Goal: Information Seeking & Learning: Learn about a topic

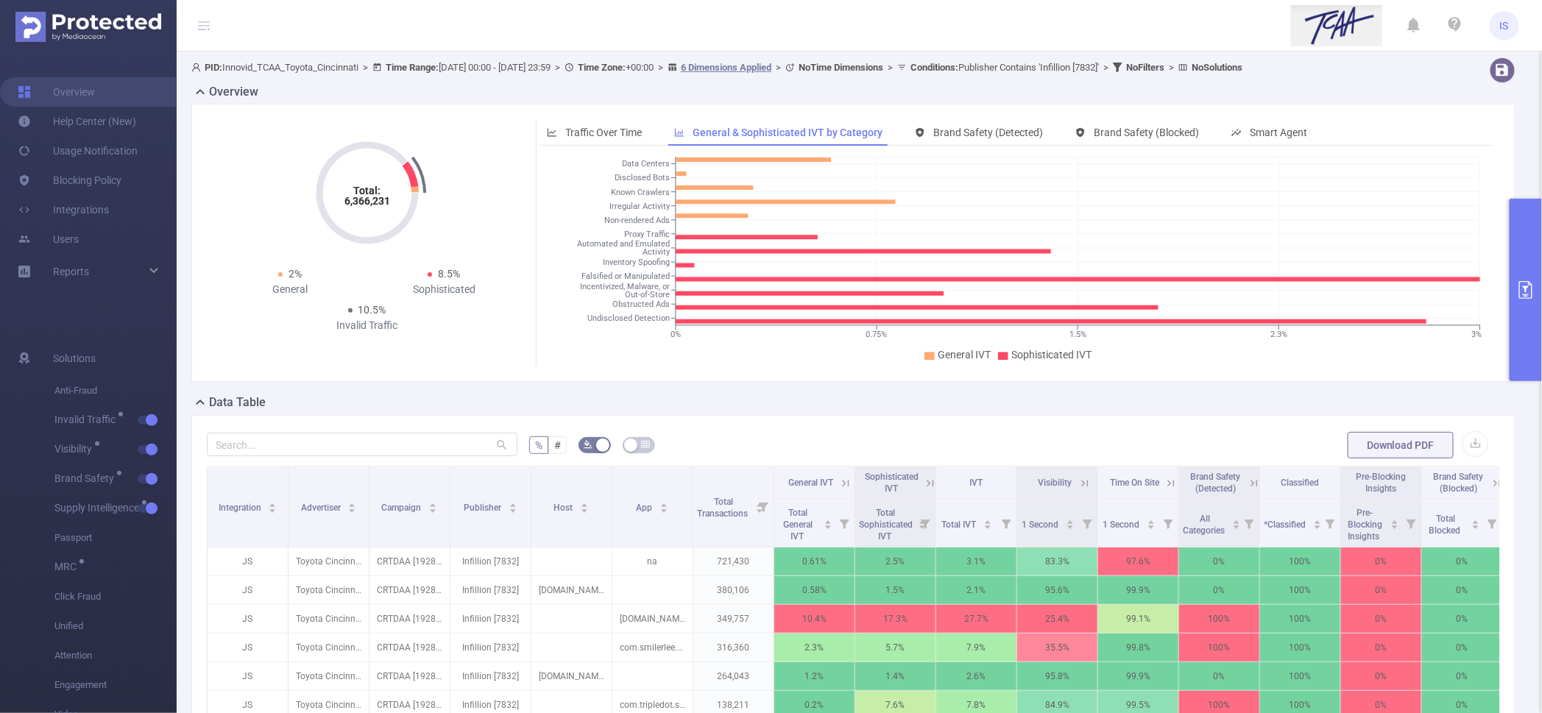
scroll to position [183, 0]
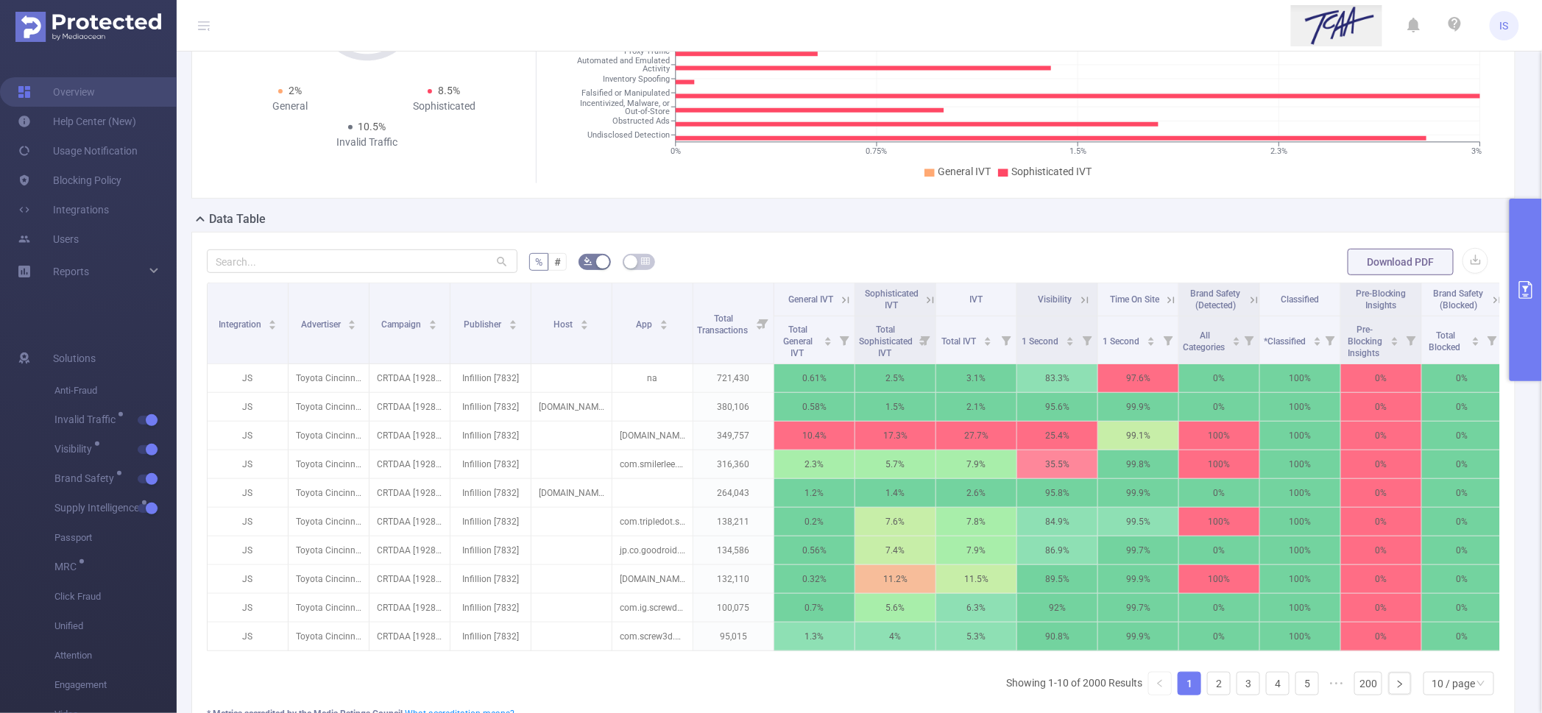
click at [935, 295] on icon at bounding box center [930, 300] width 13 height 13
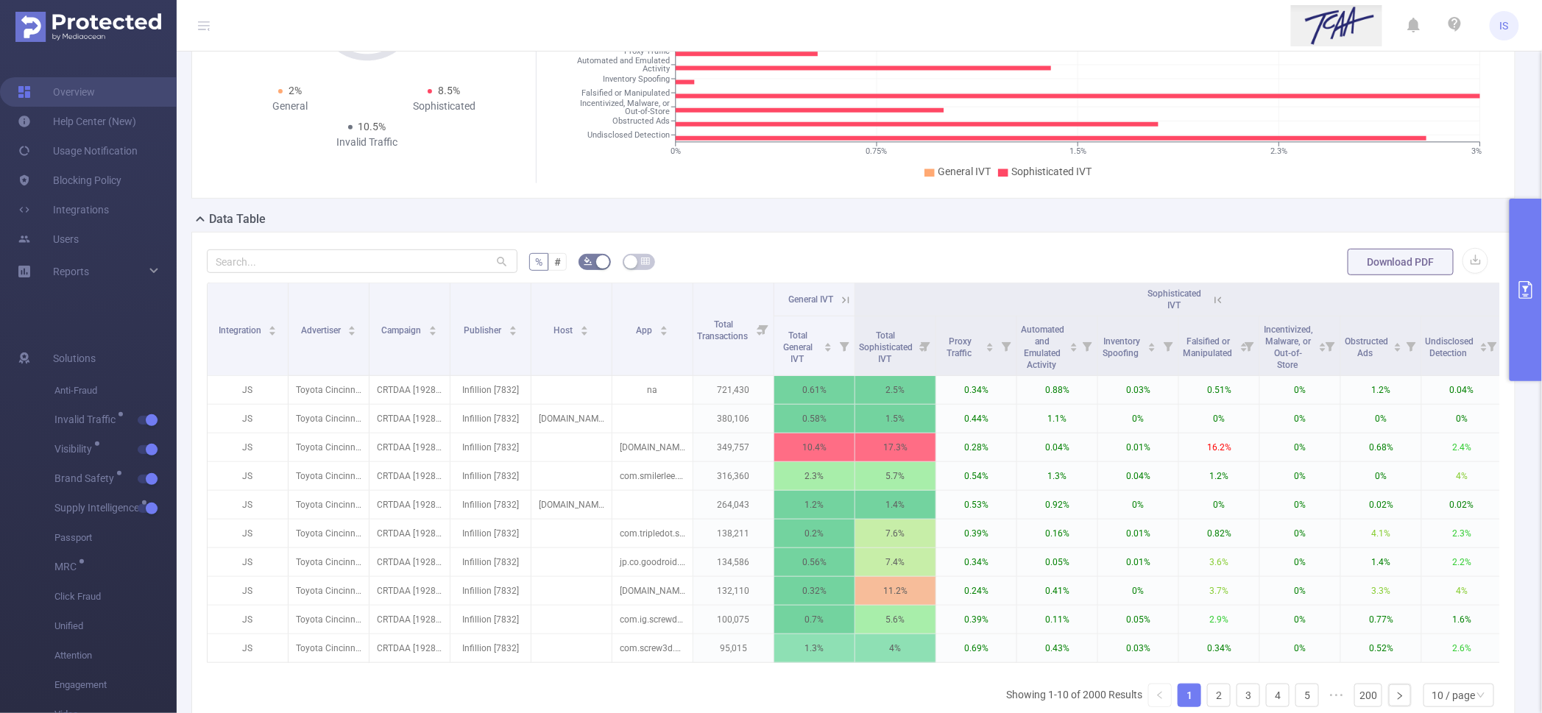
click at [1215, 299] on icon at bounding box center [1218, 300] width 7 height 7
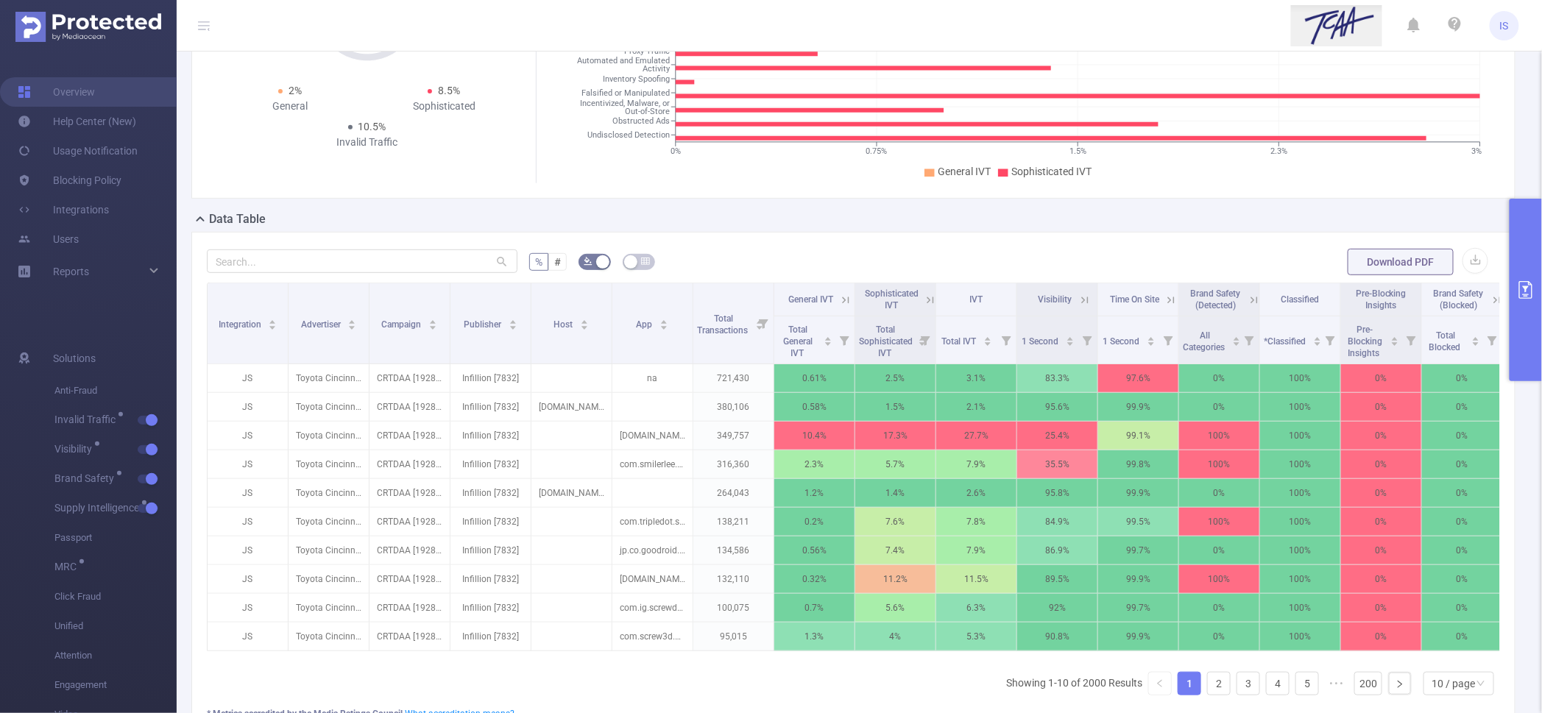
click at [841, 294] on icon at bounding box center [845, 300] width 13 height 13
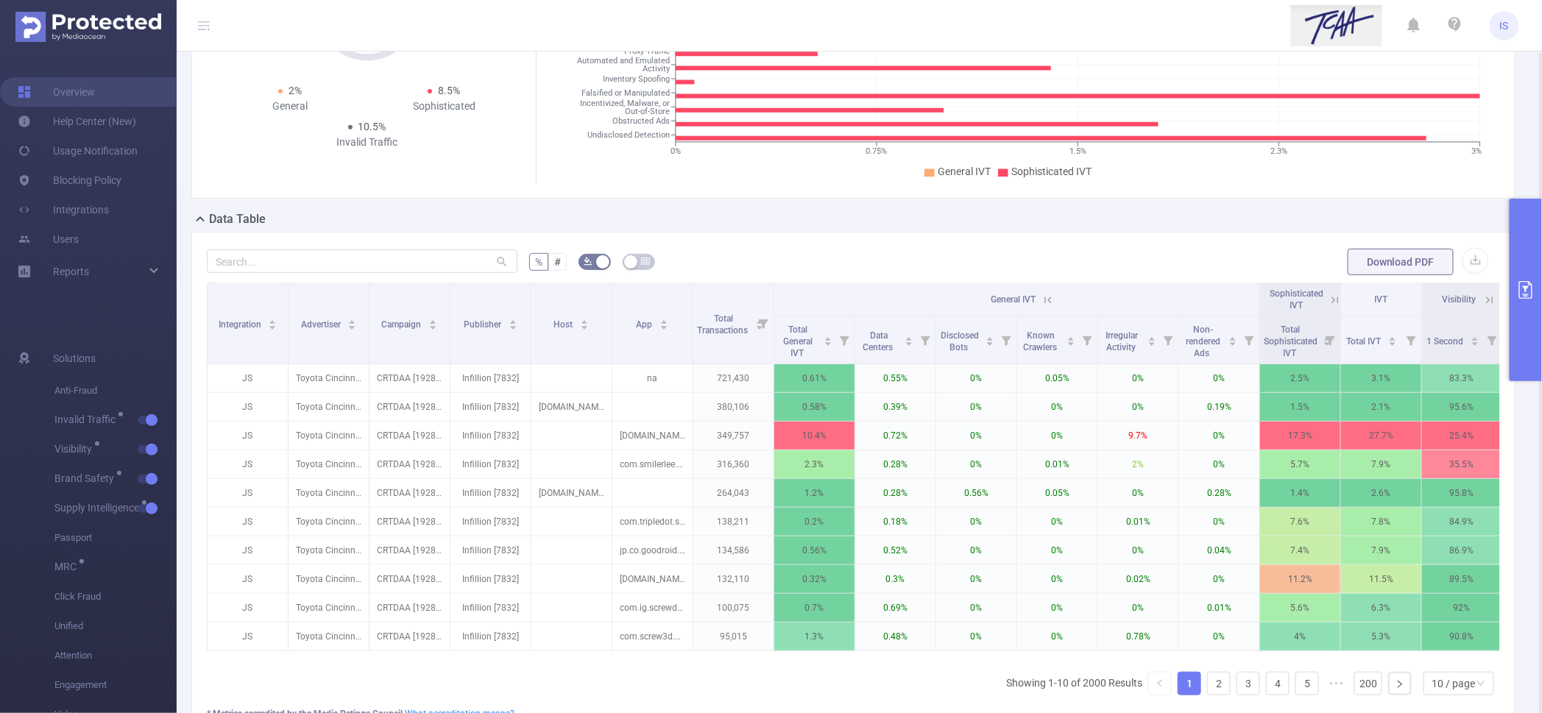
click at [1048, 295] on icon at bounding box center [1048, 300] width 13 height 13
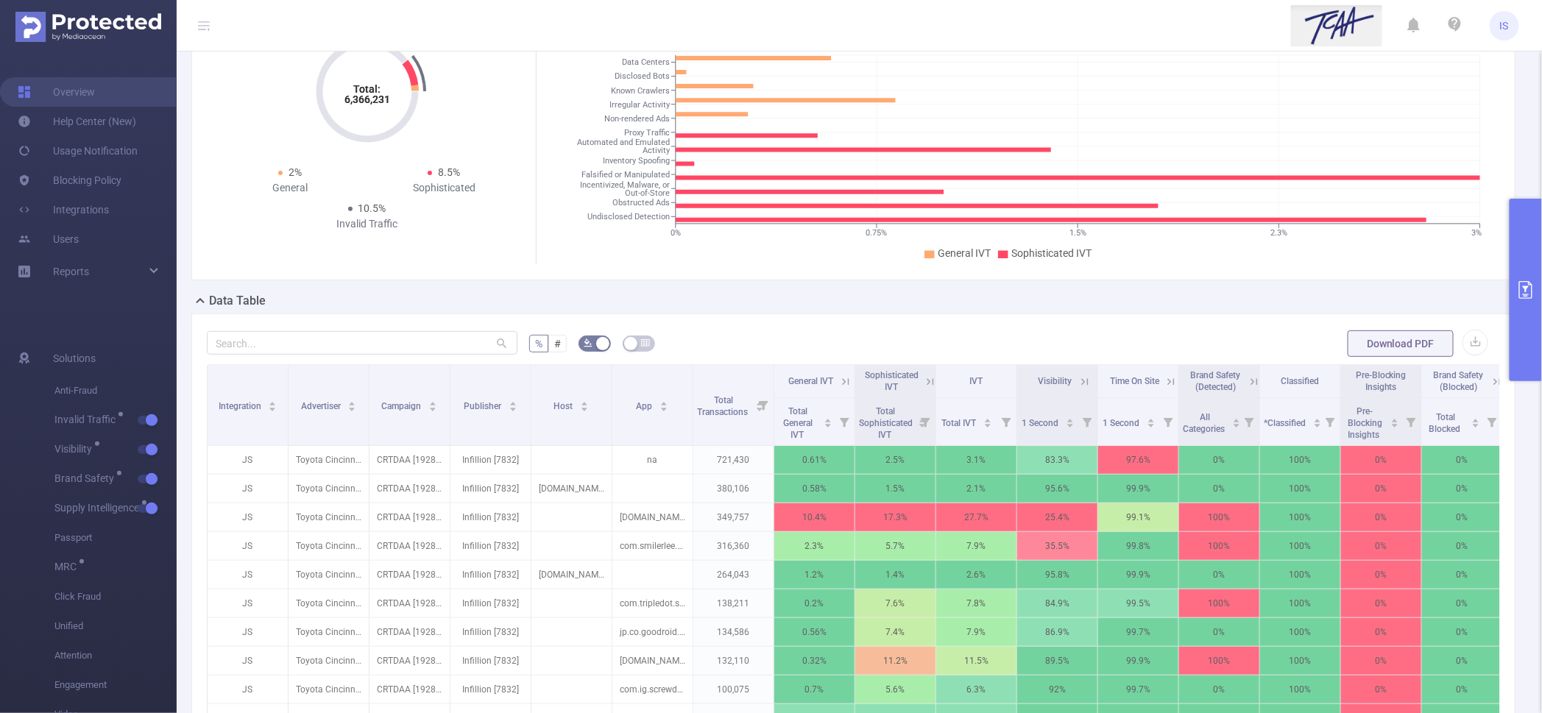
scroll to position [276, 0]
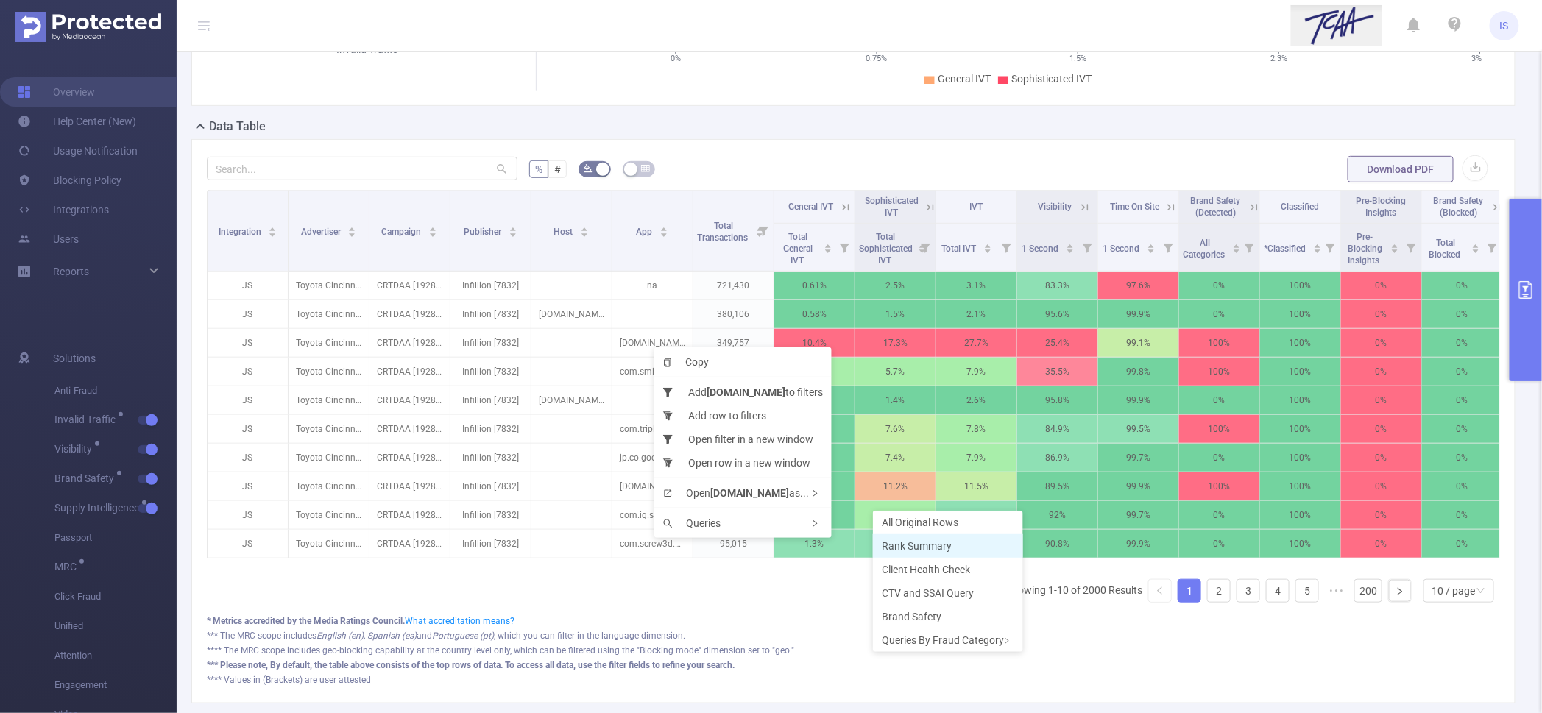
click at [917, 540] on span "Rank Summary" at bounding box center [917, 546] width 70 height 12
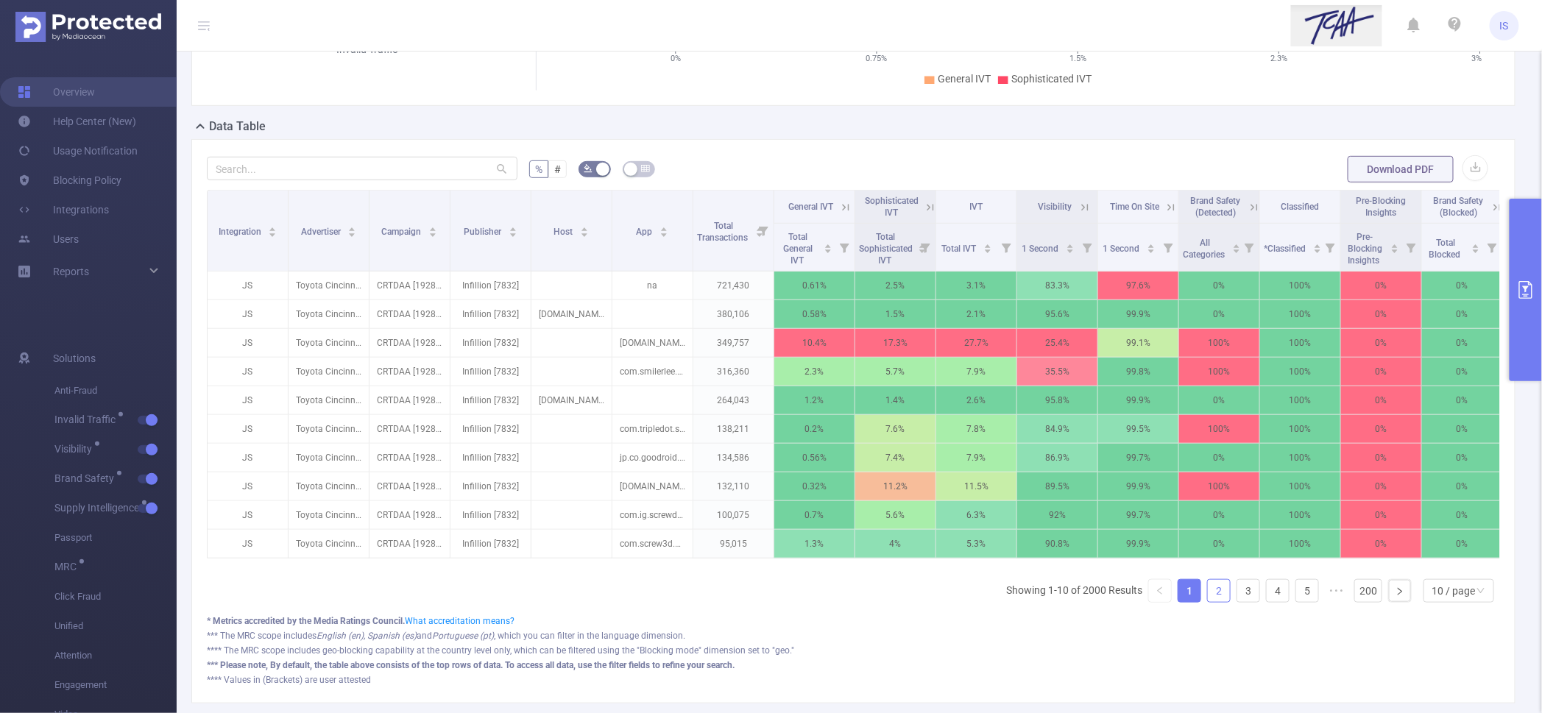
click at [1208, 602] on link "2" at bounding box center [1219, 591] width 22 height 22
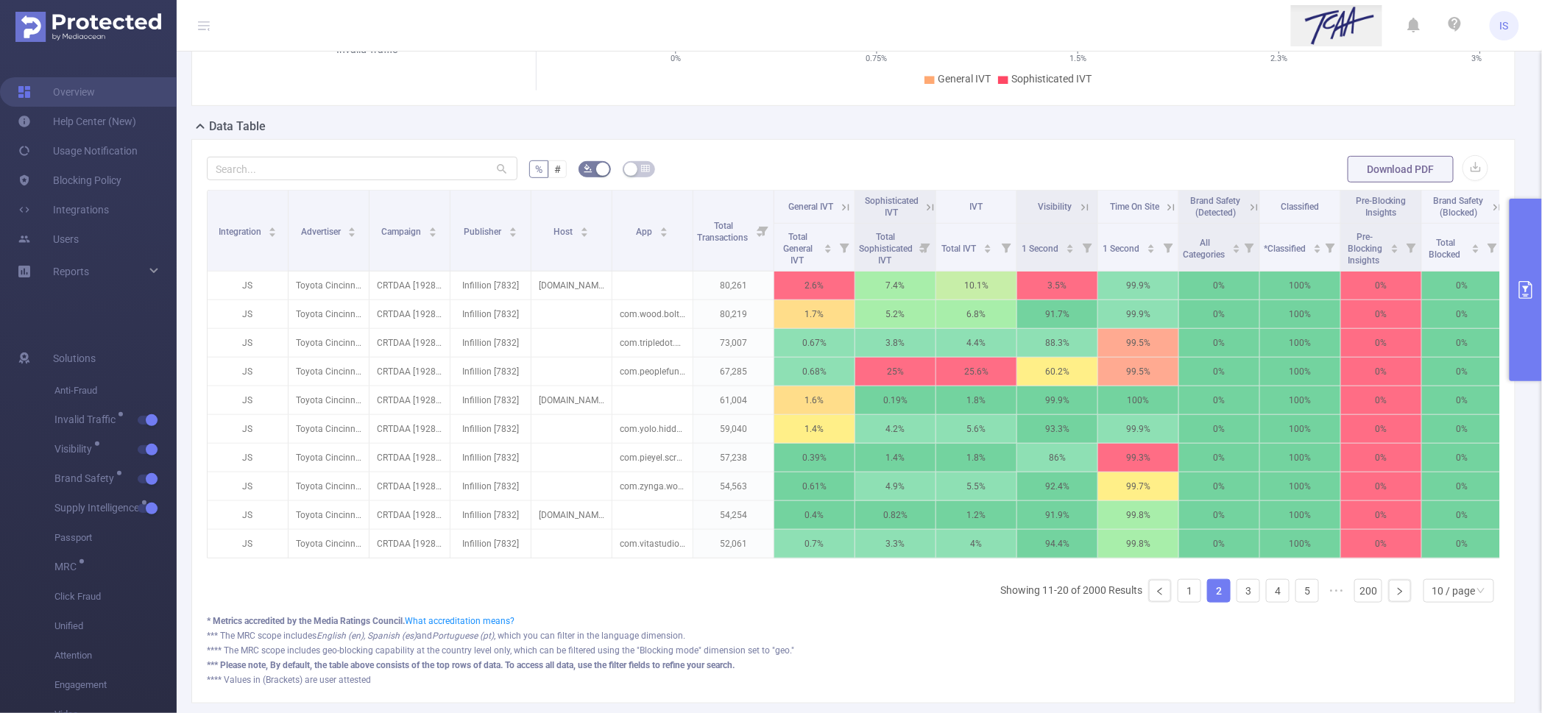
click at [924, 209] on icon at bounding box center [930, 207] width 13 height 13
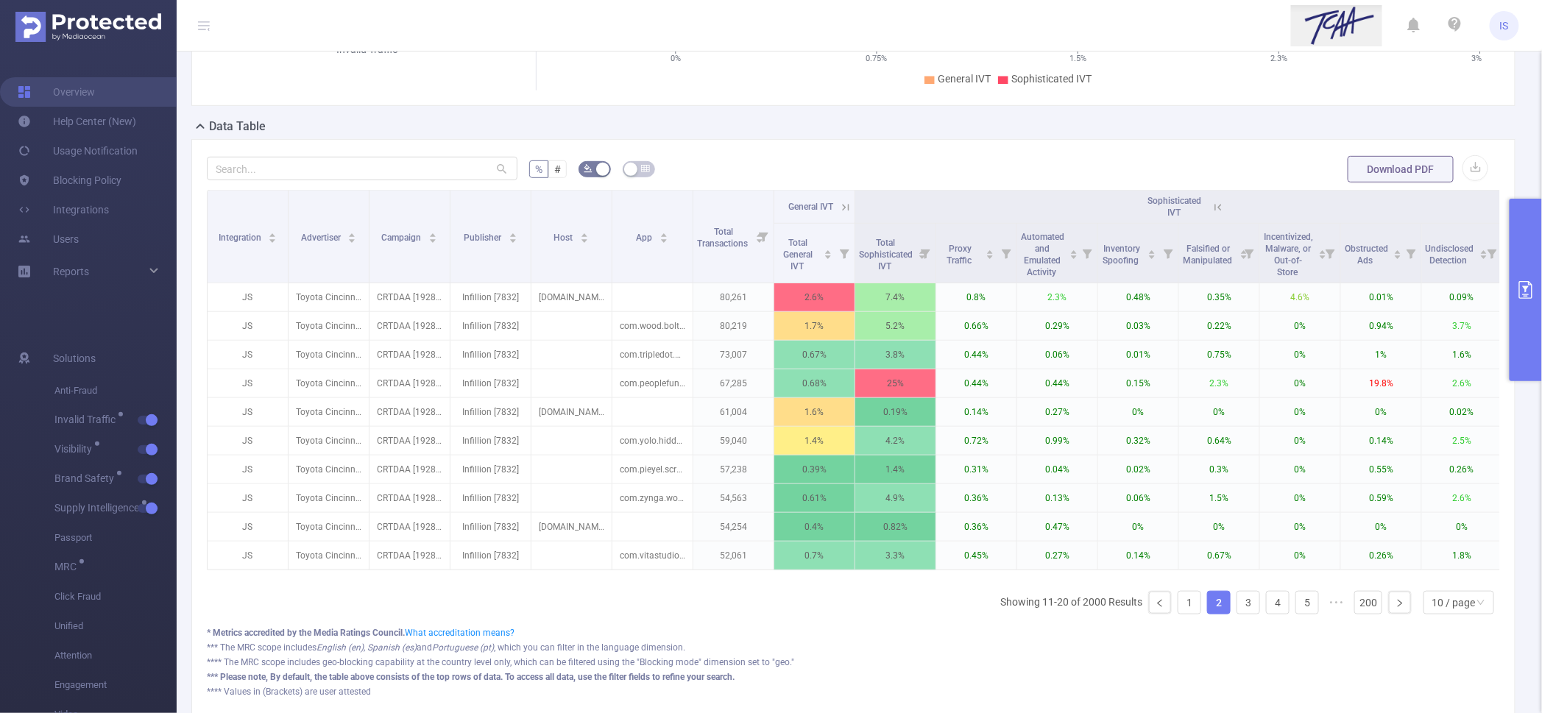
click at [1216, 202] on icon at bounding box center [1218, 207] width 13 height 13
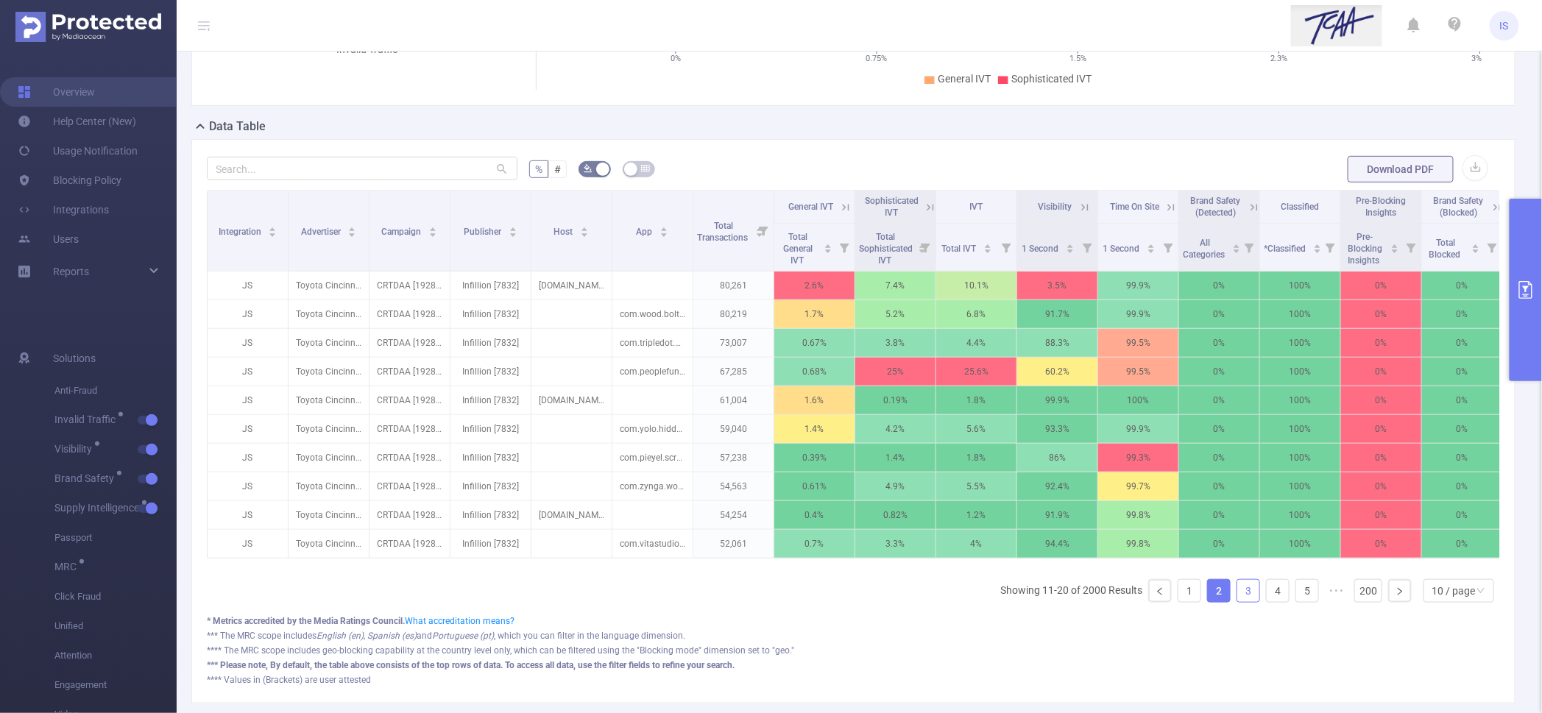
click at [1237, 602] on link "3" at bounding box center [1248, 591] width 22 height 22
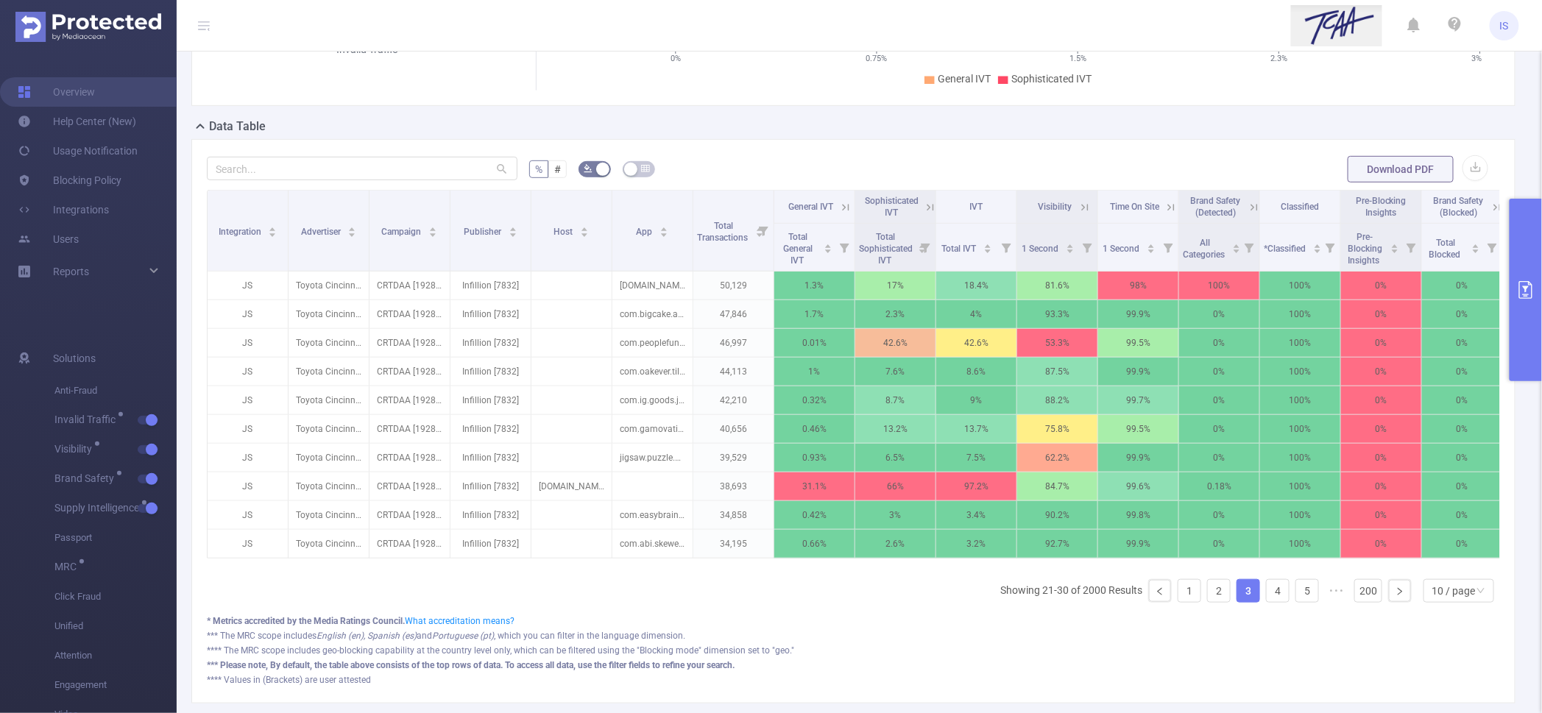
click at [925, 207] on icon at bounding box center [930, 207] width 13 height 13
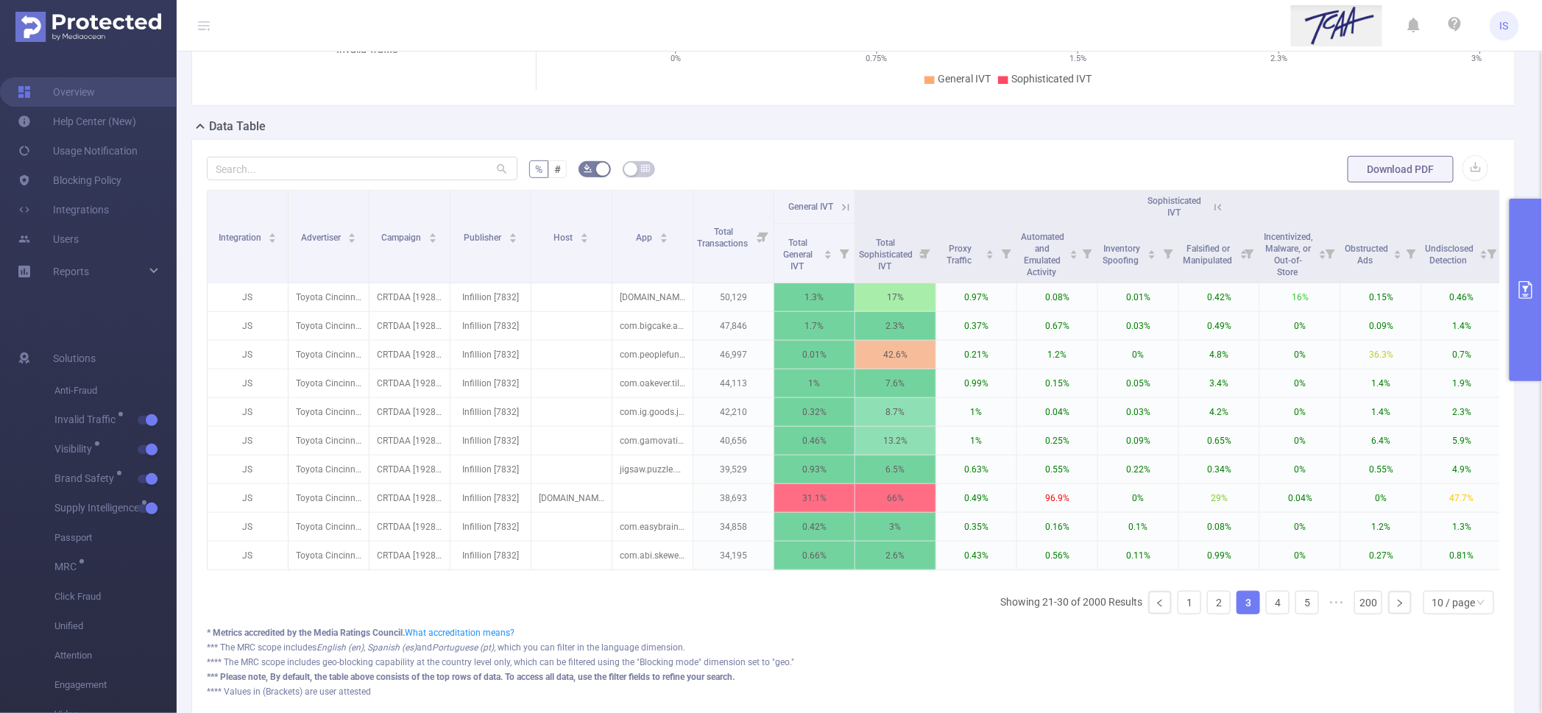
click at [1215, 209] on icon at bounding box center [1218, 207] width 7 height 7
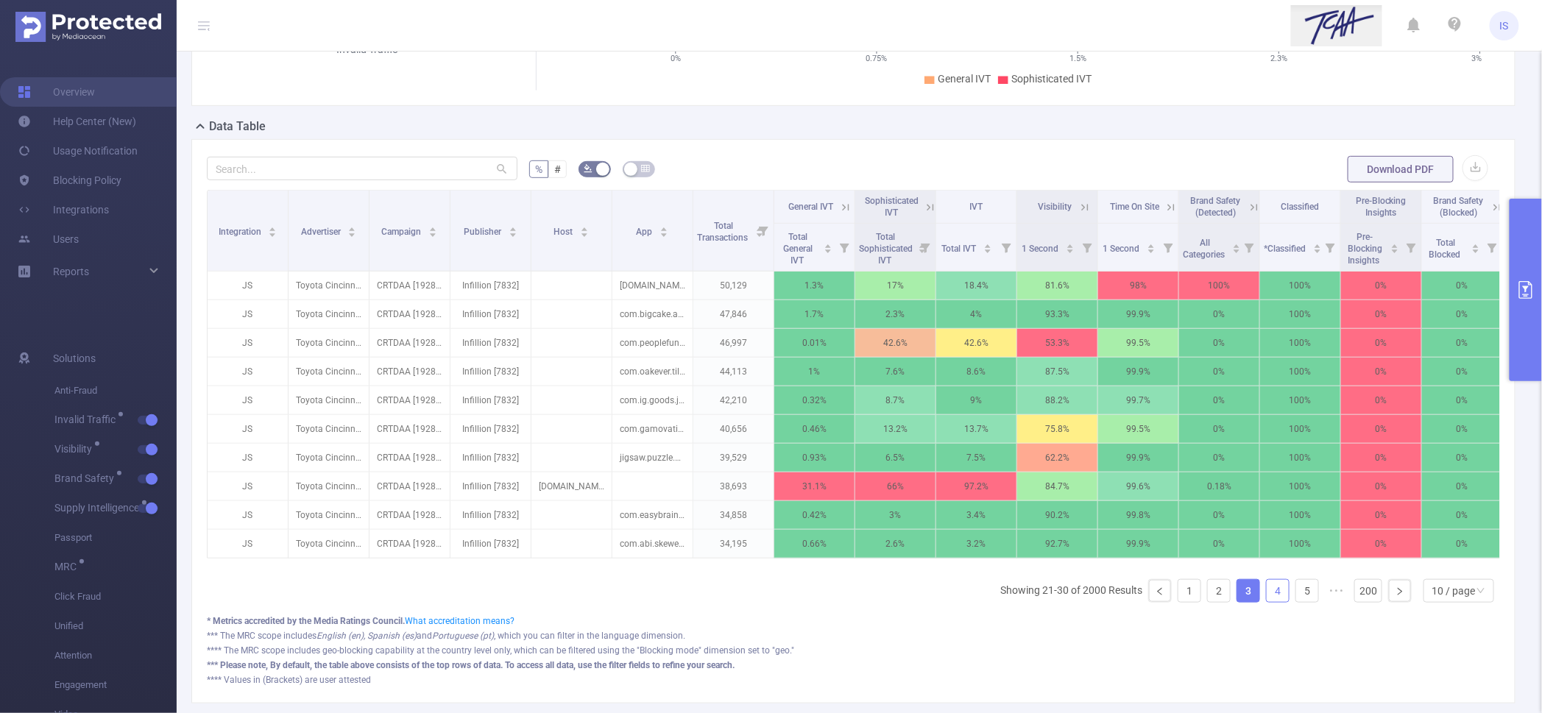
click at [1269, 602] on link "4" at bounding box center [1278, 591] width 22 height 22
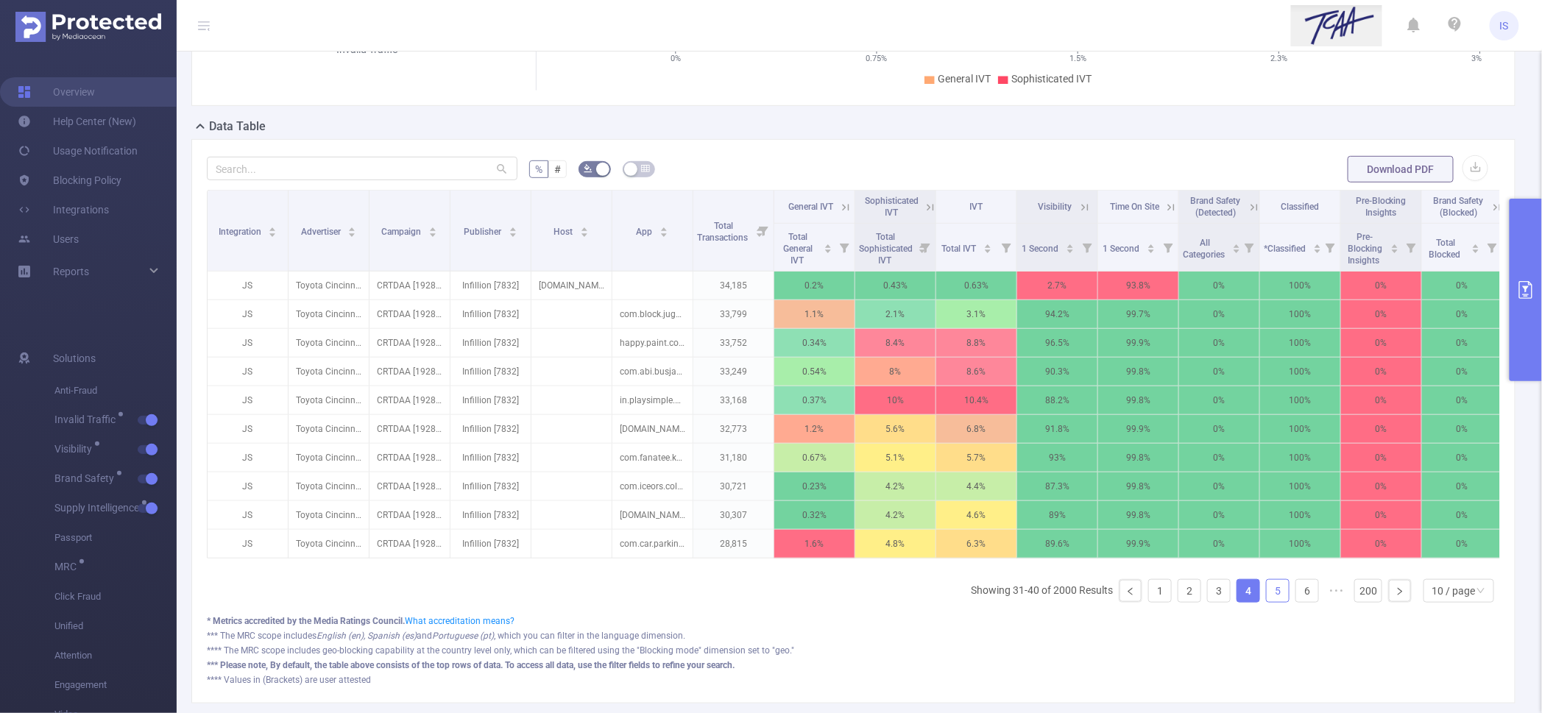
click at [1267, 600] on link "5" at bounding box center [1278, 591] width 22 height 22
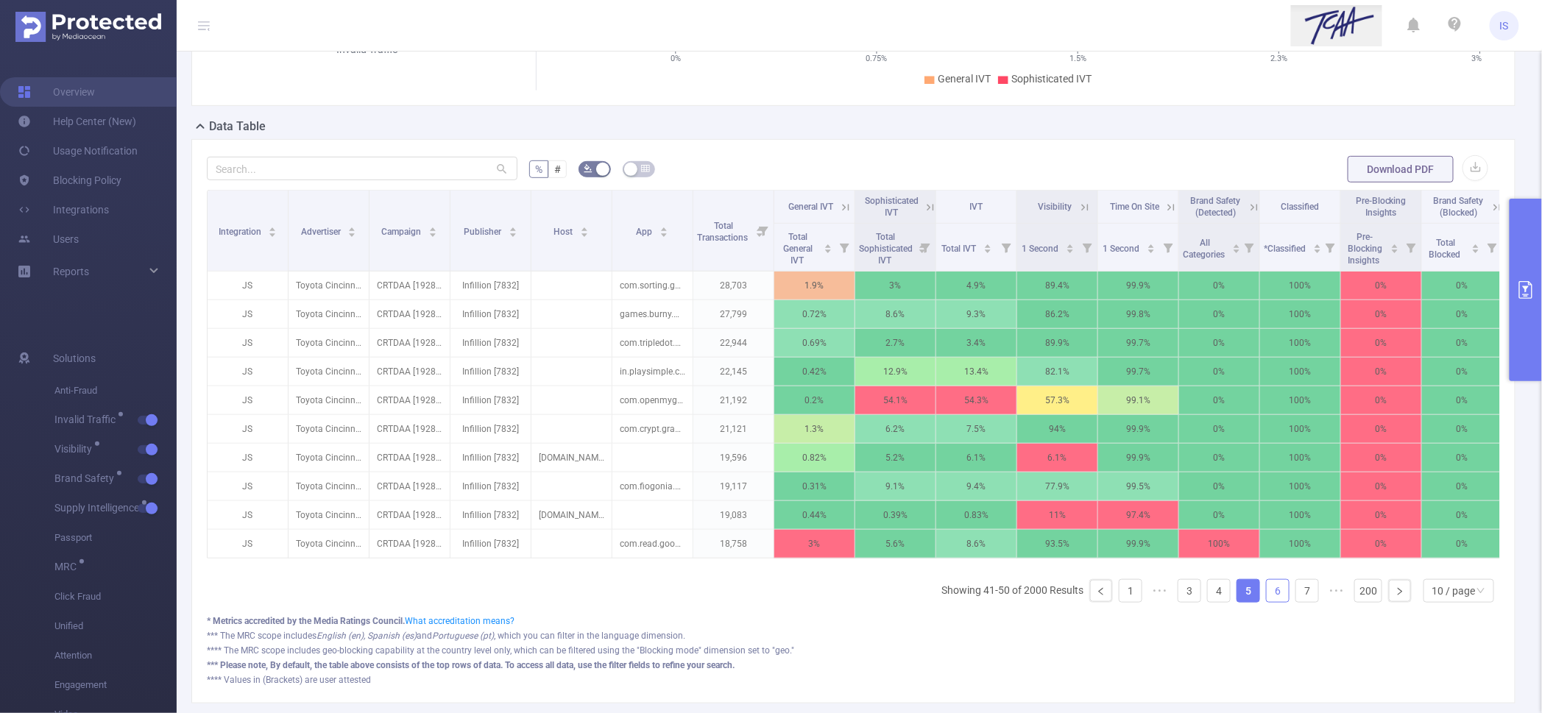
click at [1267, 602] on link "6" at bounding box center [1278, 591] width 22 height 22
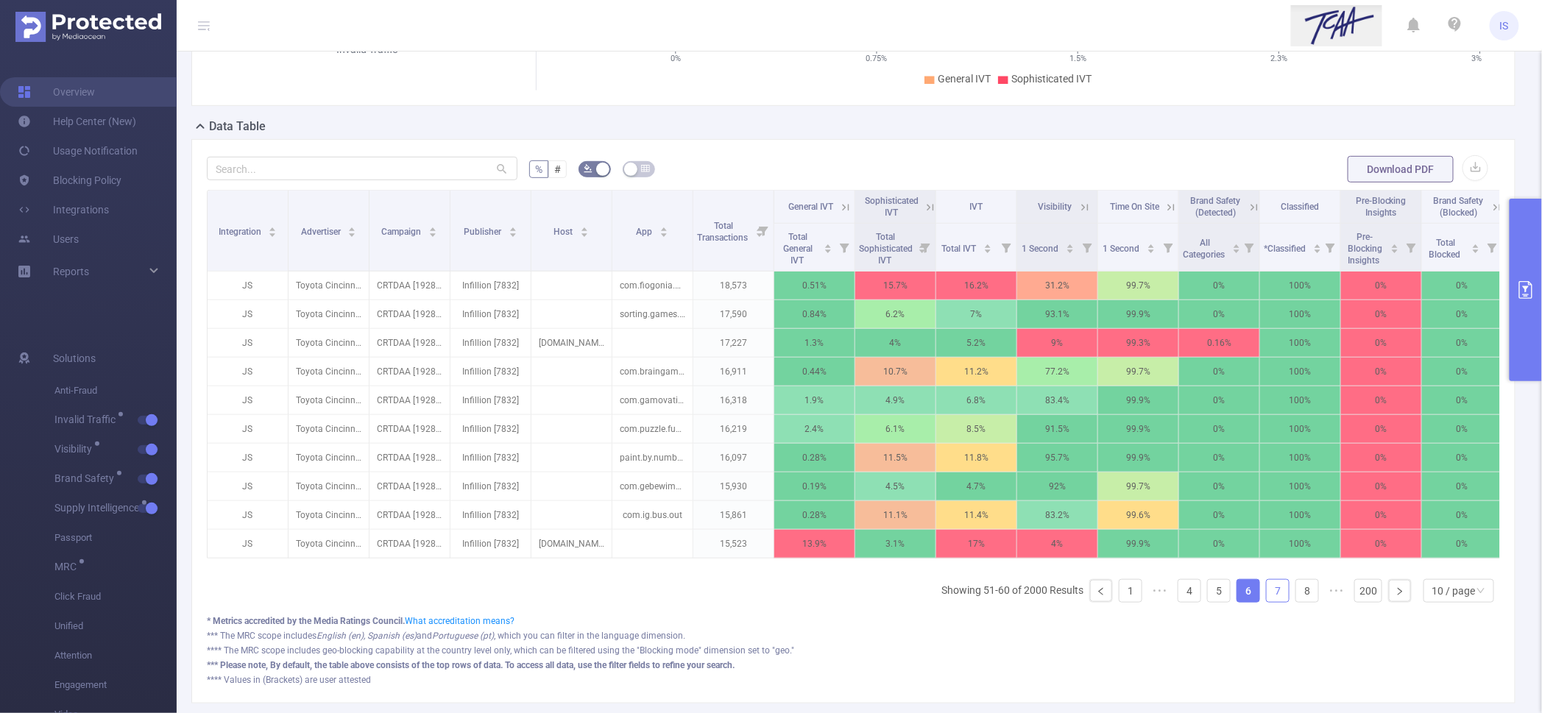
click at [1267, 602] on link "7" at bounding box center [1278, 591] width 22 height 22
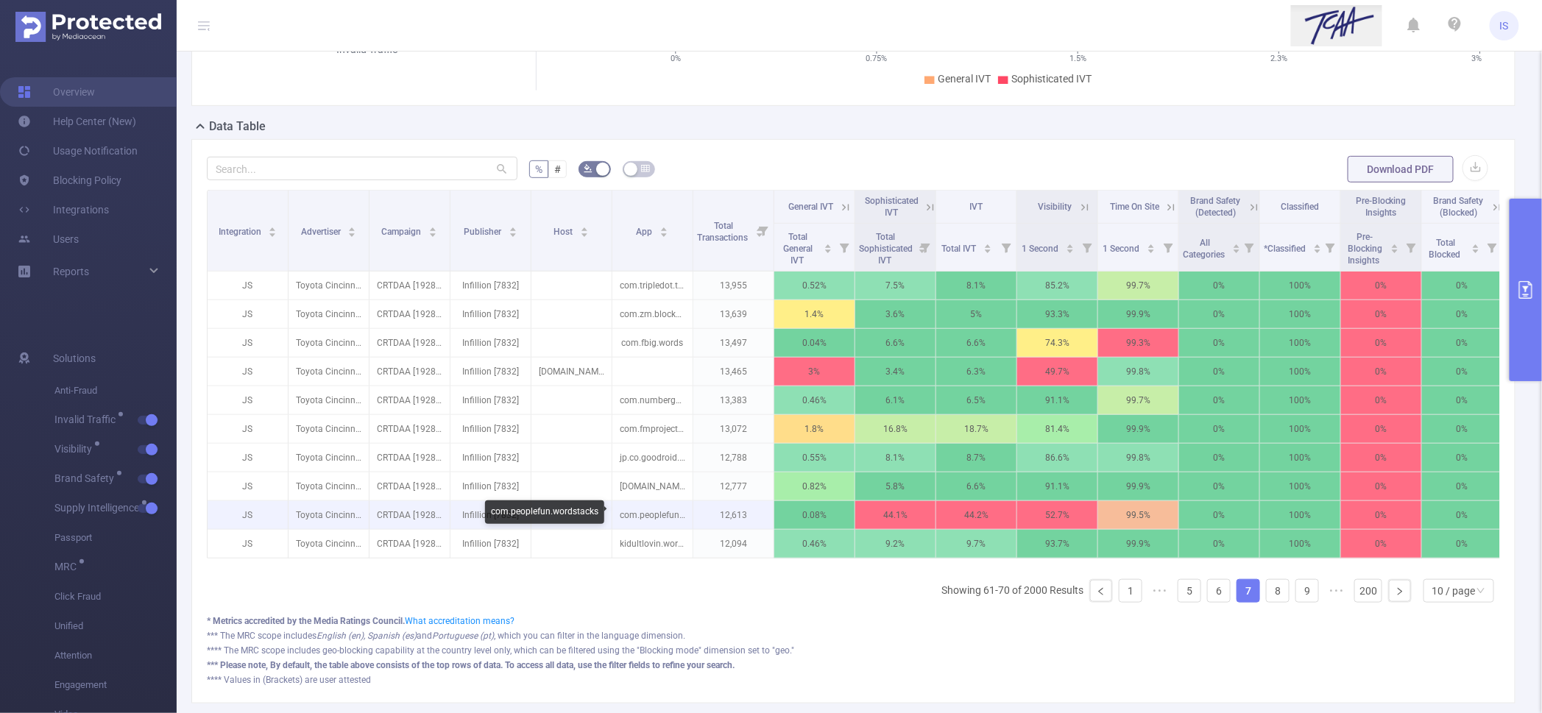
click at [662, 509] on p "com.peoplefun.wordstacks" at bounding box center [652, 515] width 80 height 28
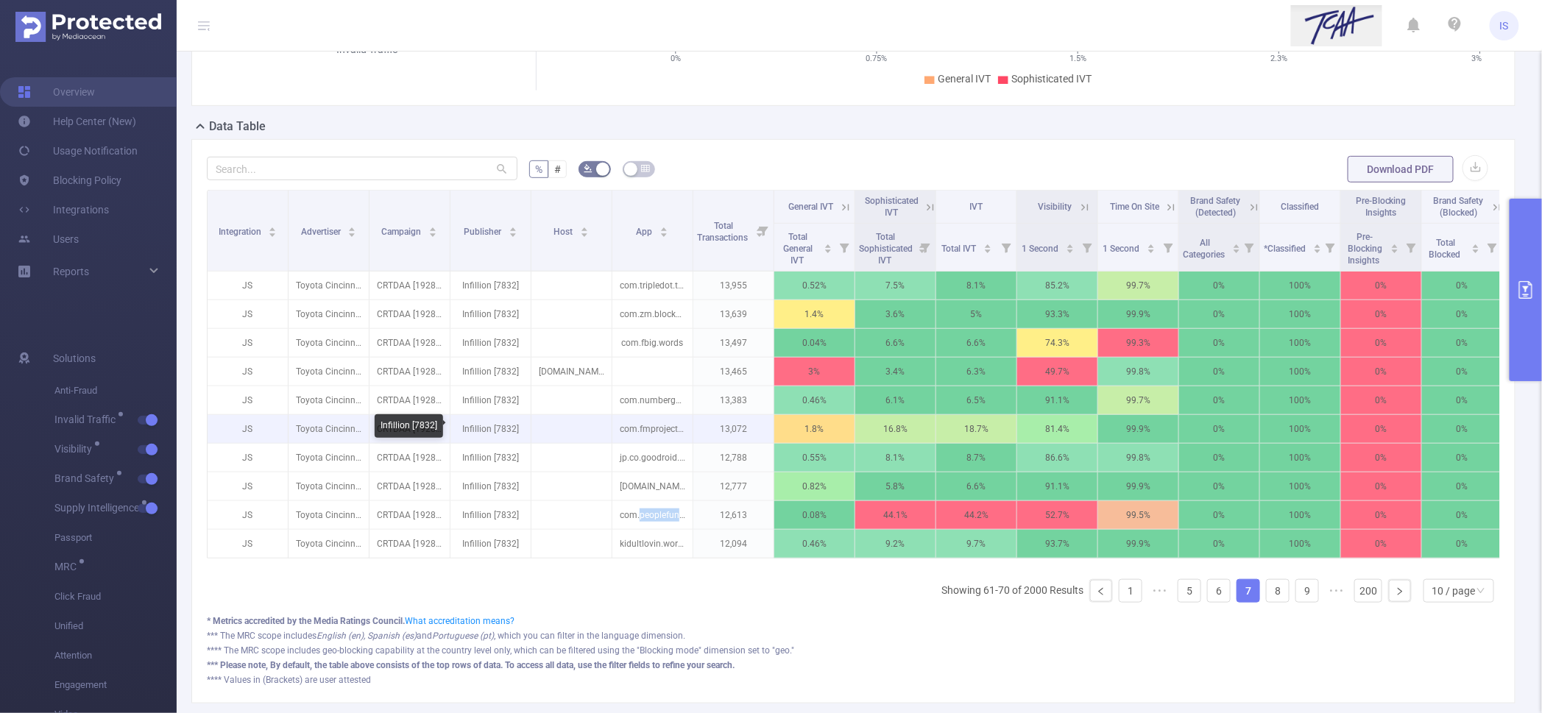
copy p "peoplefun"
click at [266, 169] on input "text" at bounding box center [362, 169] width 311 height 24
paste input "peoplefun"
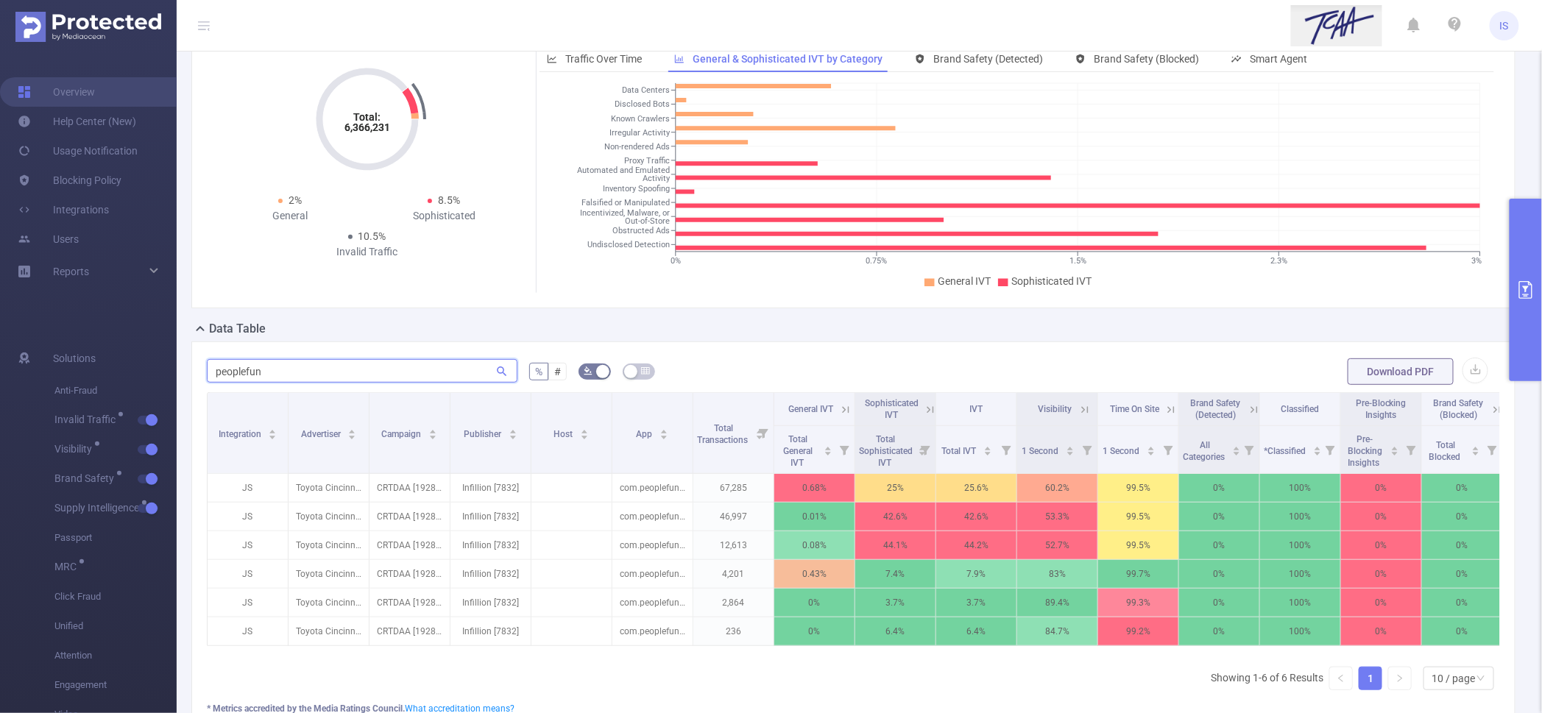
scroll to position [165, 0]
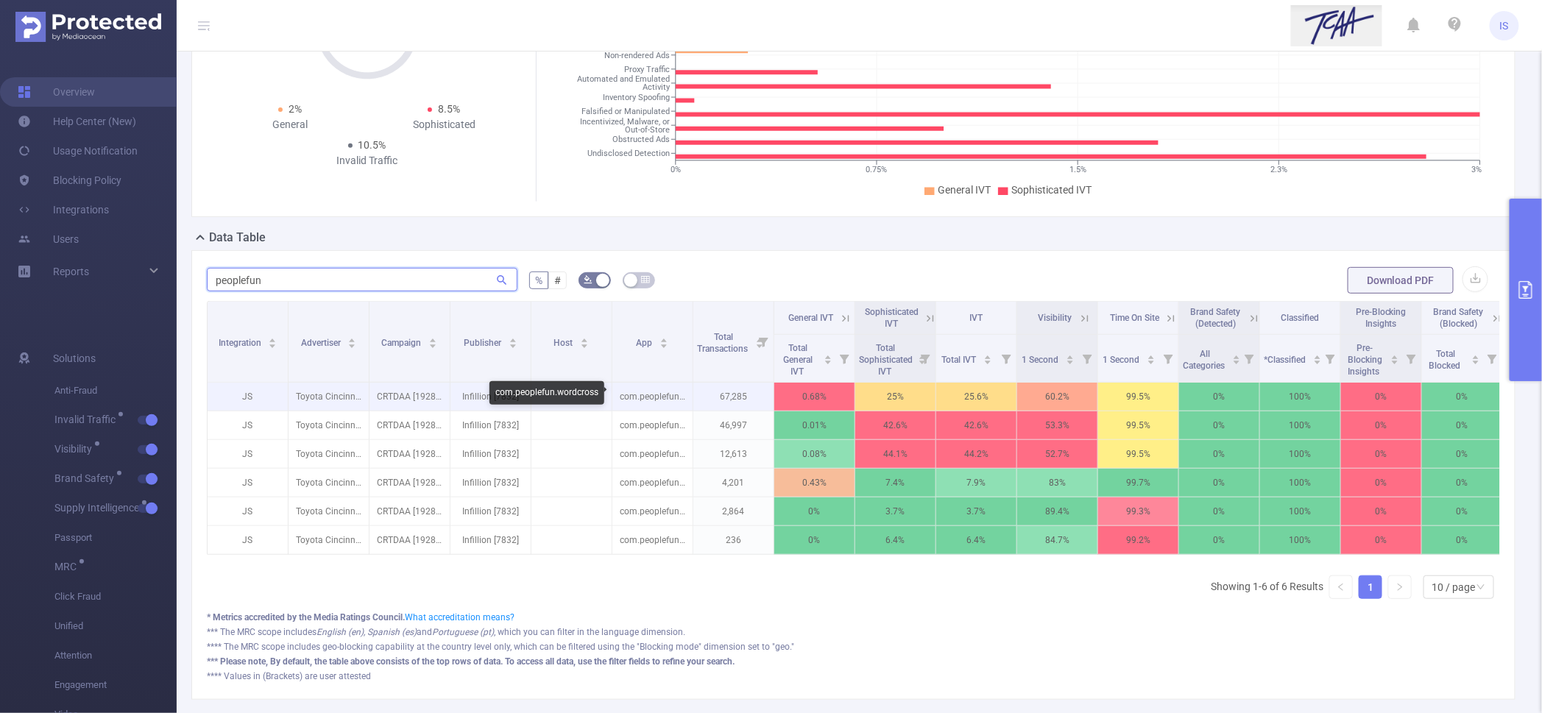
type input "peoplefun"
click at [651, 395] on p "com.peoplefun.wordcross" at bounding box center [652, 397] width 80 height 28
copy p "peoplefun"
click at [930, 317] on icon at bounding box center [930, 318] width 13 height 13
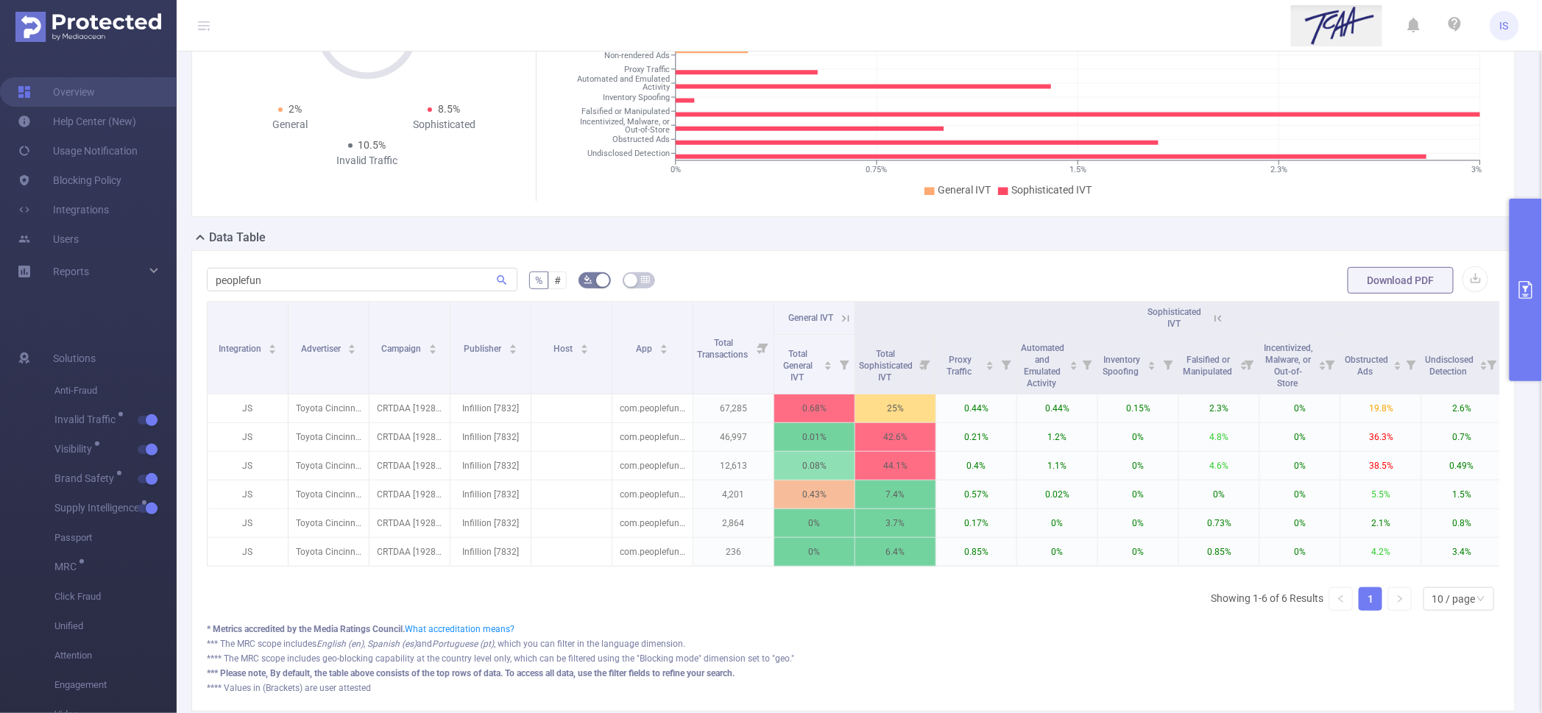
click at [846, 312] on icon at bounding box center [845, 318] width 13 height 13
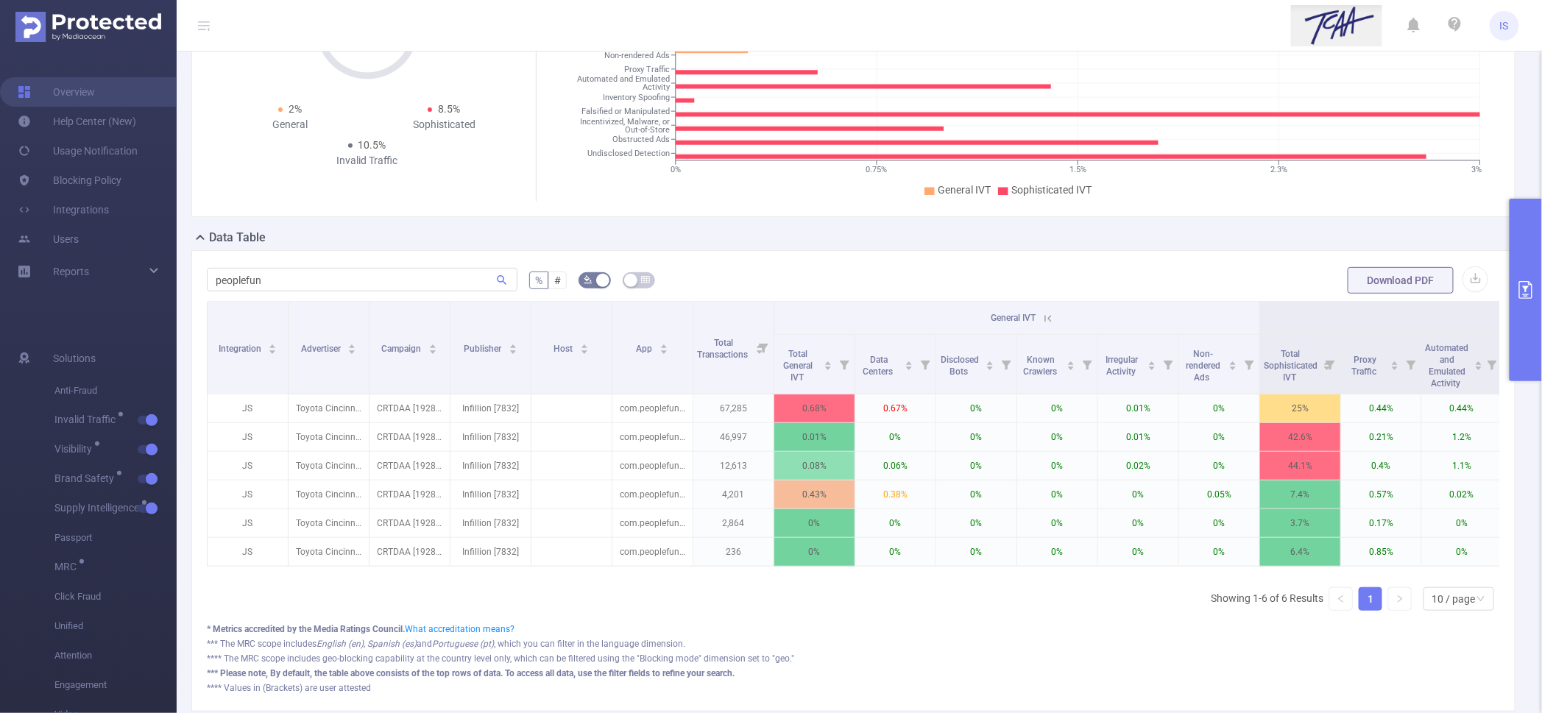
click at [1045, 316] on icon at bounding box center [1048, 318] width 7 height 7
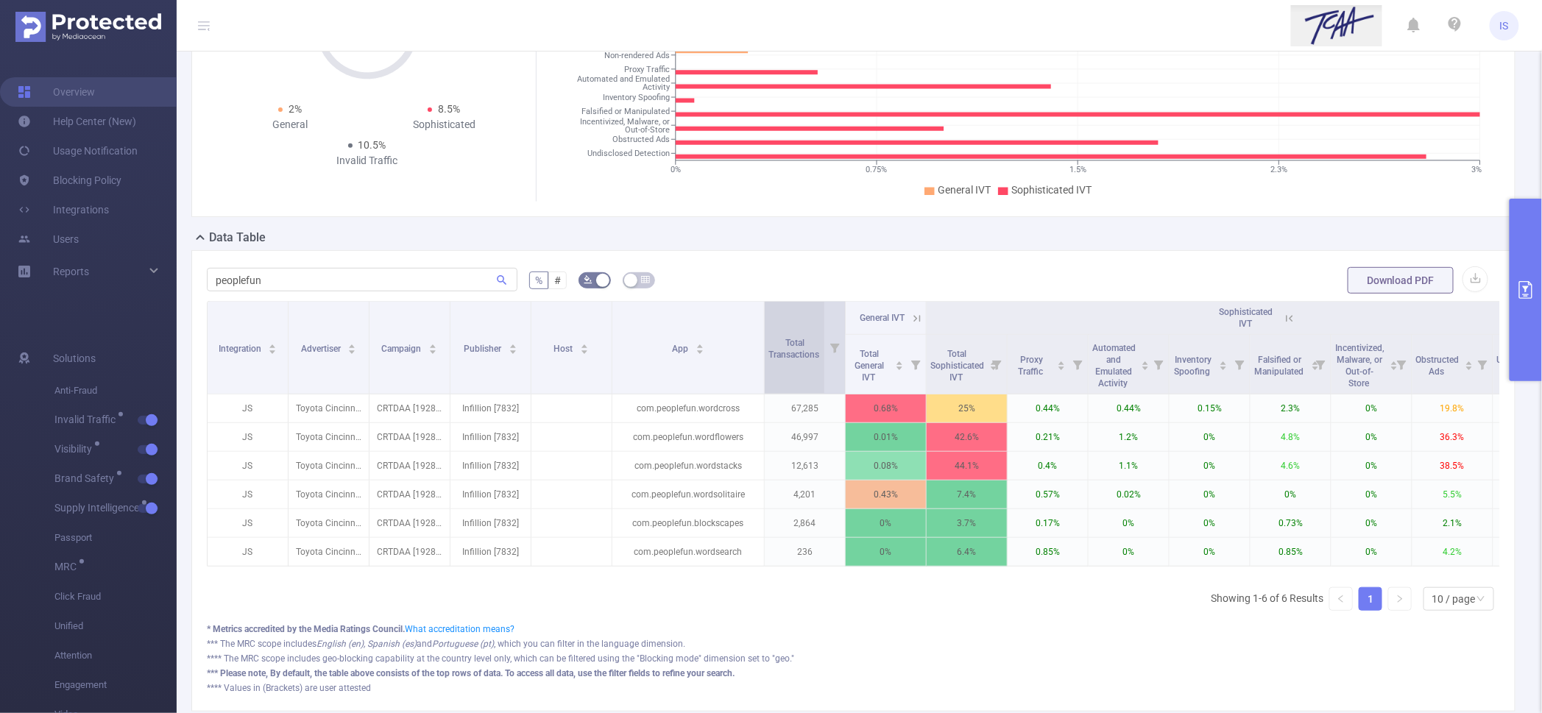
drag, startPoint x: 691, startPoint y: 353, endPoint x: 762, endPoint y: 356, distance: 71.4
click at [762, 356] on span at bounding box center [763, 348] width 7 height 92
drag, startPoint x: 303, startPoint y: 281, endPoint x: 149, endPoint y: 265, distance: 154.0
click at [149, 265] on section "Overview Help Center (New) Usage Notification Blocking Policy Integrations User…" at bounding box center [771, 356] width 1542 height 713
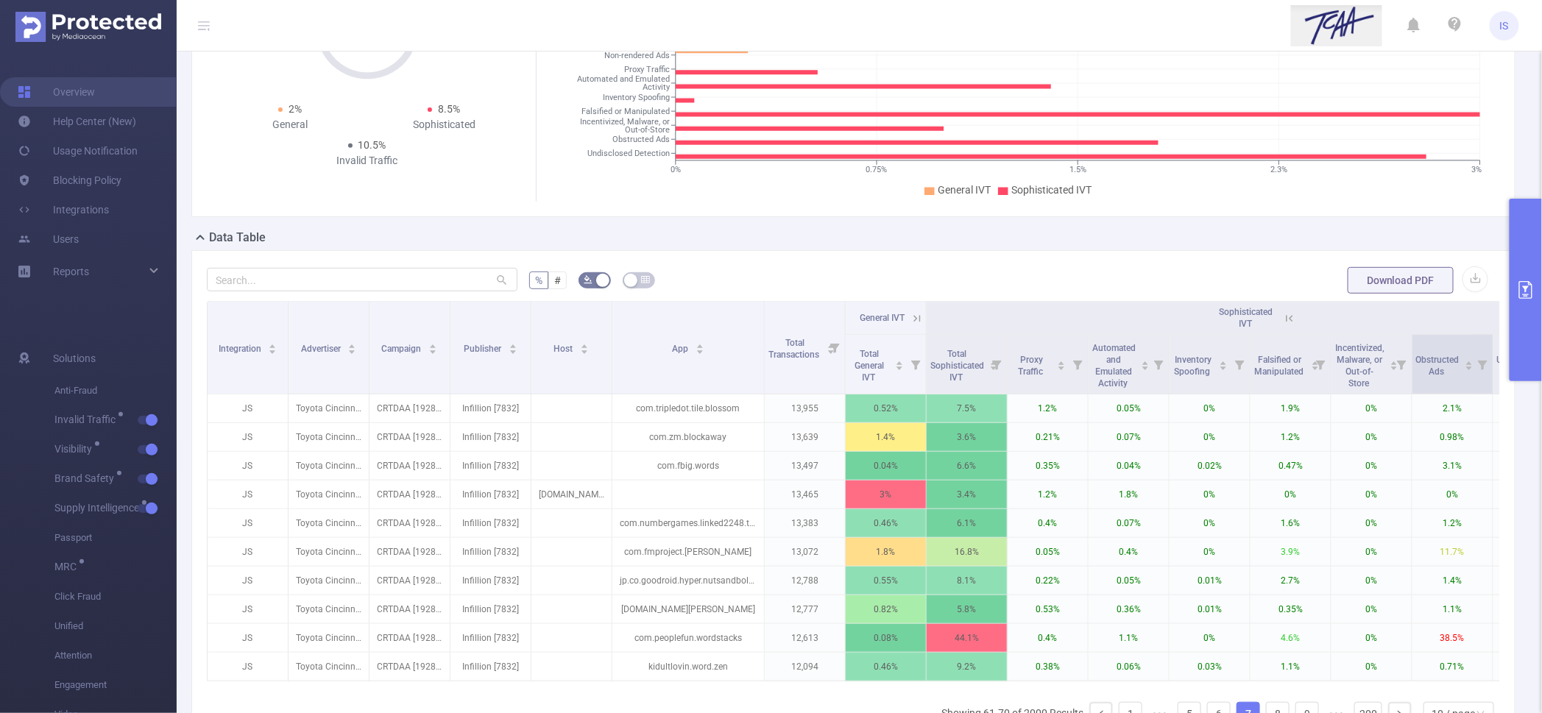
click at [1484, 367] on icon at bounding box center [1483, 366] width 10 height 10
drag, startPoint x: 1319, startPoint y: 431, endPoint x: 1352, endPoint y: 431, distance: 32.4
click at [1352, 431] on div at bounding box center [1348, 431] width 10 height 10
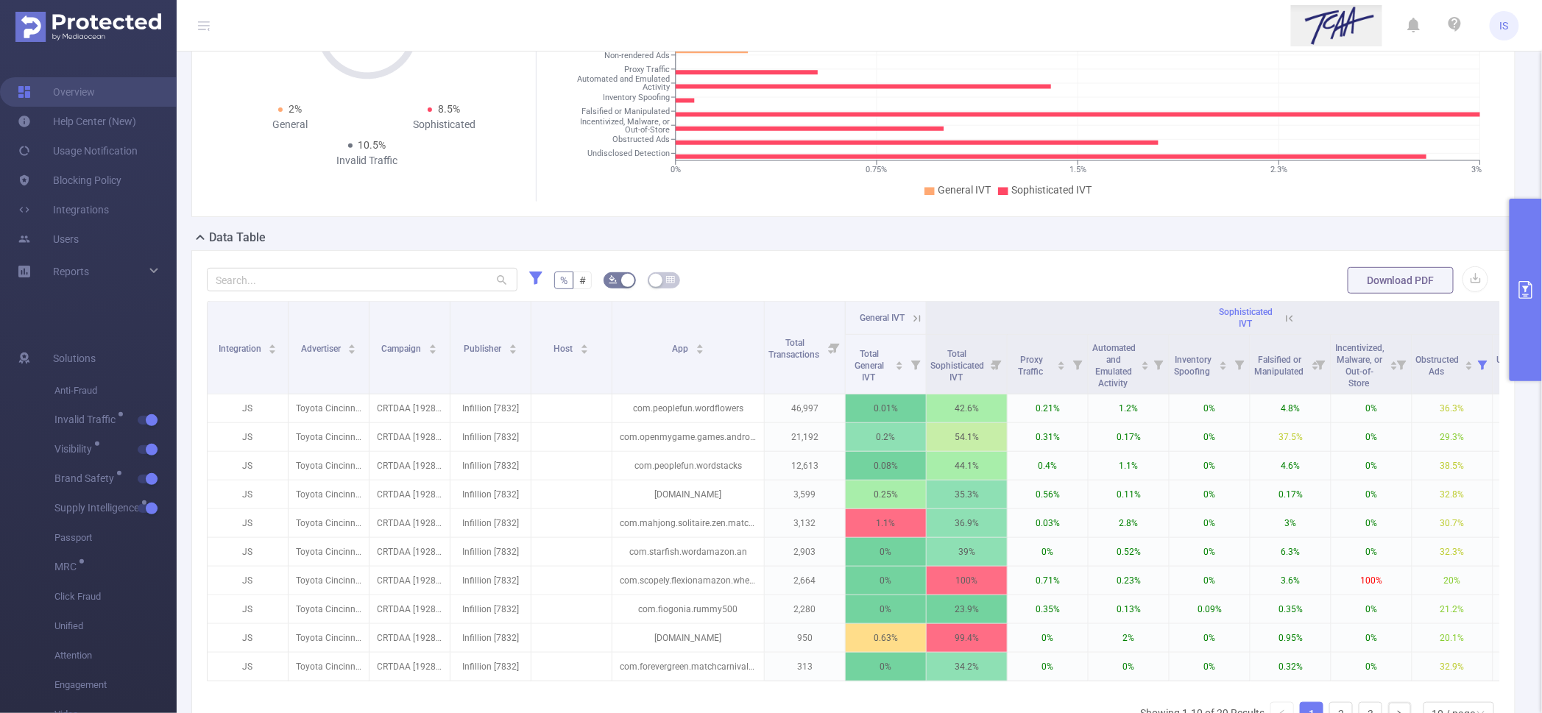
click at [745, 251] on div "% # Download PDF Integration Advertiser Campaign Publisher Host App Total Trans…" at bounding box center [853, 538] width 1324 height 576
click at [1525, 254] on button "primary" at bounding box center [1526, 290] width 32 height 183
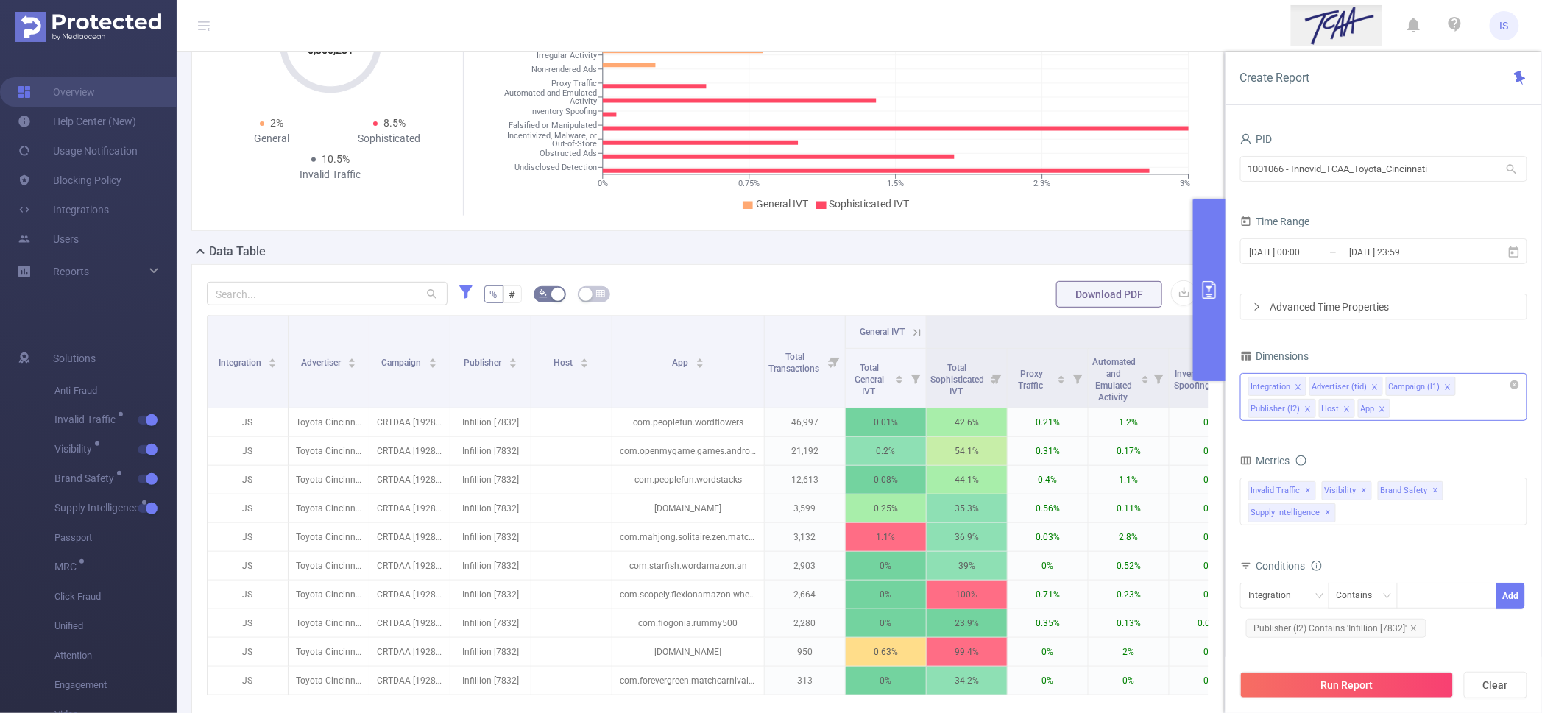
click at [1420, 417] on div "Integration Advertiser (tid) Campaign (l1) Publisher (l2) Host App" at bounding box center [1383, 397] width 287 height 48
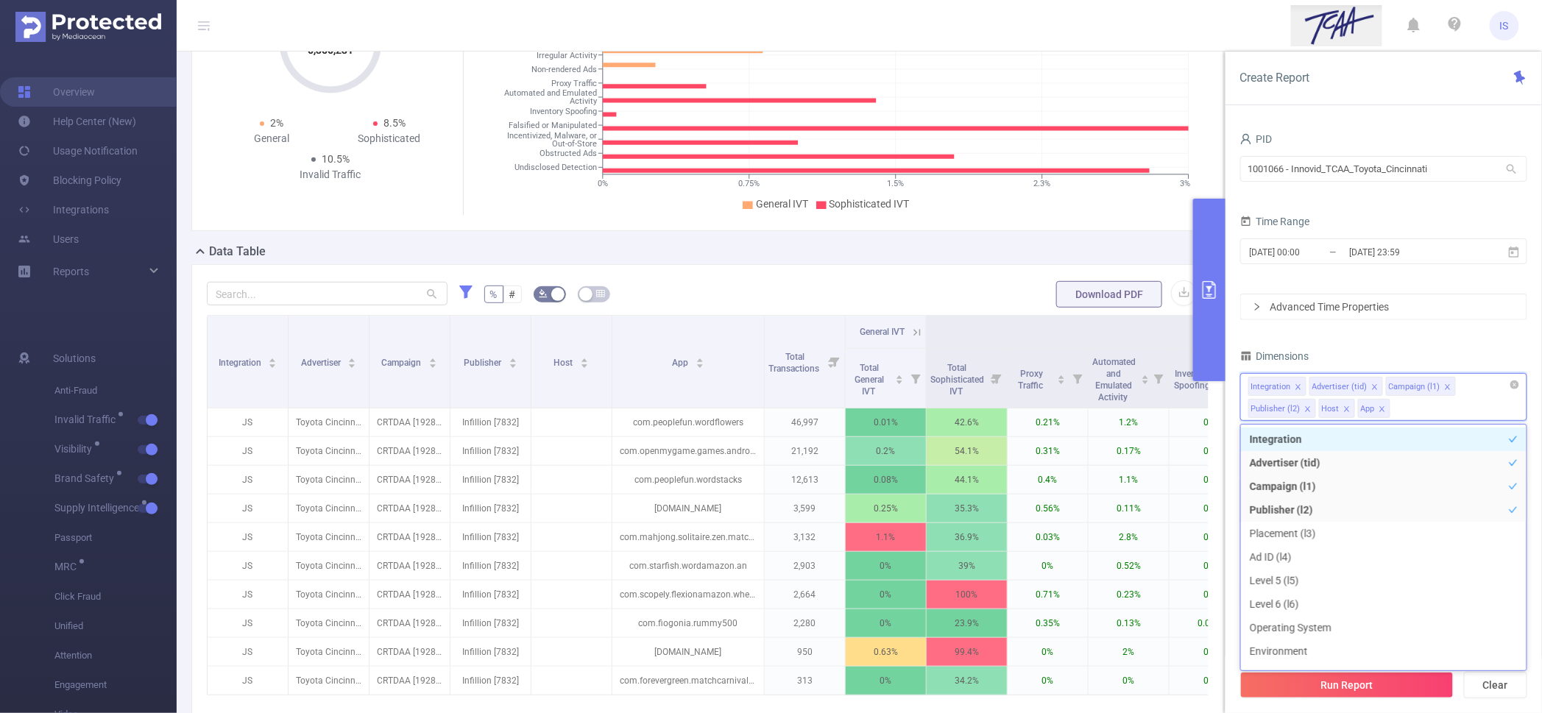
scroll to position [3, 0]
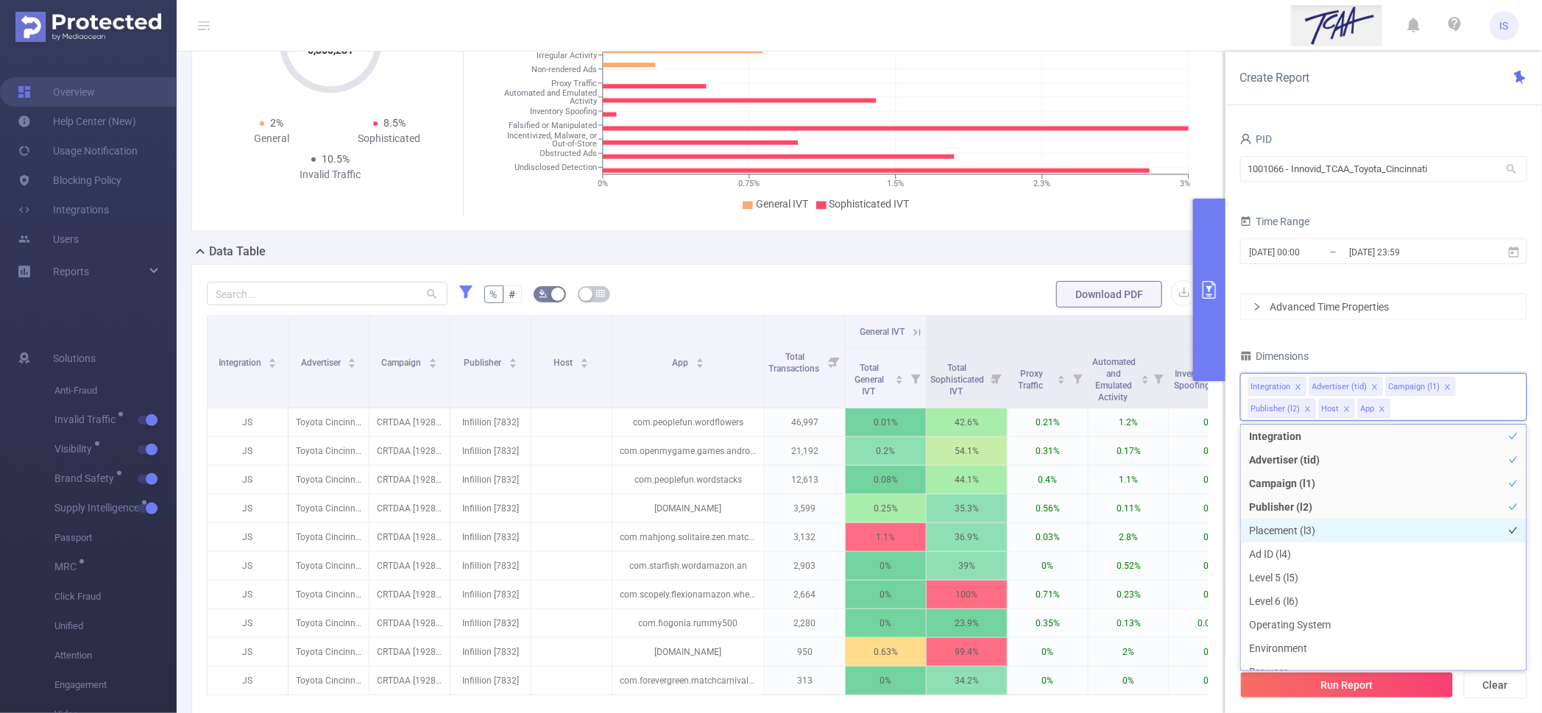
click at [1297, 531] on li "Placement (l3)" at bounding box center [1384, 531] width 286 height 24
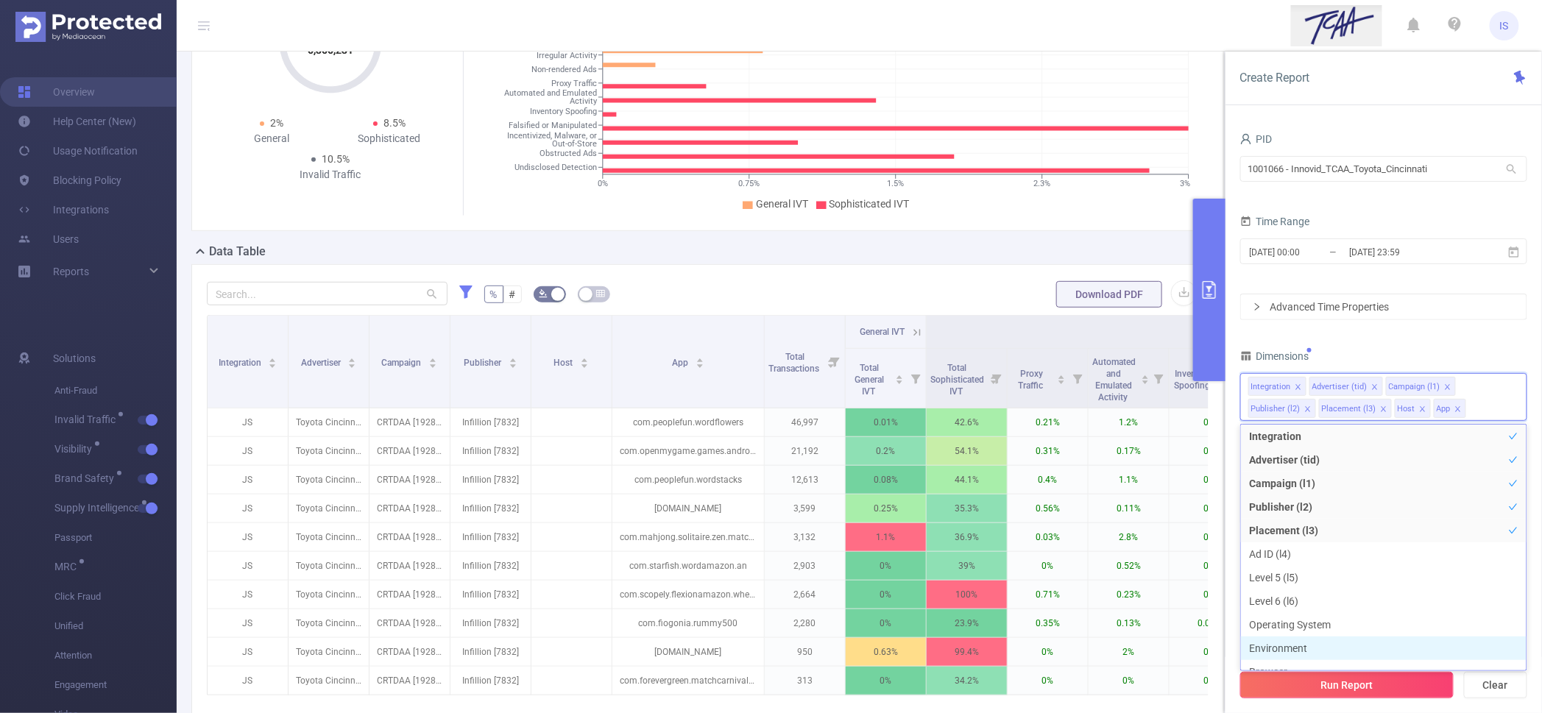
scroll to position [15, 0]
click at [1302, 543] on li "Ad ID (l4)" at bounding box center [1384, 542] width 286 height 24
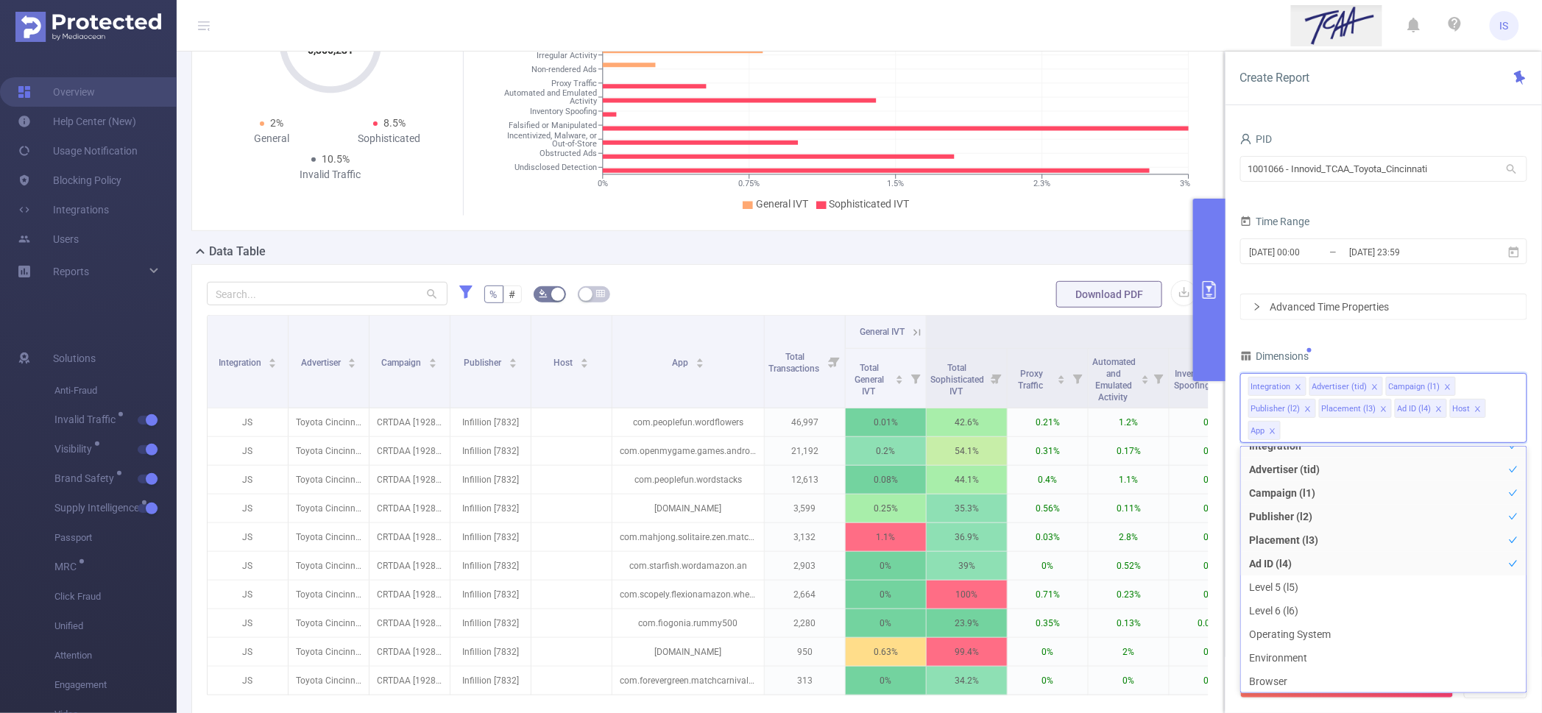
click at [947, 292] on form "% # Download PDF" at bounding box center [708, 294] width 1002 height 29
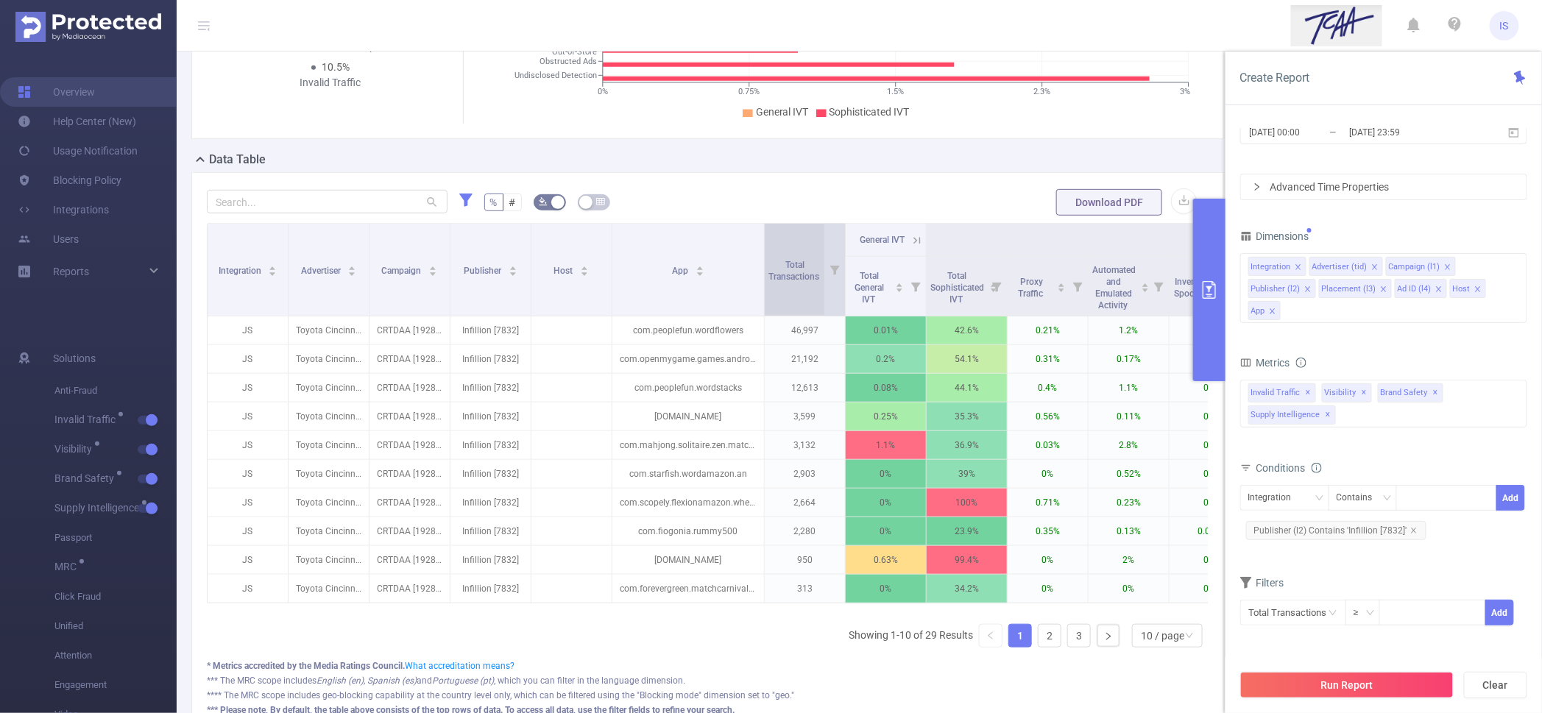
scroll to position [258, 0]
click at [1307, 612] on input "text" at bounding box center [1293, 613] width 106 height 26
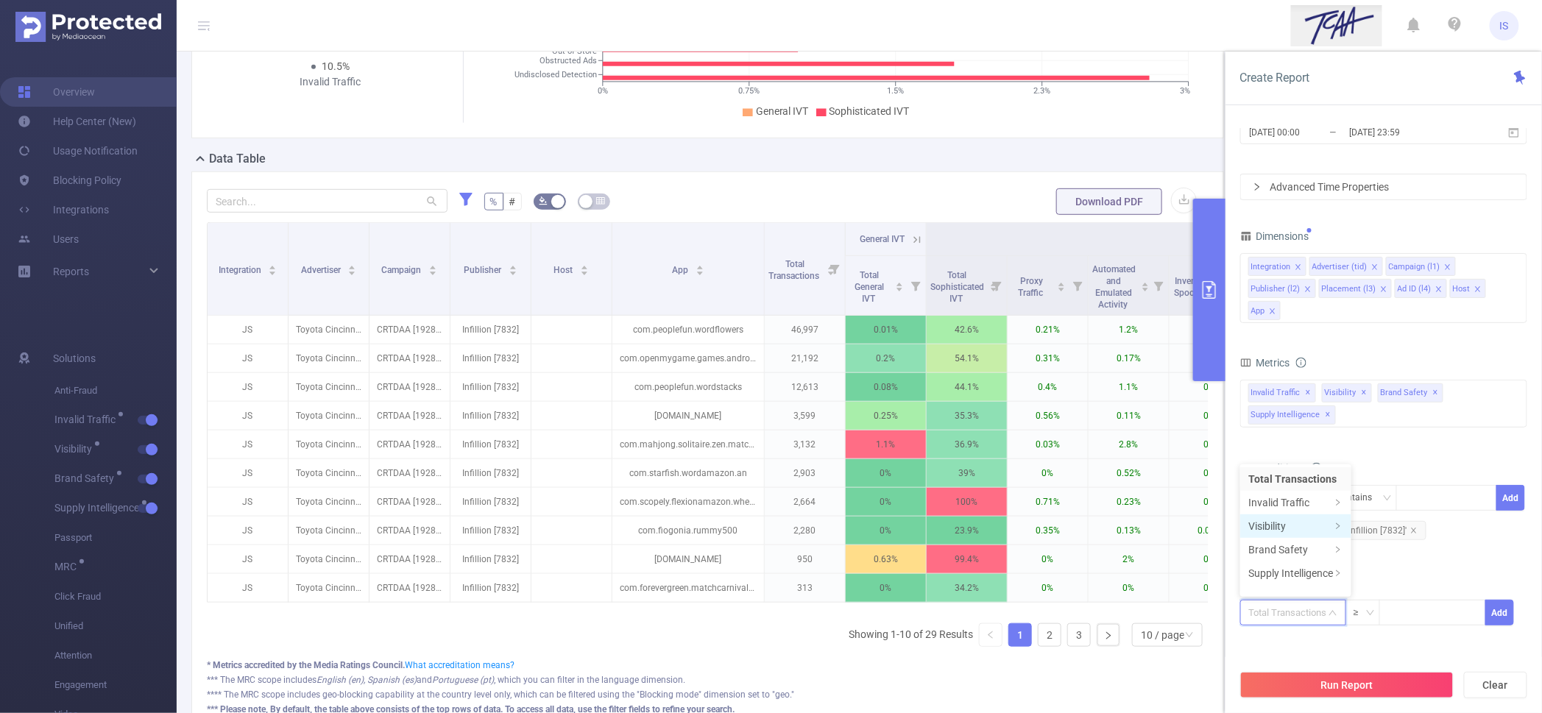
click at [1285, 528] on li "Visibility" at bounding box center [1295, 527] width 111 height 24
click at [1396, 479] on li "Visibility" at bounding box center [1393, 479] width 83 height 24
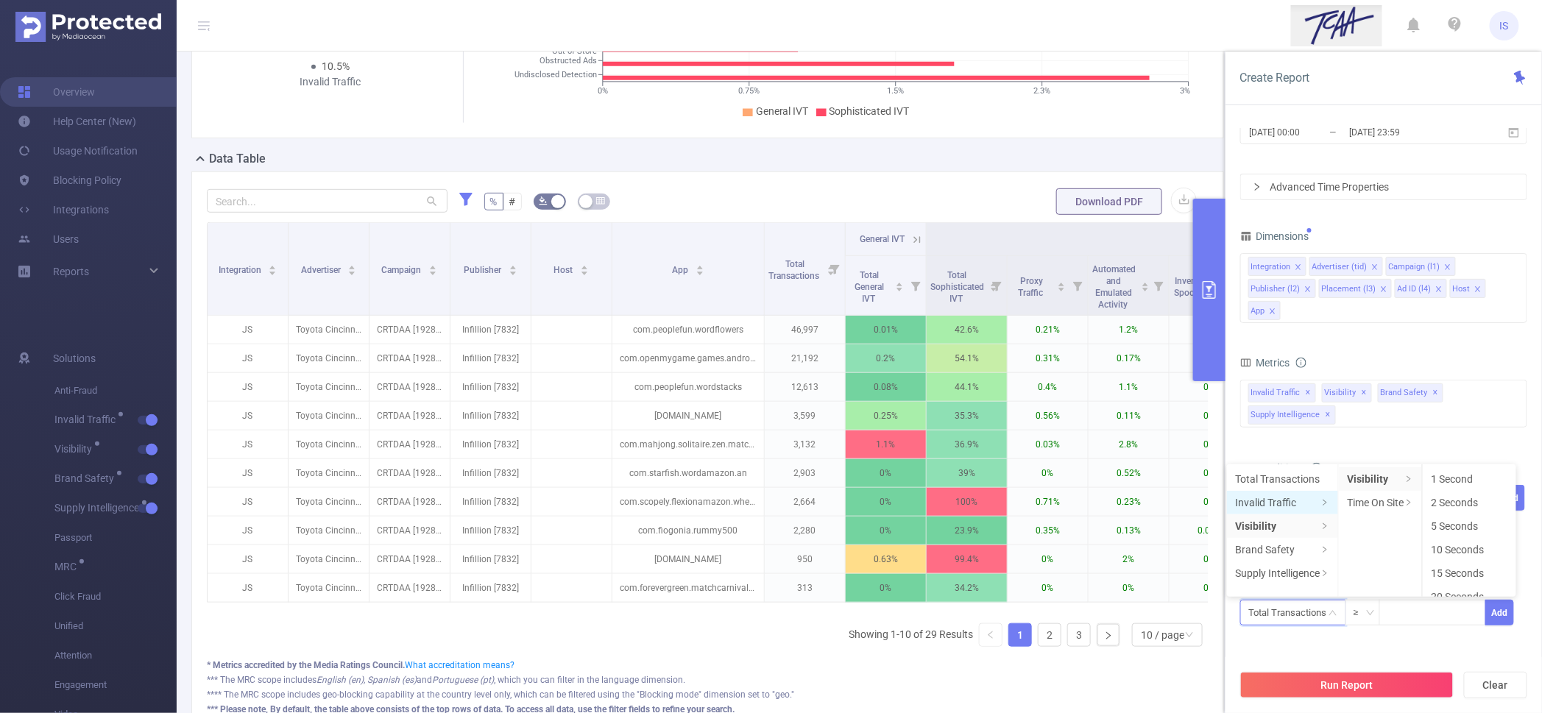
click at [1285, 499] on li "Invalid Traffic" at bounding box center [1282, 503] width 111 height 24
click at [1388, 501] on li "Sophisticated IVT" at bounding box center [1405, 503] width 107 height 24
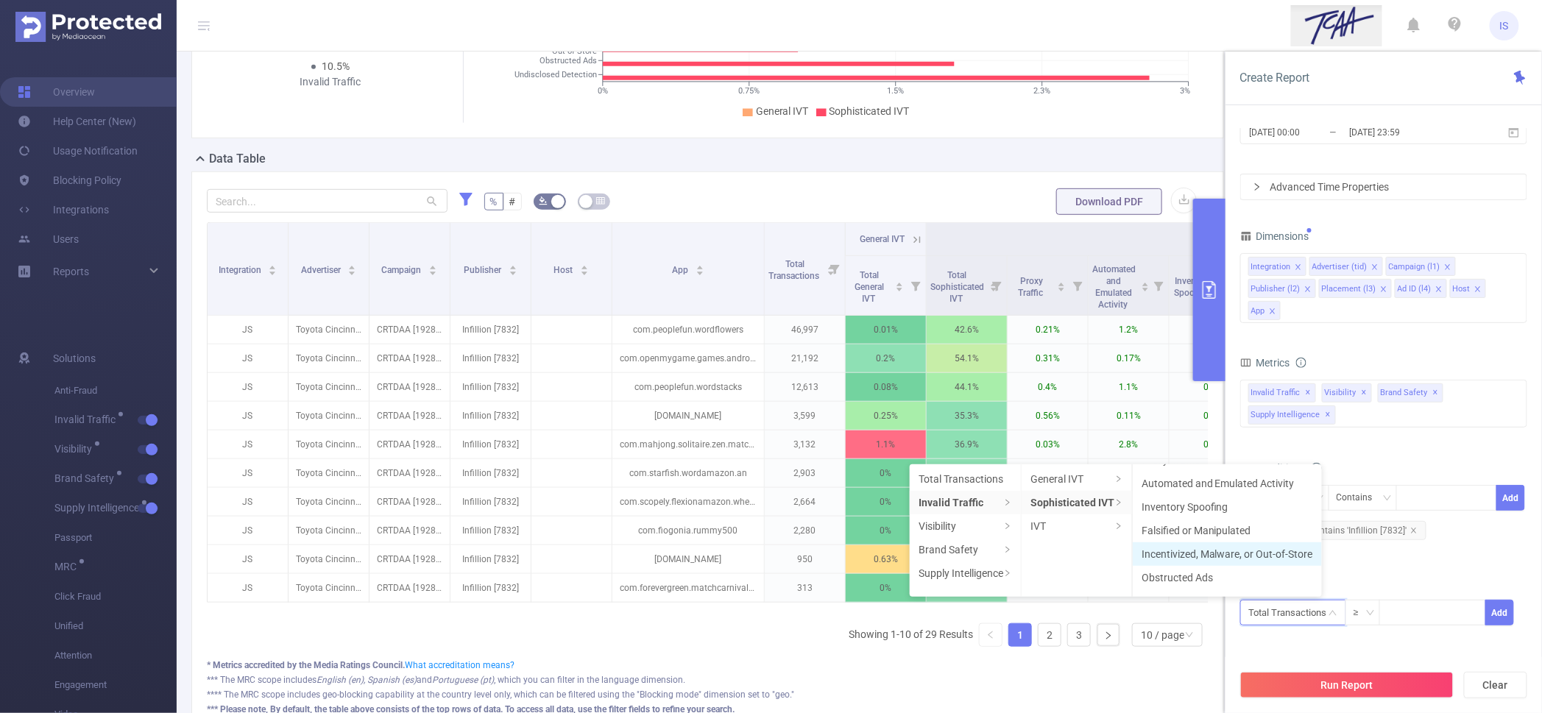
scroll to position [62, 0]
click at [1205, 557] on li "Obstructed Ads" at bounding box center [1227, 559] width 189 height 24
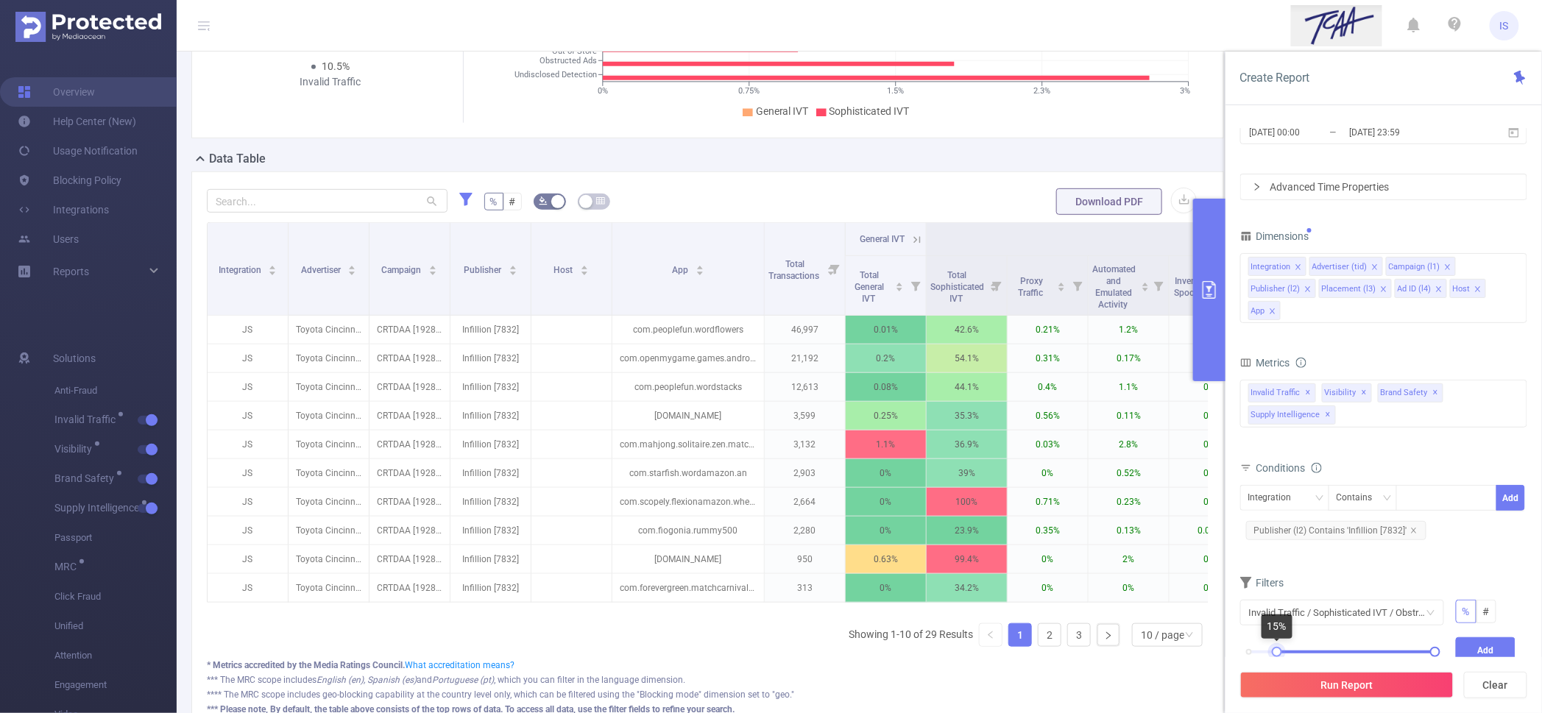
drag, startPoint x: 1251, startPoint y: 654, endPoint x: 1278, endPoint y: 654, distance: 27.2
click at [1278, 654] on div at bounding box center [1277, 652] width 10 height 10
click at [1484, 649] on button "Add" at bounding box center [1486, 651] width 60 height 26
click at [1372, 681] on button "Run Report" at bounding box center [1346, 685] width 213 height 27
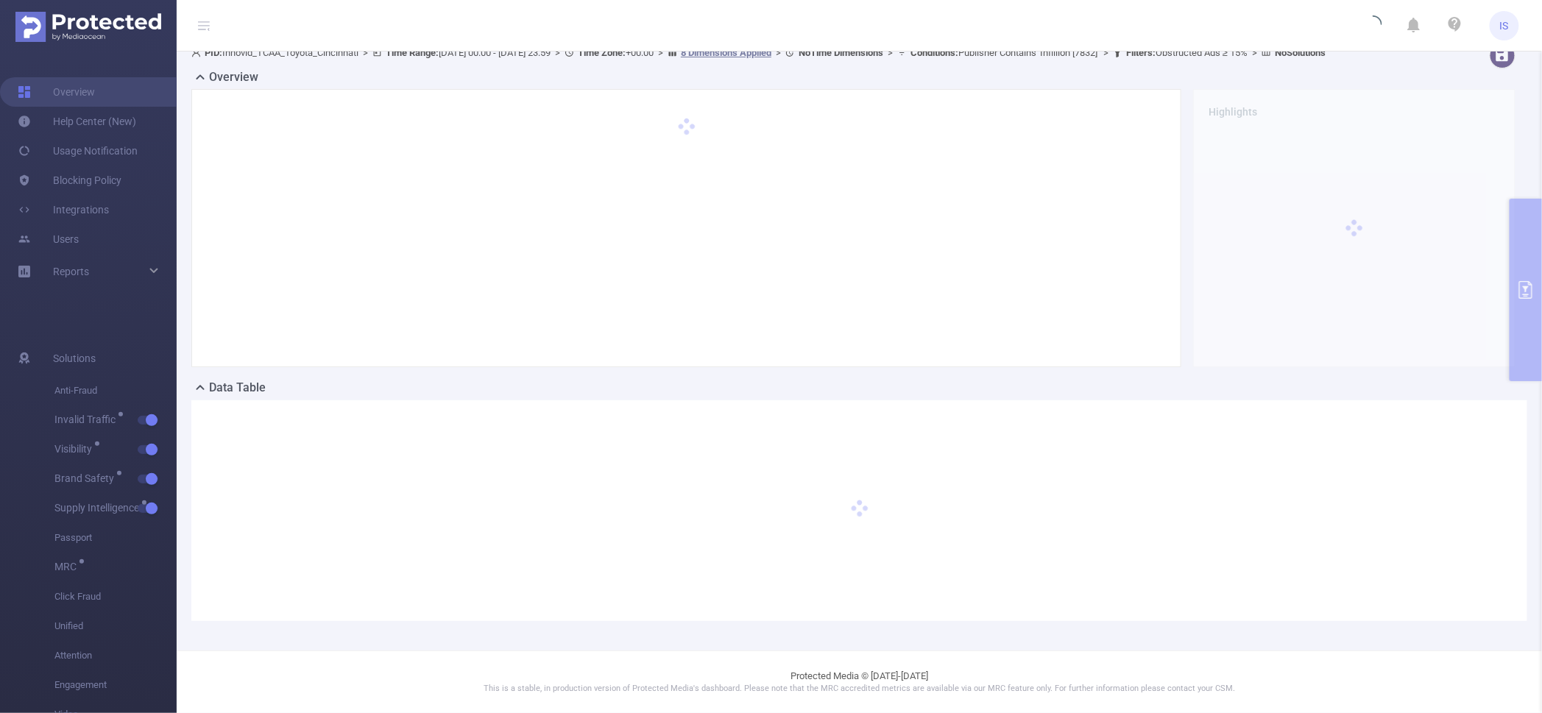
scroll to position [28, 0]
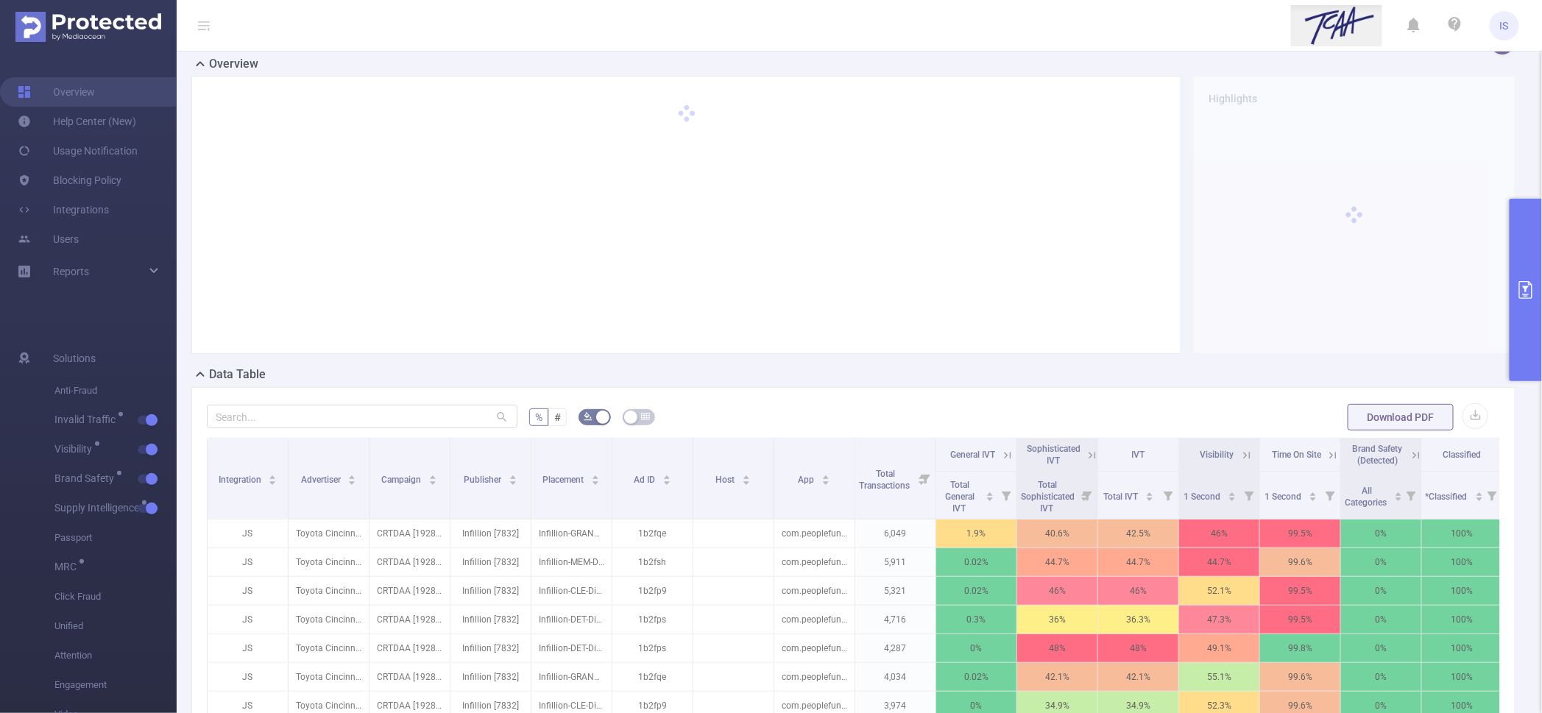
scroll to position [119, 0]
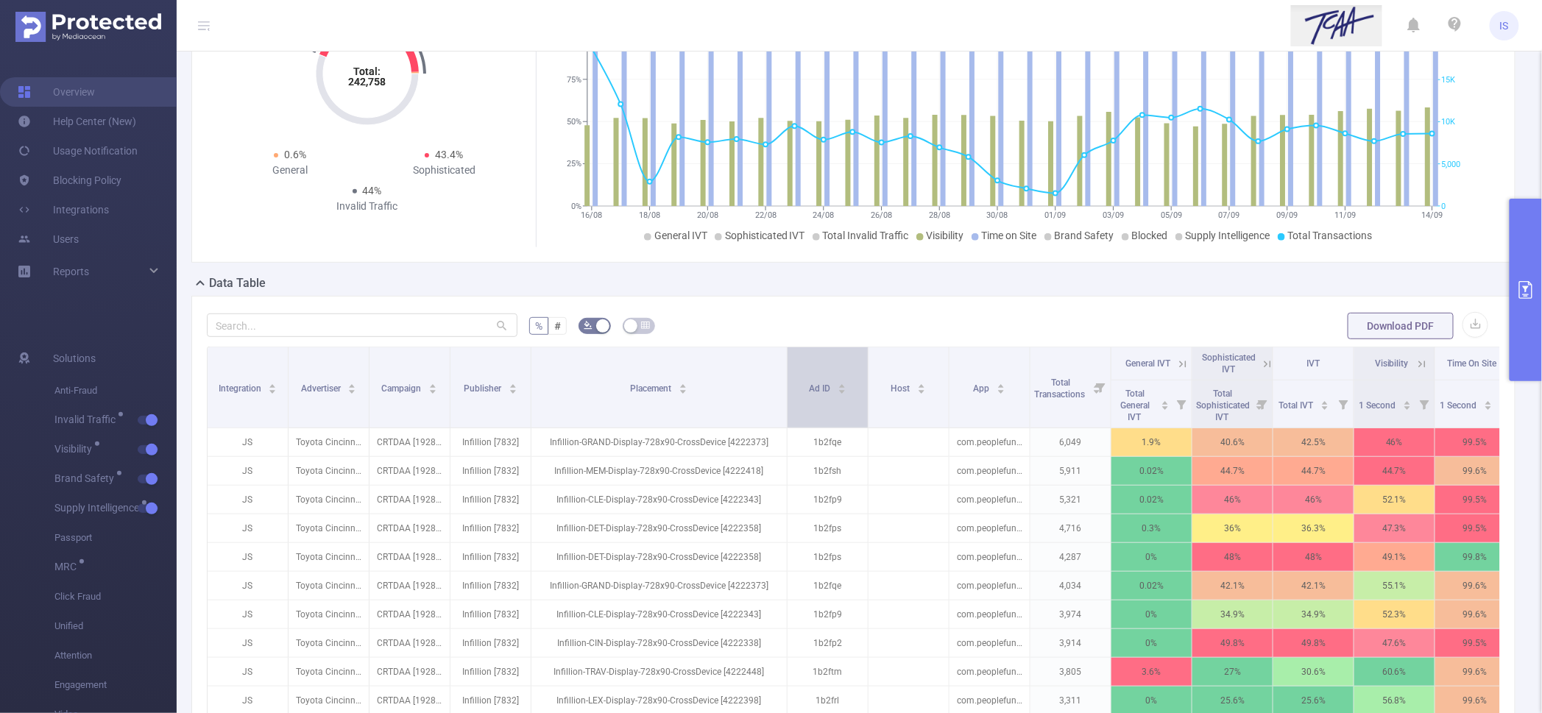
drag, startPoint x: 607, startPoint y: 414, endPoint x: 783, endPoint y: 411, distance: 175.2
click at [783, 411] on span at bounding box center [786, 387] width 7 height 80
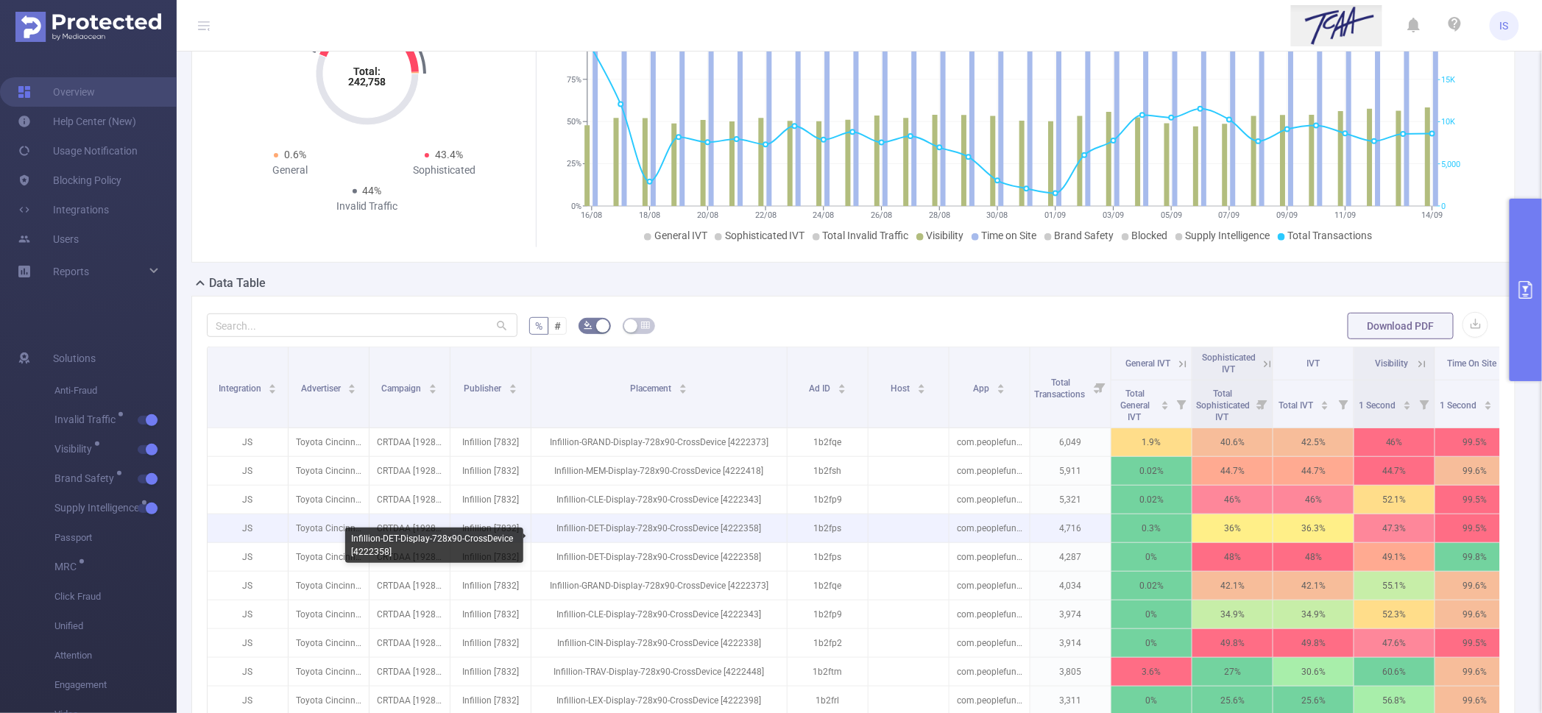
scroll to position [212, 0]
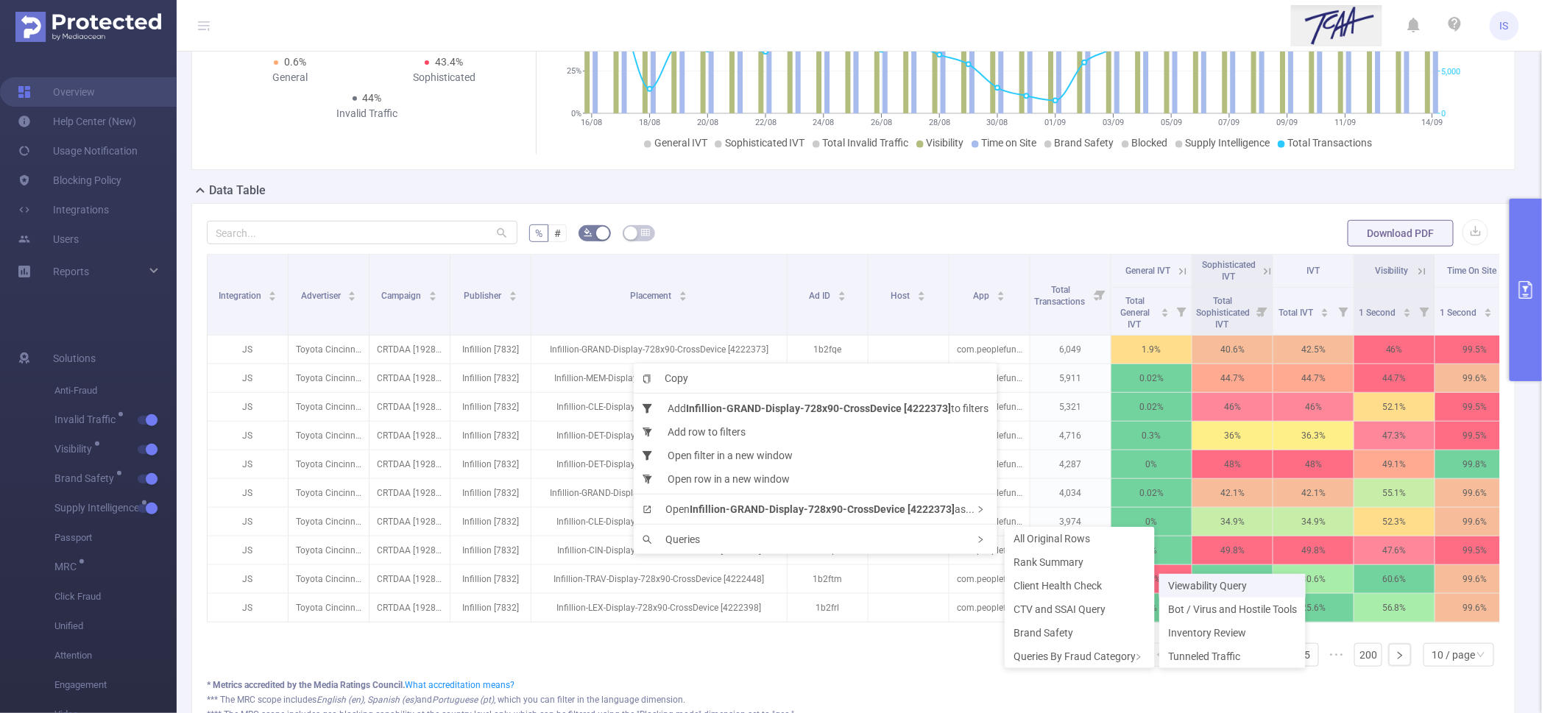
click at [1207, 585] on span "Viewability Query" at bounding box center [1207, 586] width 79 height 12
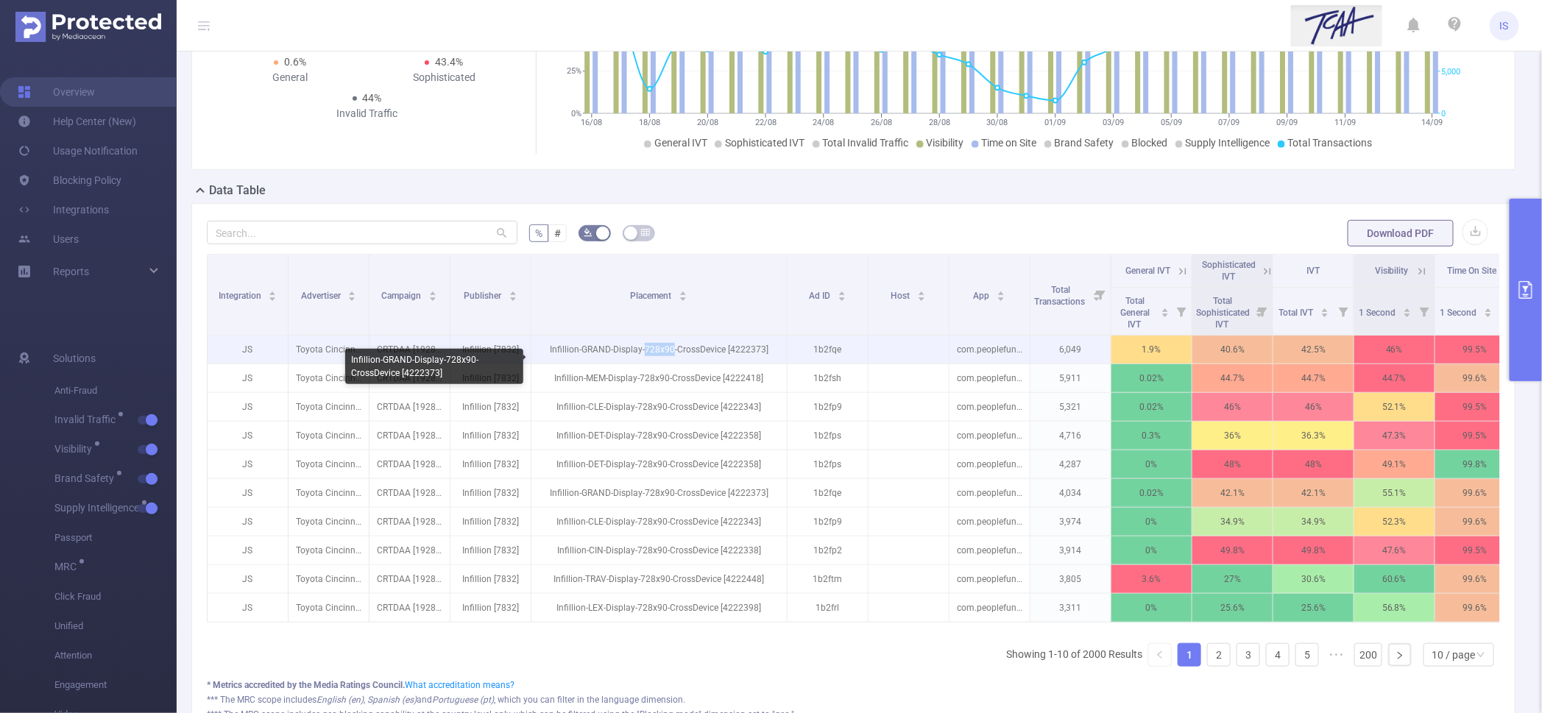
drag, startPoint x: 646, startPoint y: 363, endPoint x: 674, endPoint y: 364, distance: 28.7
click at [674, 364] on p "Infillion-GRAND-Display-728x90-CrossDevice [4222373]" at bounding box center [658, 350] width 255 height 28
copy p "728x90"
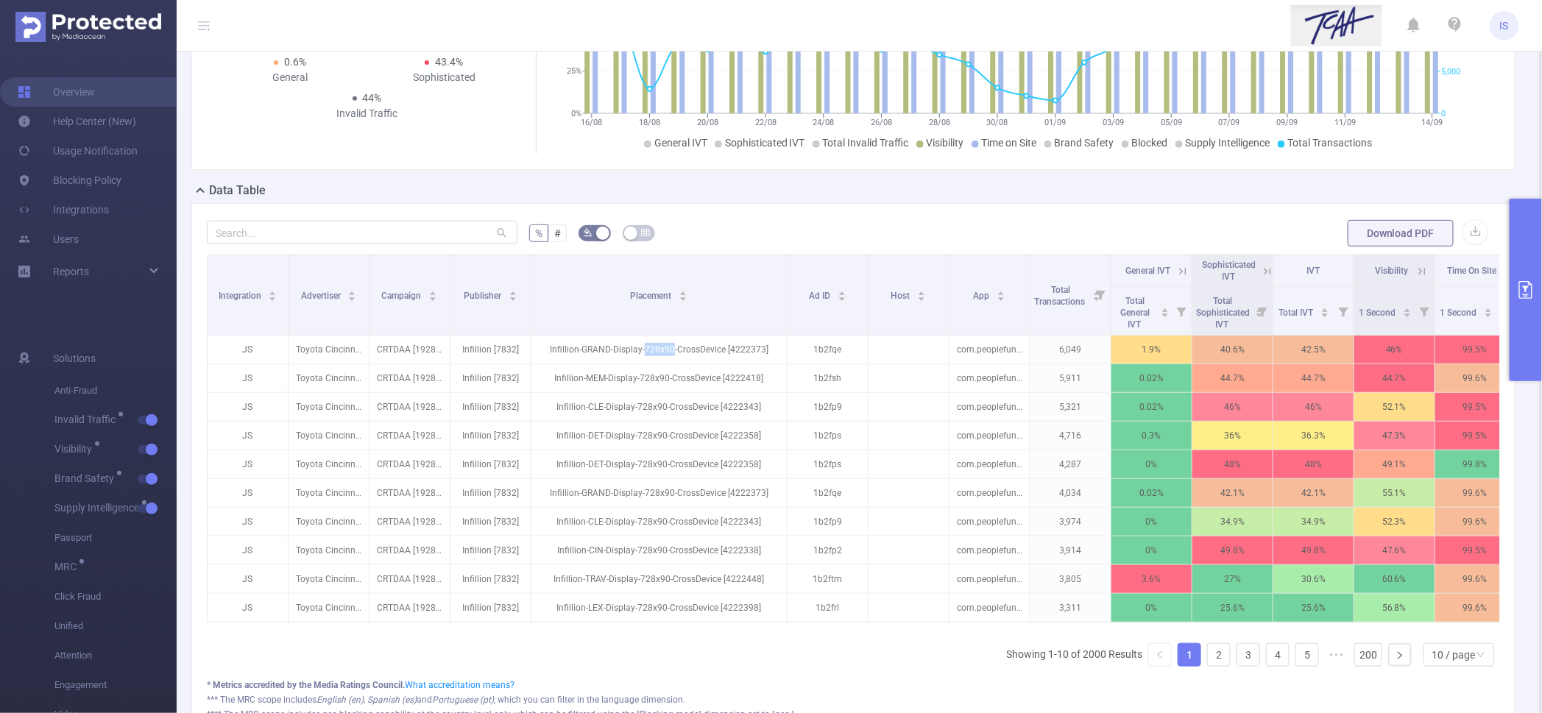
click at [1531, 328] on button "primary" at bounding box center [1526, 290] width 32 height 183
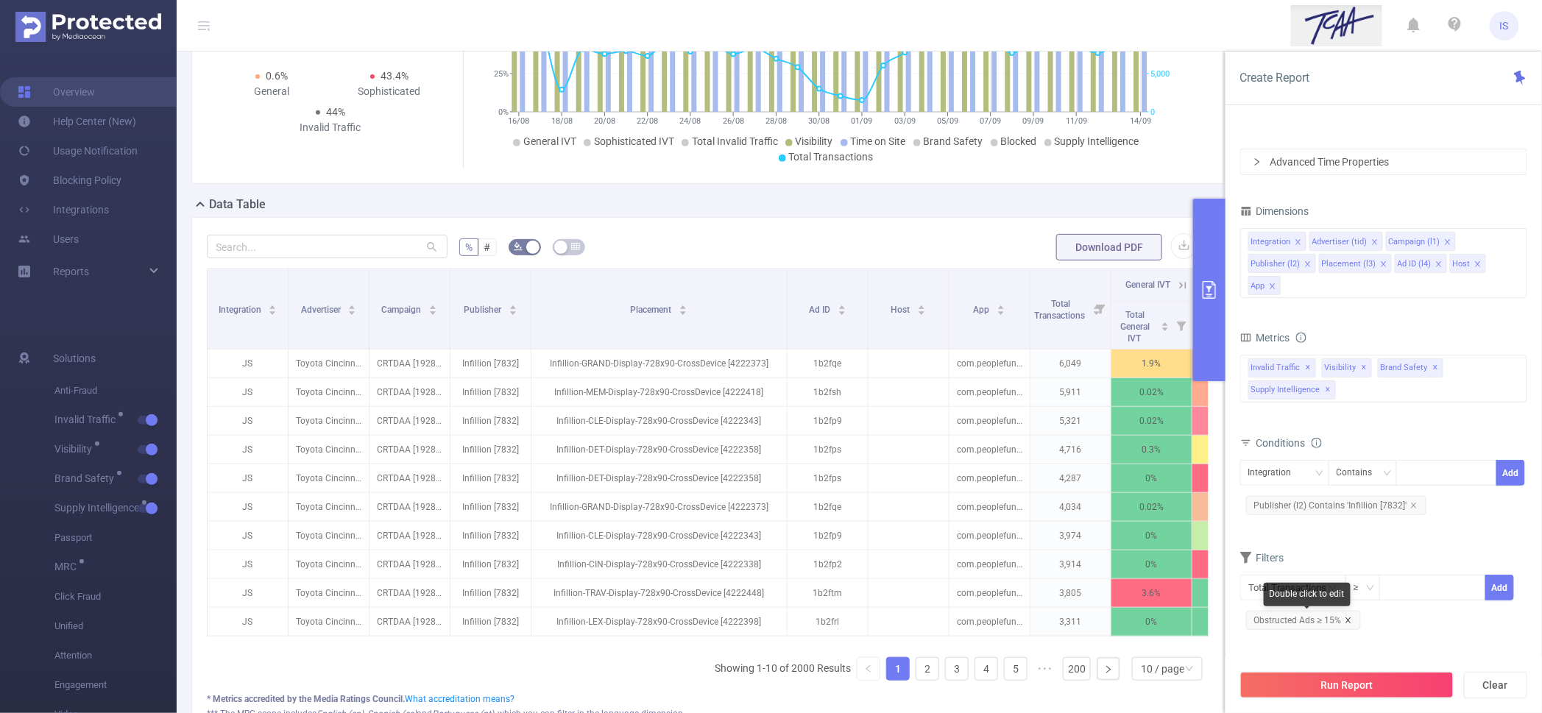
click at [1349, 619] on icon "icon: close" at bounding box center [1348, 620] width 7 height 7
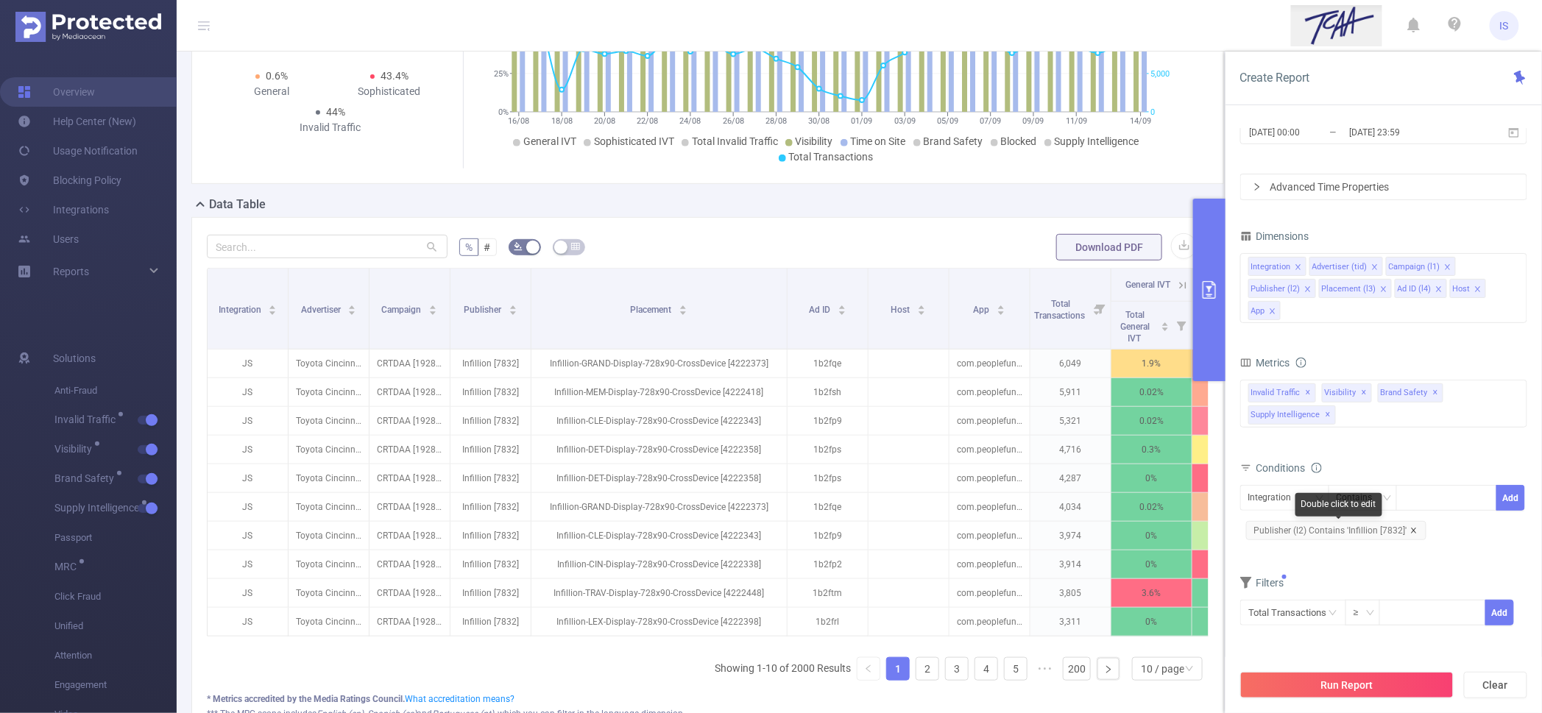
click at [1415, 532] on icon "icon: close" at bounding box center [1413, 530] width 7 height 7
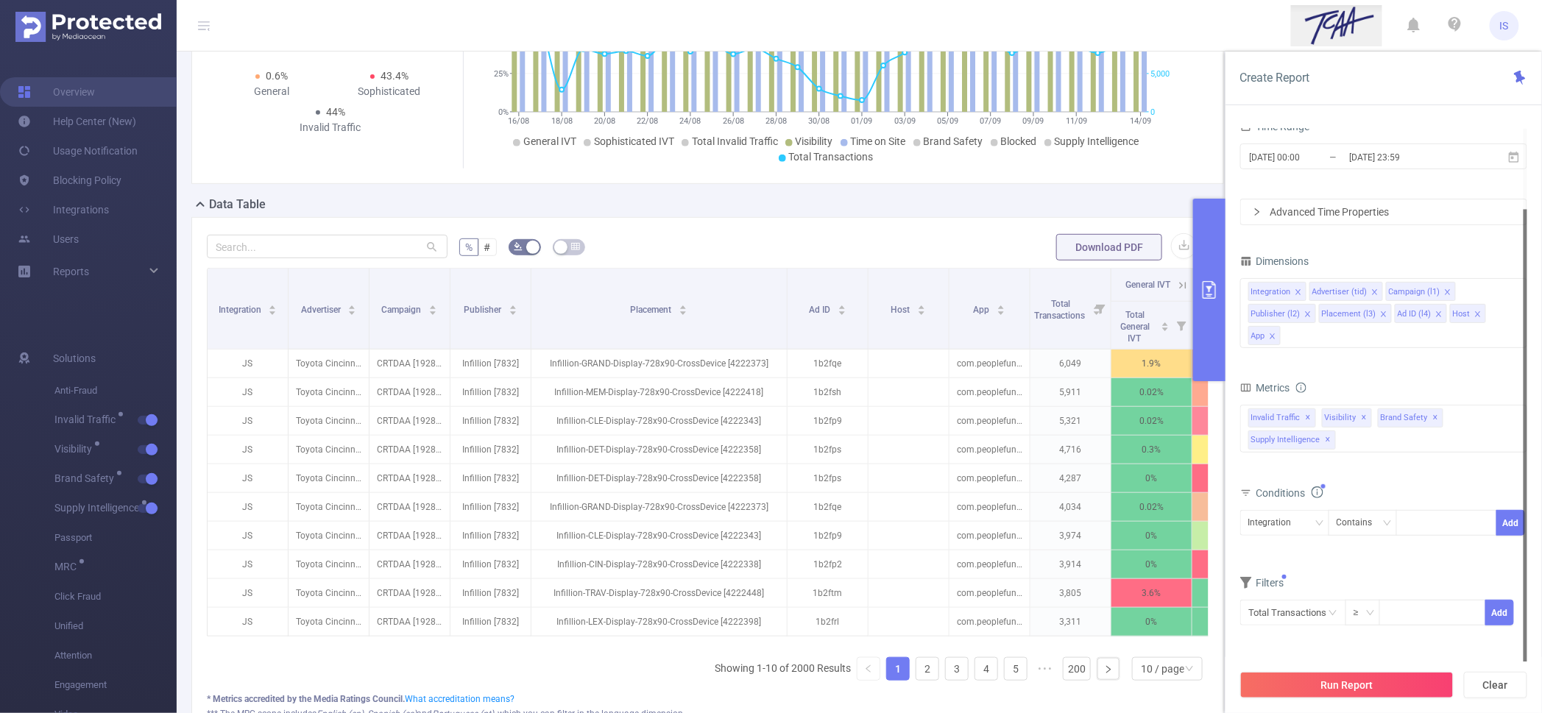
click at [1415, 532] on div at bounding box center [1447, 523] width 85 height 24
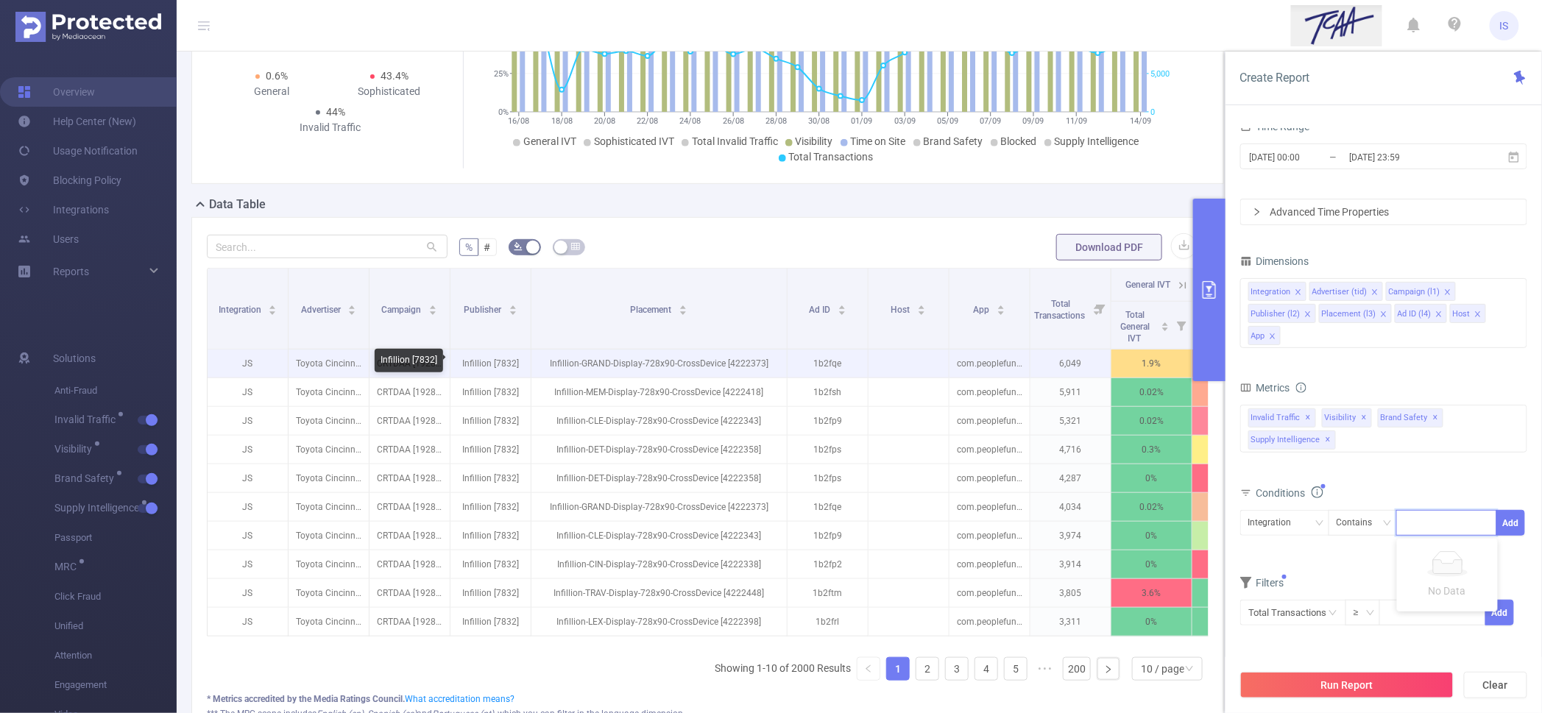
click at [499, 361] on p "Infillion [7832]" at bounding box center [491, 364] width 80 height 28
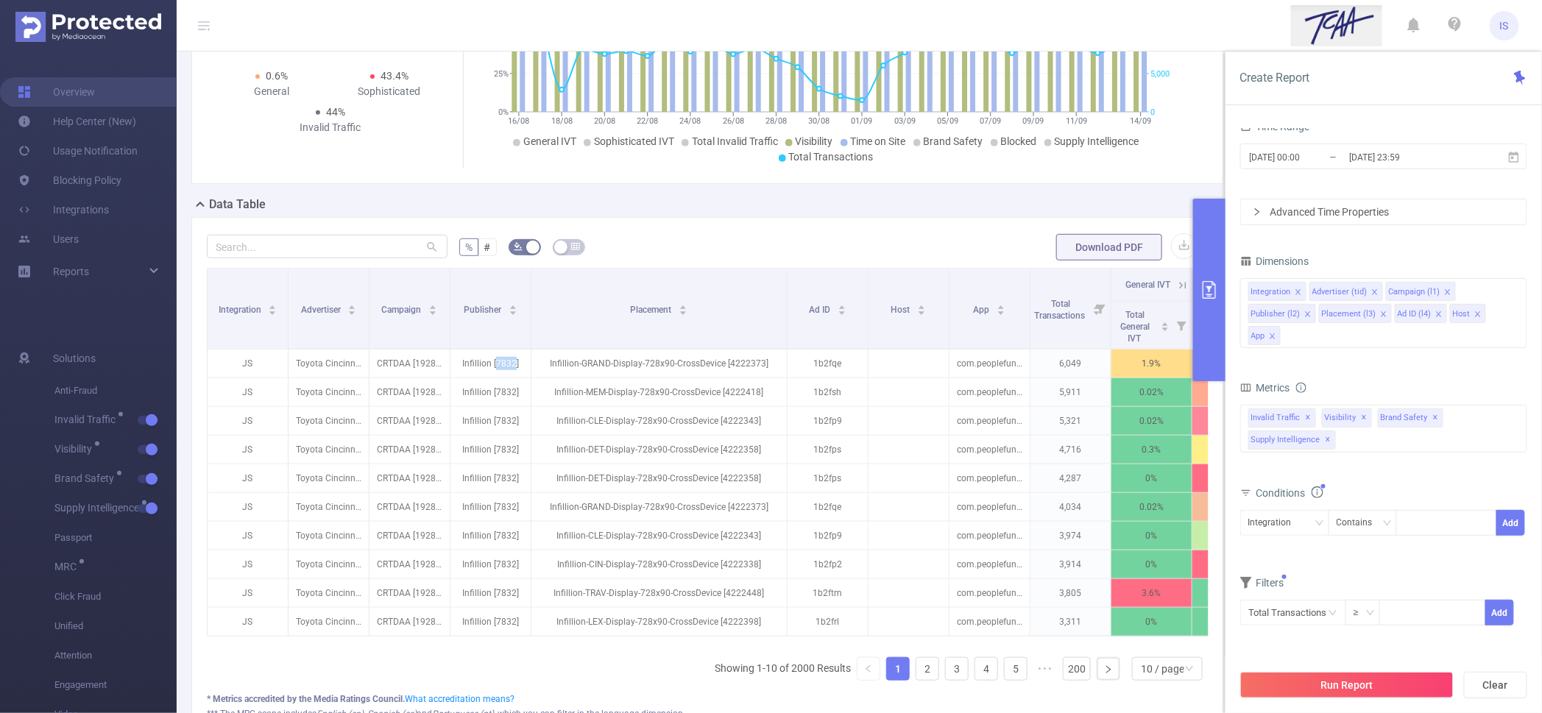
copy p "7832"
click at [1276, 524] on div "Integration" at bounding box center [1276, 523] width 54 height 24
click at [1293, 404] on li "Publisher (l2)" at bounding box center [1284, 403] width 89 height 24
click at [1437, 532] on div at bounding box center [1447, 523] width 85 height 24
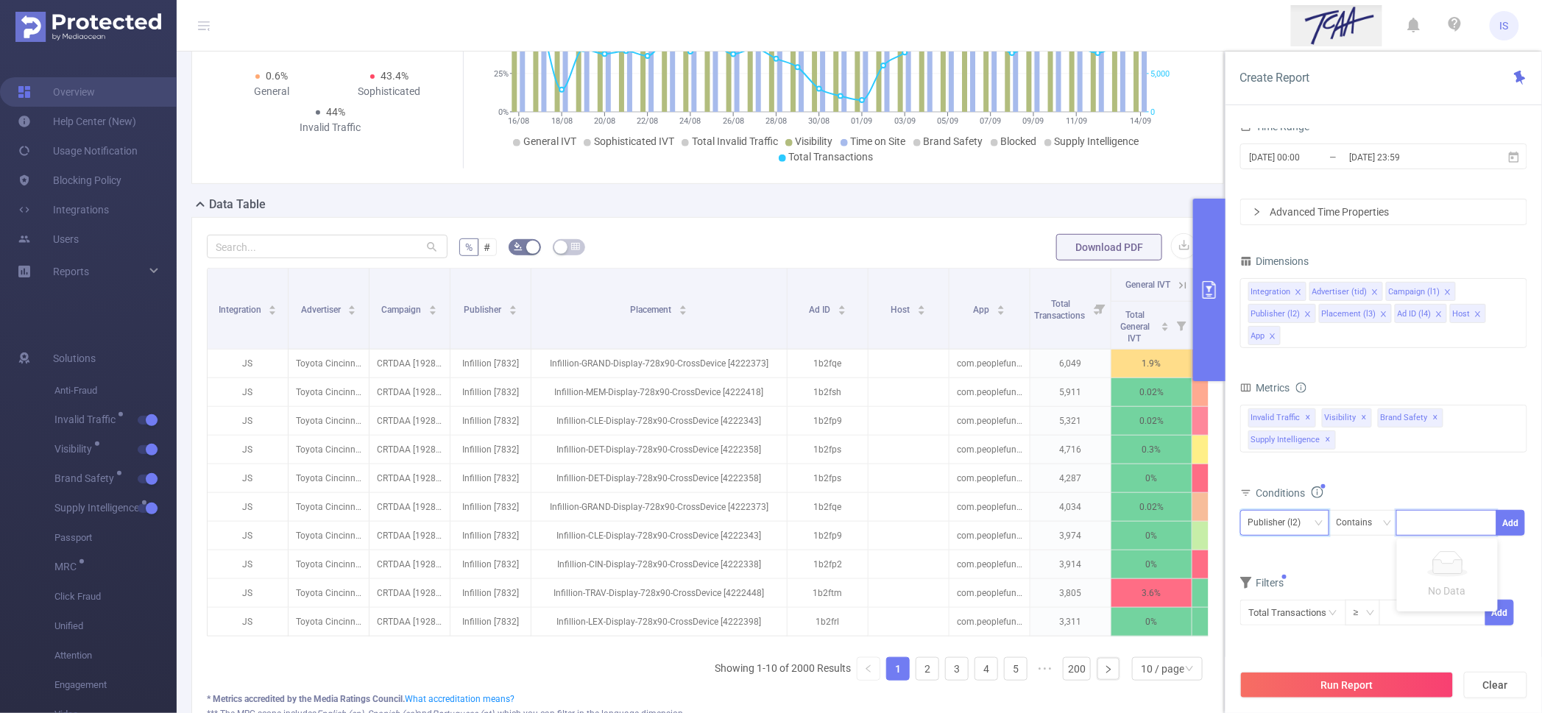
click at [1317, 529] on div "Publisher (l2)" at bounding box center [1285, 523] width 73 height 24
click at [1433, 520] on div at bounding box center [1447, 523] width 85 height 24
paste input "7832"
type input "7832"
drag, startPoint x: 1440, startPoint y: 552, endPoint x: 1461, endPoint y: 543, distance: 23.1
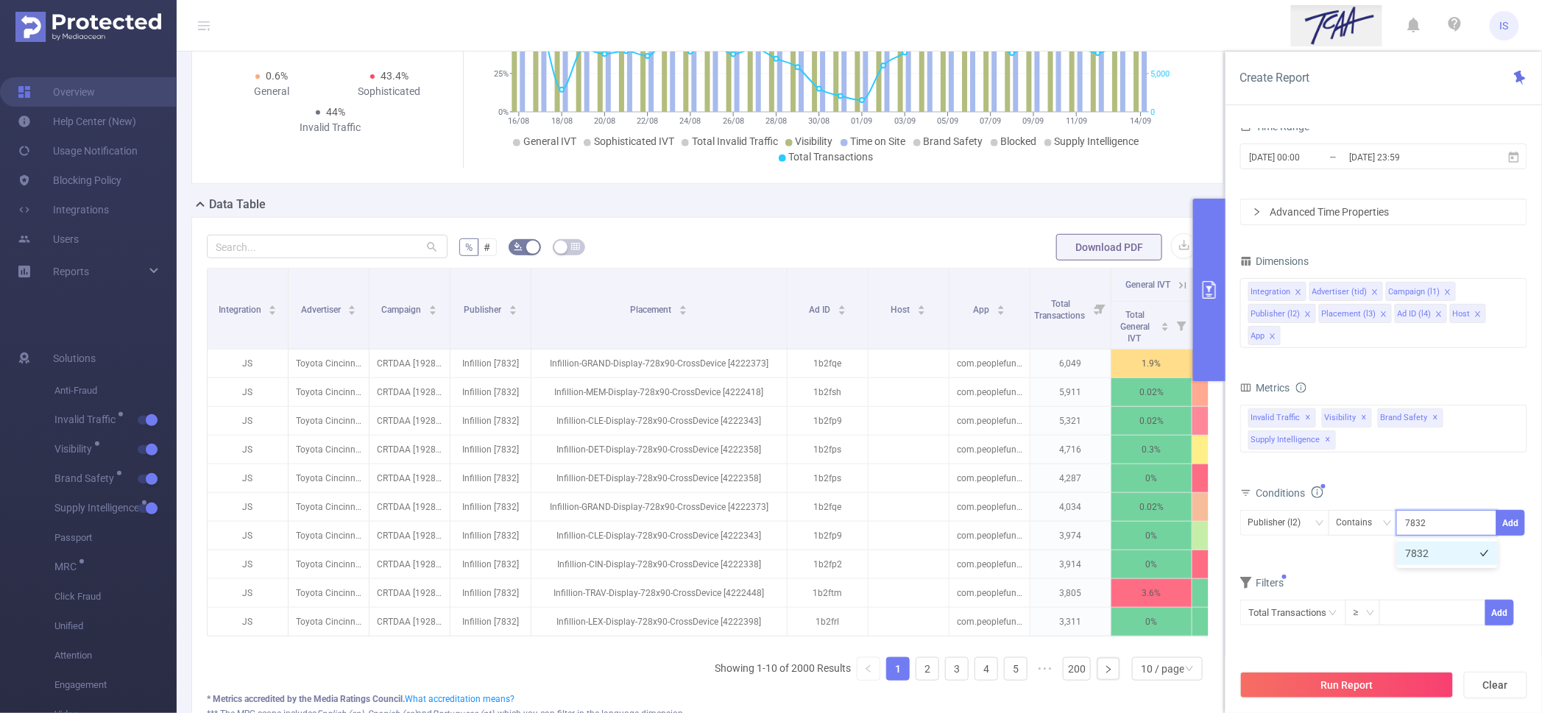
click at [1441, 552] on li "7832" at bounding box center [1447, 554] width 101 height 24
click at [1516, 523] on button "Add" at bounding box center [1511, 523] width 29 height 26
drag, startPoint x: 1276, startPoint y: 511, endPoint x: 1277, endPoint y: 519, distance: 8.1
click at [1276, 515] on div "Integration" at bounding box center [1276, 523] width 54 height 24
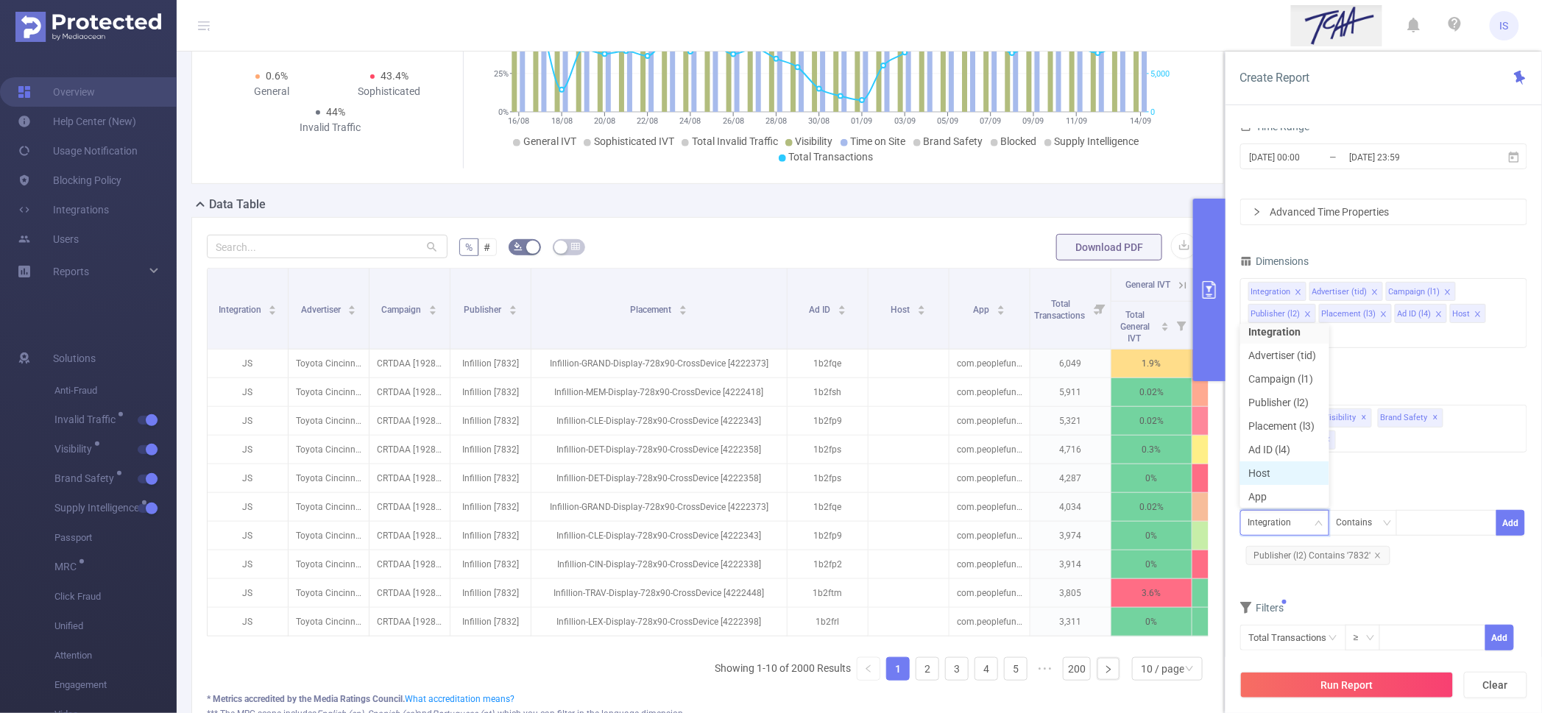
click at [1275, 470] on li "Host" at bounding box center [1284, 474] width 89 height 24
click at [1382, 317] on icon "icon: close" at bounding box center [1383, 314] width 7 height 7
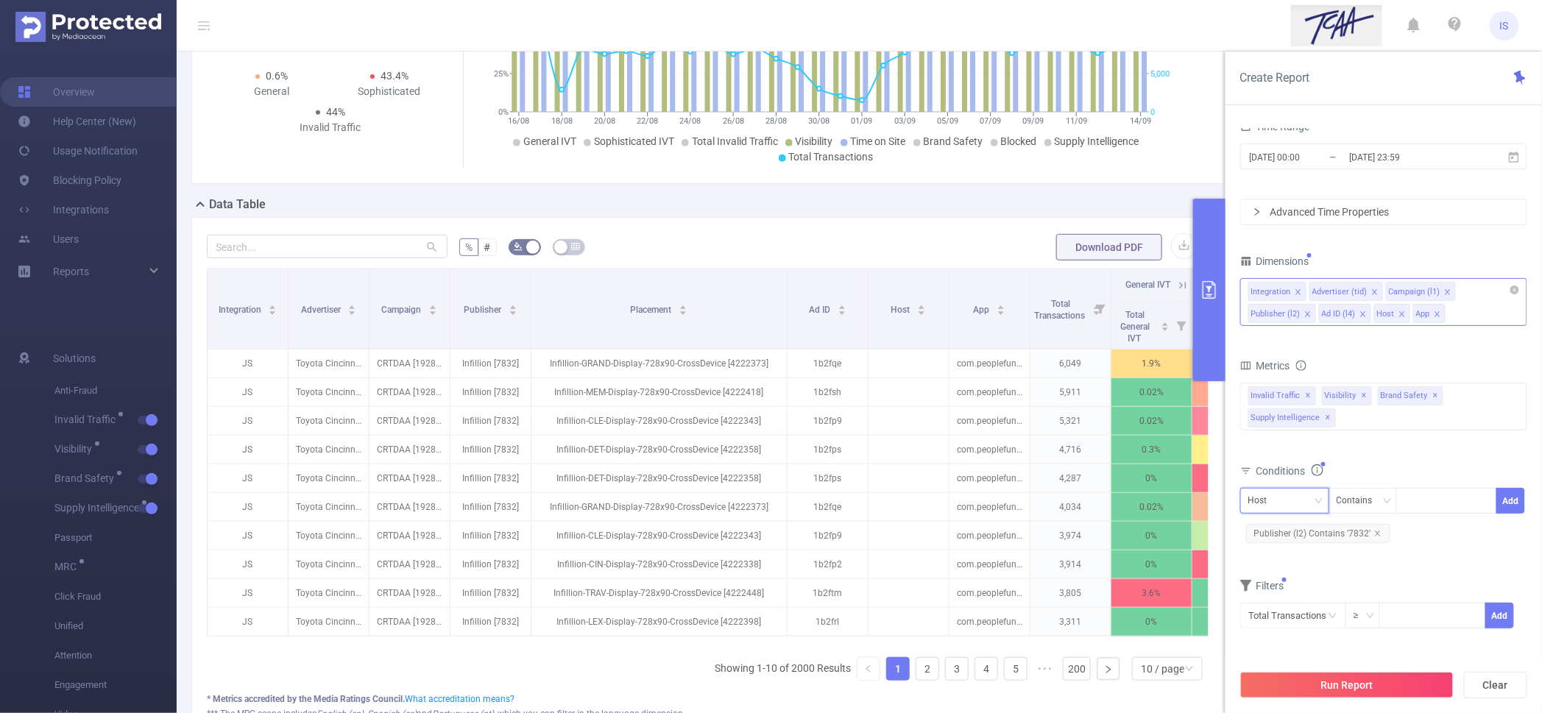
click at [1360, 315] on icon "icon: close" at bounding box center [1363, 314] width 7 height 7
click at [1380, 311] on icon "icon: close" at bounding box center [1382, 314] width 7 height 7
click at [1423, 501] on div at bounding box center [1447, 501] width 85 height 24
type input "פ"
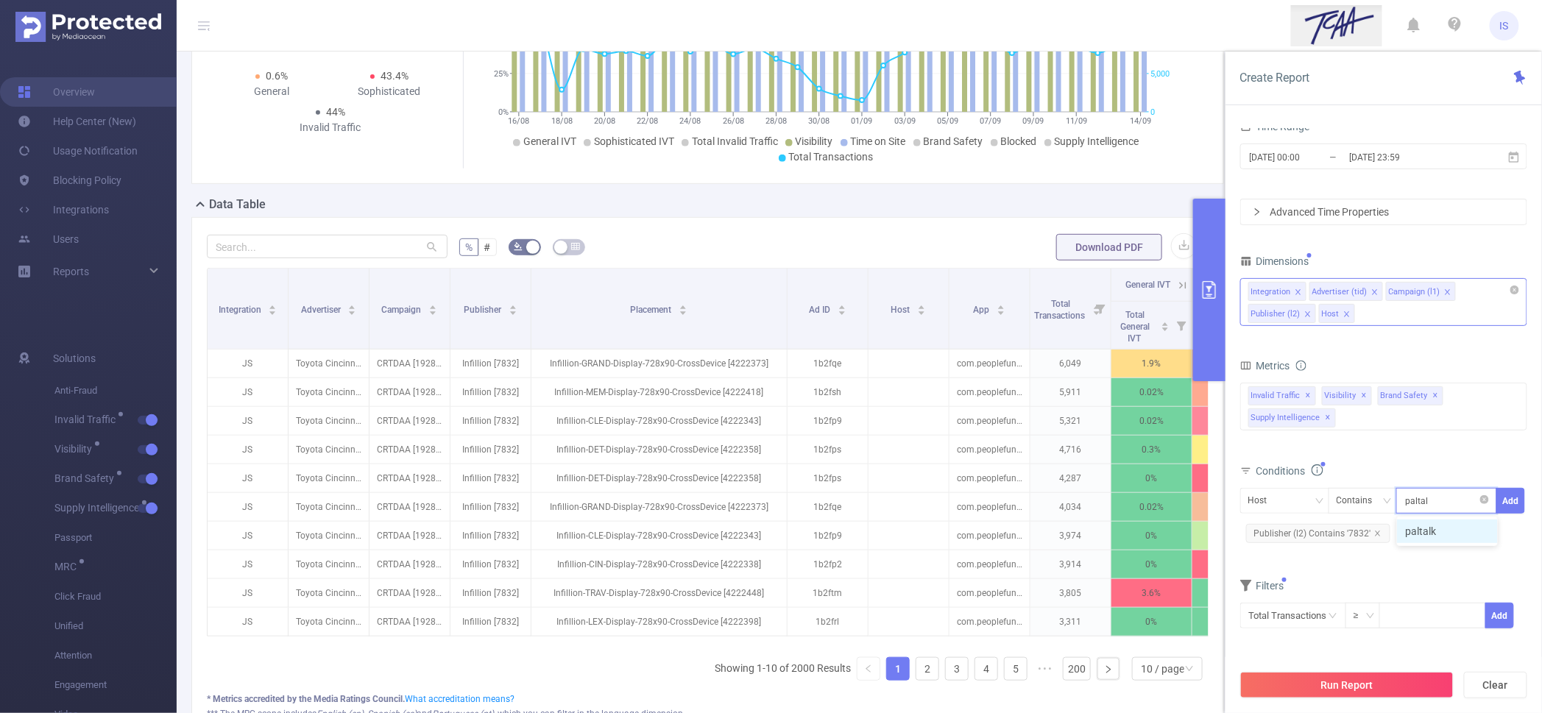
type input "paltalk"
click at [1450, 533] on li "paltalk" at bounding box center [1447, 532] width 101 height 24
click at [1515, 507] on button "Add" at bounding box center [1511, 501] width 29 height 26
click at [1443, 567] on div "Integration Contains Add Publisher (l2) Contains '7832' and Host Contains 'palt…" at bounding box center [1383, 529] width 287 height 83
click at [1366, 688] on button "Run Report" at bounding box center [1346, 685] width 213 height 27
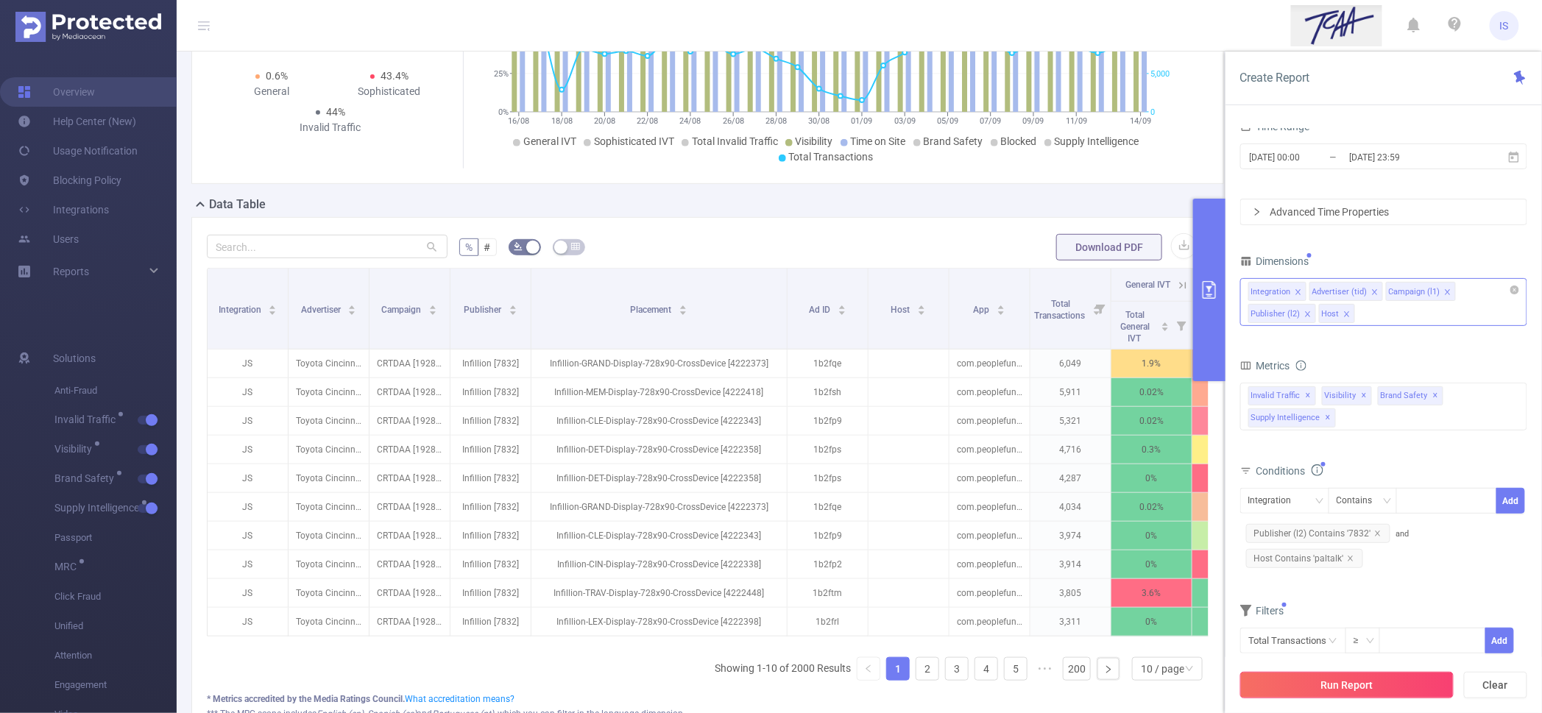
scroll to position [14, 0]
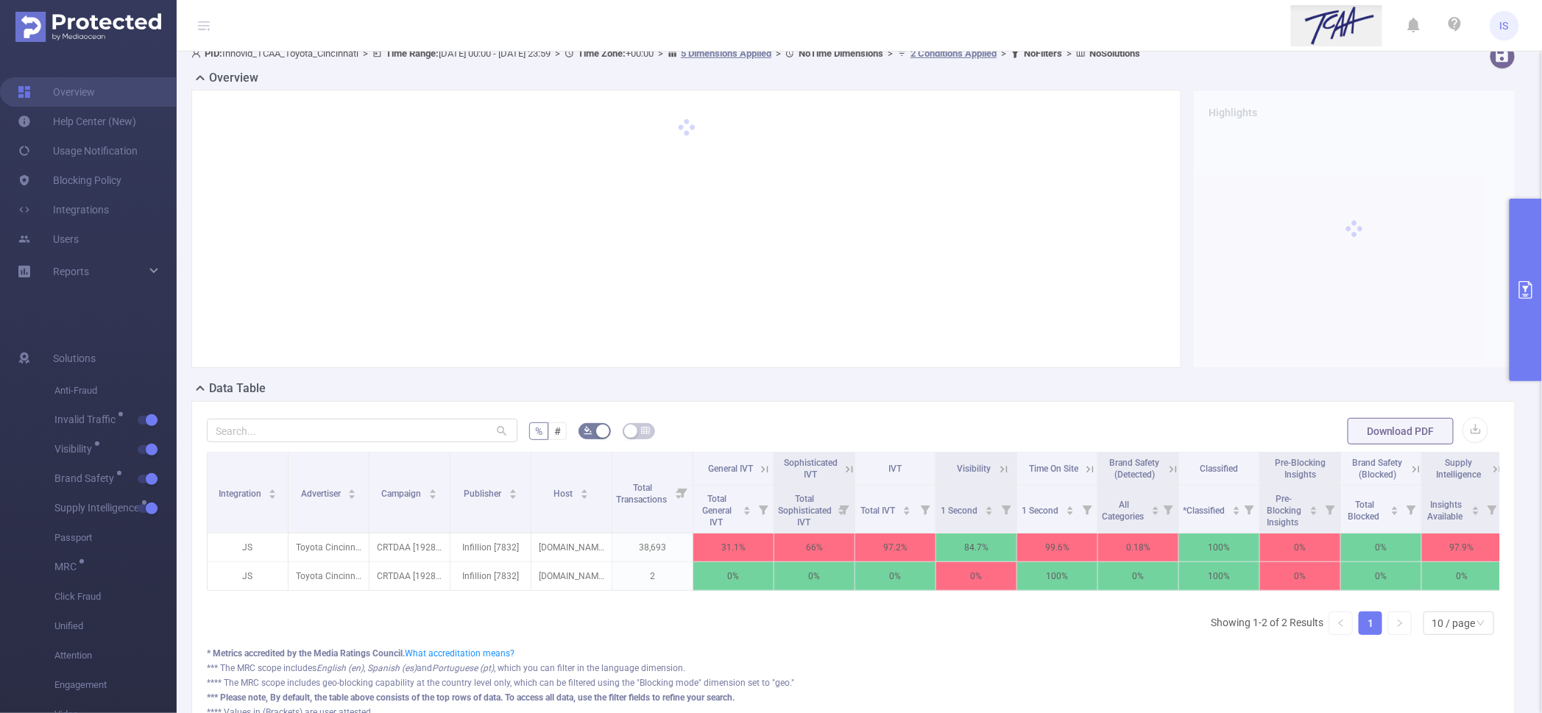
click at [765, 474] on icon at bounding box center [764, 469] width 13 height 13
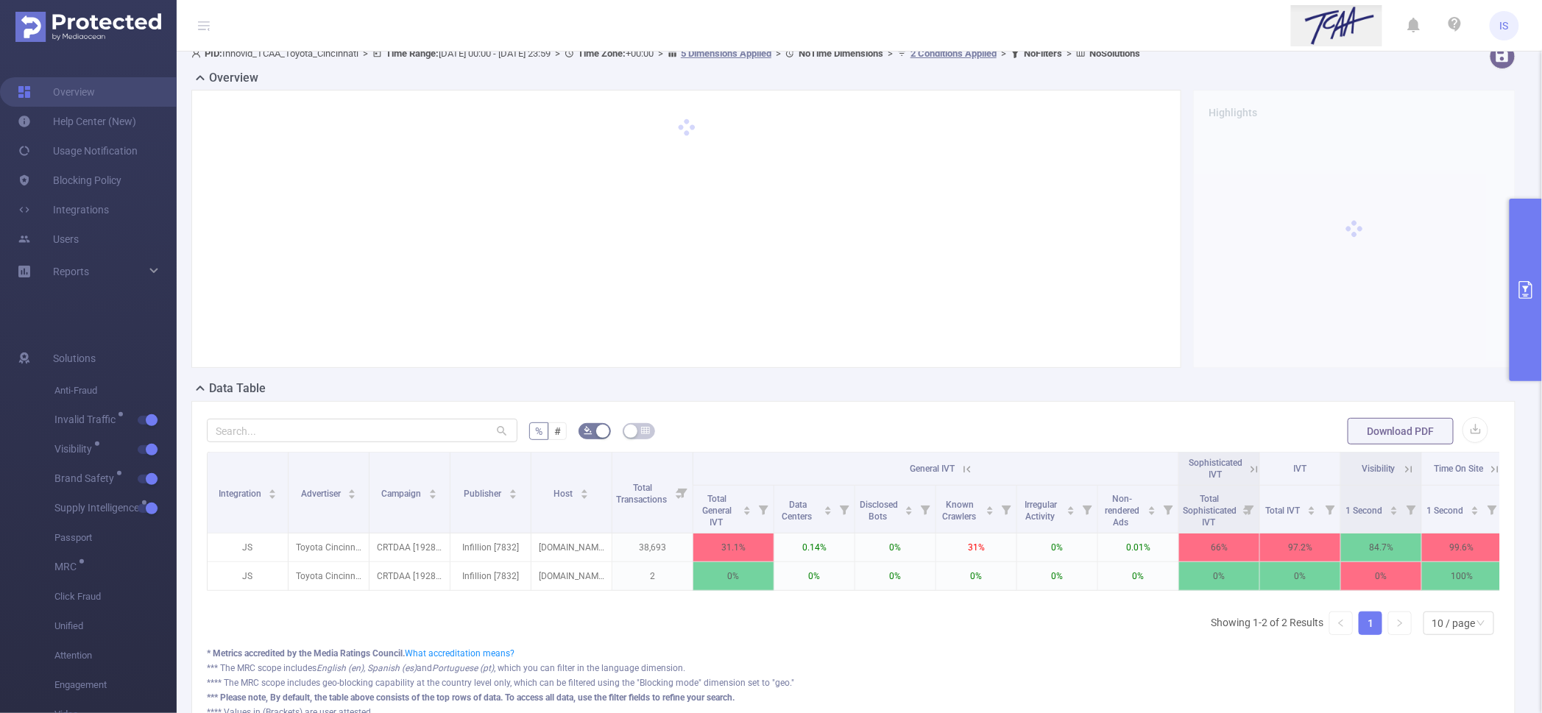
click at [962, 467] on icon at bounding box center [967, 469] width 13 height 13
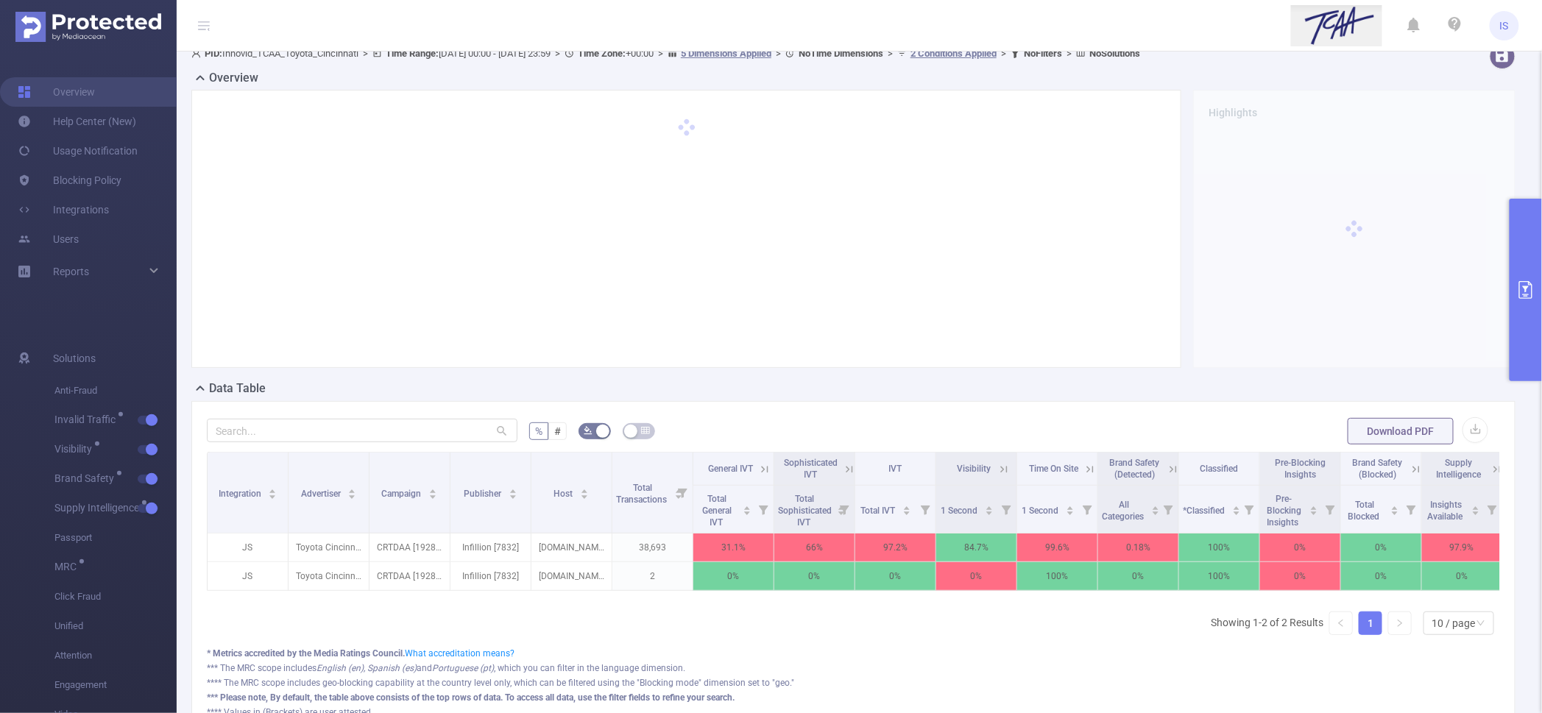
click at [853, 472] on icon at bounding box center [849, 469] width 13 height 13
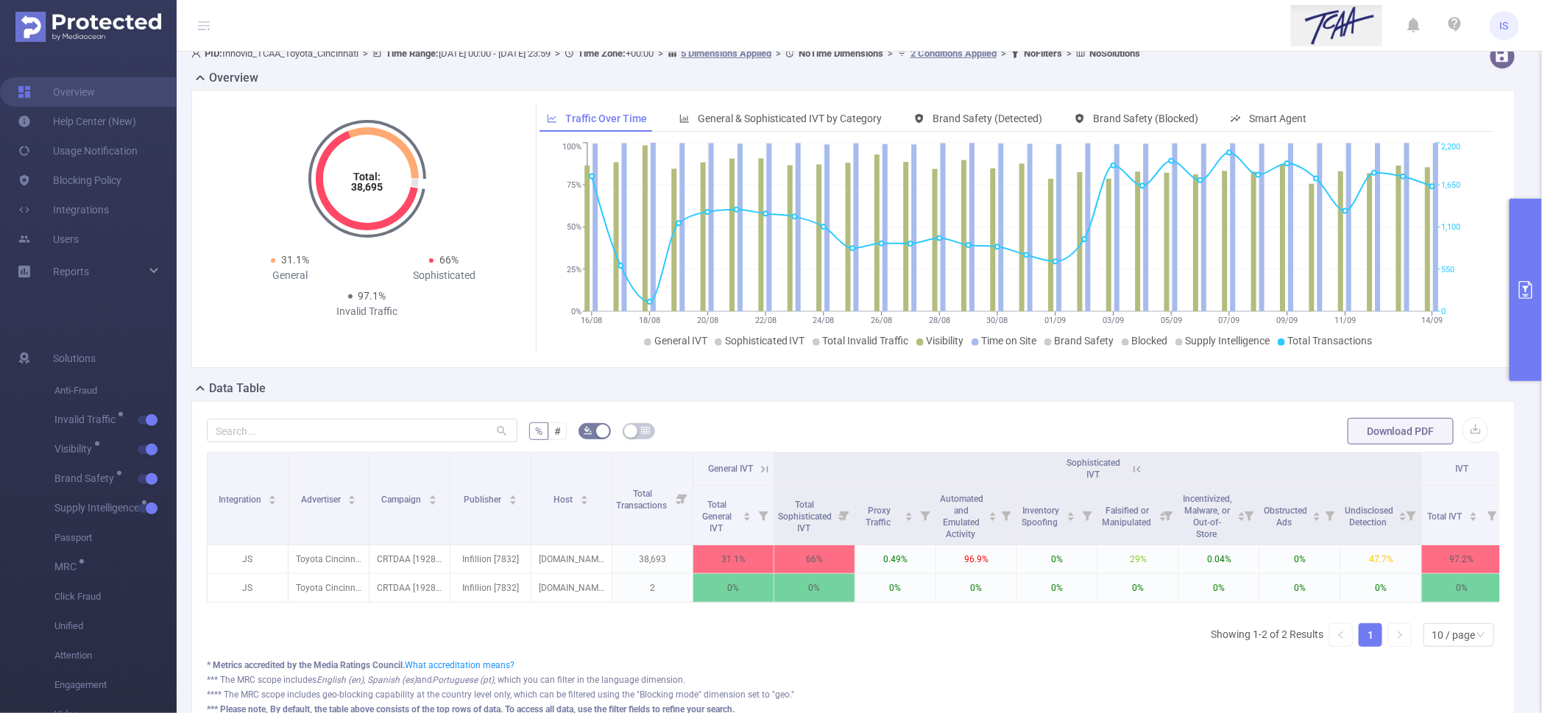
click at [562, 375] on div "Total: 38,695 Total: 38,695 31.1% General 66% Sophisticated 97.1% Invalid Traff…" at bounding box center [854, 235] width 1336 height 290
click at [655, 368] on div "Total: 38,695 Total: 38,695 31.1% General 66% Sophisticated 97.1% Invalid Traff…" at bounding box center [854, 235] width 1336 height 290
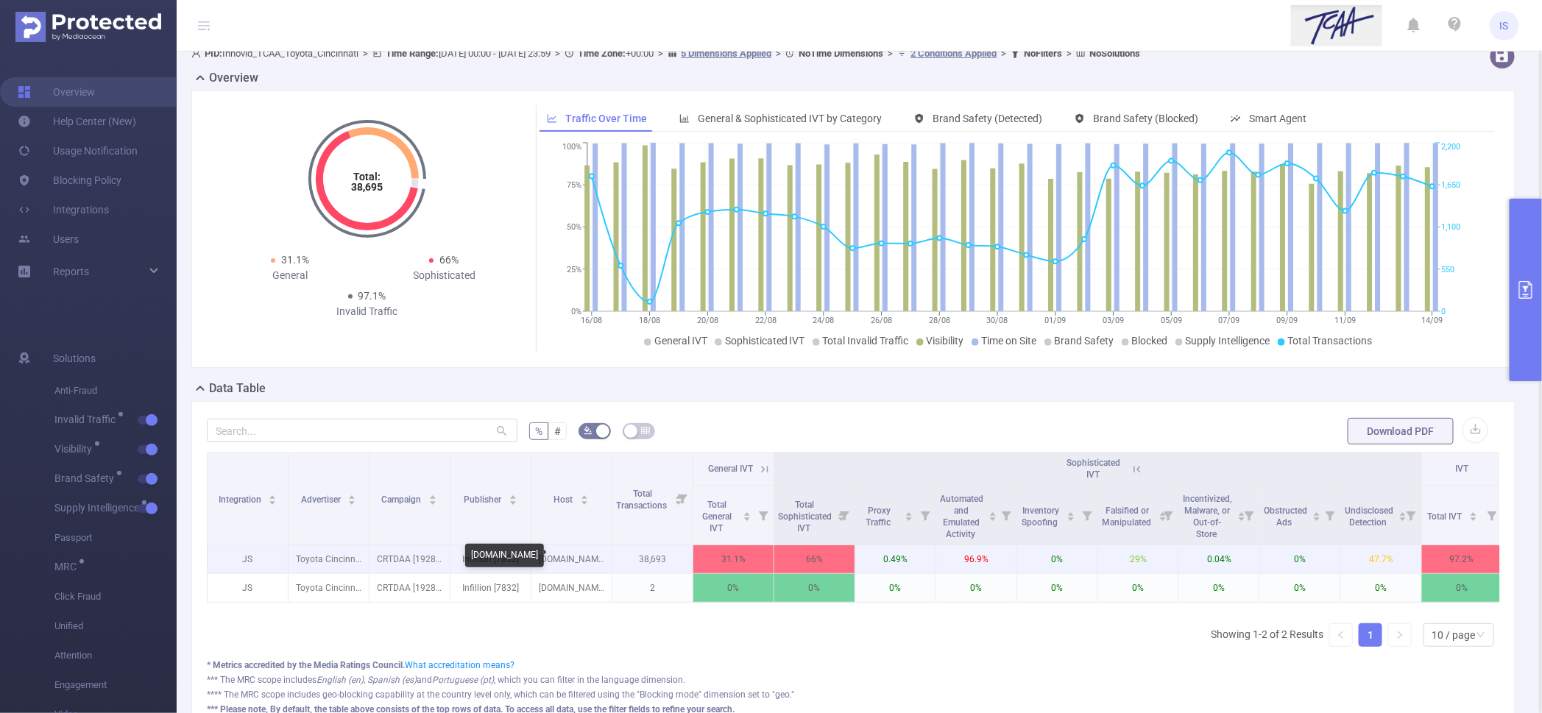
click at [576, 563] on p "[DOMAIN_NAME]" at bounding box center [571, 559] width 80 height 28
click at [575, 563] on p "[DOMAIN_NAME]" at bounding box center [571, 559] width 80 height 28
copy p "[DOMAIN_NAME]"
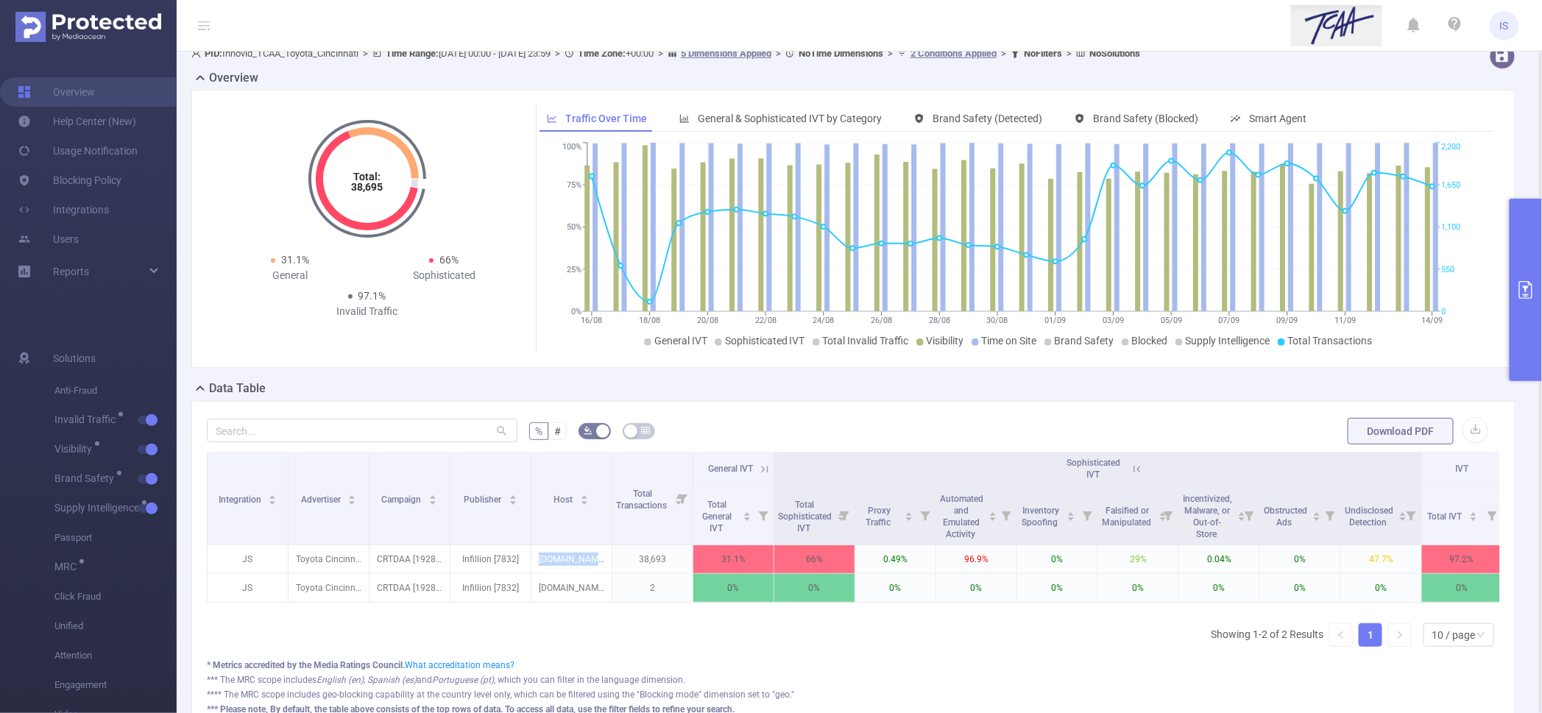
click at [1524, 356] on button "primary" at bounding box center [1526, 290] width 32 height 183
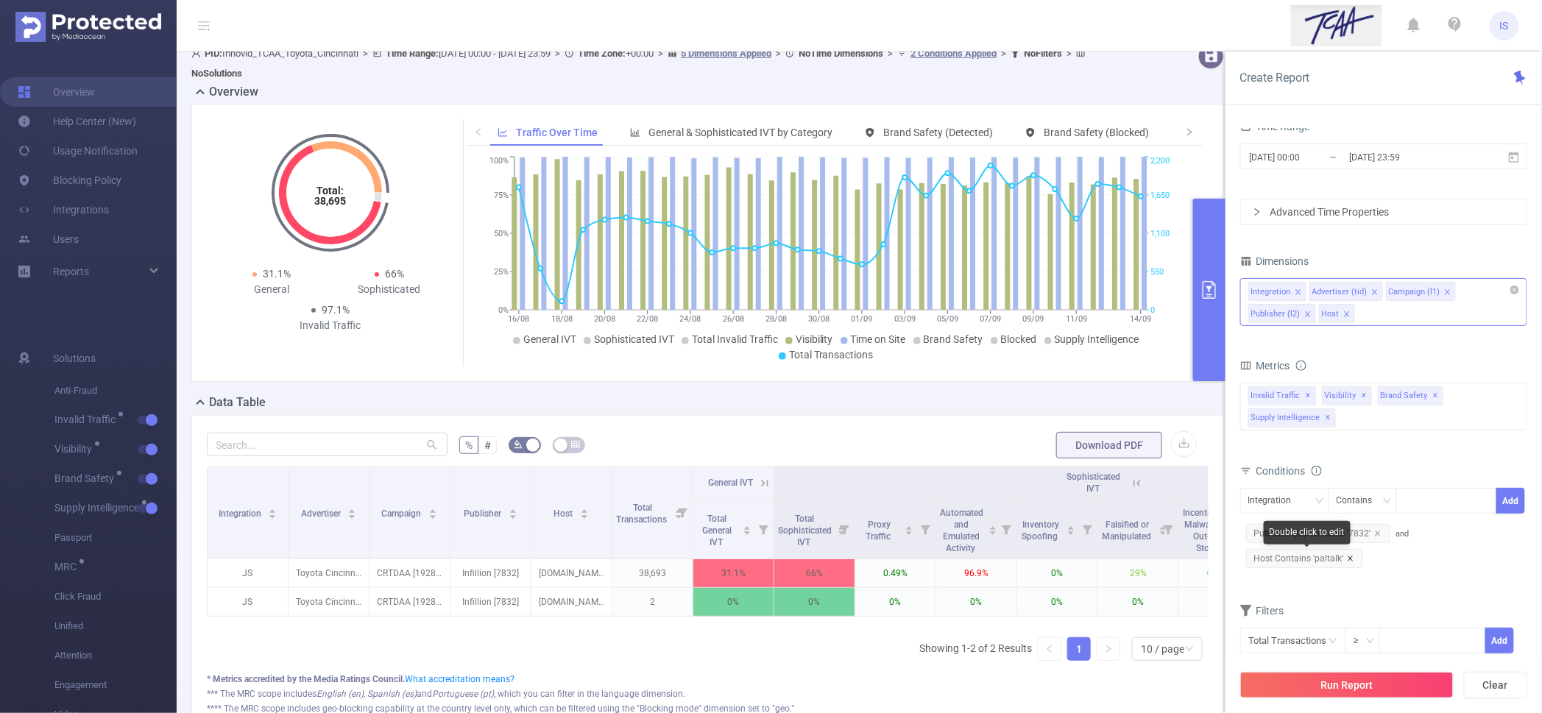
click at [1349, 557] on icon "icon: close" at bounding box center [1350, 558] width 5 height 5
click at [1376, 537] on icon "icon: close" at bounding box center [1377, 533] width 7 height 7
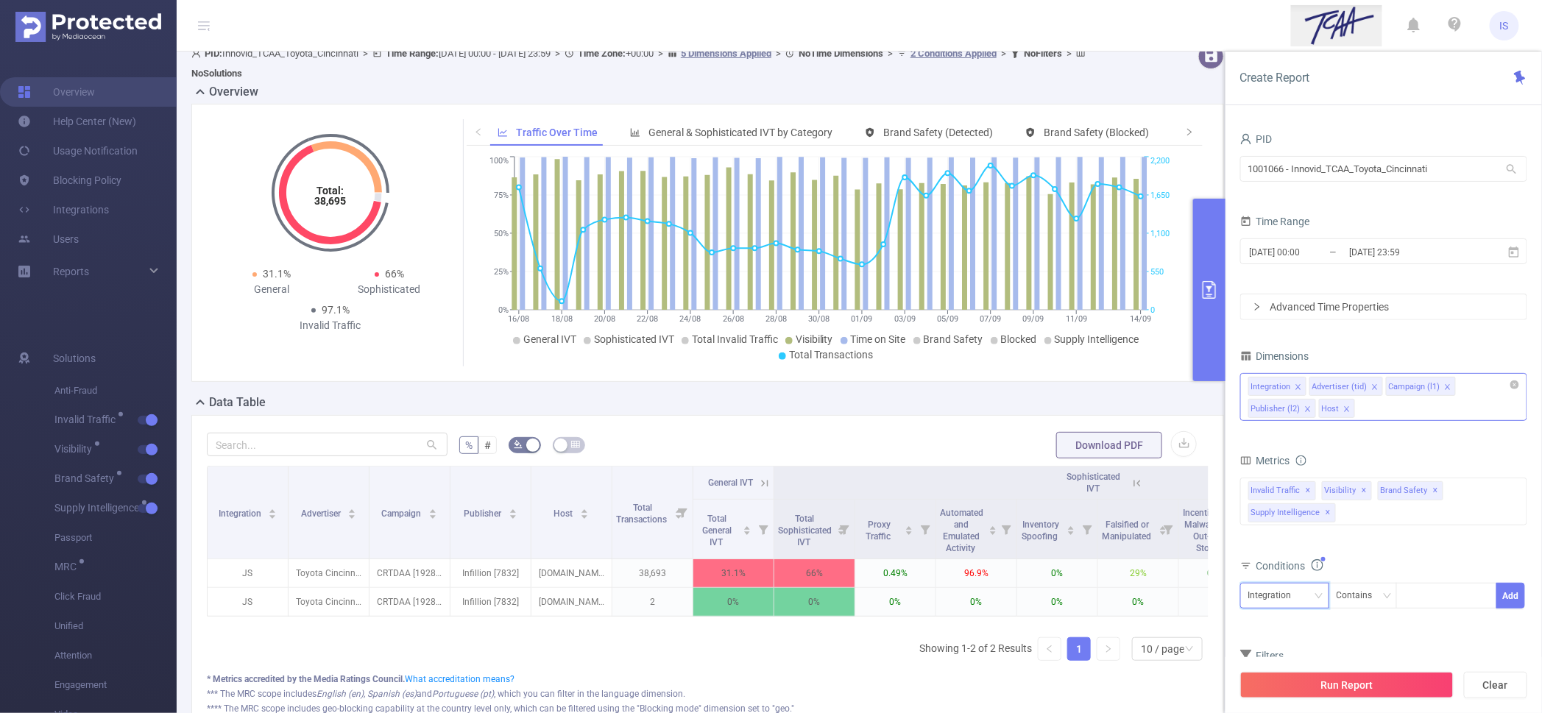
click at [1305, 599] on div "Integration" at bounding box center [1285, 596] width 73 height 24
click at [1302, 540] on li "Publisher (l2)" at bounding box center [1284, 543] width 89 height 24
click at [1408, 596] on input at bounding box center [1408, 596] width 7 height 19
paste input "9327"
type input "9327"
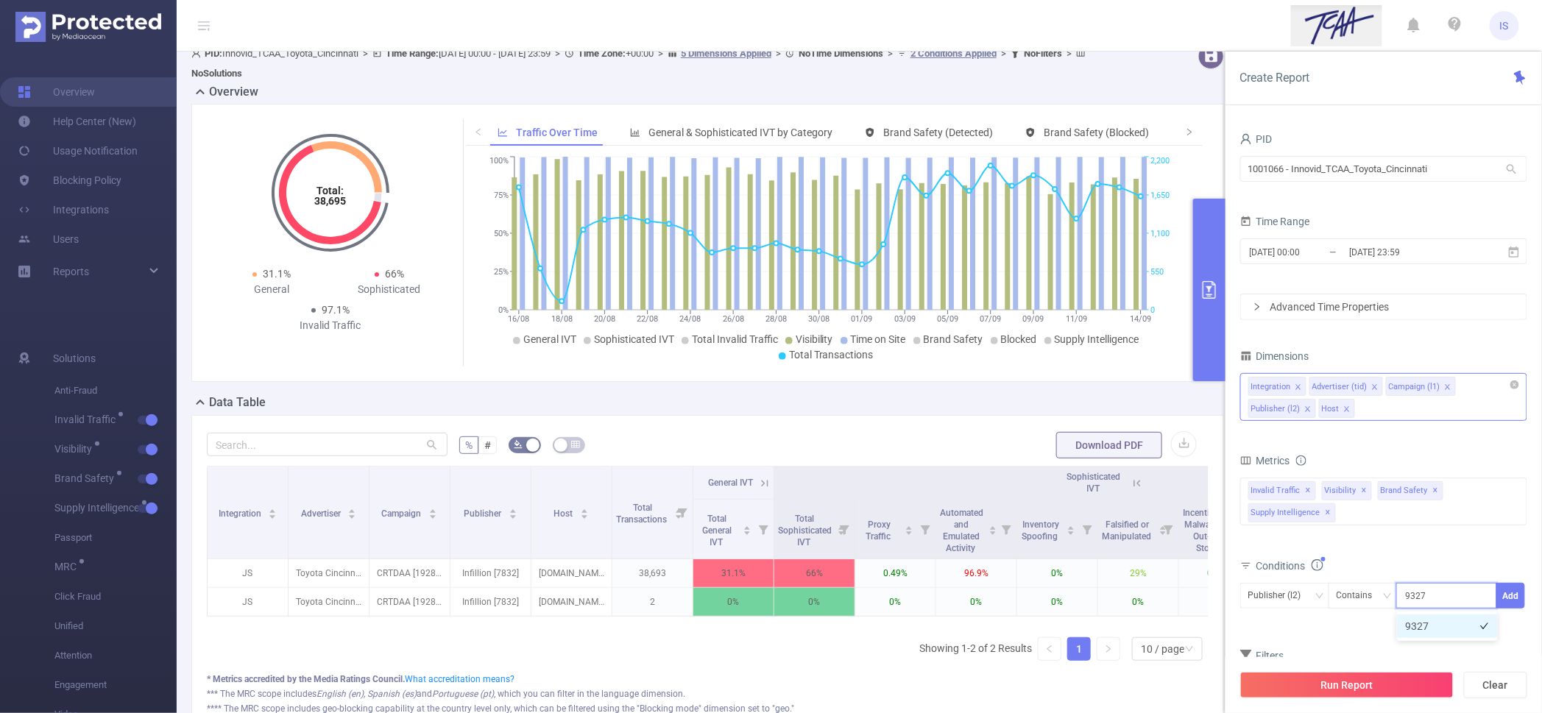
click at [1426, 629] on li "9327" at bounding box center [1447, 627] width 101 height 24
click at [1506, 598] on button "Add" at bounding box center [1511, 596] width 29 height 26
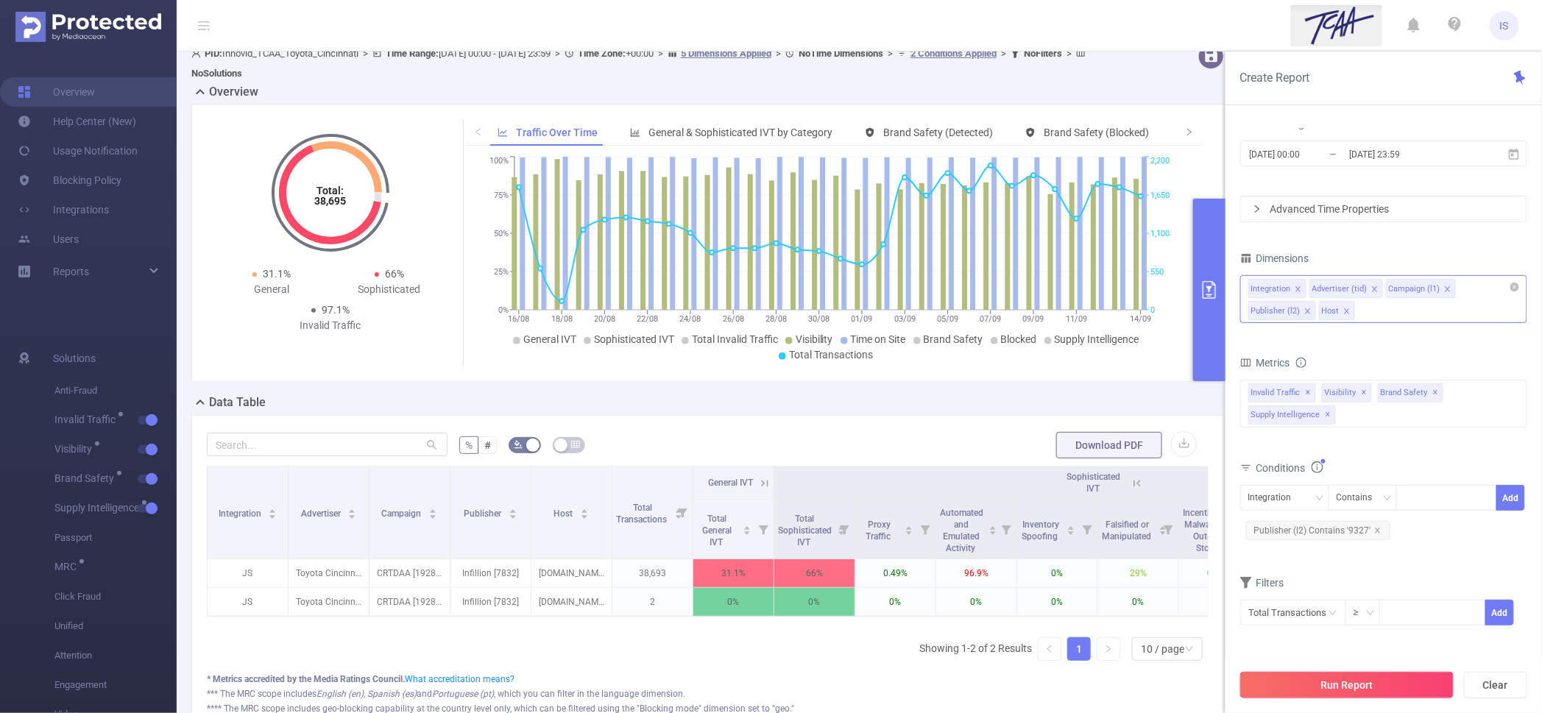
click at [1370, 693] on button "Run Report" at bounding box center [1346, 685] width 213 height 27
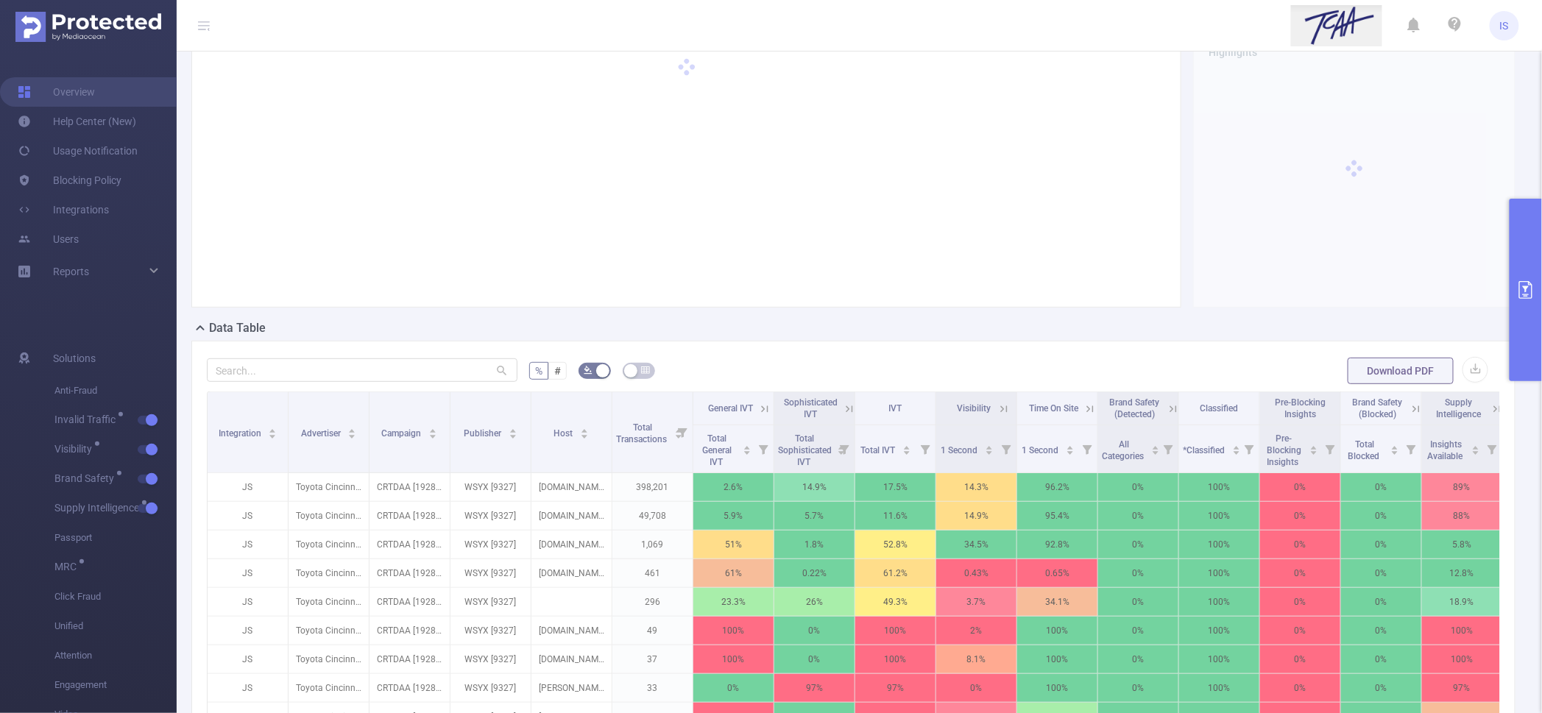
scroll to position [107, 0]
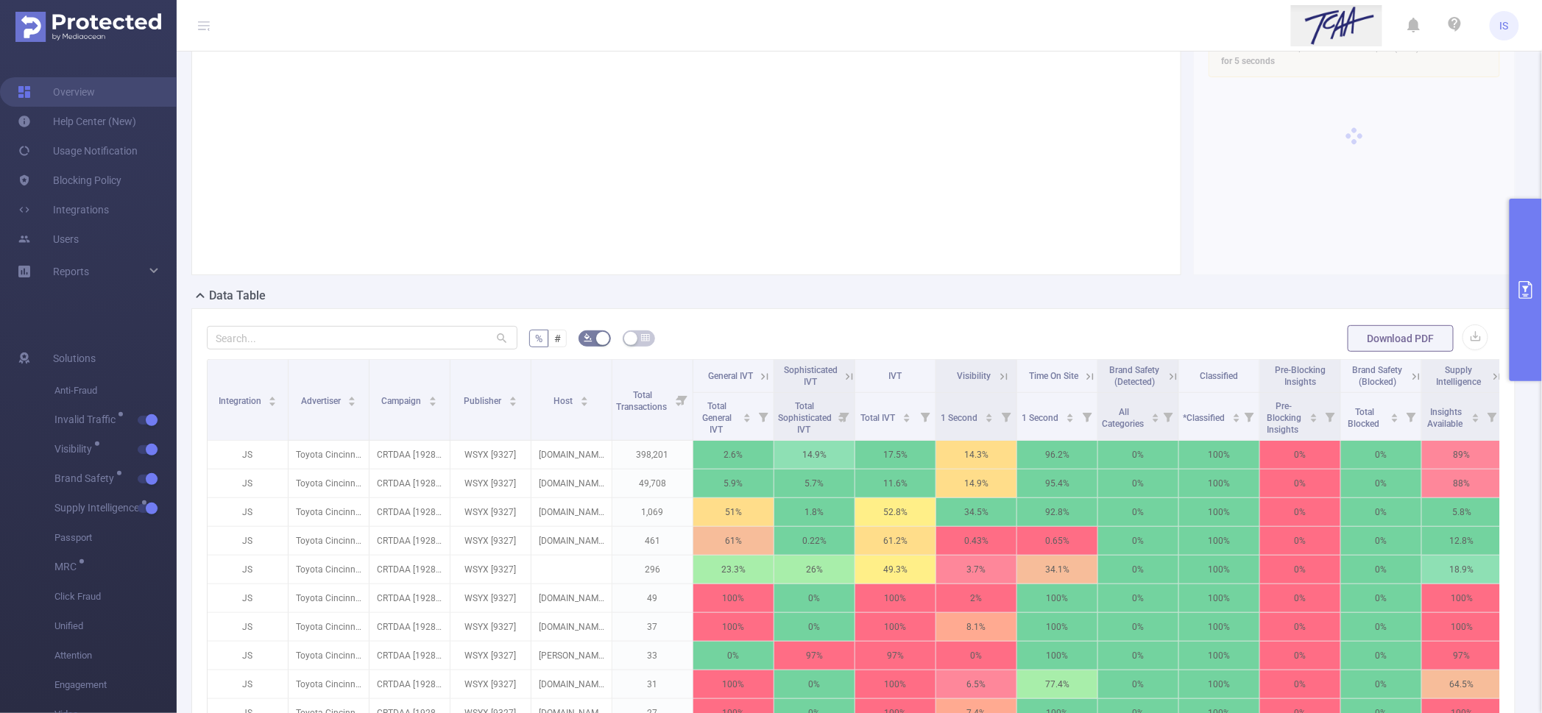
click at [845, 375] on icon at bounding box center [849, 376] width 13 height 13
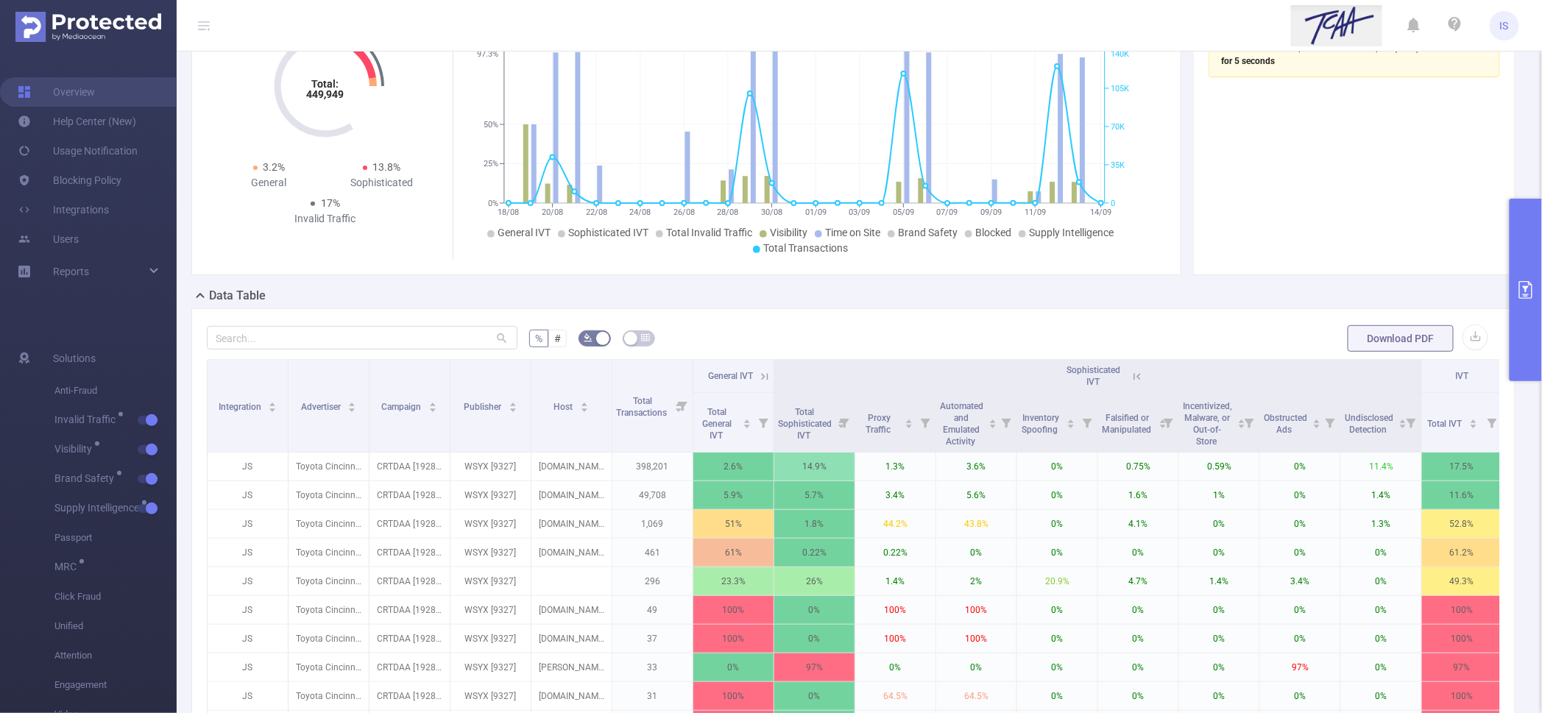
click at [766, 371] on icon at bounding box center [764, 376] width 13 height 13
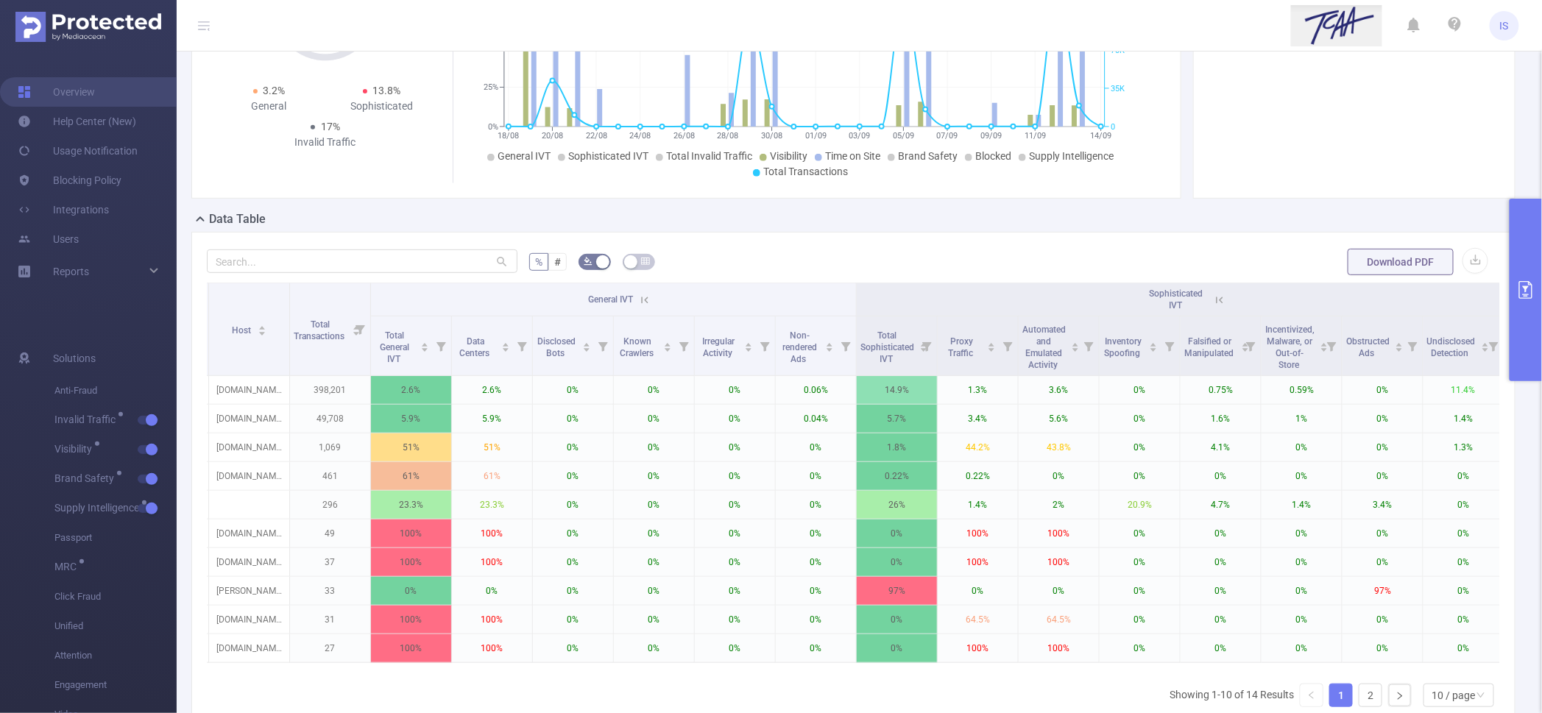
scroll to position [0, 0]
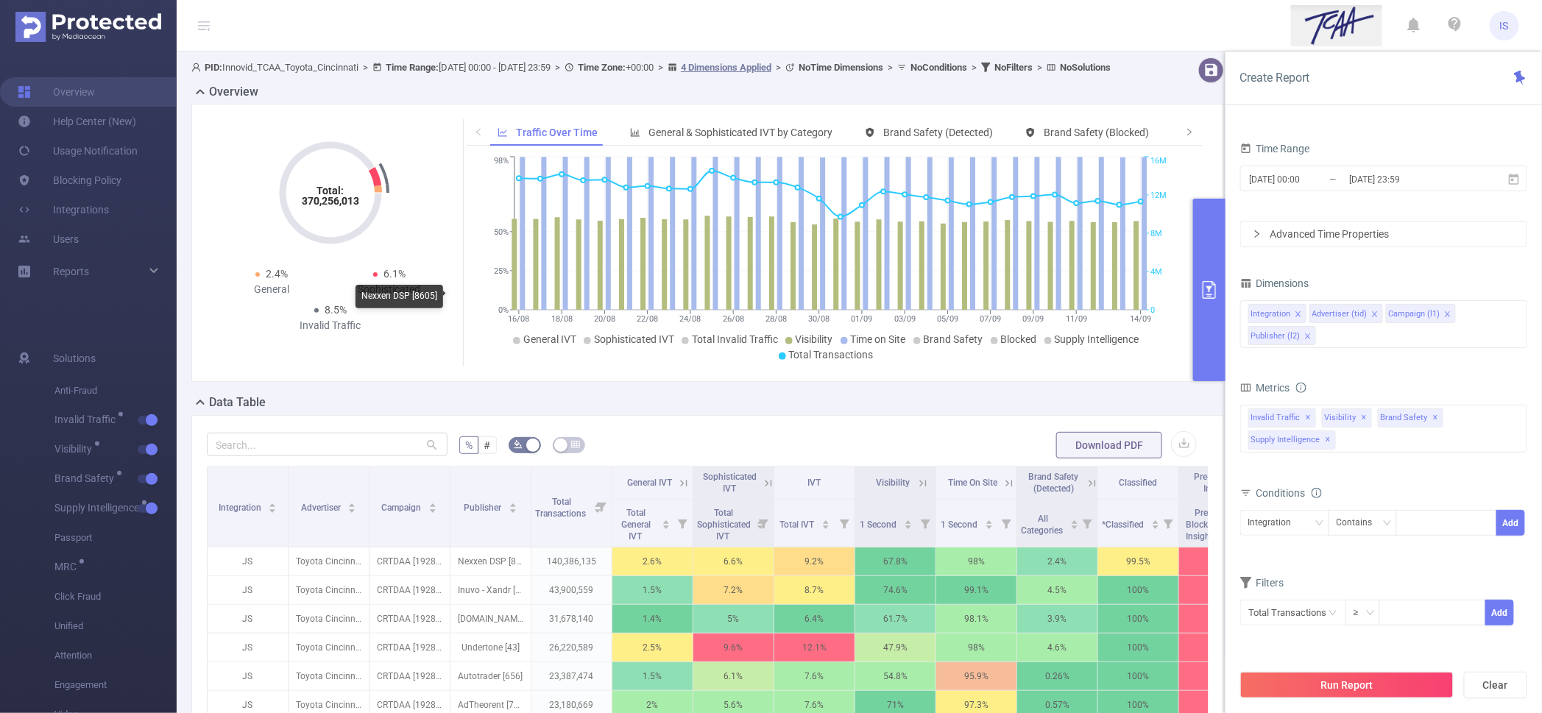
scroll to position [276, 0]
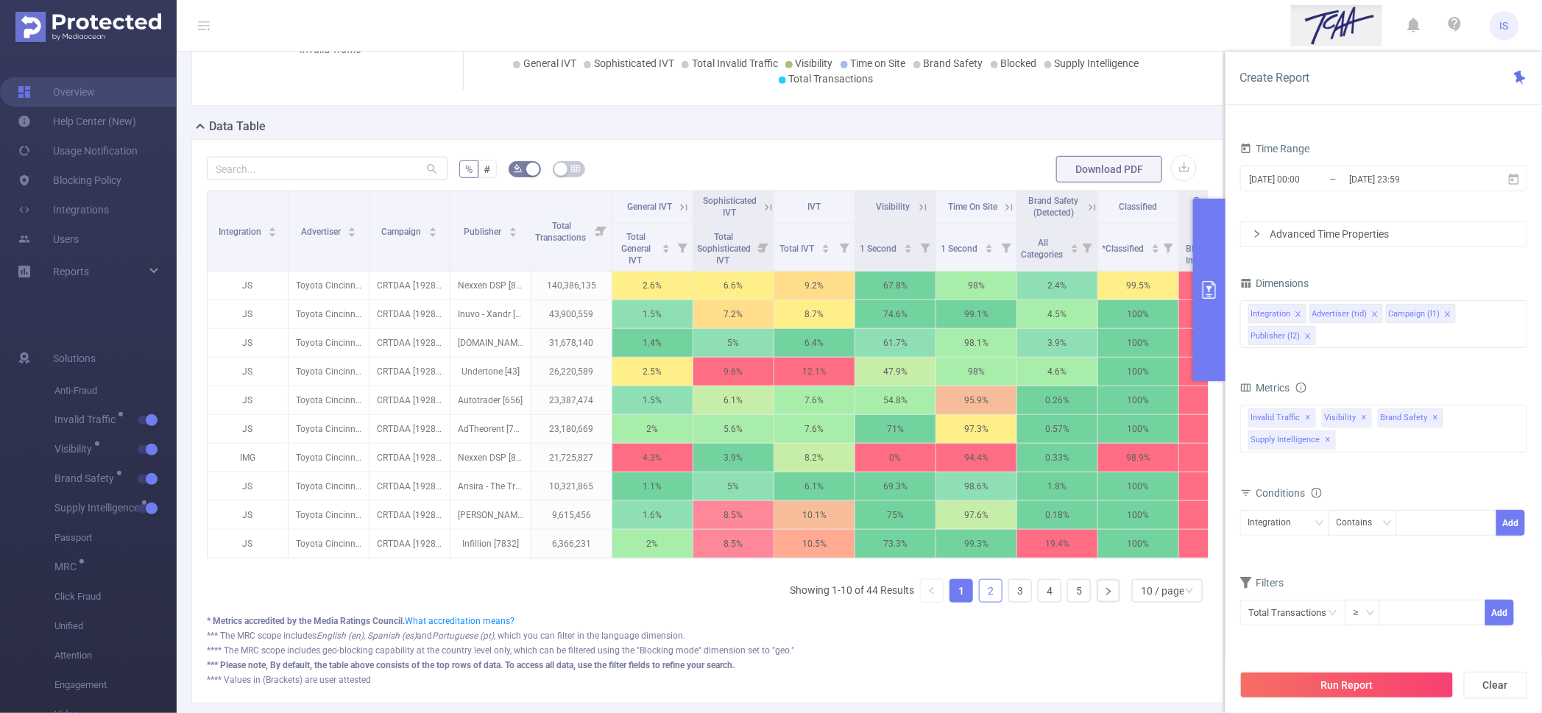
click at [981, 602] on link "2" at bounding box center [991, 591] width 22 height 22
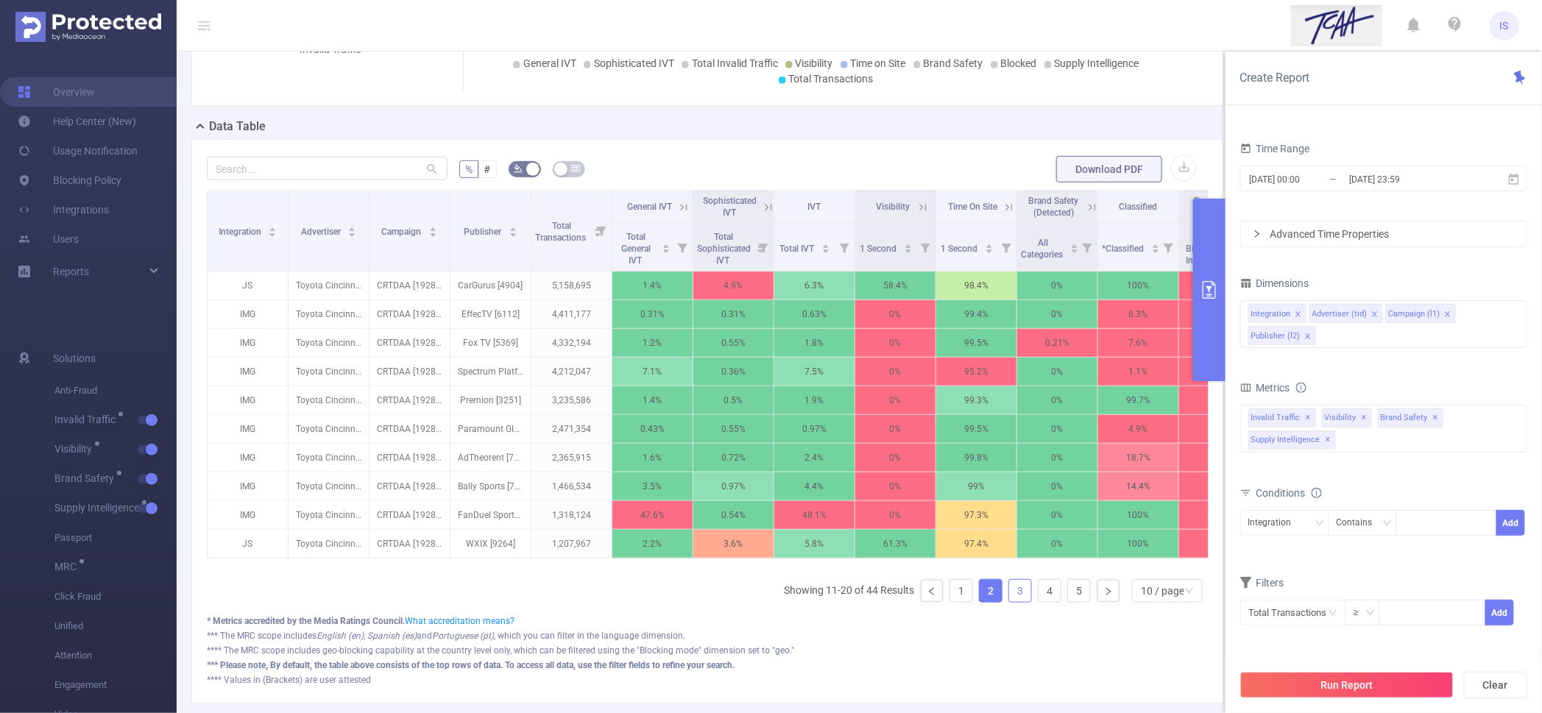
click at [1009, 602] on link "3" at bounding box center [1020, 591] width 22 height 22
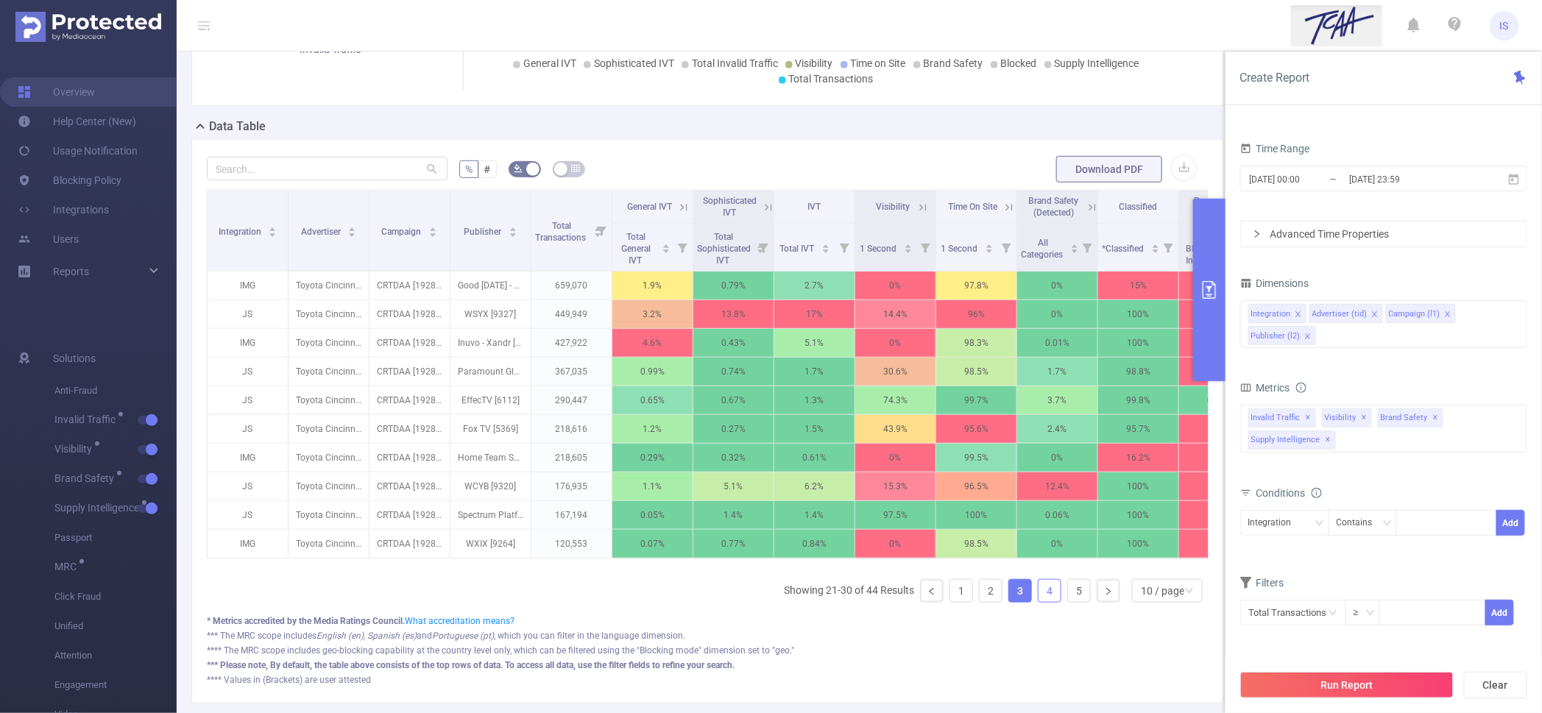
click at [1045, 602] on link "4" at bounding box center [1050, 591] width 22 height 22
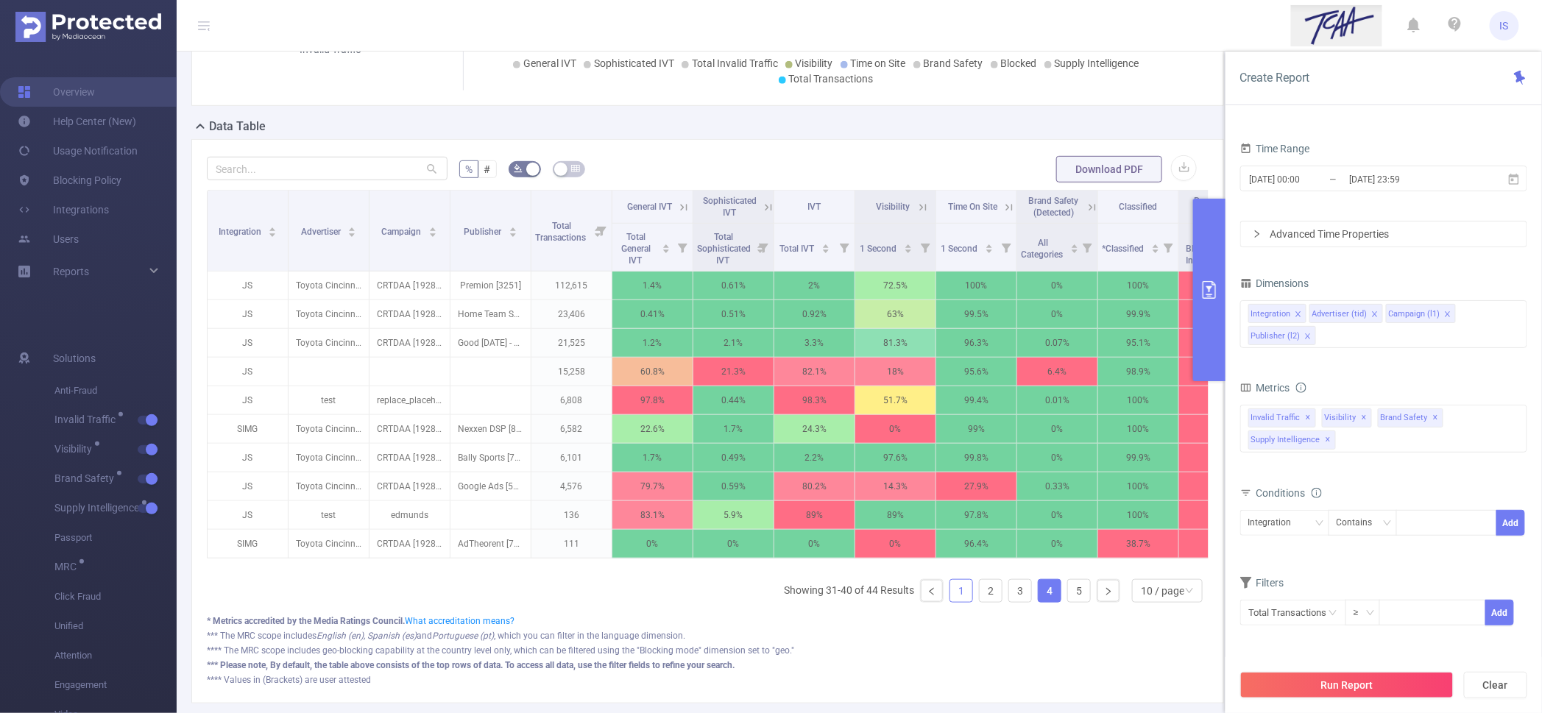
click at [950, 602] on link "1" at bounding box center [961, 591] width 22 height 22
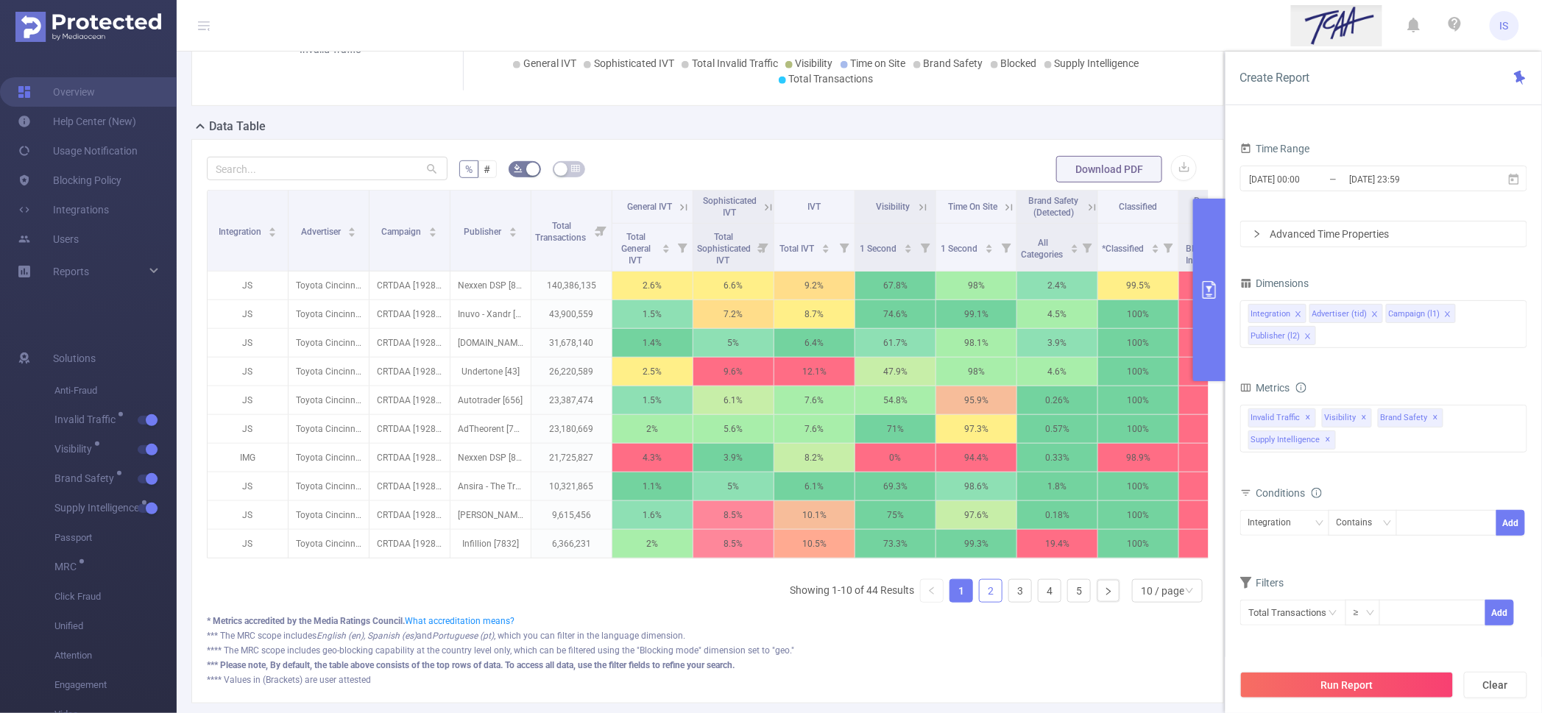
click at [980, 602] on link "2" at bounding box center [991, 591] width 22 height 22
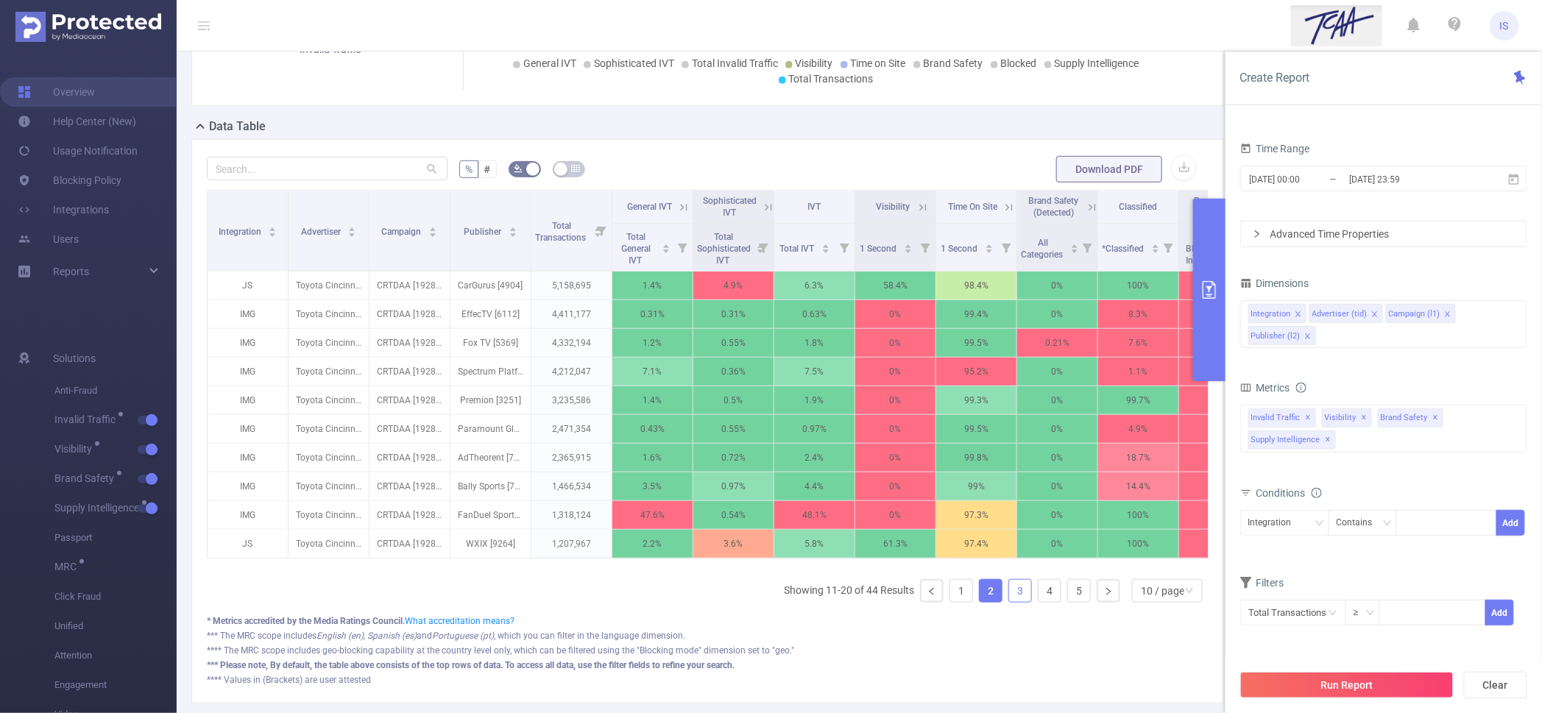
click at [1009, 602] on link "3" at bounding box center [1020, 591] width 22 height 22
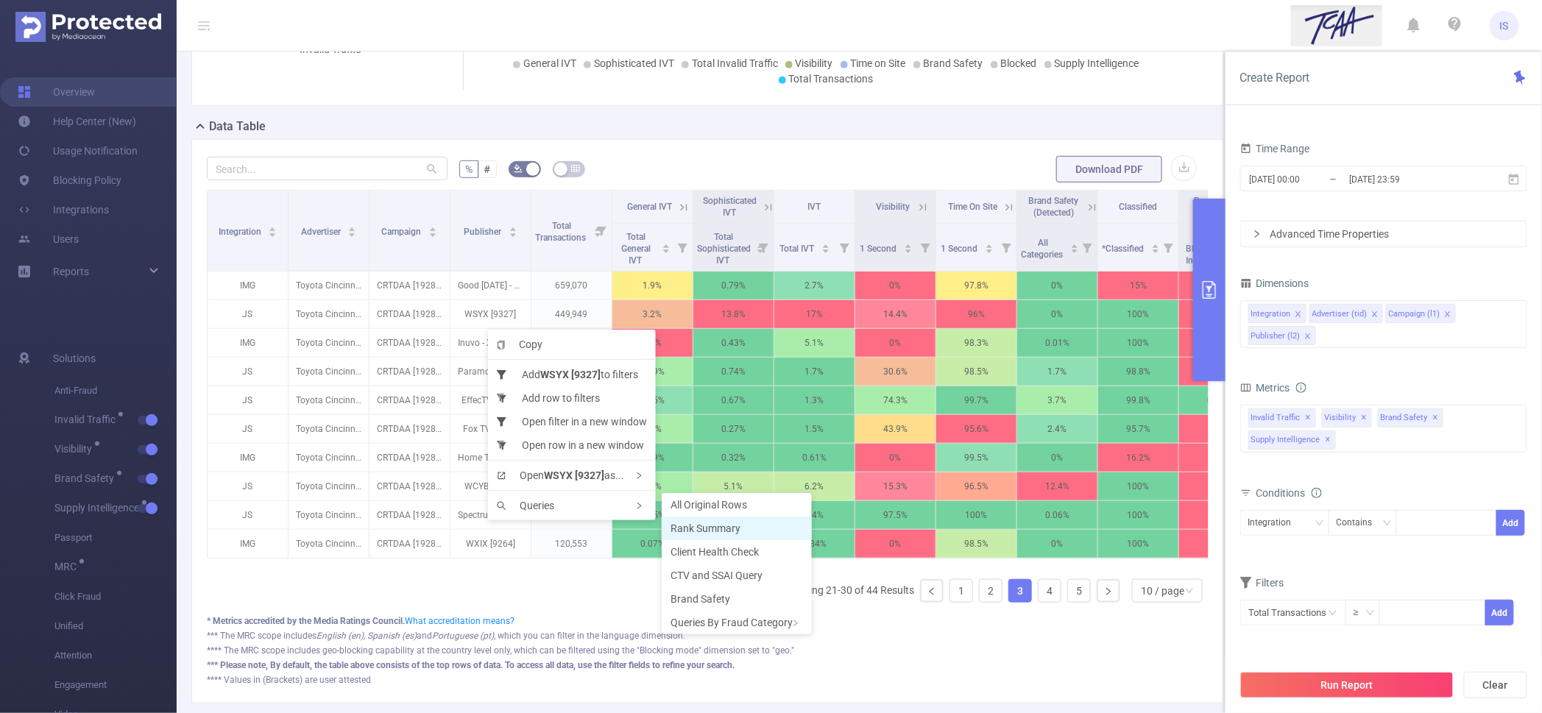
click at [713, 524] on span "Rank Summary" at bounding box center [706, 529] width 70 height 12
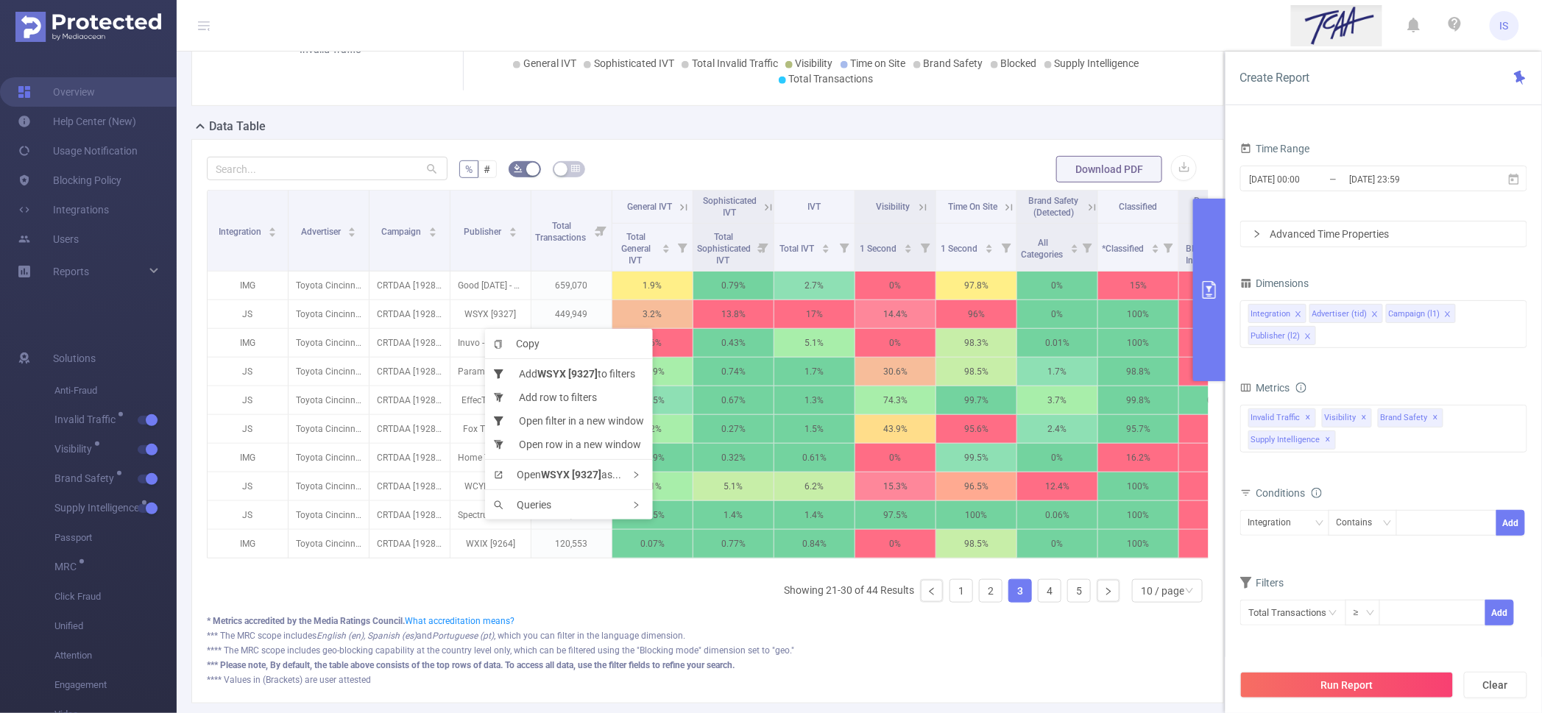
click at [654, 180] on form "% # Download PDF" at bounding box center [708, 169] width 1002 height 29
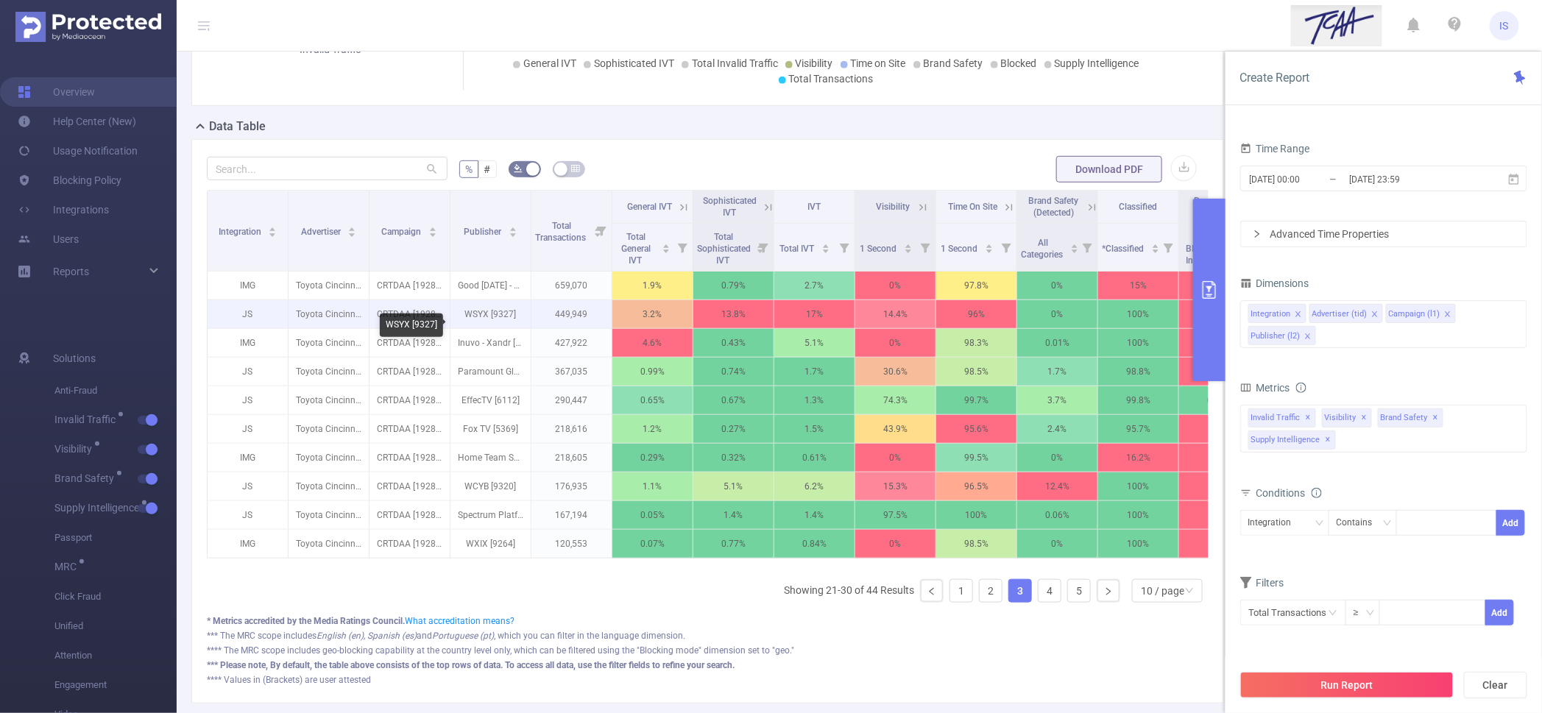
click at [506, 326] on p "WSYX [9327]" at bounding box center [491, 314] width 80 height 28
copy p "9327"
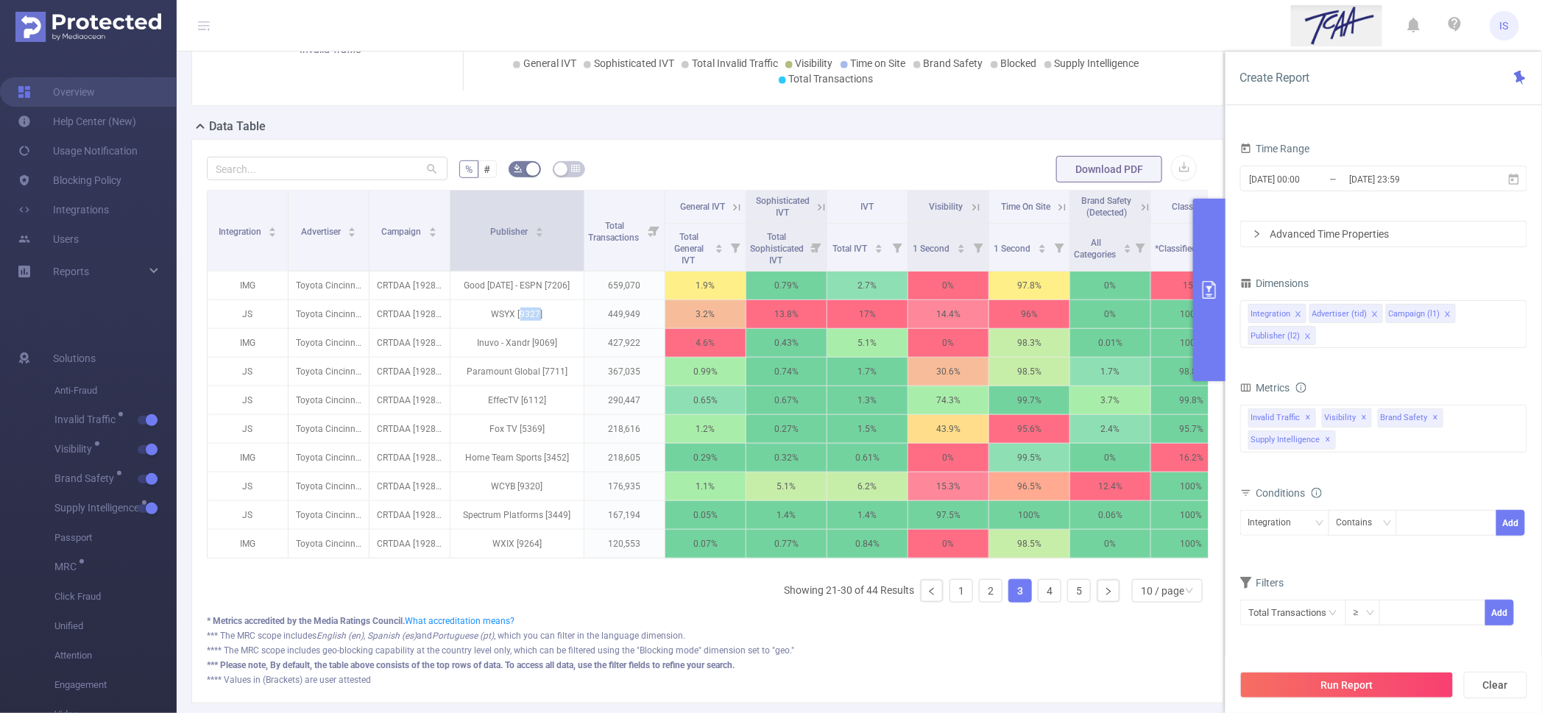
drag, startPoint x: 528, startPoint y: 236, endPoint x: 581, endPoint y: 239, distance: 53.0
click at [581, 239] on span at bounding box center [583, 231] width 7 height 80
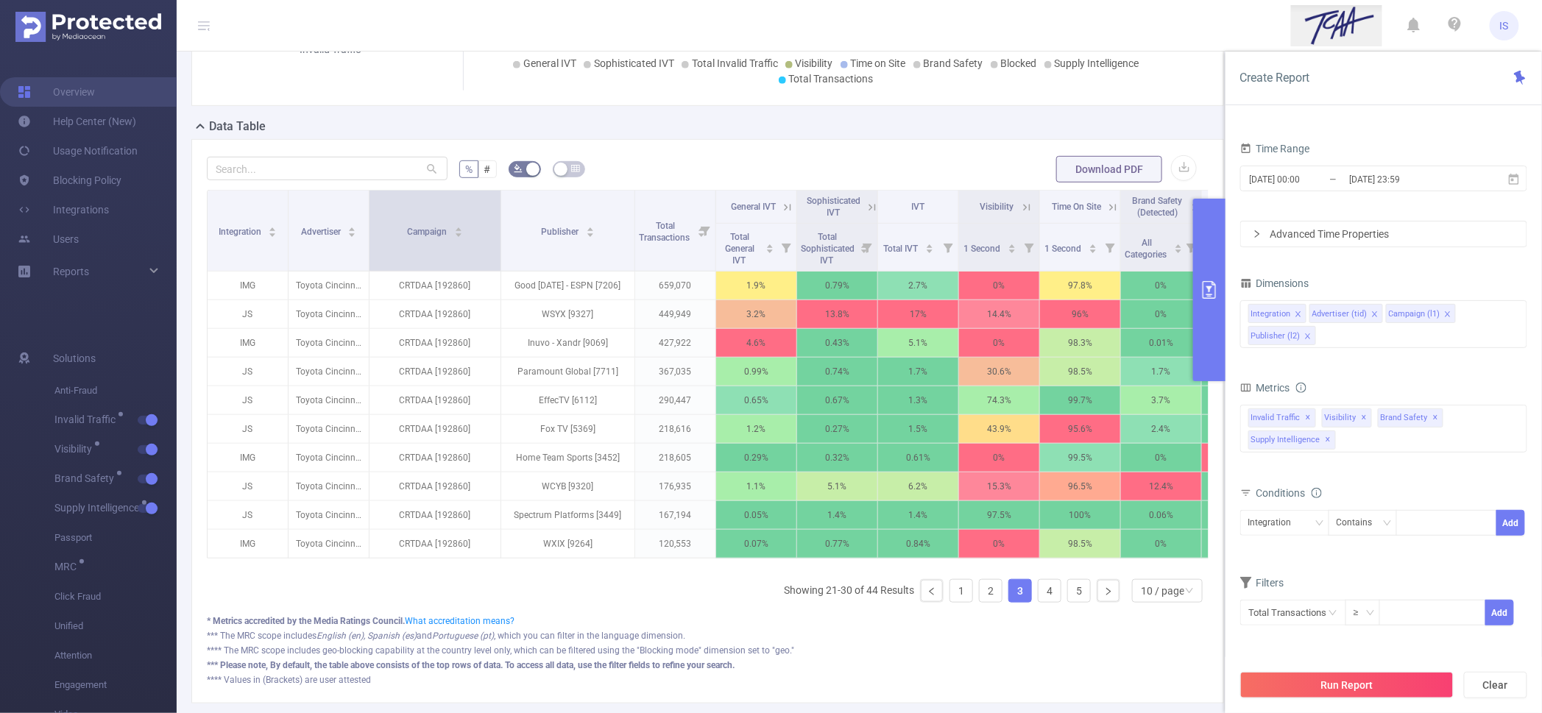
drag, startPoint x: 448, startPoint y: 219, endPoint x: 499, endPoint y: 225, distance: 51.1
click at [499, 225] on span at bounding box center [500, 231] width 7 height 80
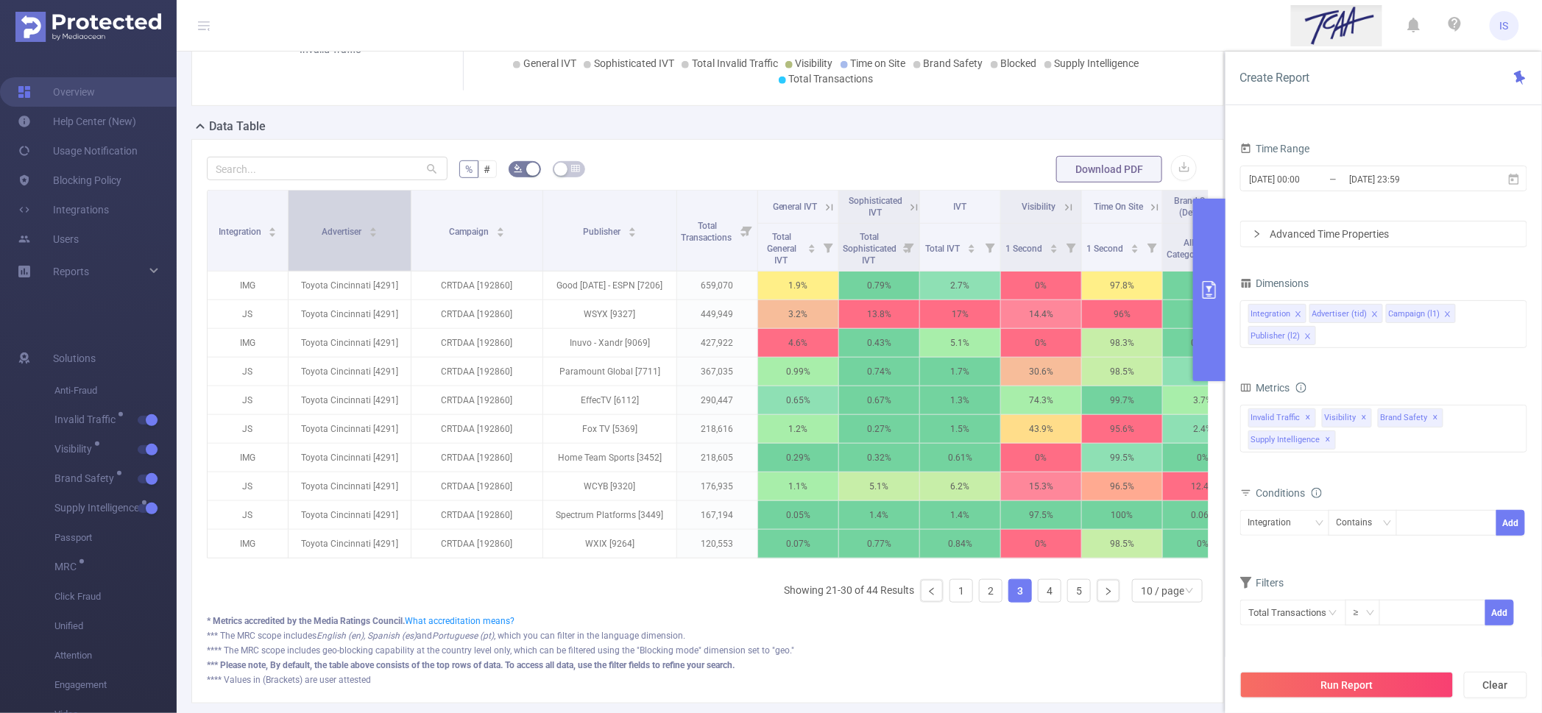
drag, startPoint x: 367, startPoint y: 219, endPoint x: 409, endPoint y: 221, distance: 42.0
click at [409, 221] on span at bounding box center [410, 231] width 7 height 80
click at [952, 602] on link "1" at bounding box center [961, 591] width 22 height 22
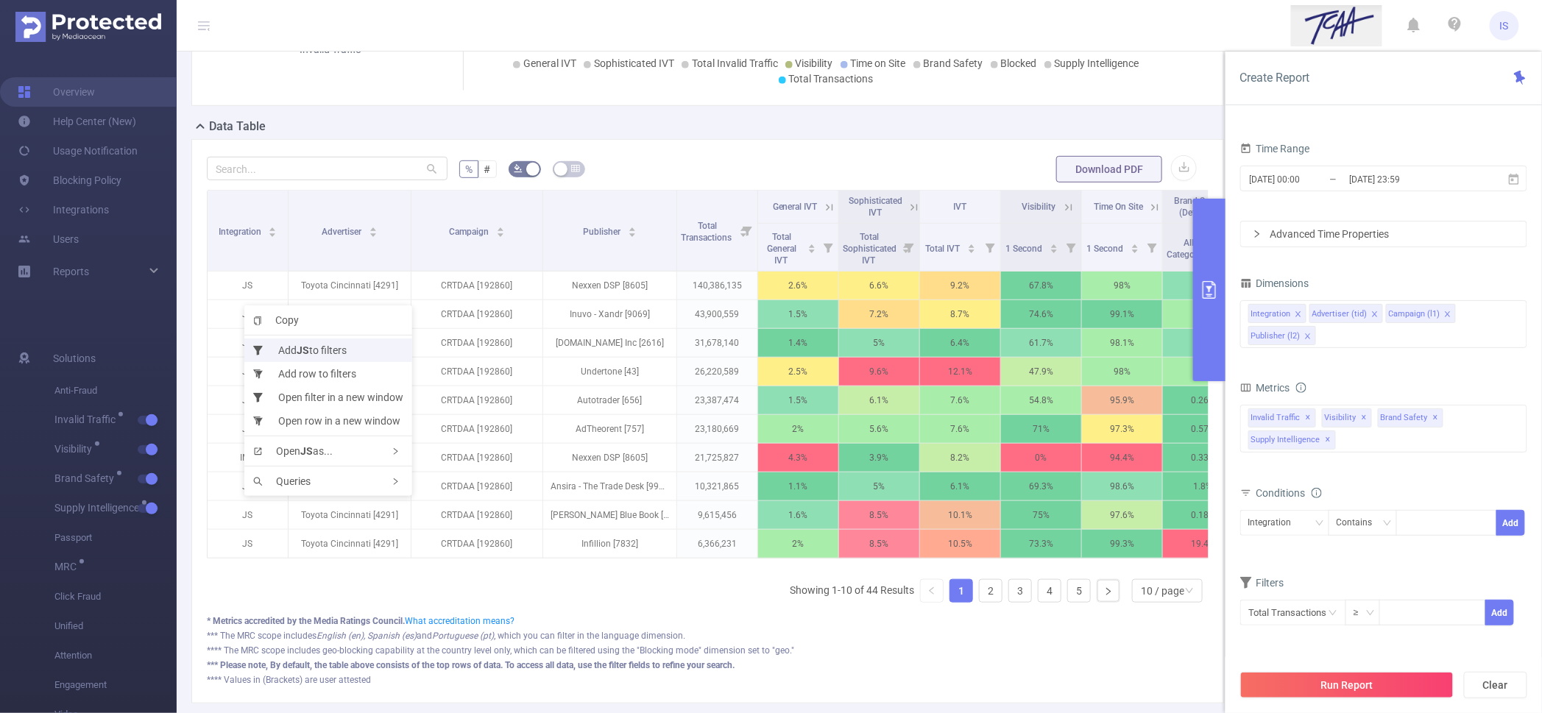
click at [272, 349] on li "Add JS to filters" at bounding box center [328, 351] width 168 height 24
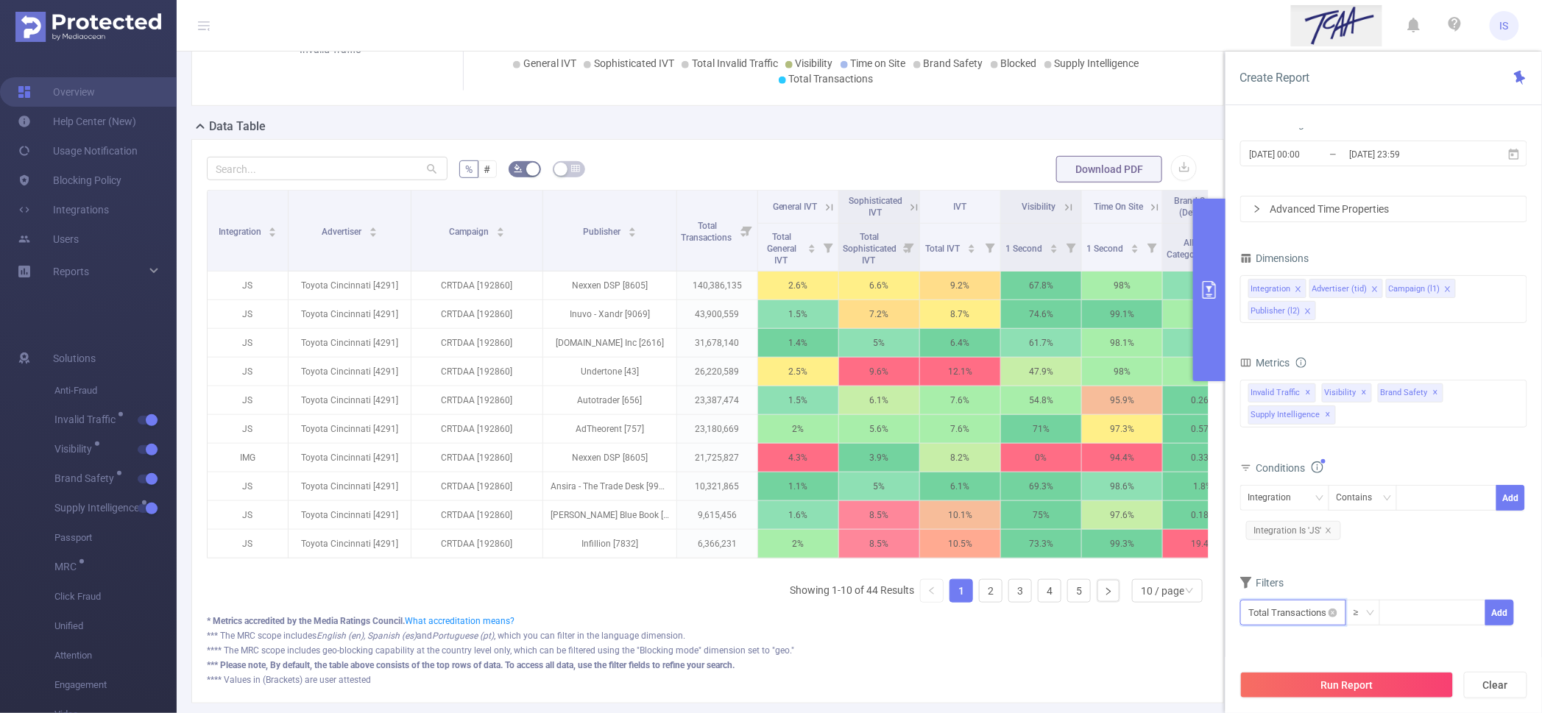
click at [1318, 608] on input "text" at bounding box center [1293, 613] width 106 height 26
click at [1296, 527] on li "Visibility" at bounding box center [1295, 527] width 111 height 24
click at [1396, 479] on li "Visibility" at bounding box center [1393, 479] width 83 height 24
click at [1451, 474] on li "1 Second" at bounding box center [1469, 479] width 93 height 24
drag, startPoint x: 1434, startPoint y: 649, endPoint x: 1360, endPoint y: 651, distance: 73.6
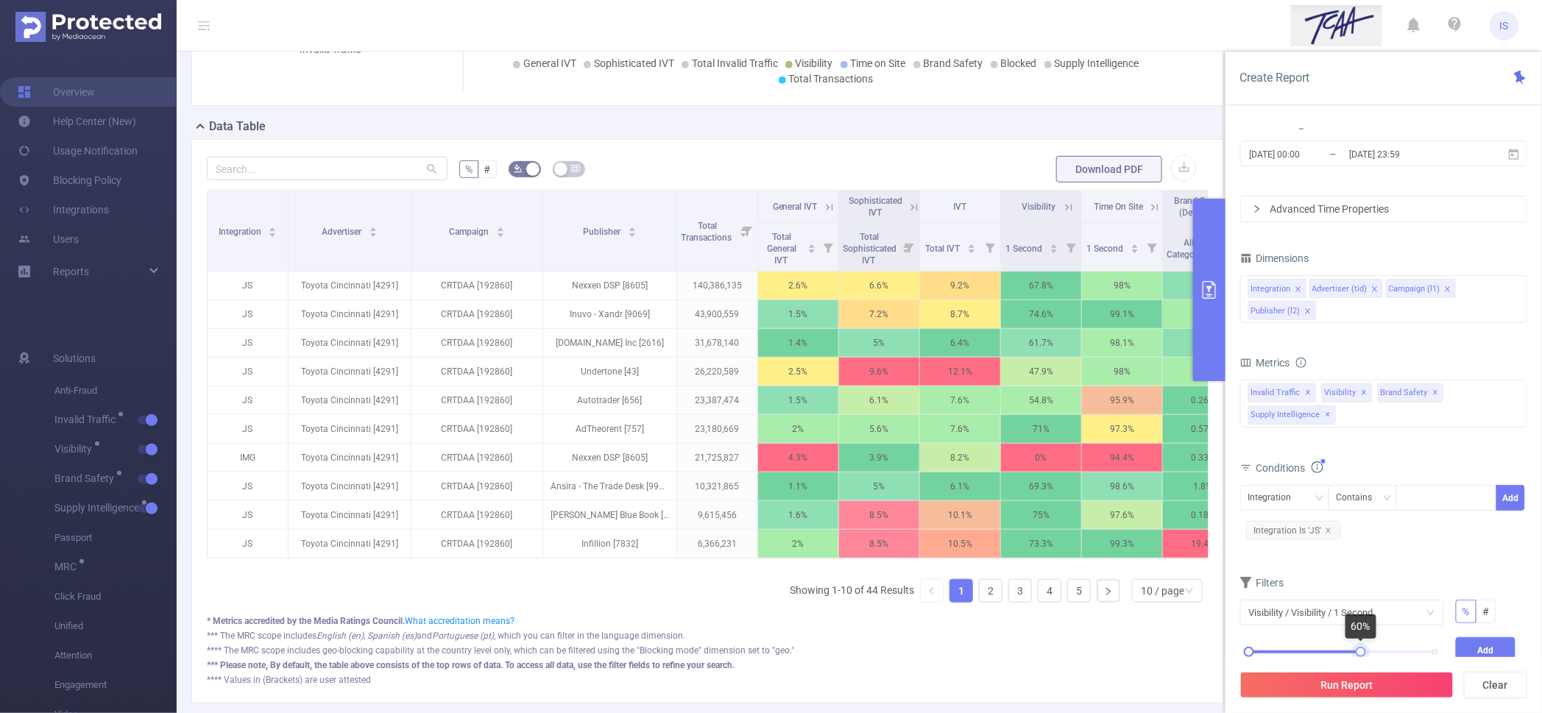
click at [1360, 651] on div at bounding box center [1361, 652] width 10 height 10
click at [1476, 644] on button "Add" at bounding box center [1486, 651] width 60 height 26
click at [1357, 683] on button "Run Report" at bounding box center [1346, 685] width 213 height 27
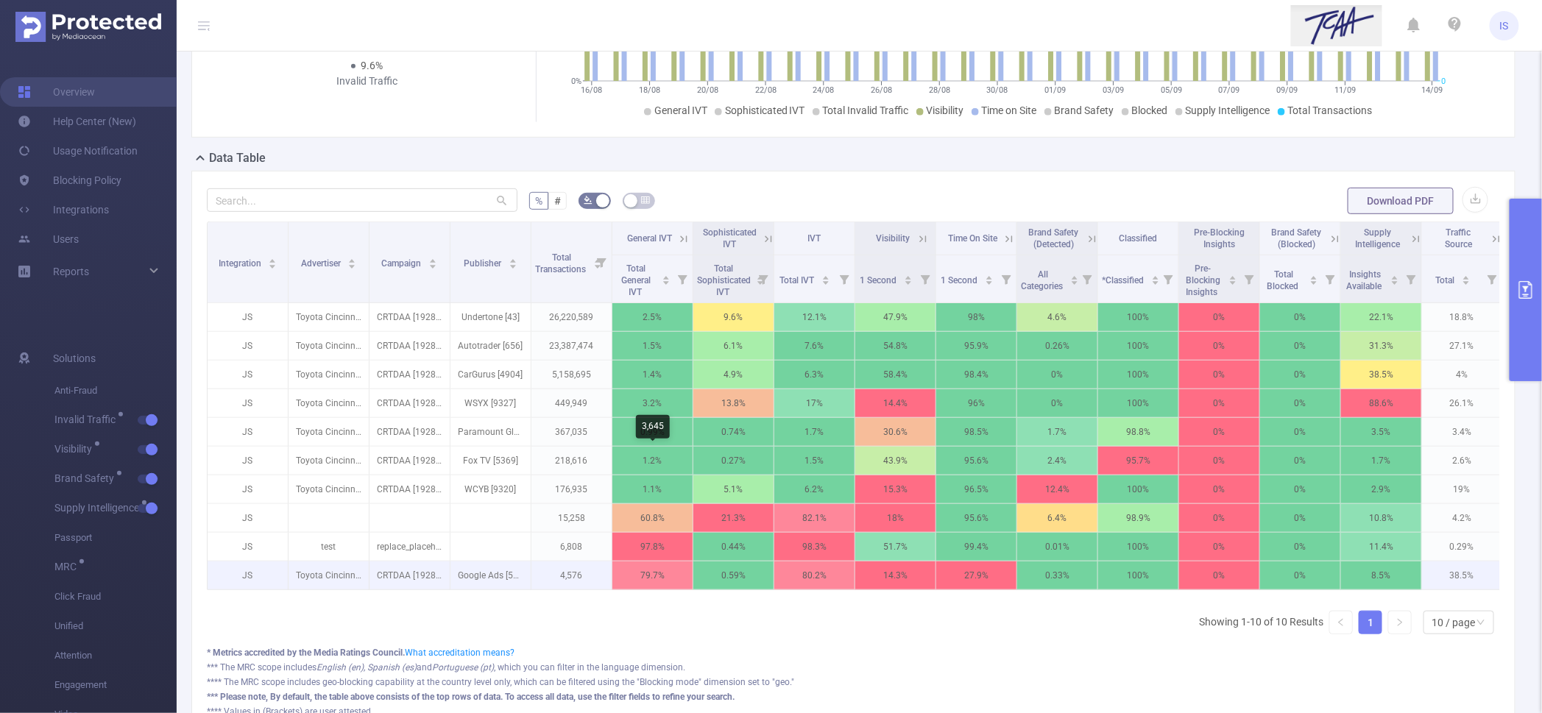
scroll to position [188, 0]
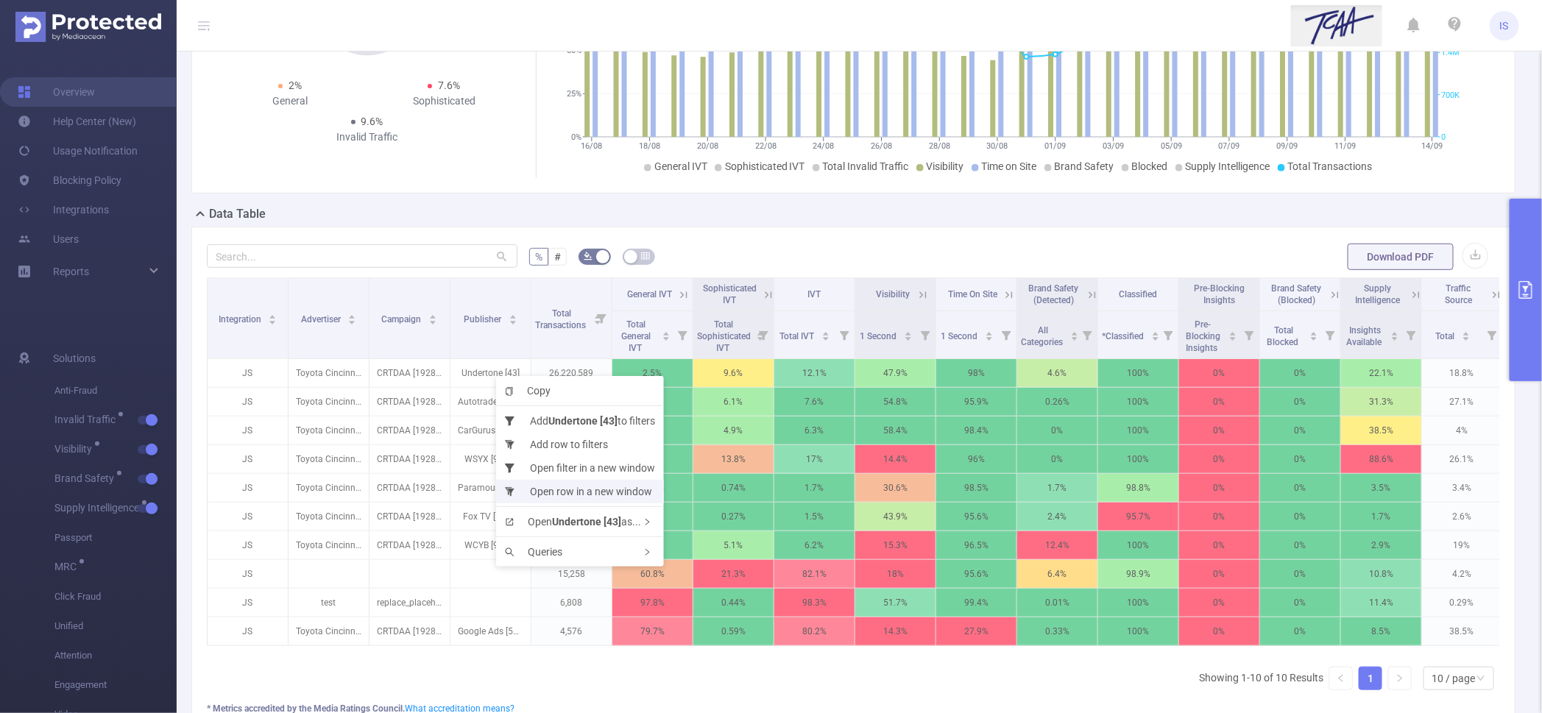
click at [542, 487] on li "Open row in a new window" at bounding box center [580, 492] width 168 height 24
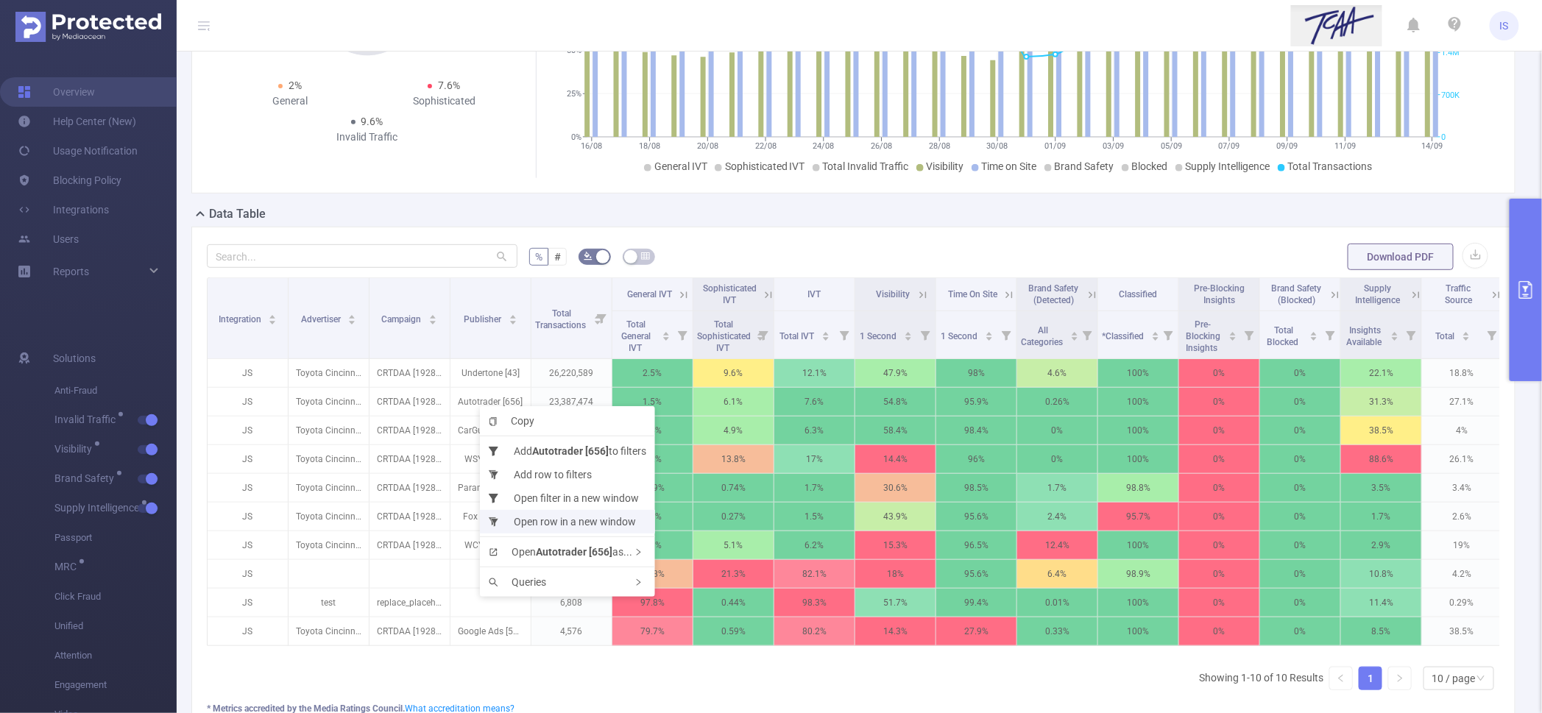
click at [526, 520] on li "Open row in a new window" at bounding box center [567, 522] width 175 height 24
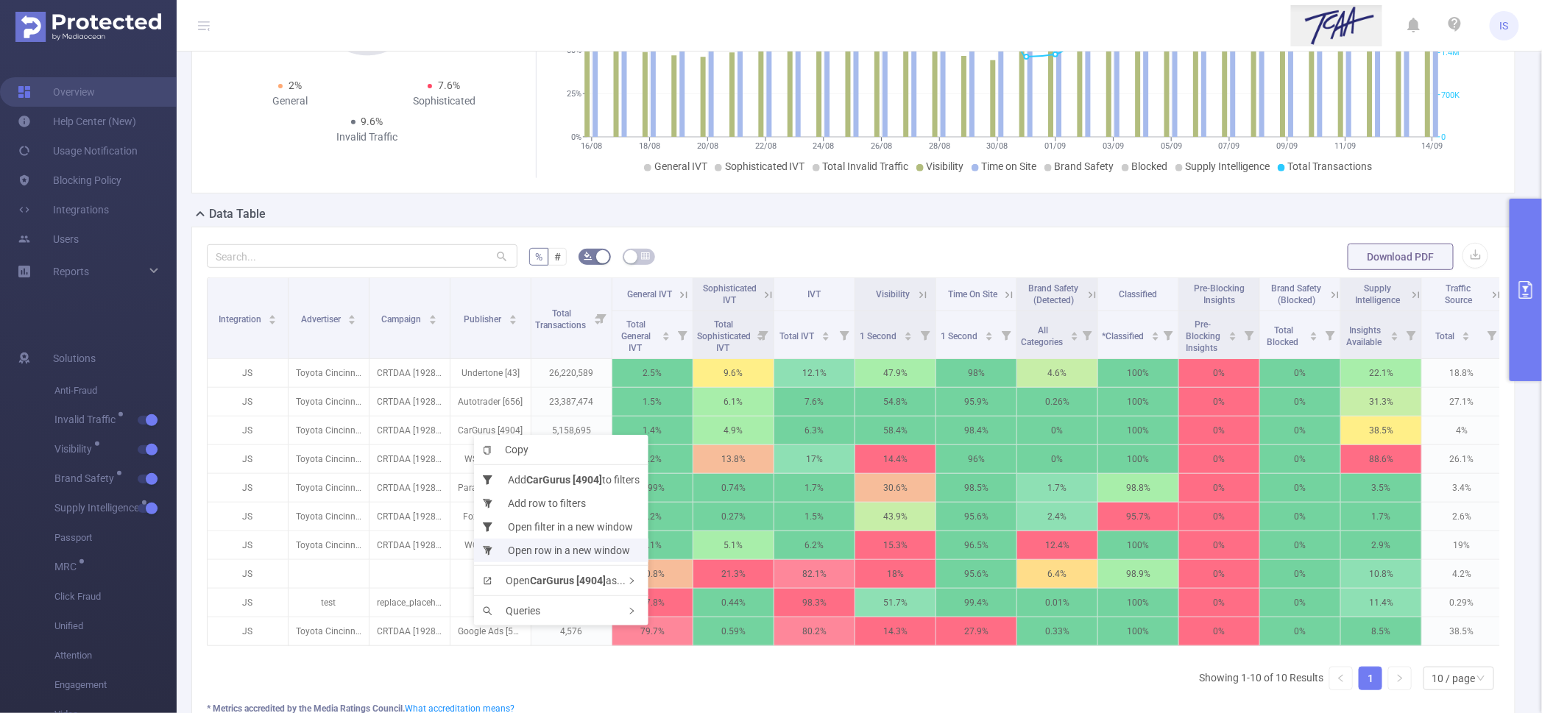
click at [543, 550] on li "Open row in a new window" at bounding box center [561, 551] width 174 height 24
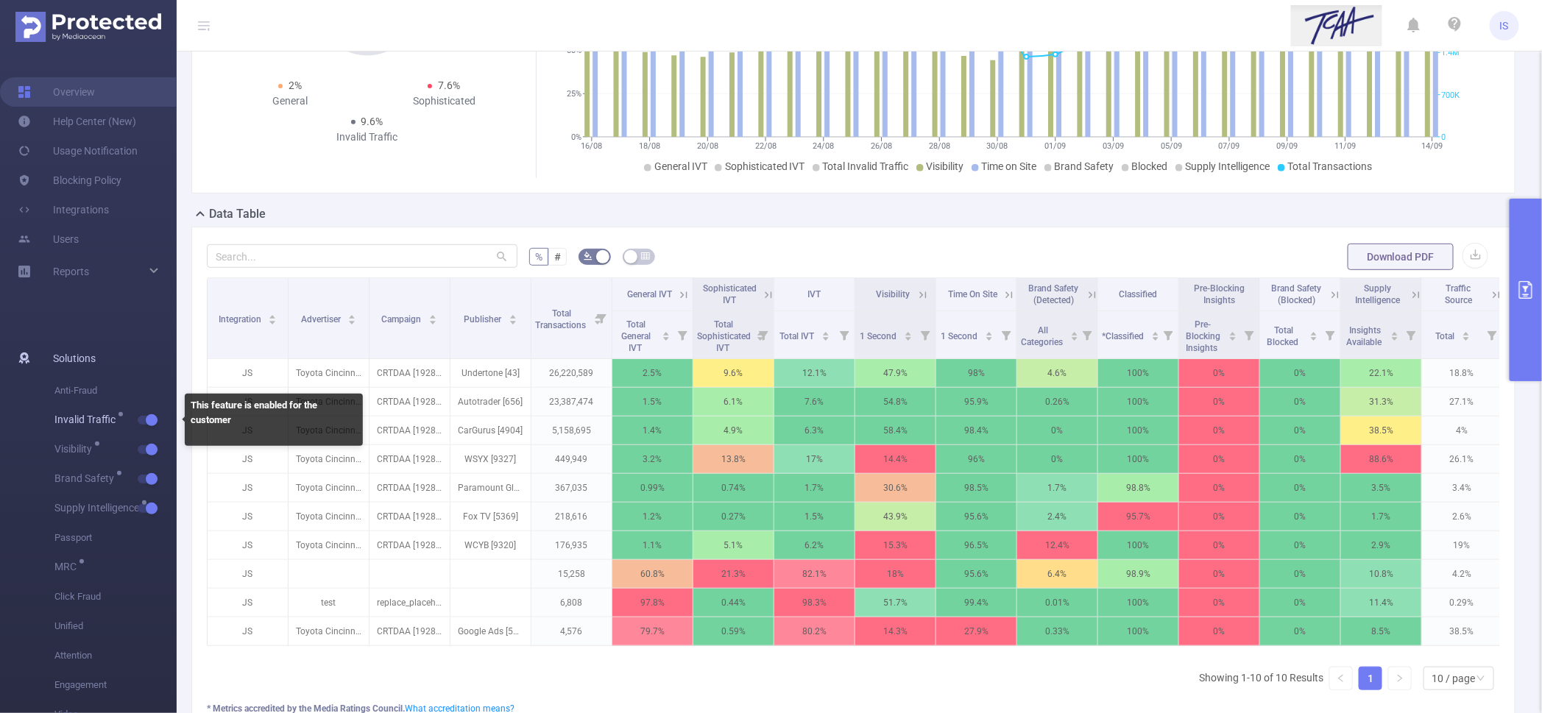
click at [155, 417] on button "button" at bounding box center [148, 420] width 21 height 9
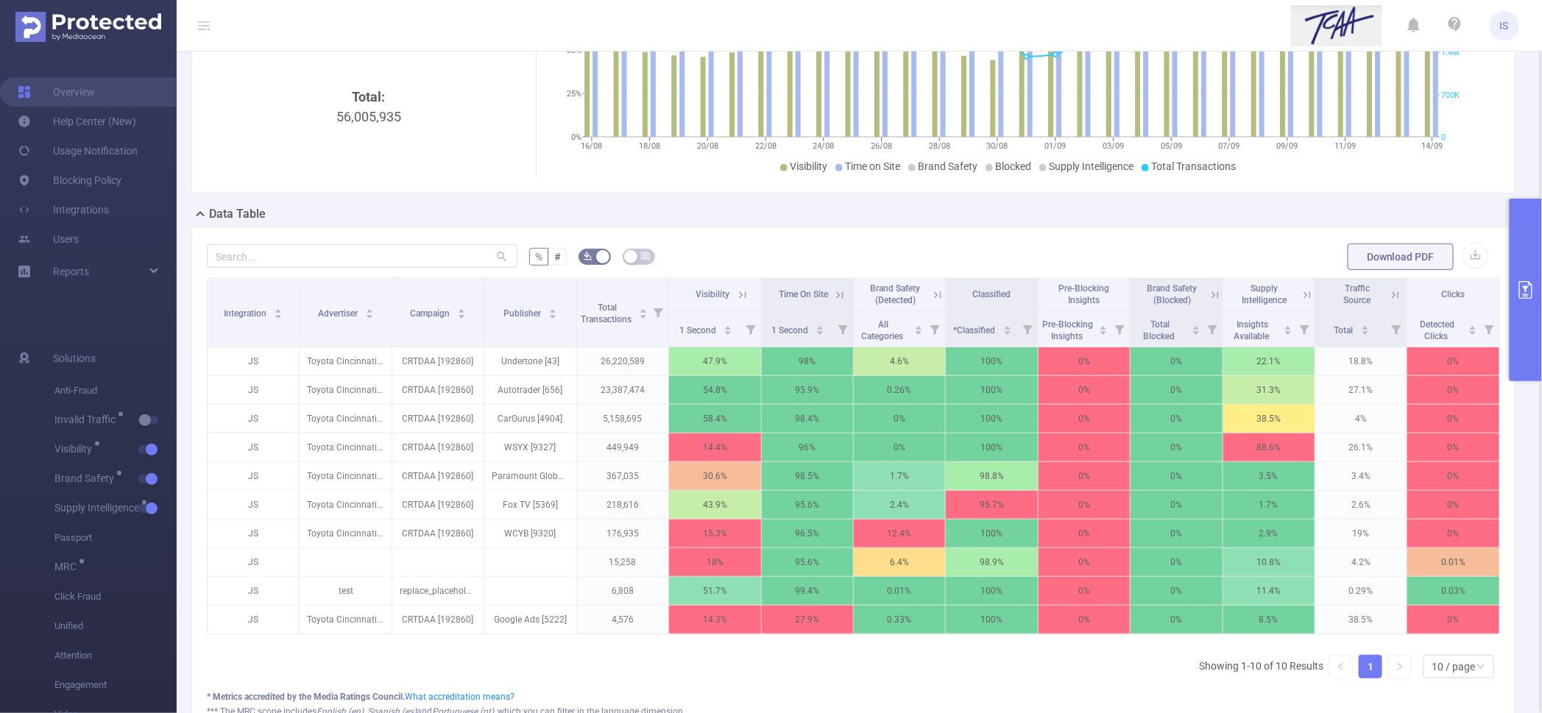
click at [736, 289] on icon at bounding box center [742, 295] width 13 height 13
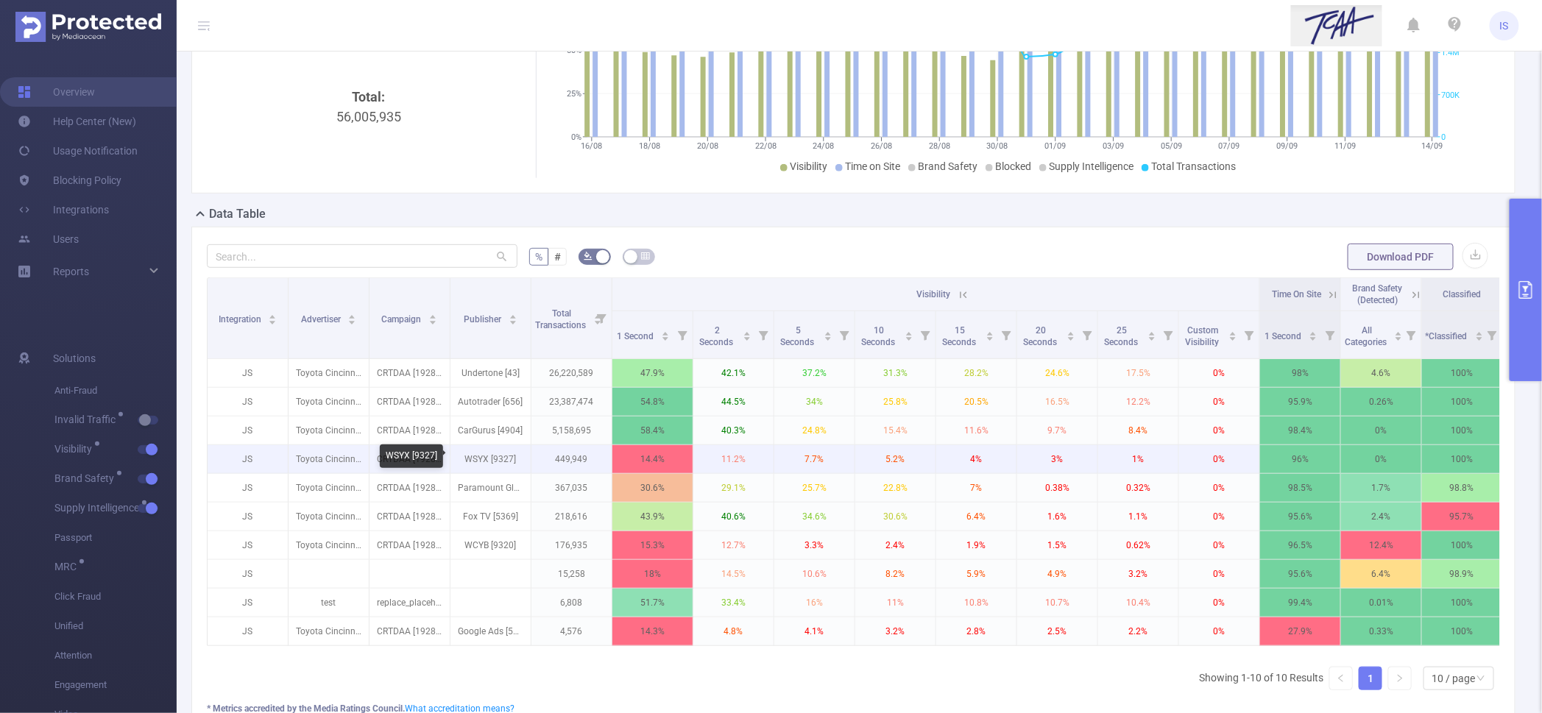
click at [501, 459] on p "WSYX [9327]" at bounding box center [491, 459] width 80 height 28
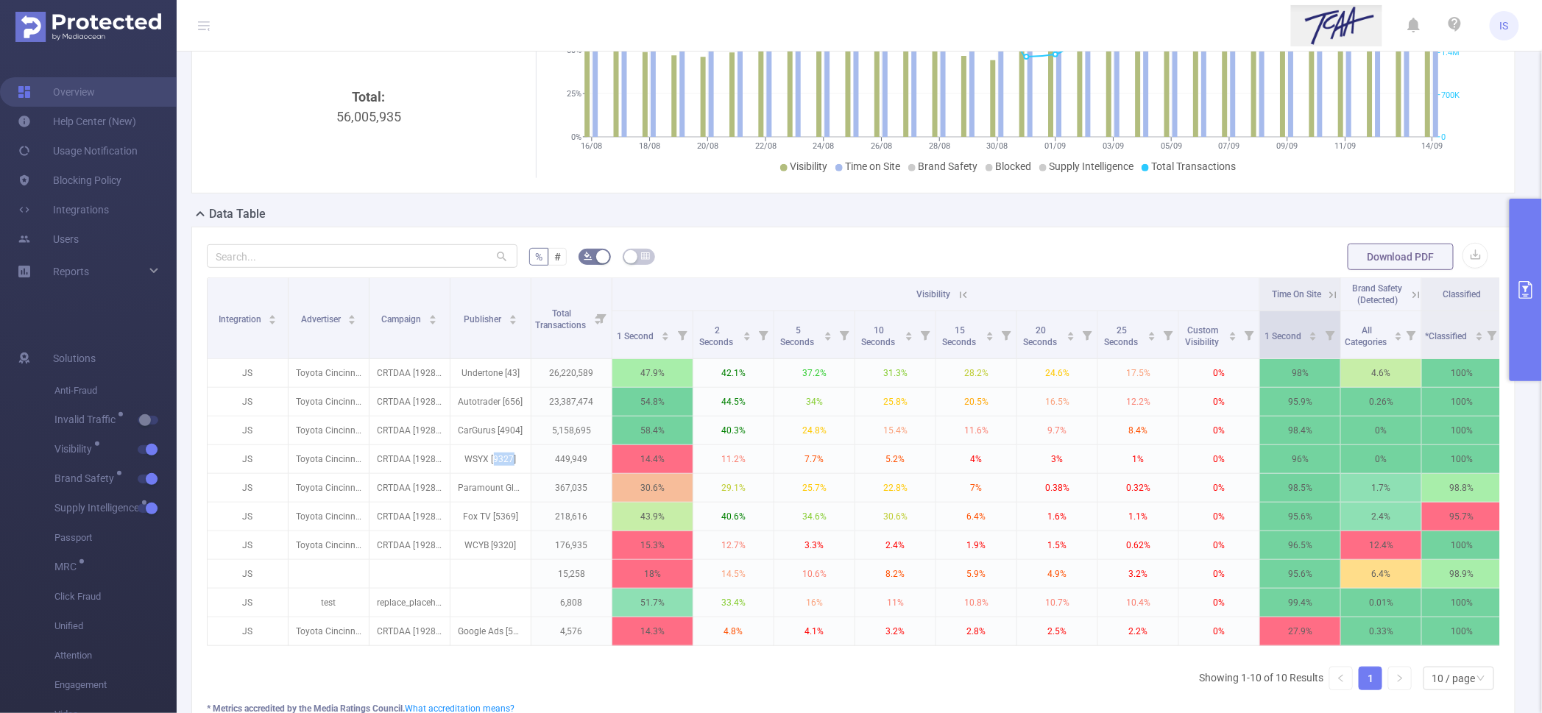
copy p "9327"
click at [1532, 338] on button "primary" at bounding box center [1526, 290] width 32 height 183
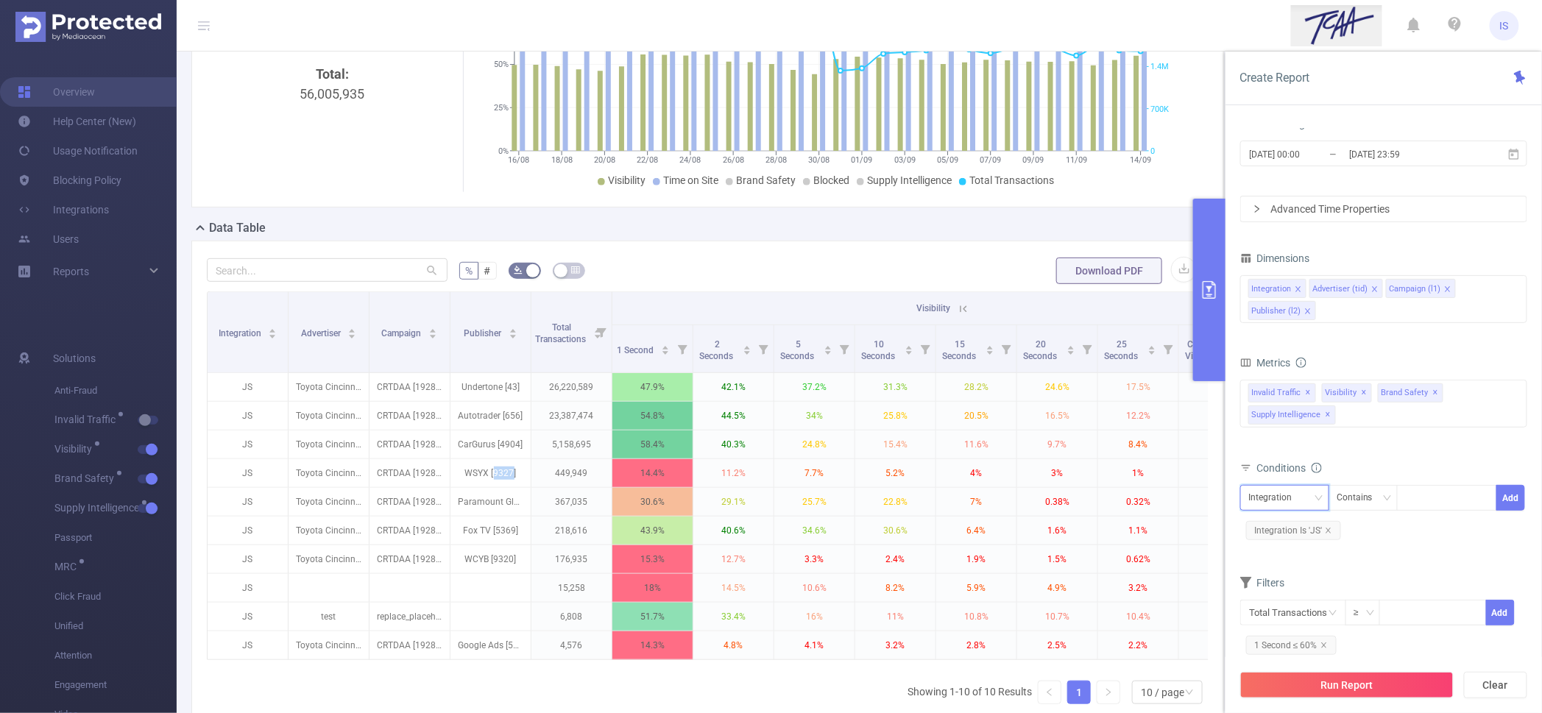
click at [1293, 504] on div "Integration" at bounding box center [1276, 498] width 54 height 24
click at [1289, 587] on li "Publisher (l2)" at bounding box center [1284, 599] width 89 height 24
click at [1368, 494] on div "Contains" at bounding box center [1360, 498] width 46 height 24
click at [1368, 596] on li "Does Not Contain" at bounding box center [1378, 599] width 98 height 24
click at [1405, 501] on div at bounding box center [1446, 498] width 101 height 26
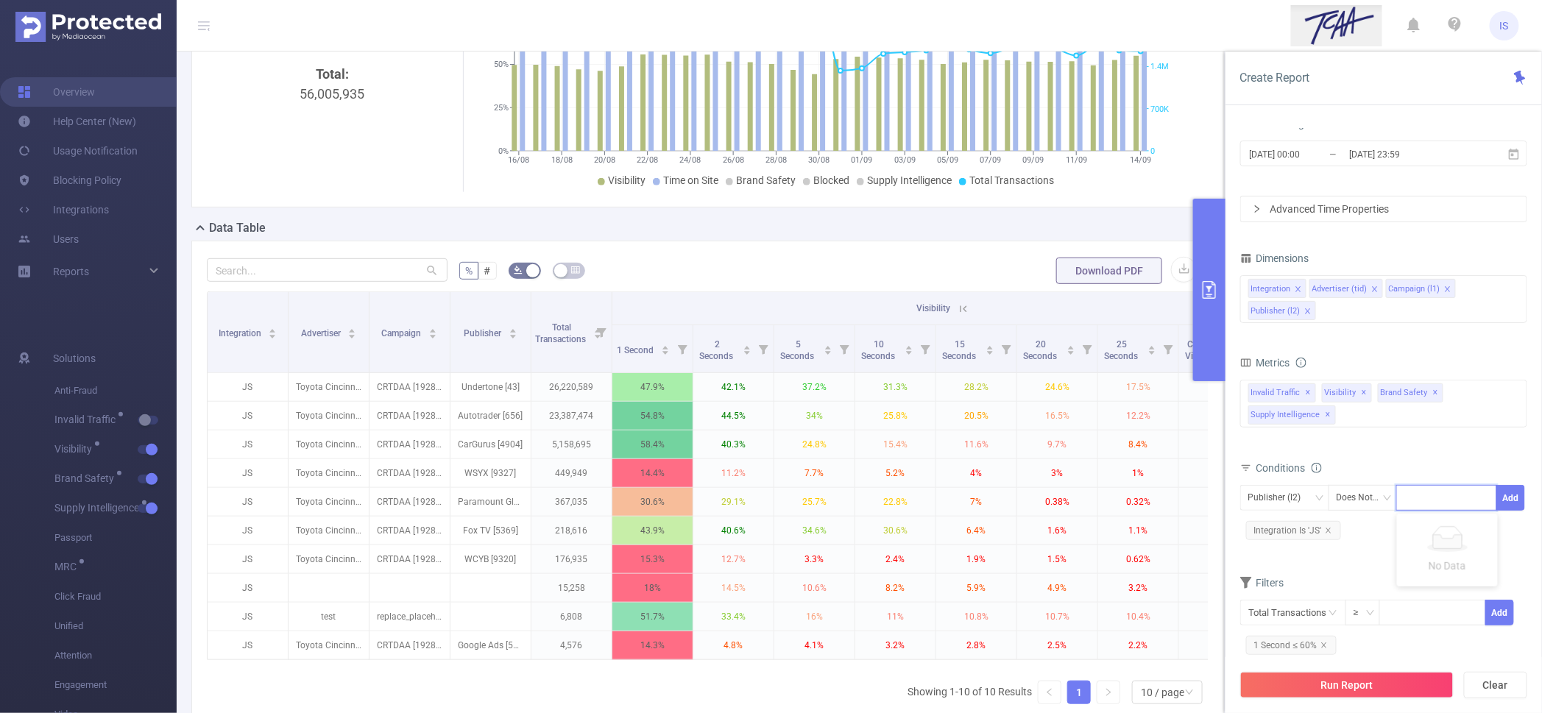
paste input "9327"
type input "9327"
click at [1418, 530] on li "9327" at bounding box center [1447, 529] width 101 height 24
click at [1505, 501] on button "Add" at bounding box center [1511, 498] width 29 height 26
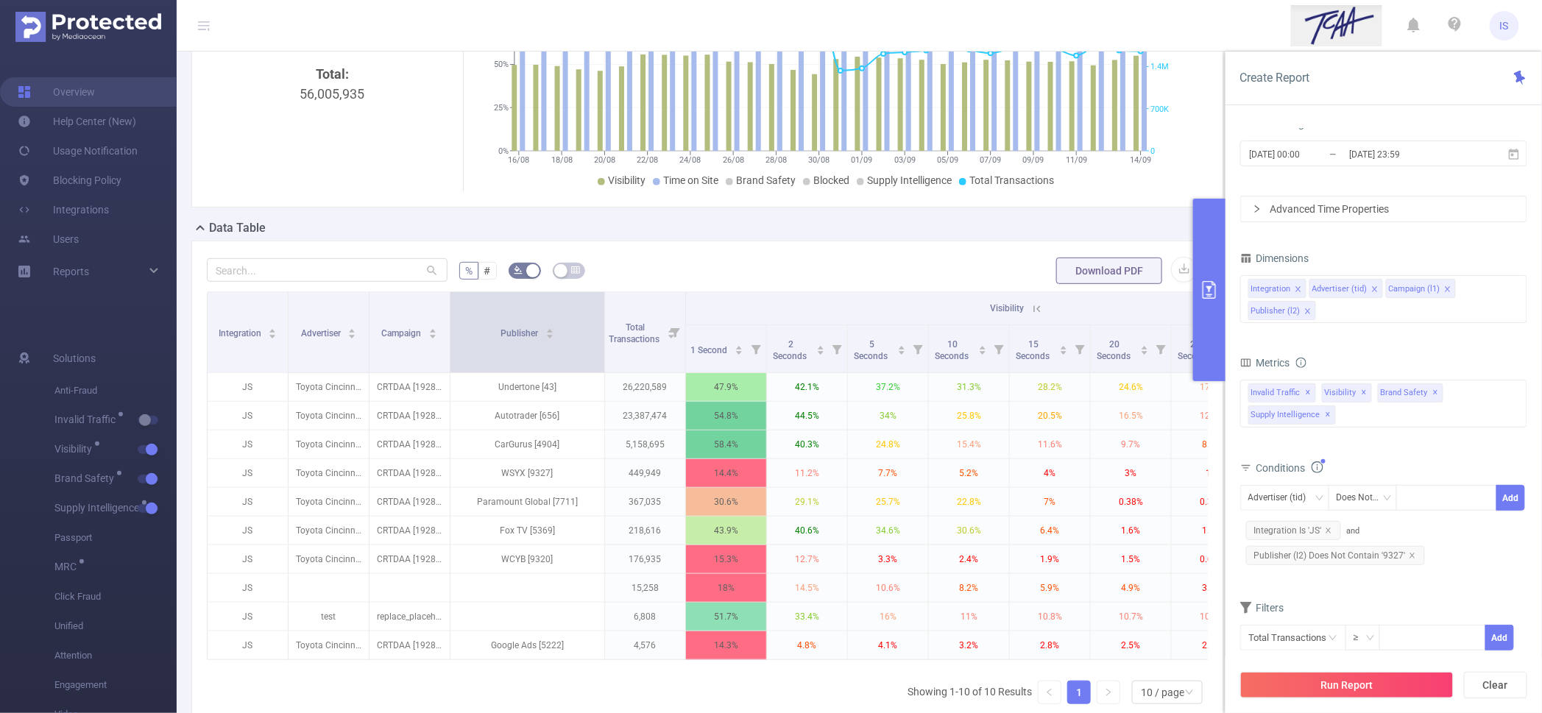
drag, startPoint x: 529, startPoint y: 362, endPoint x: 605, endPoint y: 363, distance: 75.8
click at [605, 363] on span at bounding box center [604, 332] width 7 height 80
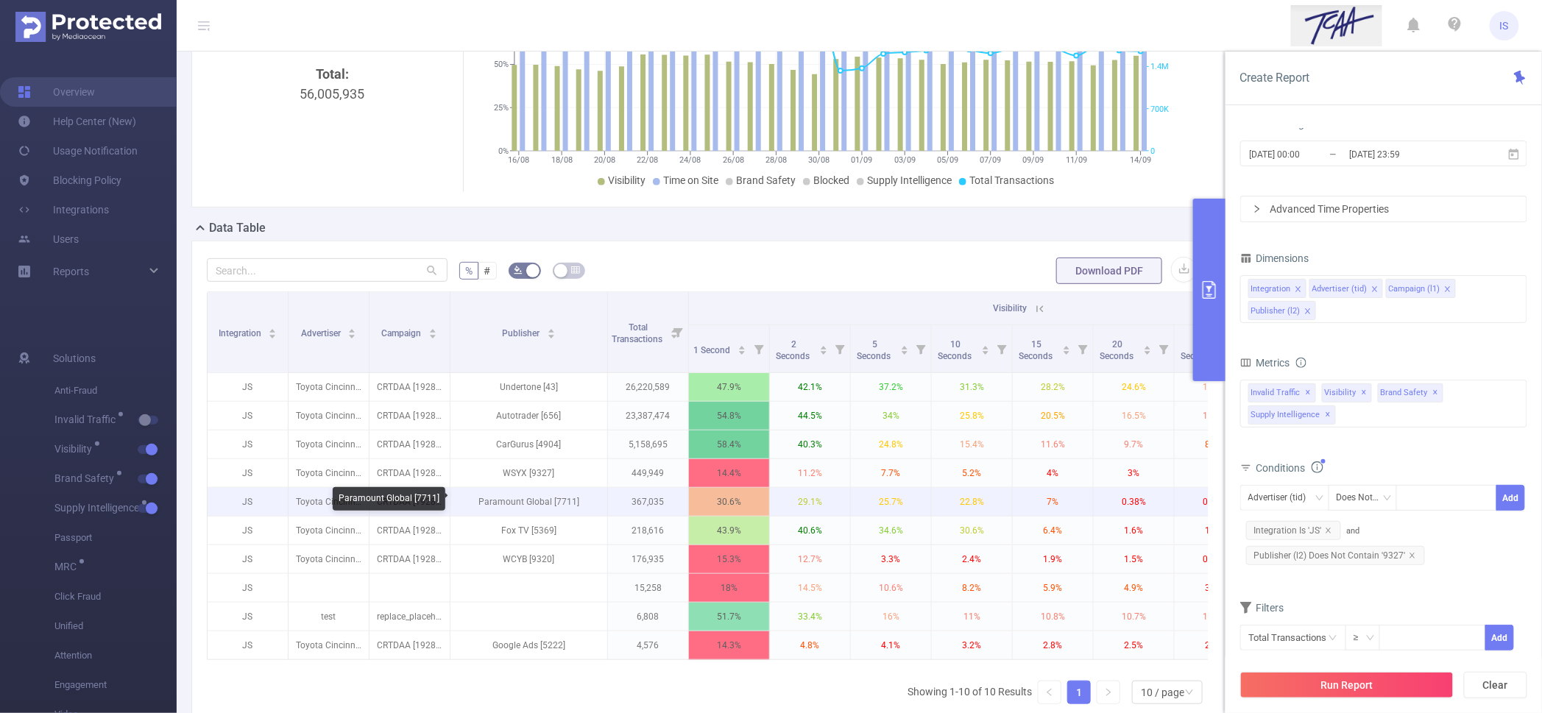
click at [562, 505] on p "Paramount Global [7711]" at bounding box center [529, 502] width 157 height 28
copy p "7711"
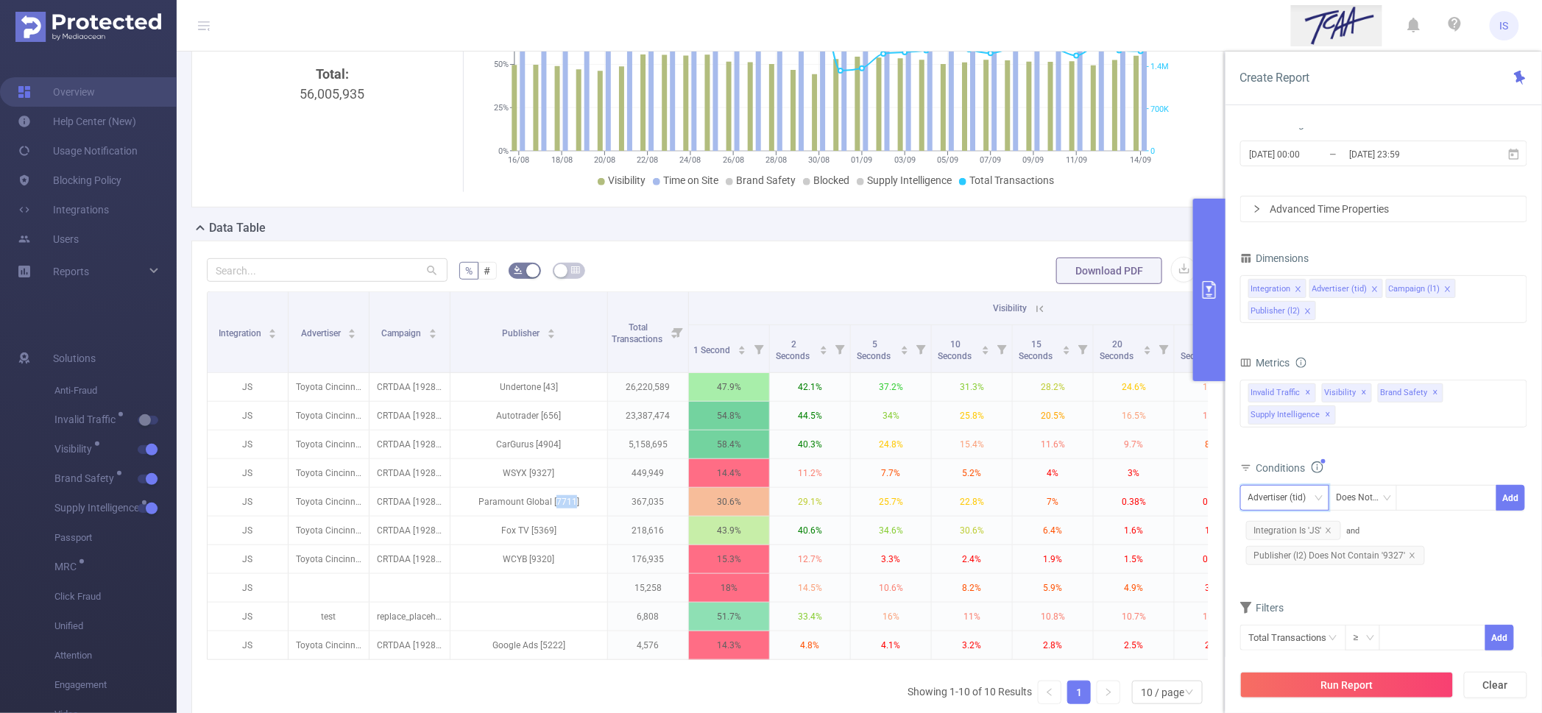
click at [1284, 495] on div "Advertiser (tid)" at bounding box center [1283, 498] width 68 height 24
click at [1293, 596] on li "Publisher (l2)" at bounding box center [1284, 599] width 89 height 24
click at [1427, 497] on div at bounding box center [1447, 498] width 85 height 24
paste input "7711"
type input "7711"
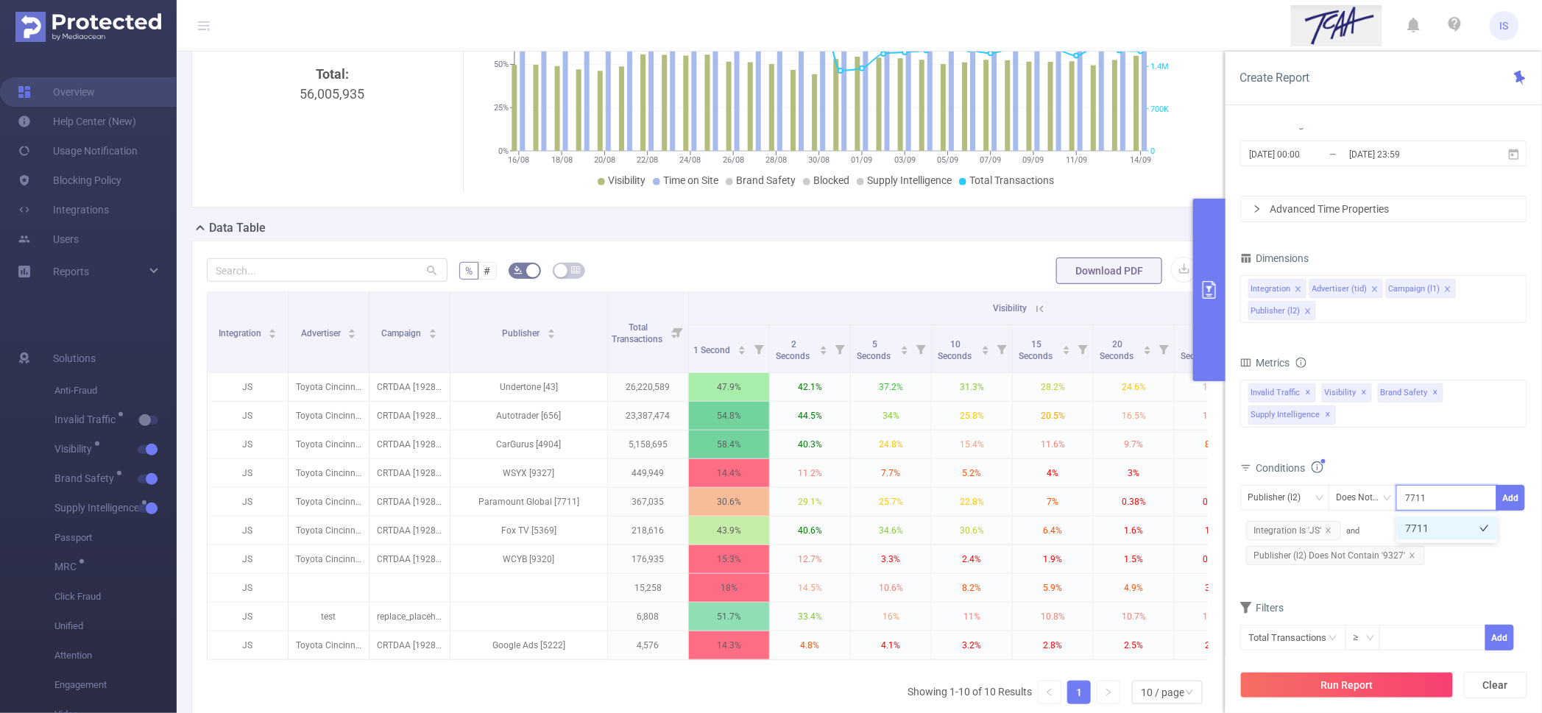
click at [1428, 528] on li "7711" at bounding box center [1447, 529] width 101 height 24
click at [1505, 501] on button "Add" at bounding box center [1511, 498] width 29 height 26
click at [1330, 685] on button "Run Report" at bounding box center [1346, 685] width 213 height 27
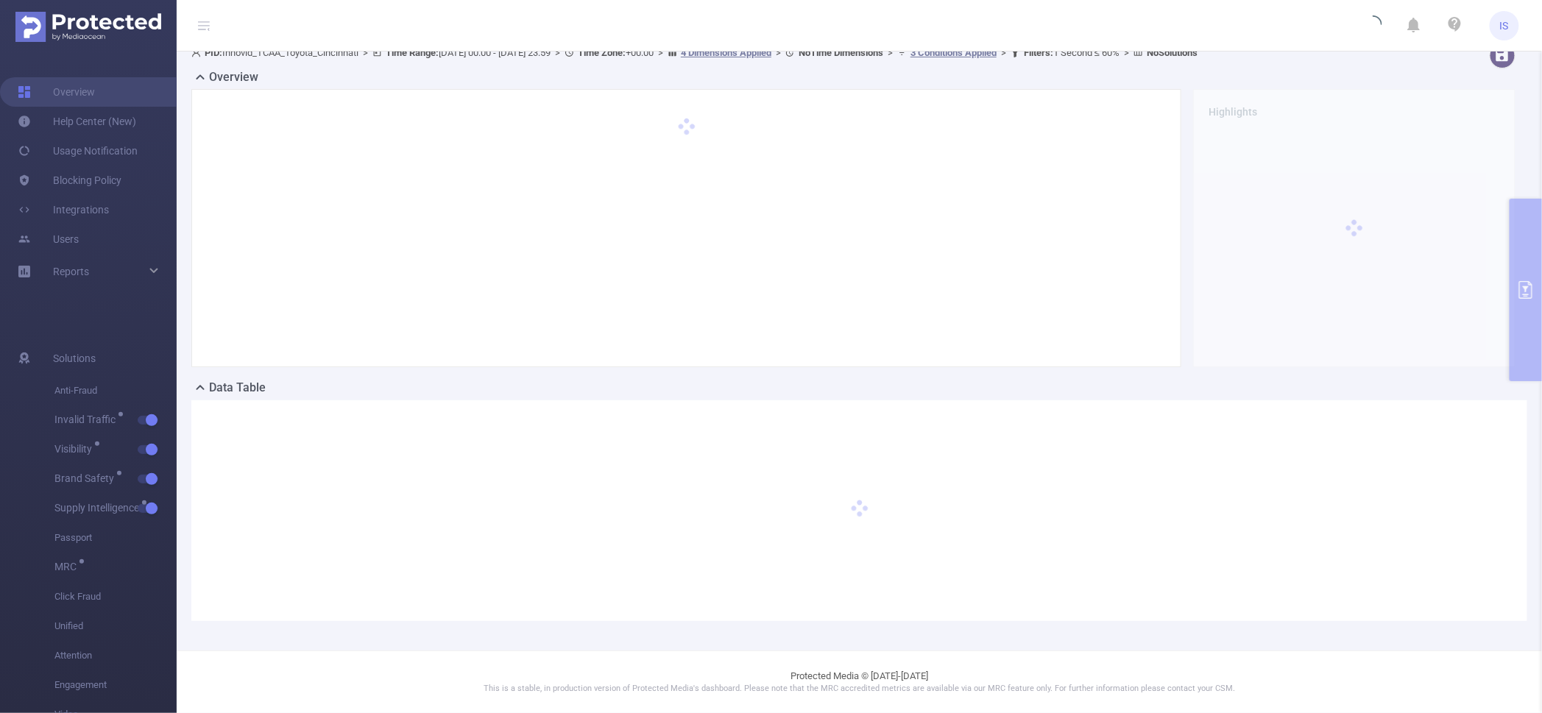
scroll to position [14, 0]
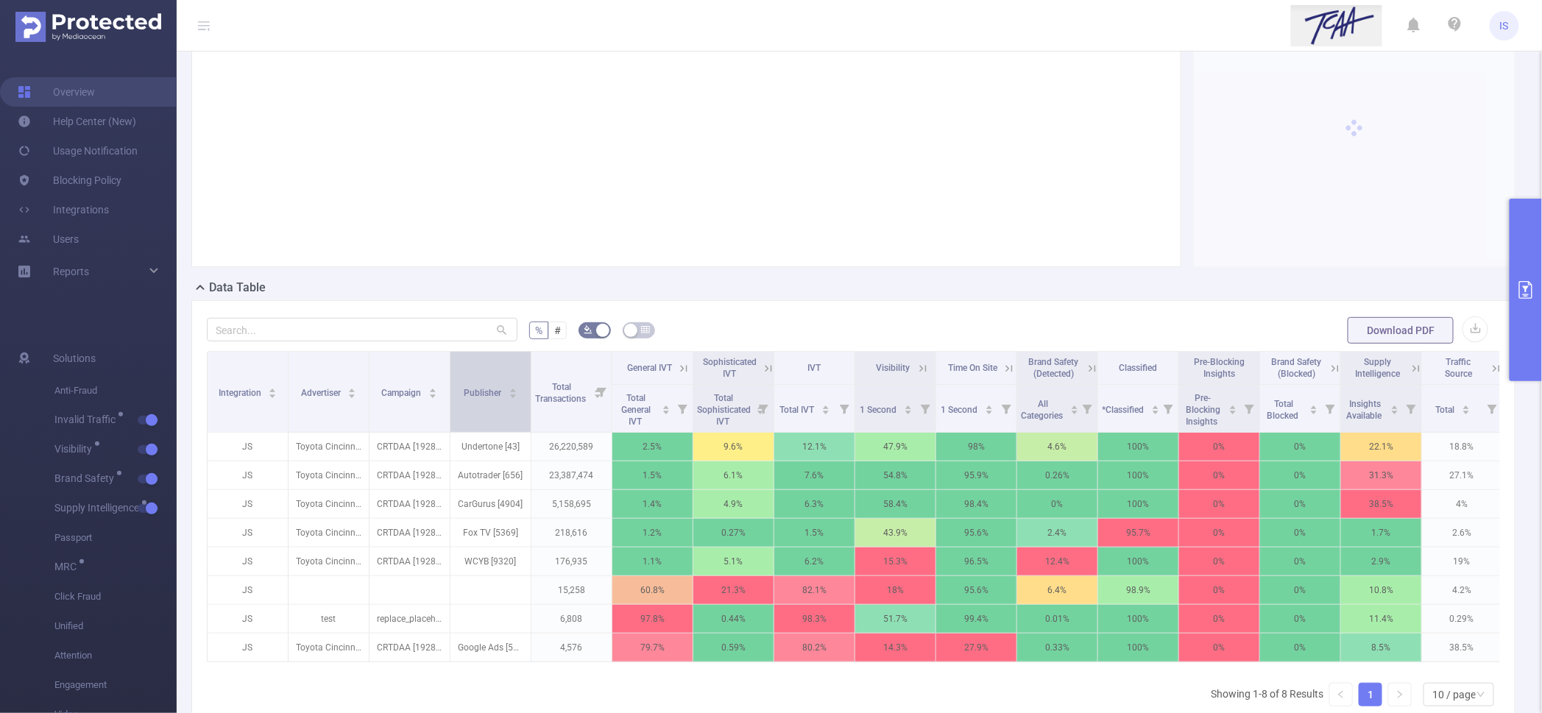
scroll to position [198, 0]
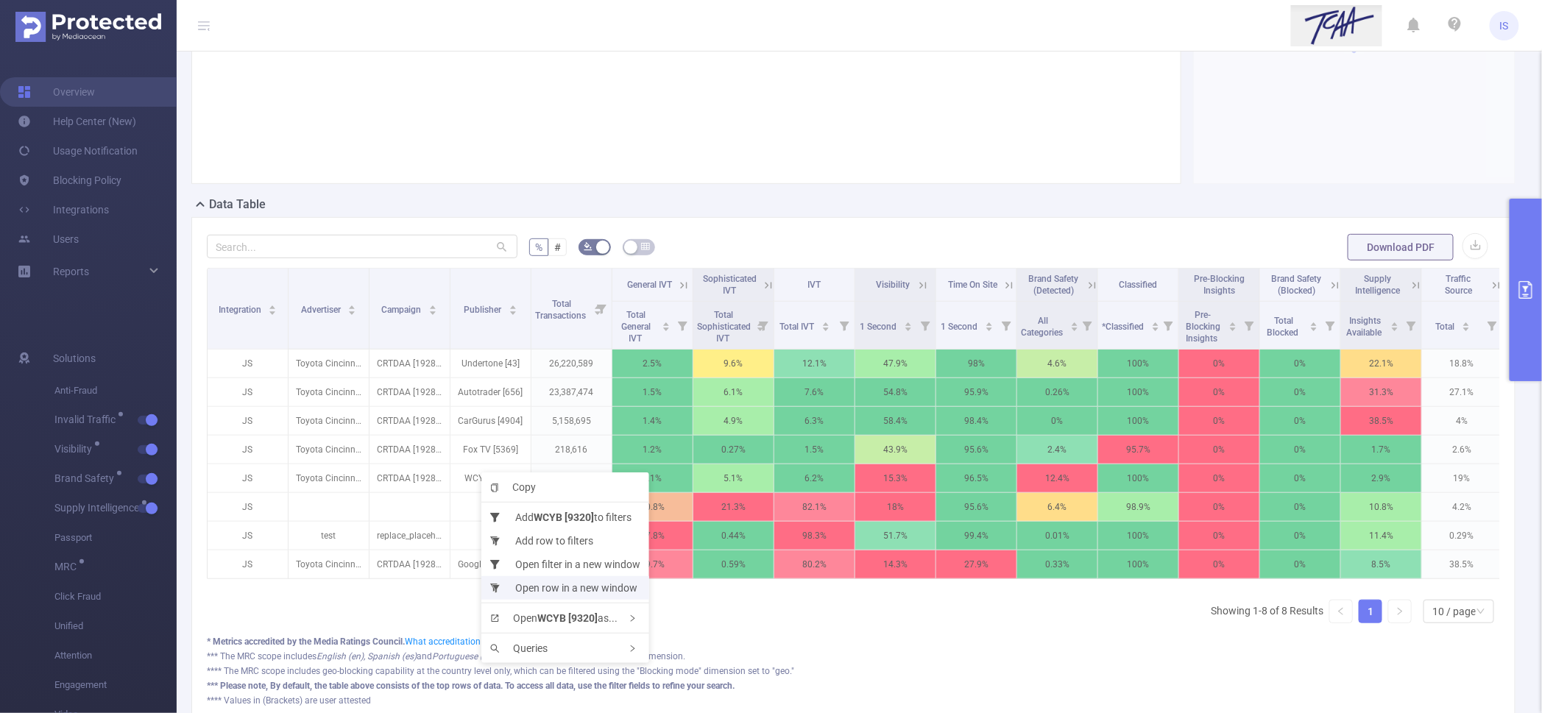
click at [553, 593] on li "Open row in a new window" at bounding box center [565, 588] width 168 height 24
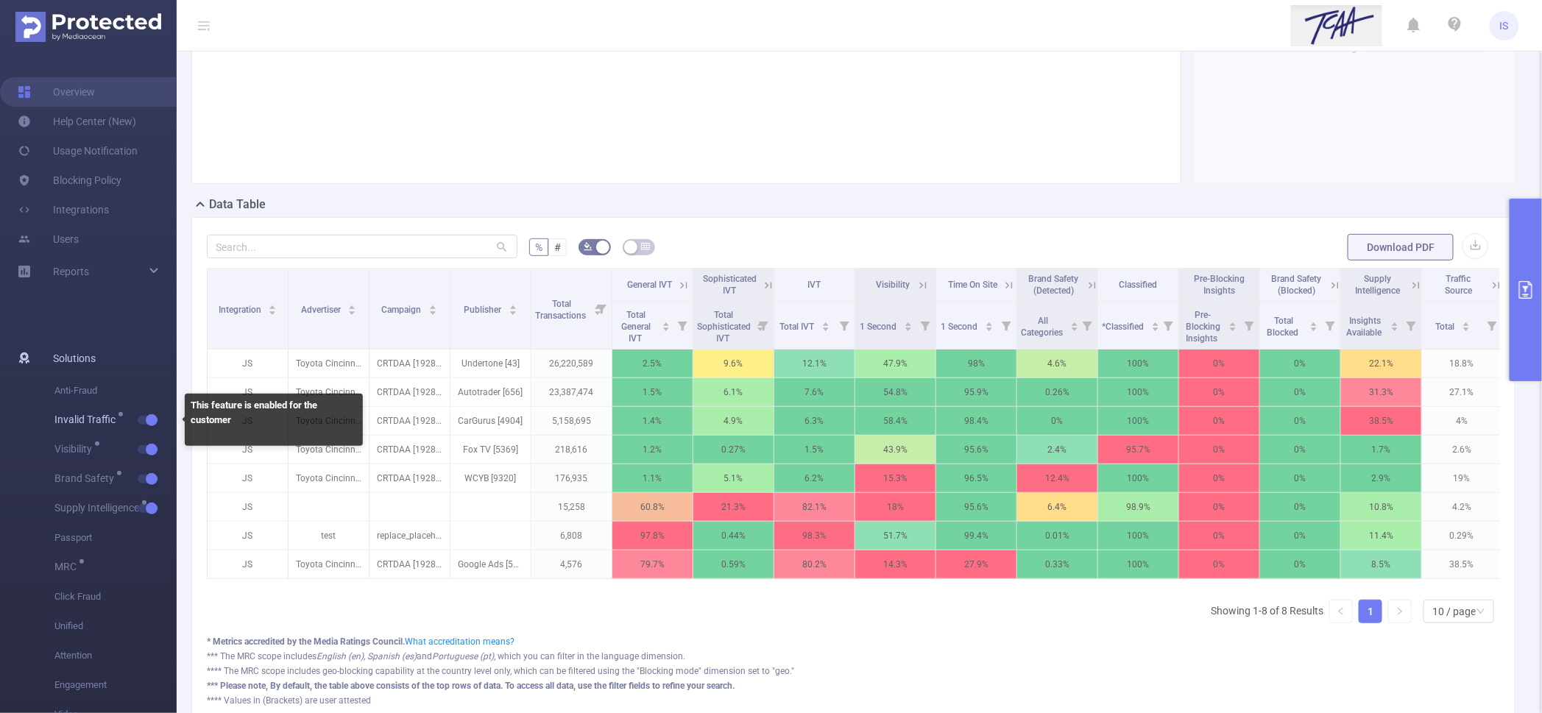
click at [153, 416] on button "button" at bounding box center [148, 420] width 21 height 9
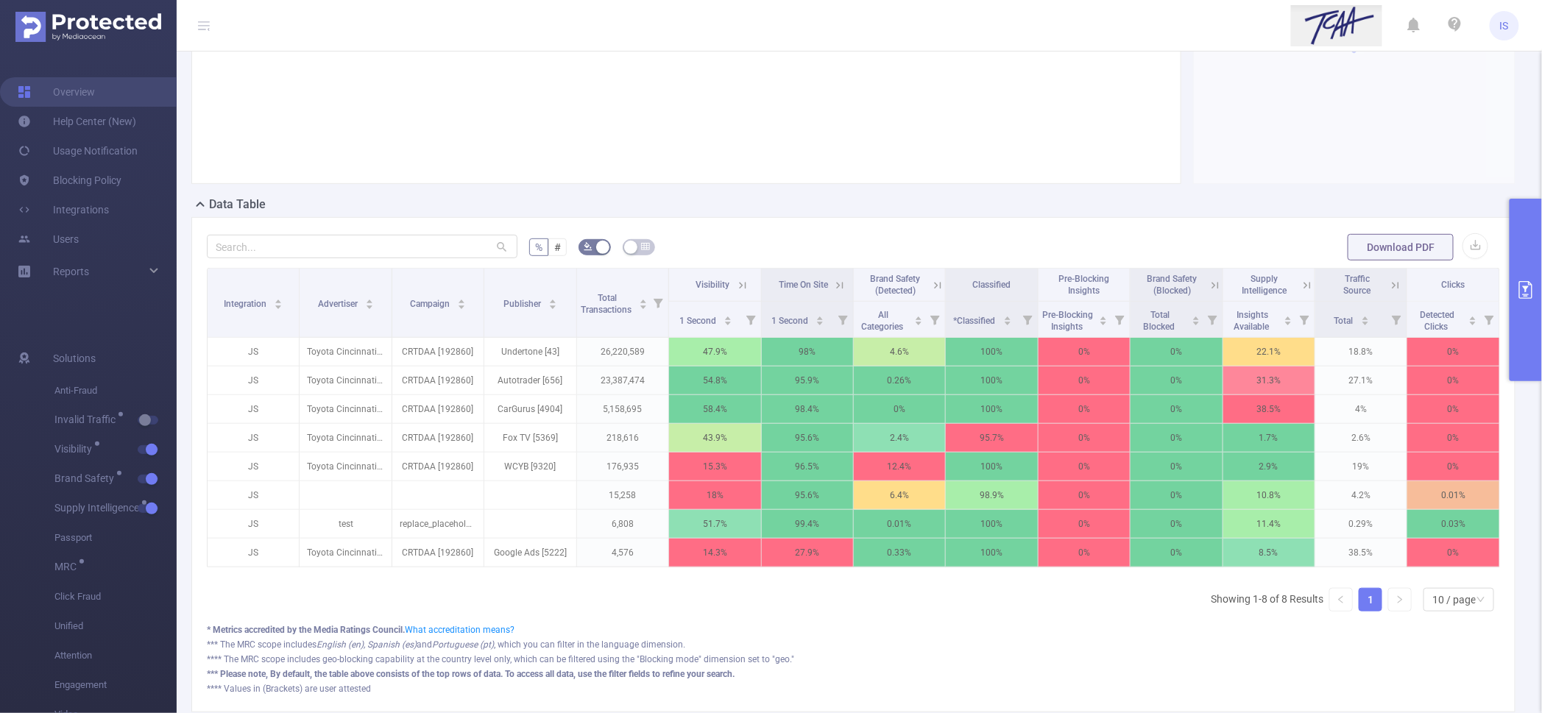
click at [738, 286] on icon at bounding box center [742, 285] width 13 height 13
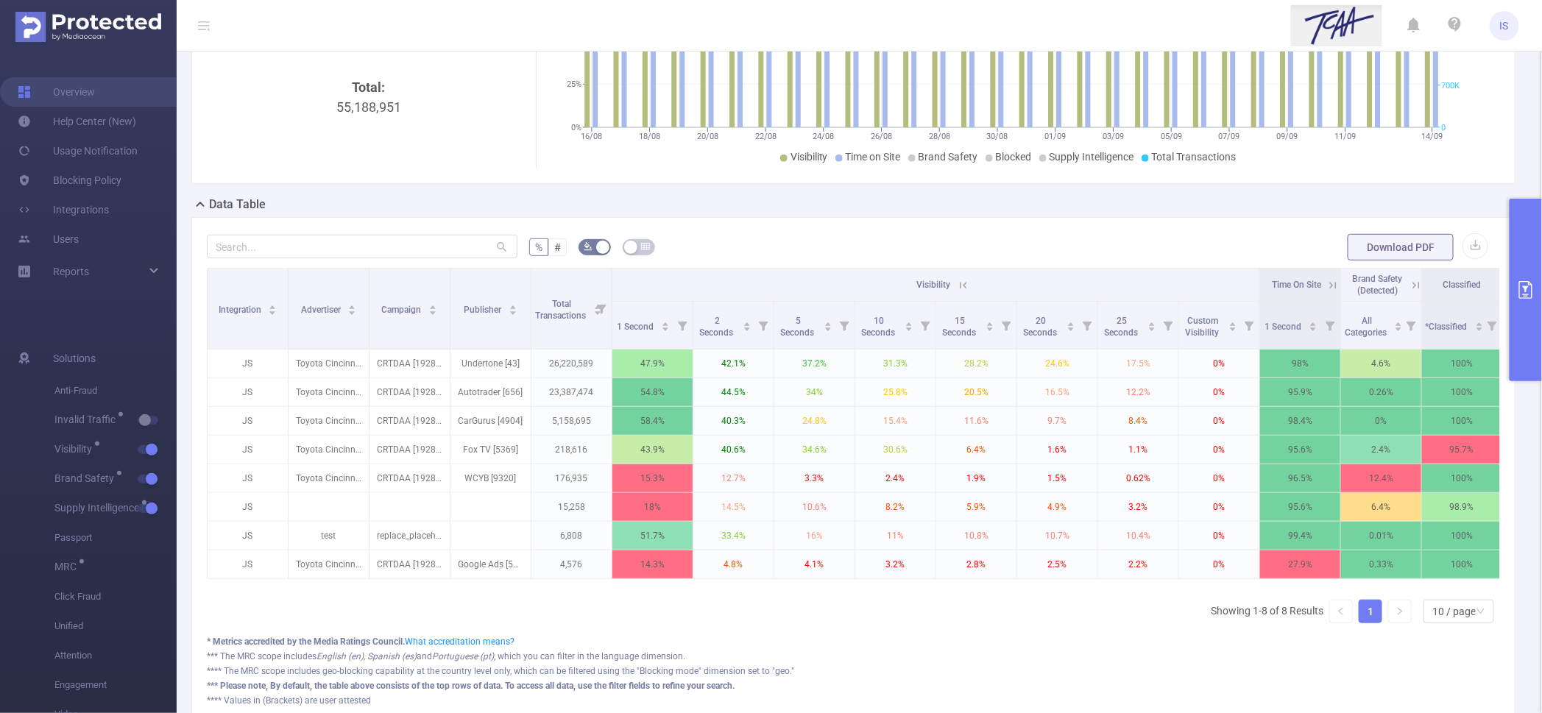
click at [1331, 283] on icon at bounding box center [1333, 285] width 13 height 13
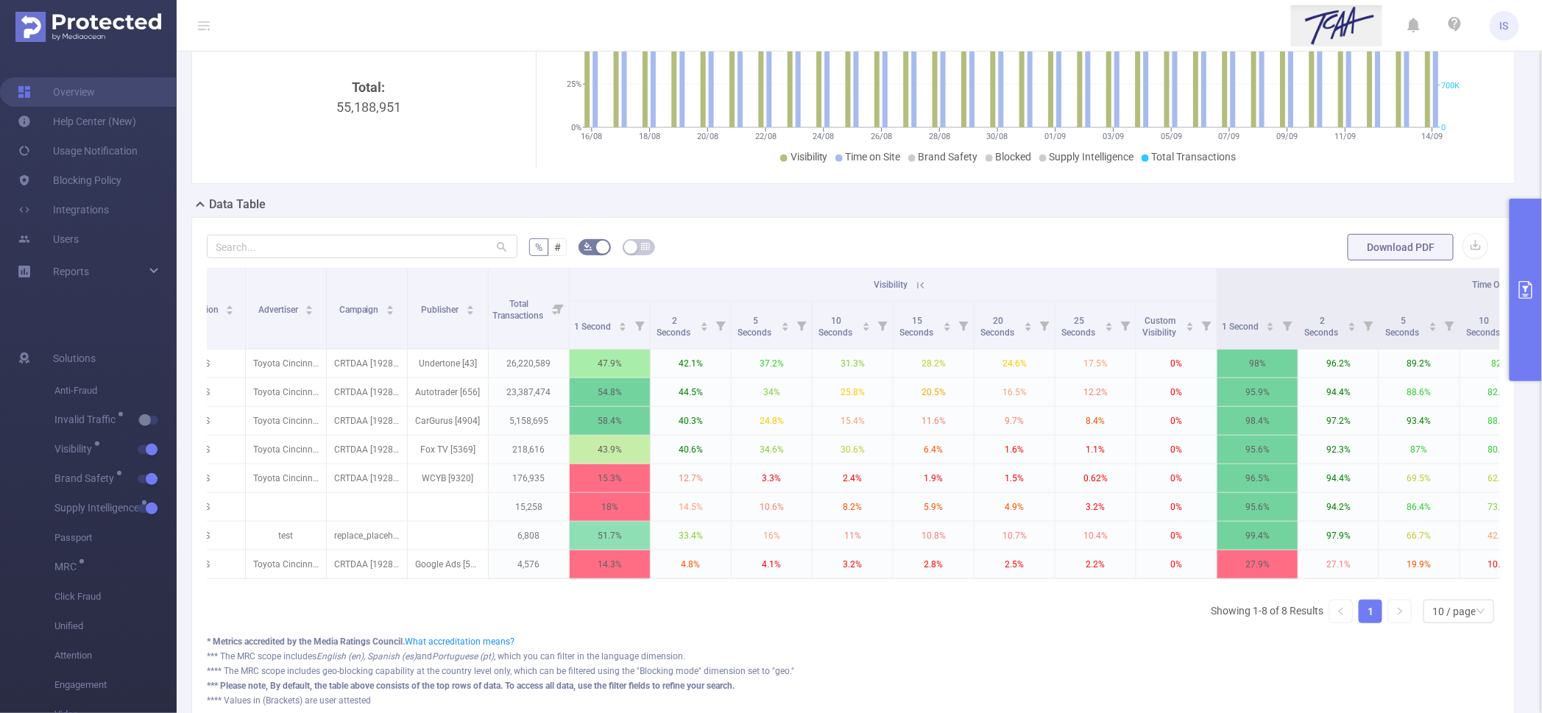
scroll to position [0, 0]
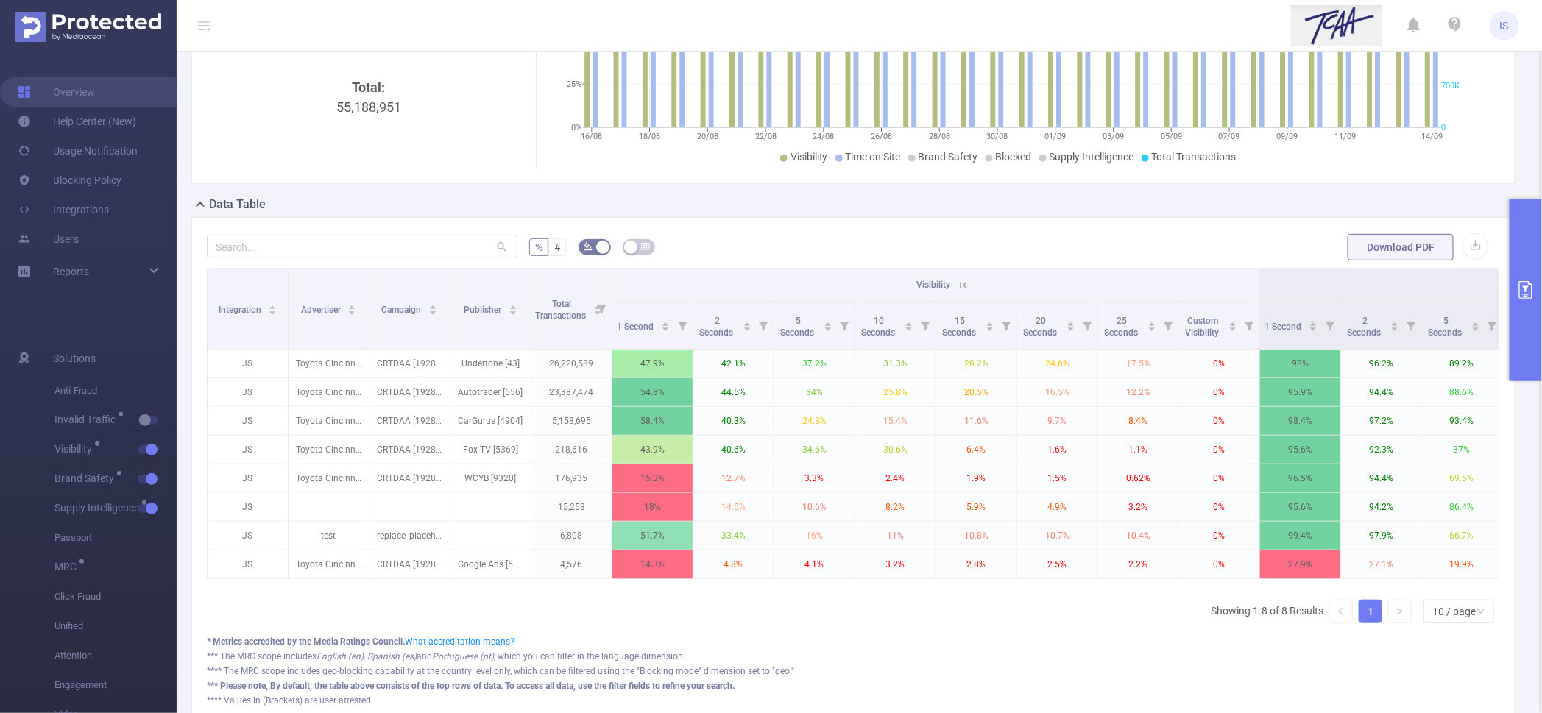
click at [961, 283] on icon at bounding box center [963, 285] width 13 height 13
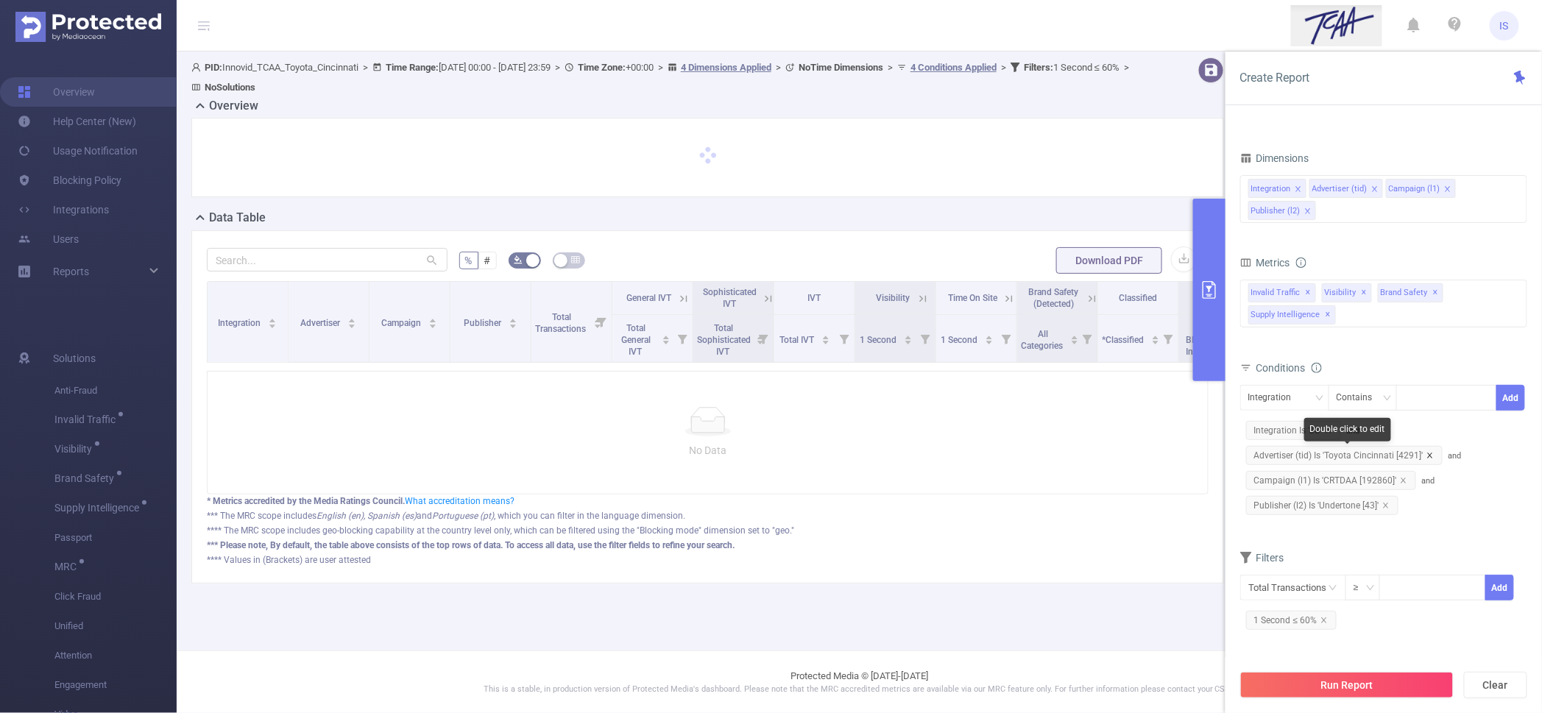
click at [1430, 453] on icon "icon: close" at bounding box center [1430, 455] width 7 height 7
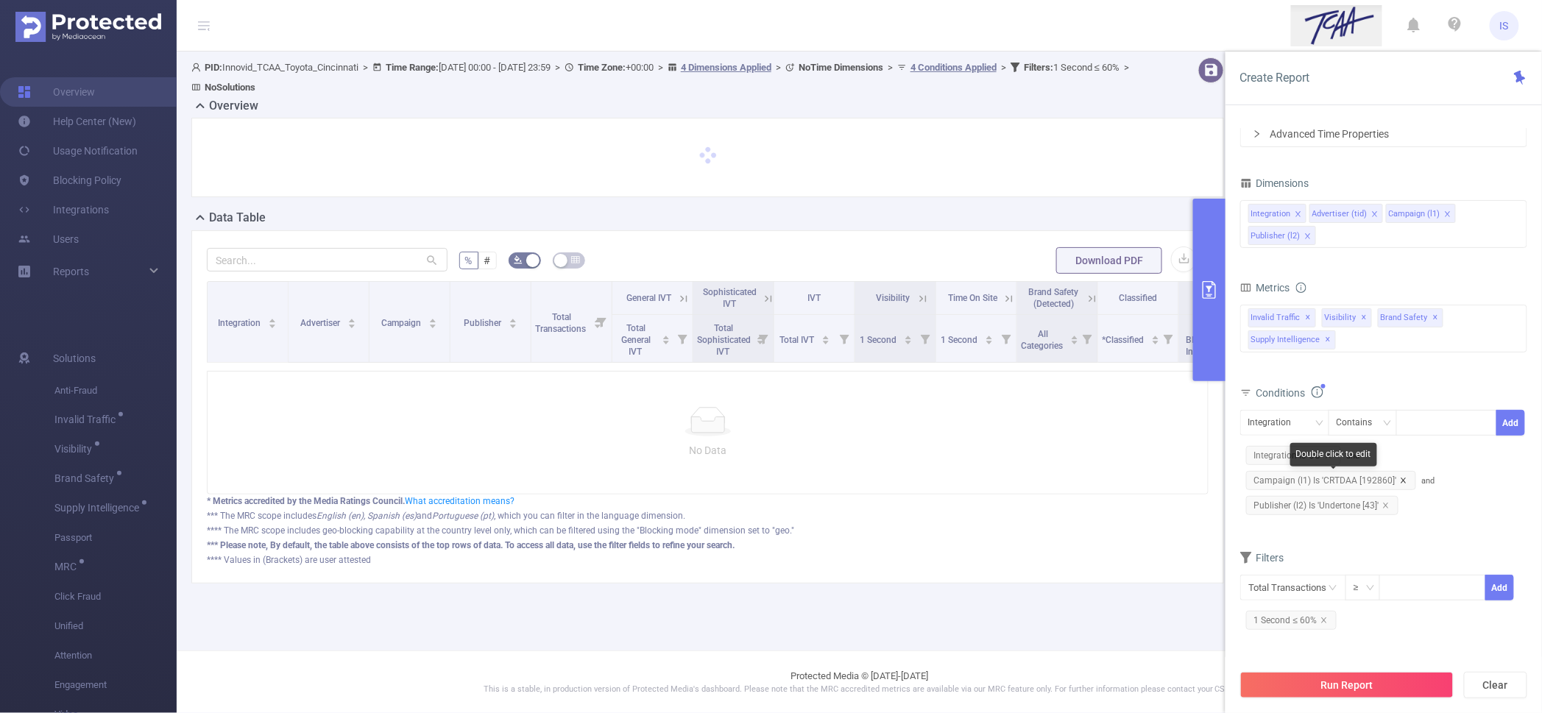
click at [1402, 480] on icon "icon: close" at bounding box center [1403, 480] width 7 height 7
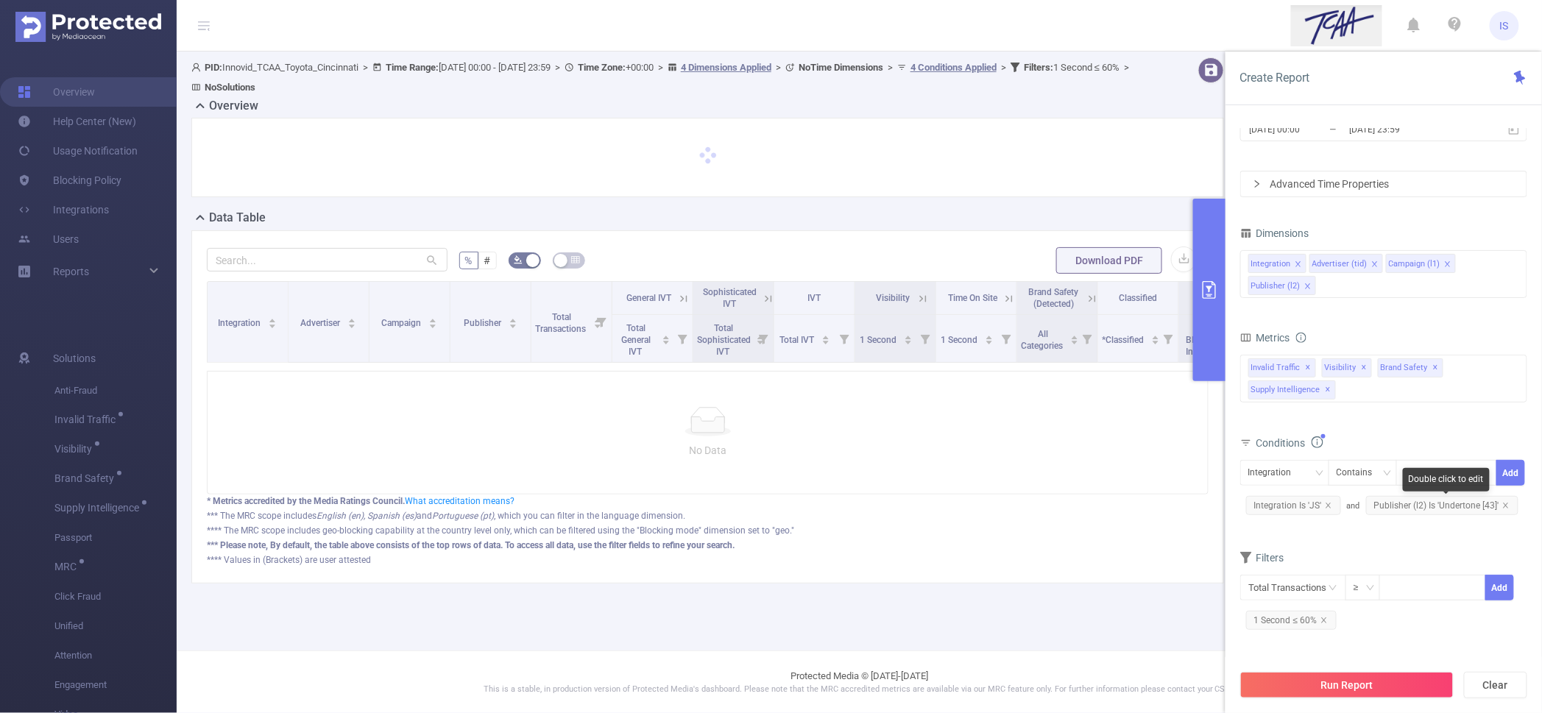
click at [1425, 503] on span "Publisher (l2) Is 'Undertone [43]'" at bounding box center [1442, 505] width 152 height 19
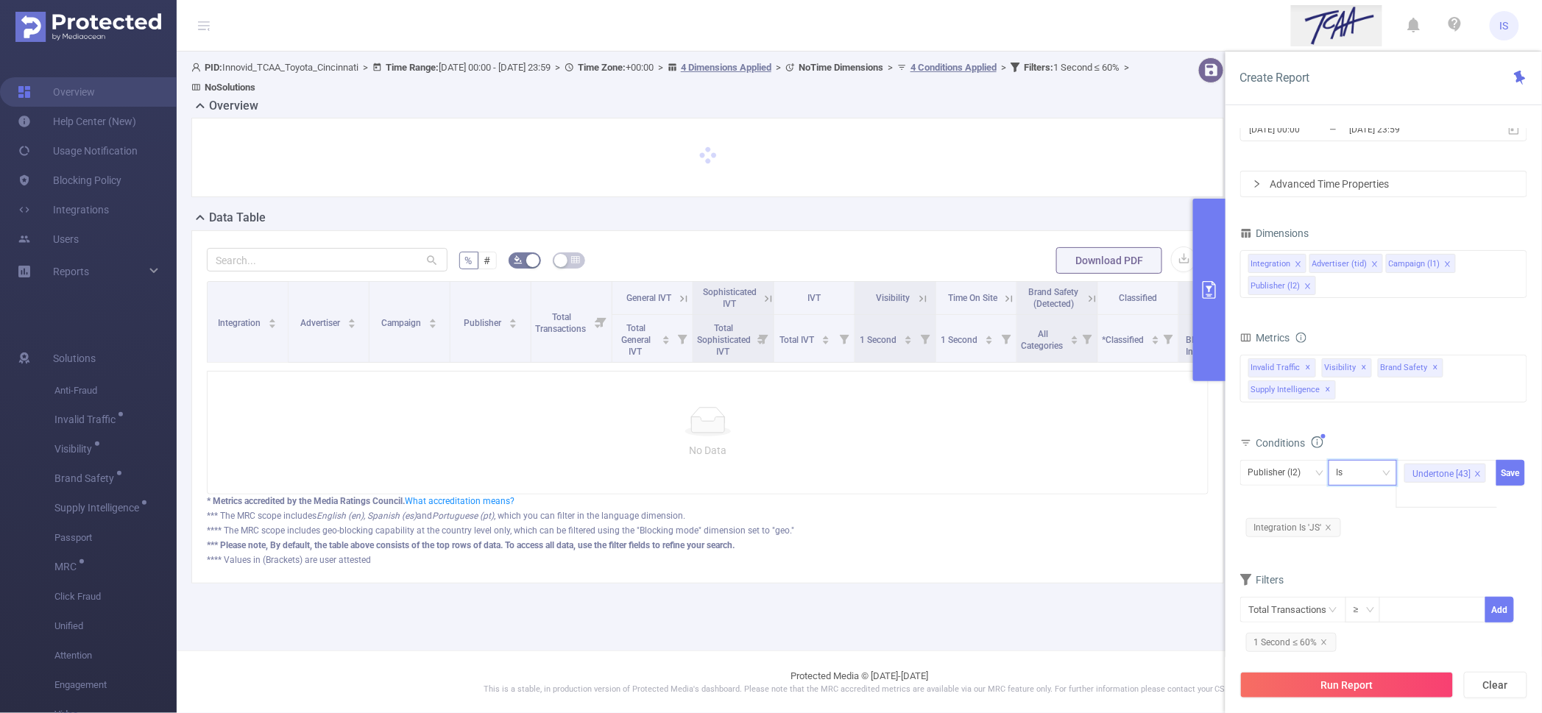
click at [1350, 473] on div "Is" at bounding box center [1345, 473] width 17 height 24
click at [1357, 501] on li "Contains" at bounding box center [1378, 503] width 98 height 24
click at [1508, 481] on button "Save" at bounding box center [1511, 473] width 29 height 26
click at [1322, 649] on span "1 Second ≤ 60%" at bounding box center [1291, 645] width 91 height 19
click at [1322, 646] on icon "icon: close" at bounding box center [1323, 645] width 5 height 5
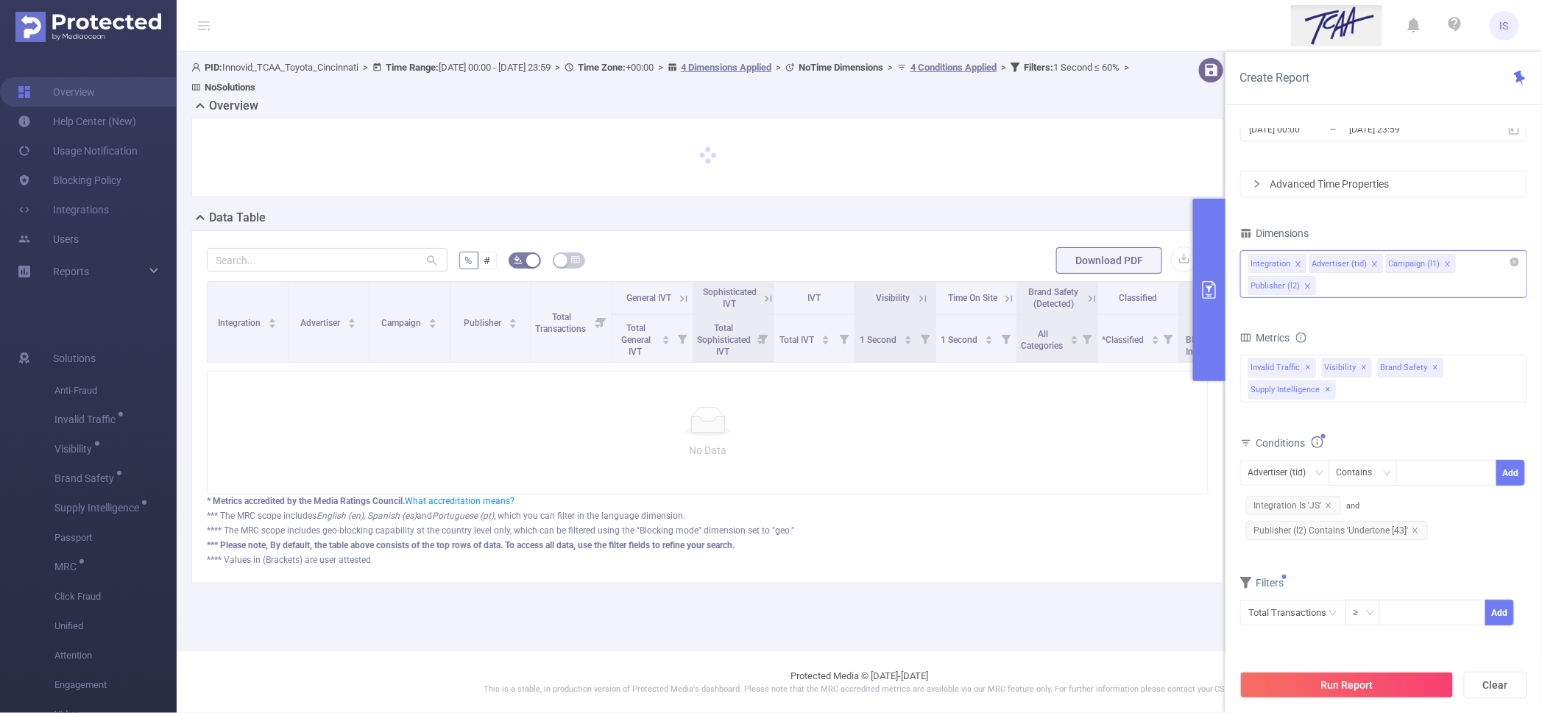
click at [1371, 287] on div "Integration Advertiser (tid) Campaign (l1) Publisher (l2)" at bounding box center [1383, 274] width 287 height 48
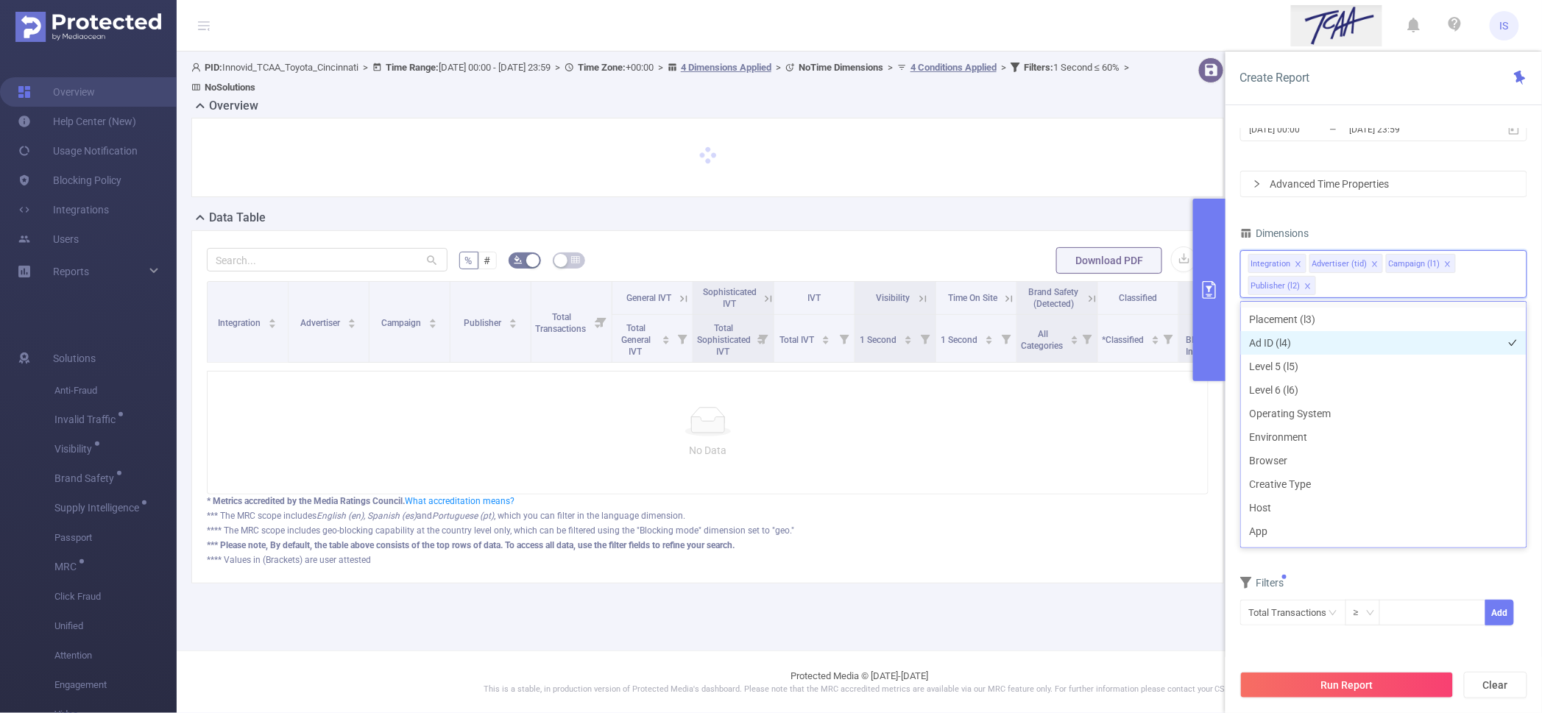
scroll to position [92, 0]
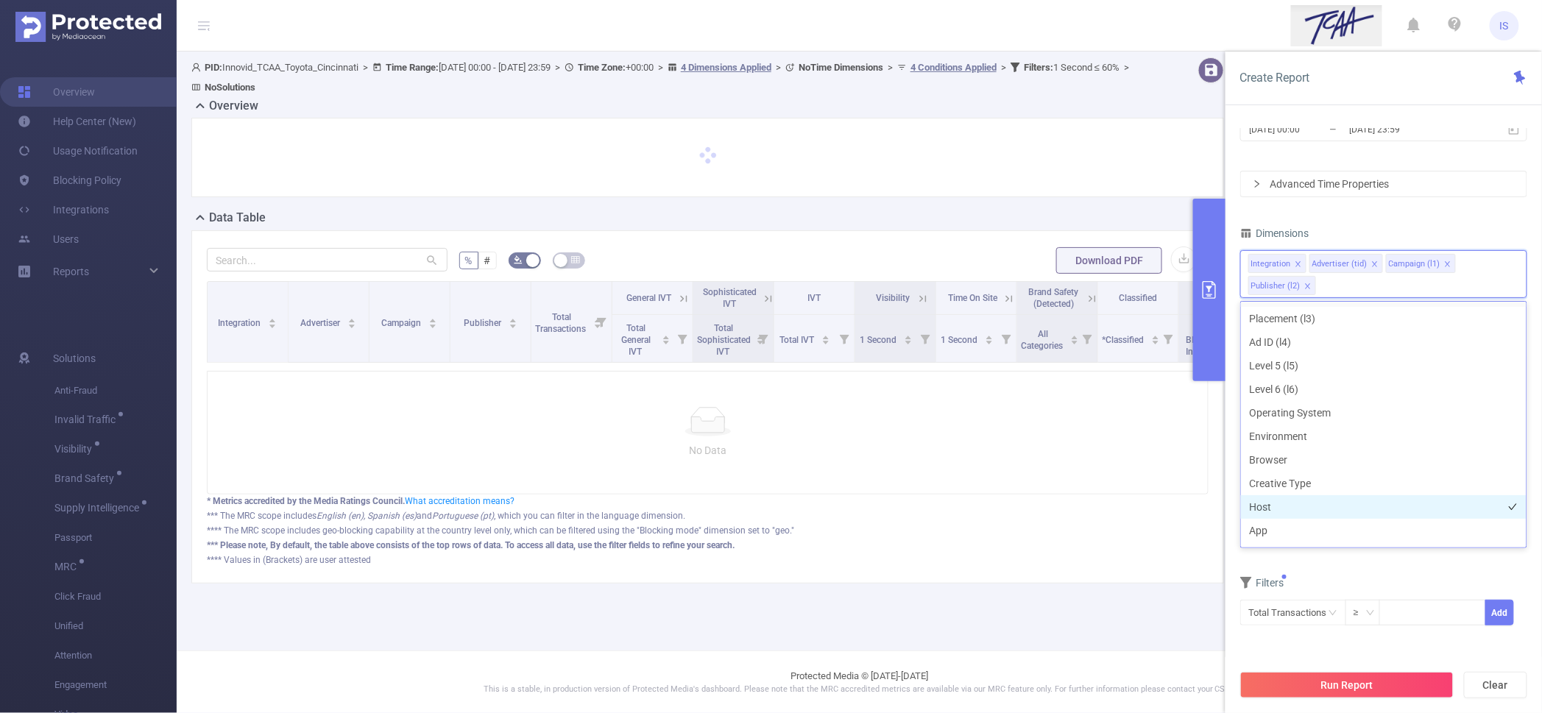
click at [1288, 507] on li "Host" at bounding box center [1384, 507] width 286 height 24
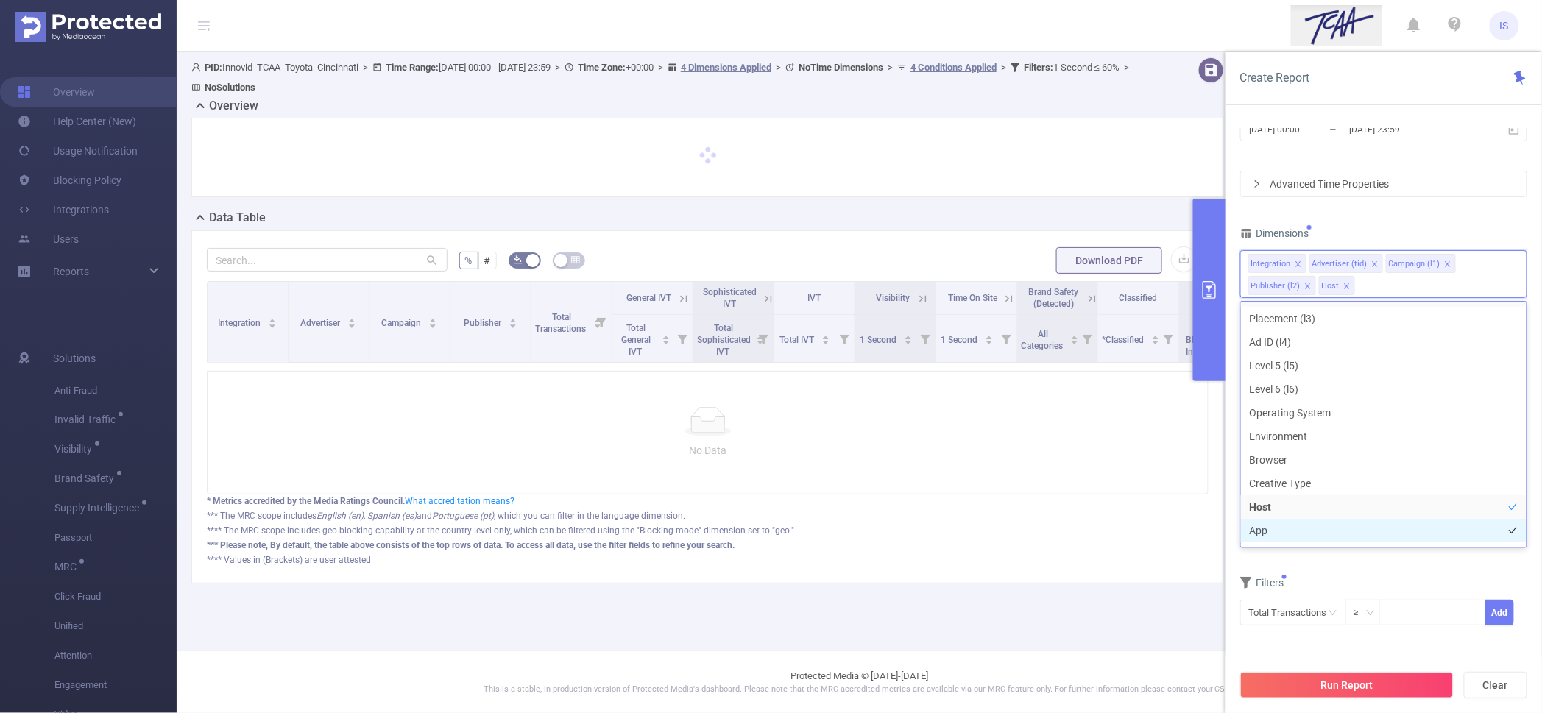
click at [1289, 531] on li "App" at bounding box center [1384, 531] width 286 height 24
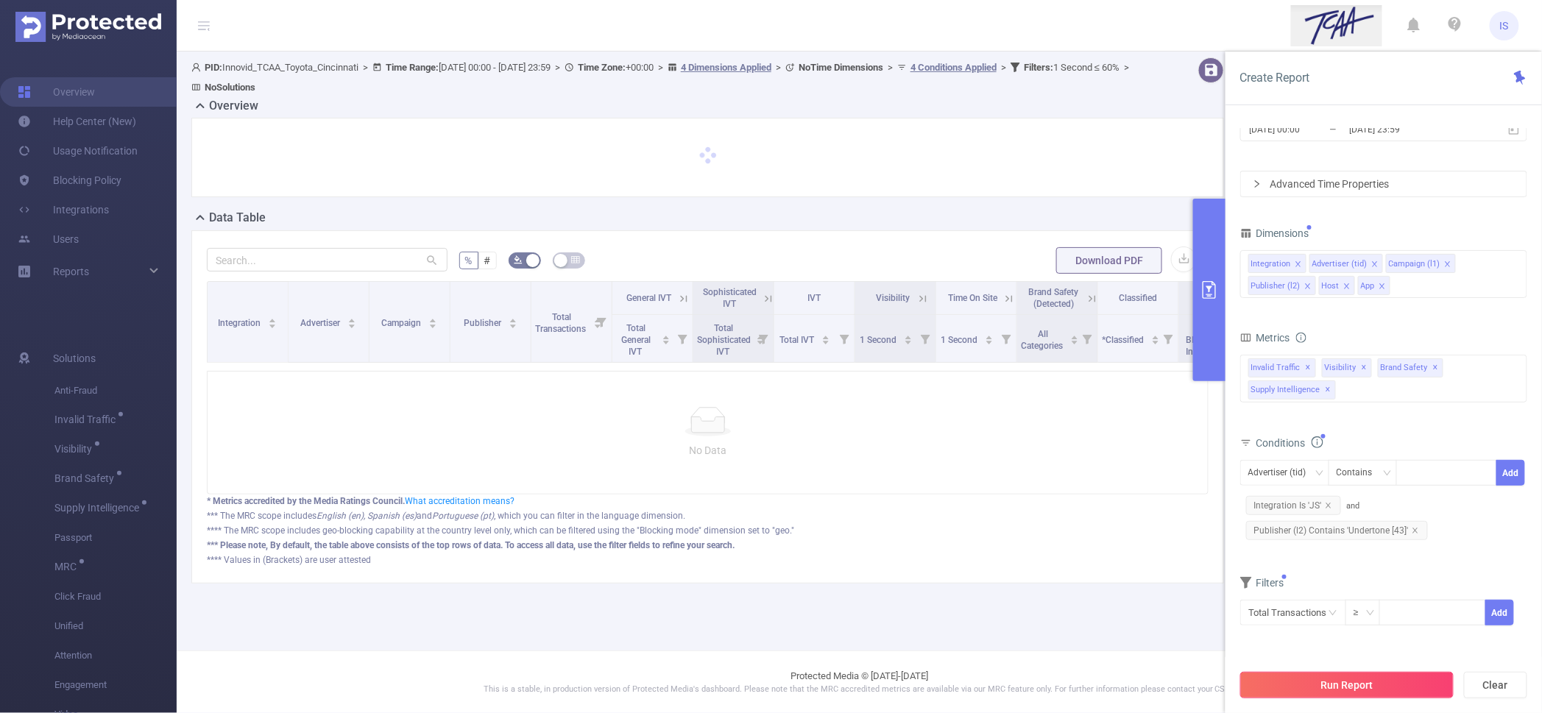
click at [1370, 682] on button "Run Report" at bounding box center [1346, 685] width 213 height 27
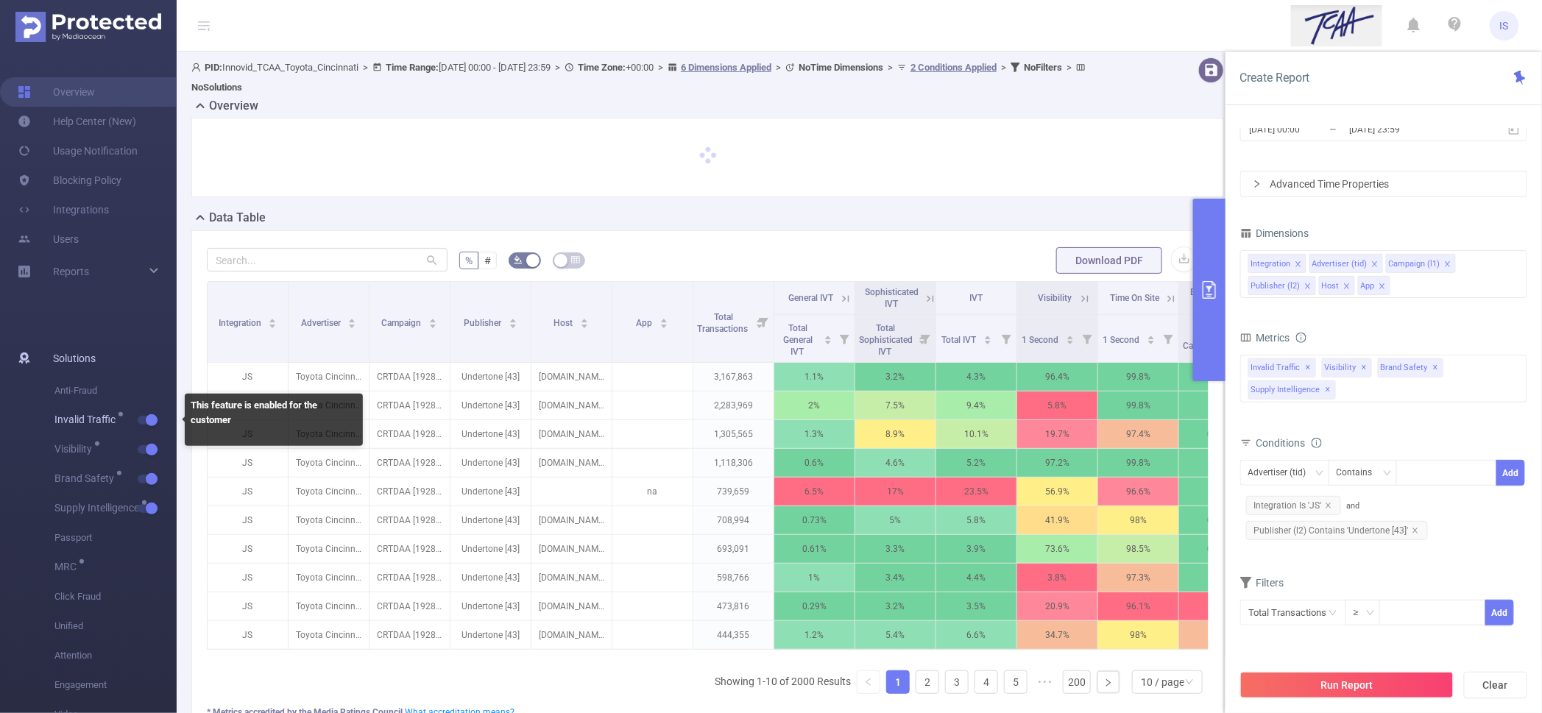
click at [147, 423] on button "button" at bounding box center [148, 420] width 21 height 9
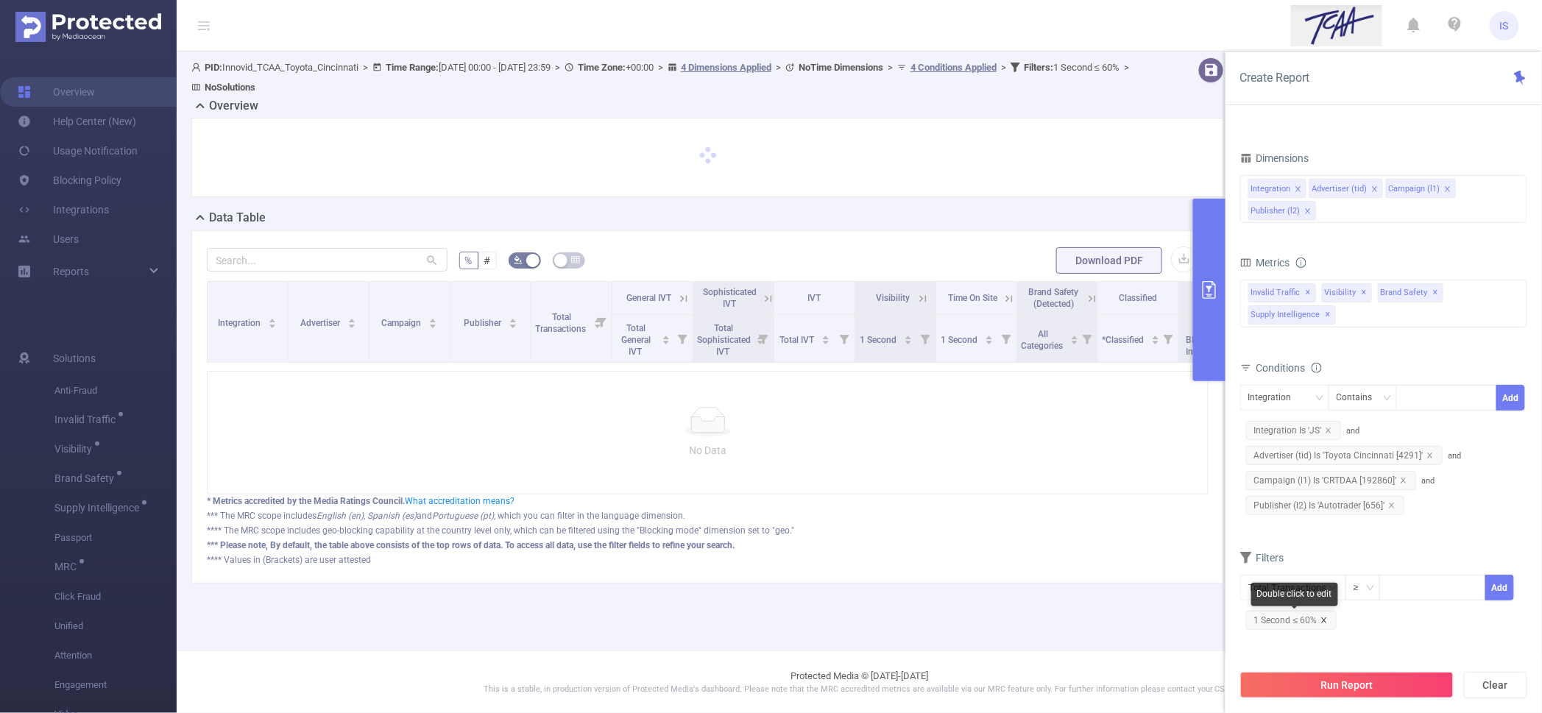
click at [1323, 618] on icon "icon: close" at bounding box center [1324, 620] width 7 height 7
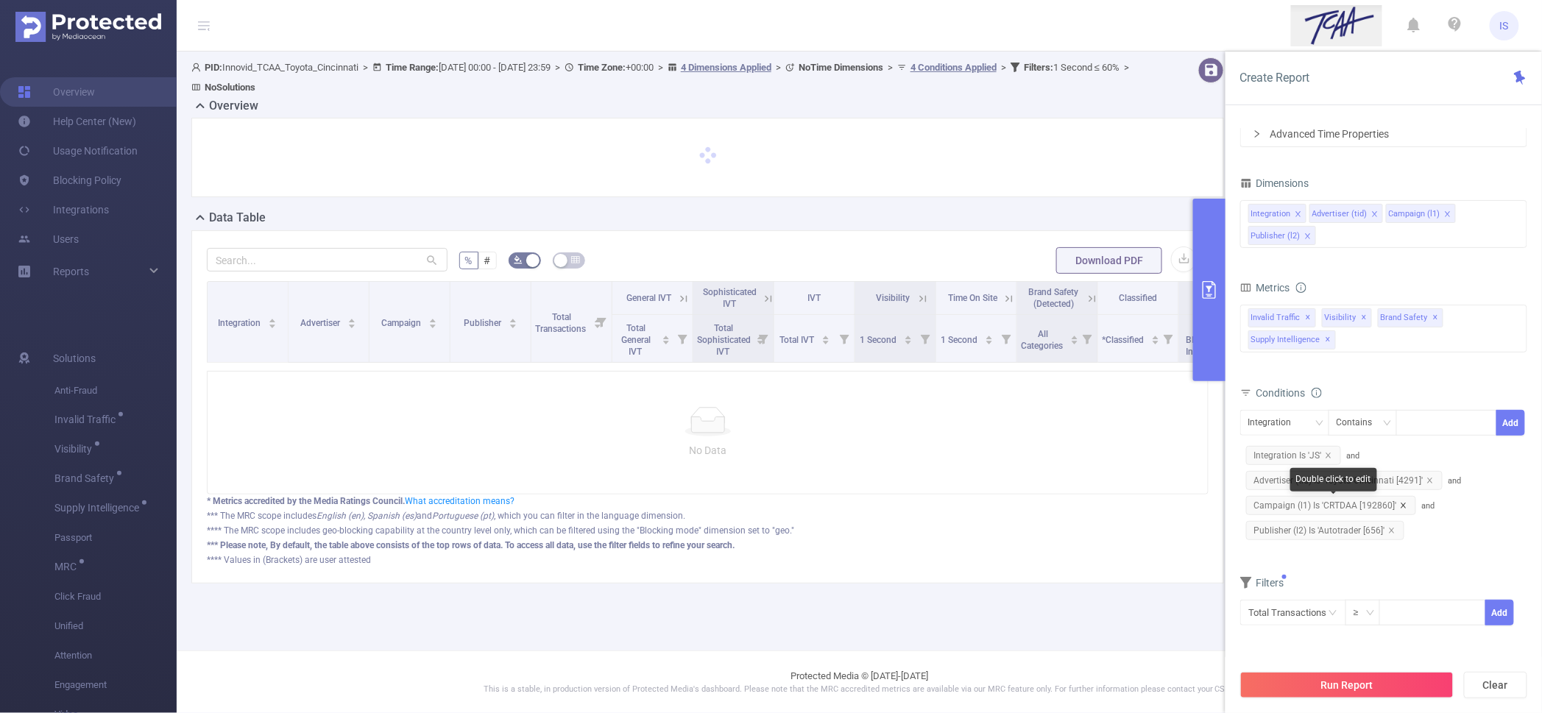
click at [1403, 503] on icon "icon: close" at bounding box center [1403, 505] width 5 height 5
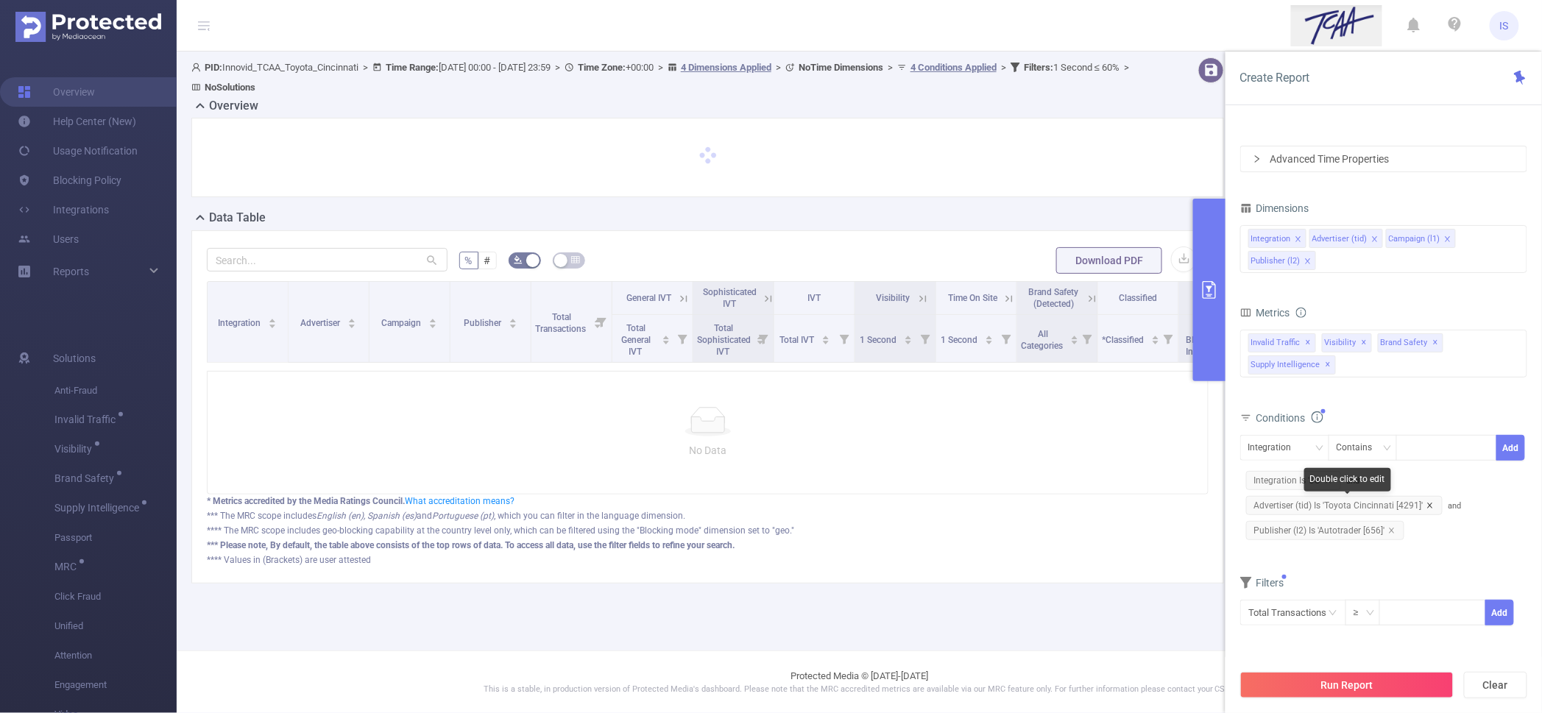
click at [1428, 505] on icon "icon: close" at bounding box center [1429, 505] width 5 height 5
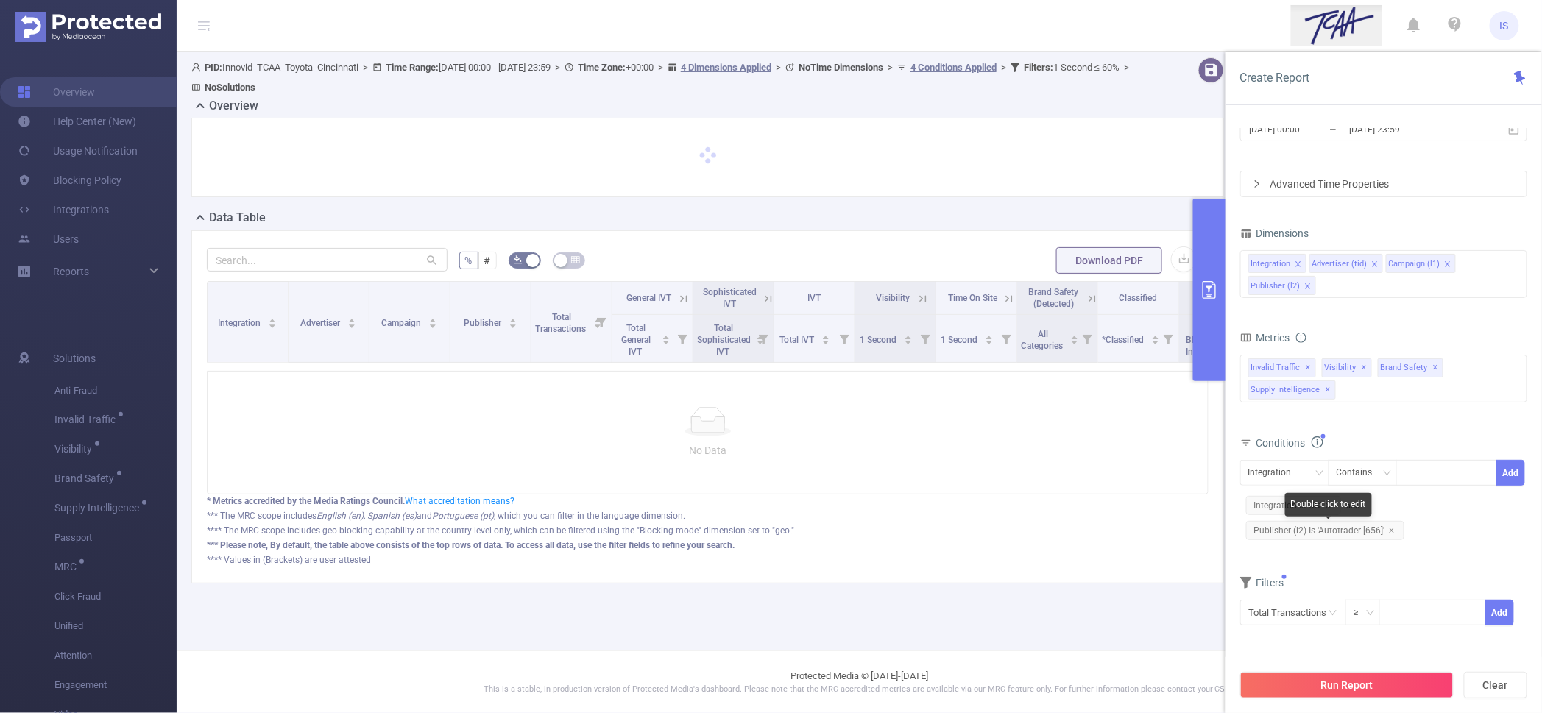
click at [1317, 532] on span "Publisher (l2) Is 'Autotrader [656]'" at bounding box center [1325, 530] width 158 height 19
click at [1355, 476] on div "Is" at bounding box center [1363, 476] width 53 height 24
click at [1360, 502] on li "Contains" at bounding box center [1378, 506] width 98 height 24
click at [1503, 479] on button "Save" at bounding box center [1511, 476] width 29 height 26
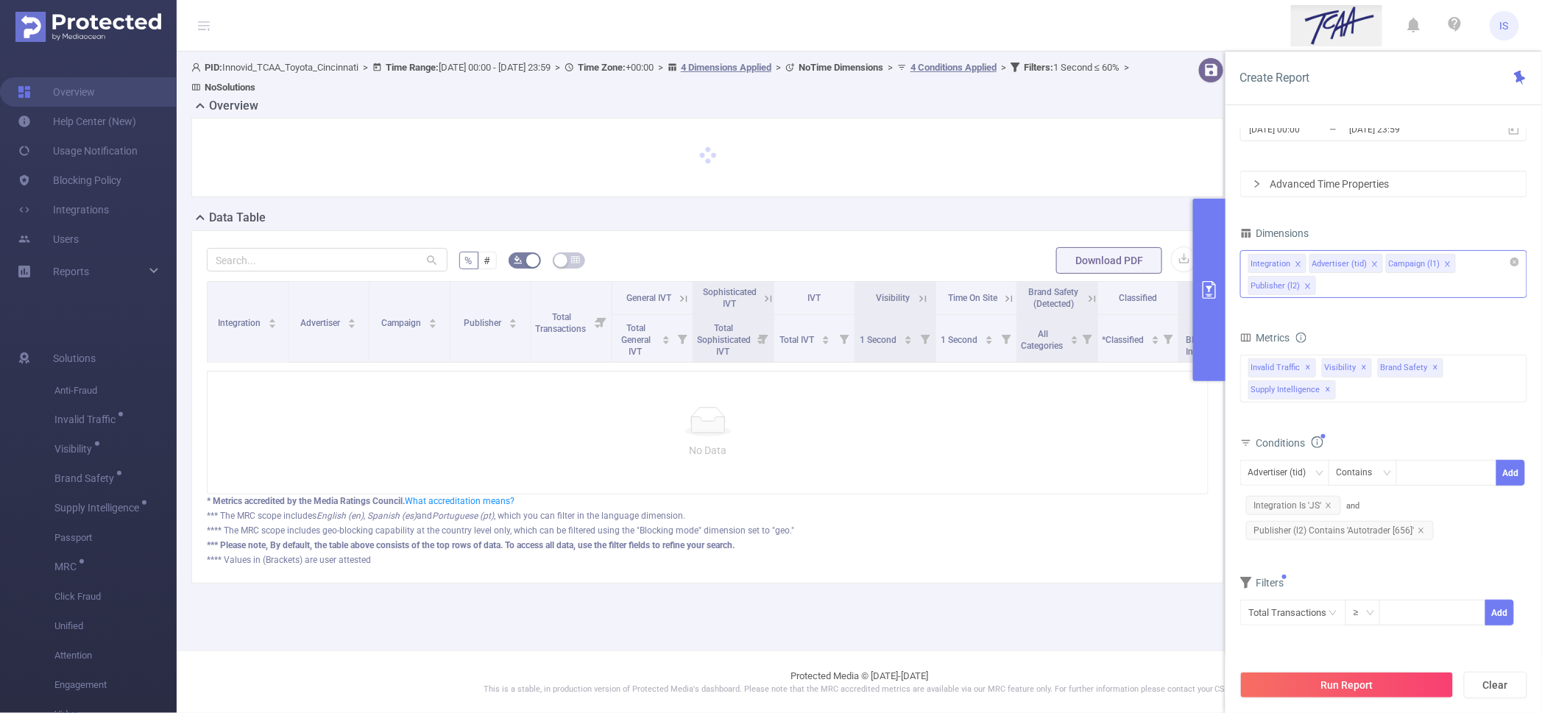
drag, startPoint x: 1355, startPoint y: 284, endPoint x: 1352, endPoint y: 297, distance: 13.6
click at [1355, 285] on div "Integration Advertiser (tid) Campaign (l1) Publisher (l2)" at bounding box center [1383, 274] width 287 height 48
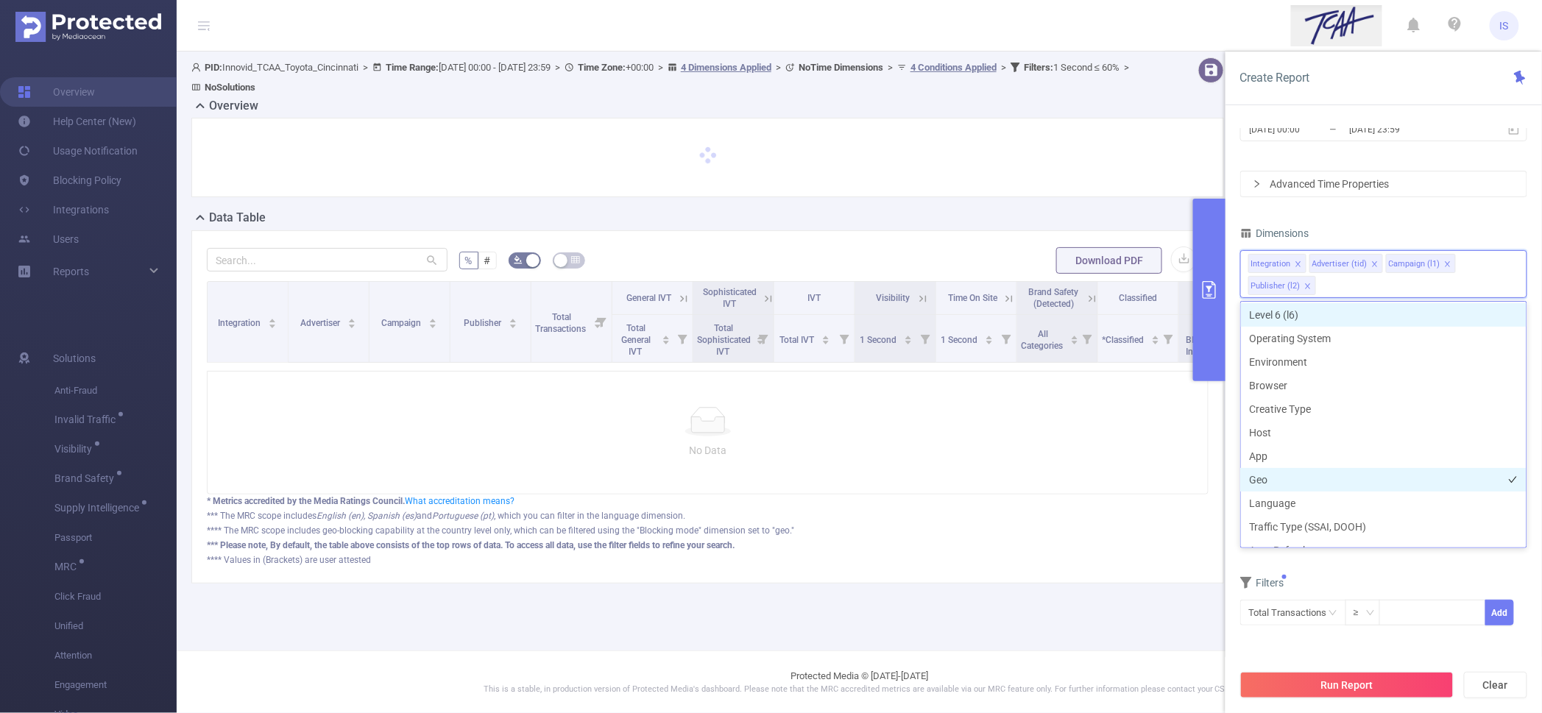
scroll to position [183, 0]
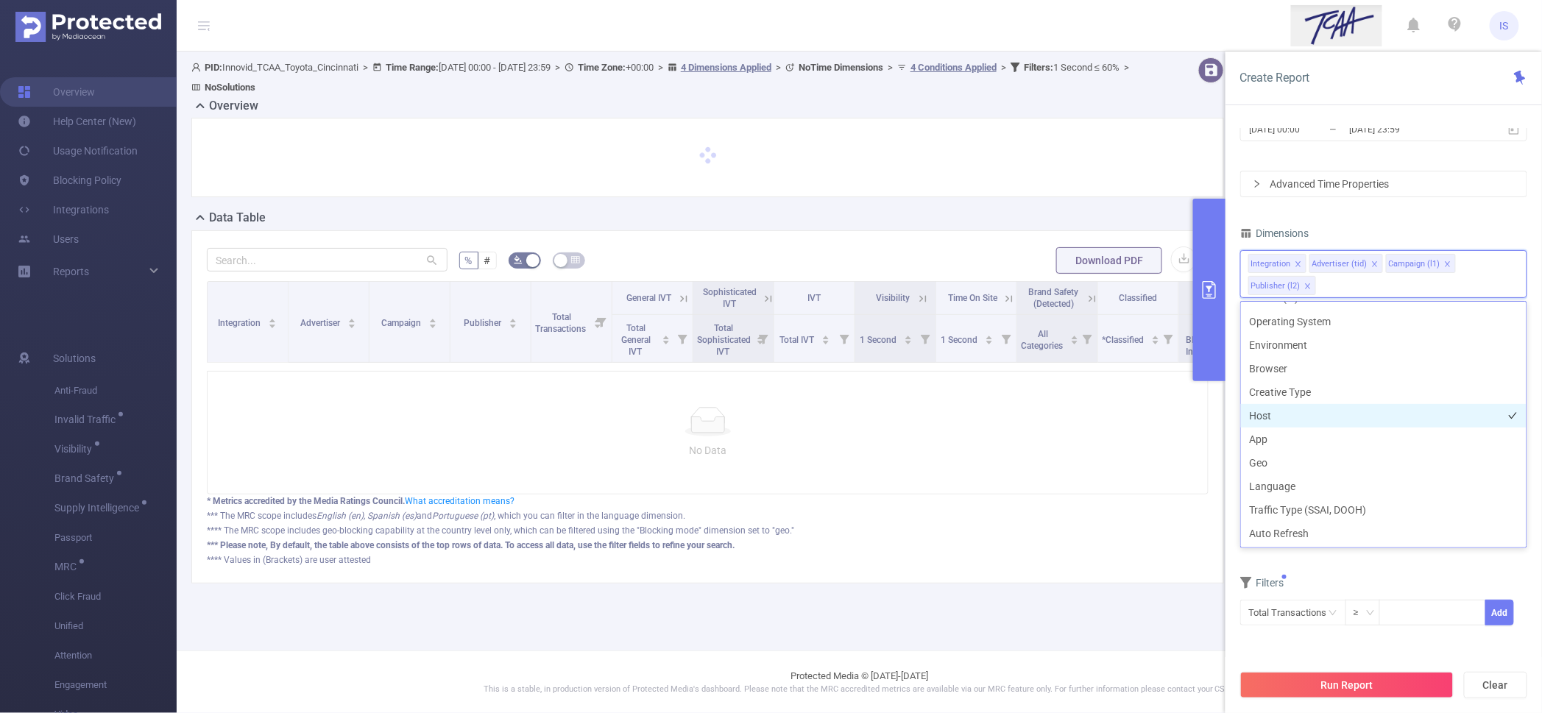
click at [1276, 415] on li "Host" at bounding box center [1384, 416] width 286 height 24
click at [1278, 434] on li "App" at bounding box center [1384, 440] width 286 height 24
click at [1358, 680] on button "Run Report" at bounding box center [1346, 685] width 213 height 27
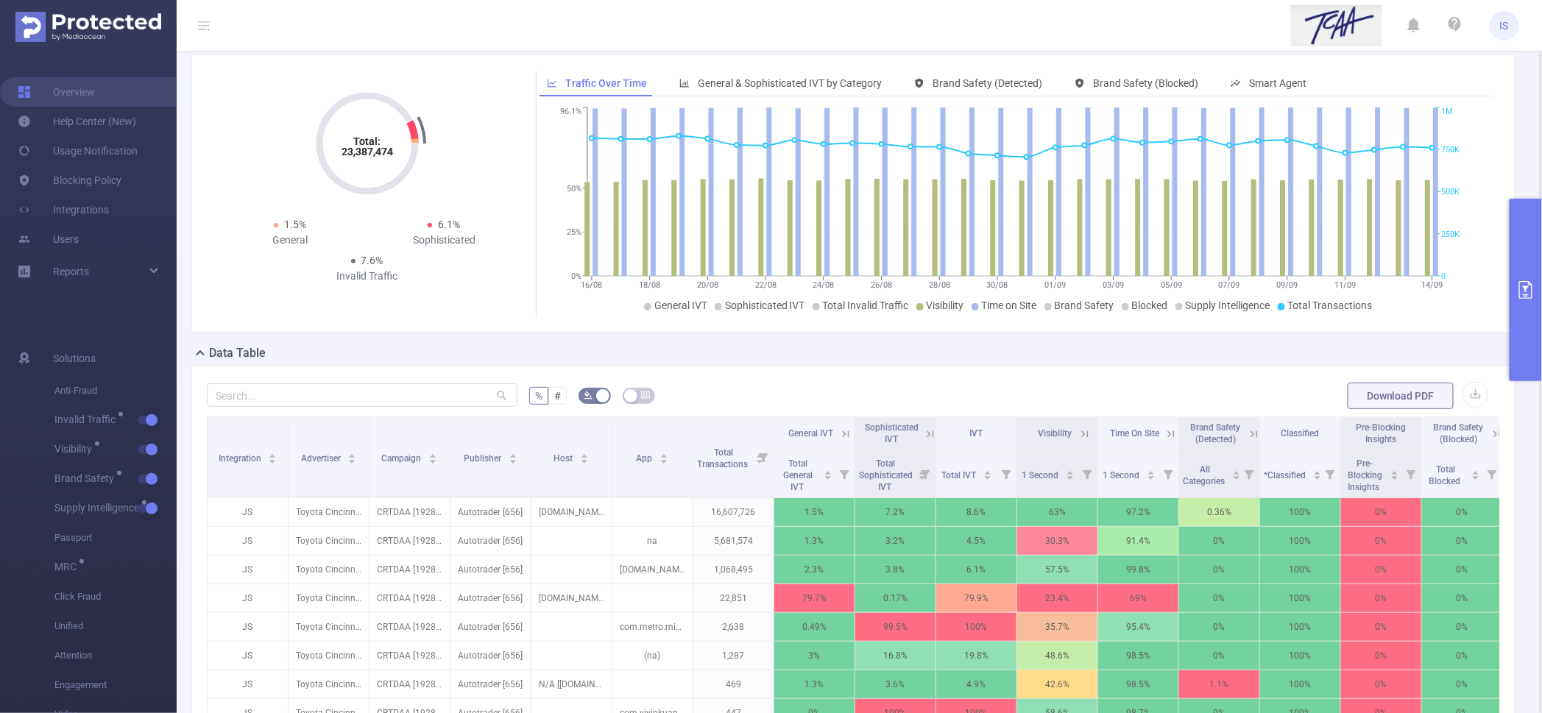
scroll to position [92, 0]
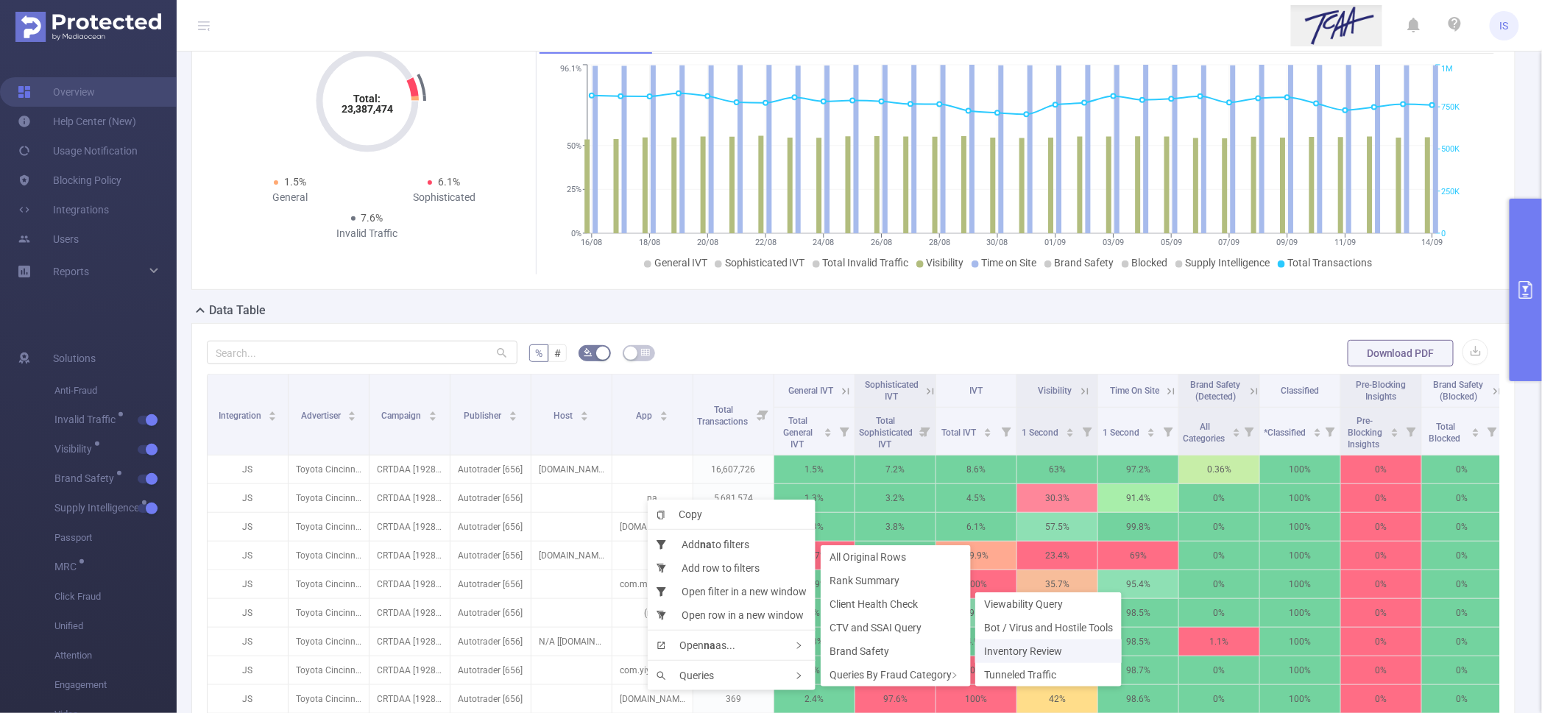
click at [1042, 647] on span "Inventory Review" at bounding box center [1023, 652] width 78 height 12
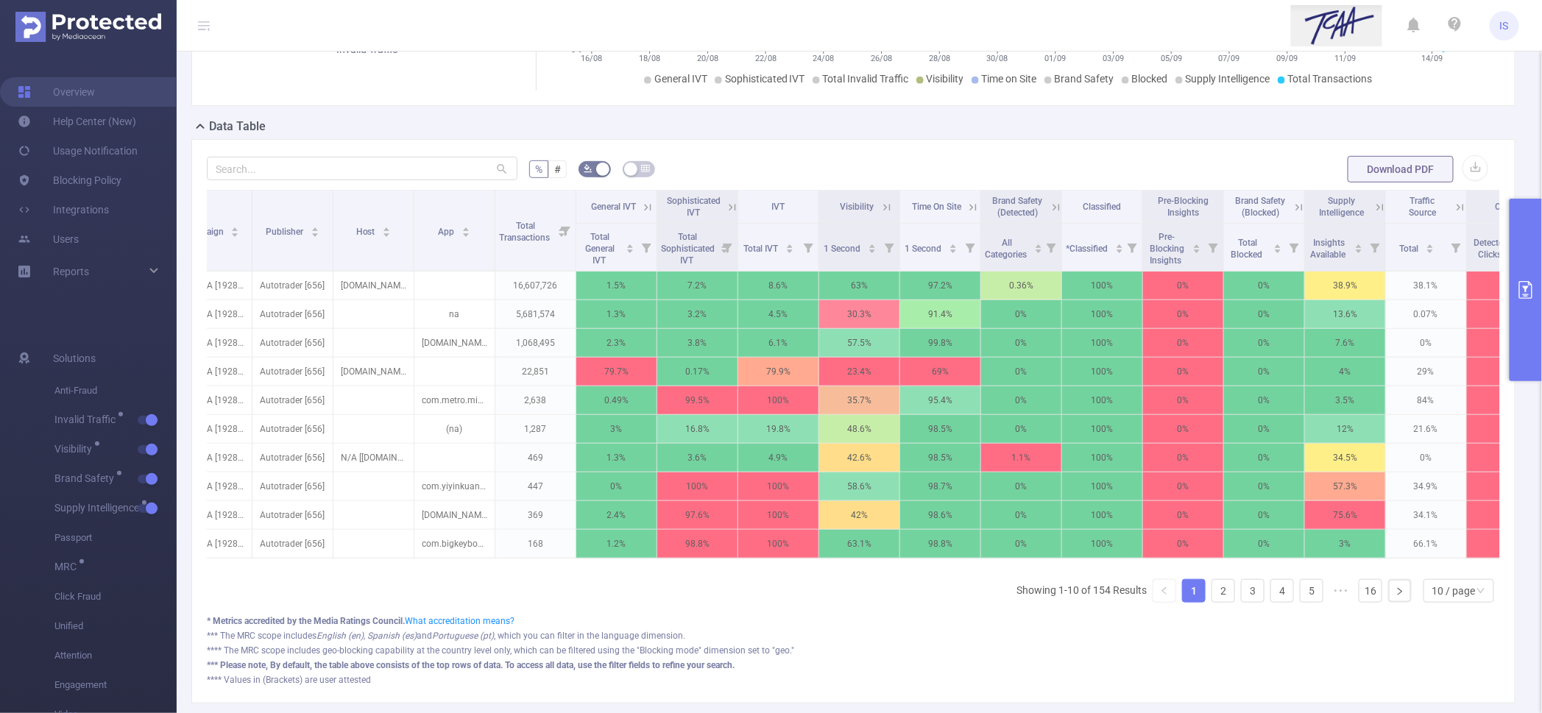
scroll to position [0, 261]
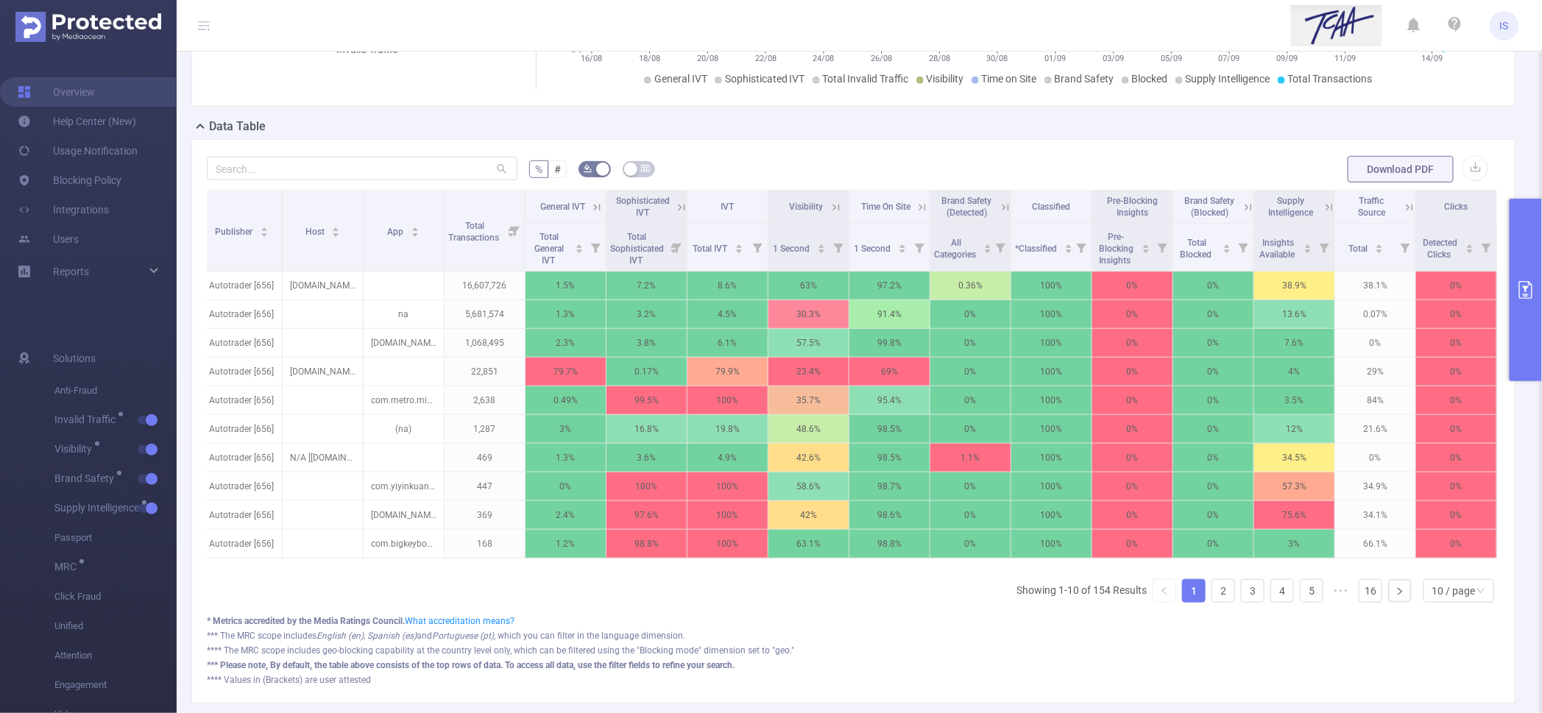
click at [1326, 208] on icon at bounding box center [1329, 207] width 7 height 7
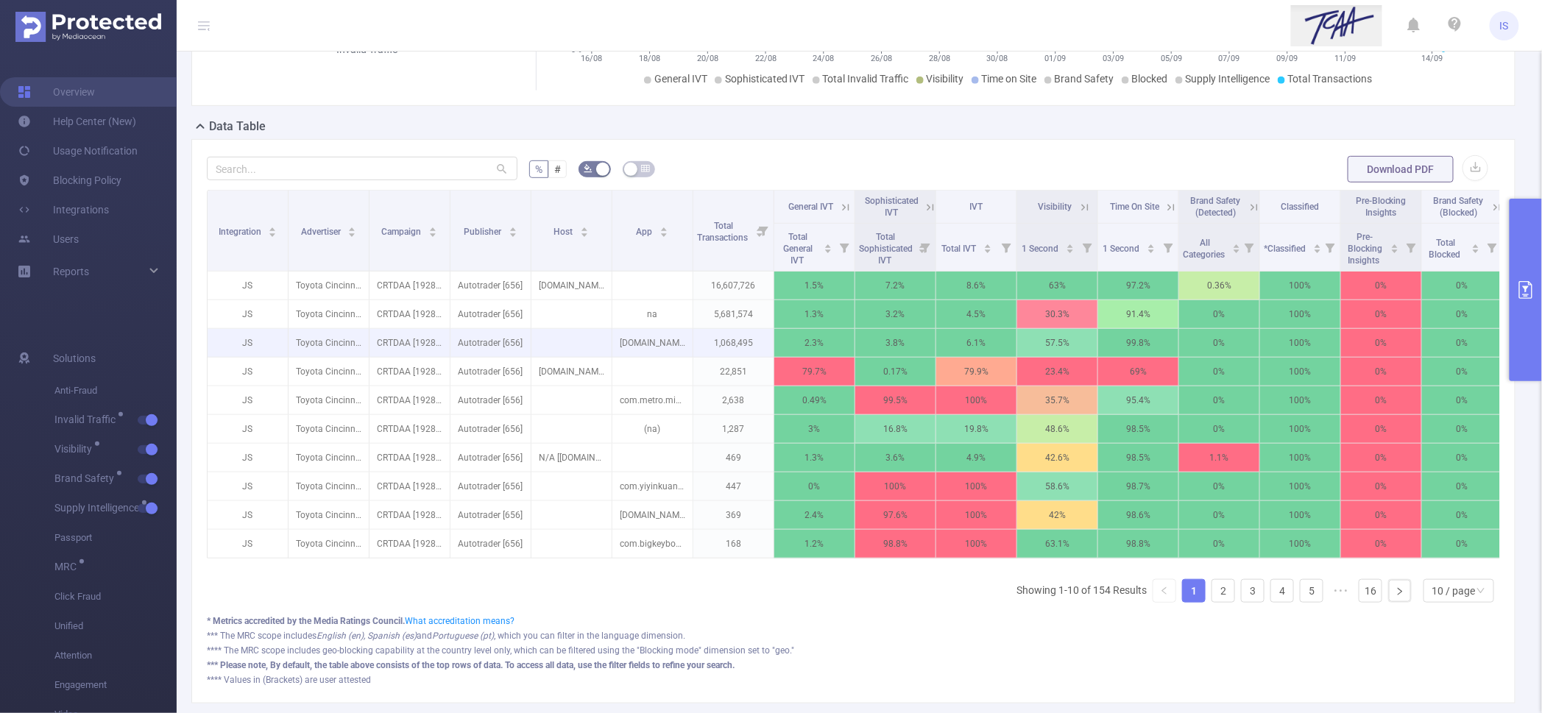
scroll to position [92, 0]
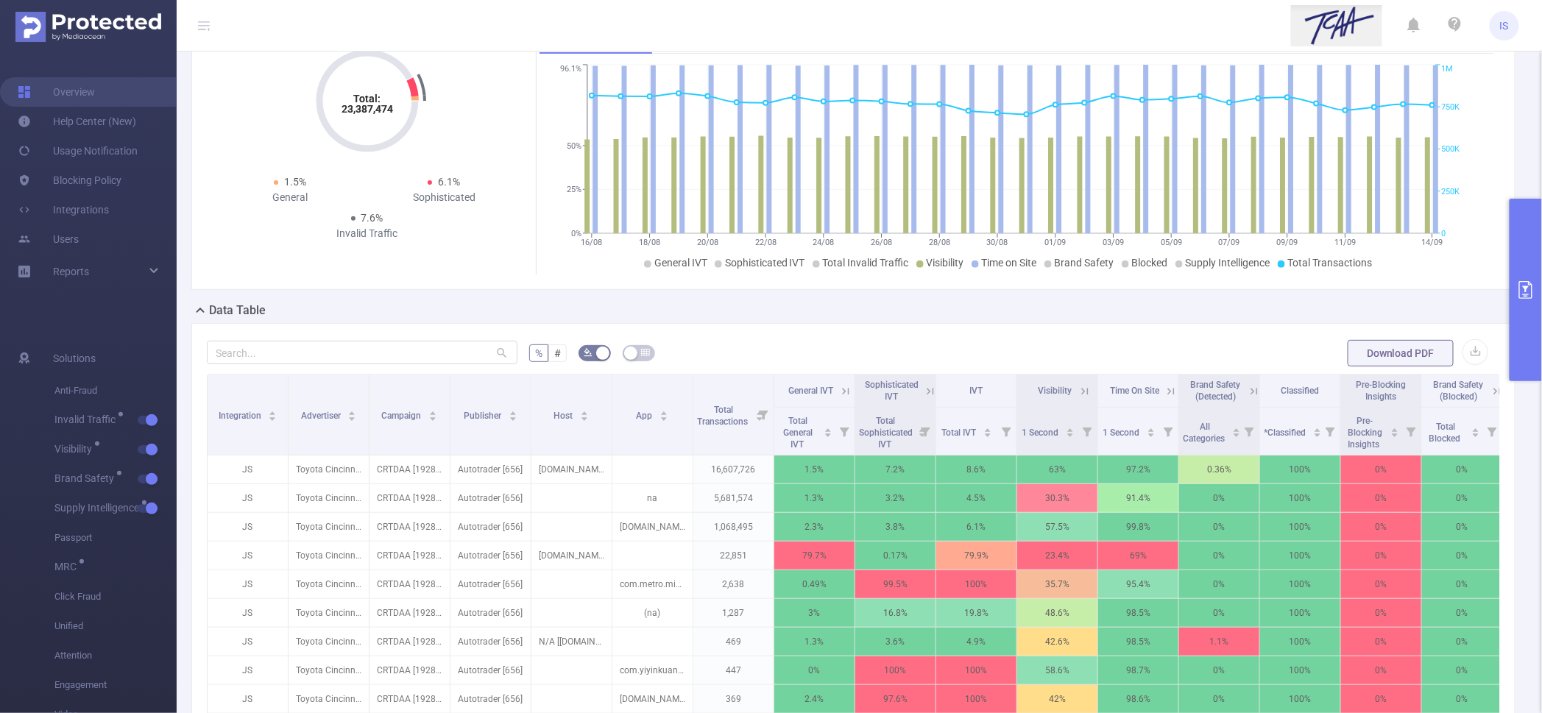
click at [1525, 304] on button "primary" at bounding box center [1526, 290] width 32 height 183
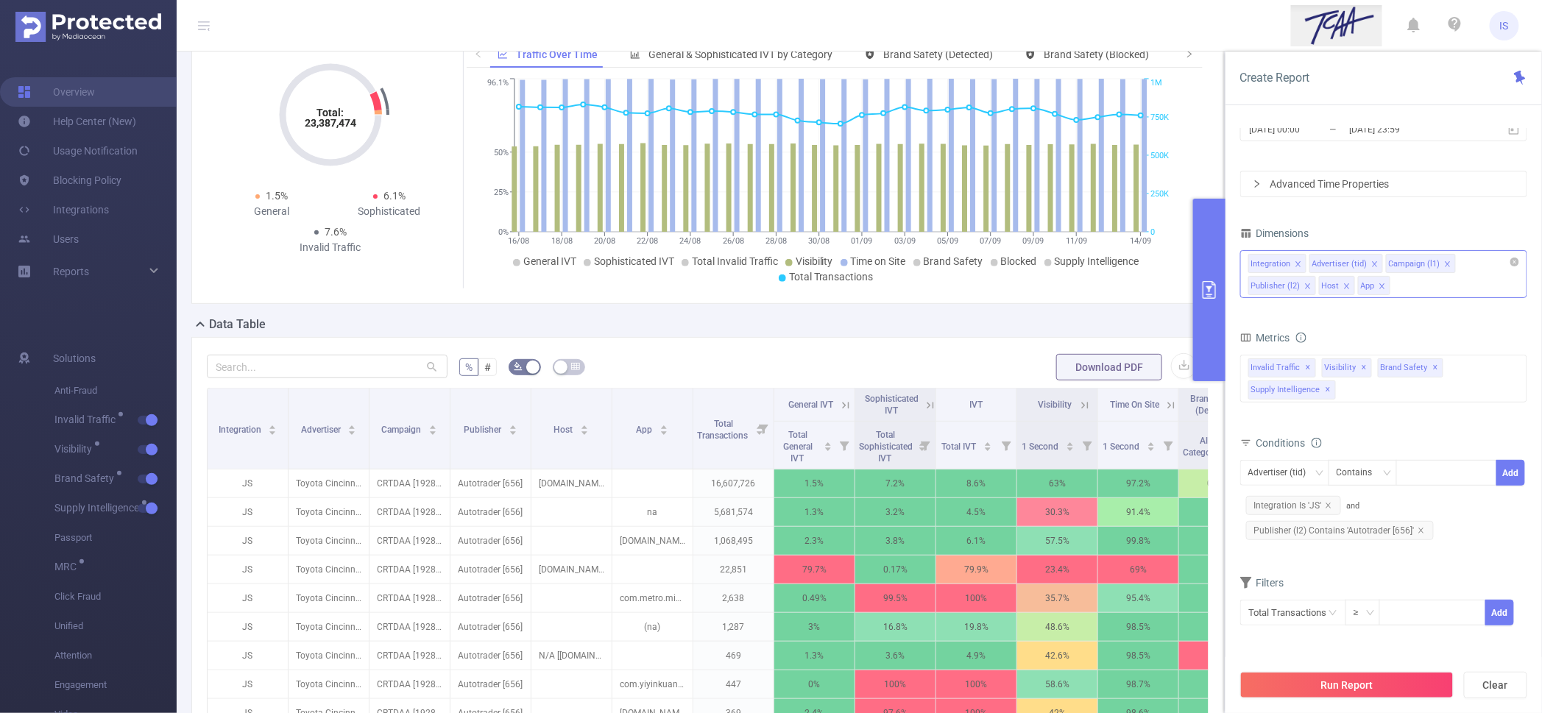
click at [1346, 285] on icon "icon: close" at bounding box center [1346, 285] width 5 height 5
click at [1346, 285] on icon "icon: close" at bounding box center [1343, 286] width 7 height 7
click at [1350, 286] on div "Integration Advertiser (tid) Campaign (l1) Publisher (l2)" at bounding box center [1383, 274] width 287 height 48
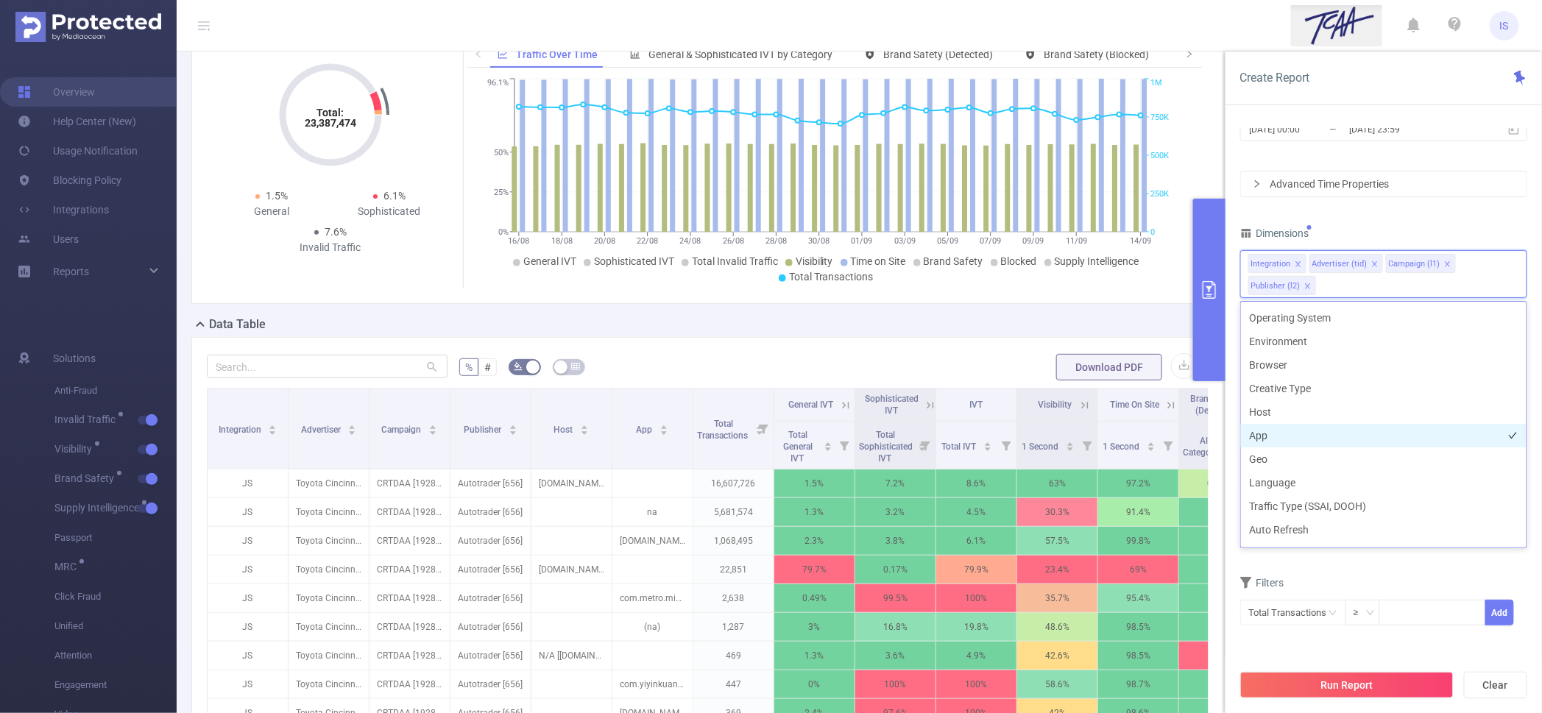
scroll to position [95, 0]
click at [1288, 428] on li "Environment" at bounding box center [1384, 434] width 286 height 24
click at [1390, 688] on button "Run Report" at bounding box center [1346, 685] width 213 height 27
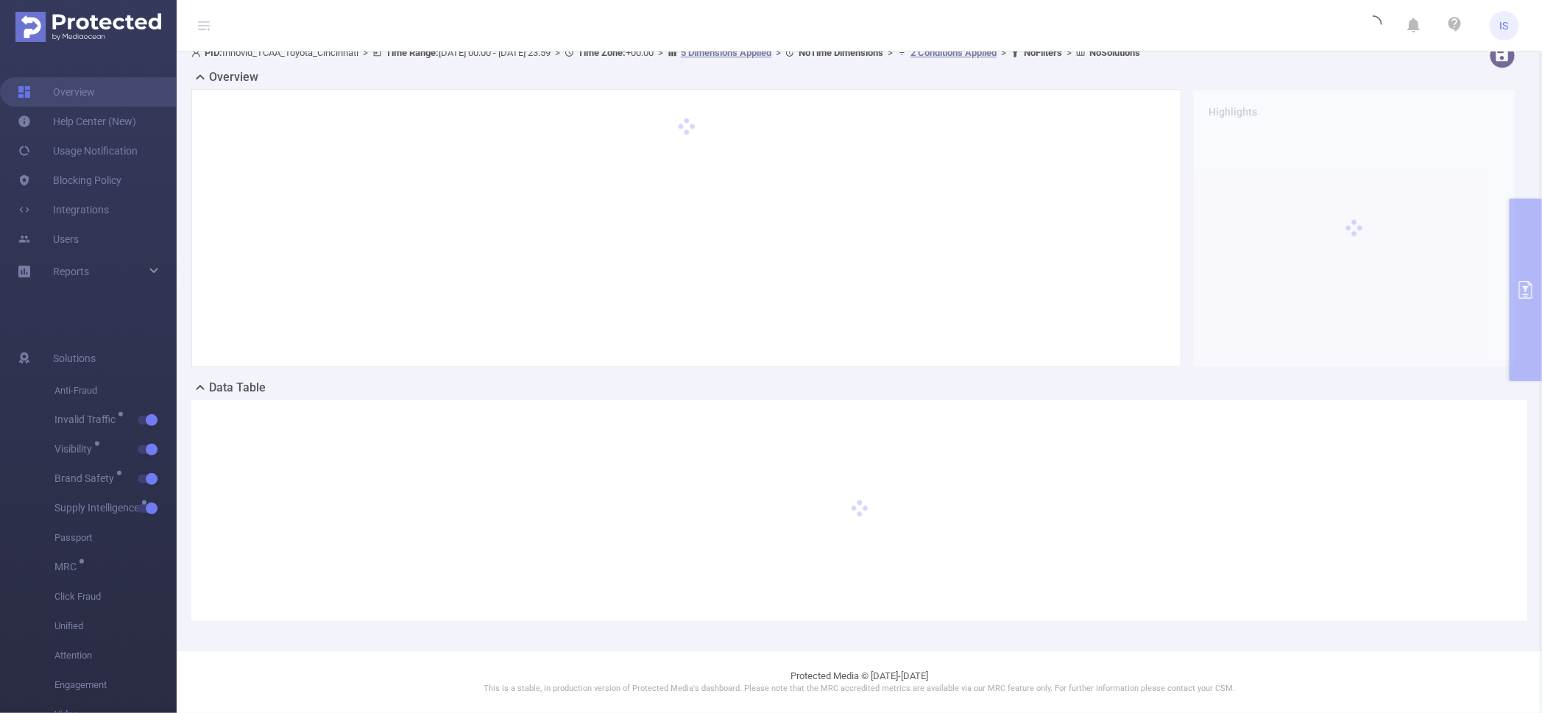
scroll to position [14, 0]
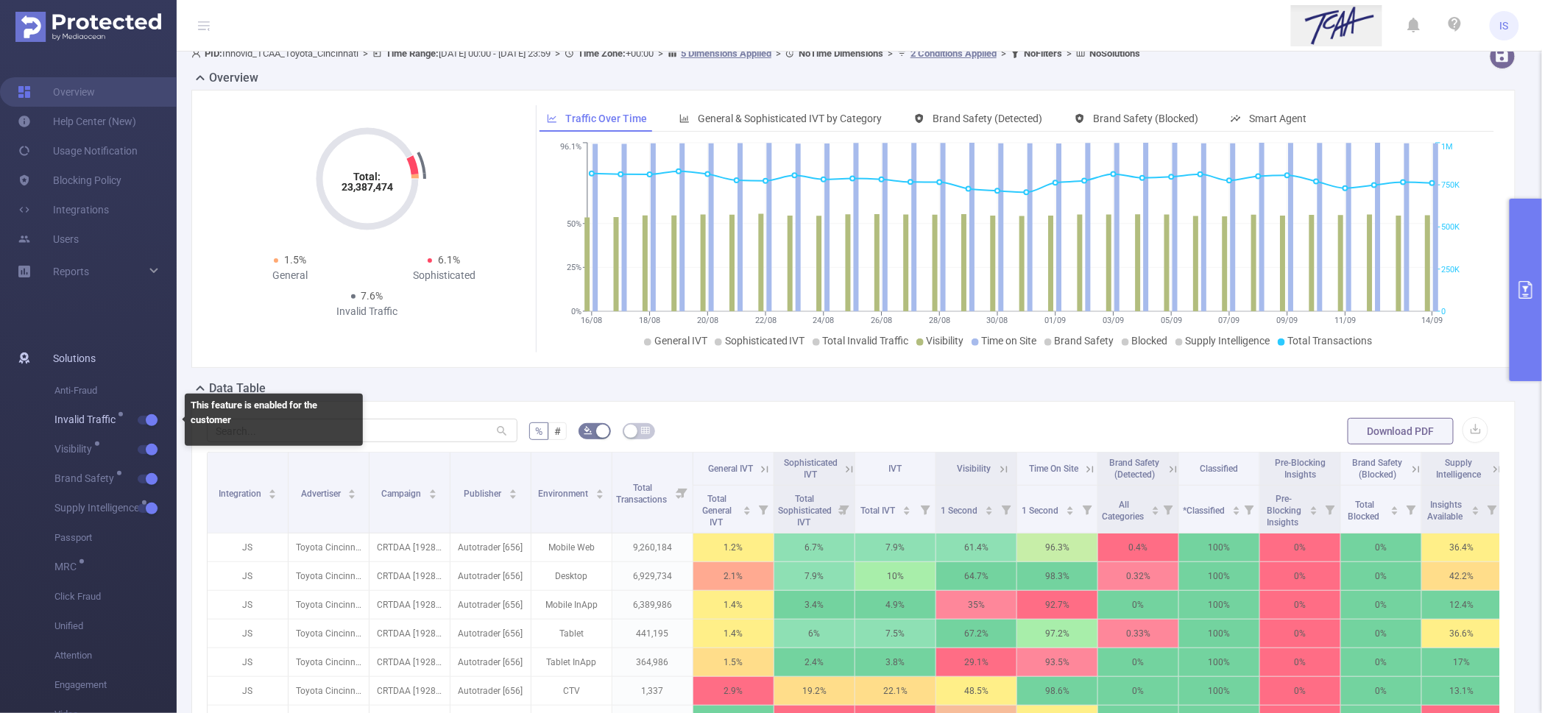
click at [154, 423] on button "button" at bounding box center [148, 420] width 21 height 9
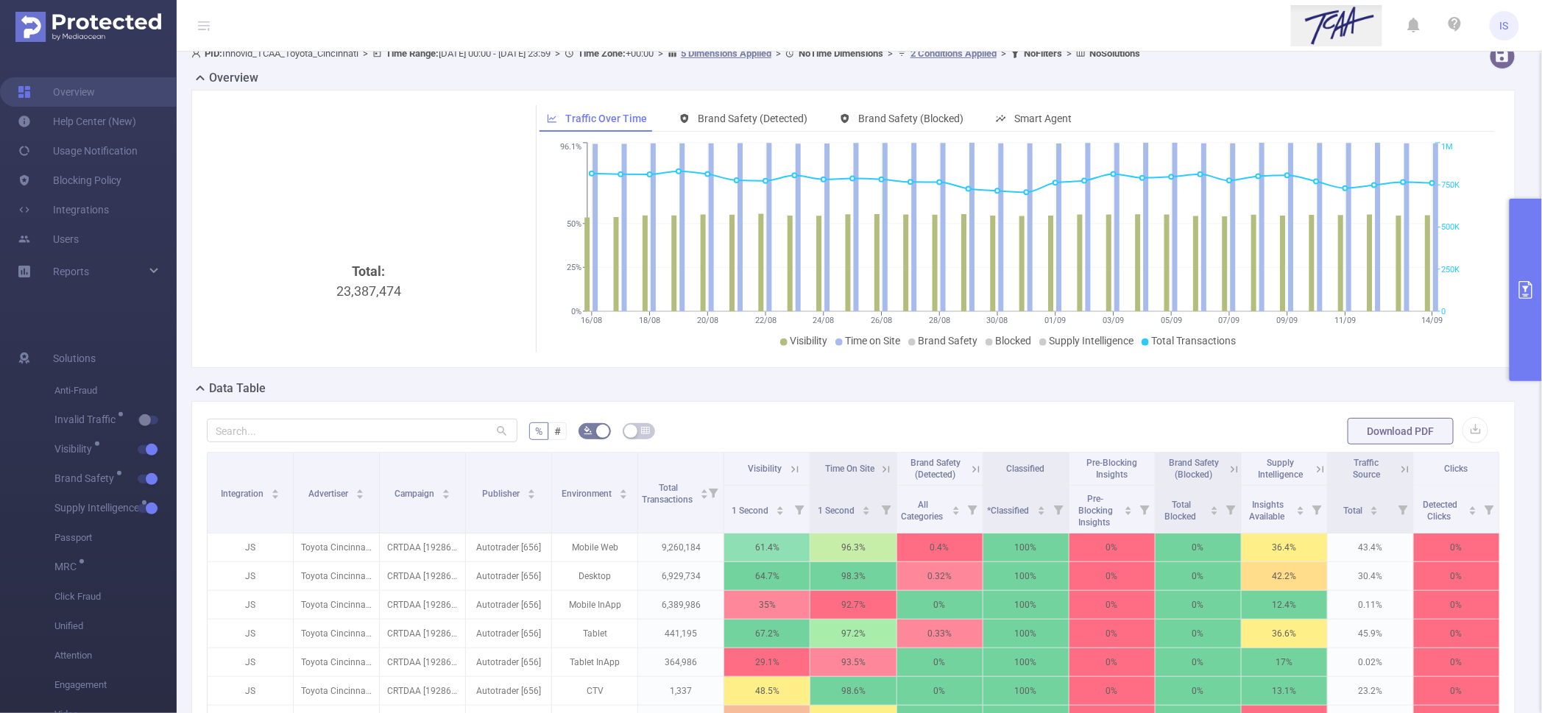
scroll to position [106, 0]
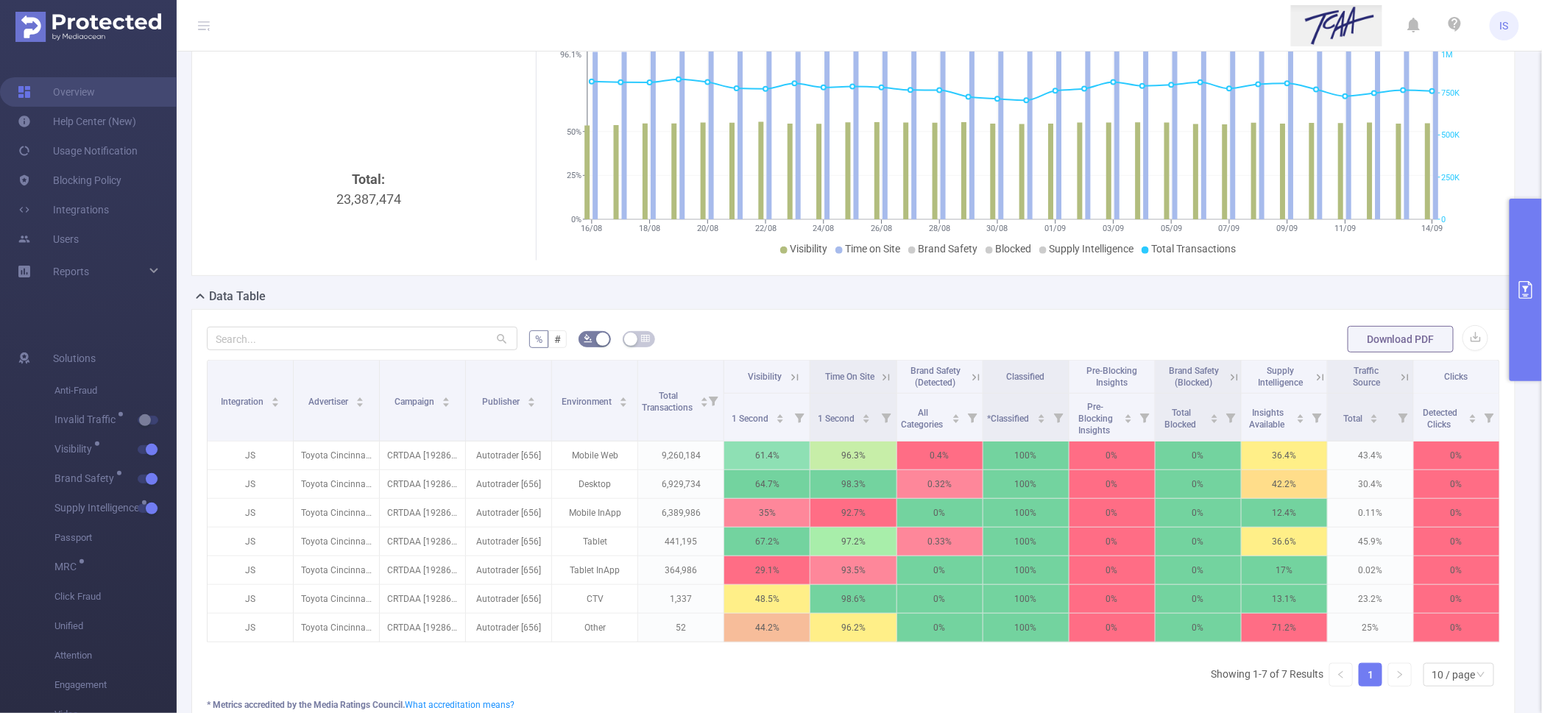
click at [788, 372] on icon at bounding box center [794, 377] width 13 height 13
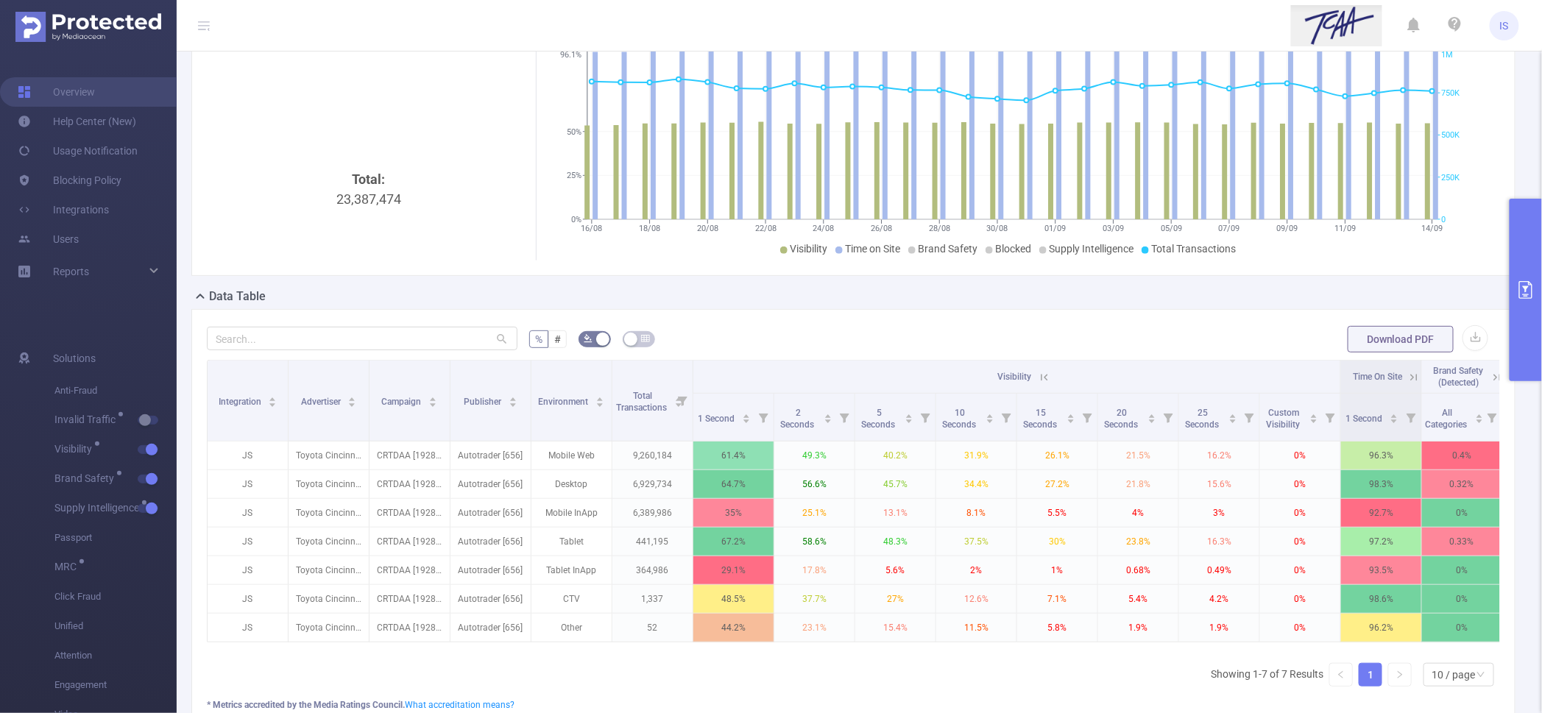
click at [1530, 225] on button "primary" at bounding box center [1526, 290] width 32 height 183
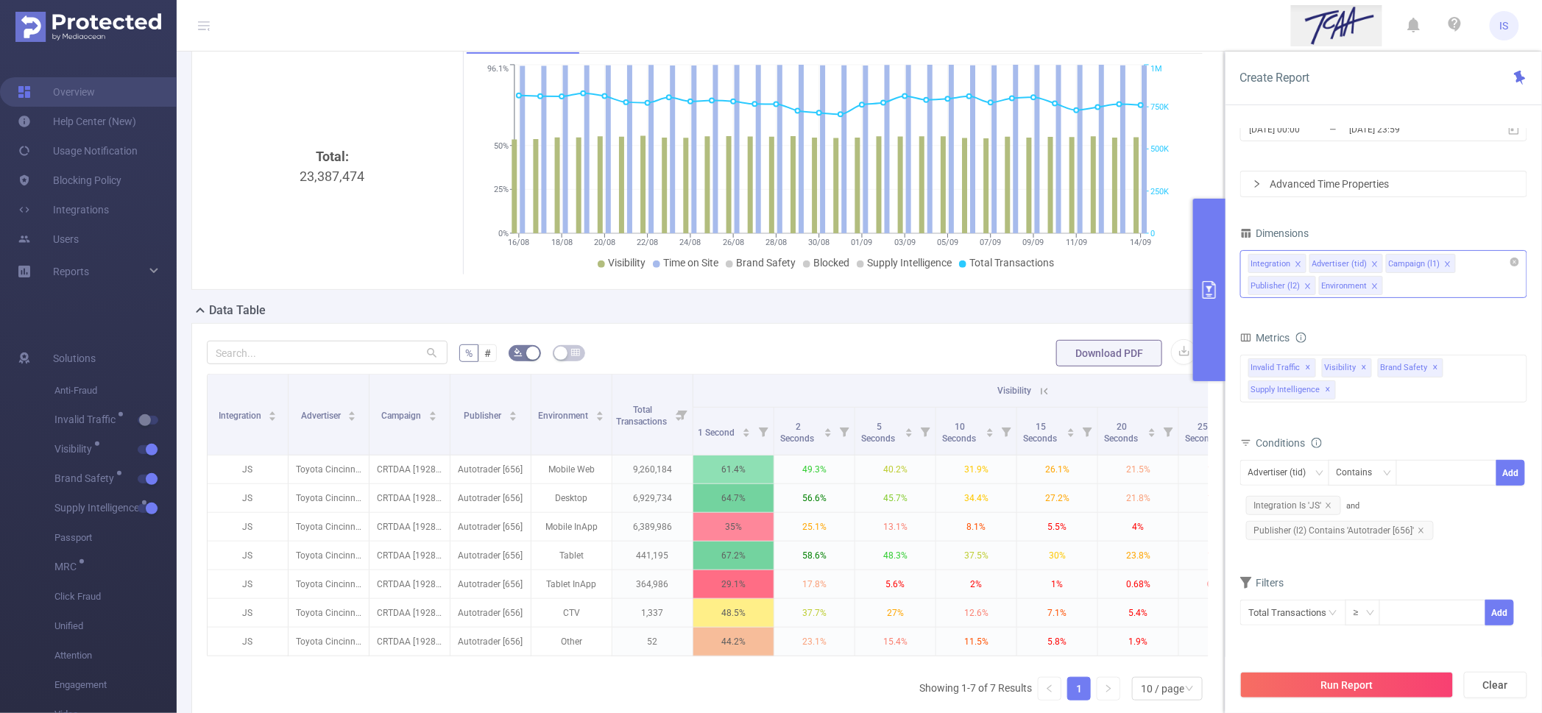
click at [1396, 296] on div "Integration Advertiser (tid) Campaign (l1) Publisher (l2) Environment" at bounding box center [1383, 274] width 287 height 48
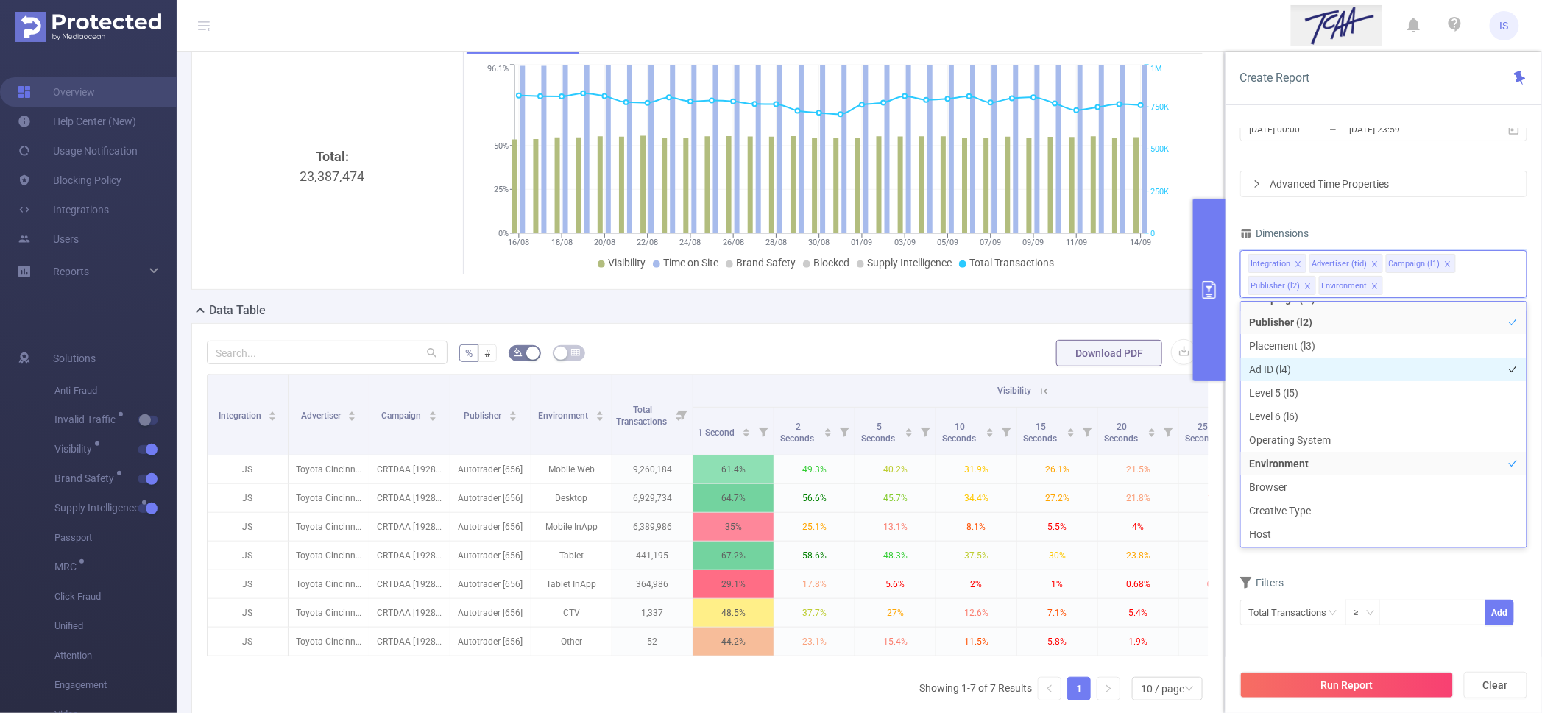
scroll to position [95, 0]
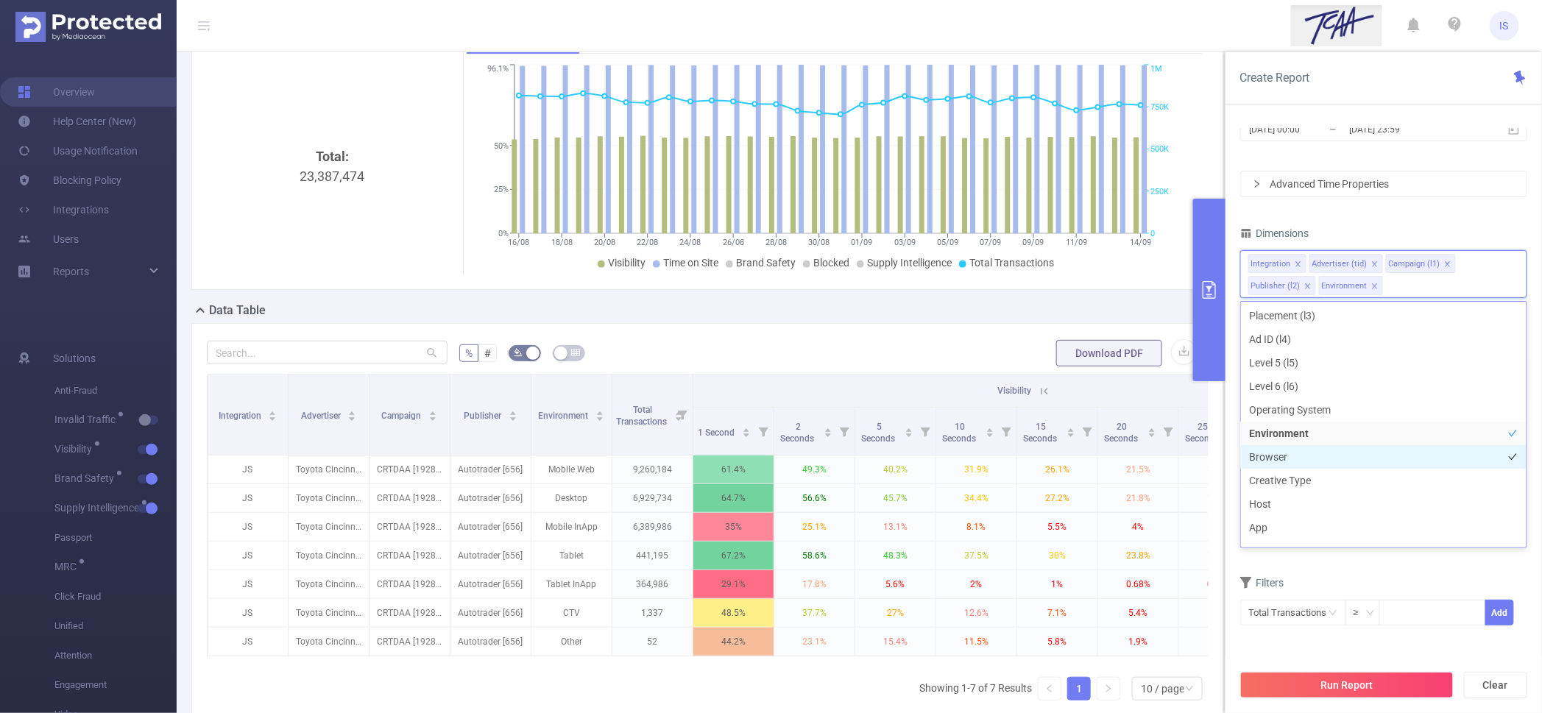
click at [1311, 459] on li "Browser" at bounding box center [1384, 457] width 286 height 24
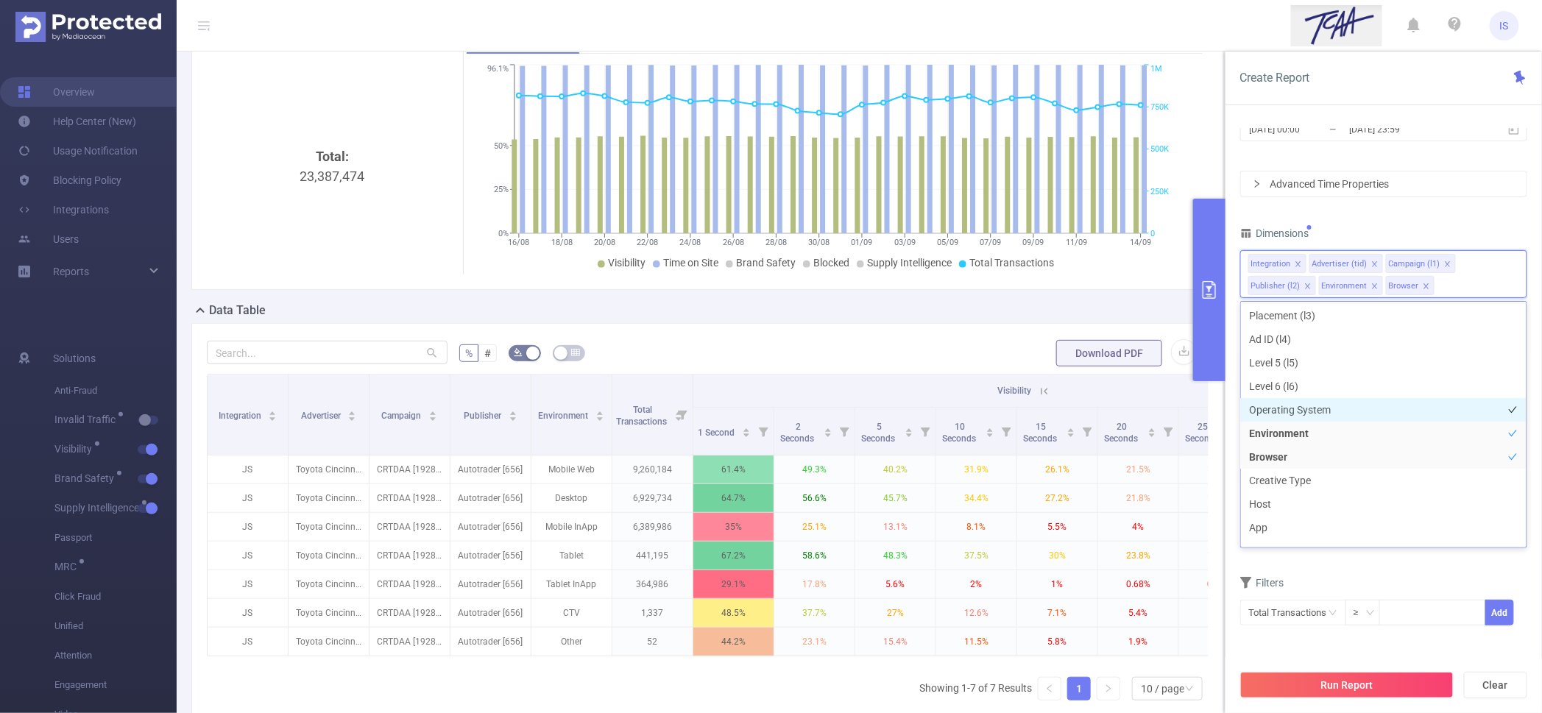
click at [1317, 409] on li "Operating System" at bounding box center [1384, 410] width 286 height 24
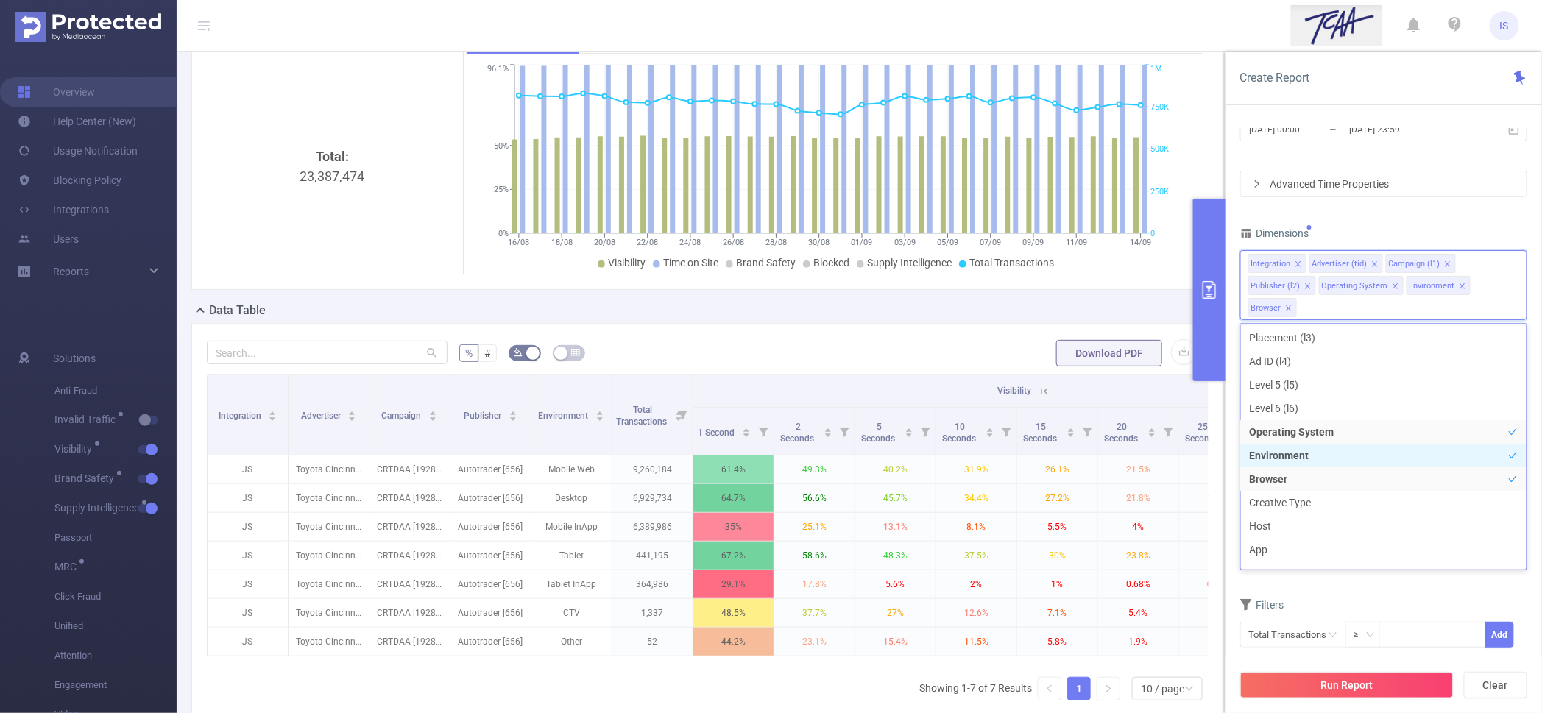
click at [1324, 454] on li "Environment" at bounding box center [1384, 456] width 286 height 24
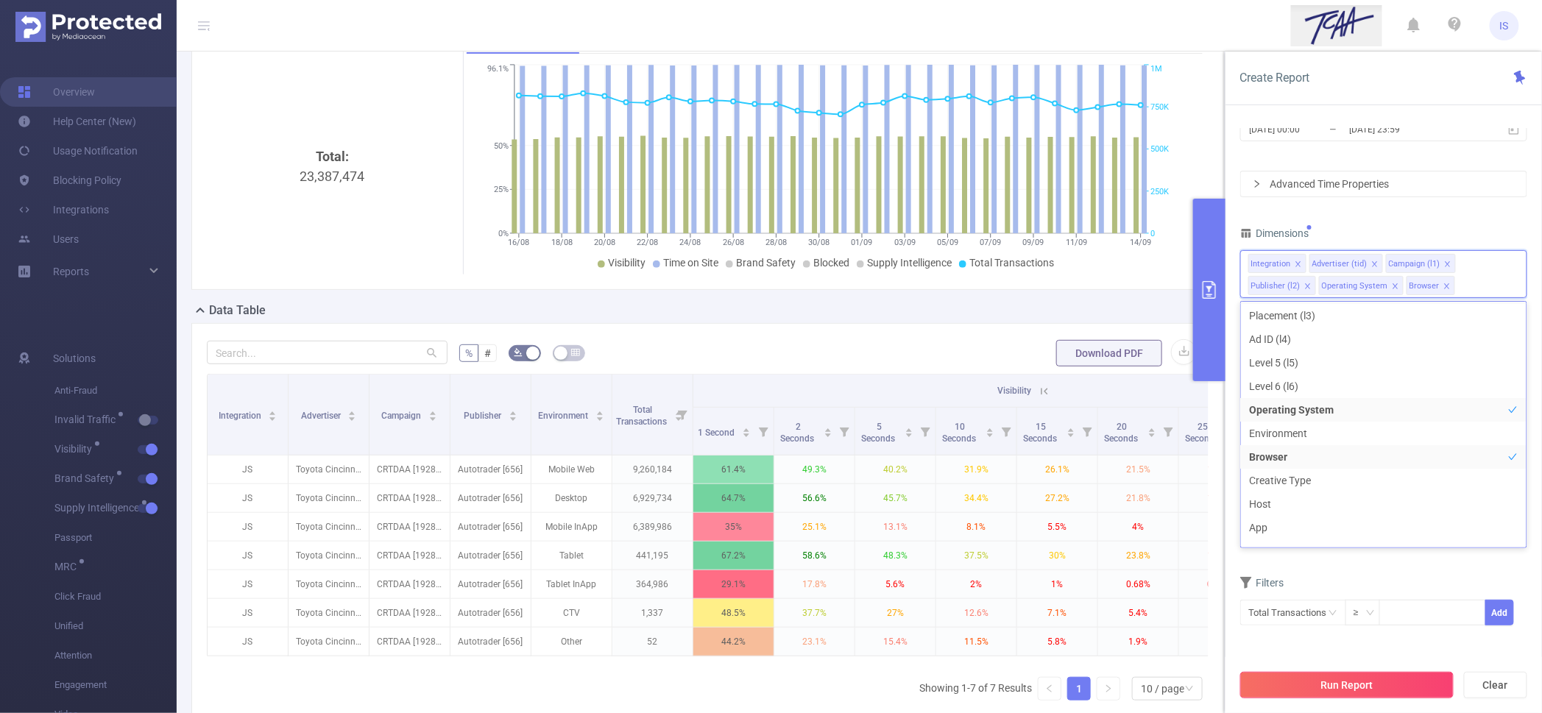
scroll to position [110, 0]
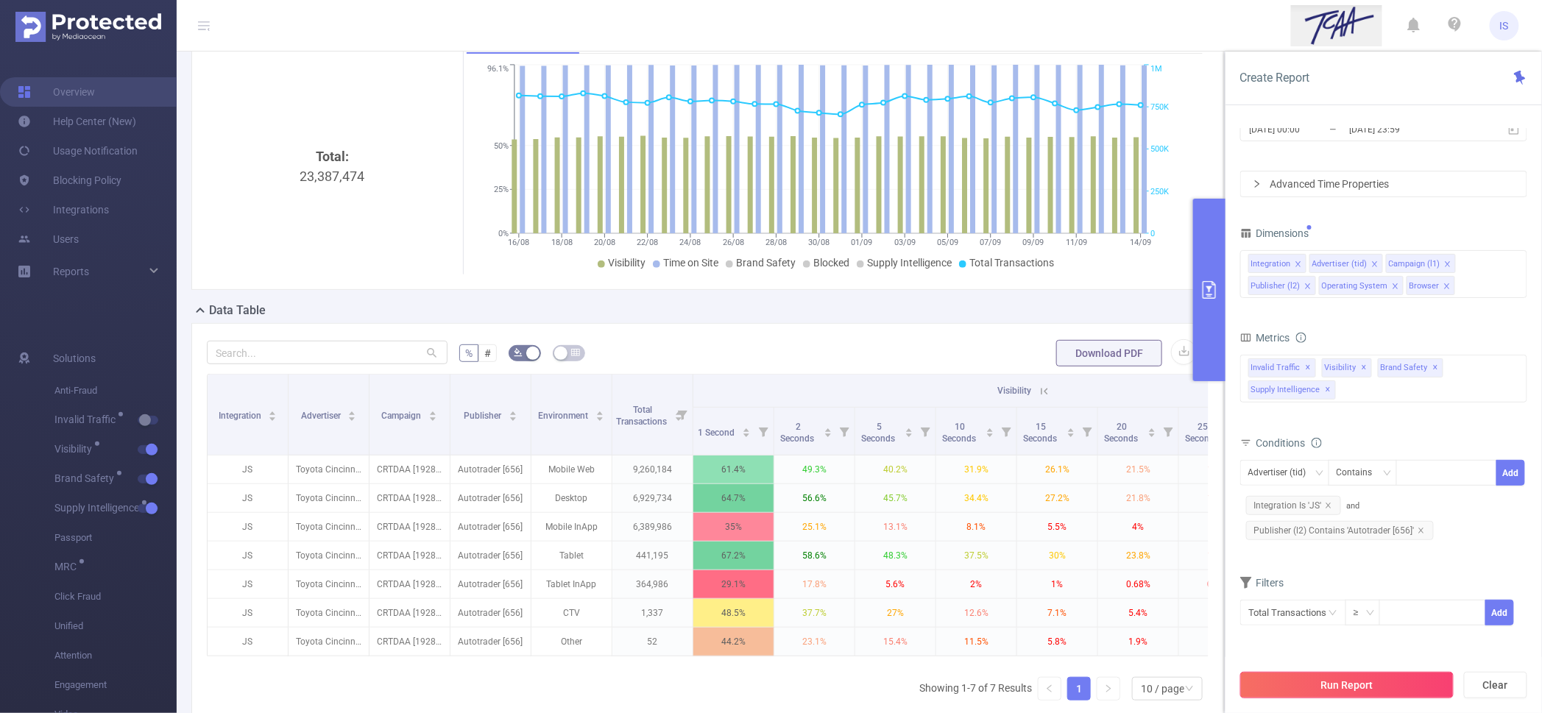
click at [1396, 691] on button "Run Report" at bounding box center [1346, 685] width 213 height 27
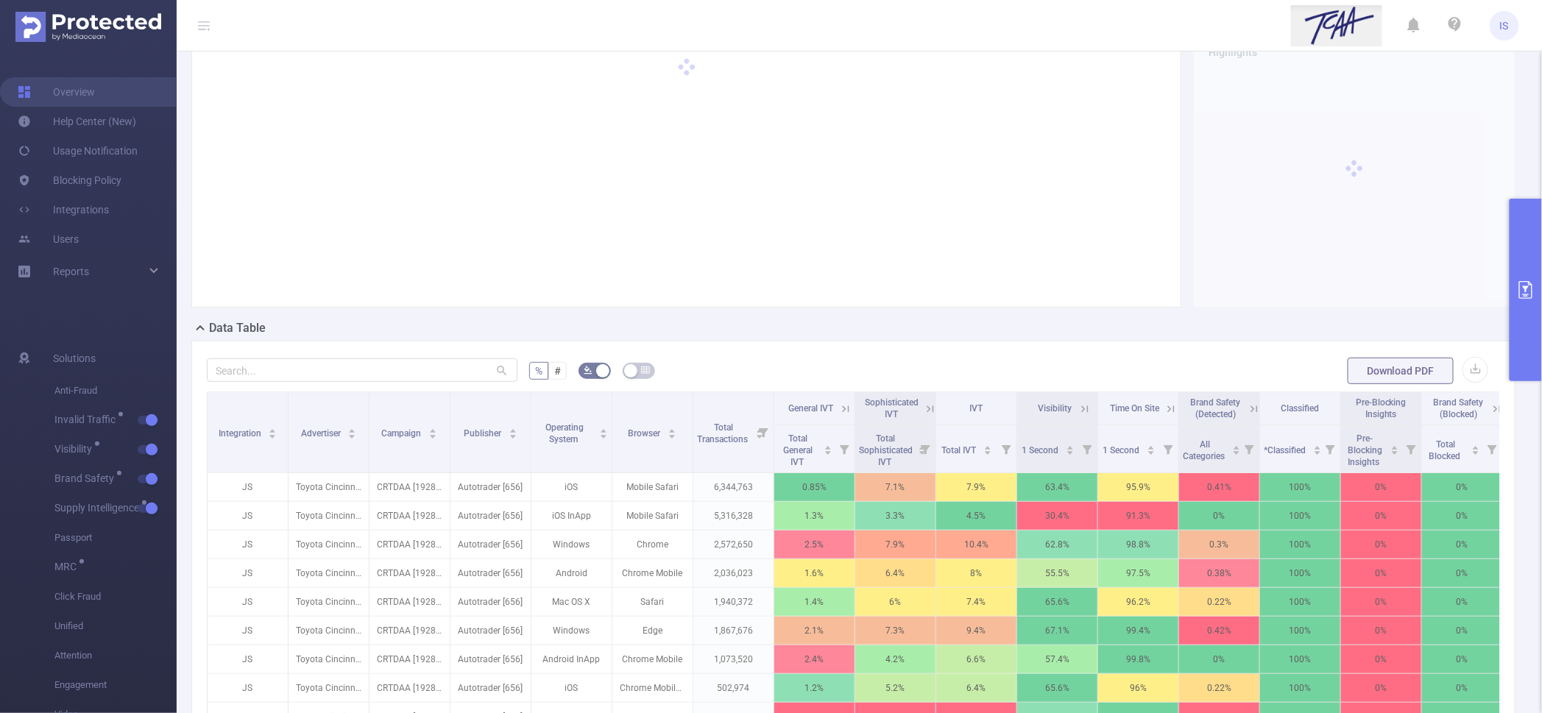
scroll to position [107, 0]
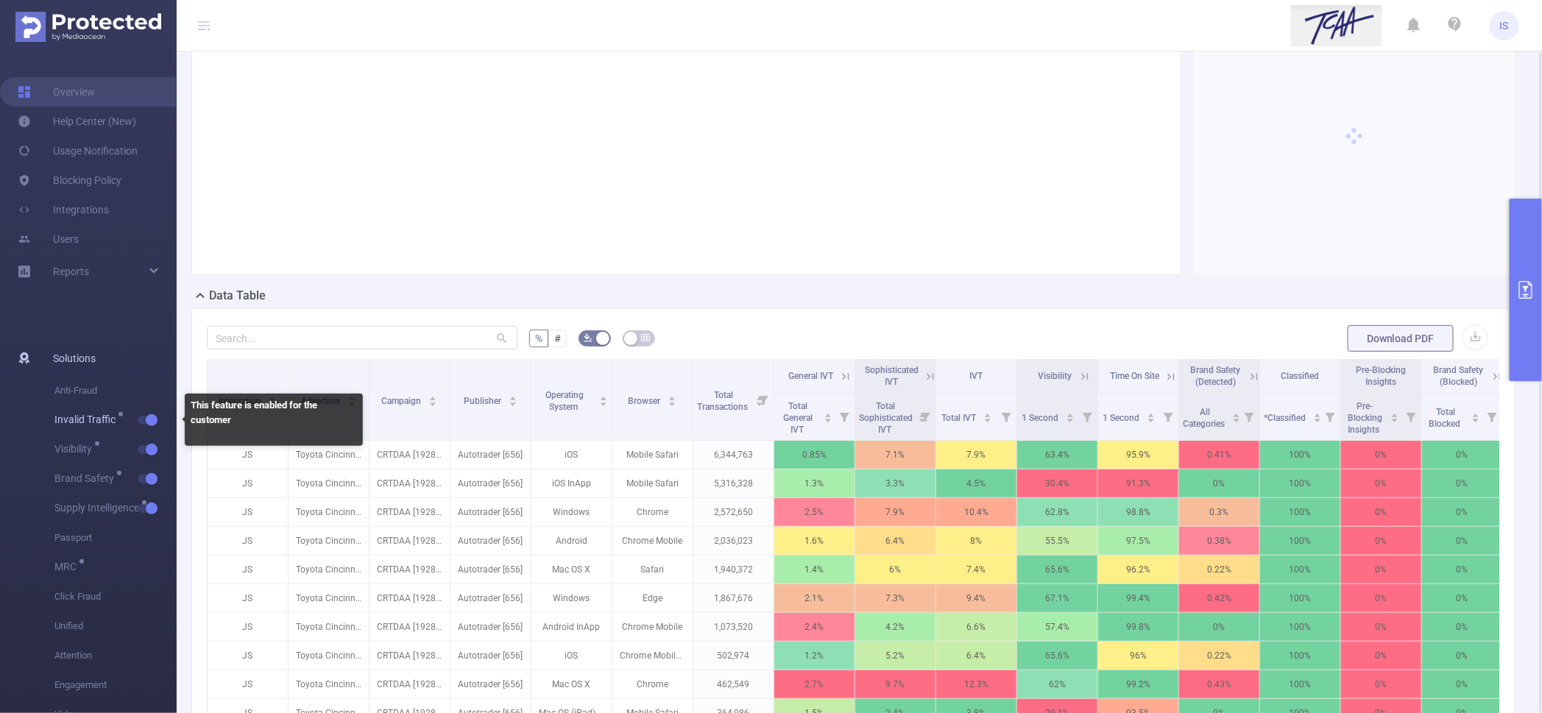
click at [151, 416] on button "button" at bounding box center [148, 420] width 21 height 9
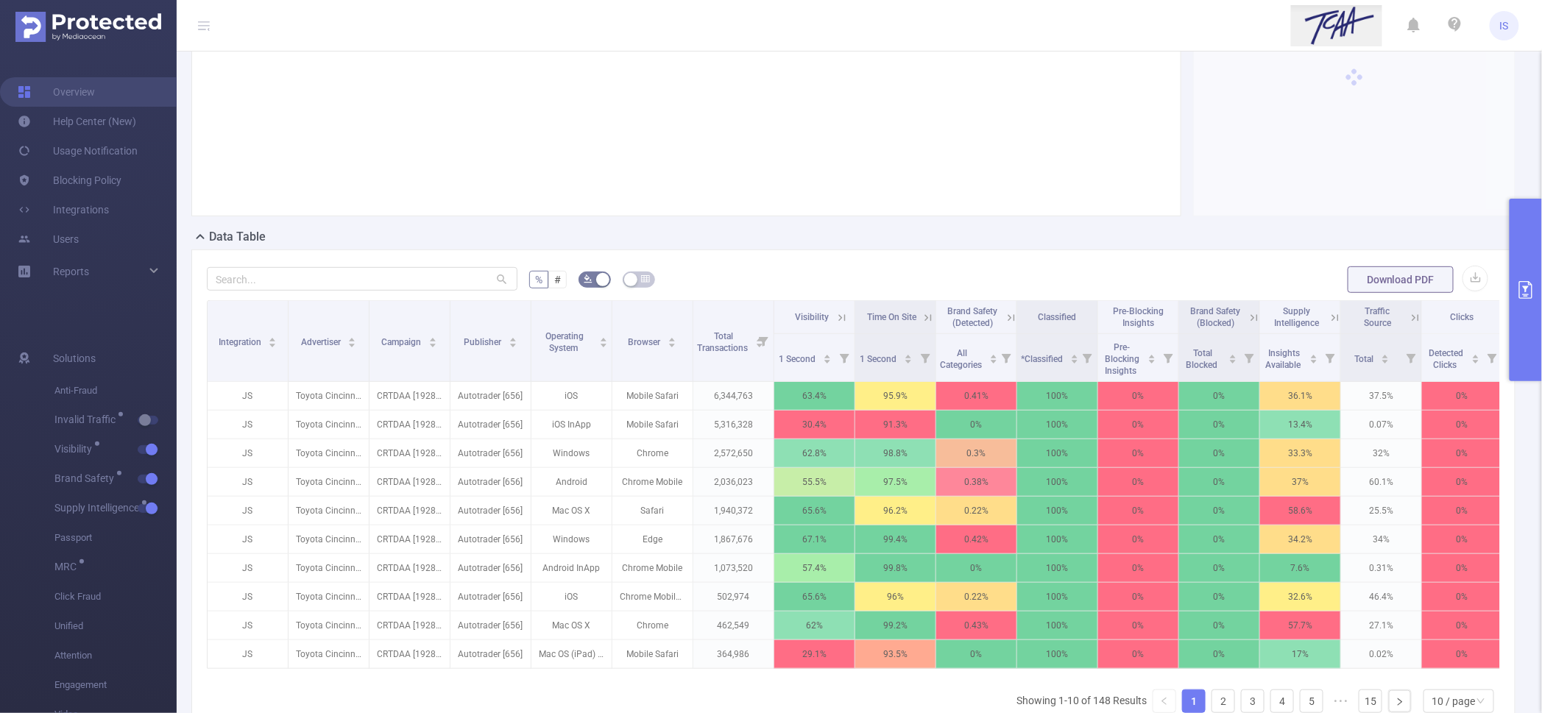
scroll to position [198, 0]
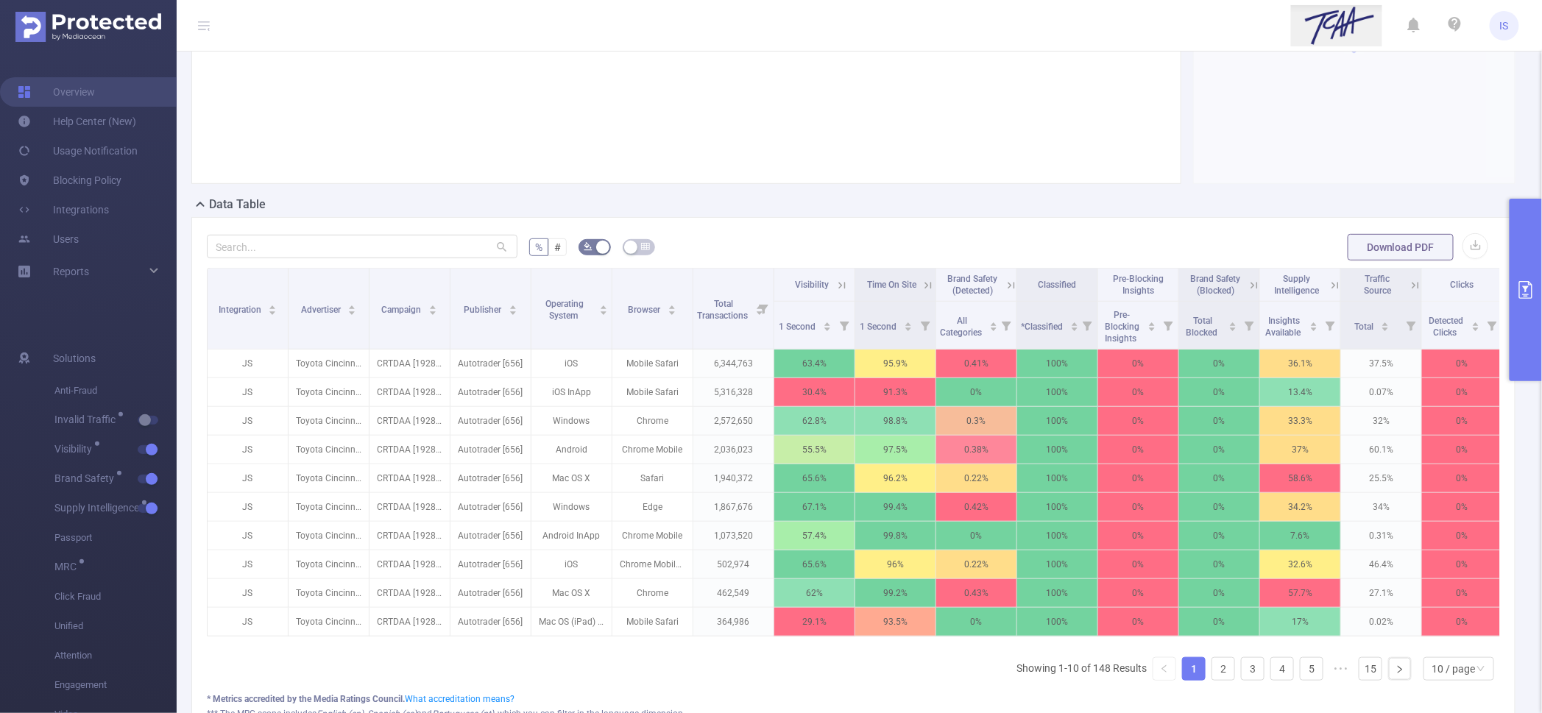
click at [1529, 339] on button "primary" at bounding box center [1526, 290] width 32 height 183
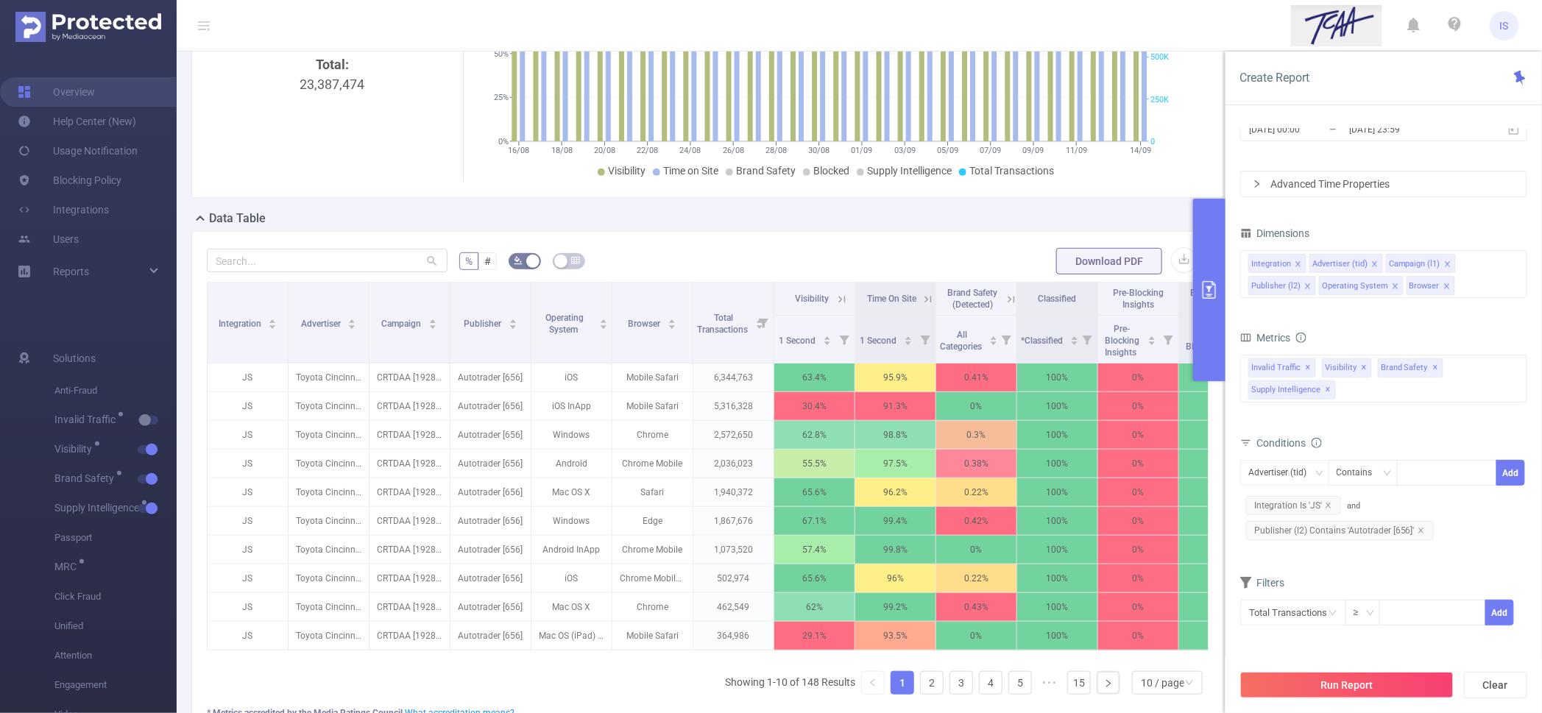
click at [1444, 286] on icon "icon: close" at bounding box center [1446, 285] width 5 height 5
click at [1392, 286] on icon "icon: close" at bounding box center [1395, 286] width 7 height 7
click at [1391, 286] on div "Integration Advertiser (tid) Campaign (l1) Publisher (l2) Operating System" at bounding box center [1383, 274] width 287 height 48
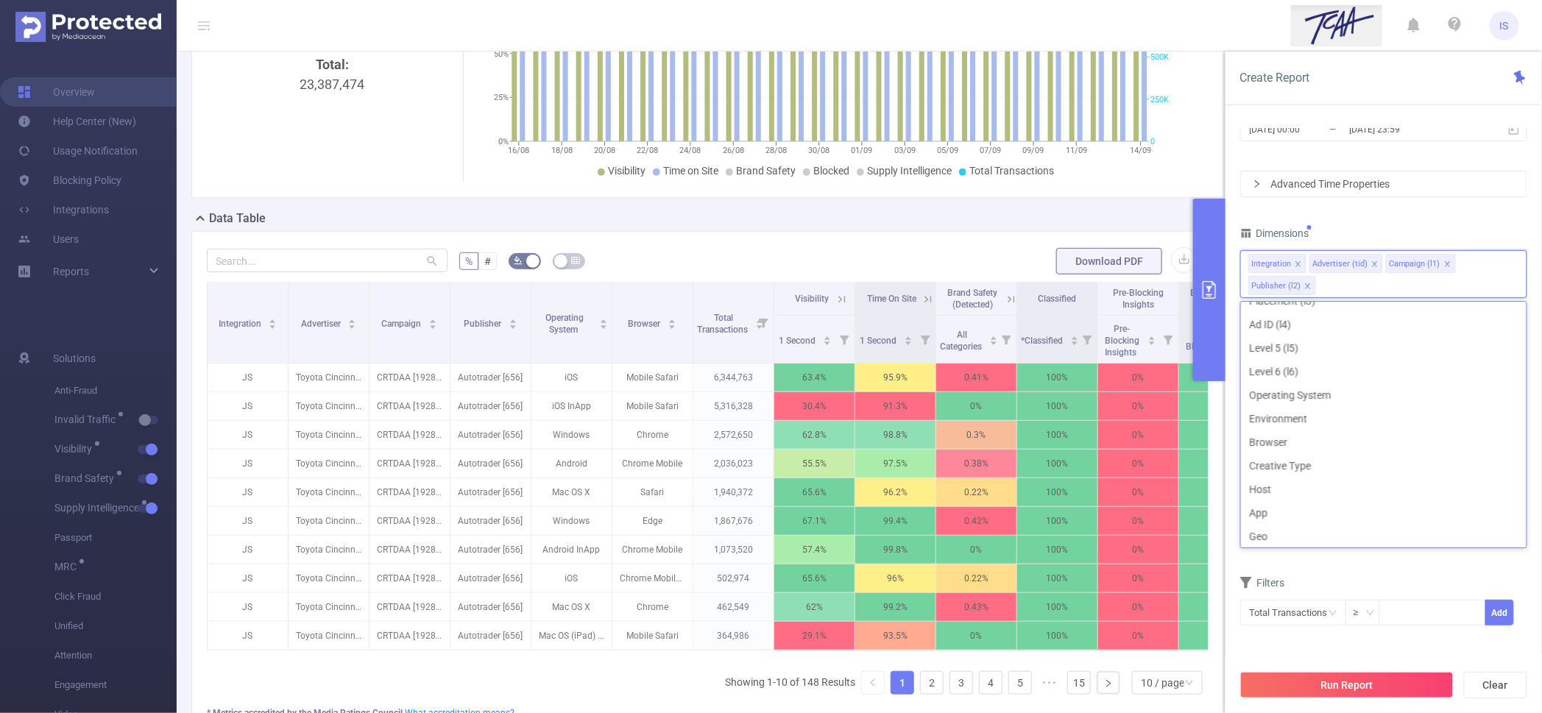
scroll to position [3, 0]
click at [1303, 532] on li "Environment" at bounding box center [1384, 526] width 286 height 24
click at [1358, 681] on button "Run Report" at bounding box center [1346, 685] width 213 height 27
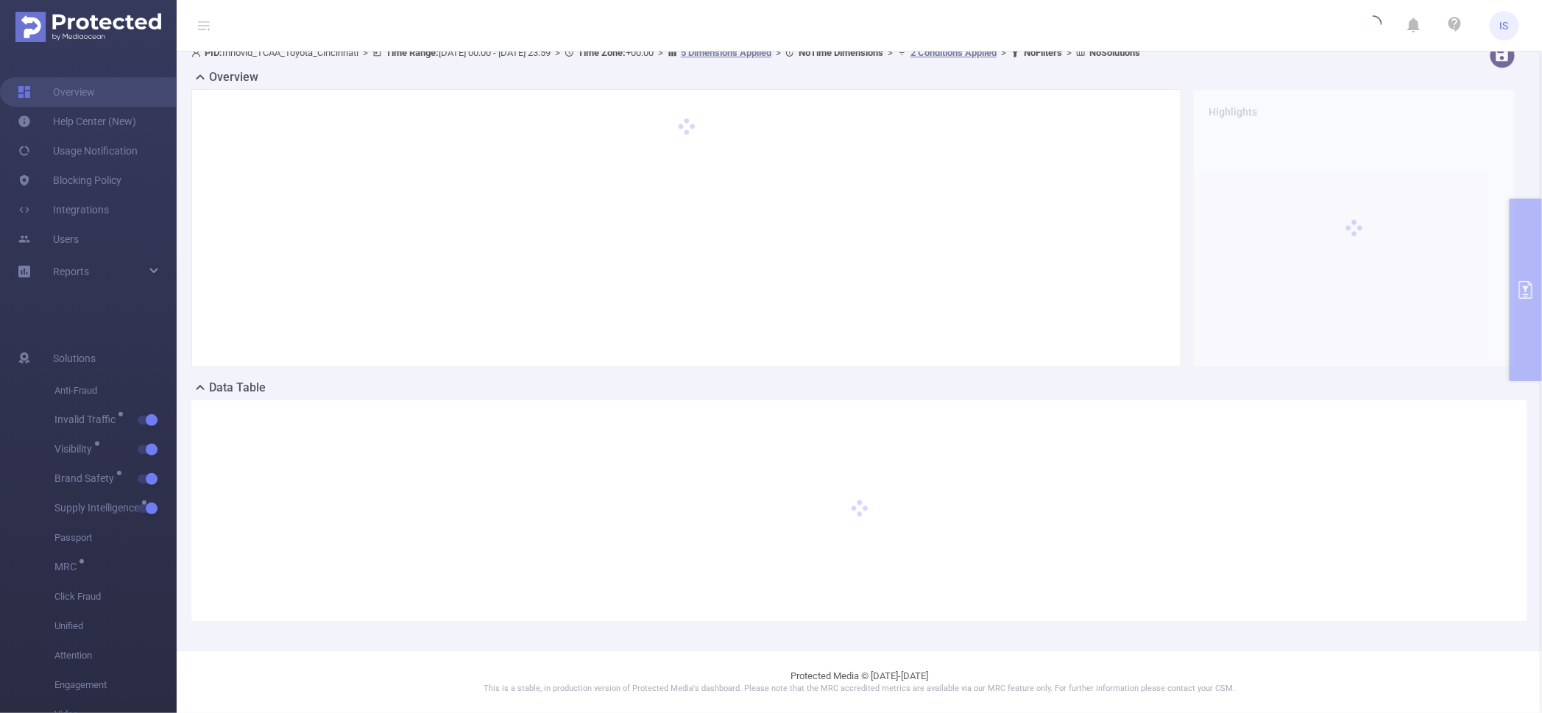
scroll to position [14, 0]
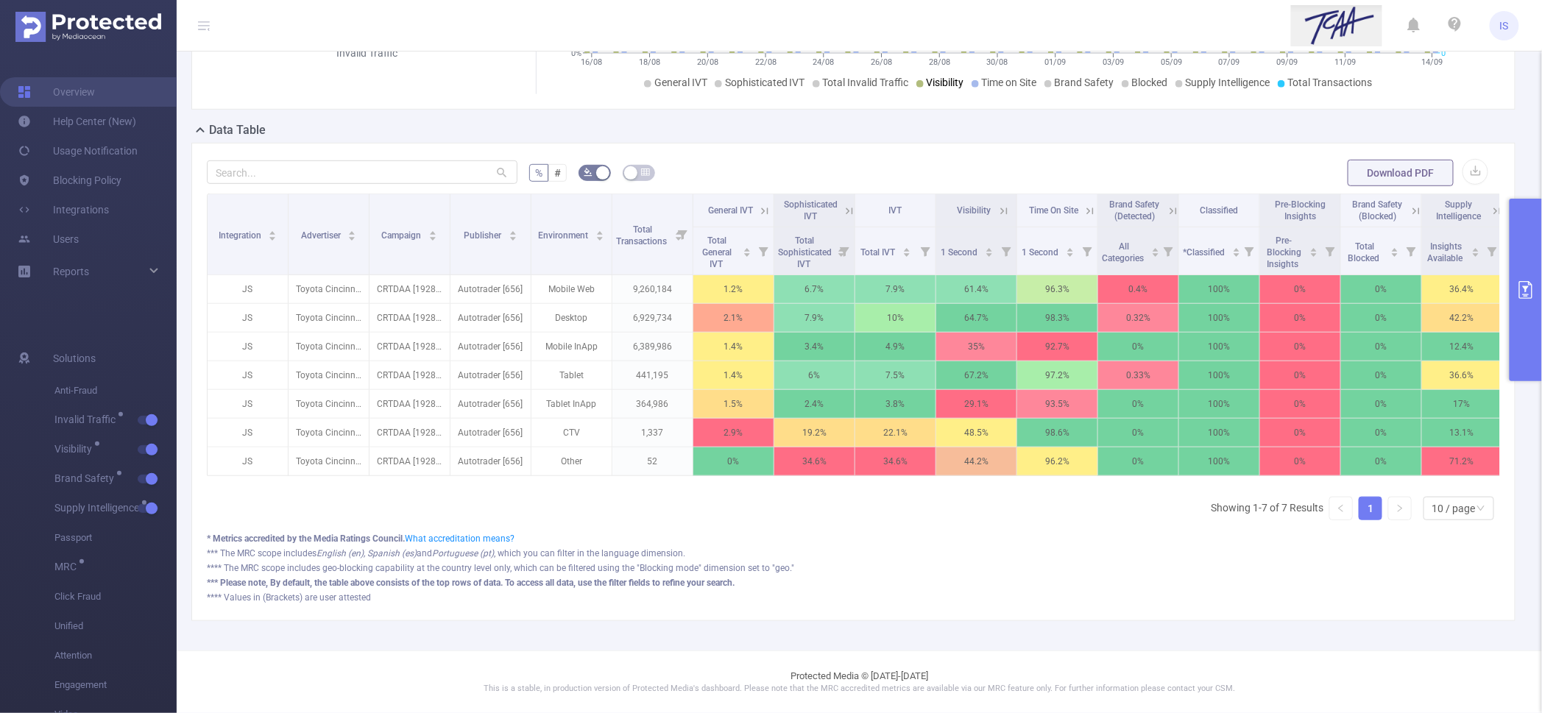
scroll to position [286, 0]
click at [151, 420] on button "button" at bounding box center [148, 420] width 21 height 9
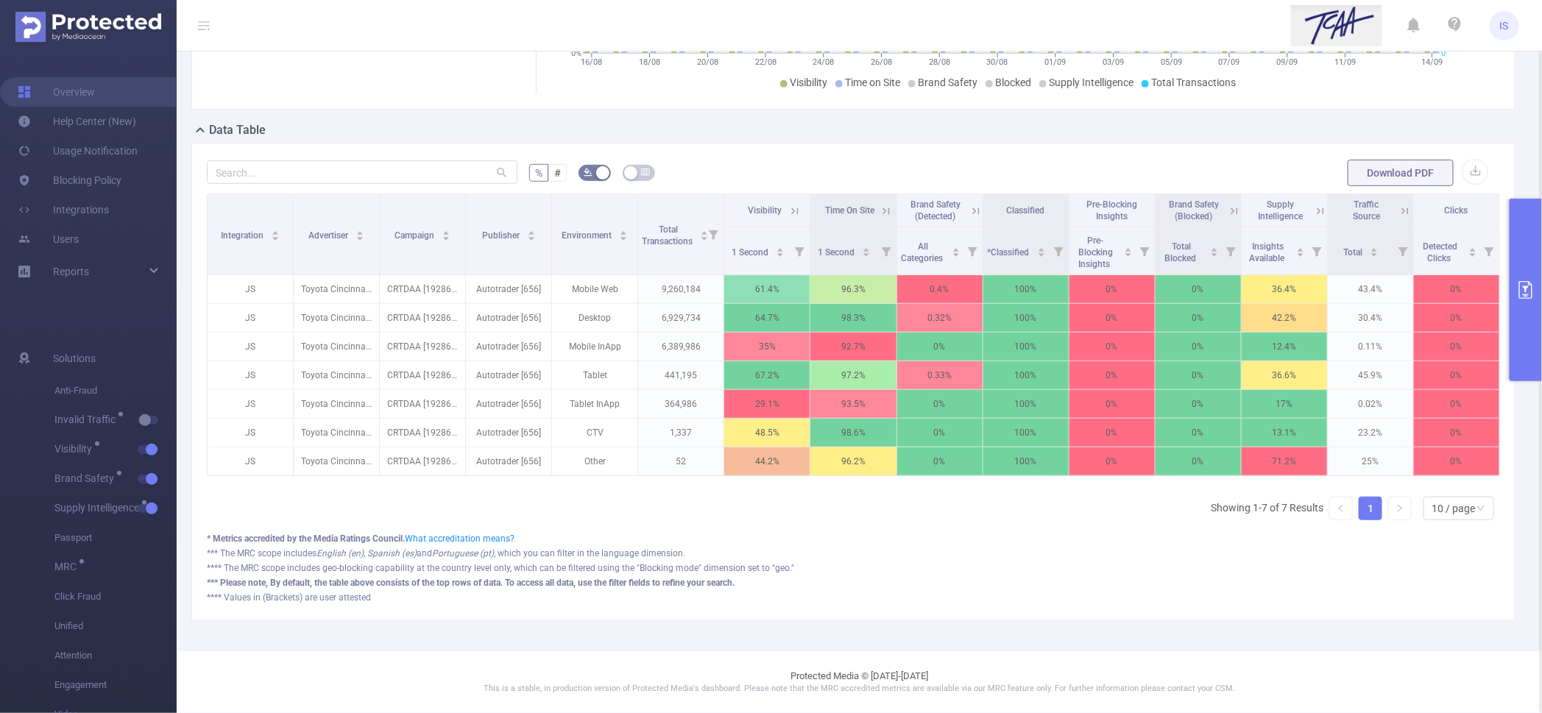
click at [788, 205] on icon at bounding box center [794, 211] width 13 height 13
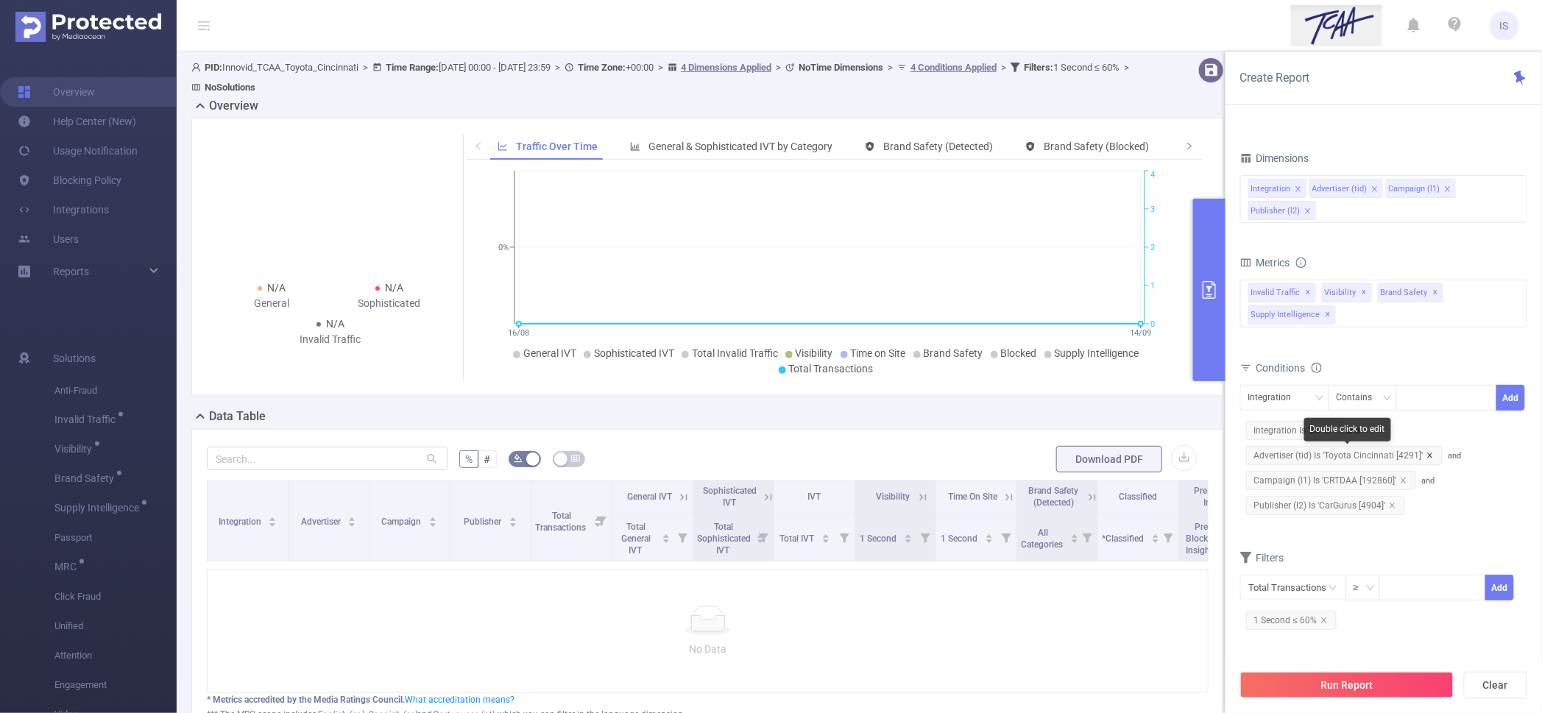
click at [1432, 456] on icon "icon: close" at bounding box center [1430, 455] width 7 height 7
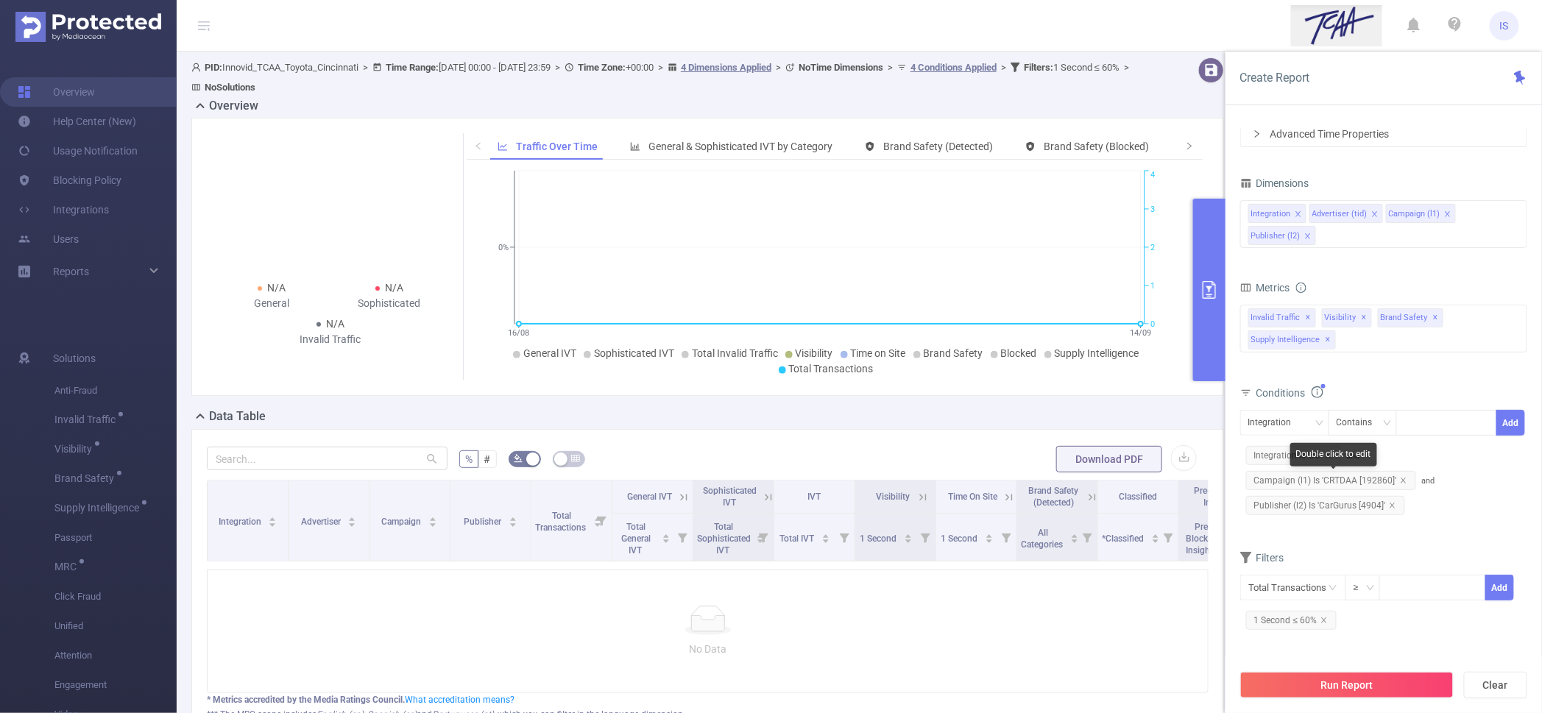
click at [1402, 476] on span "Campaign (l1) Is 'CRTDAA [192860]'" at bounding box center [1331, 480] width 170 height 19
click at [1402, 479] on icon "icon: close" at bounding box center [1403, 480] width 7 height 7
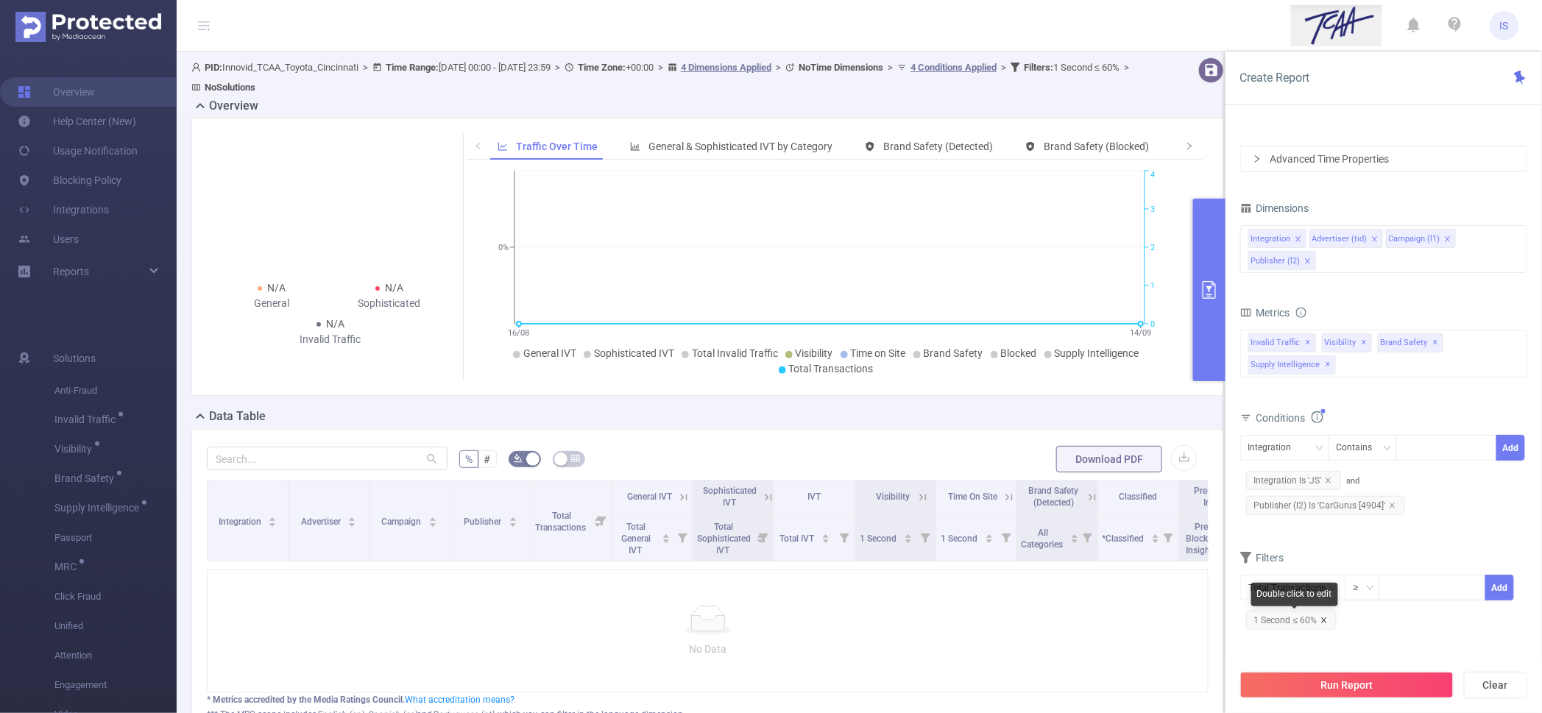
click at [1321, 621] on icon "icon: close" at bounding box center [1324, 620] width 7 height 7
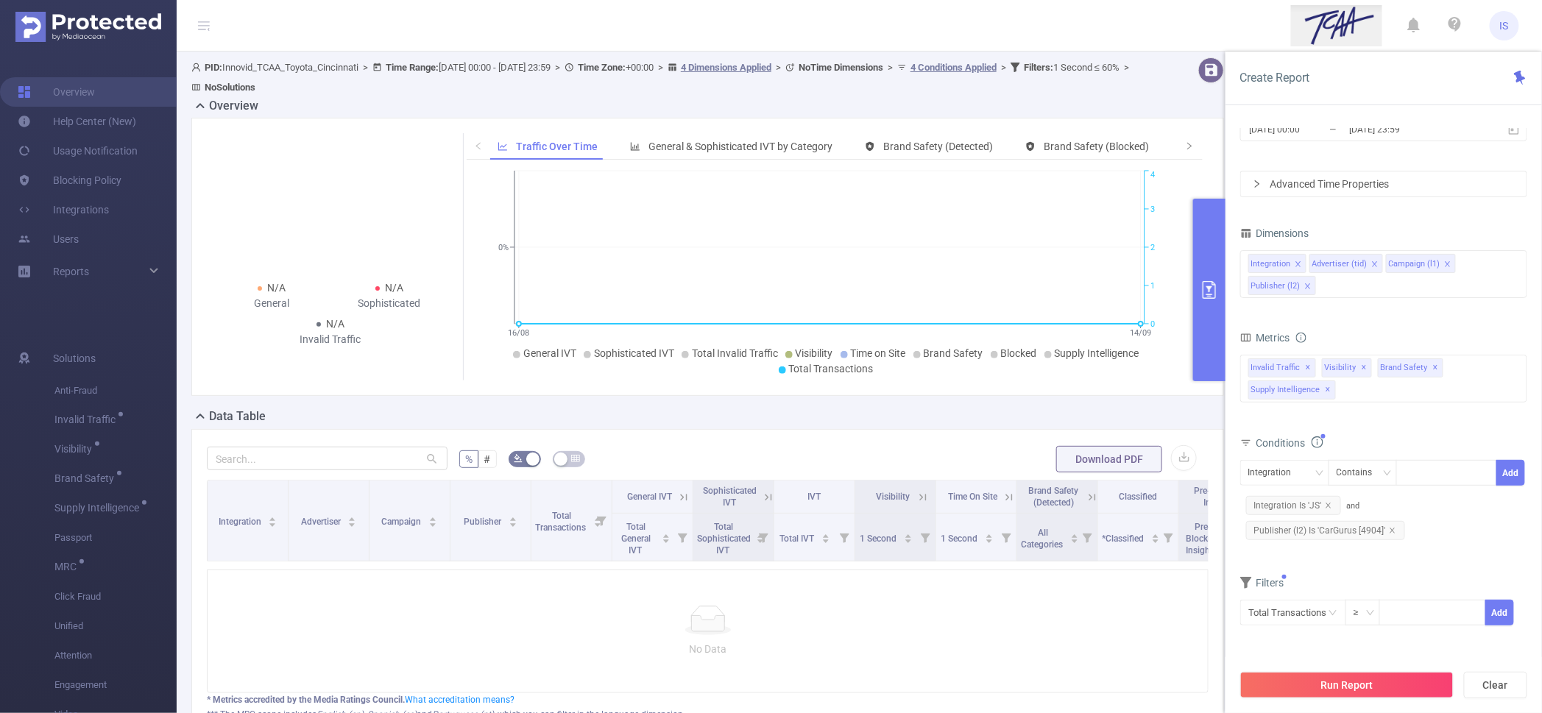
click at [1318, 525] on span "Publisher (l2) Is 'CarGurus [4904]'" at bounding box center [1325, 530] width 159 height 19
click at [1362, 466] on div "Is" at bounding box center [1363, 476] width 53 height 24
click at [1362, 501] on li "Contains" at bounding box center [1378, 506] width 98 height 24
click at [1506, 476] on button "Save" at bounding box center [1511, 476] width 29 height 26
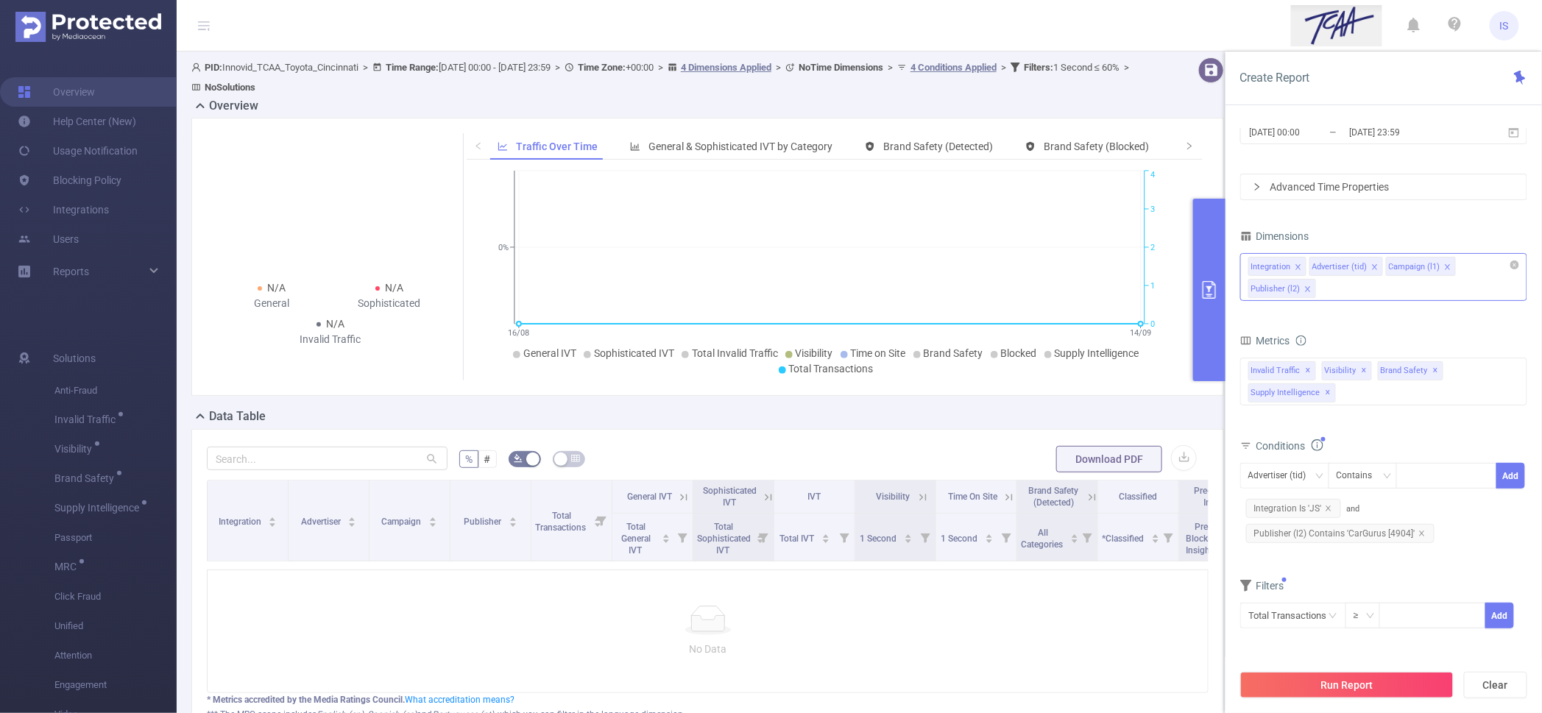
click at [1354, 290] on div "Integration Advertiser (tid) Campaign (l1) Publisher (l2)" at bounding box center [1383, 277] width 287 height 48
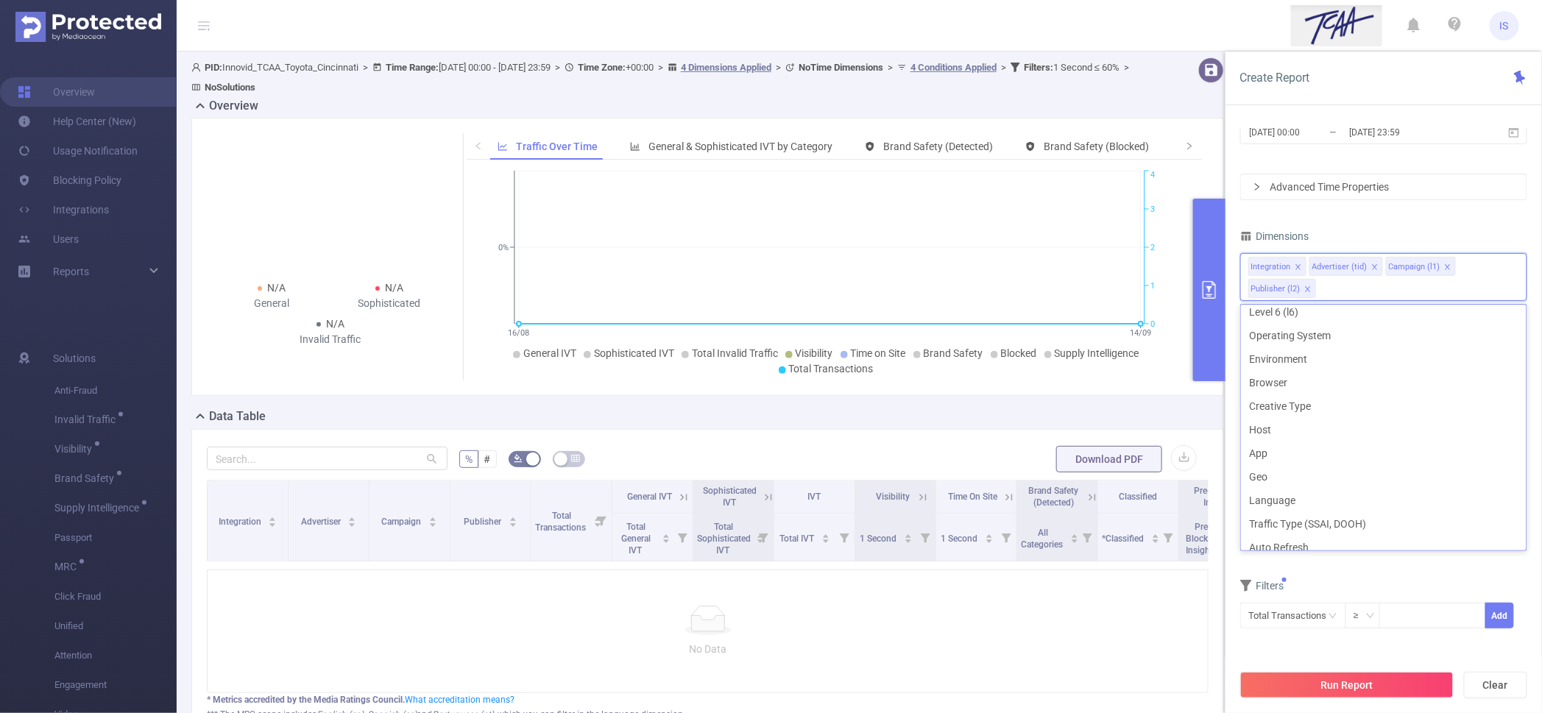
scroll to position [183, 0]
click at [1276, 422] on li "Host" at bounding box center [1384, 419] width 286 height 24
click at [1285, 442] on li "App" at bounding box center [1384, 443] width 286 height 24
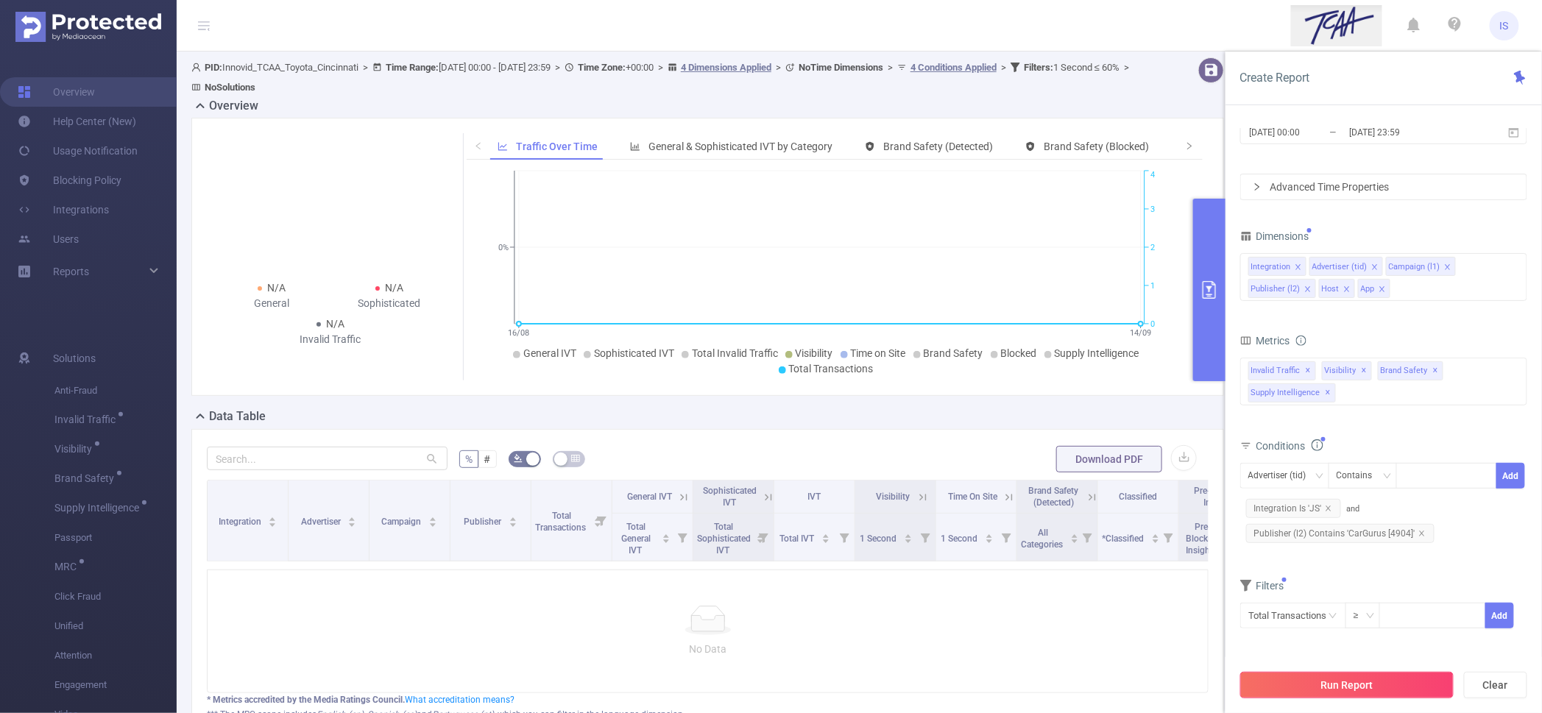
click at [1370, 688] on button "Run Report" at bounding box center [1346, 685] width 213 height 27
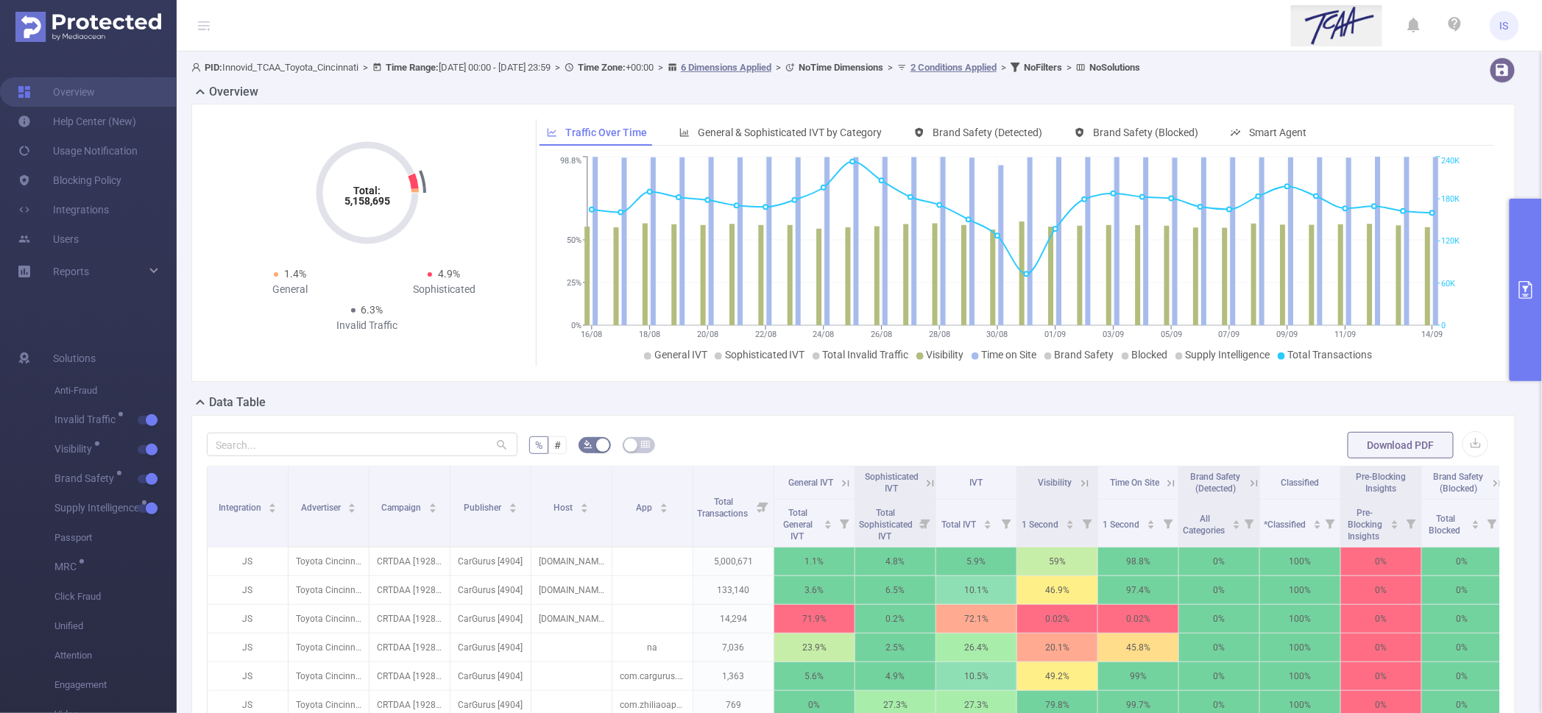
click at [1089, 484] on icon at bounding box center [1084, 483] width 13 height 13
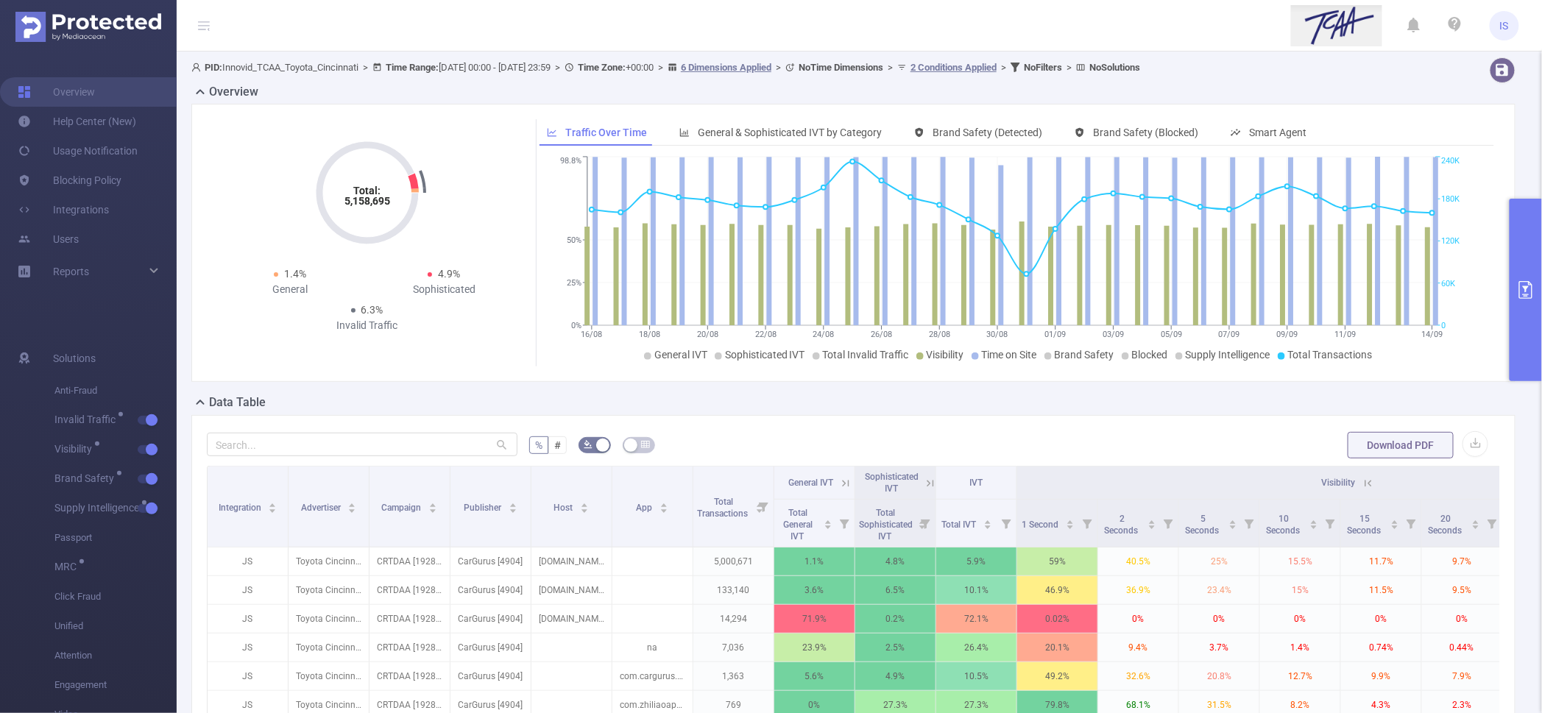
click at [1368, 483] on icon at bounding box center [1369, 483] width 7 height 7
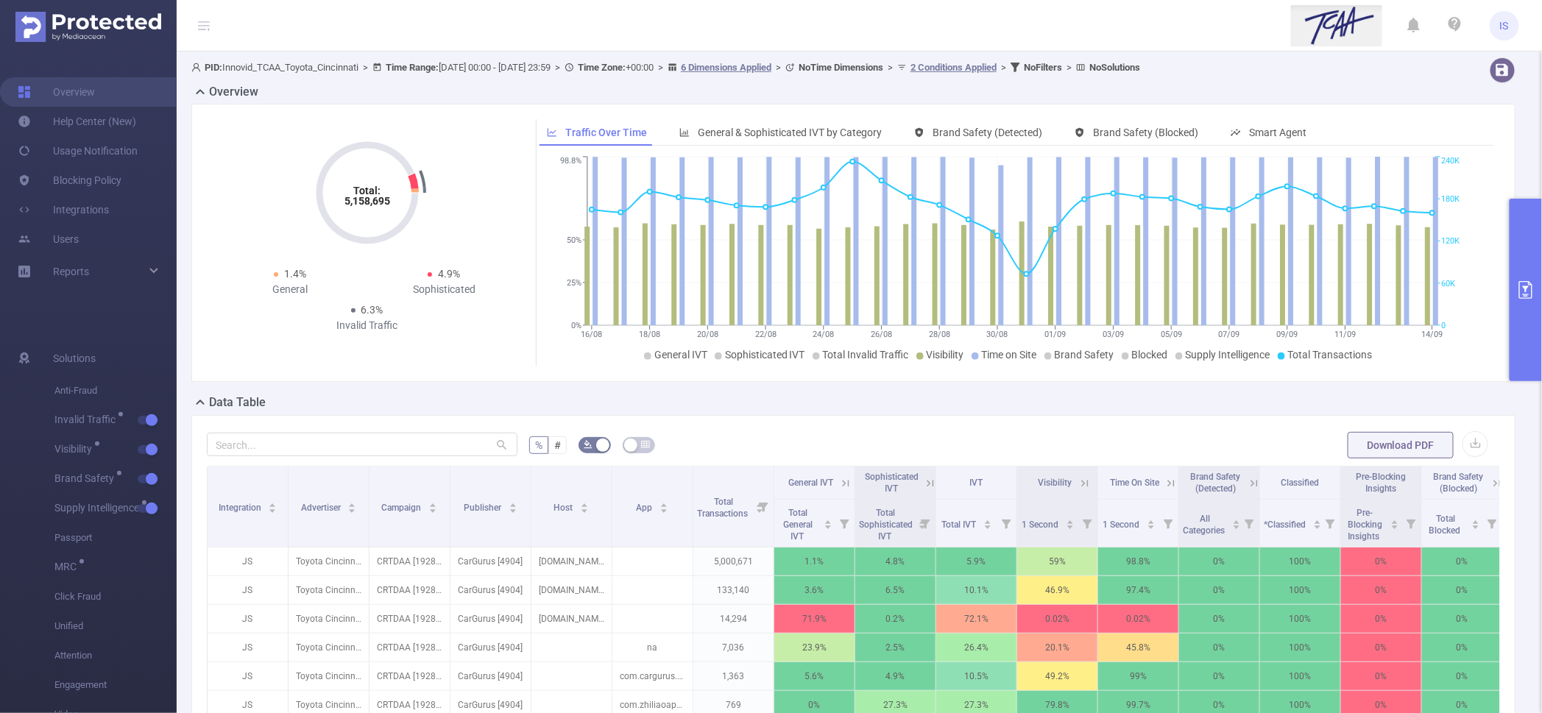
click at [925, 481] on icon at bounding box center [930, 483] width 13 height 13
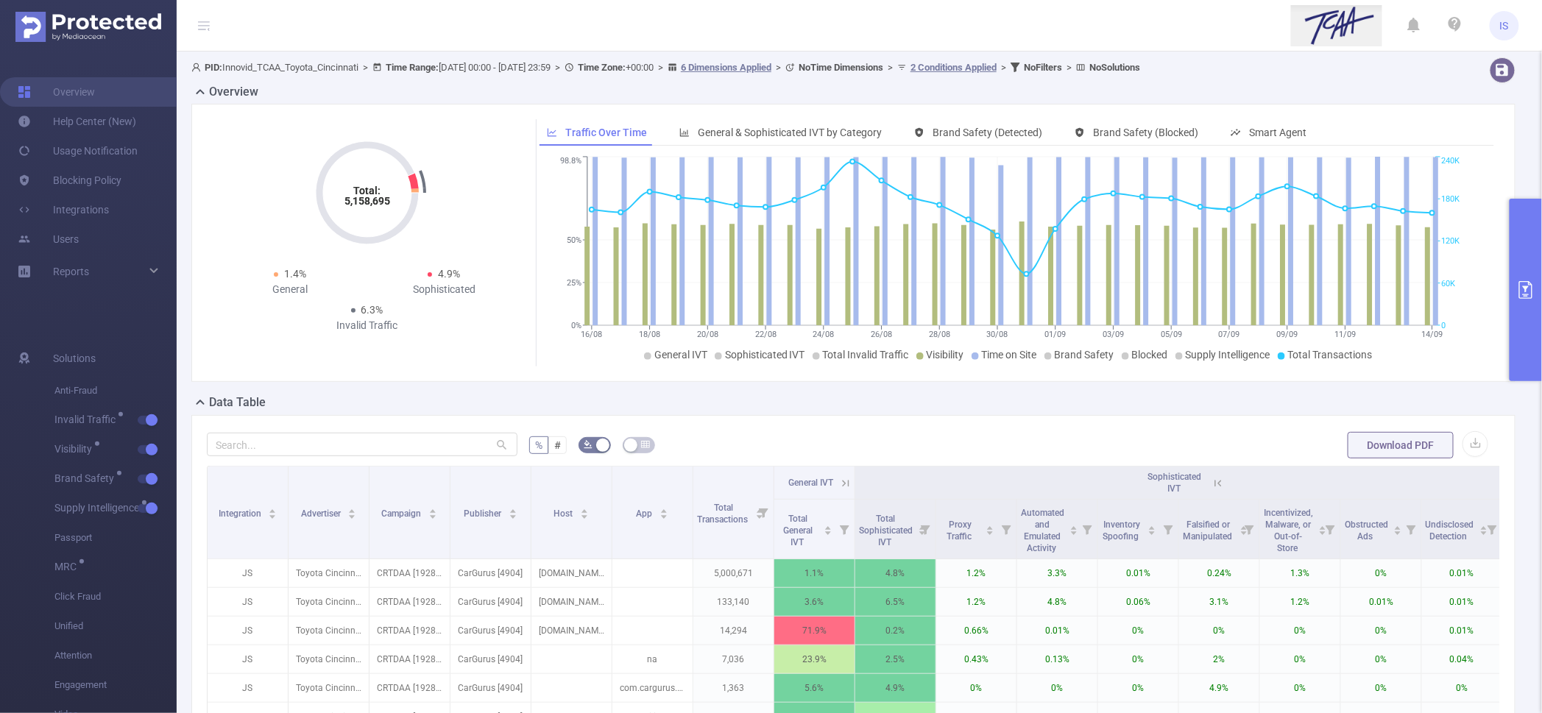
click at [1226, 487] on th "Sophisticated IVT" at bounding box center [1179, 483] width 648 height 33
click at [1223, 486] on icon at bounding box center [1218, 483] width 13 height 13
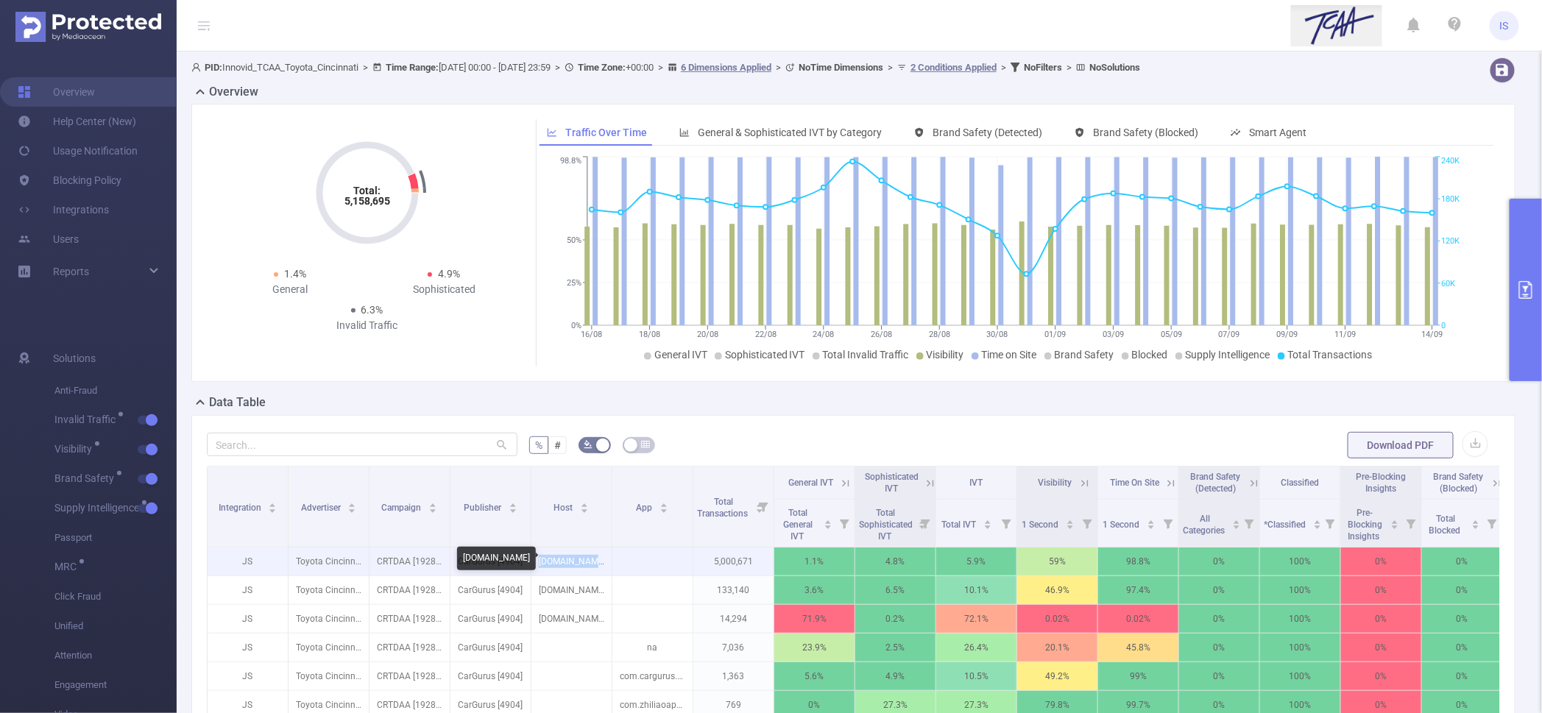
drag, startPoint x: 606, startPoint y: 562, endPoint x: 531, endPoint y: 558, distance: 74.5
click at [531, 558] on p "[DOMAIN_NAME]" at bounding box center [571, 562] width 80 height 28
copy p "[DOMAIN_NAME]"
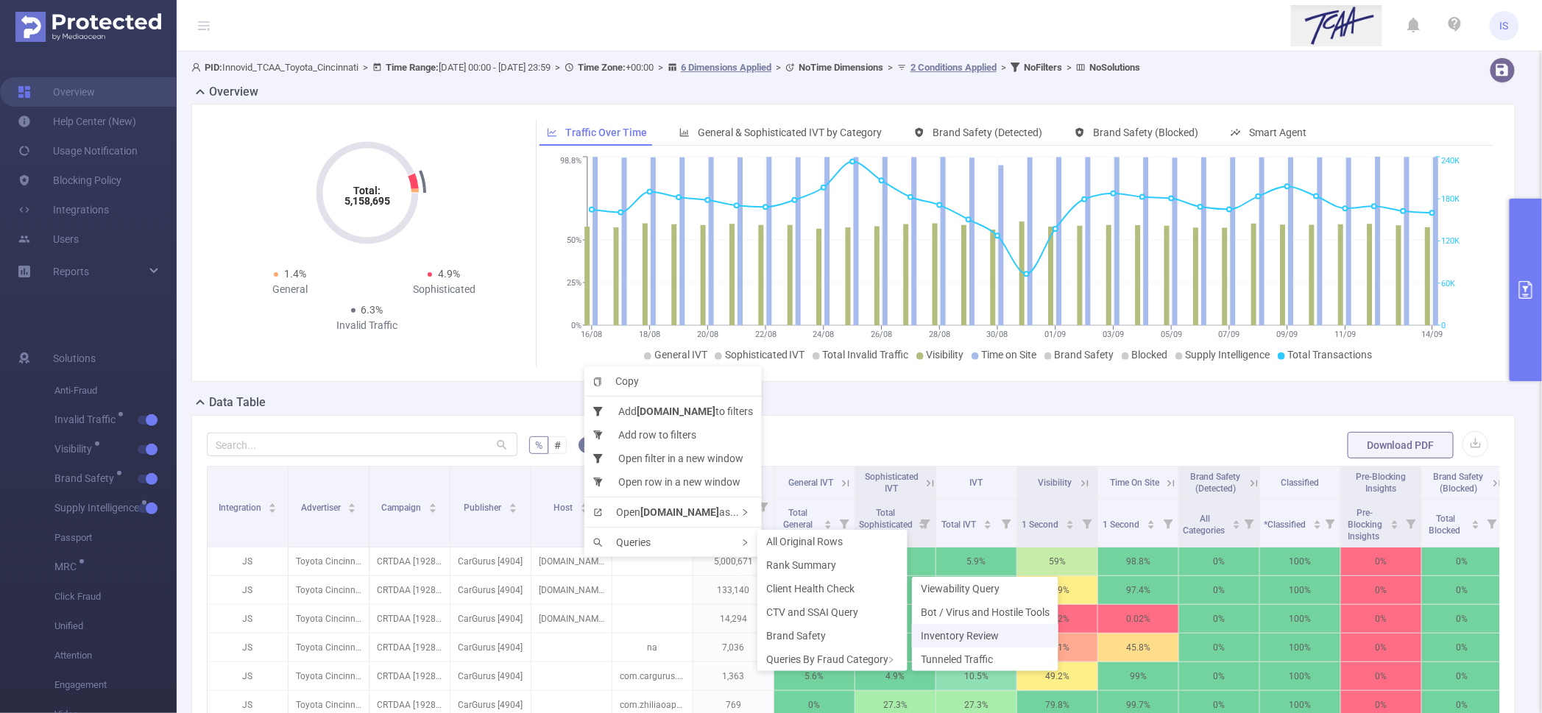
click at [942, 640] on span "Inventory Review" at bounding box center [960, 636] width 78 height 12
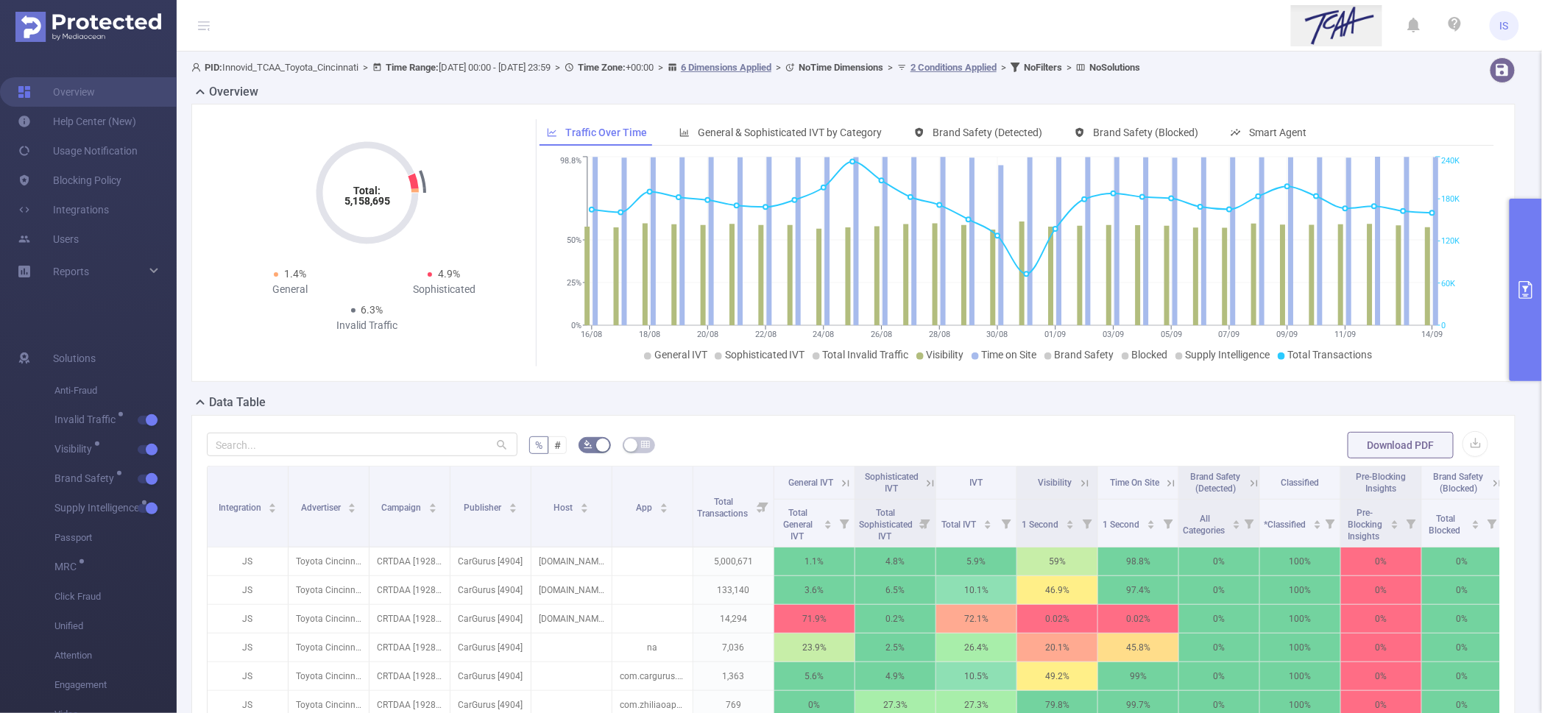
click at [1527, 308] on button "primary" at bounding box center [1526, 290] width 32 height 183
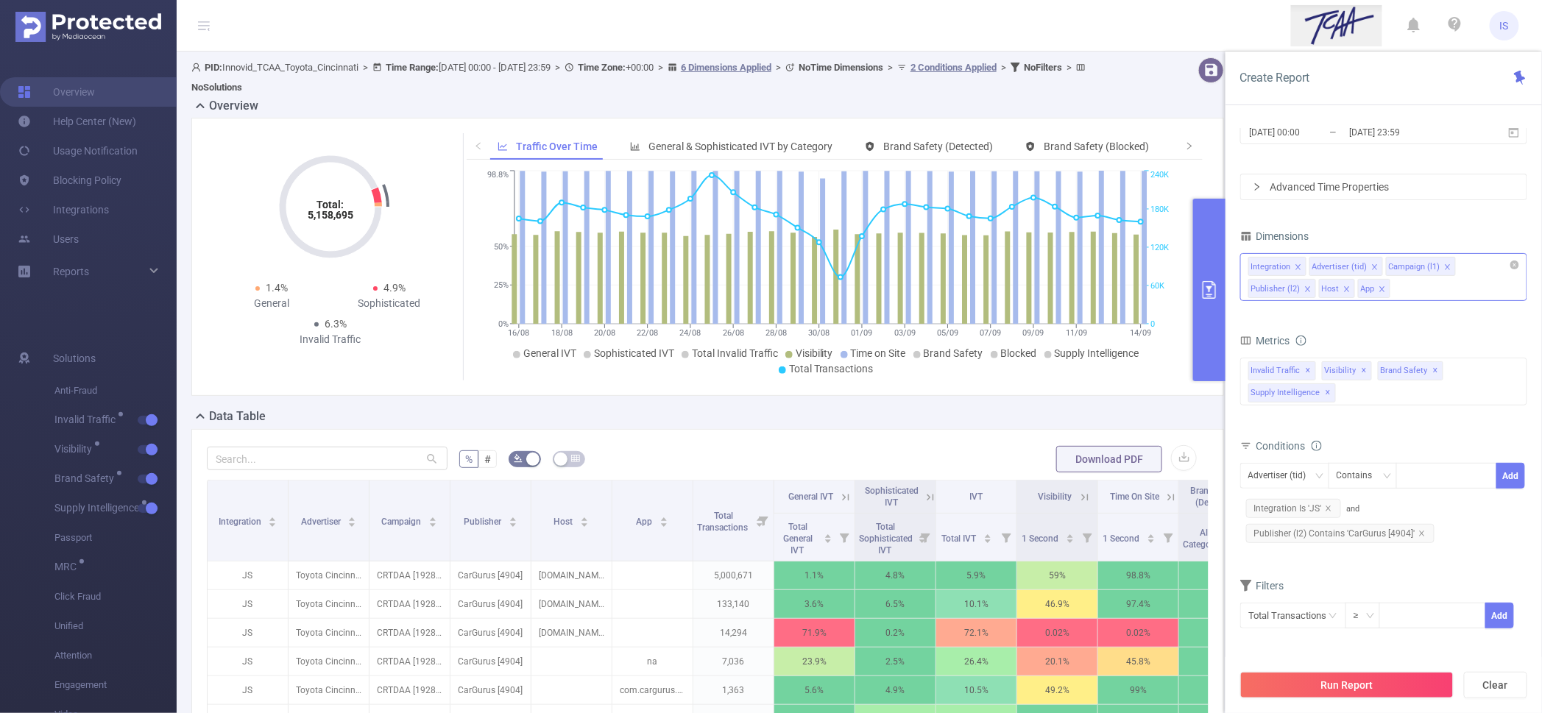
click at [1408, 289] on div "Integration Advertiser (tid) Campaign (l1) Publisher (l2) Host App" at bounding box center [1383, 277] width 287 height 48
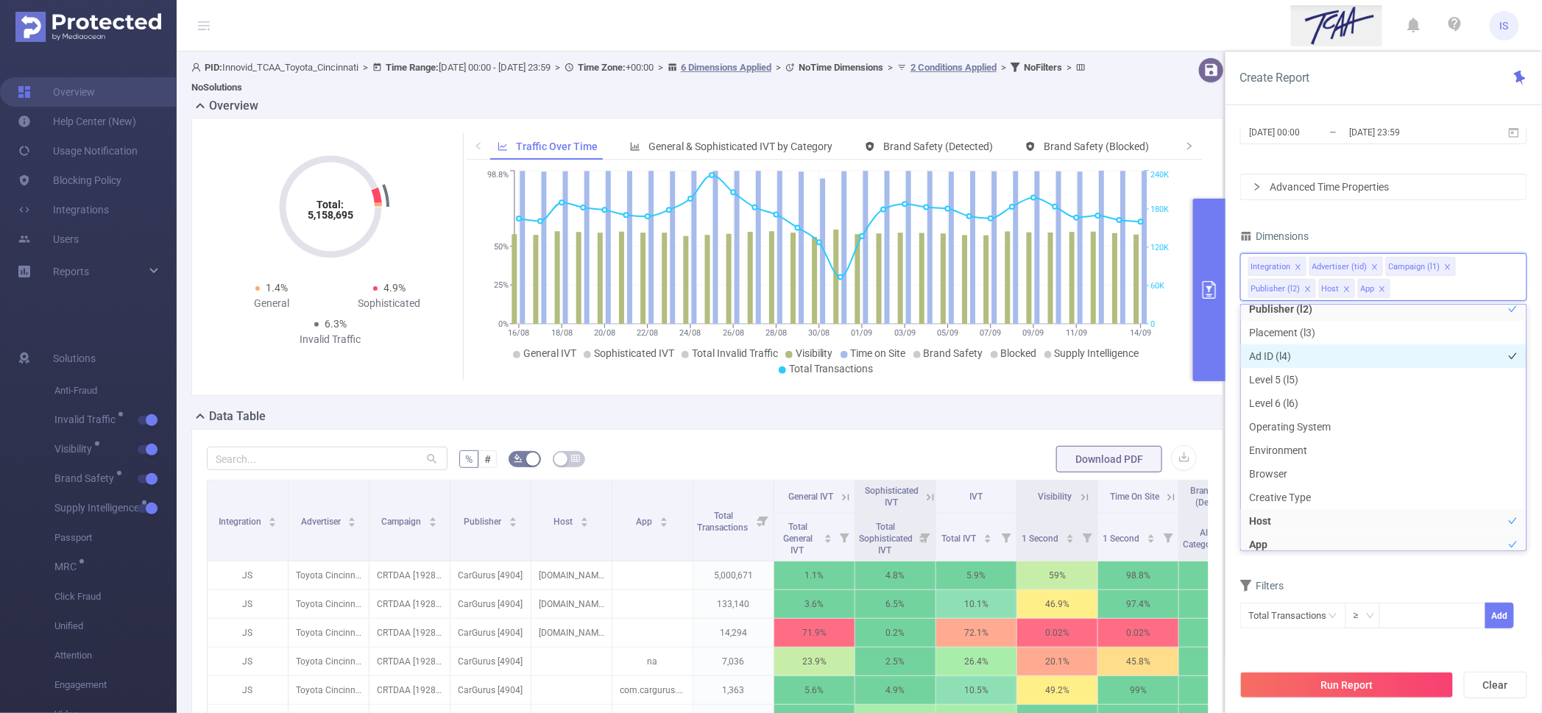
scroll to position [95, 0]
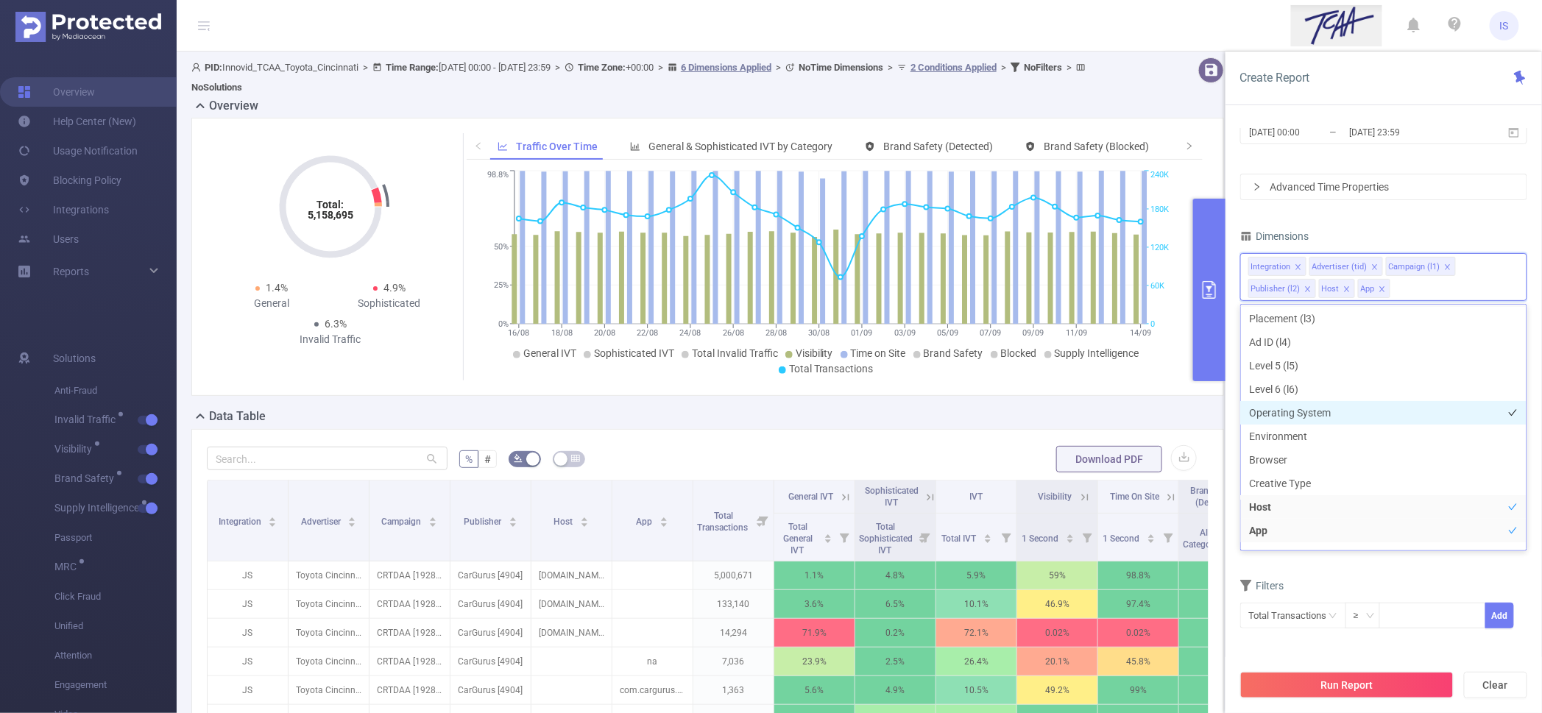
click at [1313, 414] on li "Operating System" at bounding box center [1384, 413] width 286 height 24
click at [1310, 451] on li "Browser" at bounding box center [1384, 460] width 286 height 24
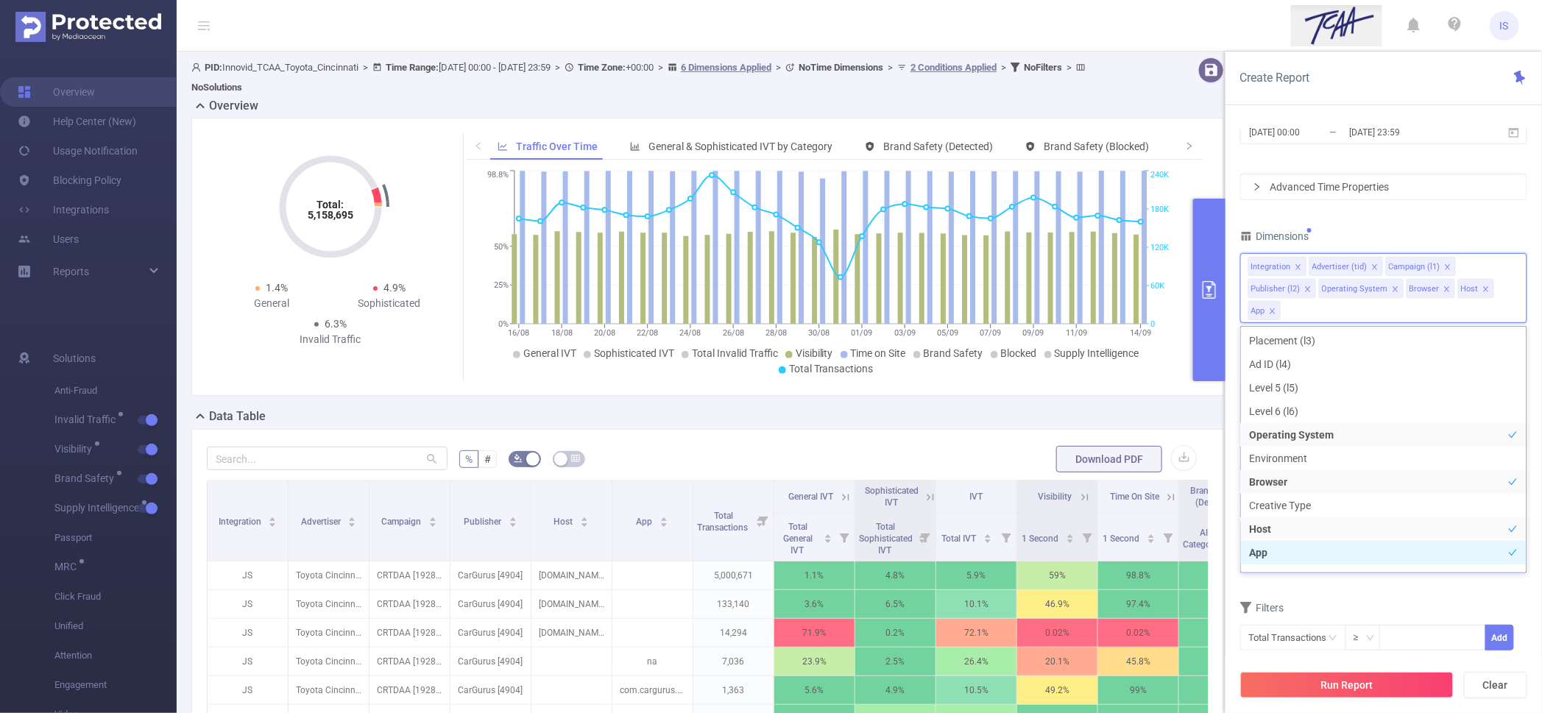
click at [1280, 542] on li "App" at bounding box center [1384, 553] width 286 height 24
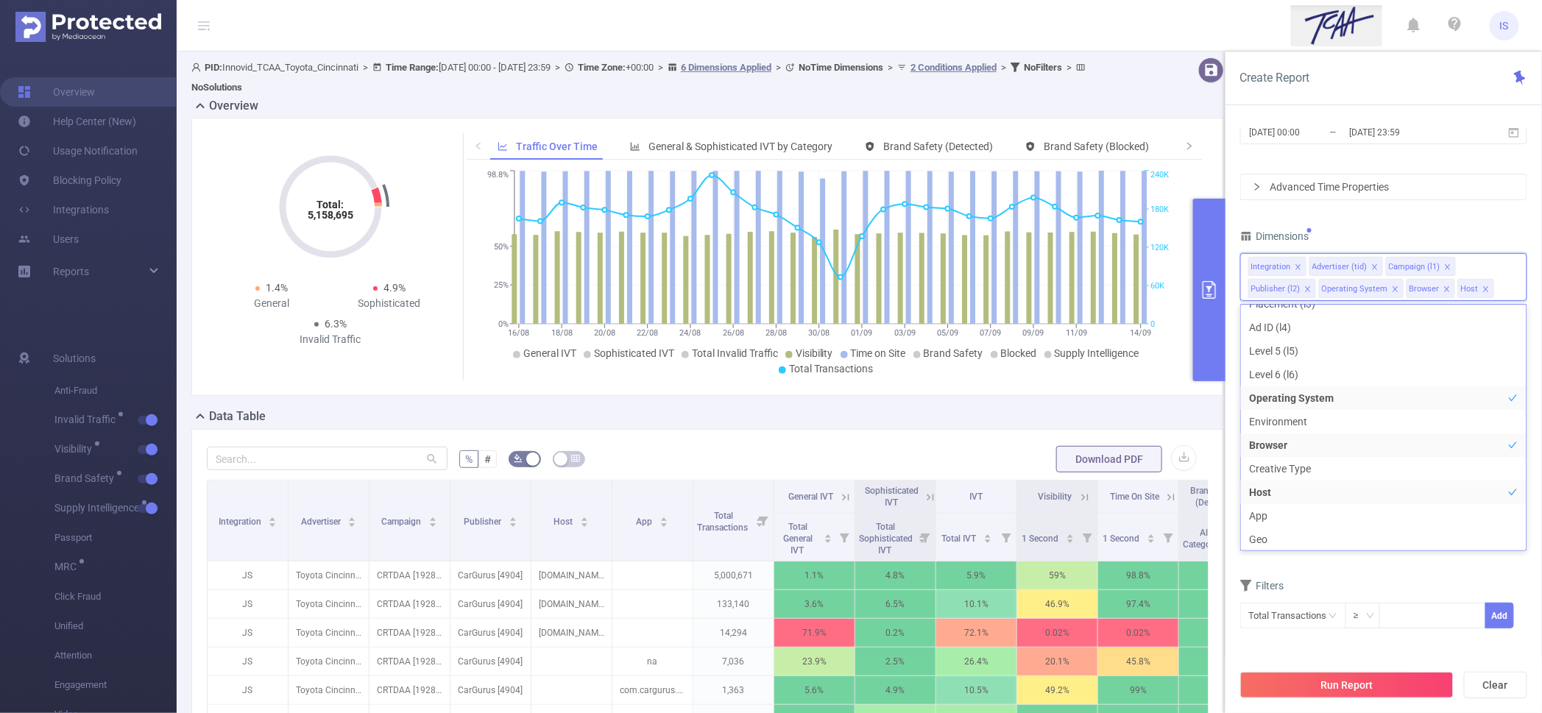
click at [1302, 568] on form "Dimensions Integration Advertiser (tid) Campaign (l1) Publisher (l2) Operating …" at bounding box center [1383, 437] width 287 height 422
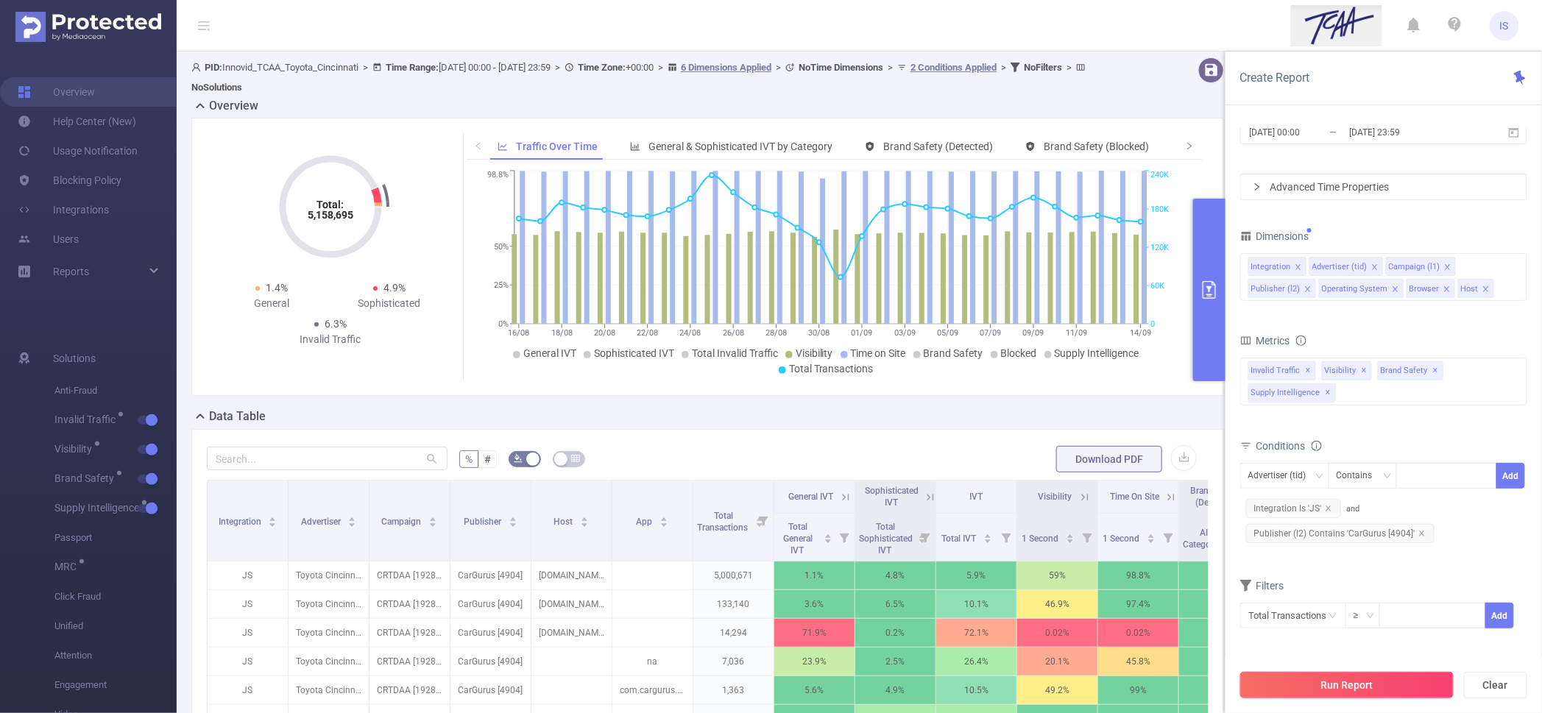
click at [1352, 693] on button "Run Report" at bounding box center [1346, 685] width 213 height 27
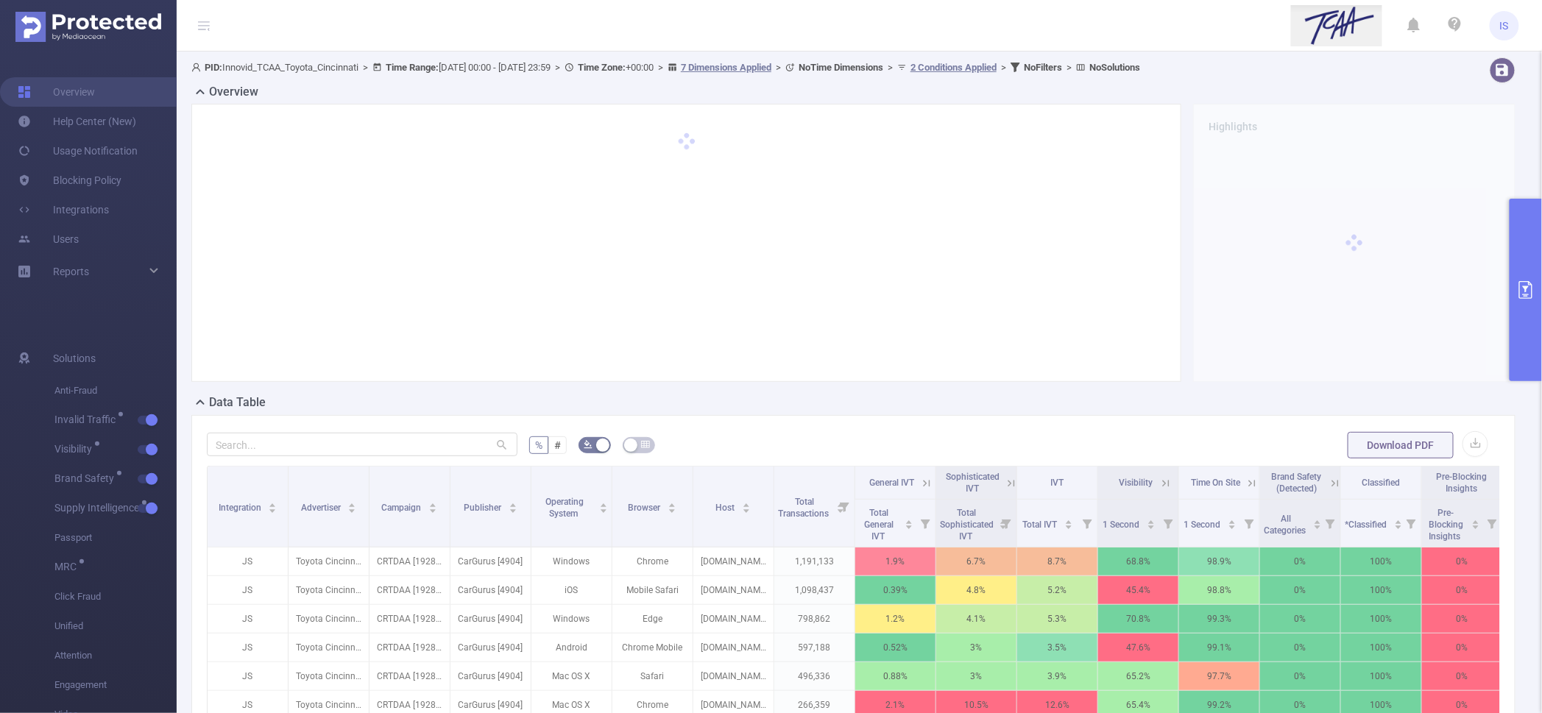
scroll to position [92, 0]
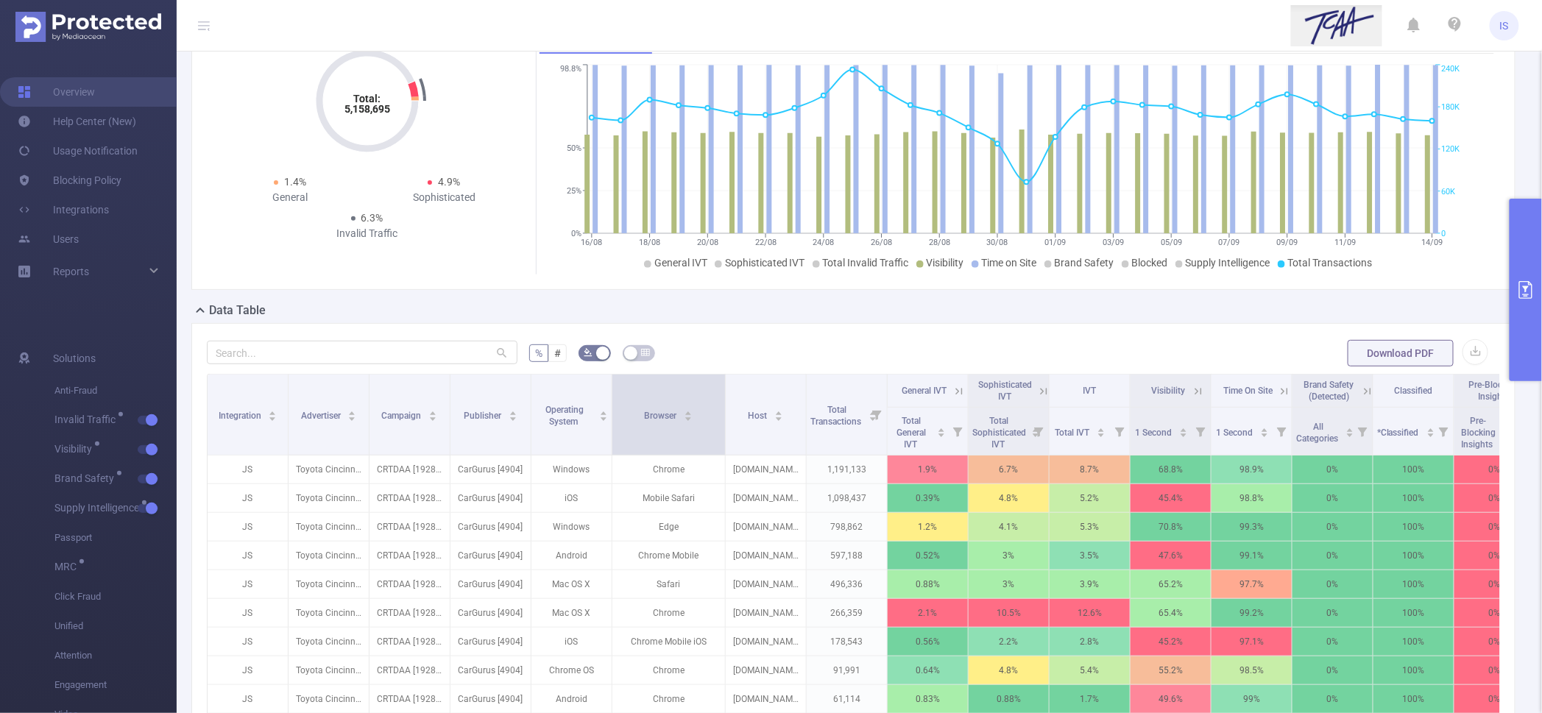
drag, startPoint x: 690, startPoint y: 448, endPoint x: 722, endPoint y: 451, distance: 32.5
click at [722, 451] on span at bounding box center [724, 415] width 7 height 80
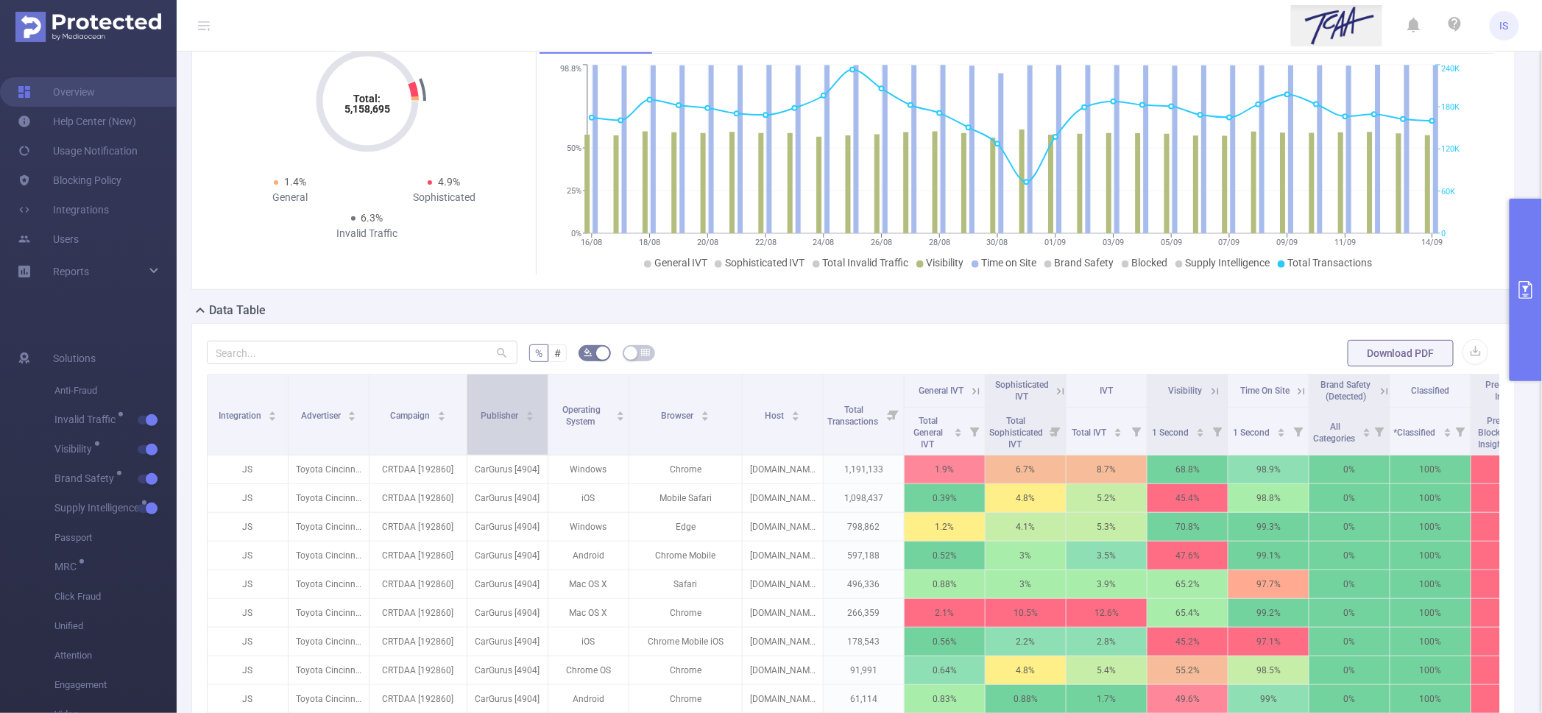
drag, startPoint x: 448, startPoint y: 430, endPoint x: 465, endPoint y: 430, distance: 16.9
click at [465, 430] on span at bounding box center [466, 415] width 7 height 80
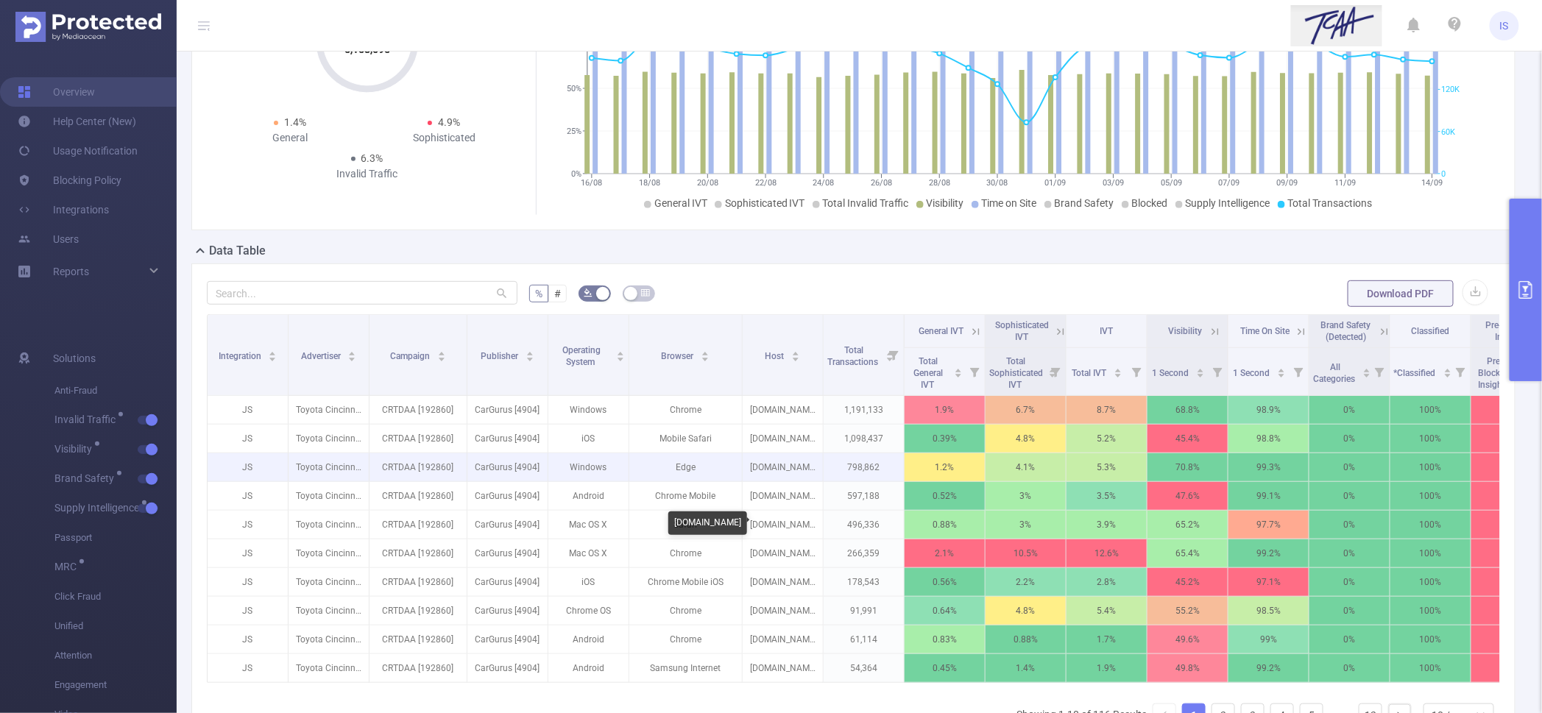
scroll to position [183, 0]
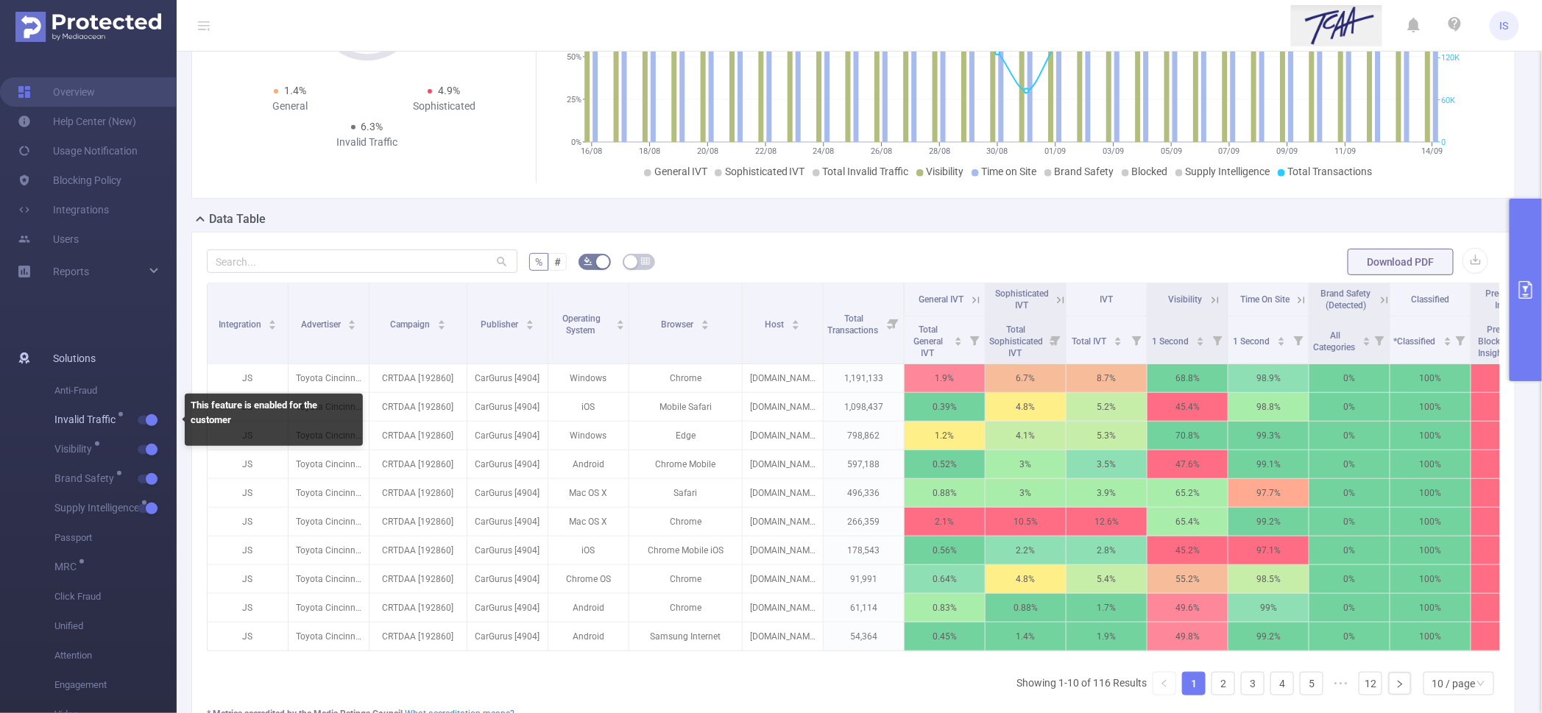
click at [151, 418] on button "button" at bounding box center [148, 420] width 21 height 9
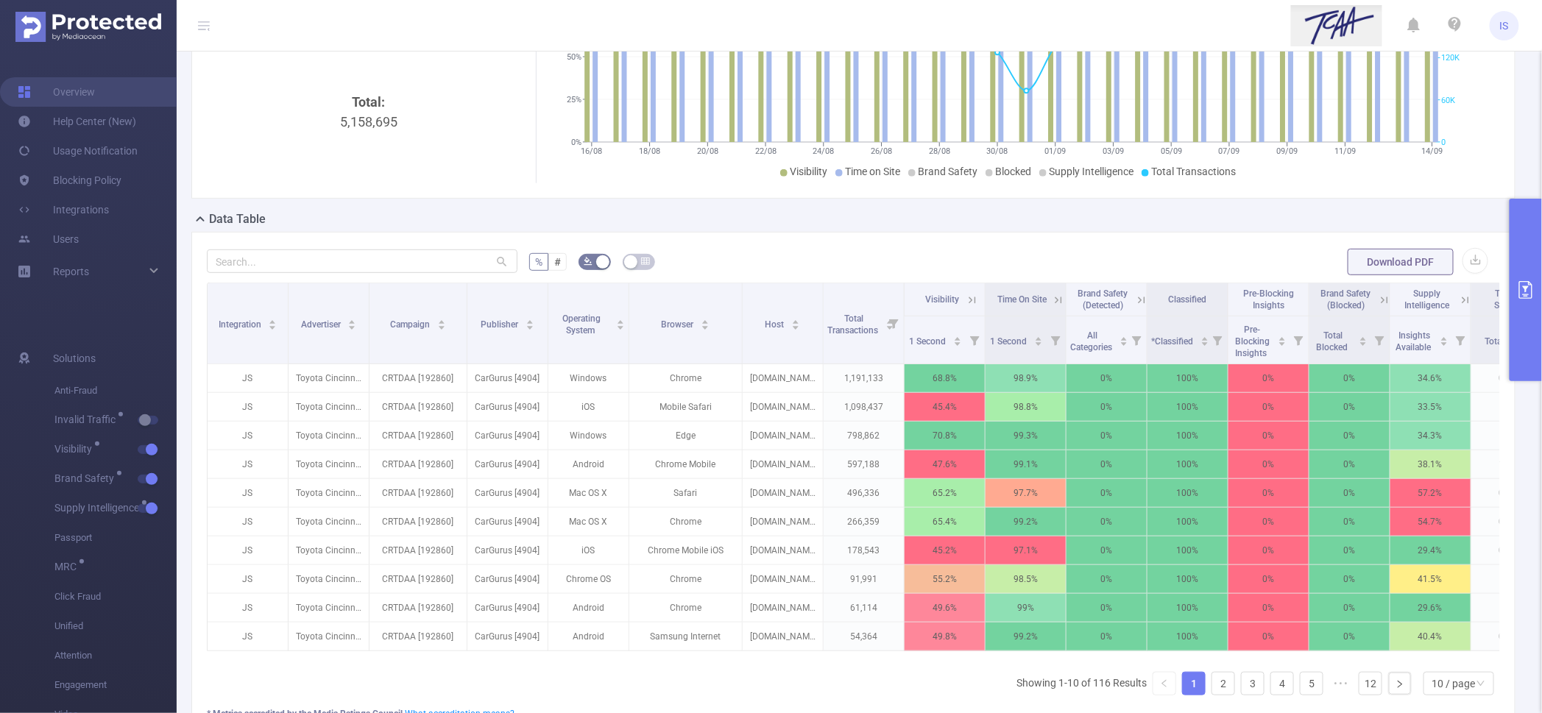
click at [967, 295] on icon at bounding box center [972, 300] width 13 height 13
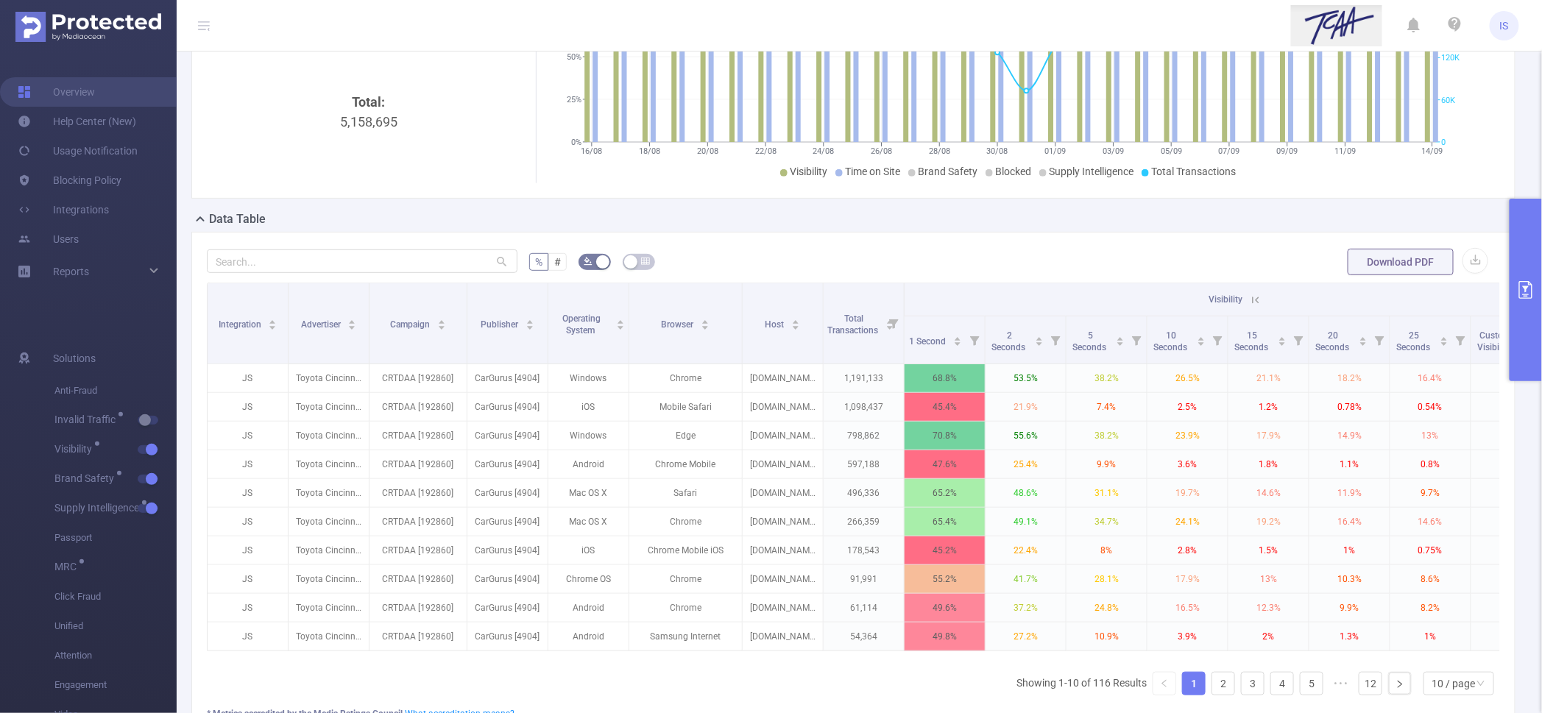
click at [1257, 301] on icon at bounding box center [1255, 300] width 13 height 13
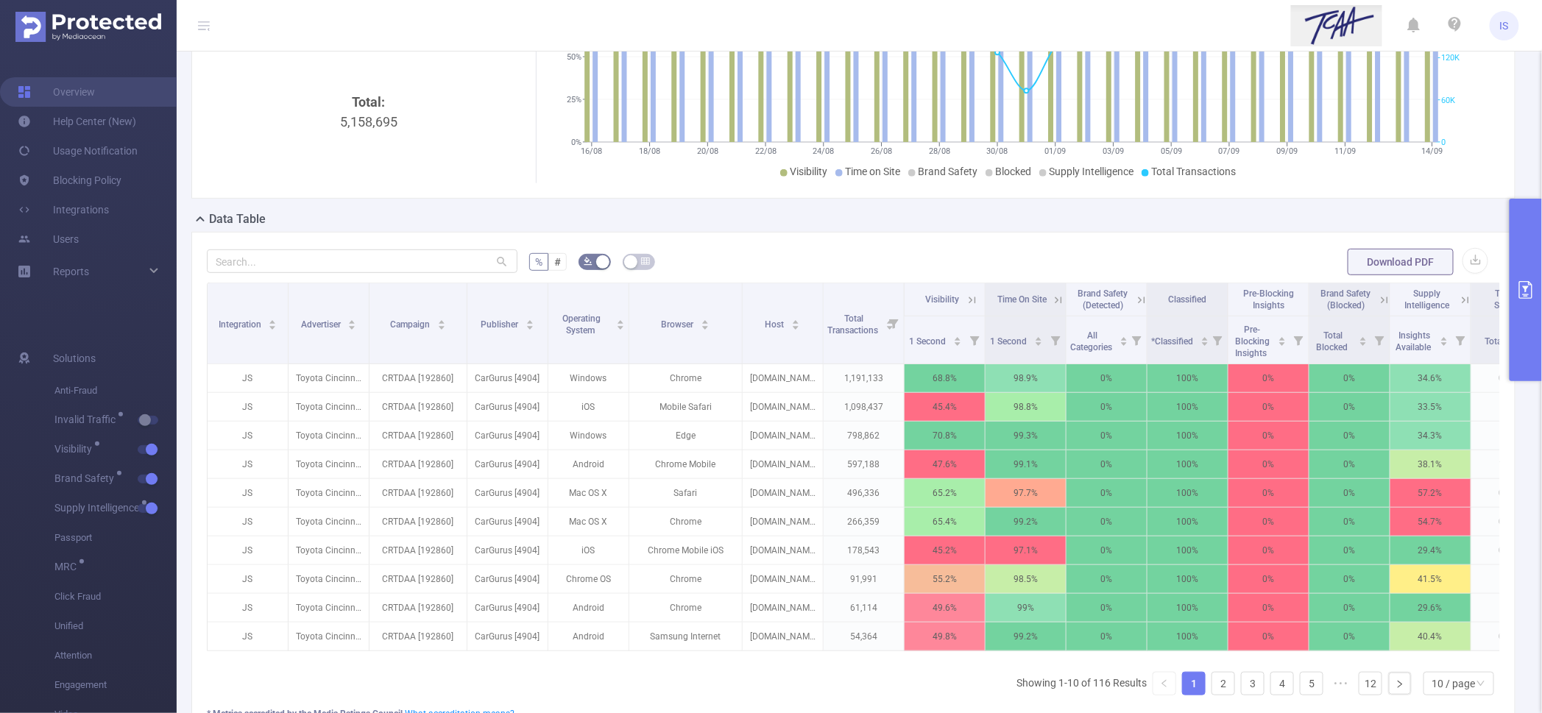
click at [970, 294] on icon at bounding box center [972, 300] width 13 height 13
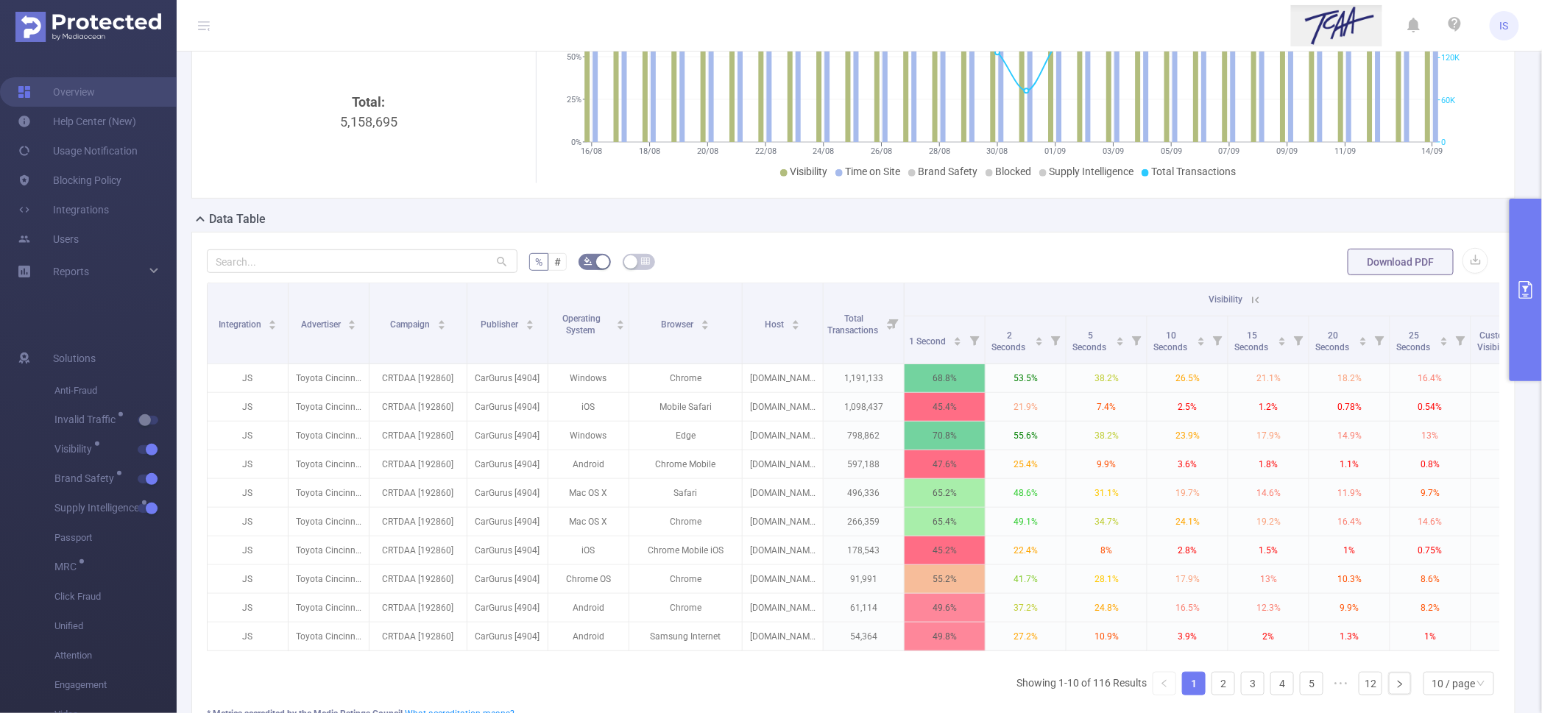
click at [1256, 303] on icon at bounding box center [1255, 300] width 13 height 13
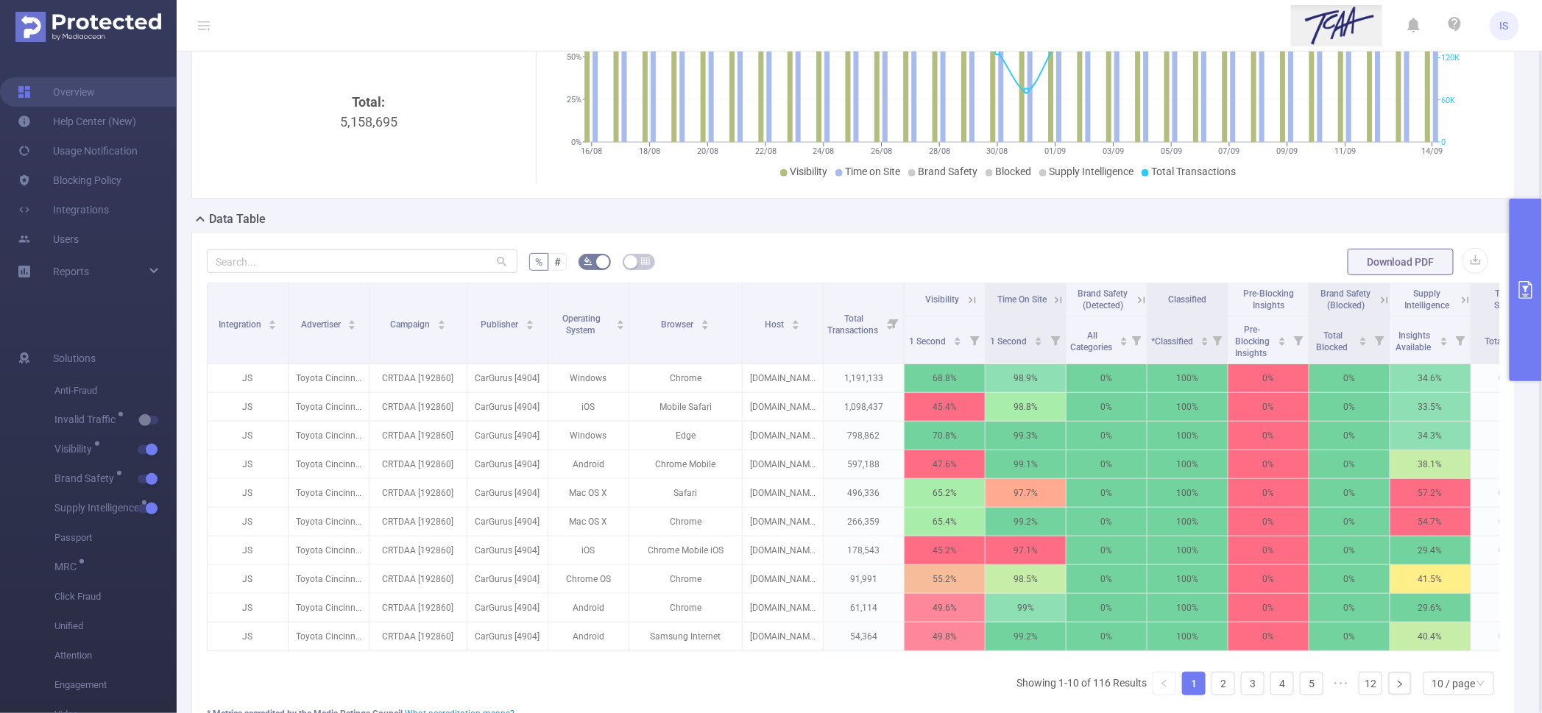
click at [978, 300] on icon at bounding box center [972, 300] width 13 height 13
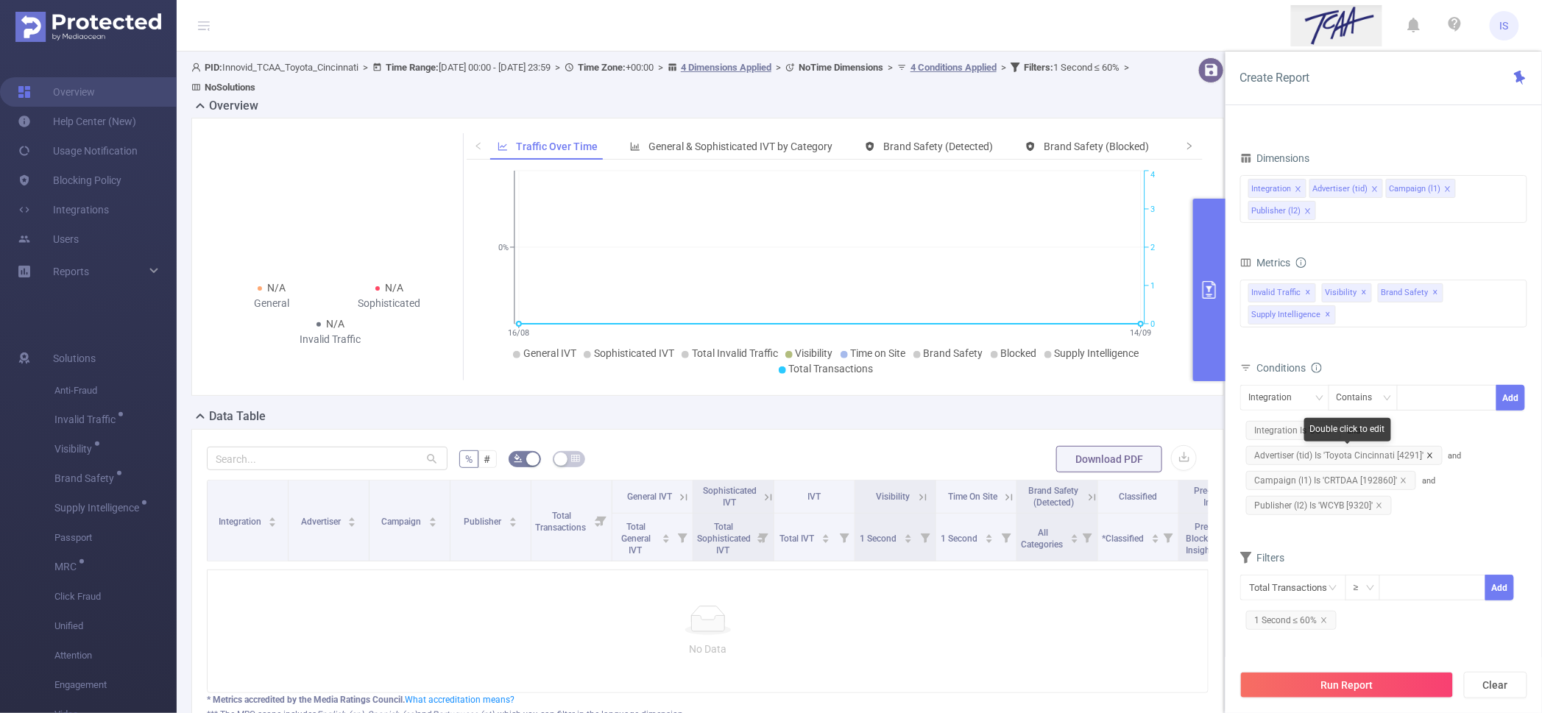
click at [1431, 454] on icon "icon: close" at bounding box center [1430, 455] width 7 height 7
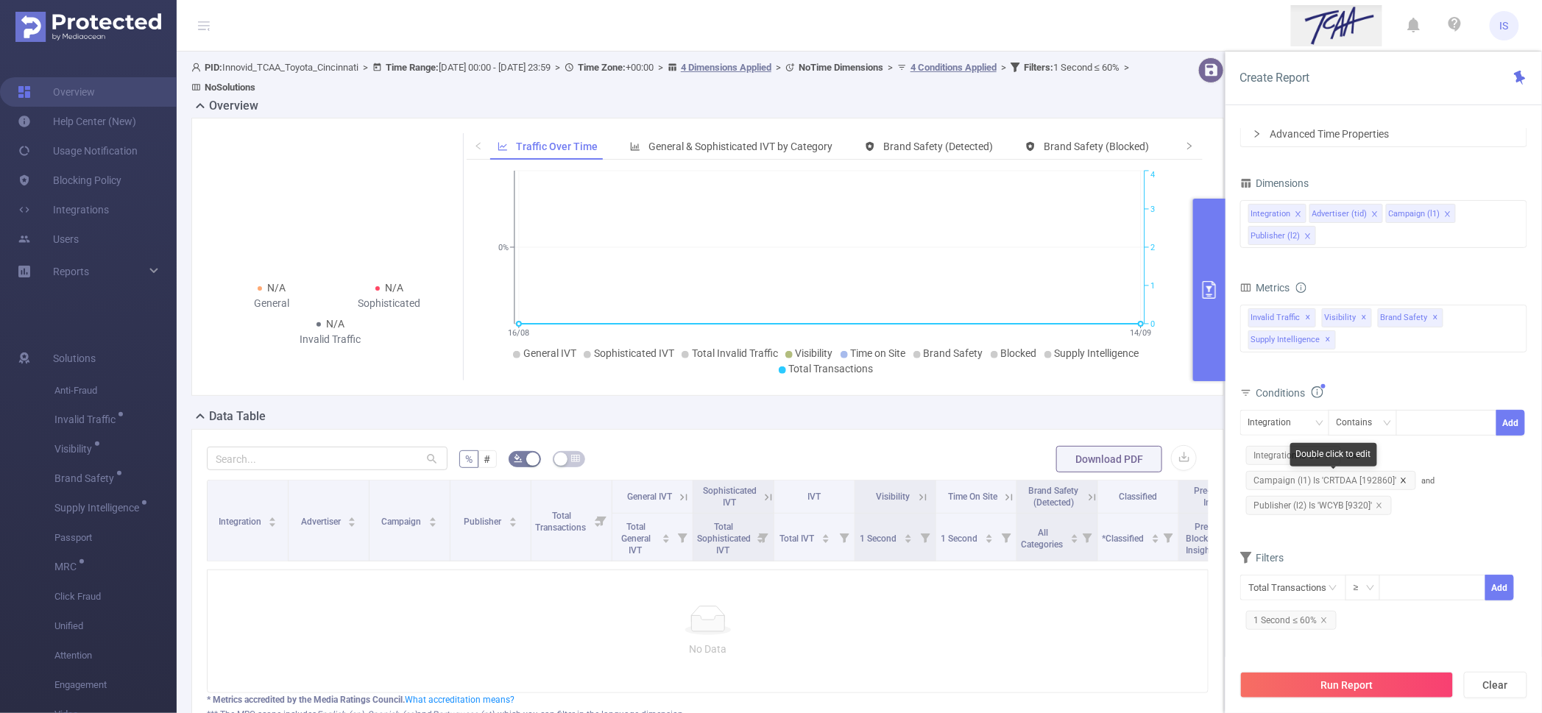
click at [1402, 483] on icon "icon: close" at bounding box center [1403, 480] width 7 height 7
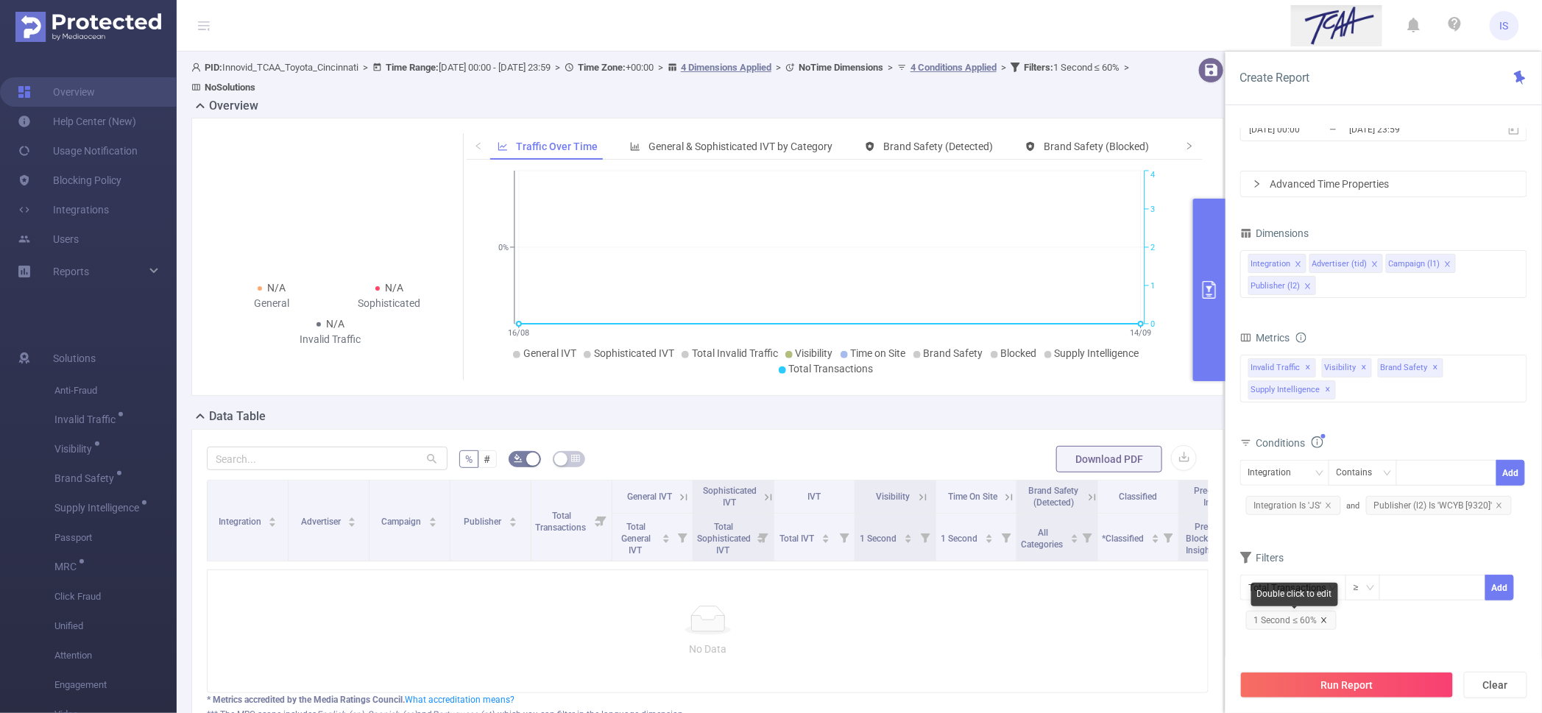
click at [1321, 622] on icon "icon: close" at bounding box center [1324, 620] width 7 height 7
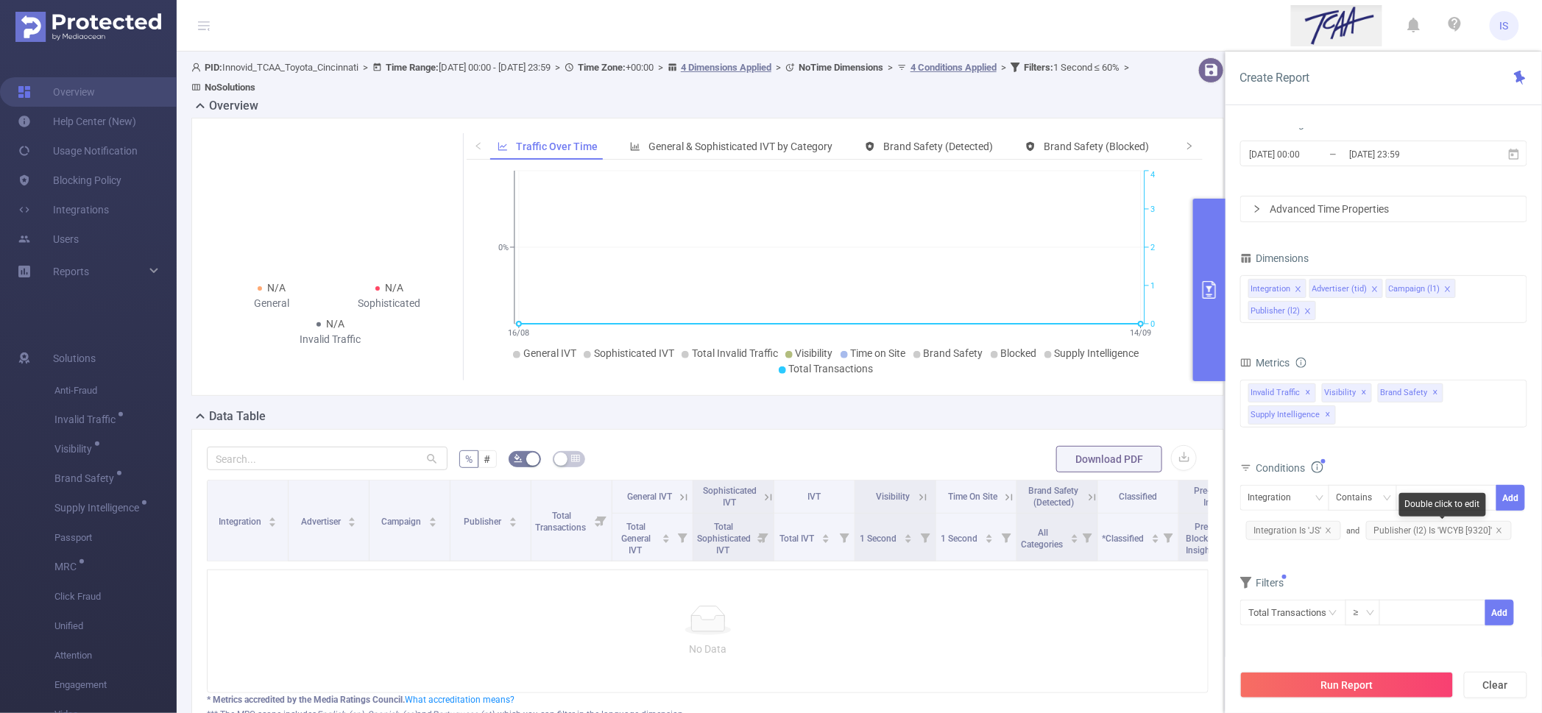
click at [1452, 536] on span "Publisher (l2) Is 'WCYB [9320]'" at bounding box center [1439, 530] width 146 height 19
drag, startPoint x: 1452, startPoint y: 536, endPoint x: 1432, endPoint y: 534, distance: 20.7
click at [1452, 536] on span "Publisher (l2) Is 'WCYB [9320]'" at bounding box center [1439, 530] width 146 height 19
click at [1353, 501] on div "Is" at bounding box center [1345, 498] width 17 height 24
click at [1367, 529] on li "Contains" at bounding box center [1378, 528] width 98 height 24
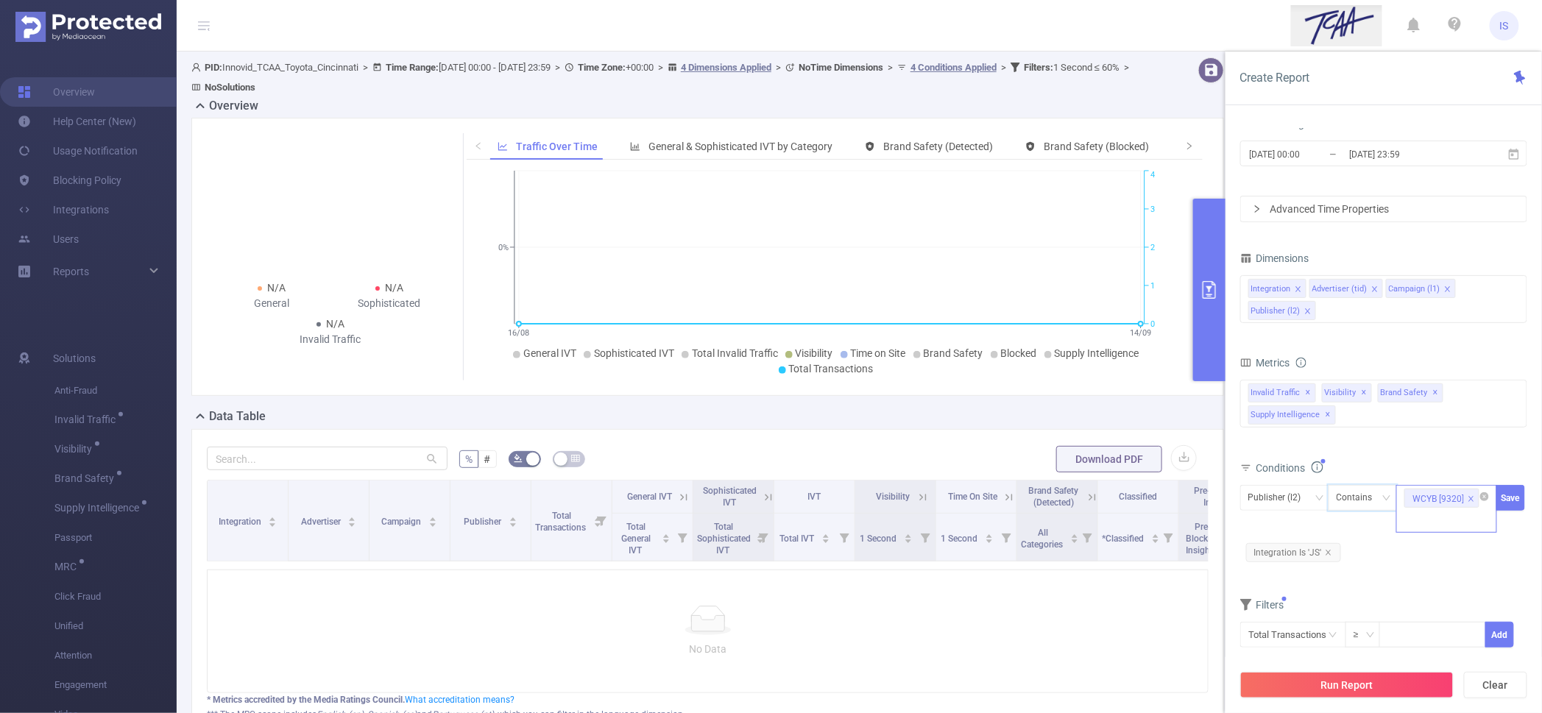
click at [1505, 498] on button "Save" at bounding box center [1511, 498] width 29 height 26
click at [1329, 317] on div "Integration Advertiser (tid) Campaign (l1) Publisher (l2)" at bounding box center [1383, 299] width 287 height 48
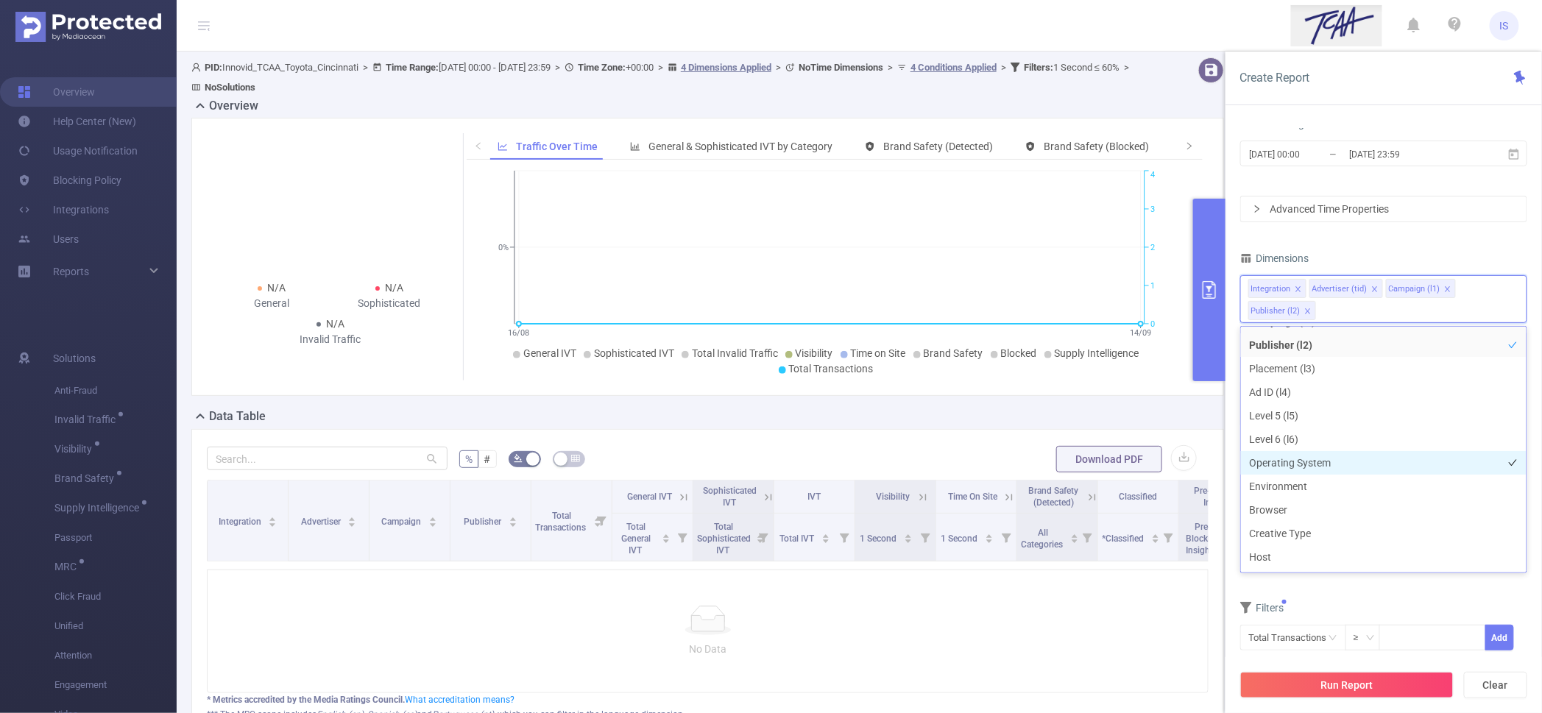
scroll to position [92, 0]
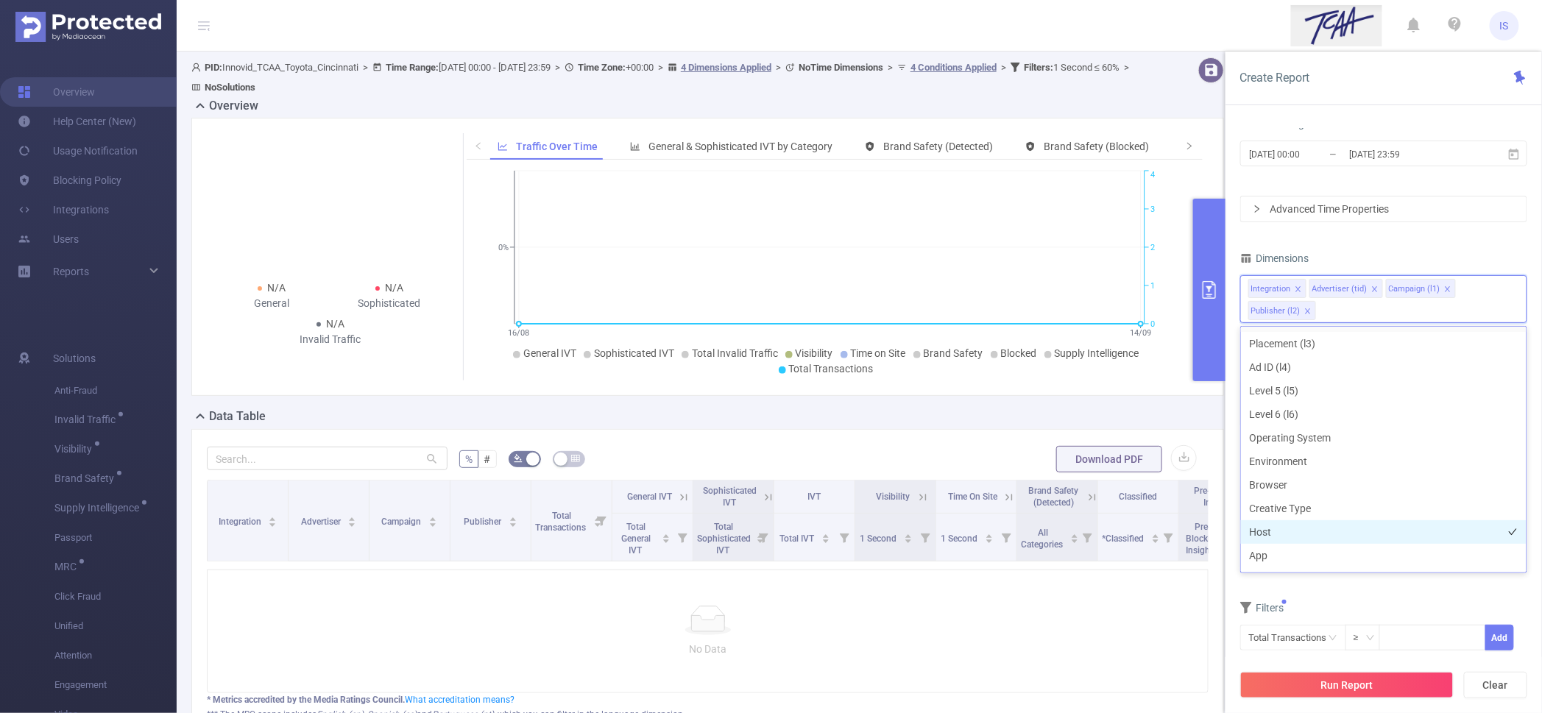
click at [1271, 529] on li "Host" at bounding box center [1384, 532] width 286 height 24
click at [1276, 554] on li "App" at bounding box center [1384, 556] width 286 height 24
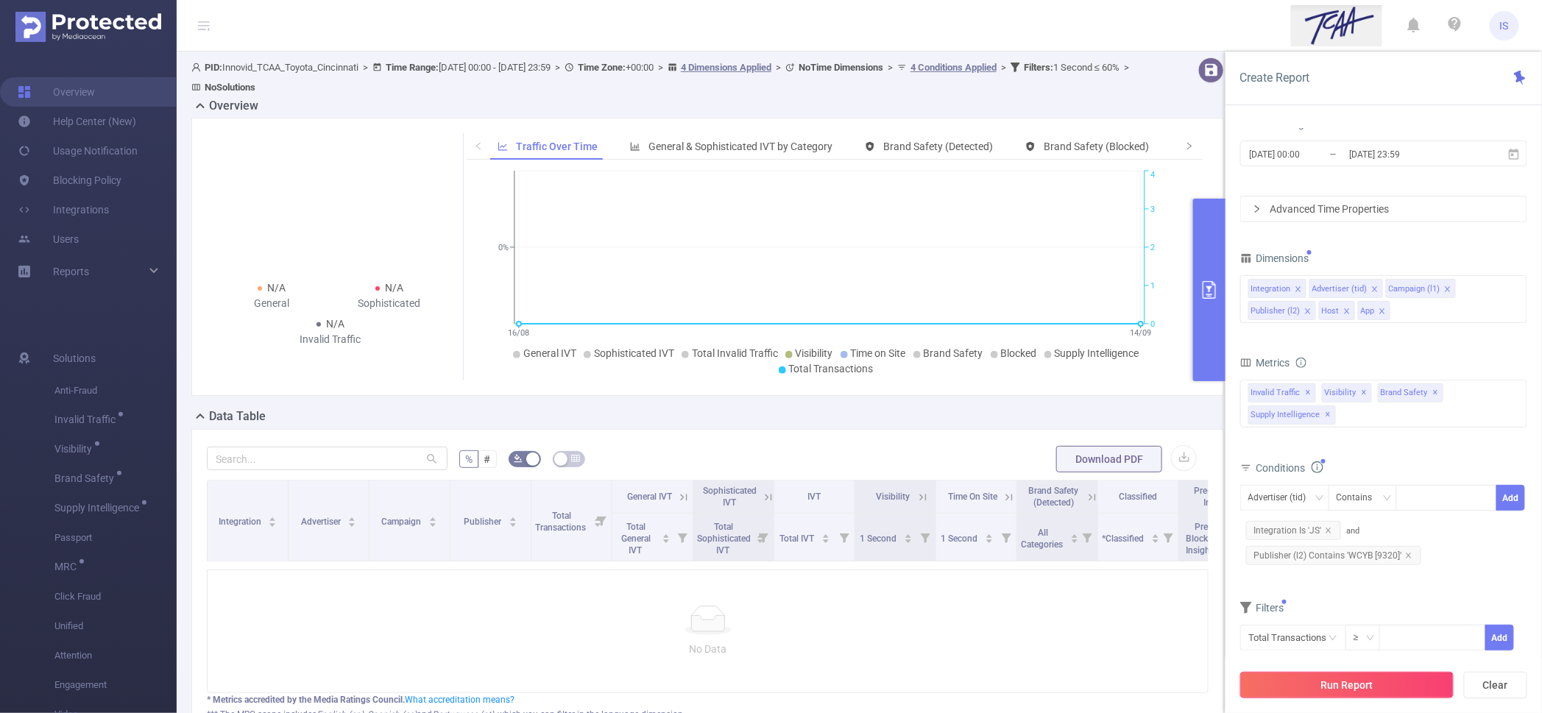
click at [1352, 685] on button "Run Report" at bounding box center [1346, 685] width 213 height 27
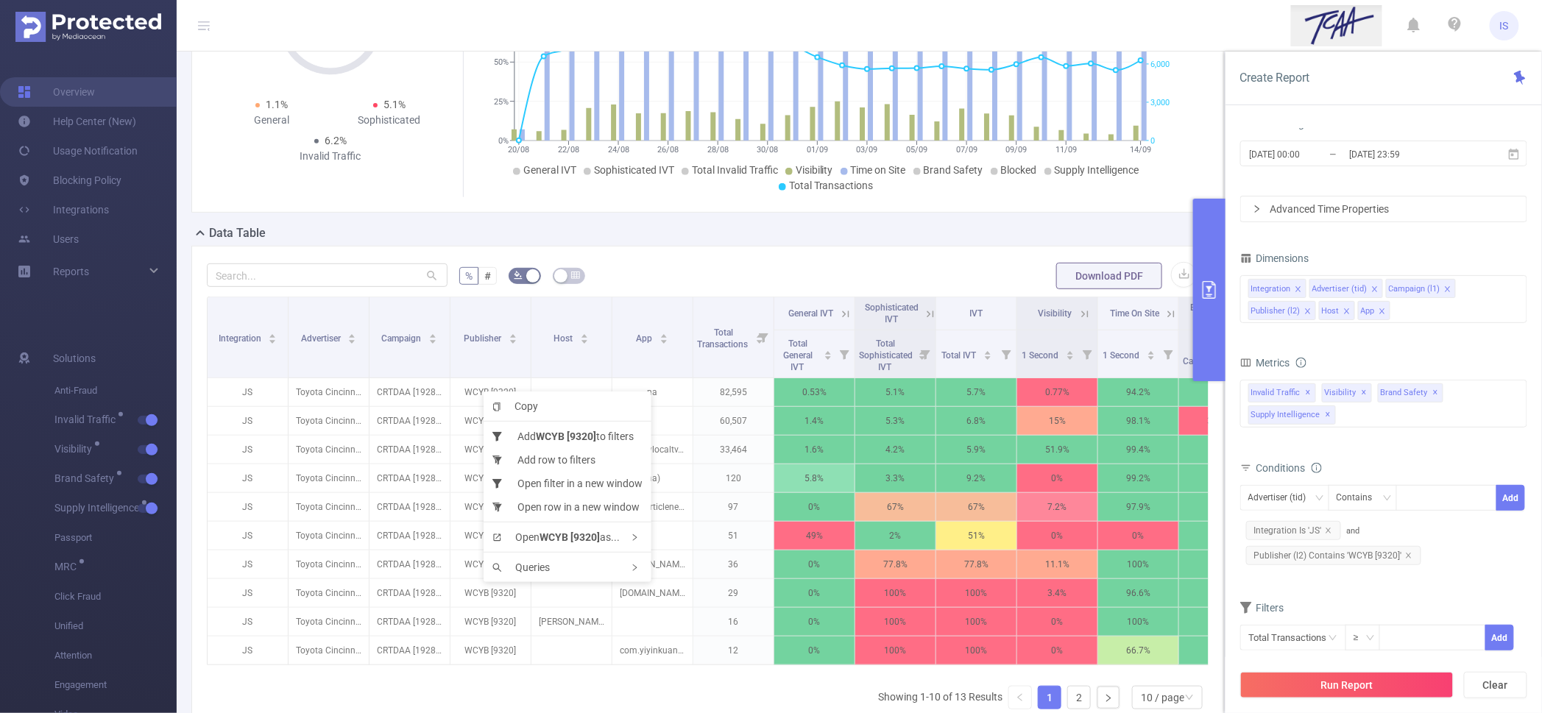
click at [700, 269] on form "% # Download PDF" at bounding box center [708, 275] width 1002 height 29
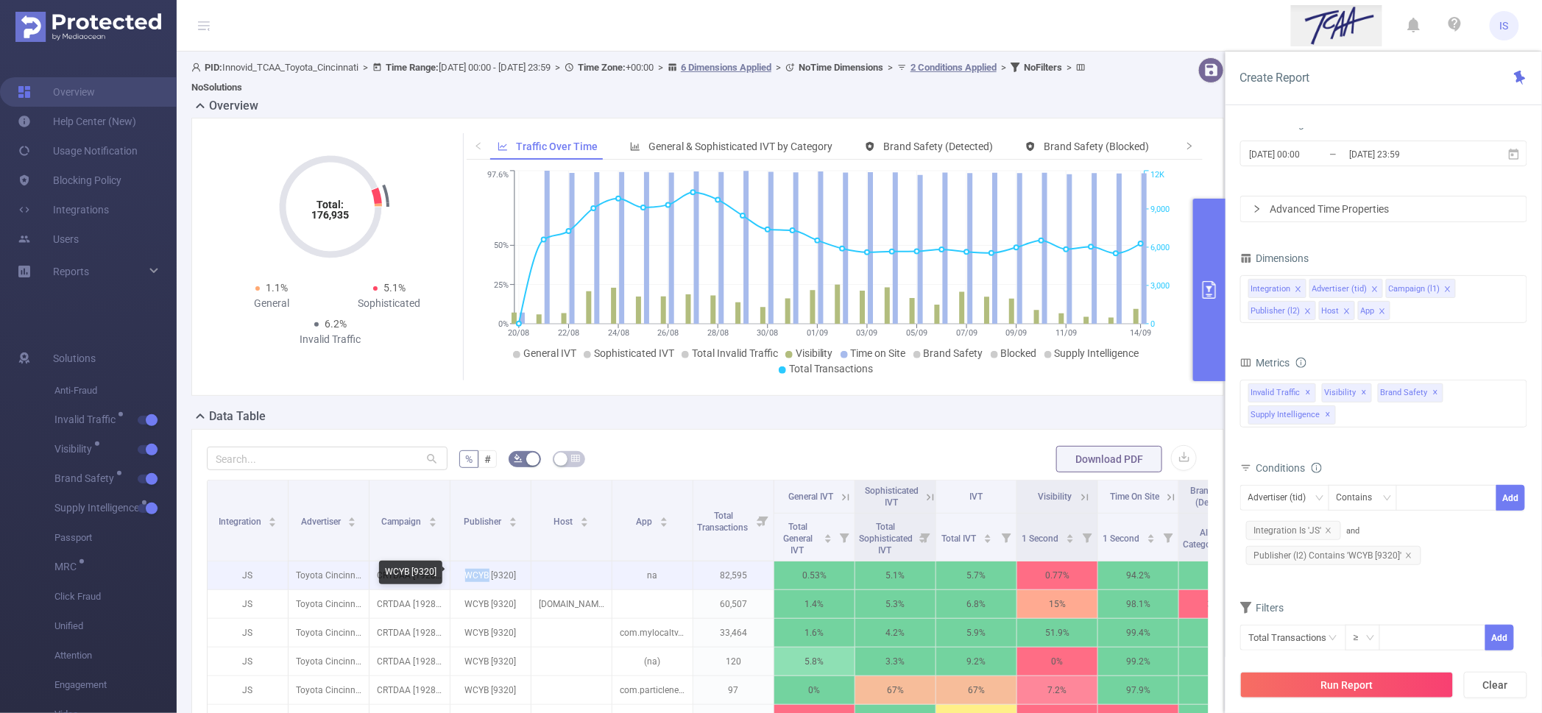
drag, startPoint x: 461, startPoint y: 573, endPoint x: 488, endPoint y: 580, distance: 28.0
click at [488, 580] on p "WCYB [9320]" at bounding box center [491, 576] width 80 height 28
copy p "WCYB"
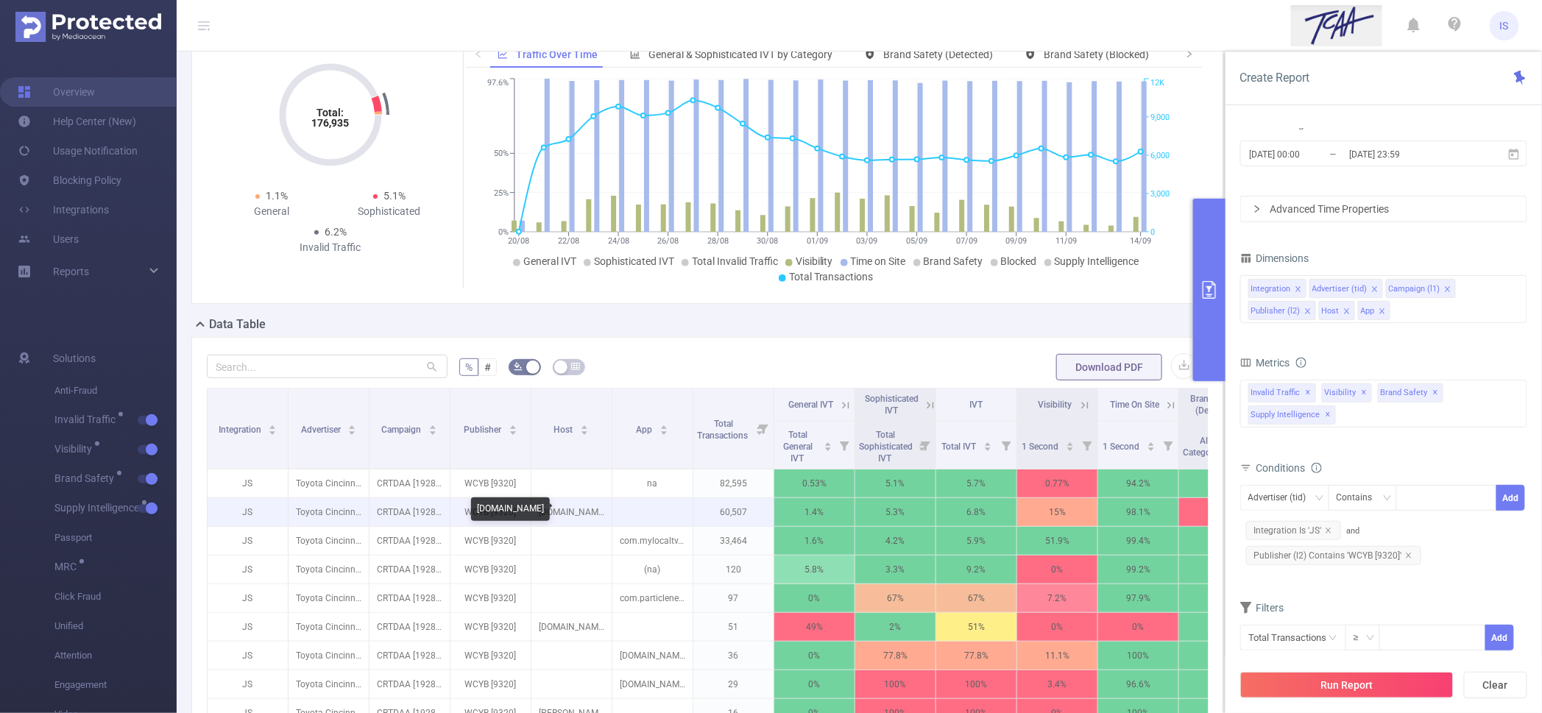
click at [570, 512] on p "wcyb.com" at bounding box center [571, 512] width 80 height 28
copy p "wcyb.com"
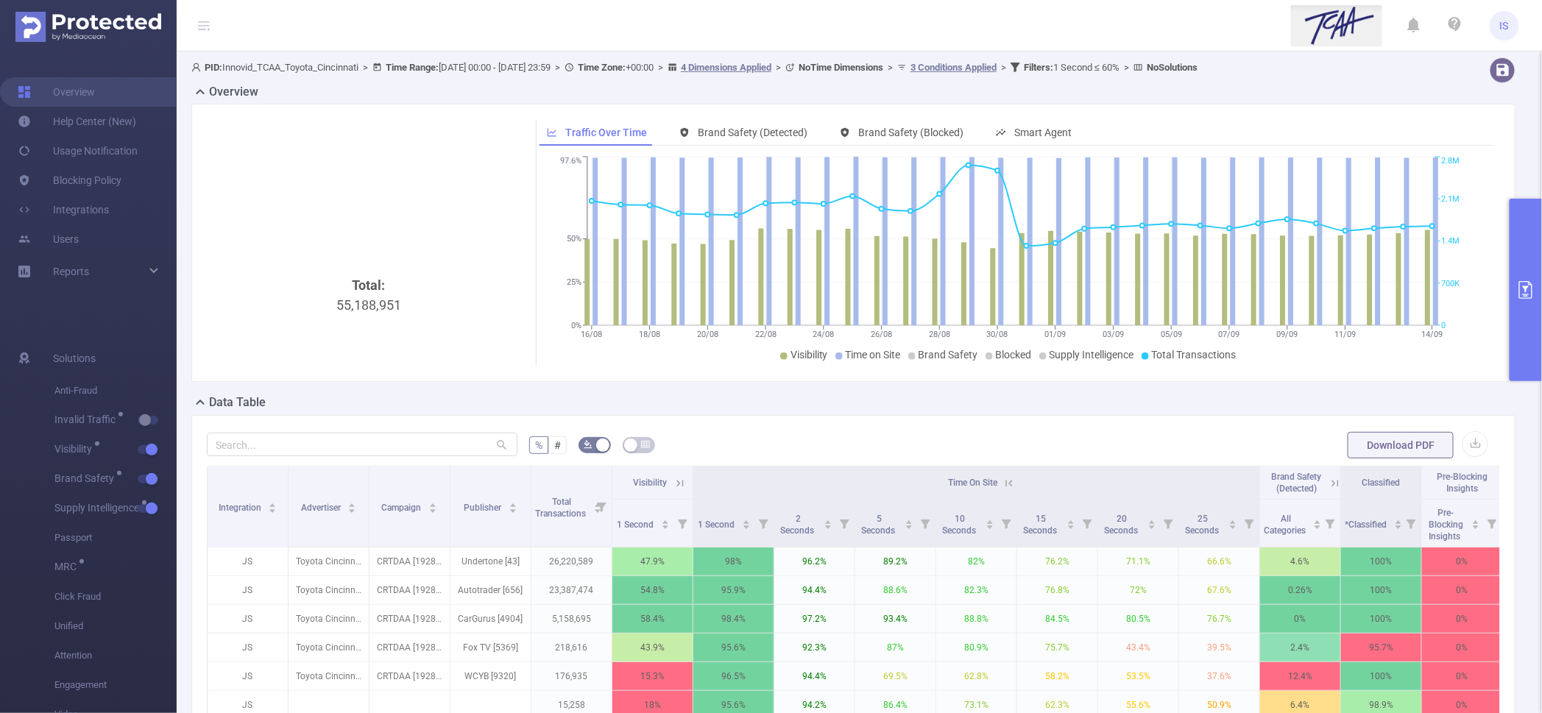
scroll to position [198, 0]
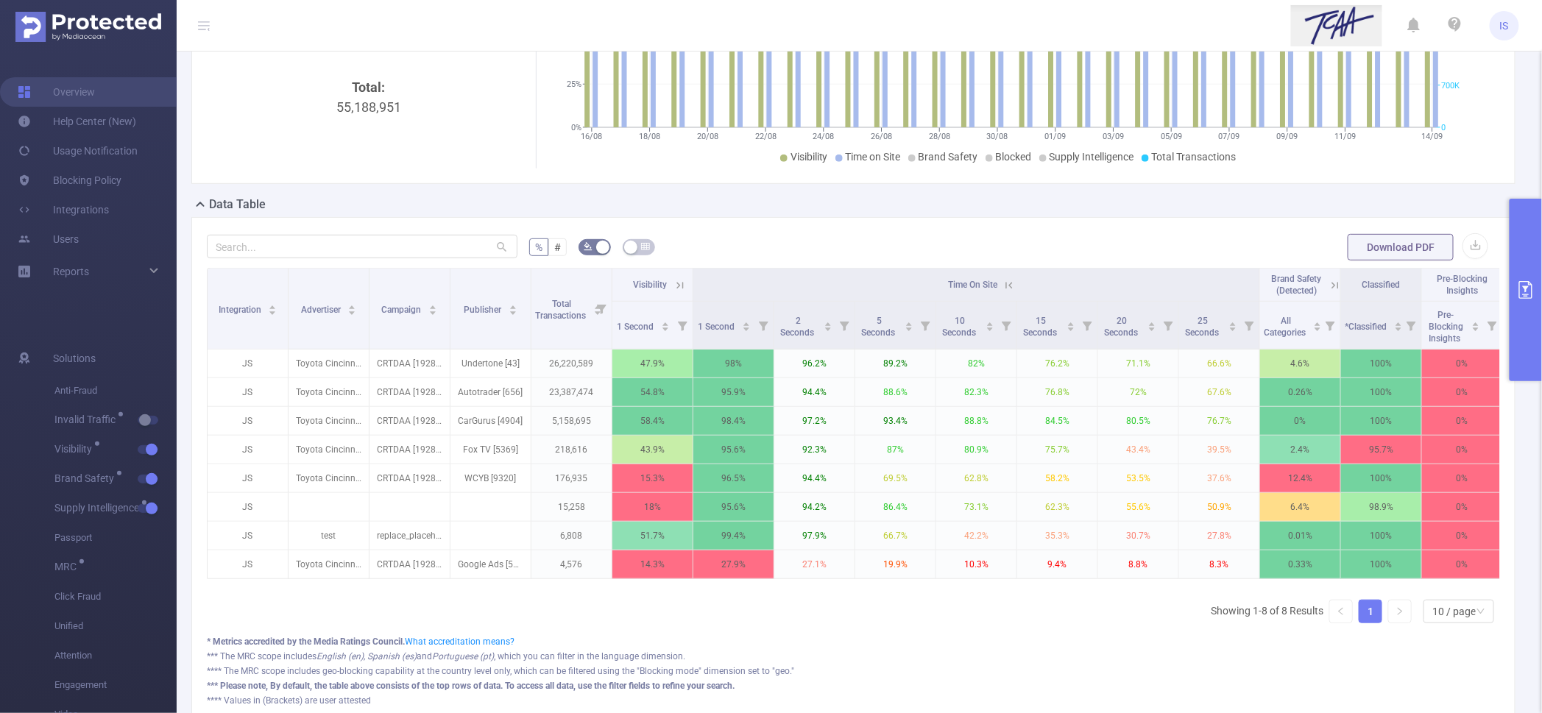
click at [1528, 325] on button "primary" at bounding box center [1526, 290] width 32 height 183
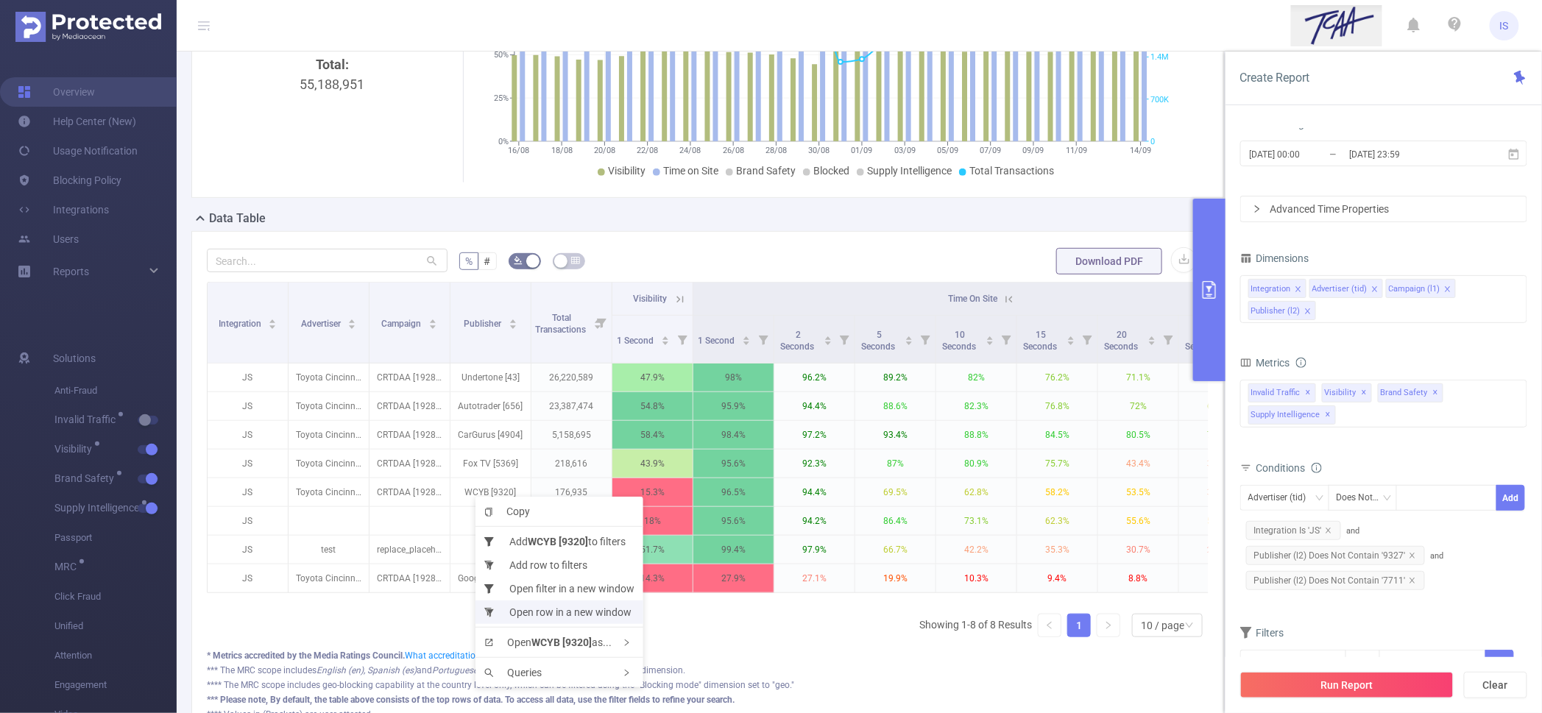
click at [557, 617] on li "Open row in a new window" at bounding box center [560, 613] width 168 height 24
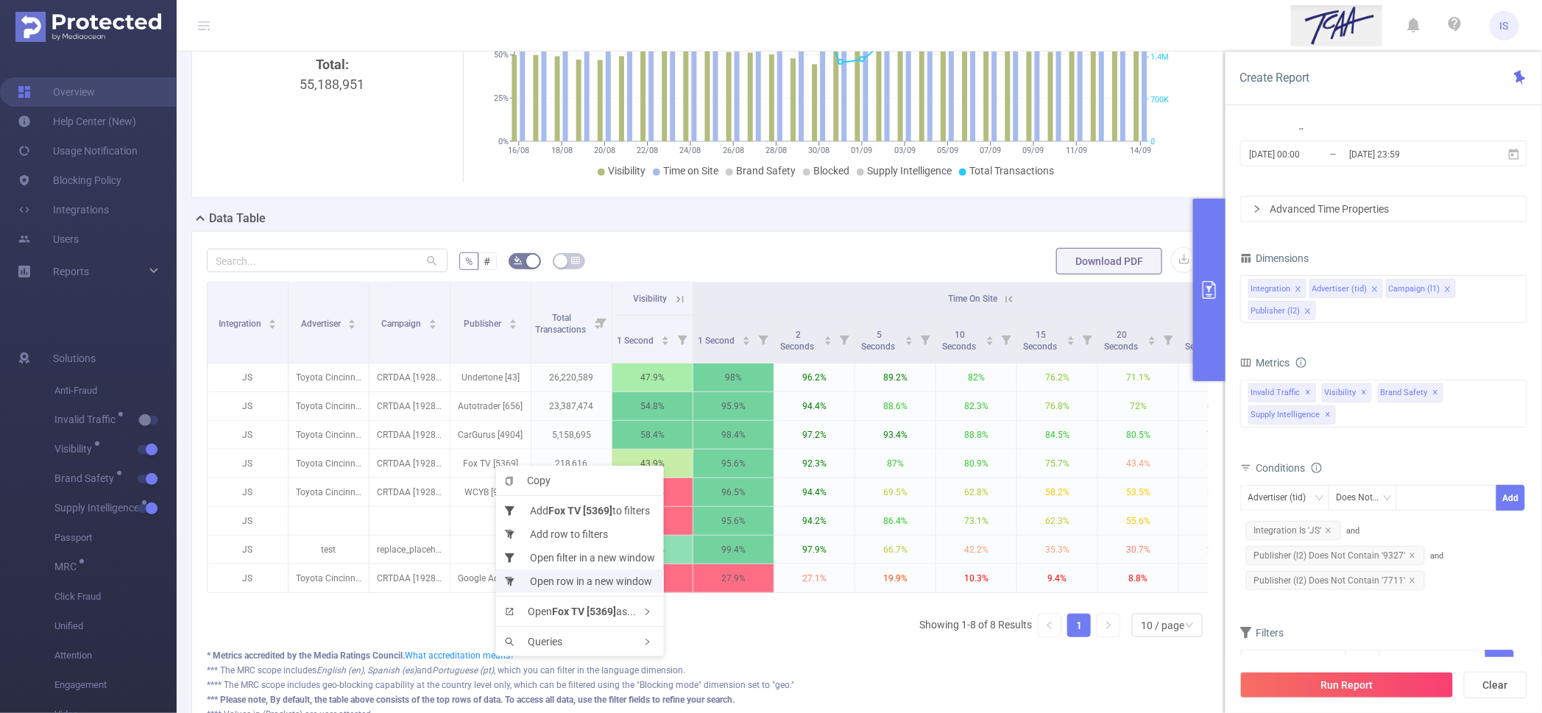
click at [567, 576] on li "Open row in a new window" at bounding box center [580, 582] width 168 height 24
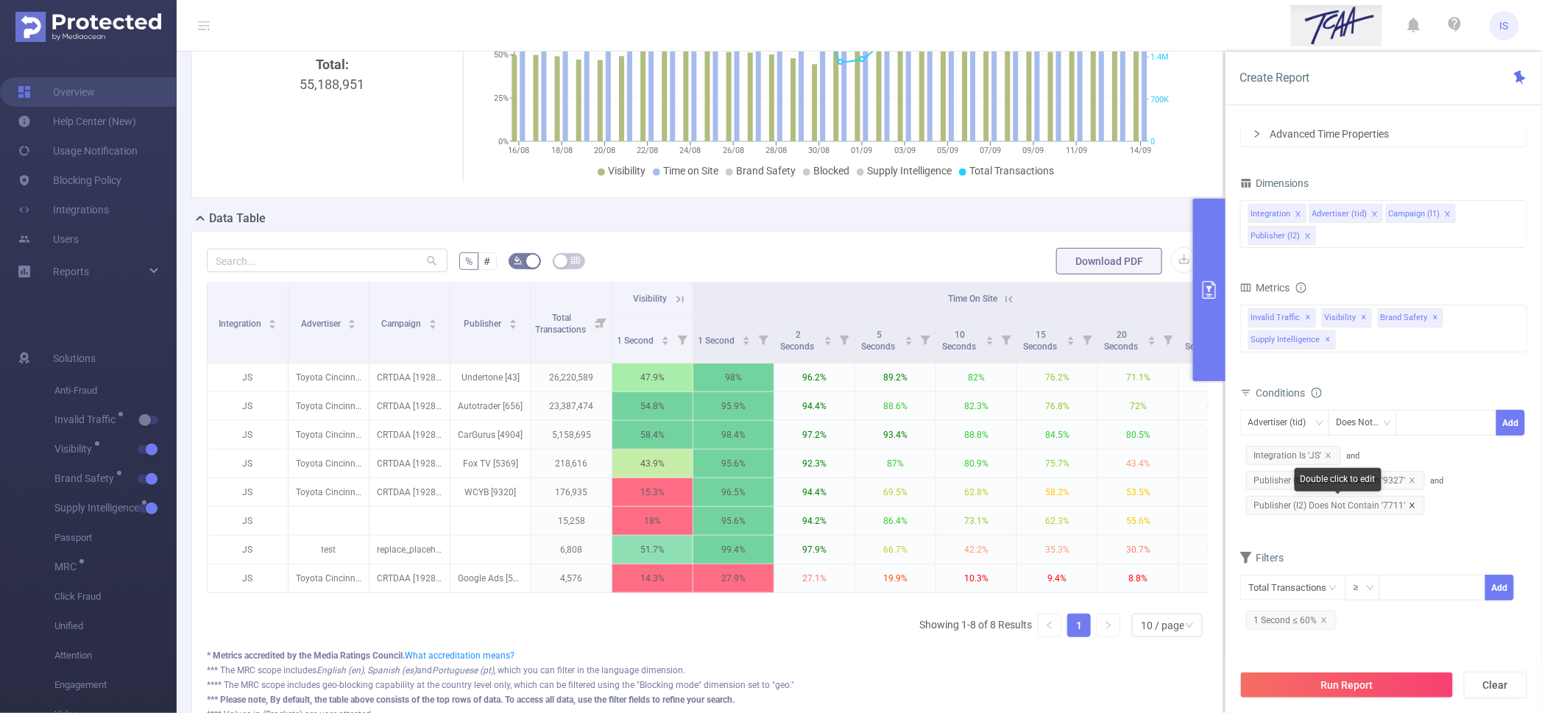
click at [1410, 503] on icon "icon: close" at bounding box center [1412, 505] width 5 height 5
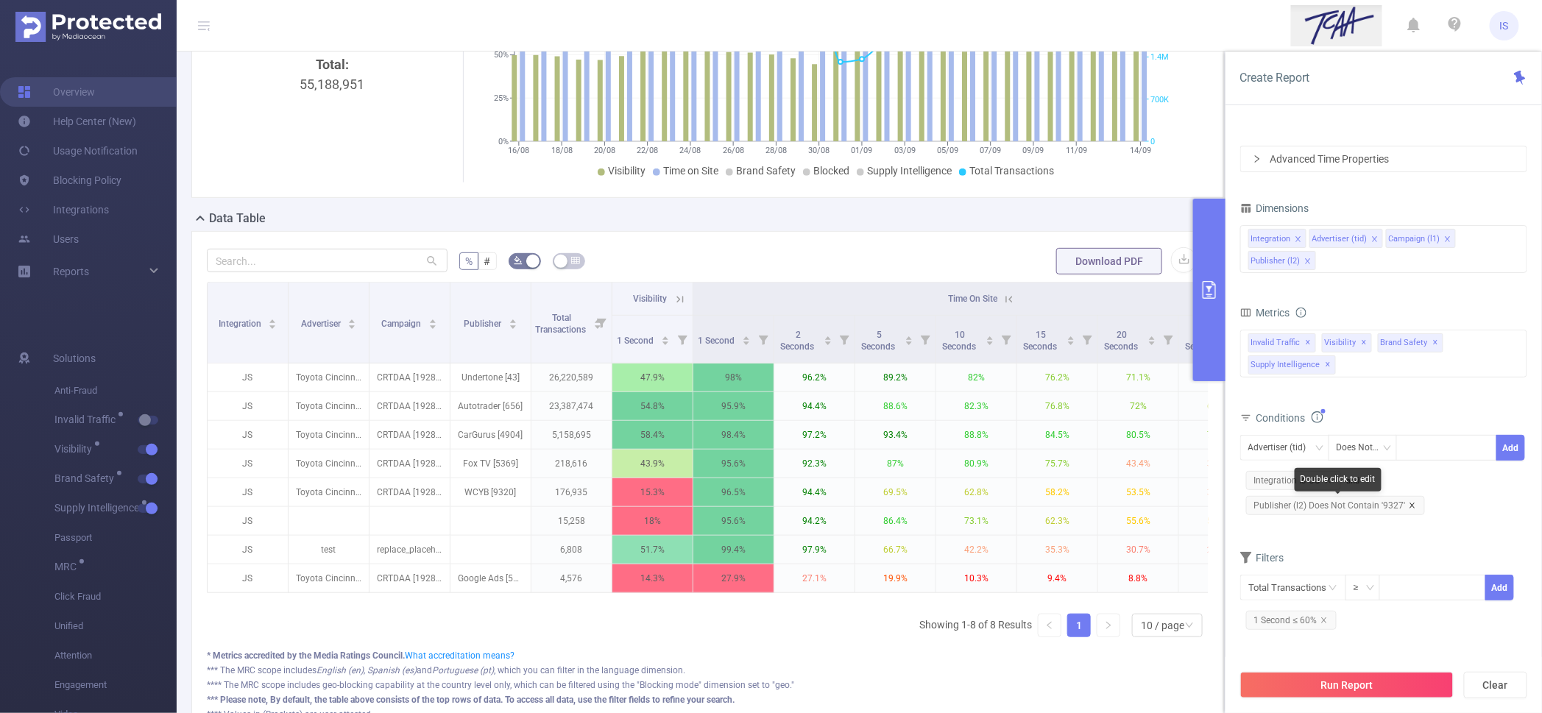
click at [1412, 504] on icon "icon: close" at bounding box center [1412, 505] width 7 height 7
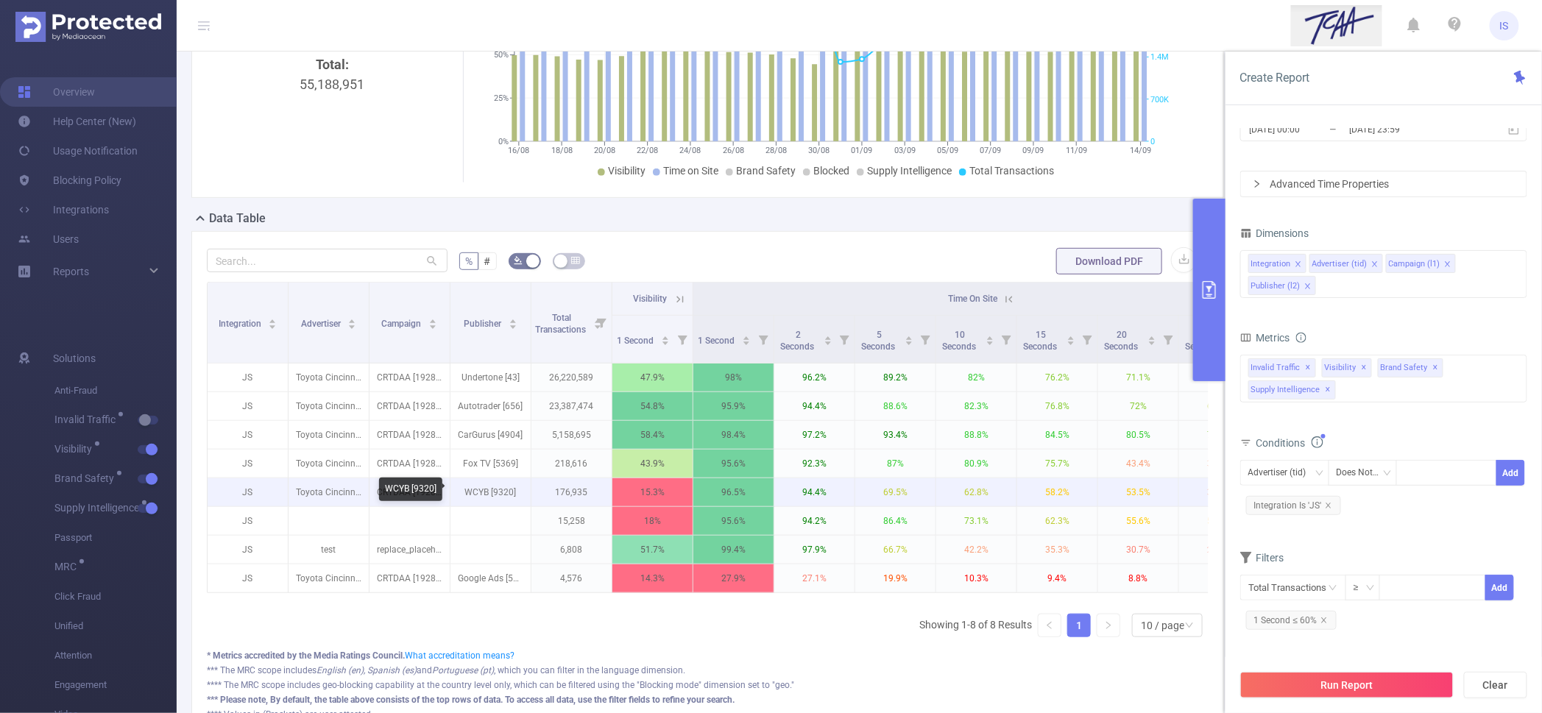
click at [504, 492] on p "WCYB [9320]" at bounding box center [491, 492] width 80 height 28
copy p "9320"
click at [1274, 458] on div "Advertiser (tid) Does Not Contain Add Integration Is 'JS'" at bounding box center [1383, 490] width 287 height 67
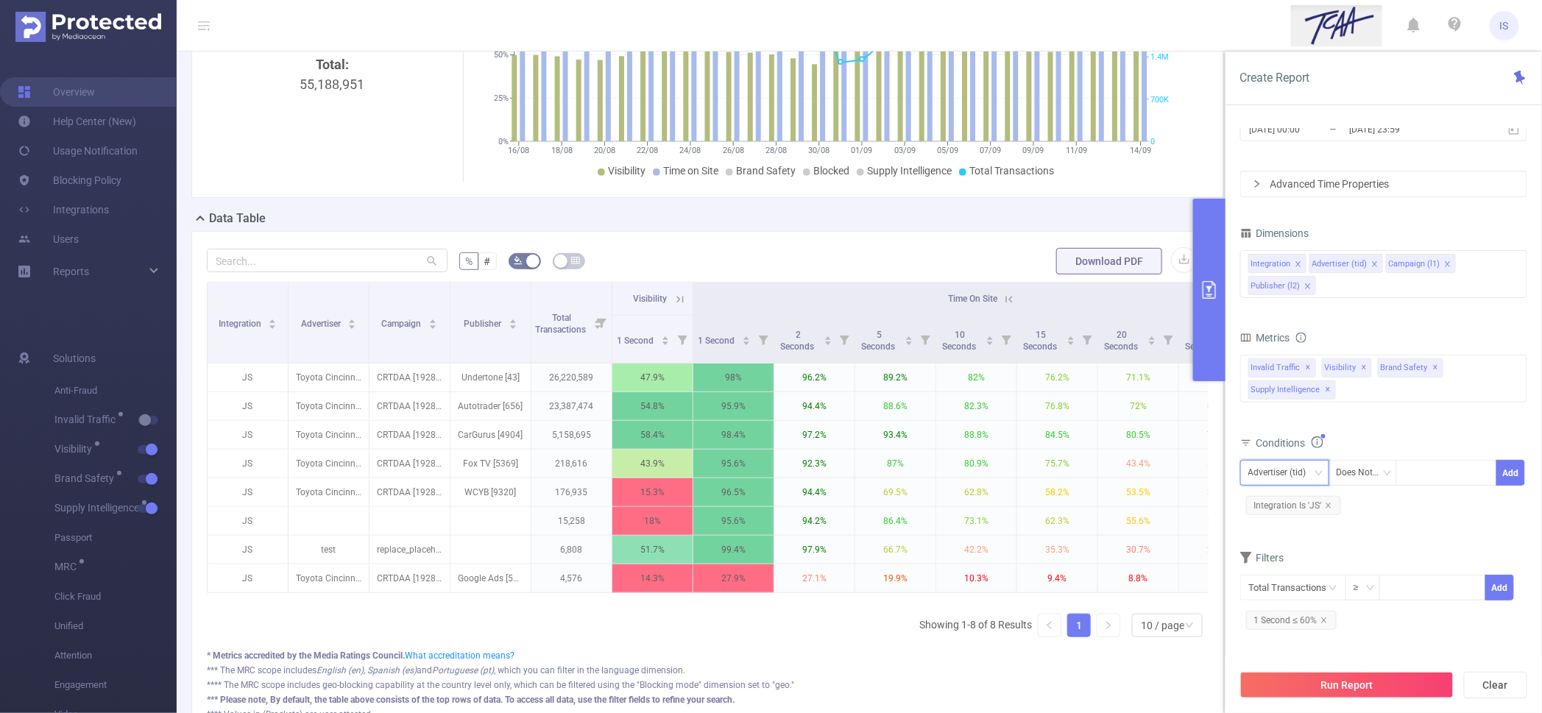
click at [1283, 472] on div "Advertiser (tid)" at bounding box center [1283, 473] width 68 height 24
click at [1300, 576] on li "Publisher (l2)" at bounding box center [1284, 574] width 89 height 24
click at [1371, 467] on div "Does Not Contain" at bounding box center [1363, 473] width 53 height 24
click at [1370, 504] on li "Contains" at bounding box center [1378, 503] width 99 height 24
click at [1438, 481] on div at bounding box center [1447, 473] width 85 height 24
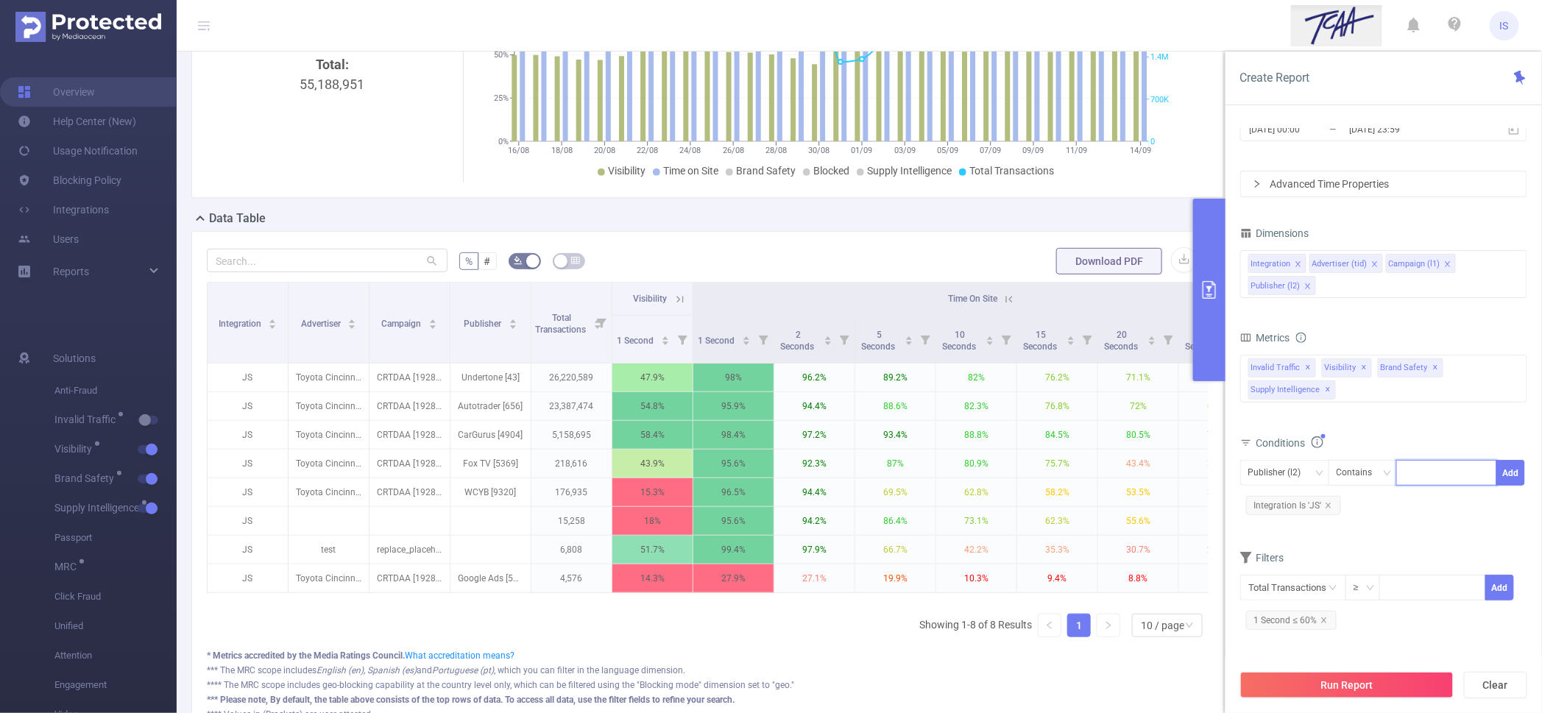
paste input "9320"
type input "9320"
click at [1429, 504] on li "9320" at bounding box center [1447, 504] width 101 height 24
click at [1508, 480] on button "Add" at bounding box center [1511, 473] width 29 height 26
click at [1323, 618] on icon "icon: close" at bounding box center [1324, 620] width 7 height 7
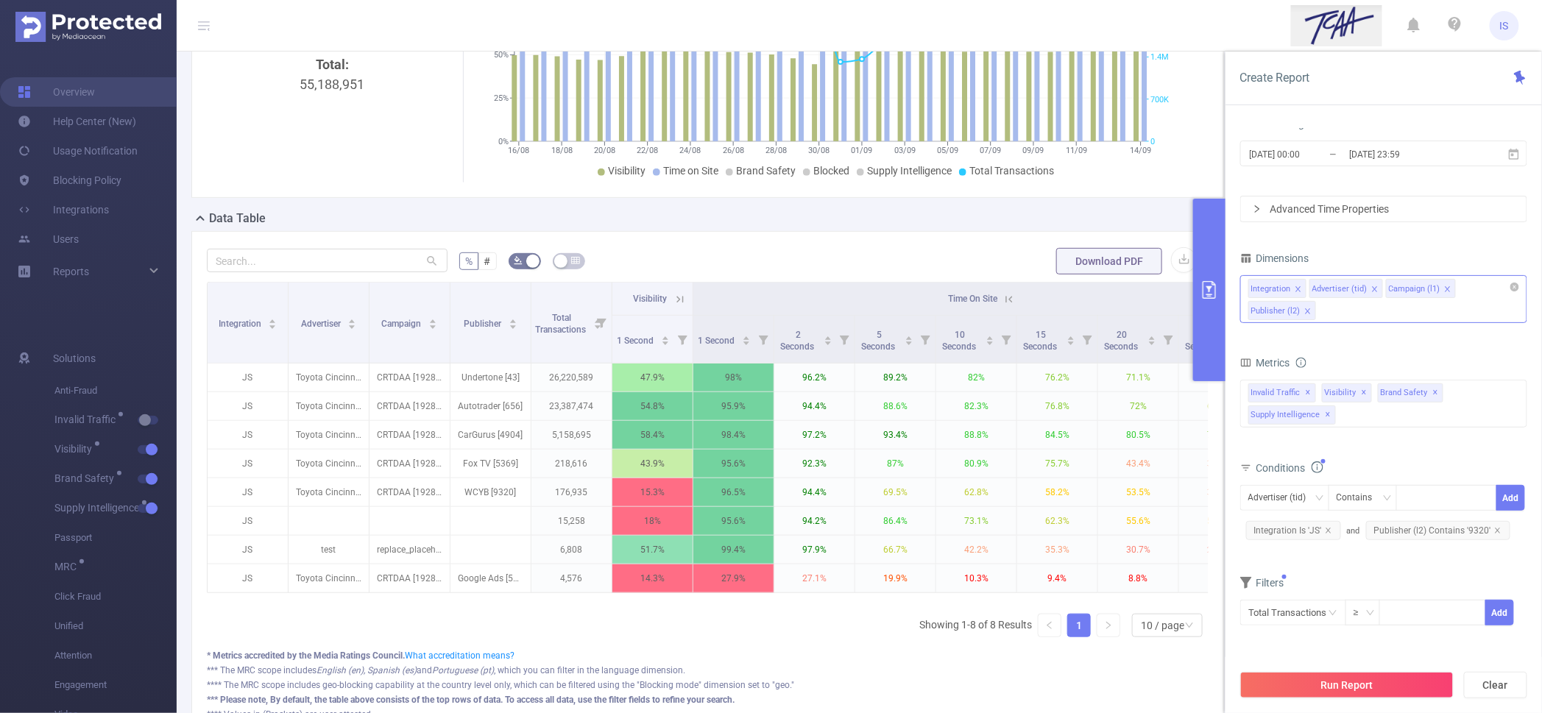
click at [1344, 317] on div "Integration Advertiser (tid) Campaign (l1) Publisher (l2)" at bounding box center [1383, 299] width 287 height 48
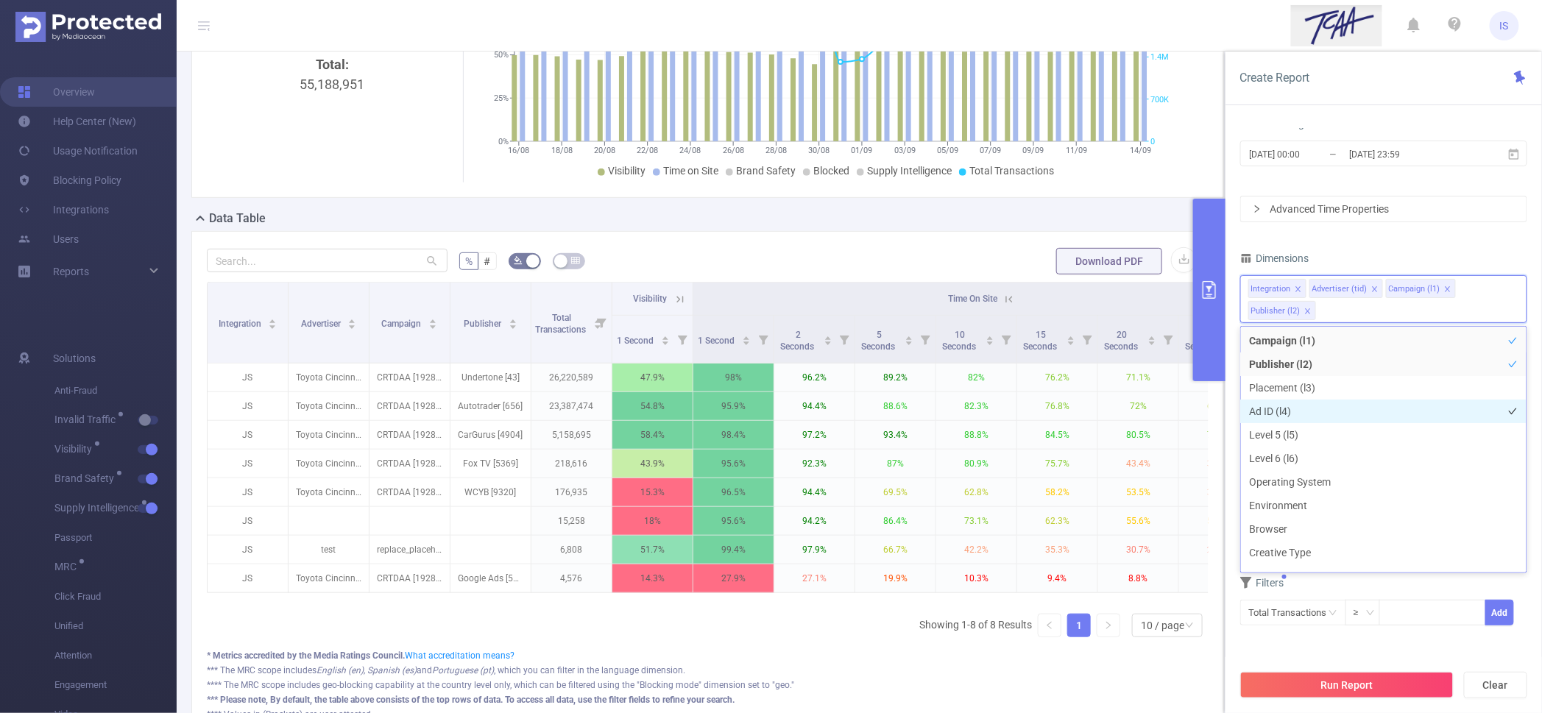
scroll to position [92, 0]
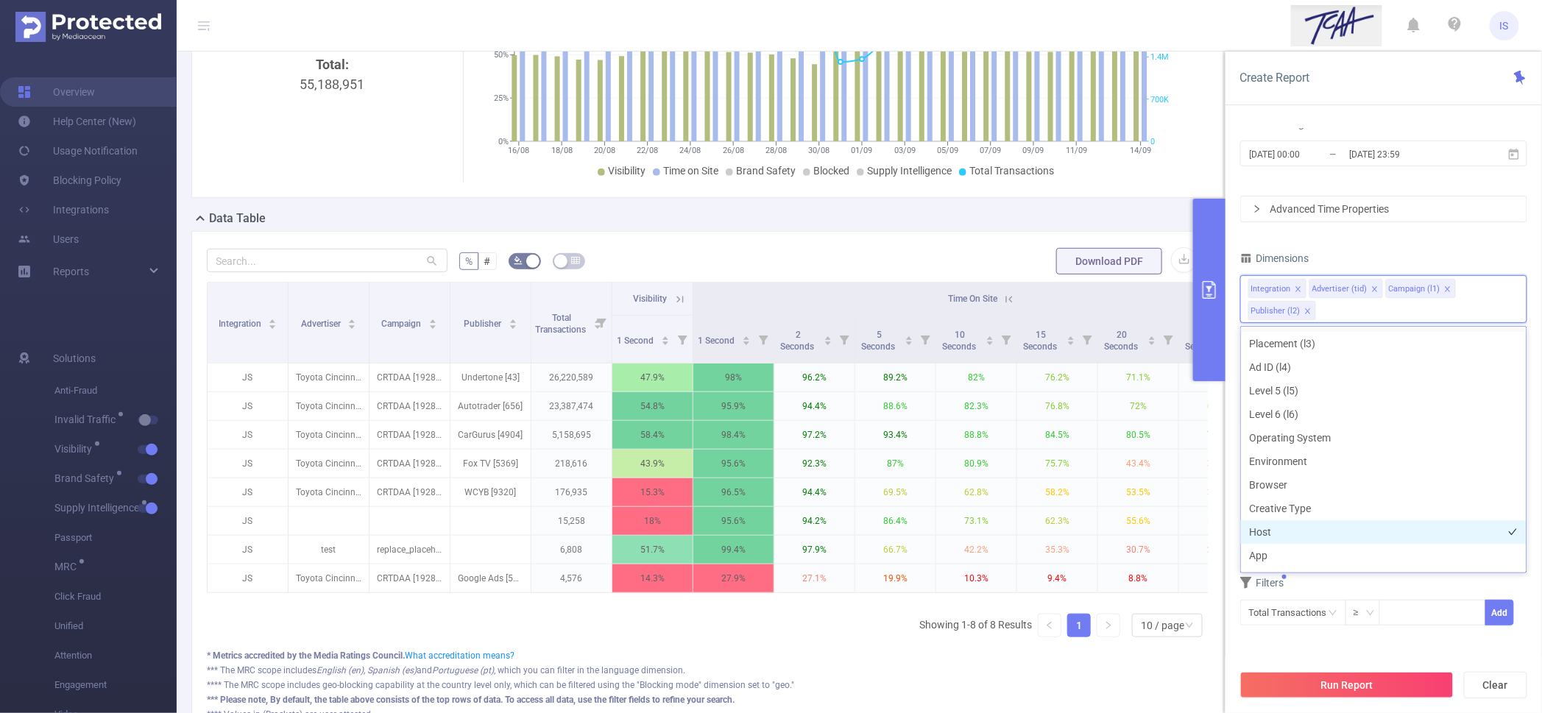
click at [1272, 533] on li "Host" at bounding box center [1384, 532] width 286 height 24
click at [1276, 557] on li "App" at bounding box center [1384, 556] width 286 height 24
click at [1340, 684] on button "Run Report" at bounding box center [1346, 685] width 213 height 27
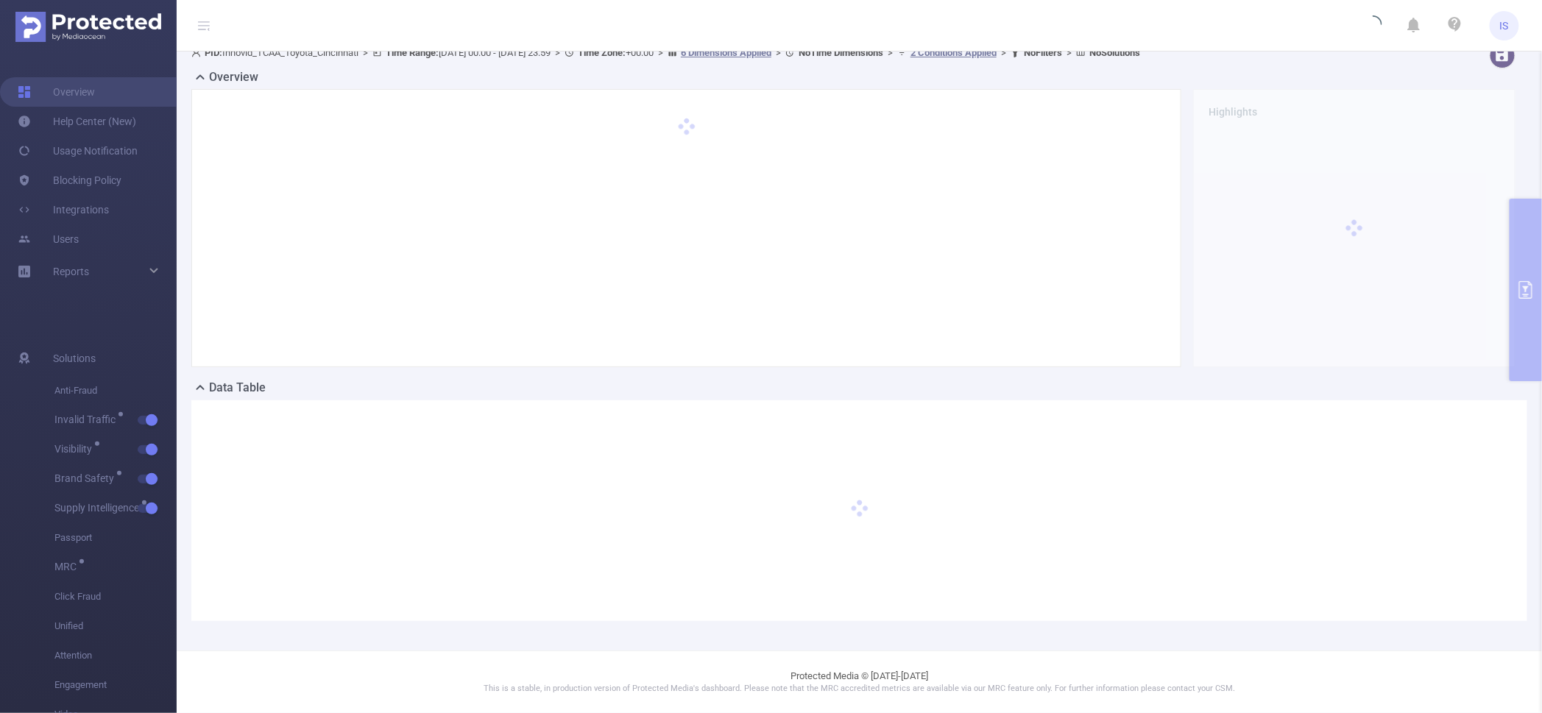
scroll to position [14, 0]
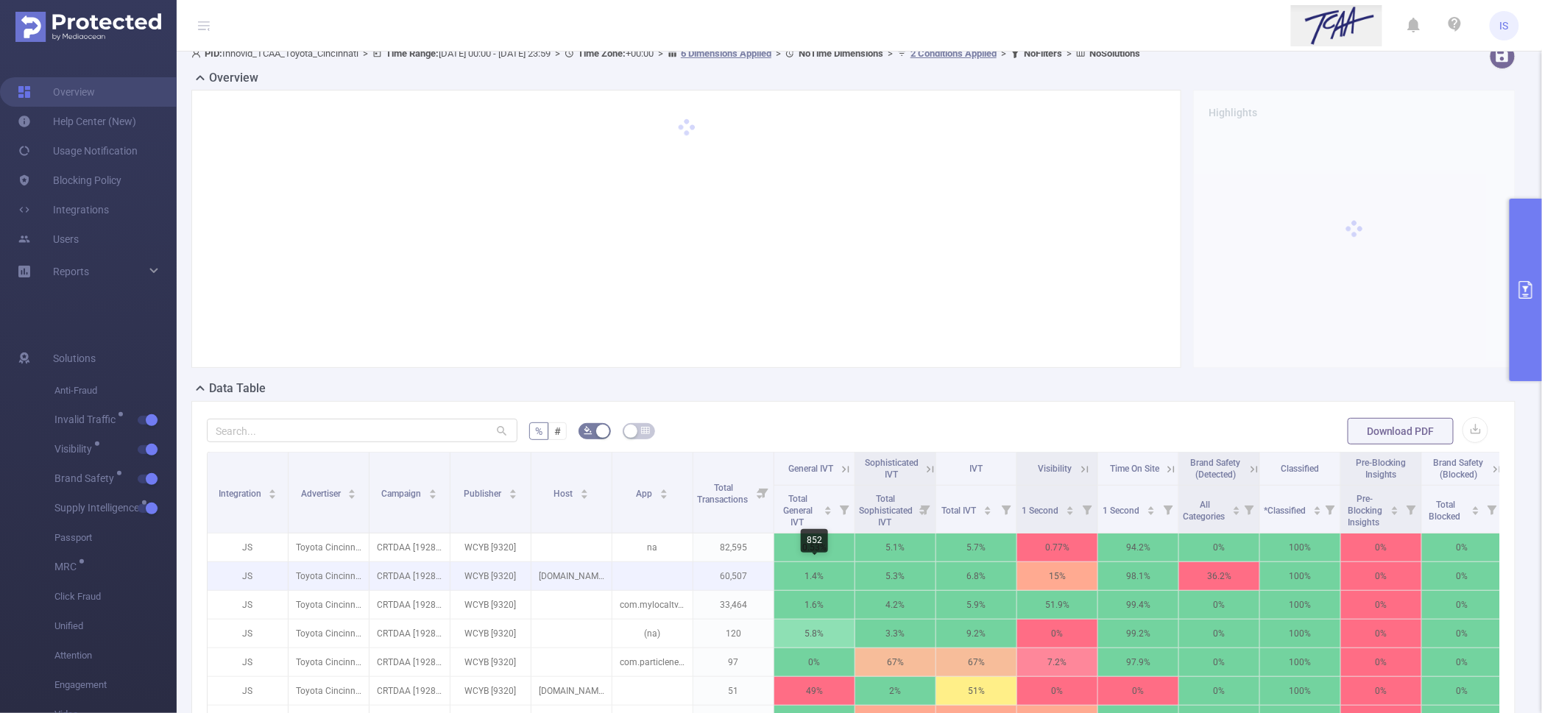
scroll to position [198, 0]
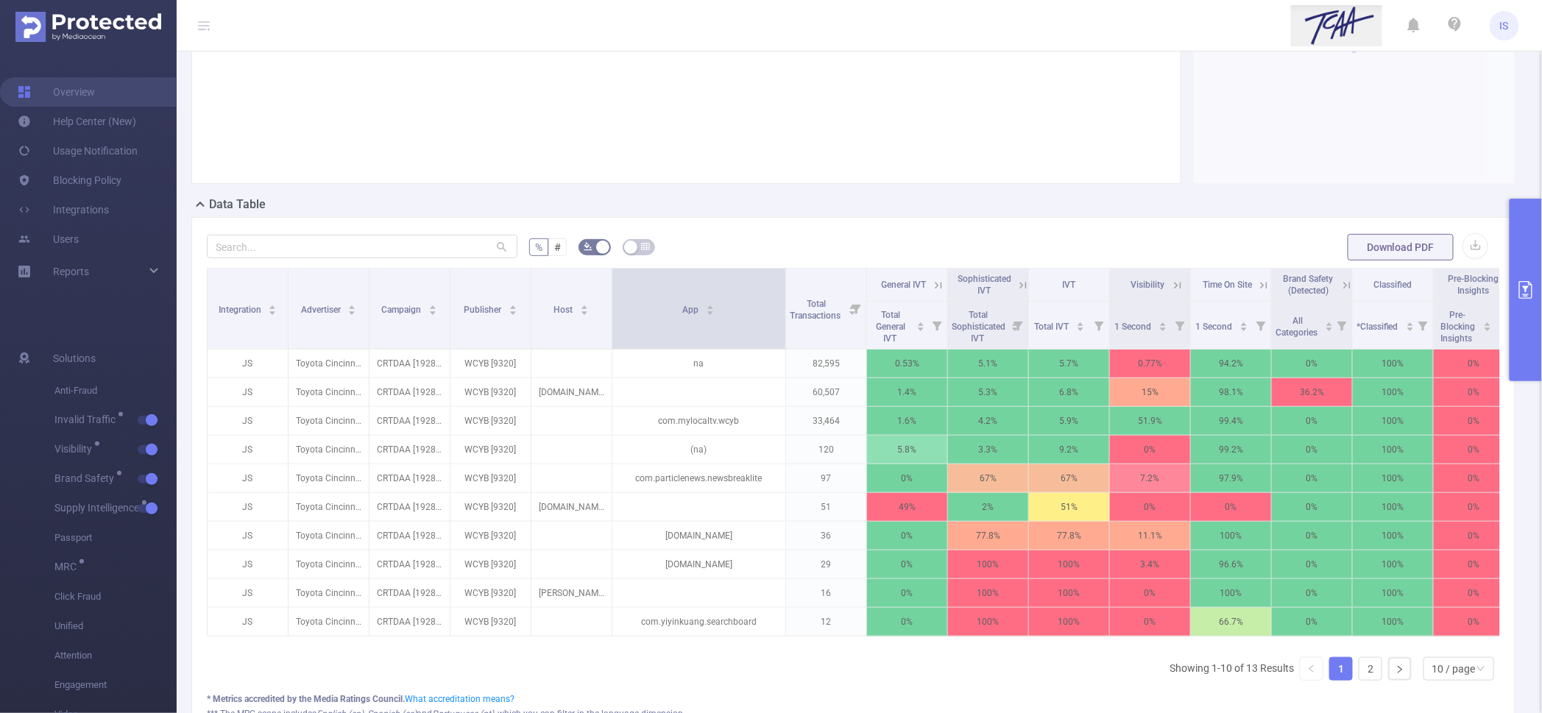
drag, startPoint x: 691, startPoint y: 320, endPoint x: 784, endPoint y: 318, distance: 92.8
click at [784, 318] on span at bounding box center [785, 309] width 7 height 80
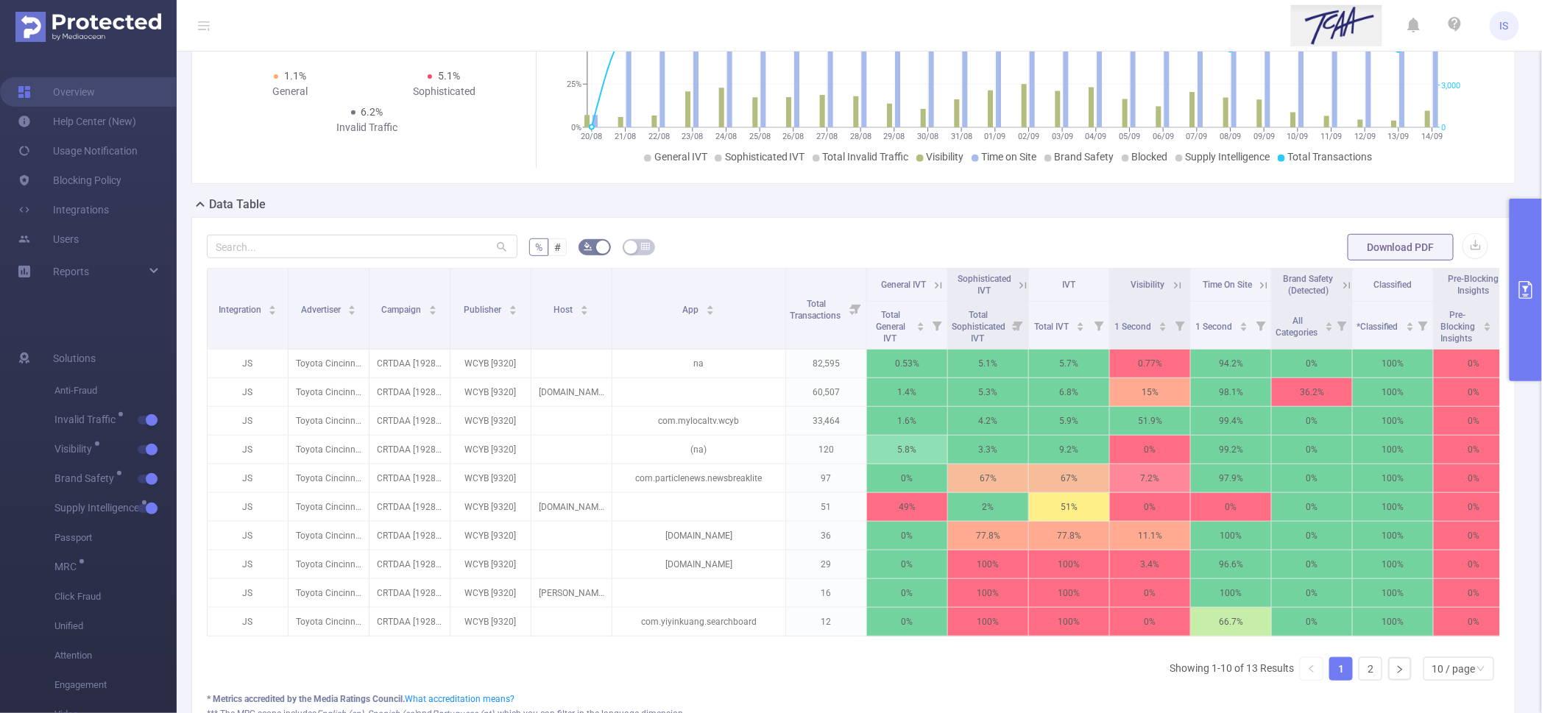
click at [1343, 282] on icon at bounding box center [1347, 285] width 13 height 13
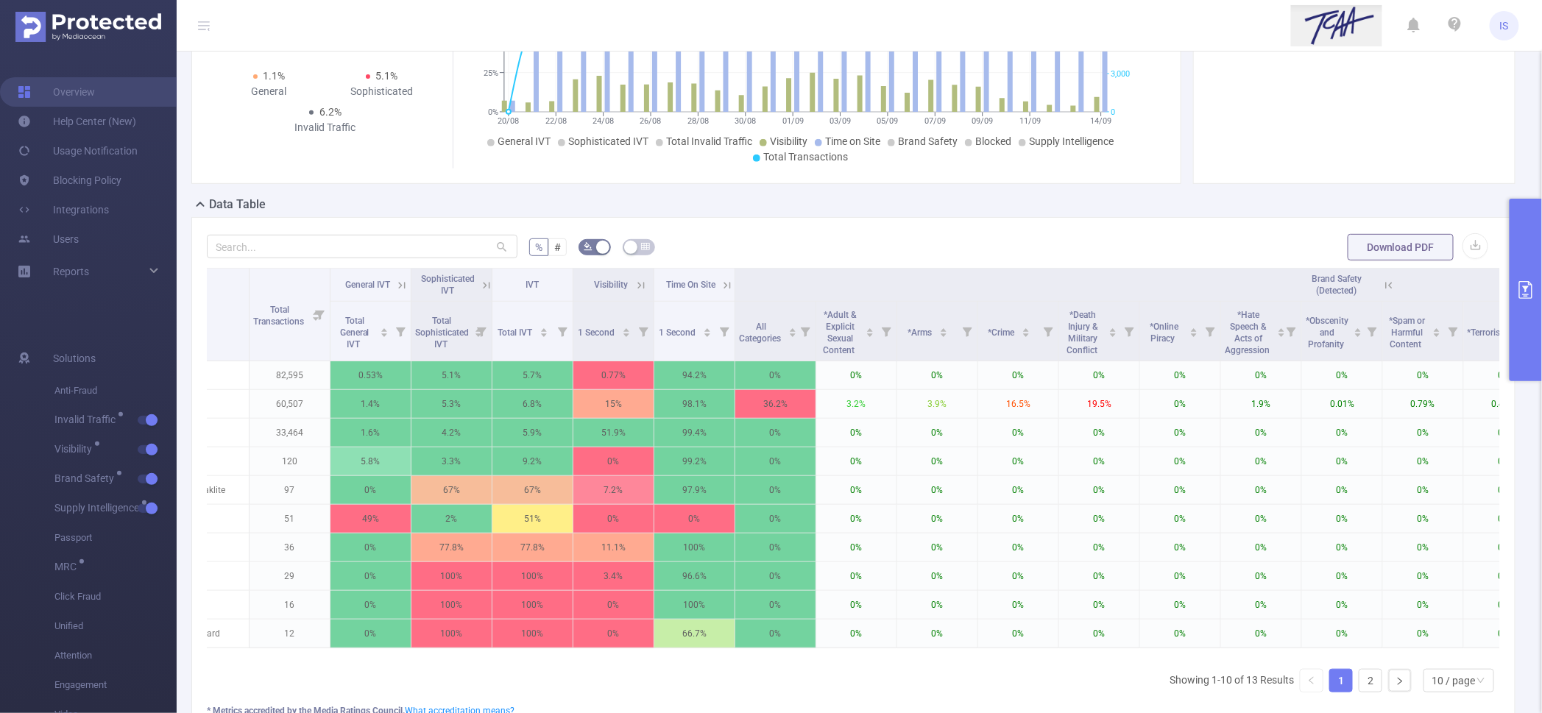
scroll to position [0, 0]
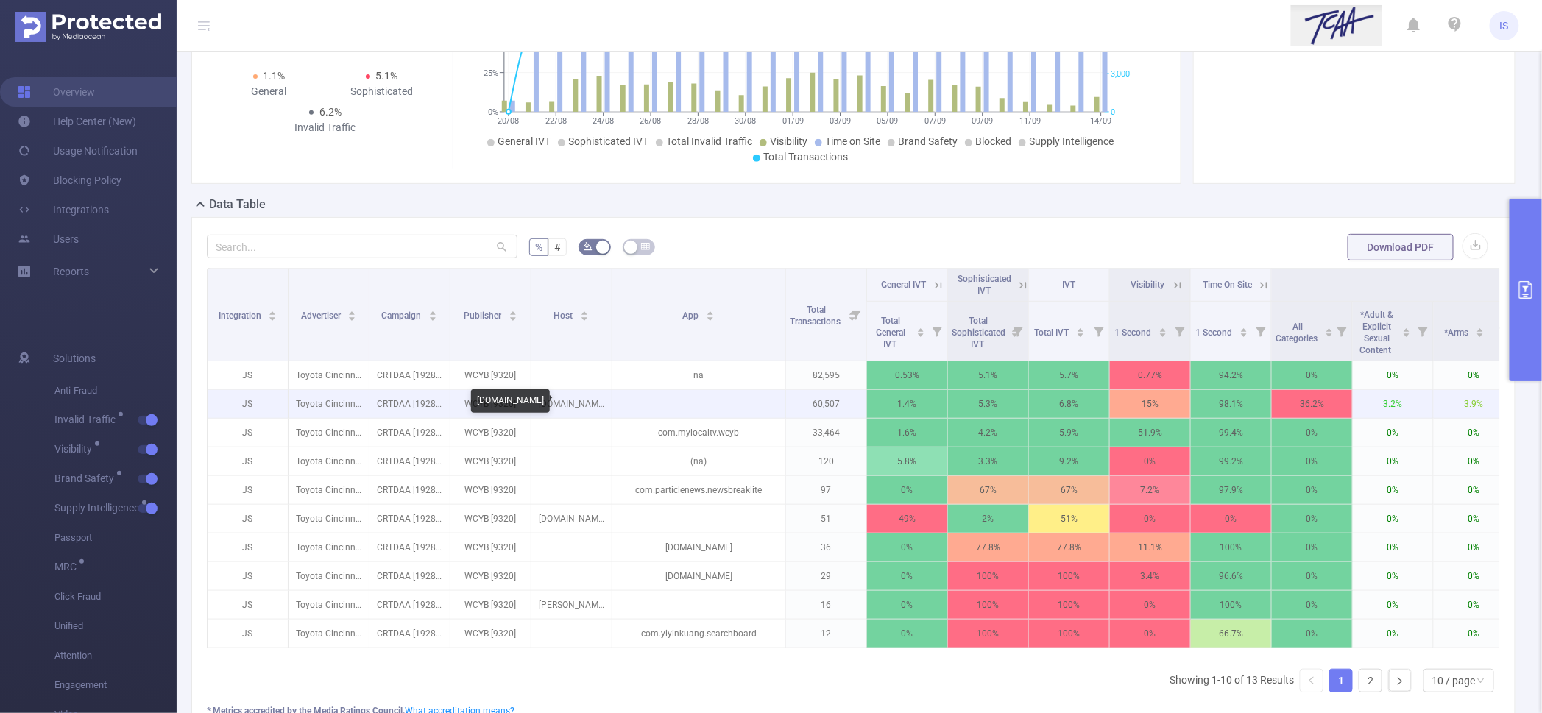
click at [573, 406] on p "wcyb.com" at bounding box center [571, 404] width 80 height 28
drag, startPoint x: 573, startPoint y: 406, endPoint x: 562, endPoint y: 414, distance: 13.1
click at [570, 411] on p "wcyb.com" at bounding box center [571, 404] width 80 height 28
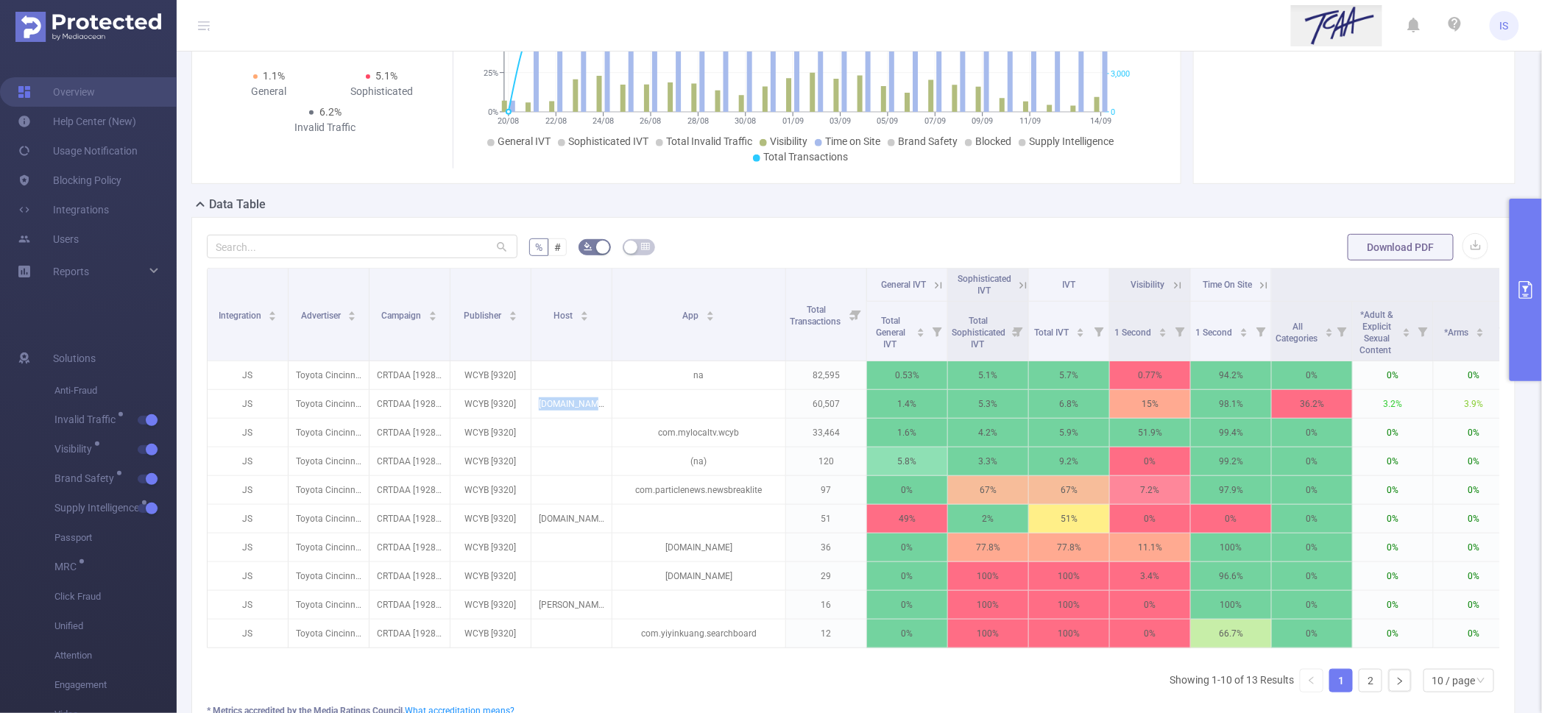
copy p "wcyb.com"
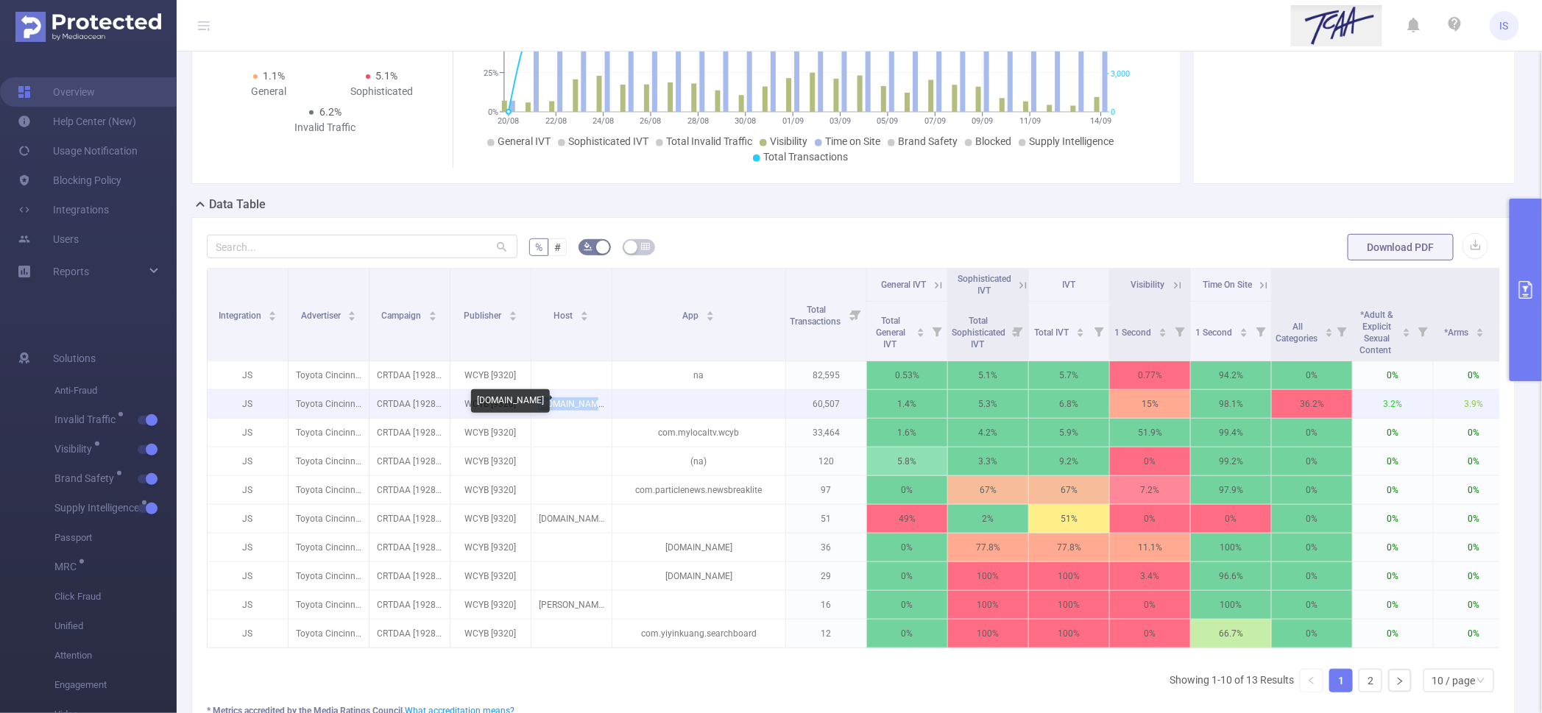
click at [573, 409] on p "wcyb.com" at bounding box center [571, 404] width 80 height 28
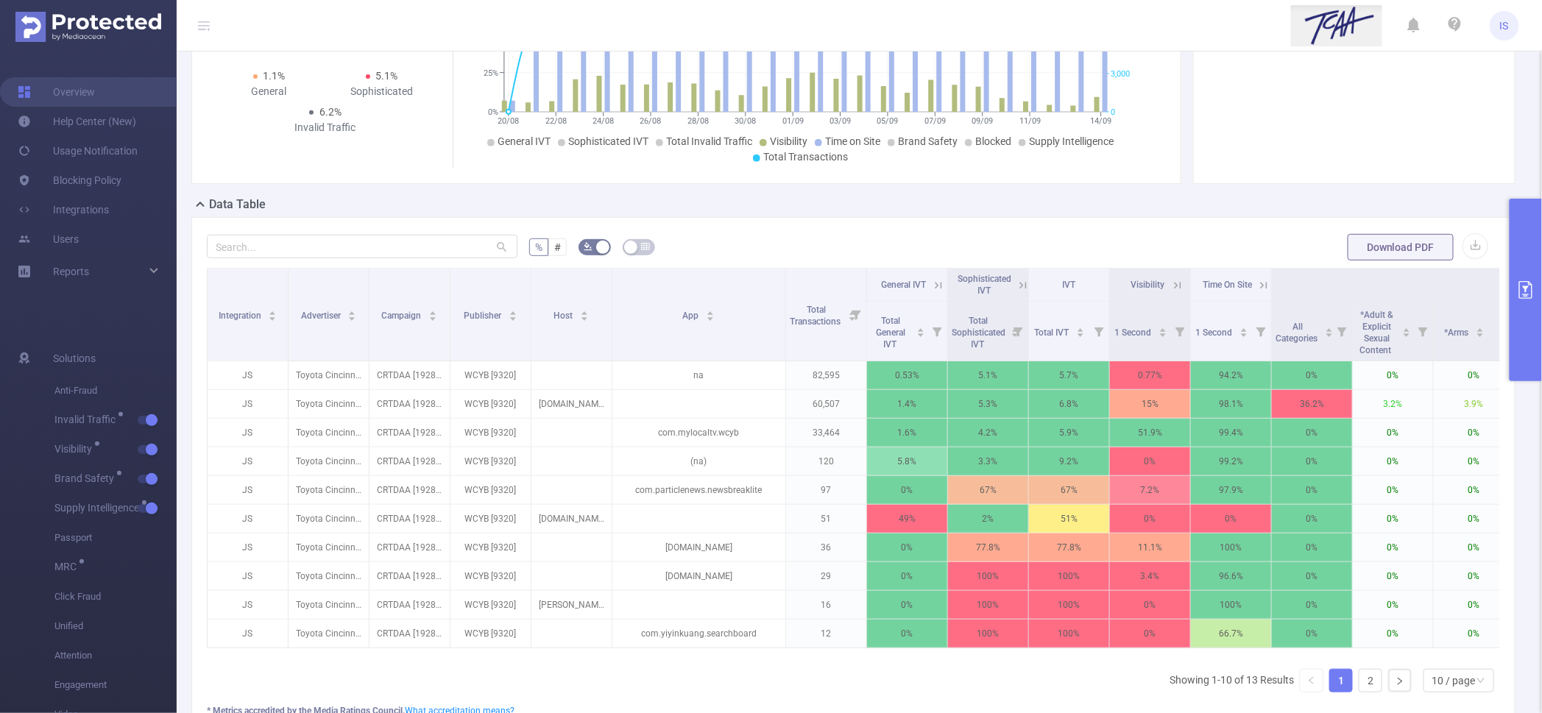
click at [1530, 256] on button "primary" at bounding box center [1526, 290] width 32 height 183
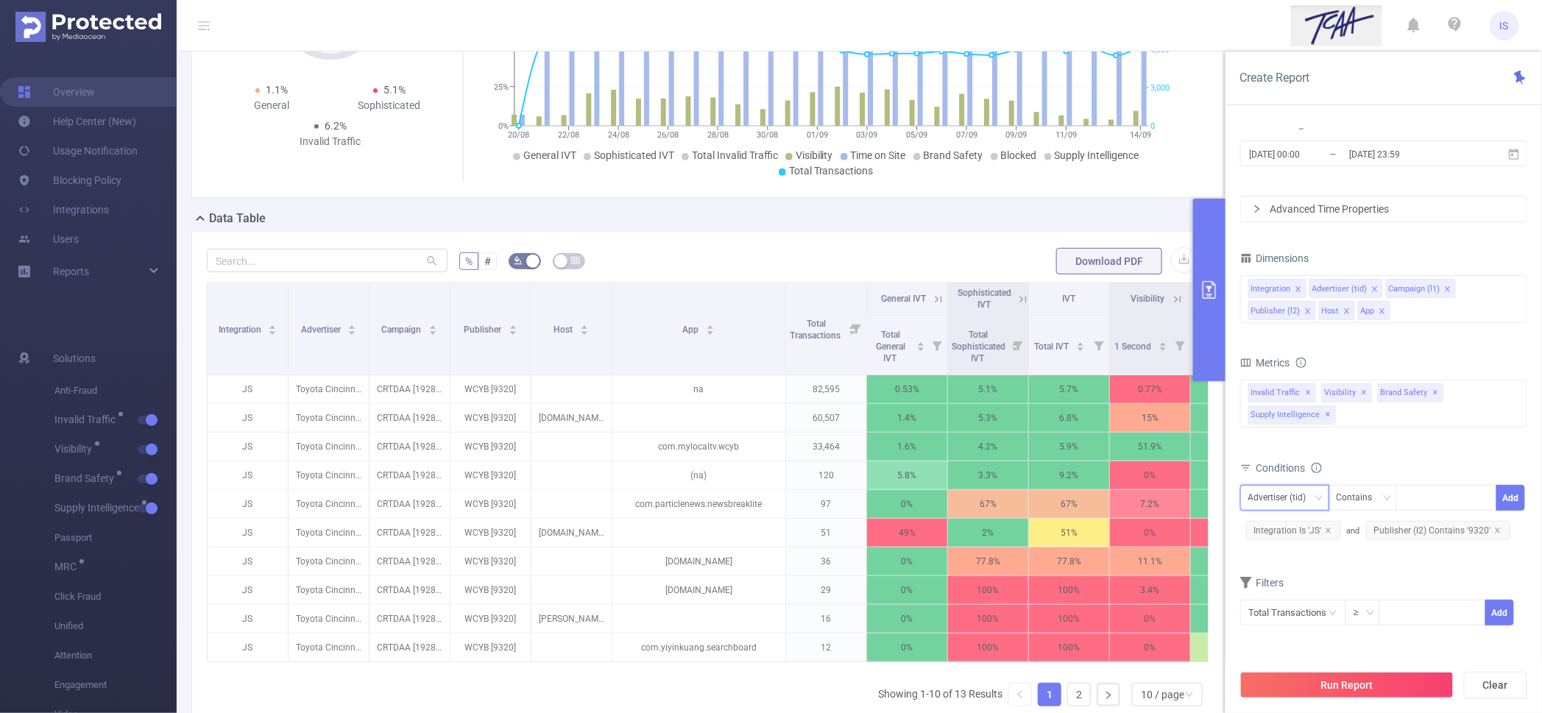
click at [1282, 499] on div "Advertiser (tid)" at bounding box center [1283, 498] width 68 height 24
click at [1285, 622] on li "Host" at bounding box center [1284, 622] width 89 height 24
click at [1419, 490] on div at bounding box center [1447, 498] width 85 height 24
type input "."
click at [1421, 529] on li "." at bounding box center [1447, 529] width 101 height 24
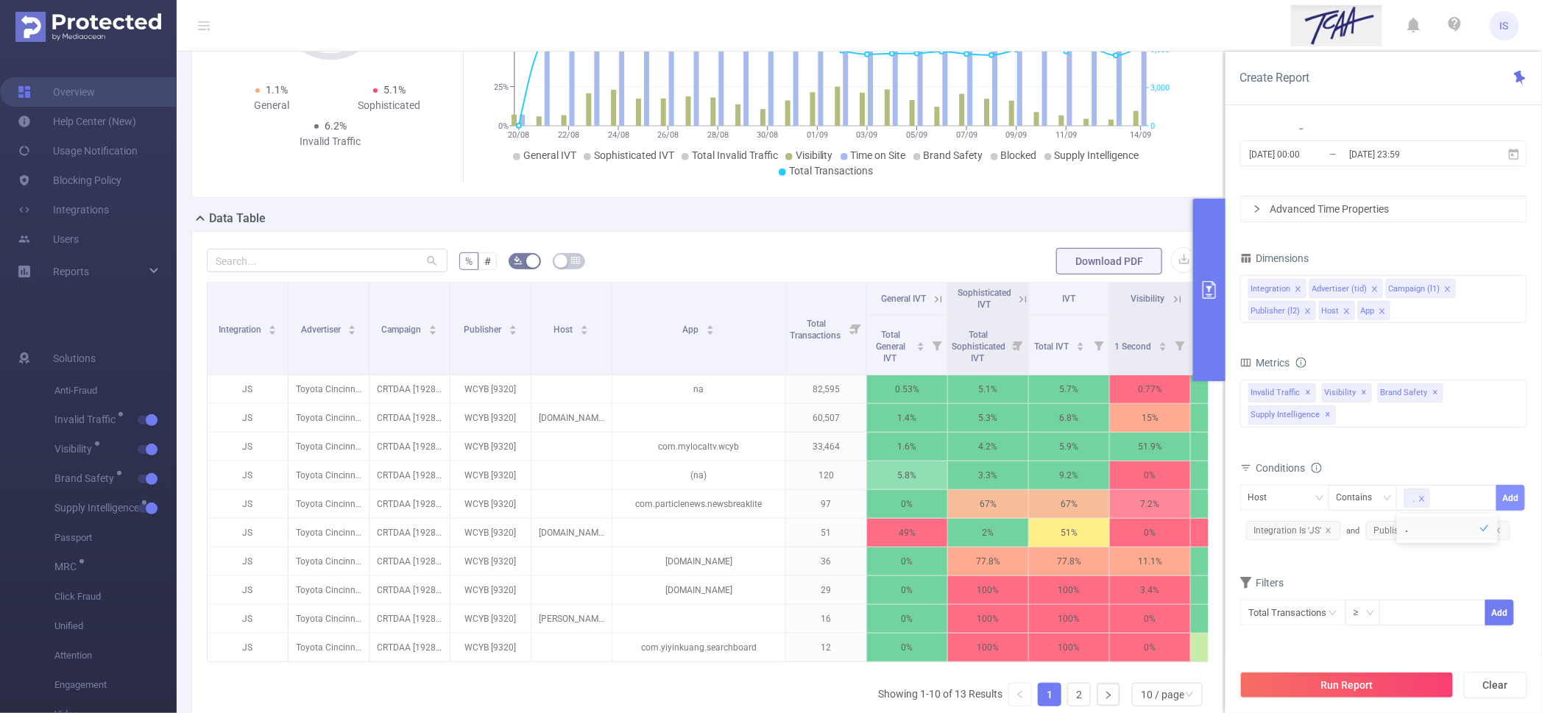
click at [1516, 505] on button "Add" at bounding box center [1511, 498] width 29 height 26
click at [1346, 675] on button "Run Report" at bounding box center [1346, 685] width 213 height 27
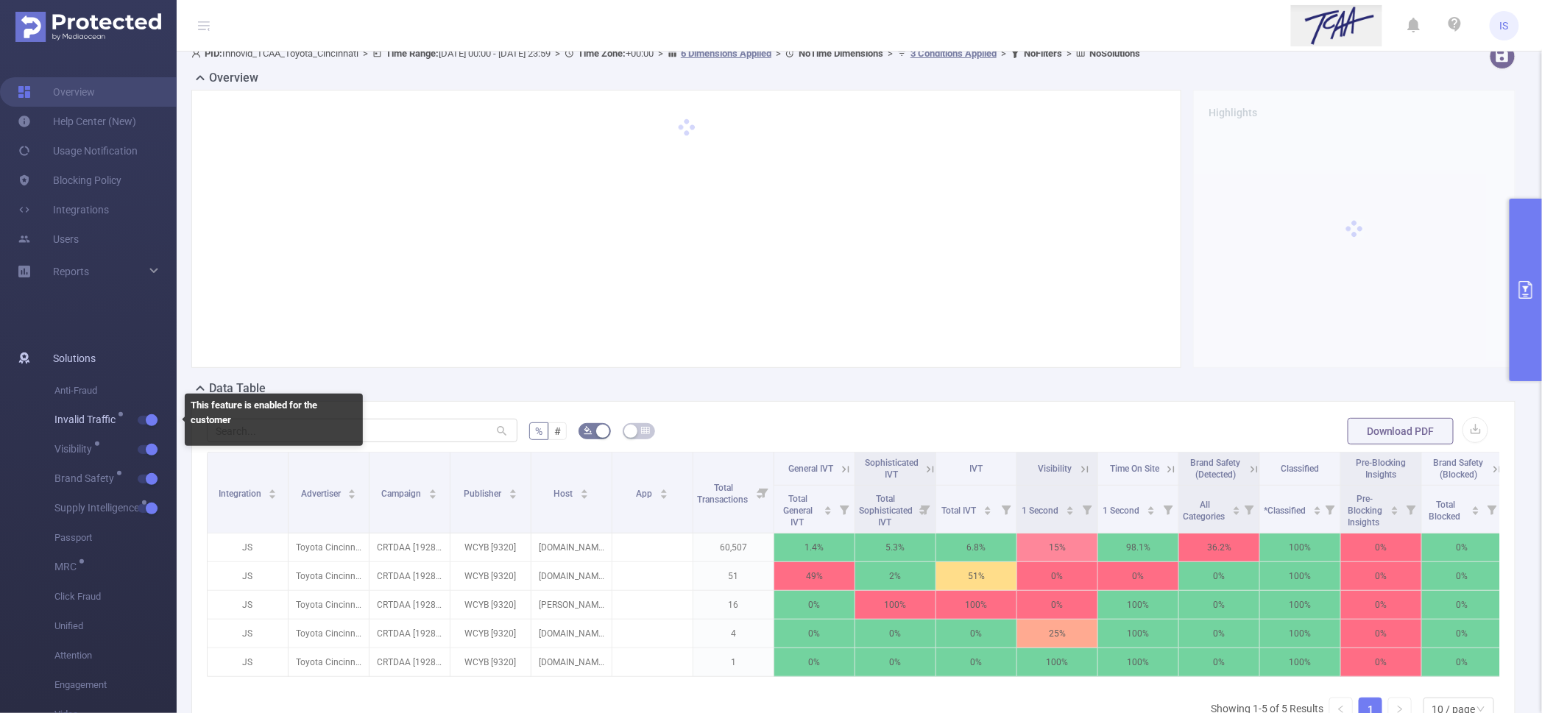
click at [152, 417] on button "button" at bounding box center [148, 420] width 21 height 9
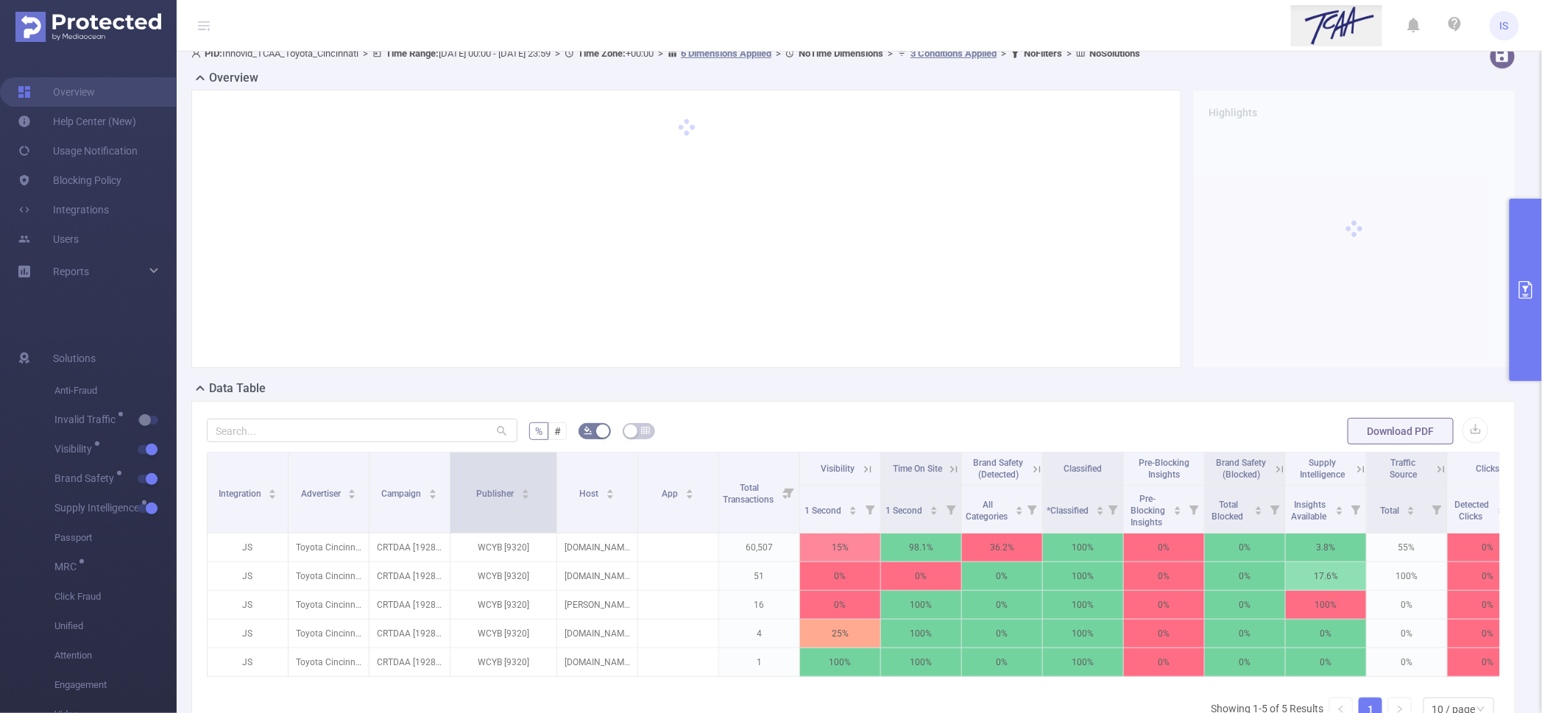
drag, startPoint x: 528, startPoint y: 497, endPoint x: 554, endPoint y: 501, distance: 26.0
click at [554, 501] on span at bounding box center [556, 493] width 7 height 80
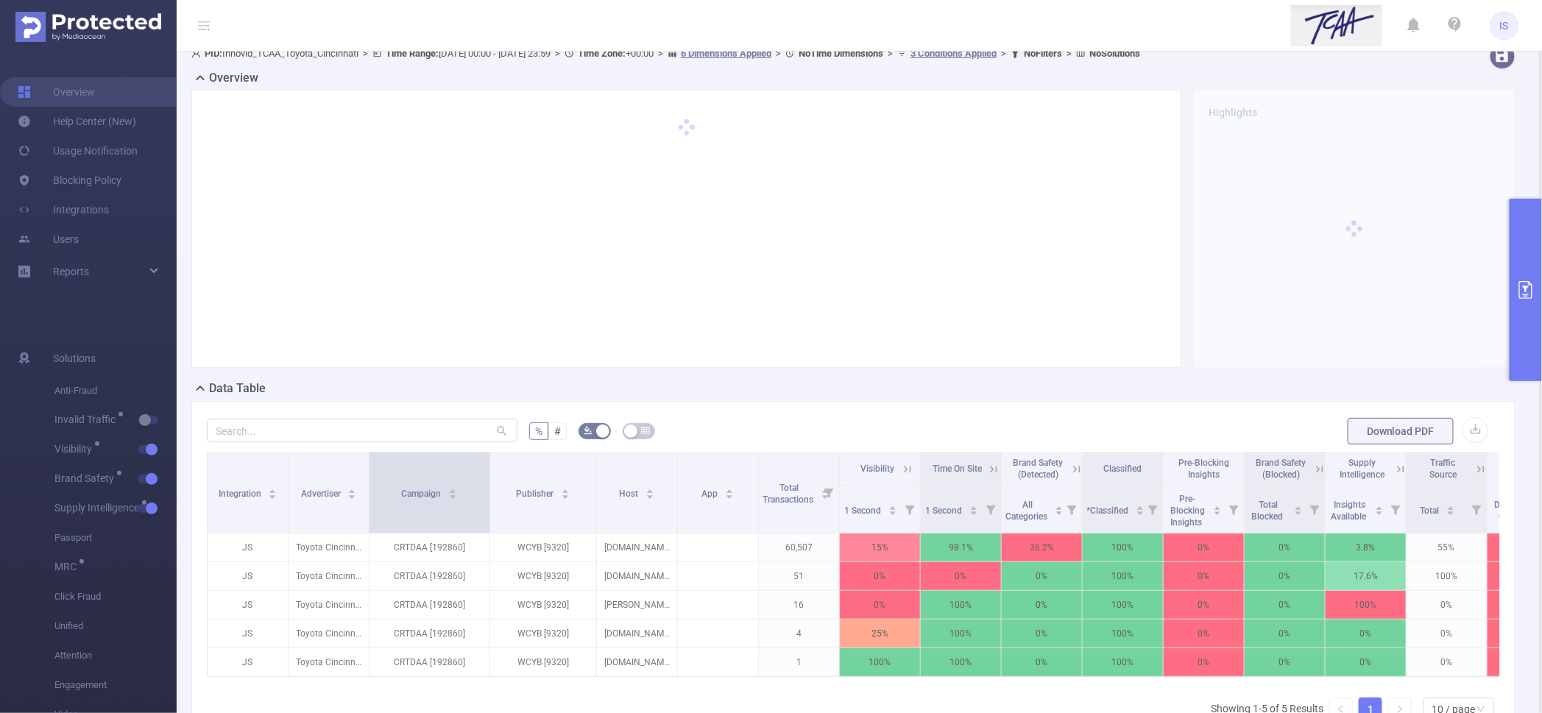
drag, startPoint x: 449, startPoint y: 495, endPoint x: 489, endPoint y: 495, distance: 39.8
click at [489, 495] on span at bounding box center [489, 493] width 7 height 80
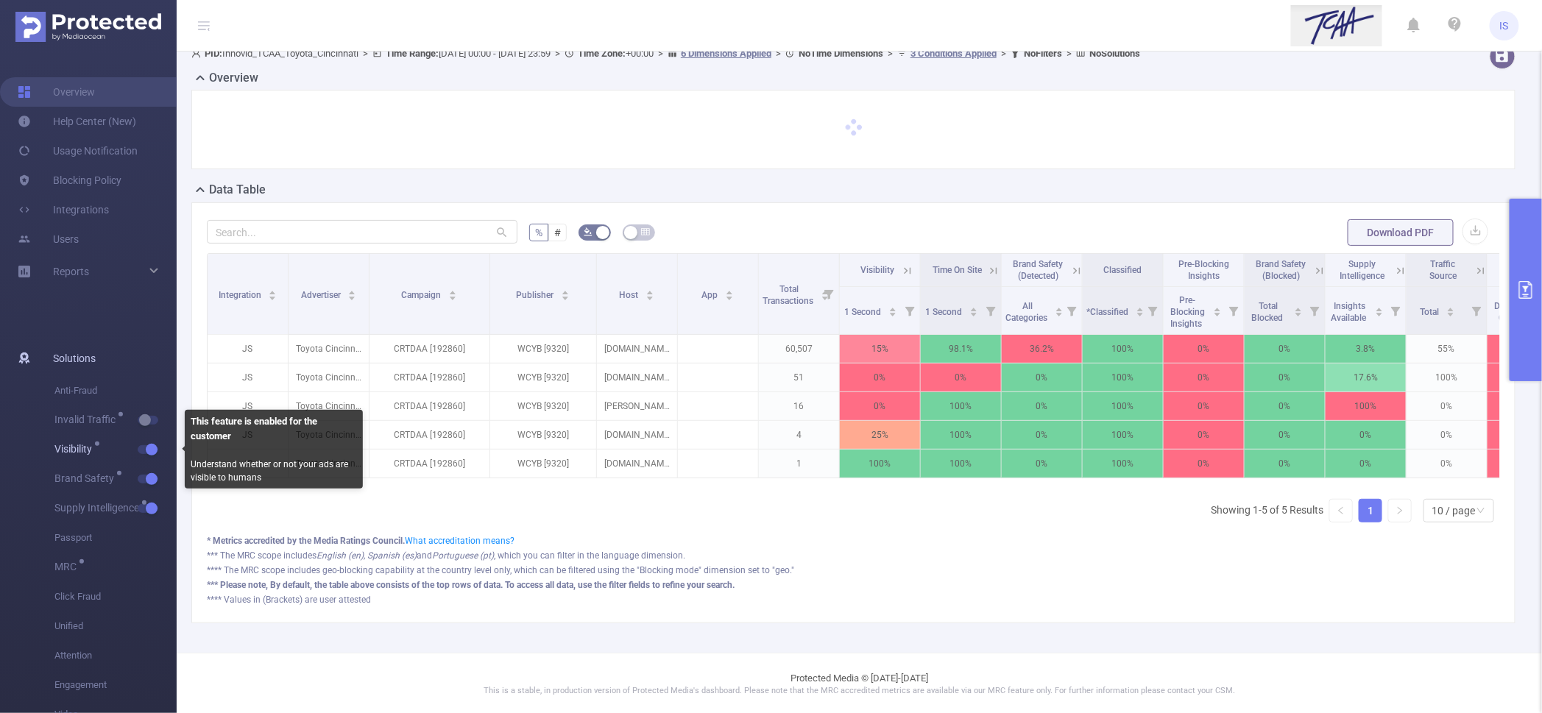
click at [149, 449] on button "button" at bounding box center [148, 449] width 21 height 9
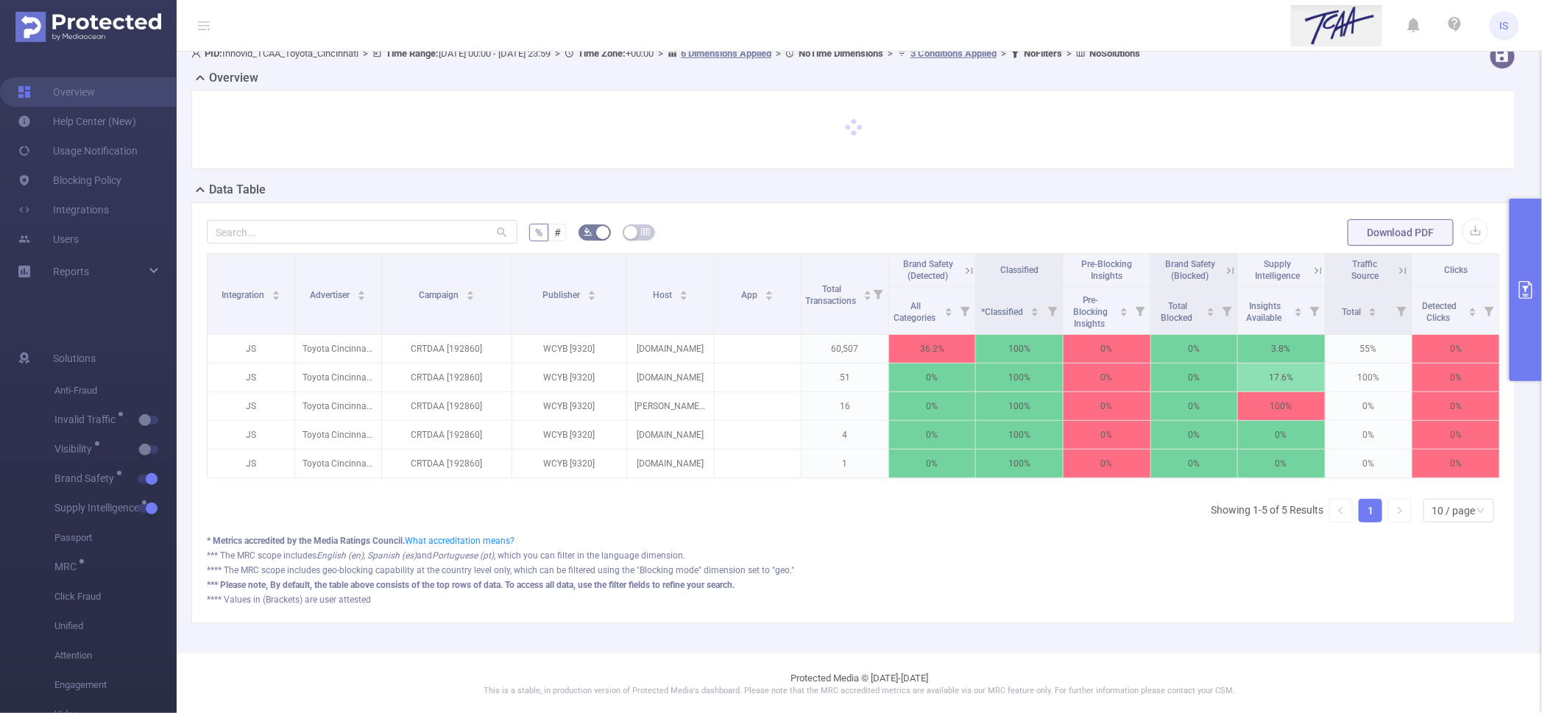
click at [963, 272] on icon at bounding box center [969, 270] width 13 height 13
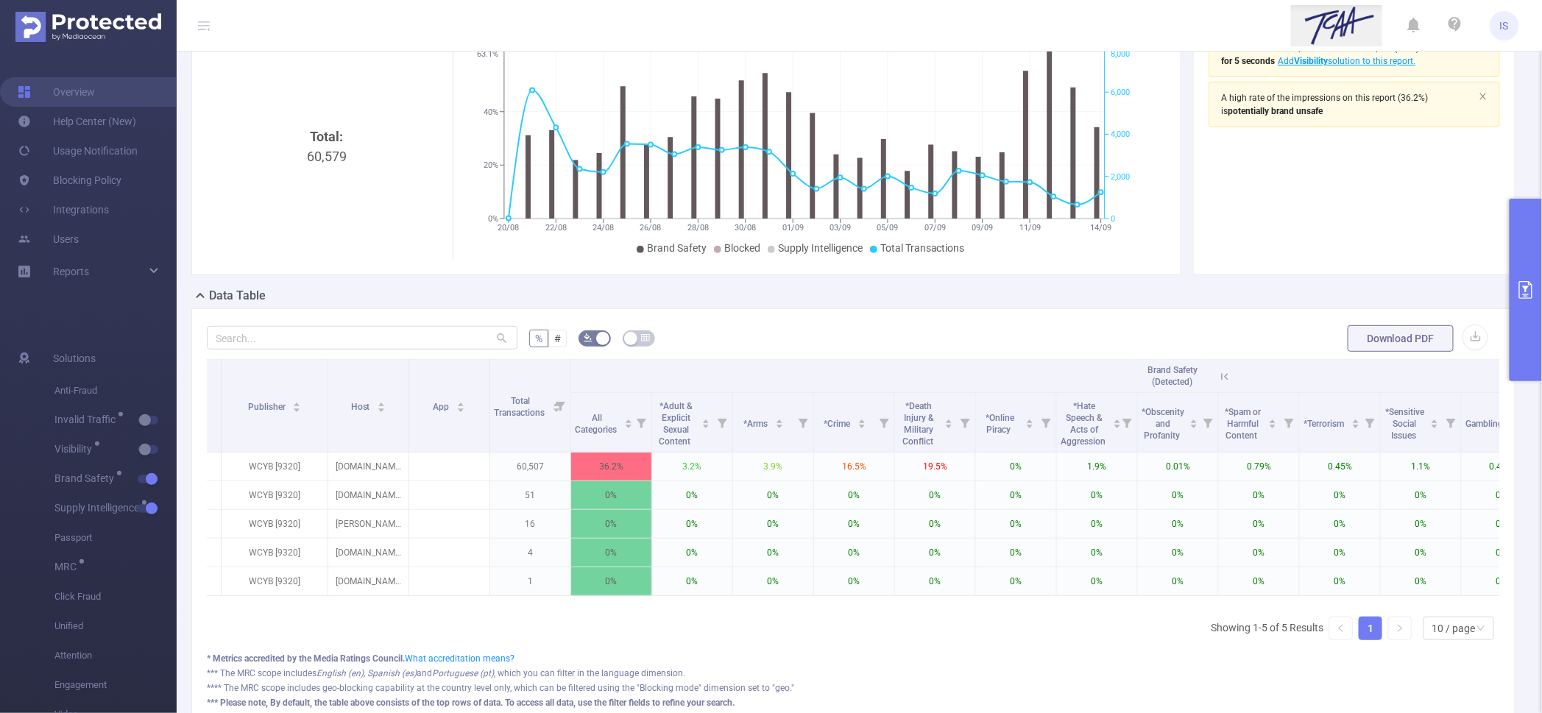
scroll to position [0, 277]
click at [1528, 342] on button "primary" at bounding box center [1526, 290] width 32 height 183
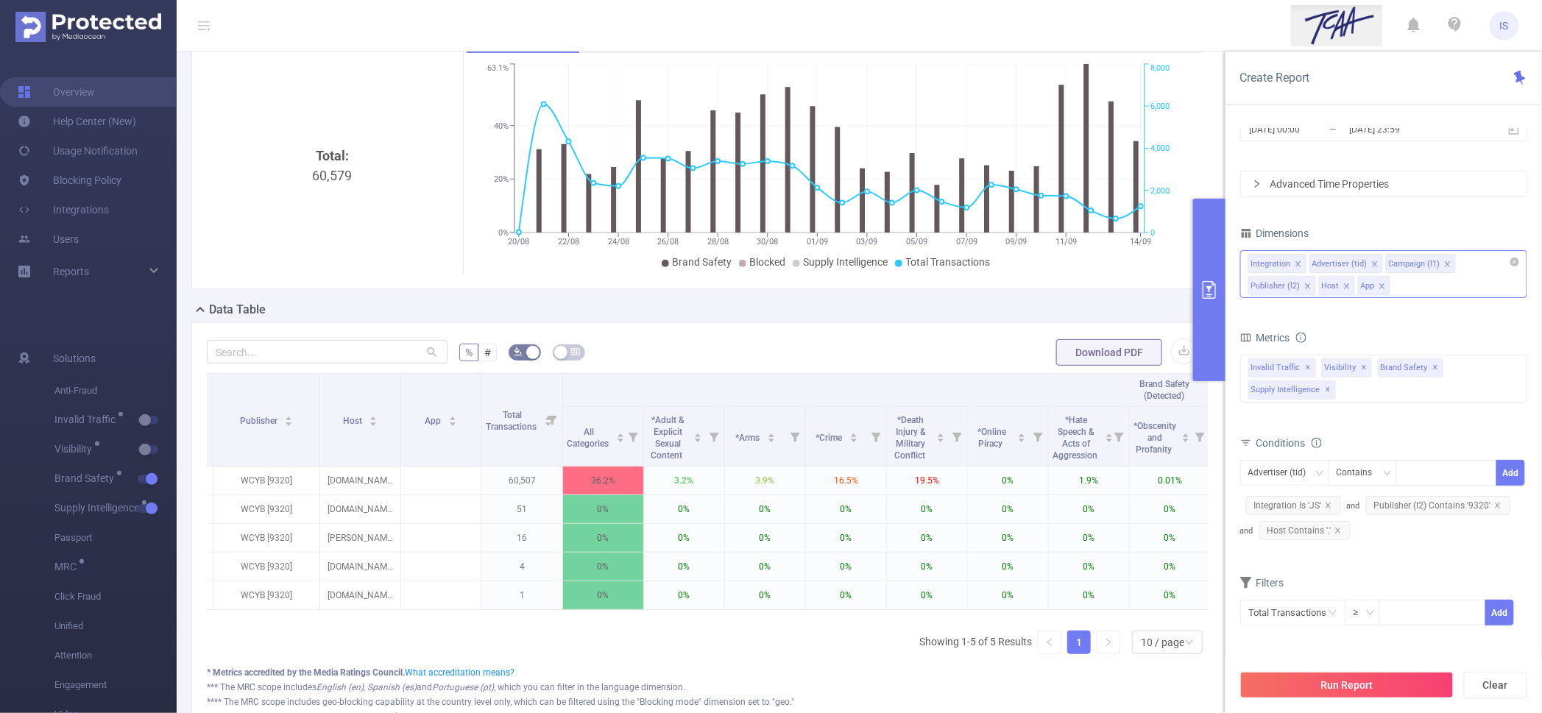
click at [1345, 286] on icon "icon: close" at bounding box center [1346, 286] width 7 height 7
click at [1335, 531] on icon "icon: close" at bounding box center [1338, 530] width 7 height 7
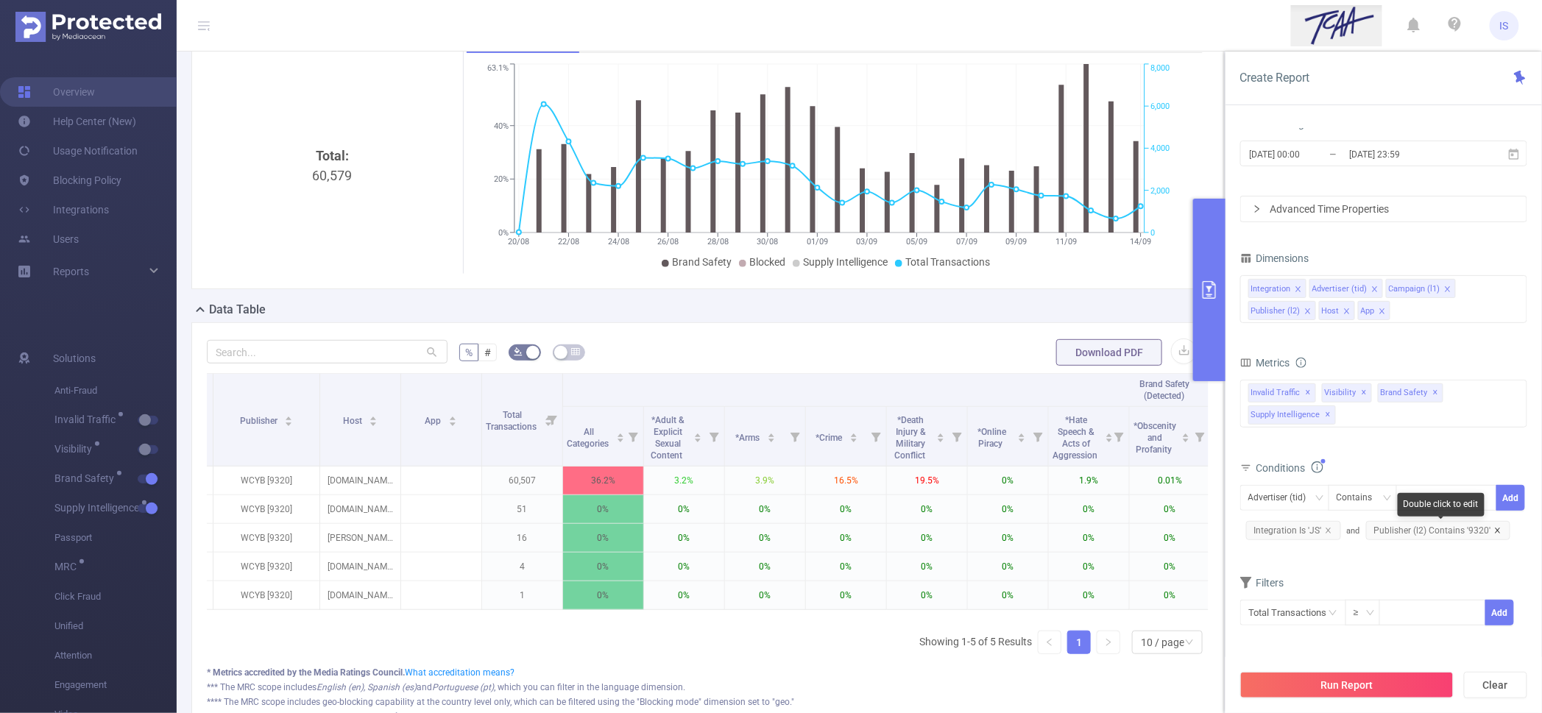
click at [1497, 530] on icon "icon: close" at bounding box center [1497, 530] width 7 height 7
click at [1346, 312] on icon "icon: close" at bounding box center [1346, 311] width 7 height 7
click at [1344, 312] on icon "icon: close" at bounding box center [1343, 310] width 5 height 5
click at [1338, 315] on div "Integration Advertiser (tid) Campaign (l1) Publisher (l2)" at bounding box center [1383, 299] width 287 height 48
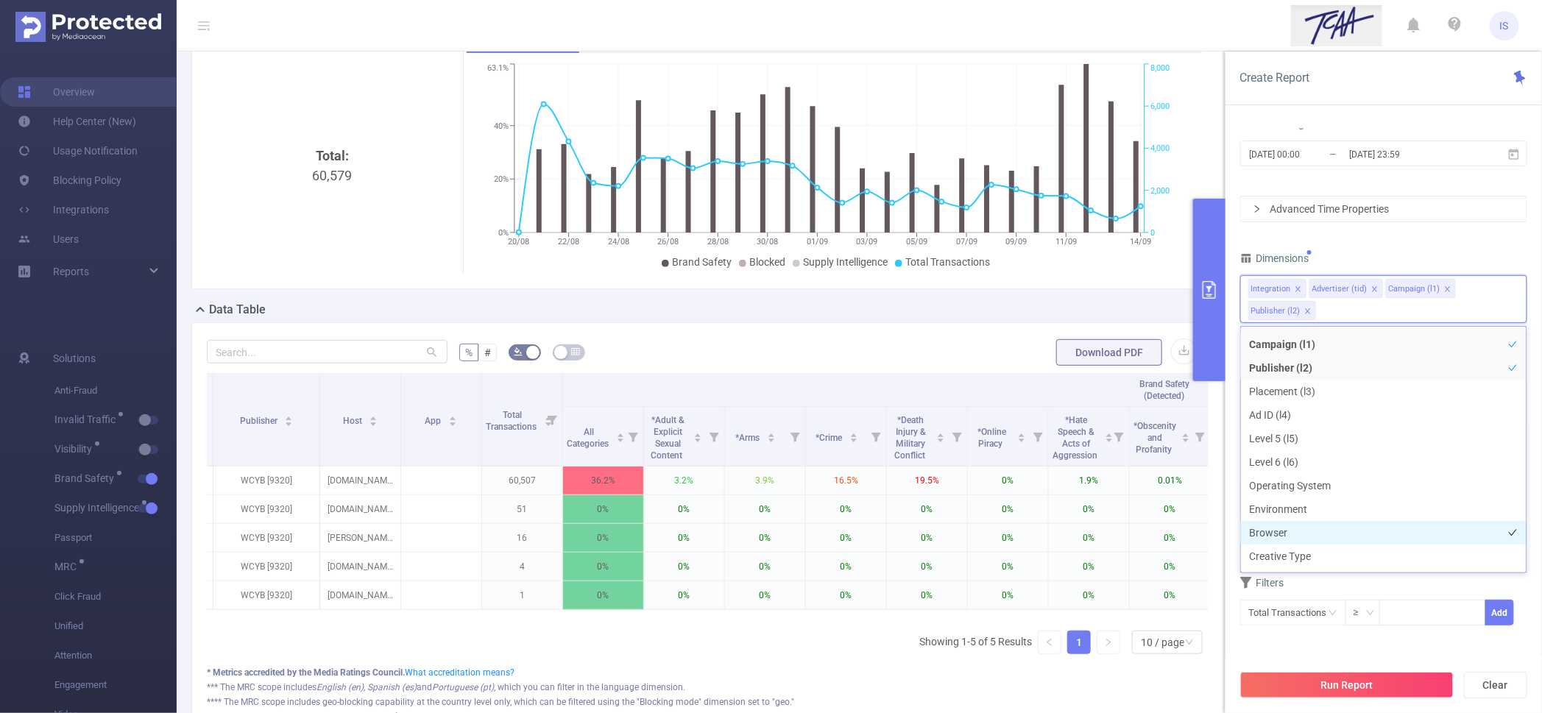
scroll to position [0, 0]
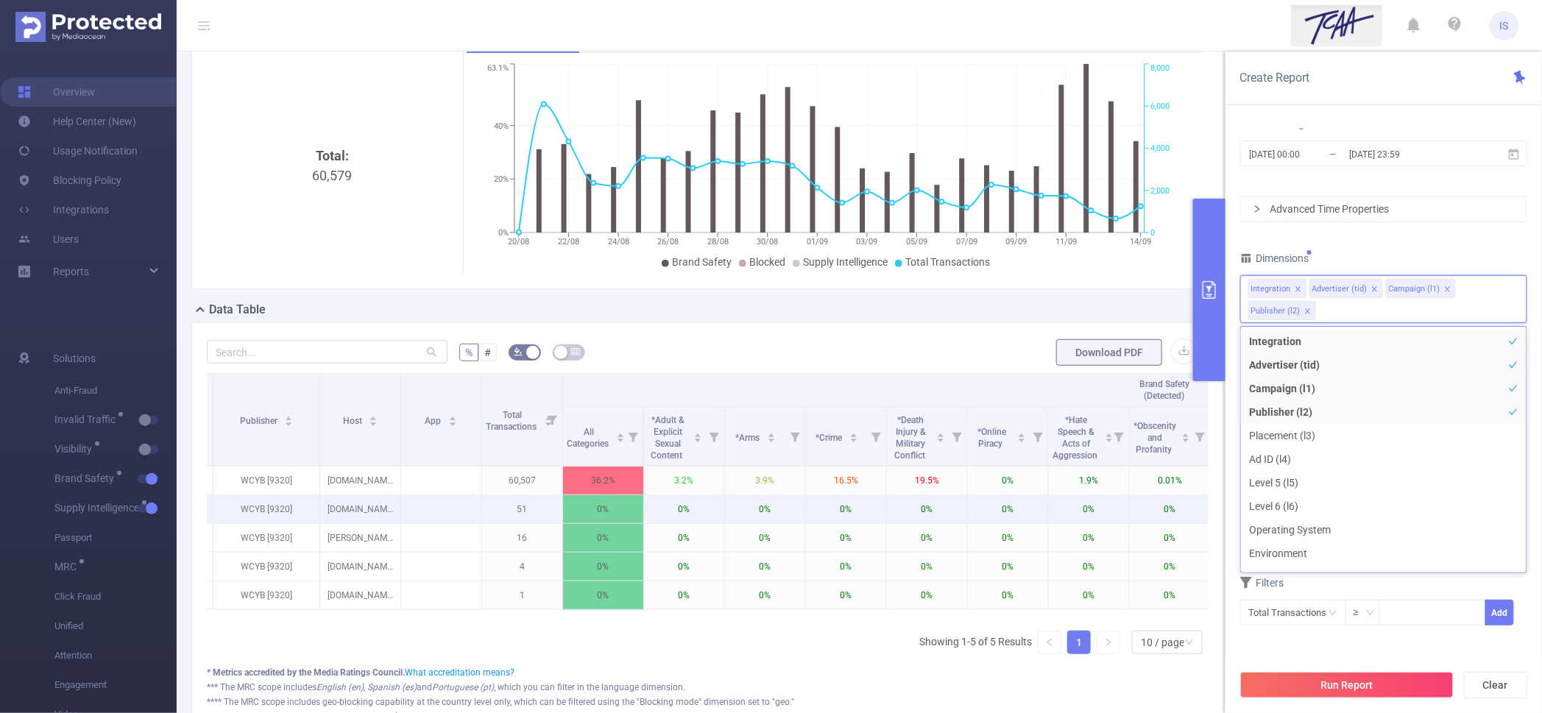
click at [462, 506] on p at bounding box center [441, 509] width 80 height 15
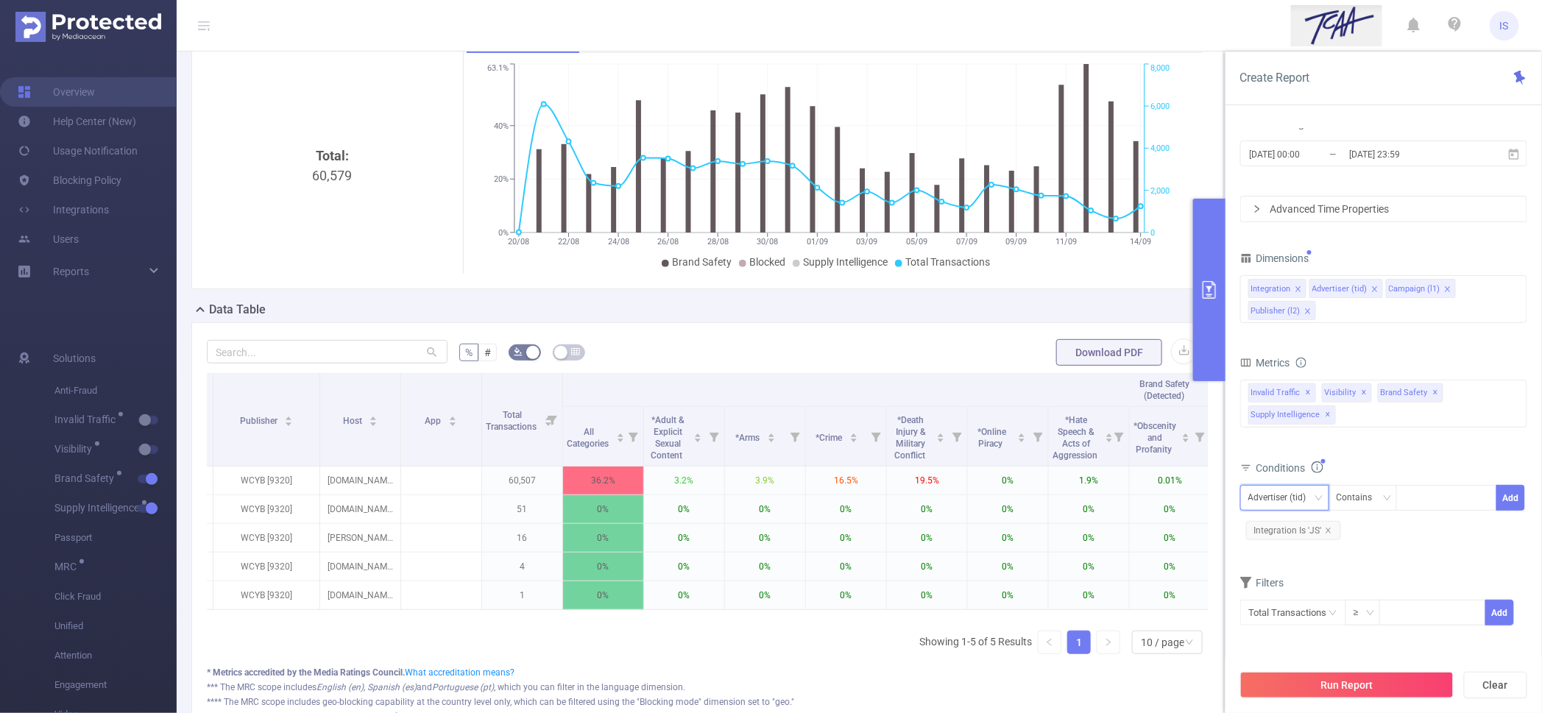
click at [1264, 504] on div "Advertiser (tid)" at bounding box center [1283, 498] width 68 height 24
click at [1286, 596] on li "Publisher (l2)" at bounding box center [1284, 599] width 89 height 24
click at [1438, 506] on div at bounding box center [1447, 498] width 85 height 24
paste input "757"
type input "757"
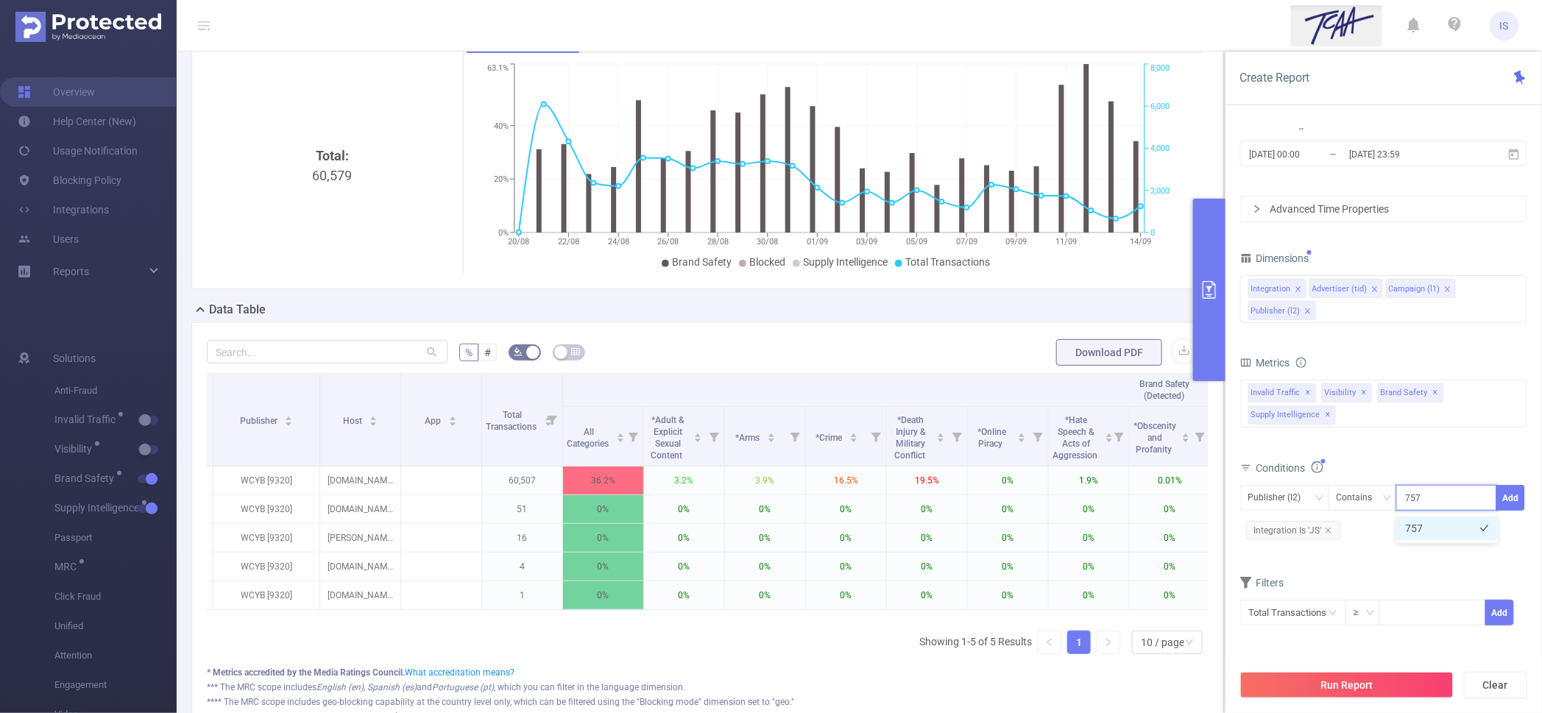
click at [1438, 531] on li "757" at bounding box center [1447, 529] width 101 height 24
click at [1509, 497] on button "Add" at bounding box center [1511, 498] width 29 height 26
click at [1363, 319] on div "Integration Advertiser (tid) Campaign (l1) Publisher (l2)" at bounding box center [1383, 299] width 287 height 48
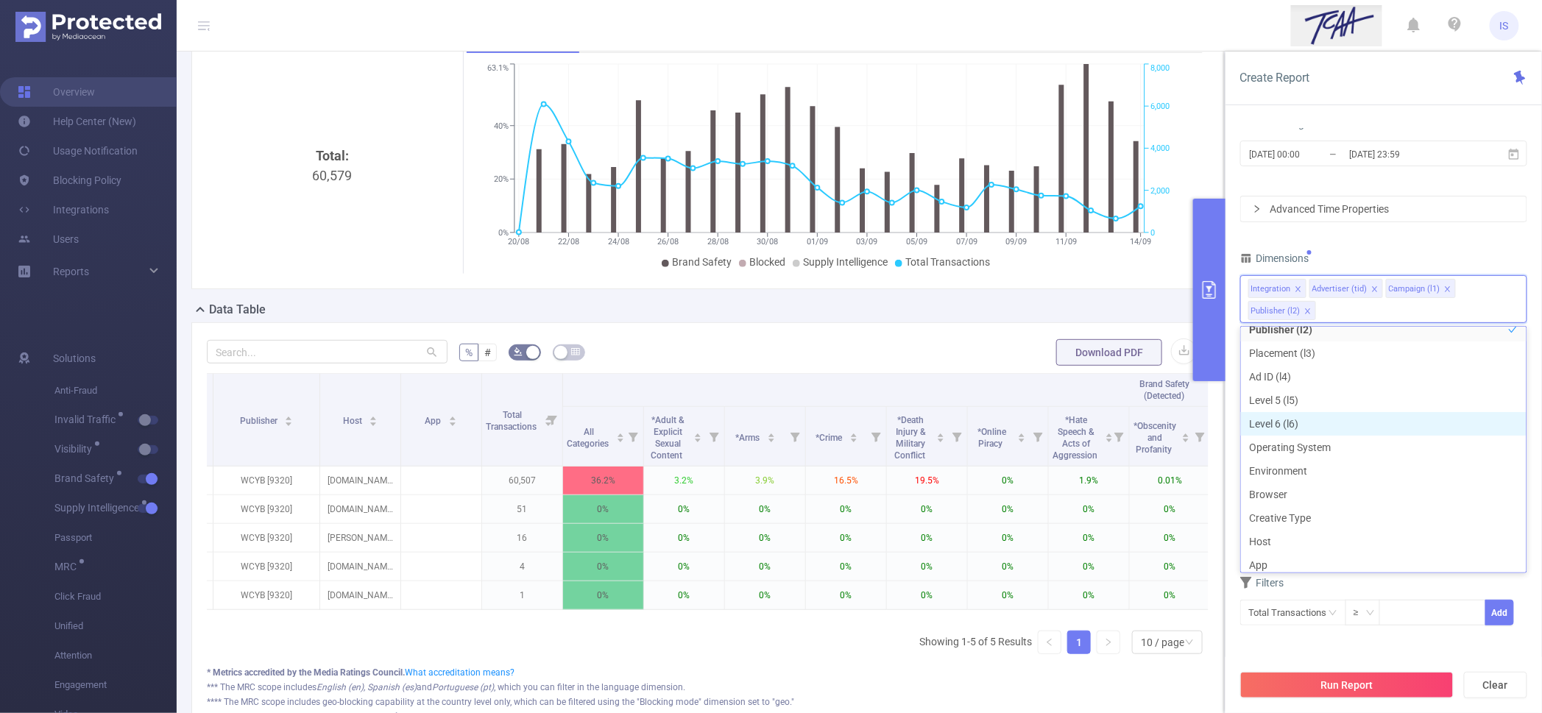
scroll to position [183, 0]
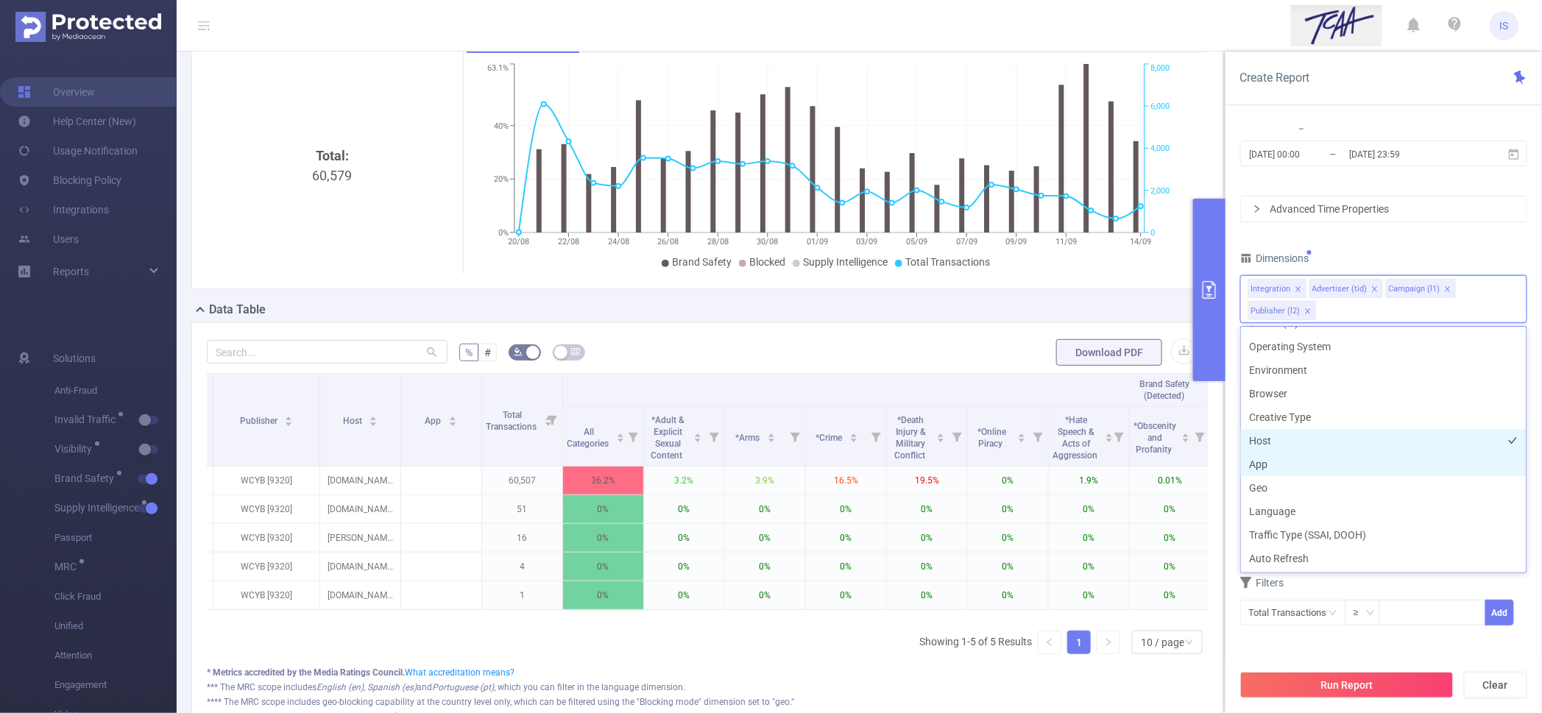
click at [1273, 440] on li "Host" at bounding box center [1384, 441] width 286 height 24
click at [1288, 463] on li "App" at bounding box center [1384, 465] width 286 height 24
click at [1389, 677] on button "Run Report" at bounding box center [1346, 685] width 213 height 27
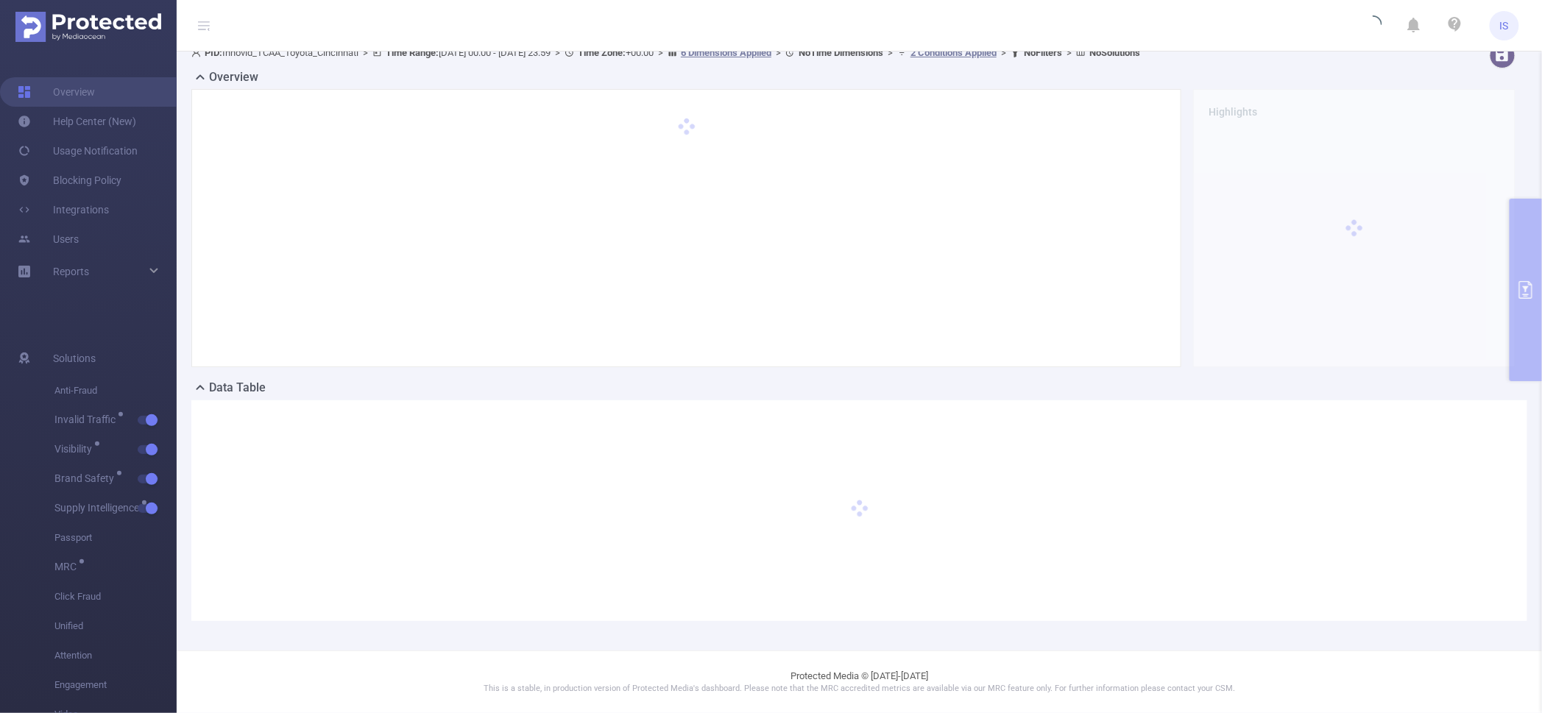
scroll to position [14, 0]
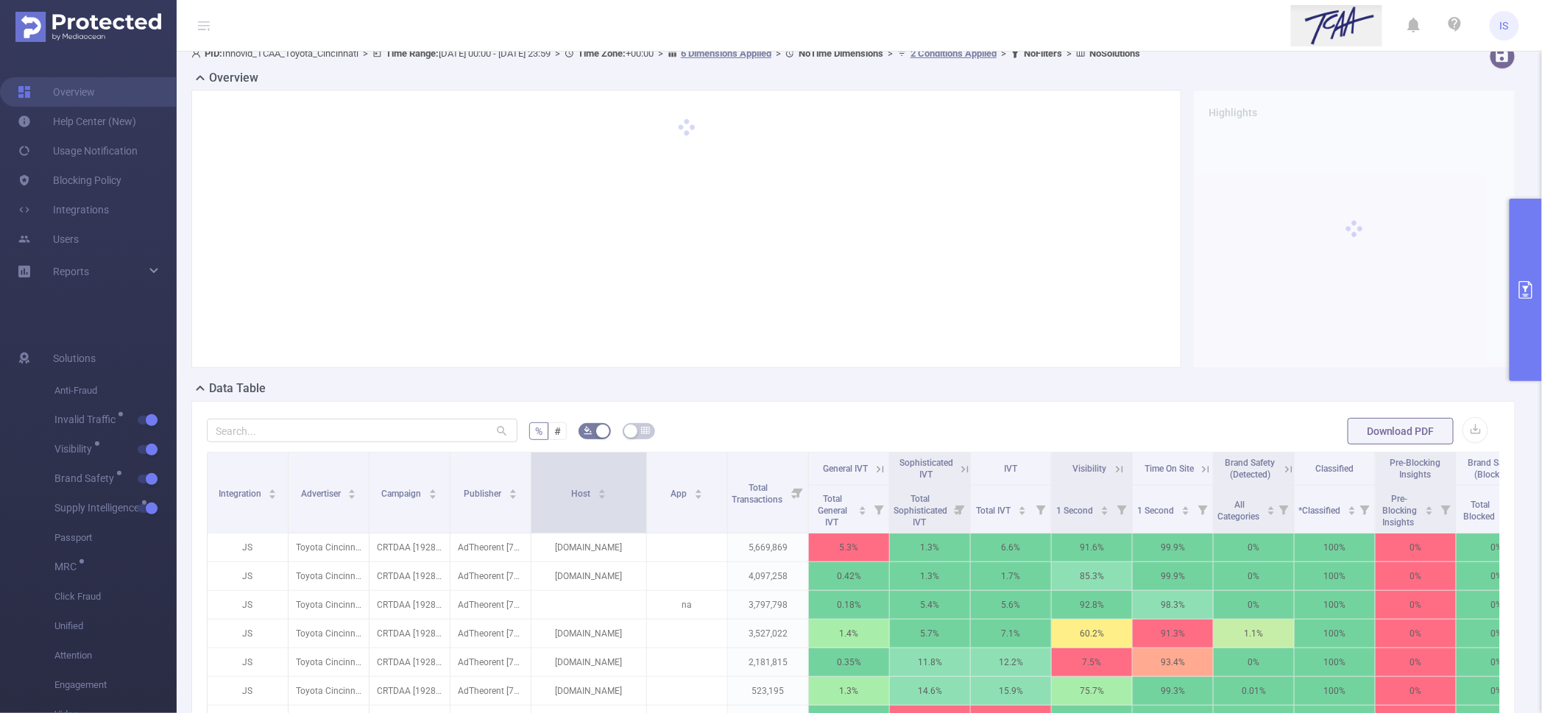
drag, startPoint x: 610, startPoint y: 504, endPoint x: 644, endPoint y: 507, distance: 34.8
click at [644, 507] on span at bounding box center [646, 493] width 7 height 80
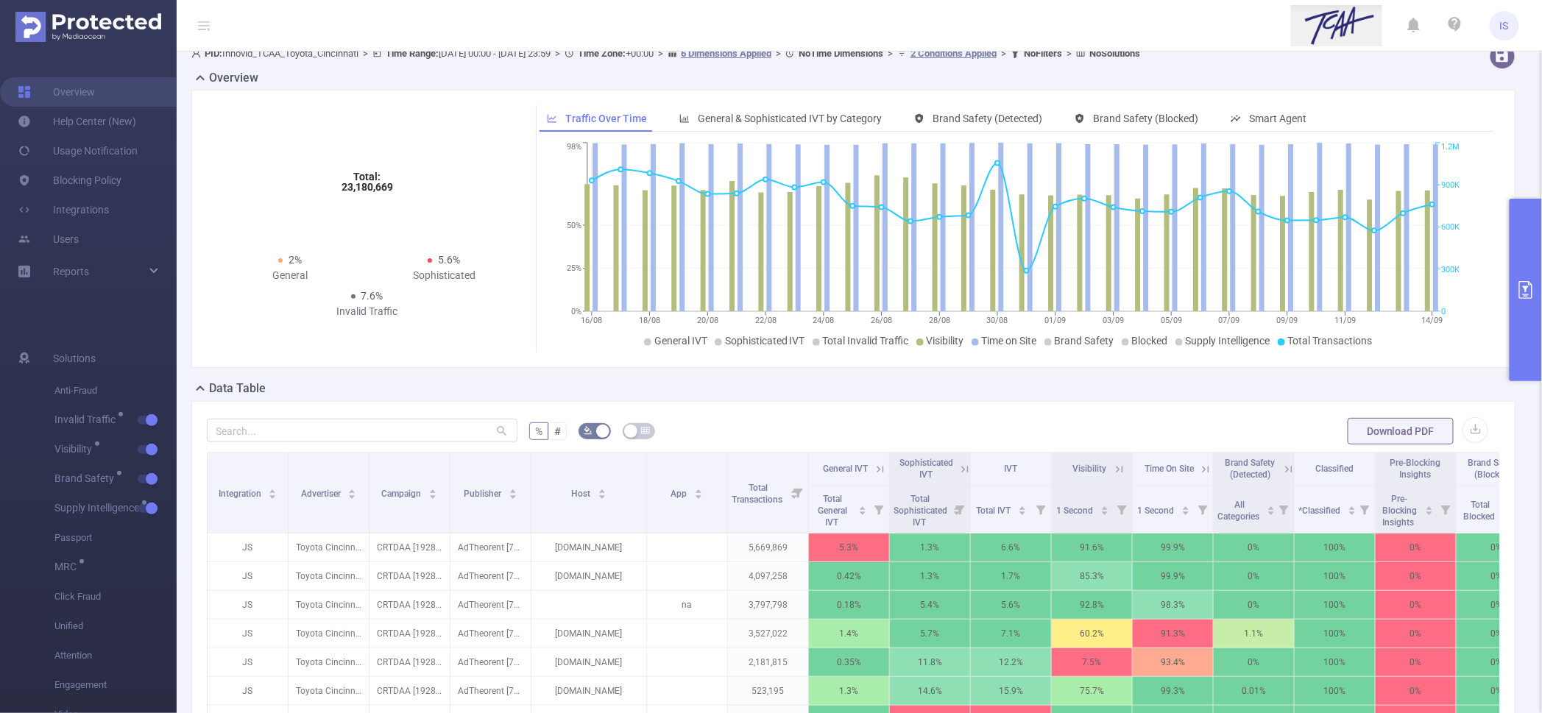
scroll to position [106, 0]
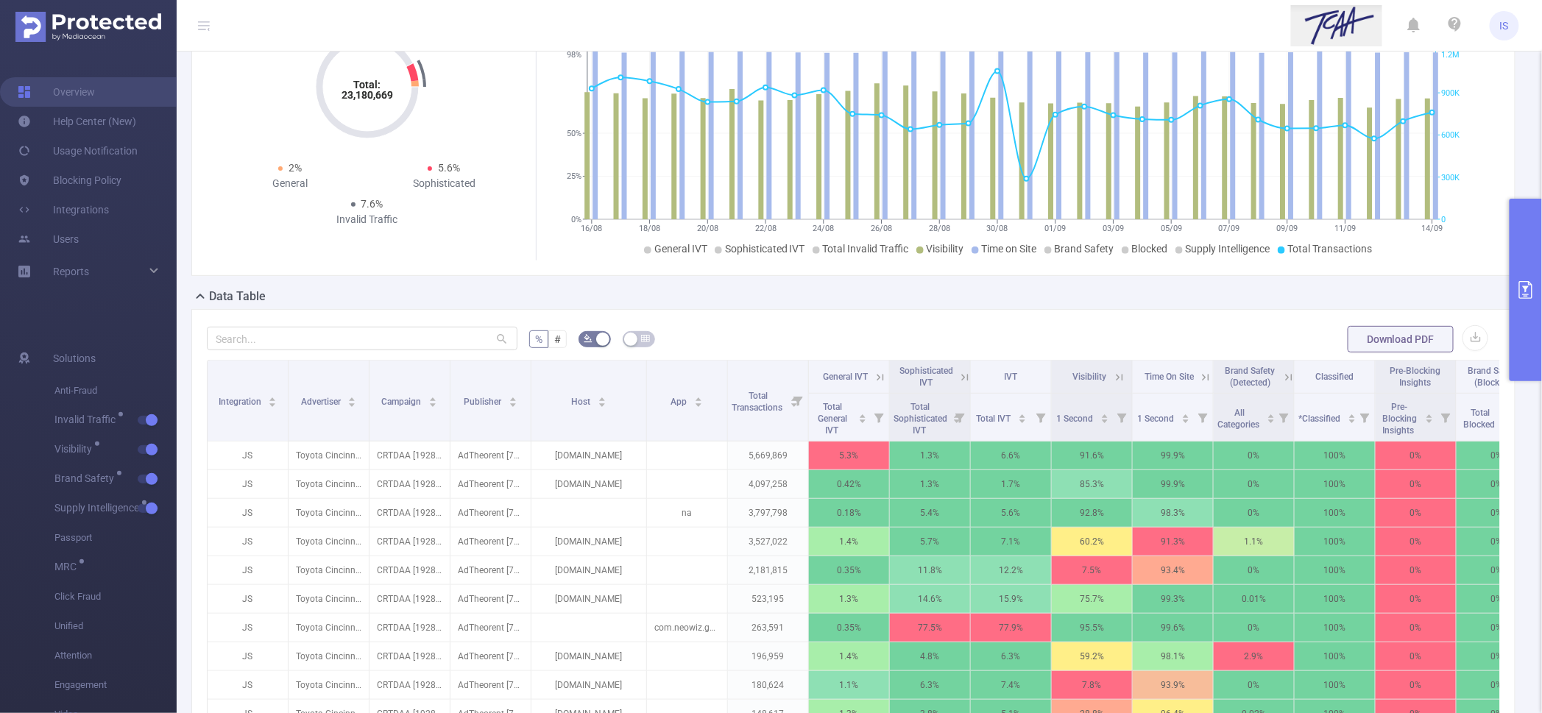
click at [1518, 353] on button "primary" at bounding box center [1526, 290] width 32 height 183
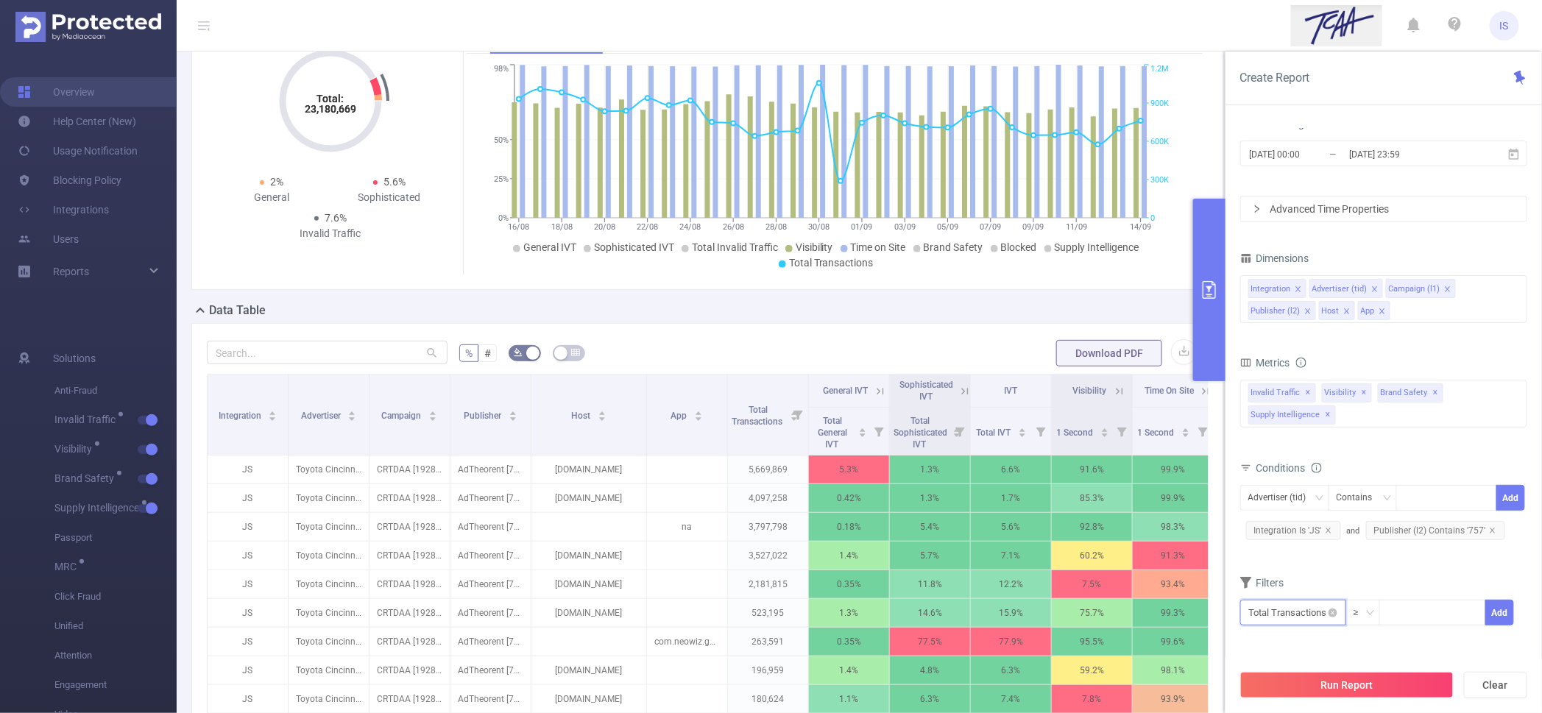
click at [1292, 610] on input "text" at bounding box center [1293, 613] width 106 height 26
click at [1288, 573] on li "Supply Intelligence" at bounding box center [1295, 574] width 111 height 24
click at [1406, 484] on li "Supply Intelligence" at bounding box center [1413, 479] width 111 height 24
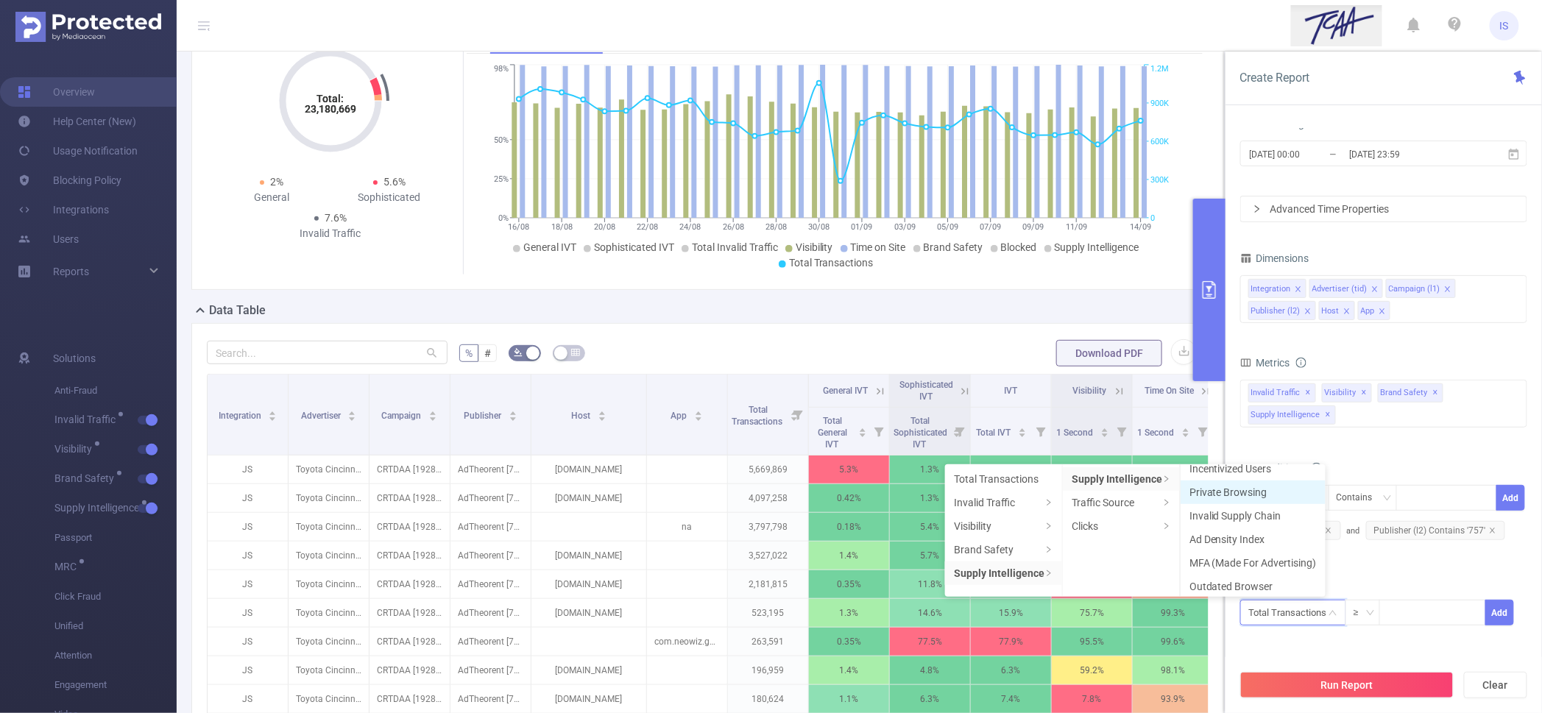
scroll to position [85, 0]
click at [1235, 532] on li "MFA (Made For Advertising)" at bounding box center [1253, 536] width 145 height 24
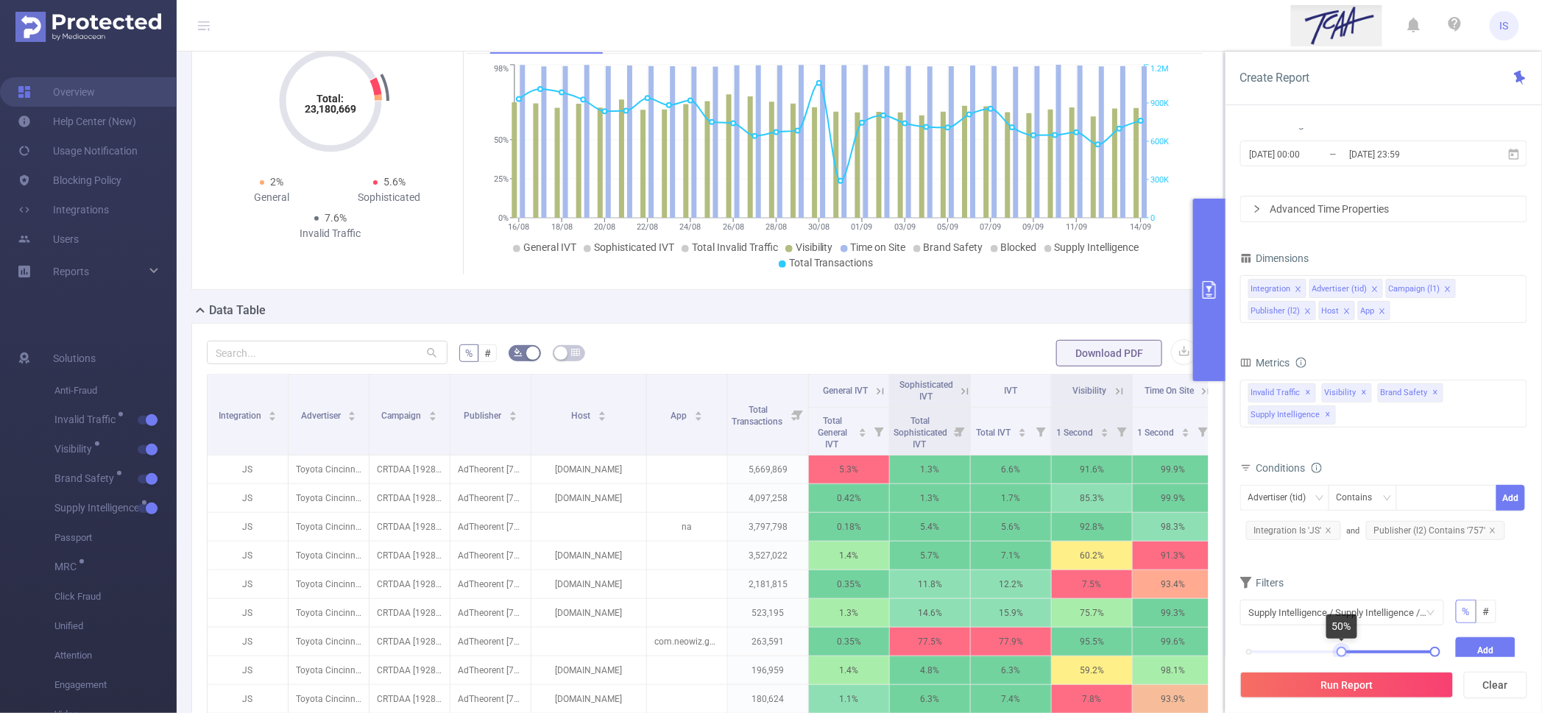
drag, startPoint x: 1247, startPoint y: 654, endPoint x: 1341, endPoint y: 655, distance: 93.5
click at [1341, 655] on div at bounding box center [1342, 652] width 10 height 10
click at [1471, 646] on button "Add" at bounding box center [1486, 651] width 60 height 26
click at [1335, 695] on button "Run Report" at bounding box center [1346, 685] width 213 height 27
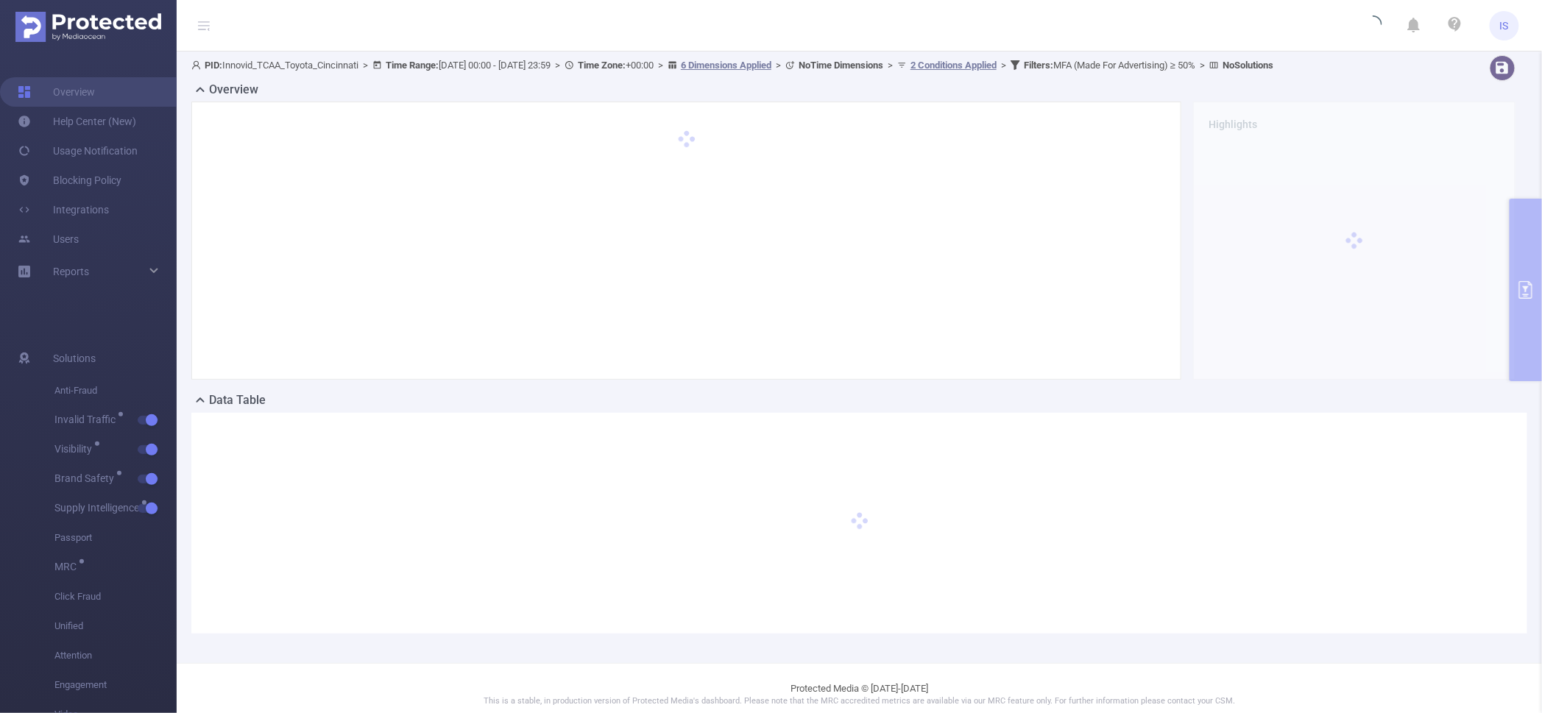
scroll to position [0, 0]
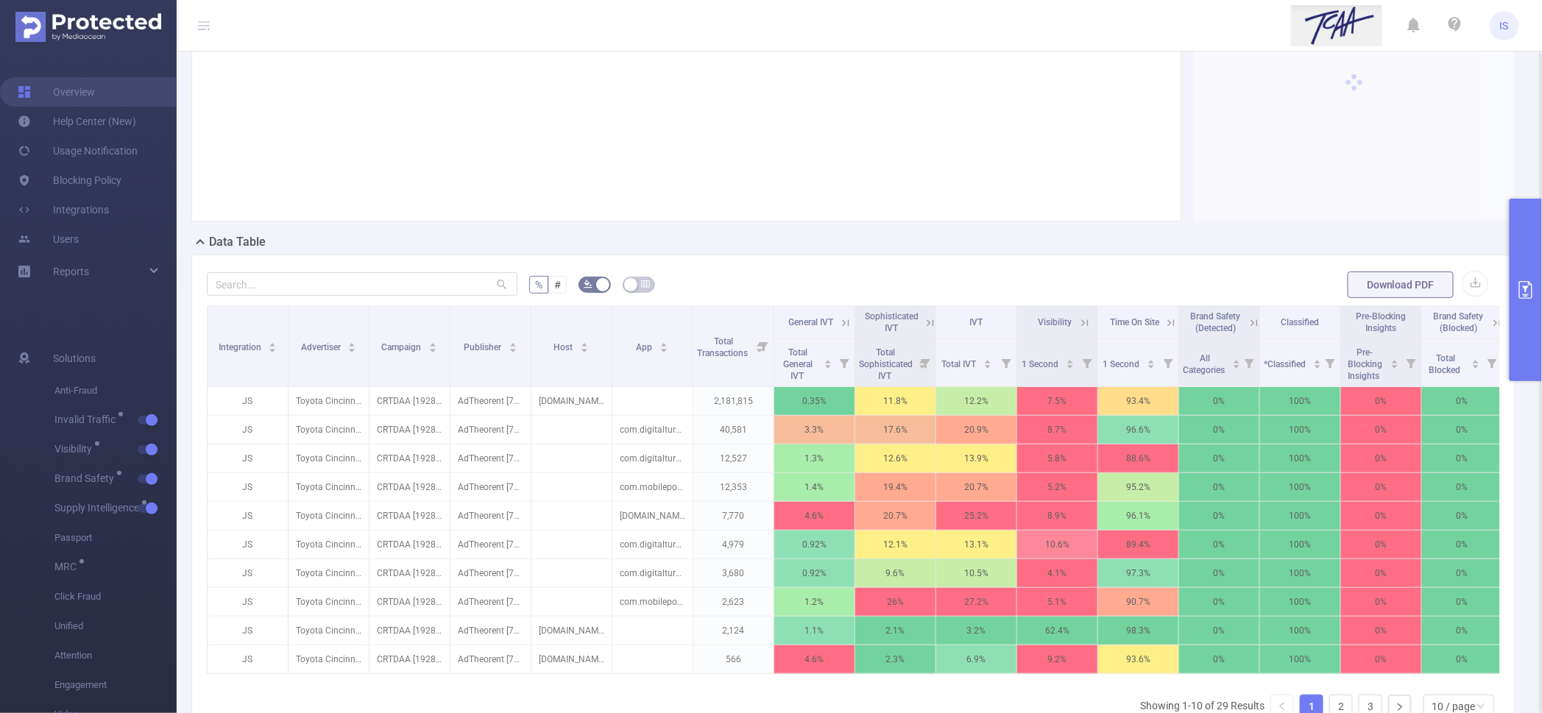
scroll to position [183, 0]
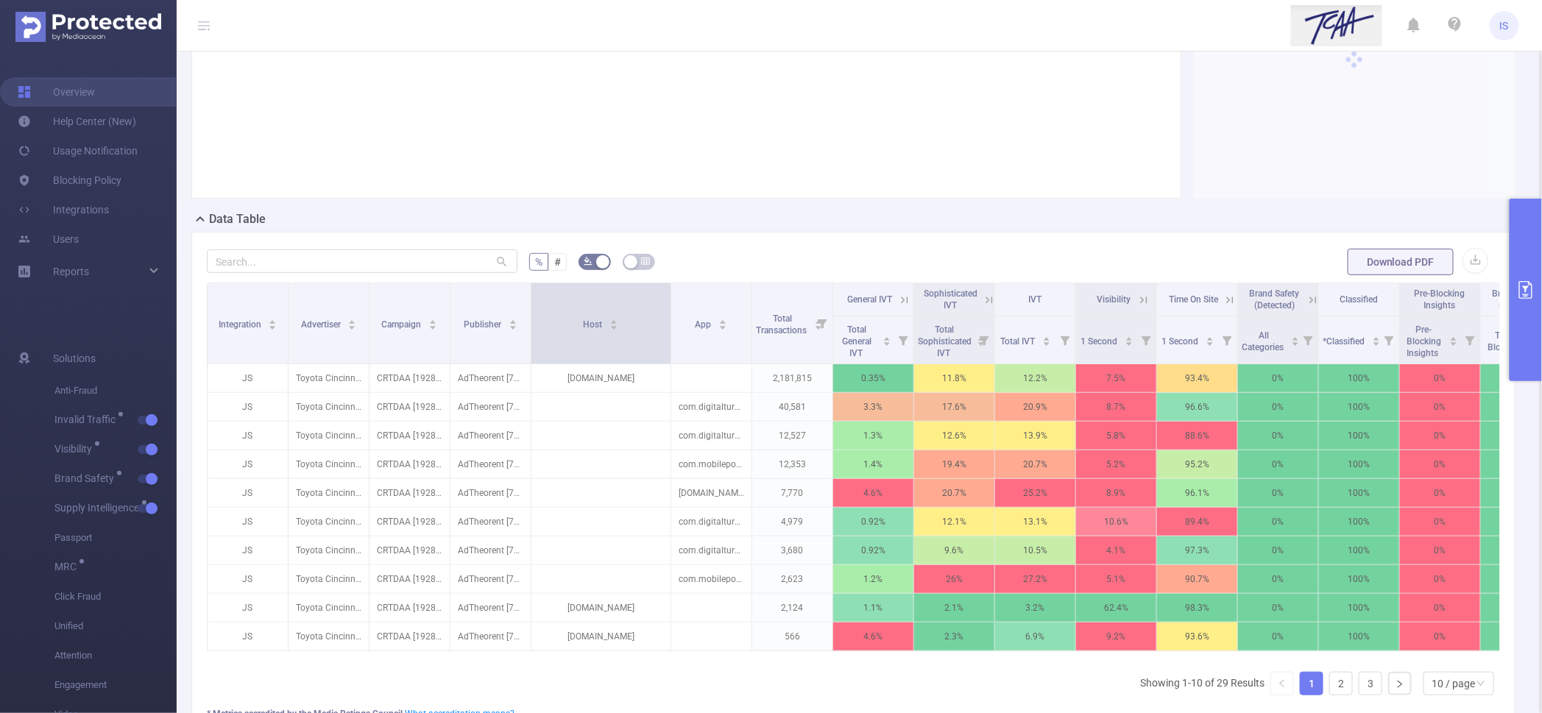
drag, startPoint x: 610, startPoint y: 340, endPoint x: 669, endPoint y: 342, distance: 58.9
click at [669, 342] on span at bounding box center [670, 323] width 7 height 80
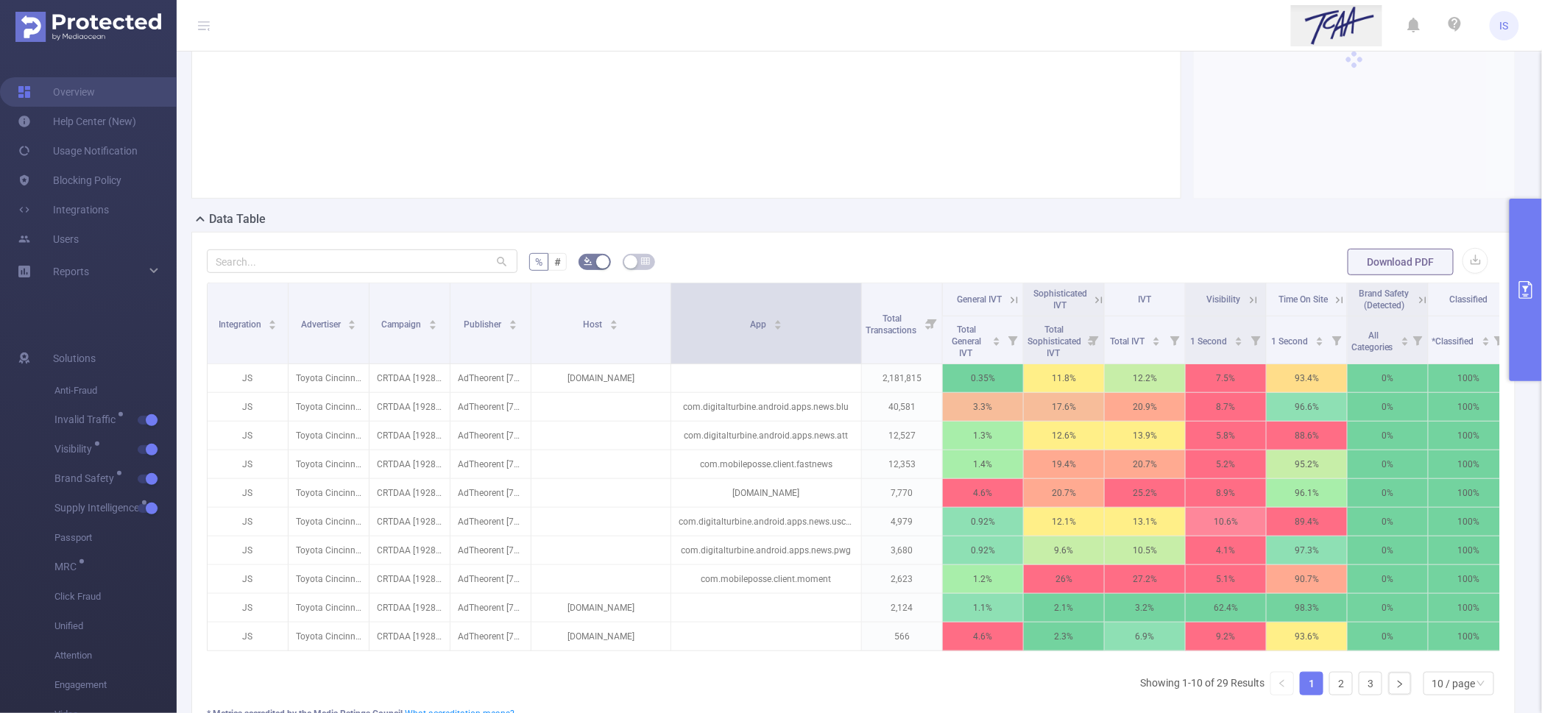
drag, startPoint x: 748, startPoint y: 348, endPoint x: 858, endPoint y: 346, distance: 109.7
click at [858, 346] on span at bounding box center [861, 323] width 7 height 80
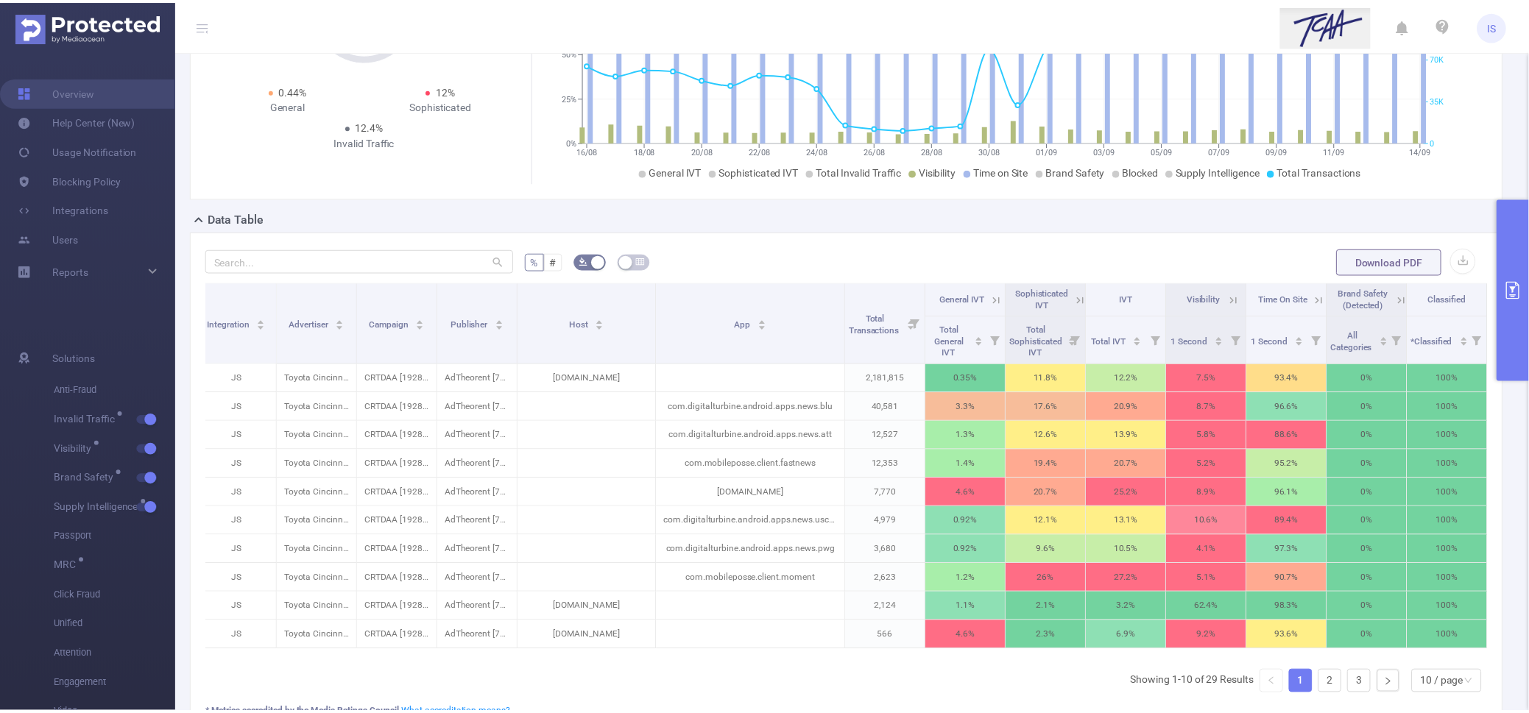
scroll to position [0, 0]
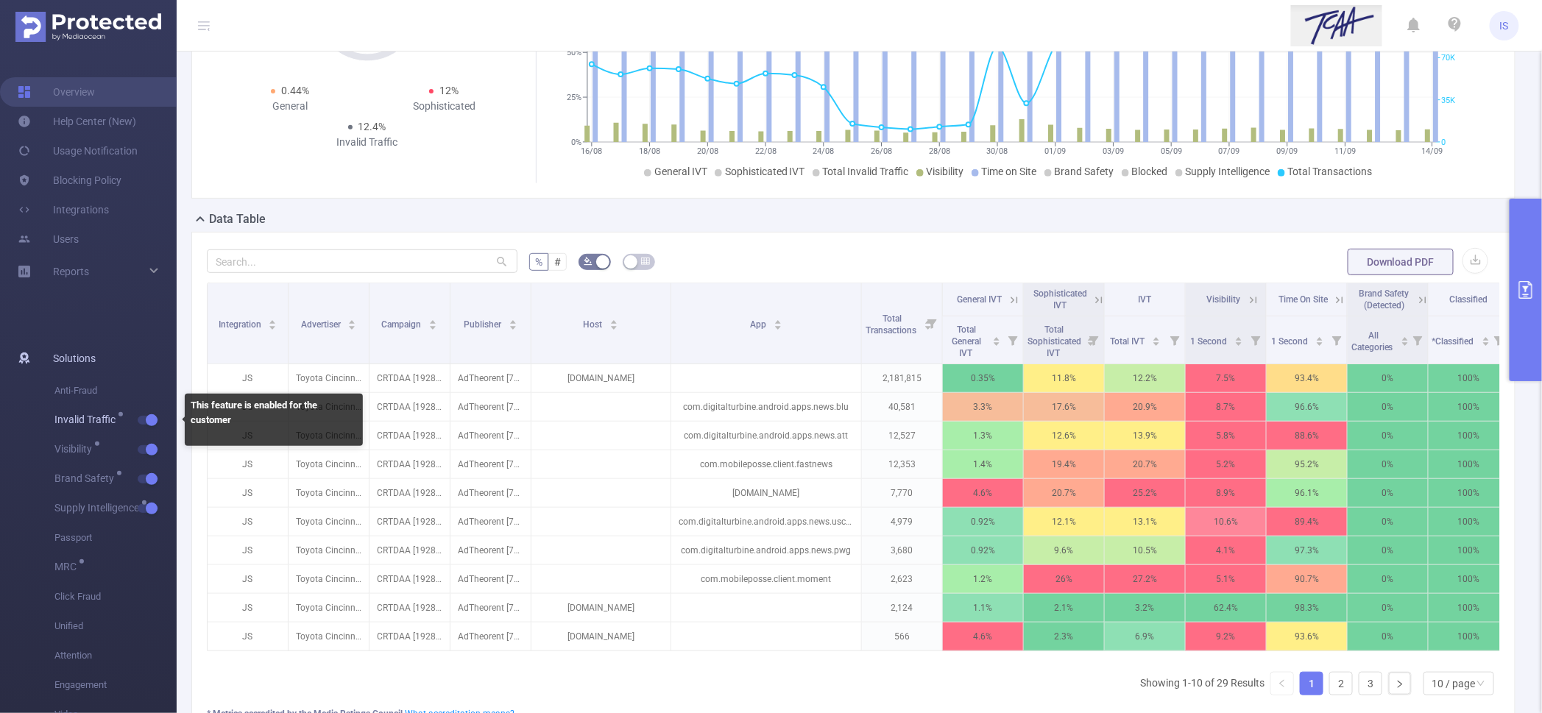
click at [146, 423] on button "button" at bounding box center [148, 420] width 21 height 9
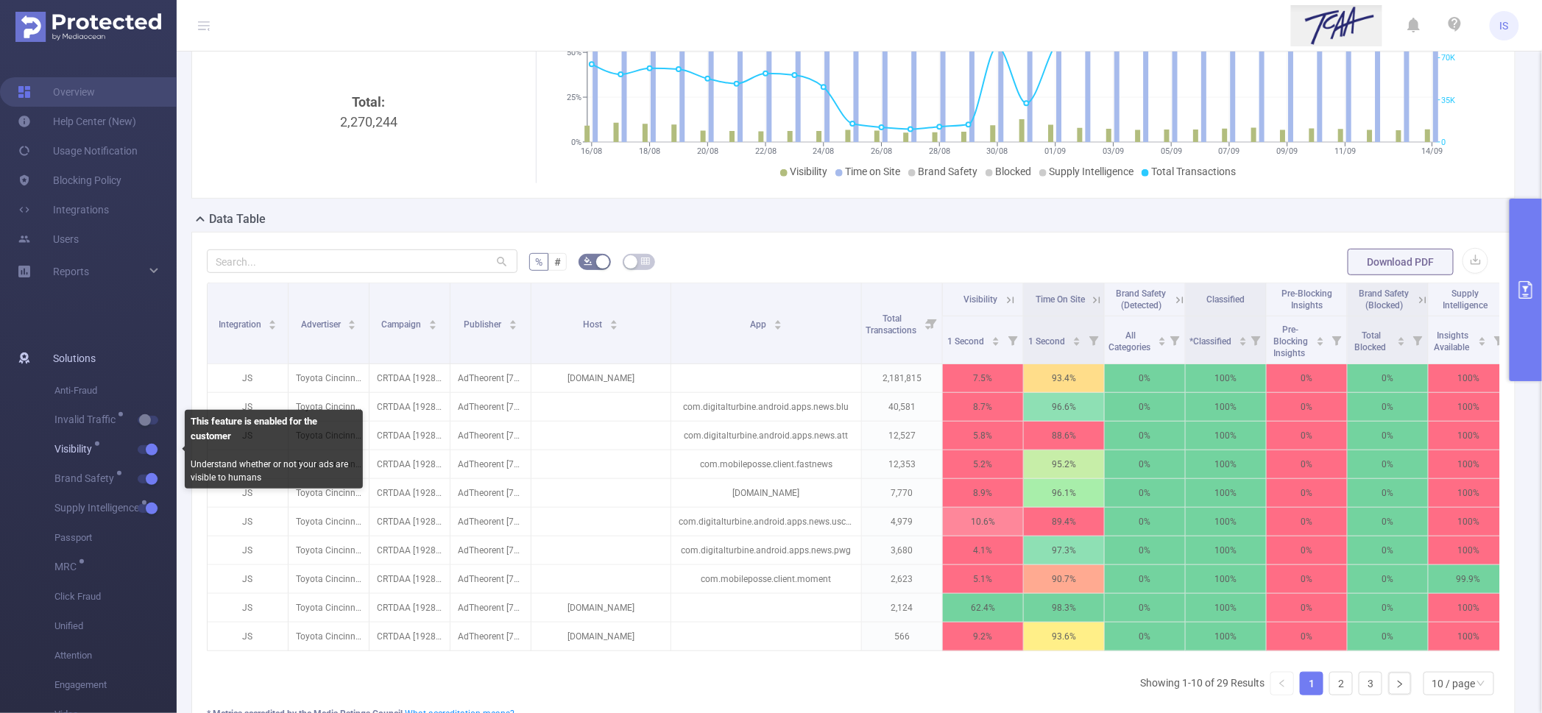
click at [146, 452] on button "button" at bounding box center [148, 449] width 21 height 9
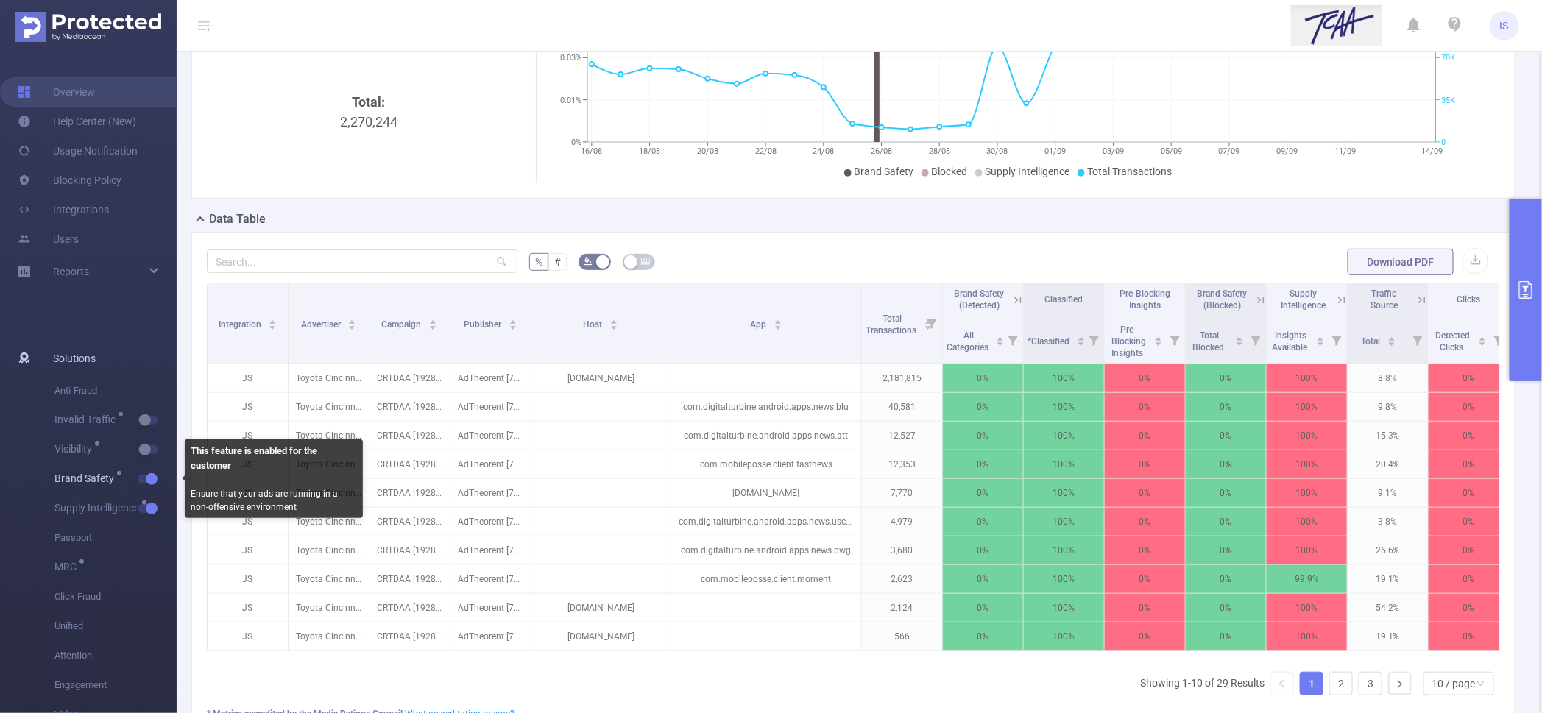
click at [147, 476] on button "button" at bounding box center [148, 479] width 21 height 9
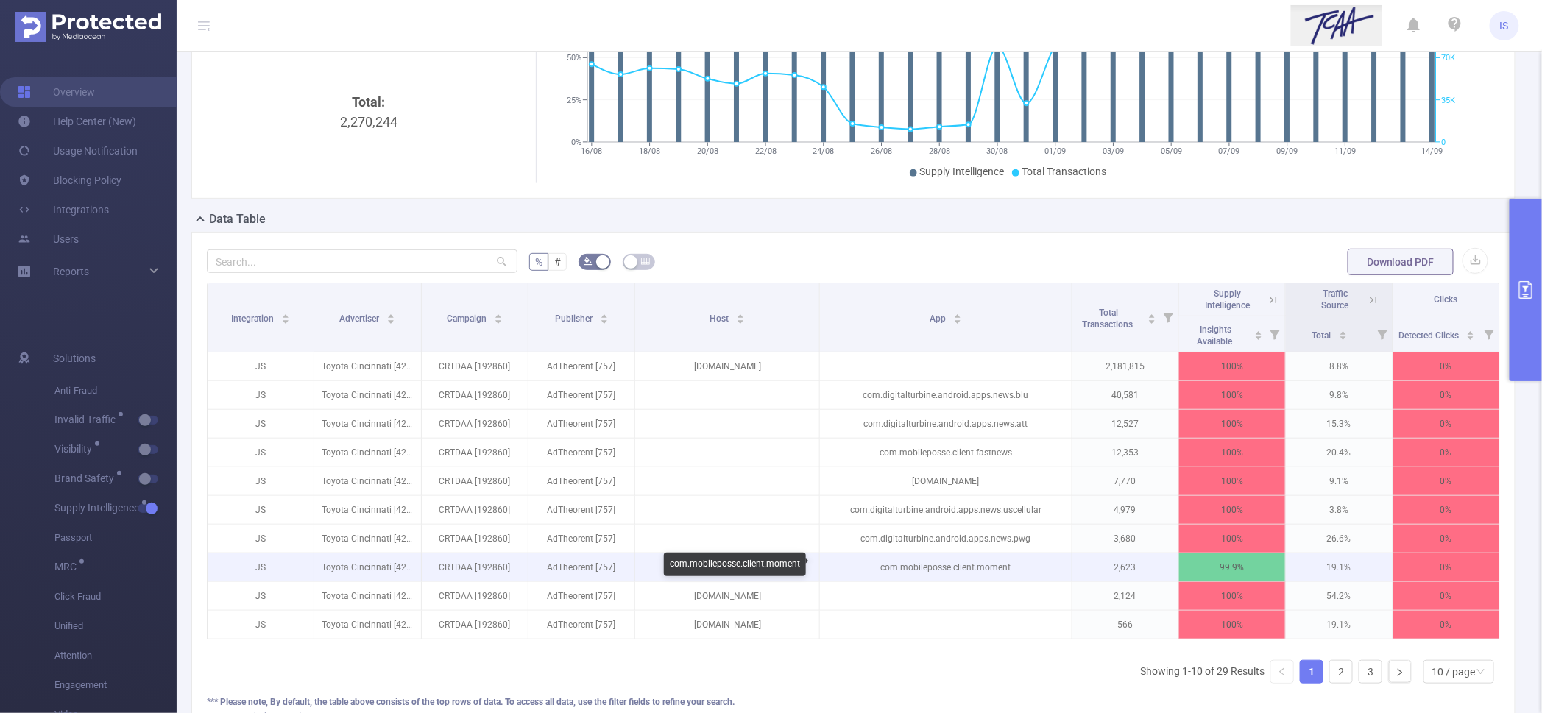
click at [842, 559] on p "com.mobileposse.client.moment" at bounding box center [945, 568] width 251 height 28
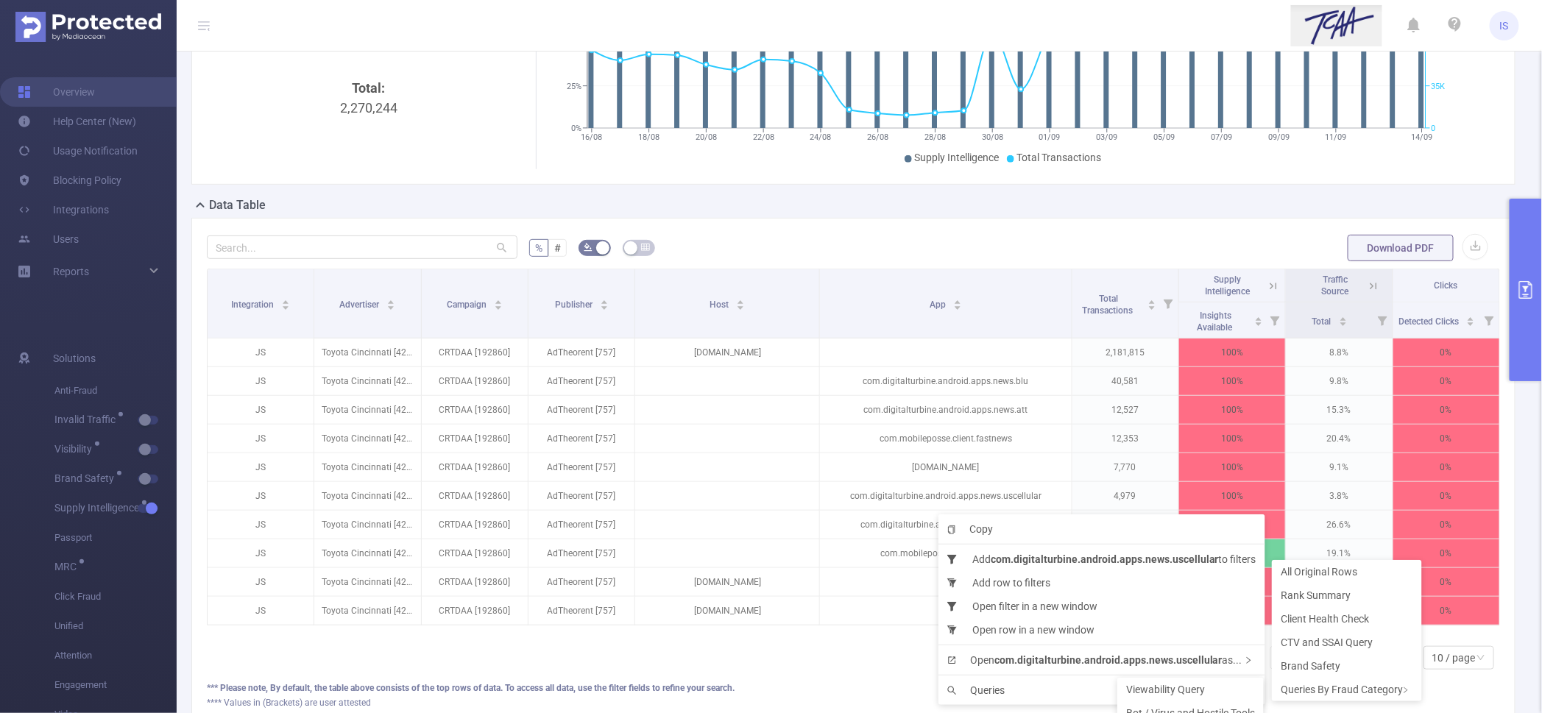
scroll to position [183, 0]
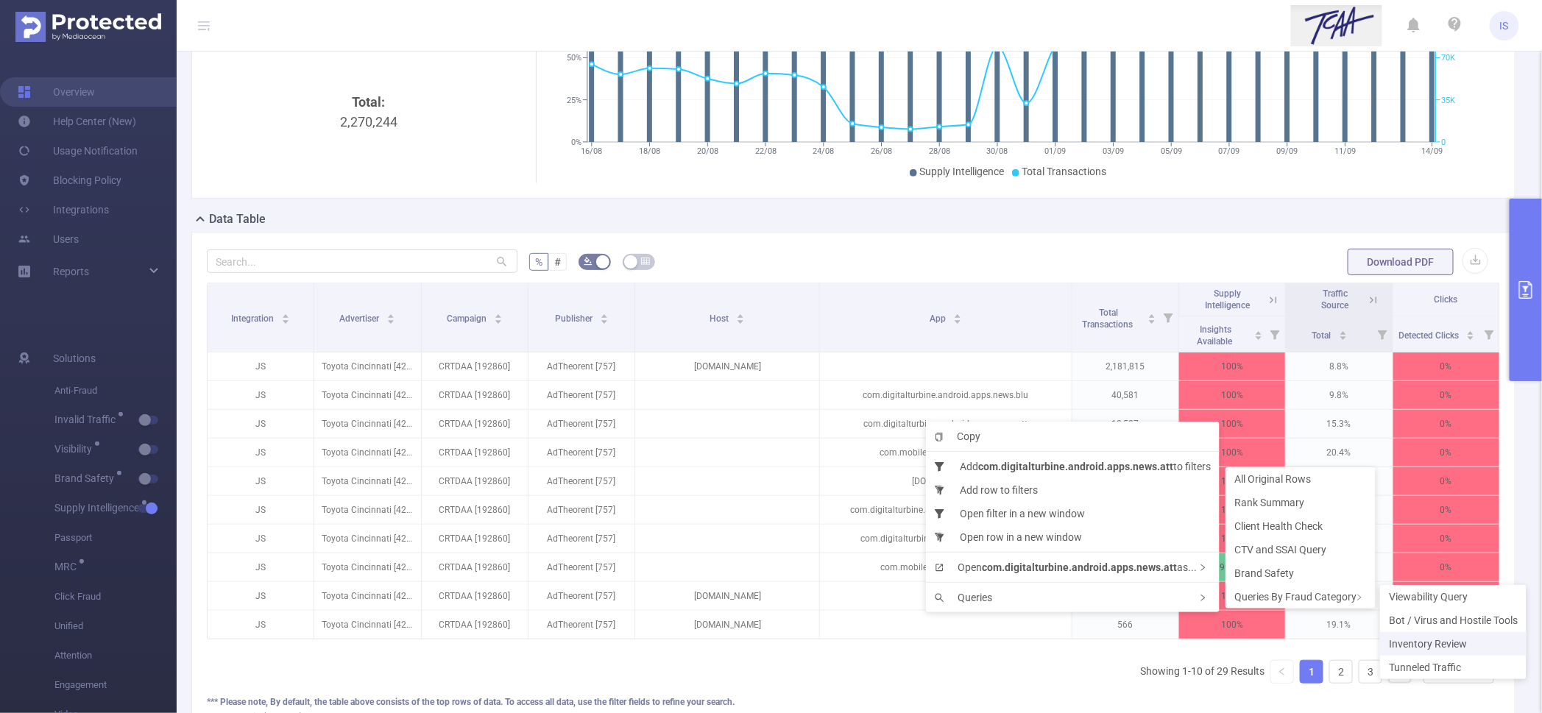
click at [1423, 645] on span "Inventory Review" at bounding box center [1428, 644] width 78 height 12
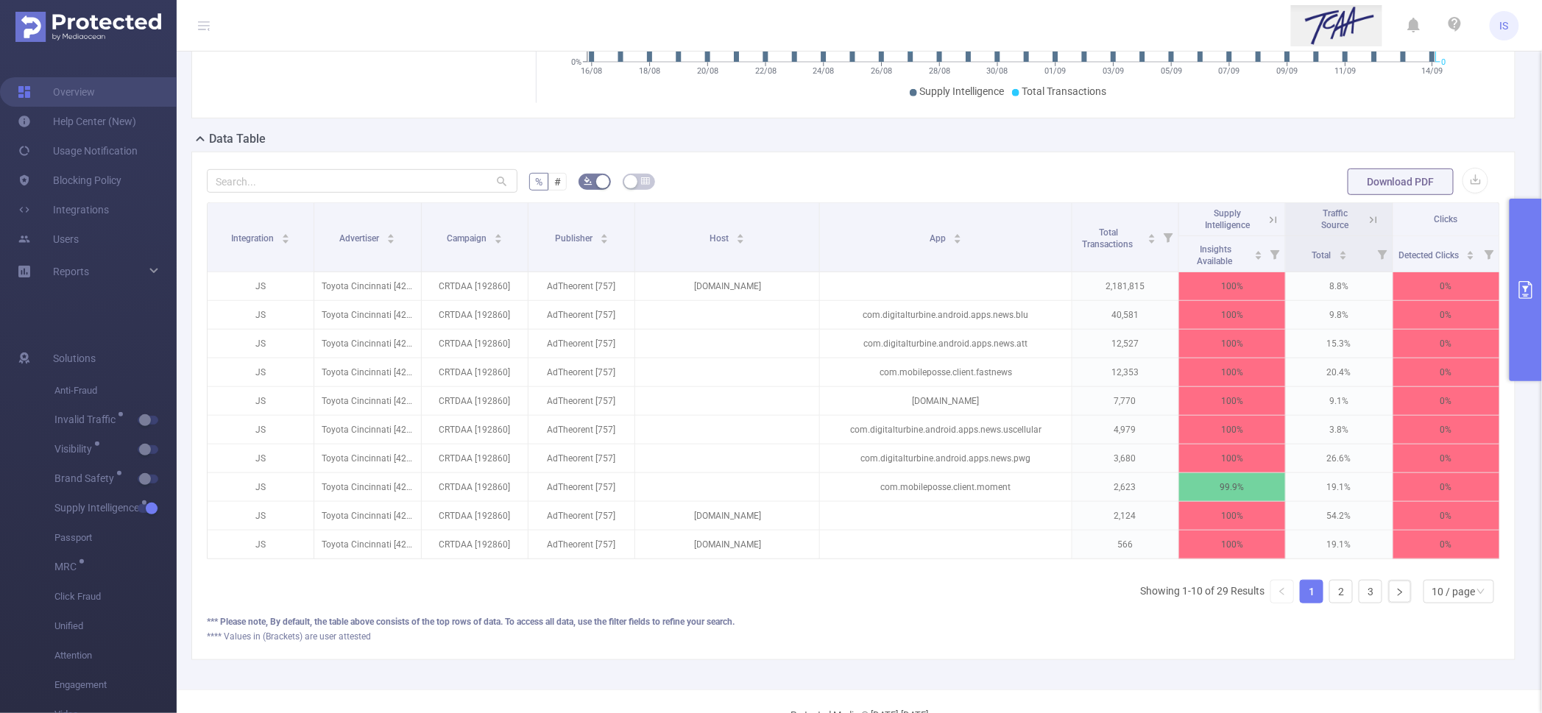
scroll to position [276, 0]
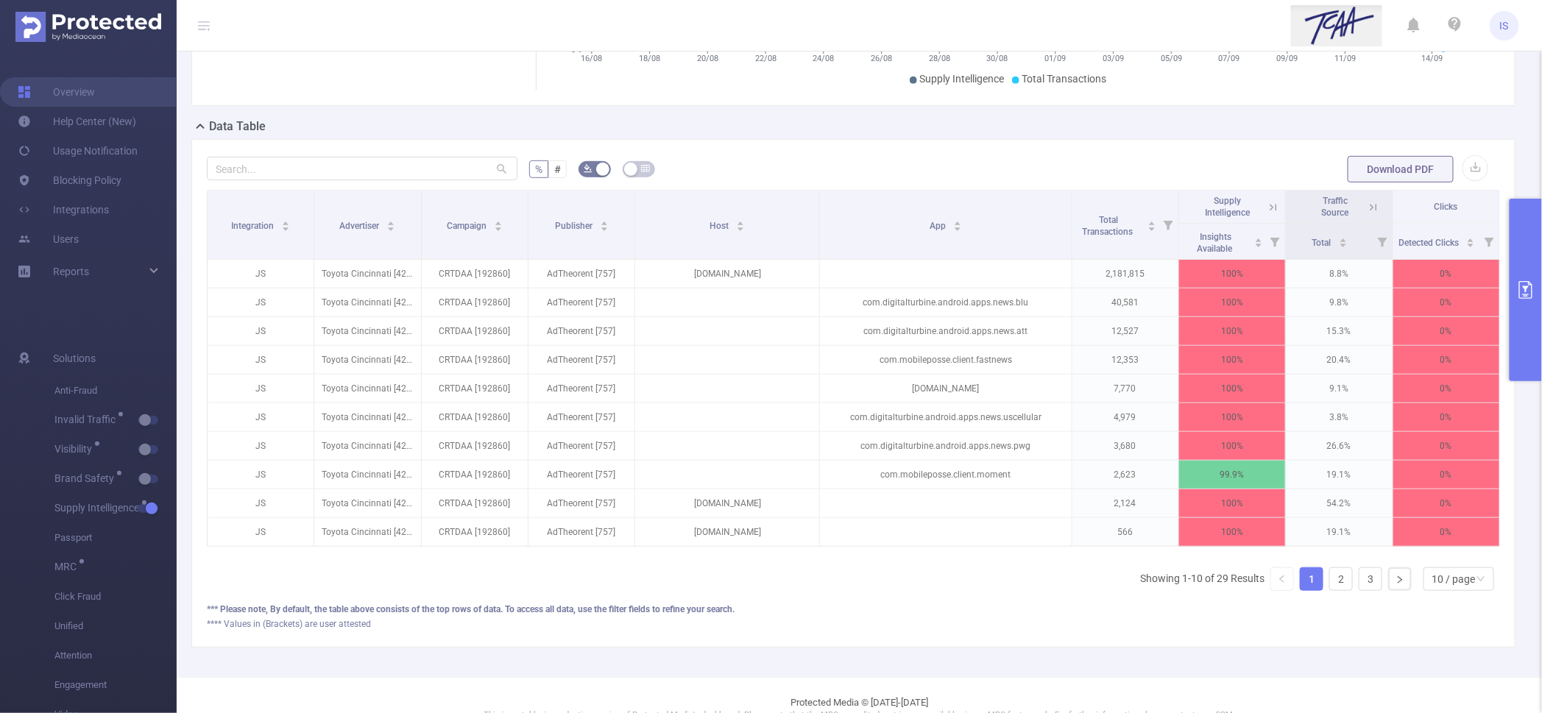
click at [1532, 353] on button "primary" at bounding box center [1526, 290] width 32 height 183
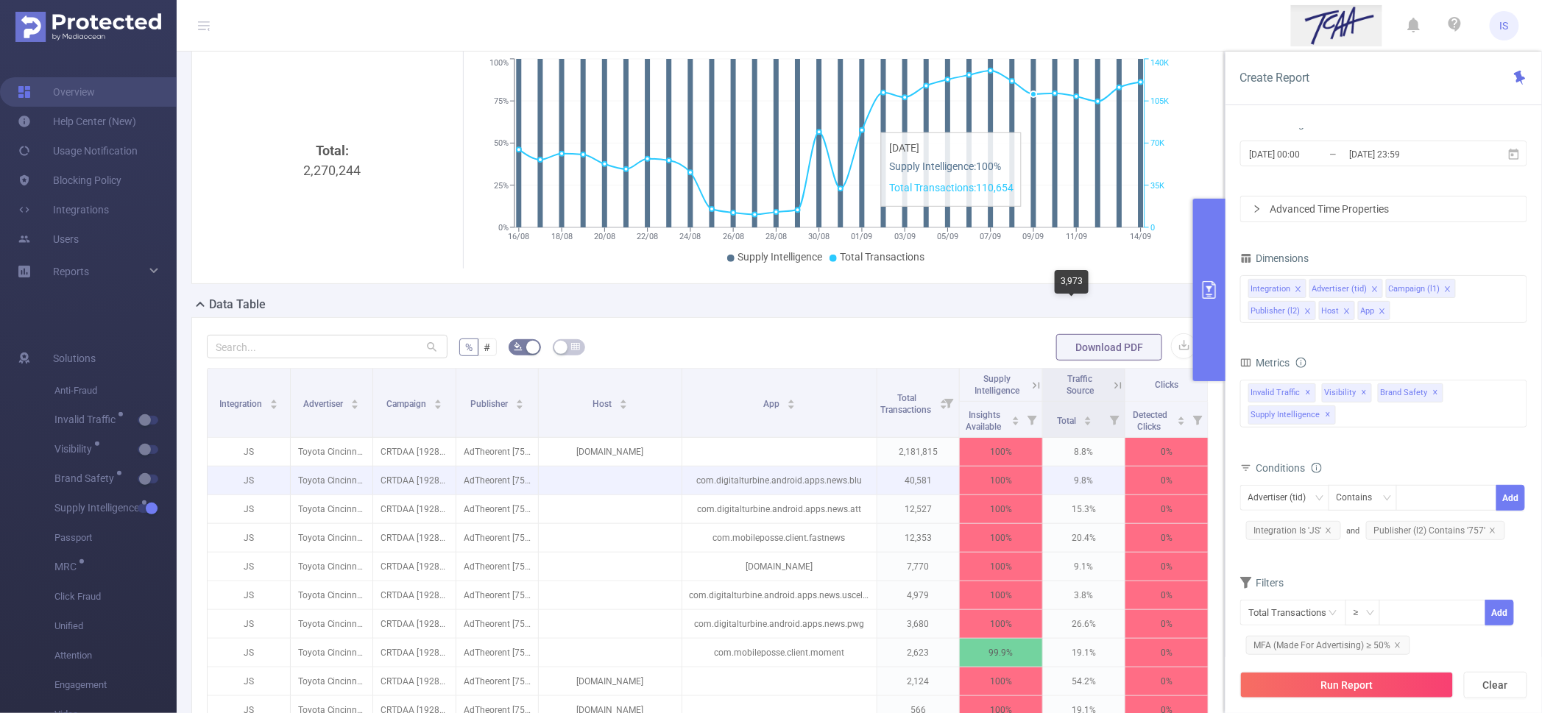
scroll to position [0, 0]
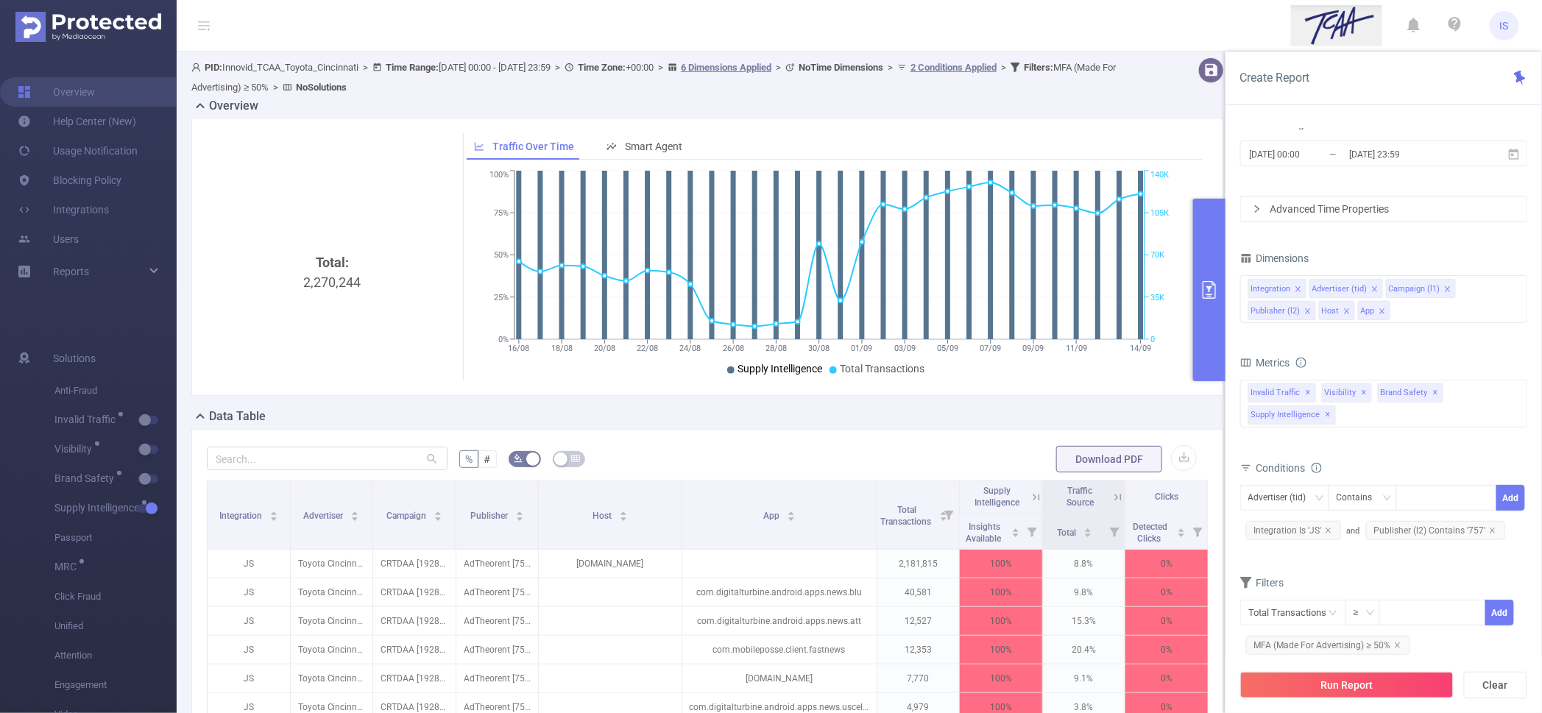
click at [784, 372] on span "Supply Intelligence" at bounding box center [780, 369] width 85 height 12
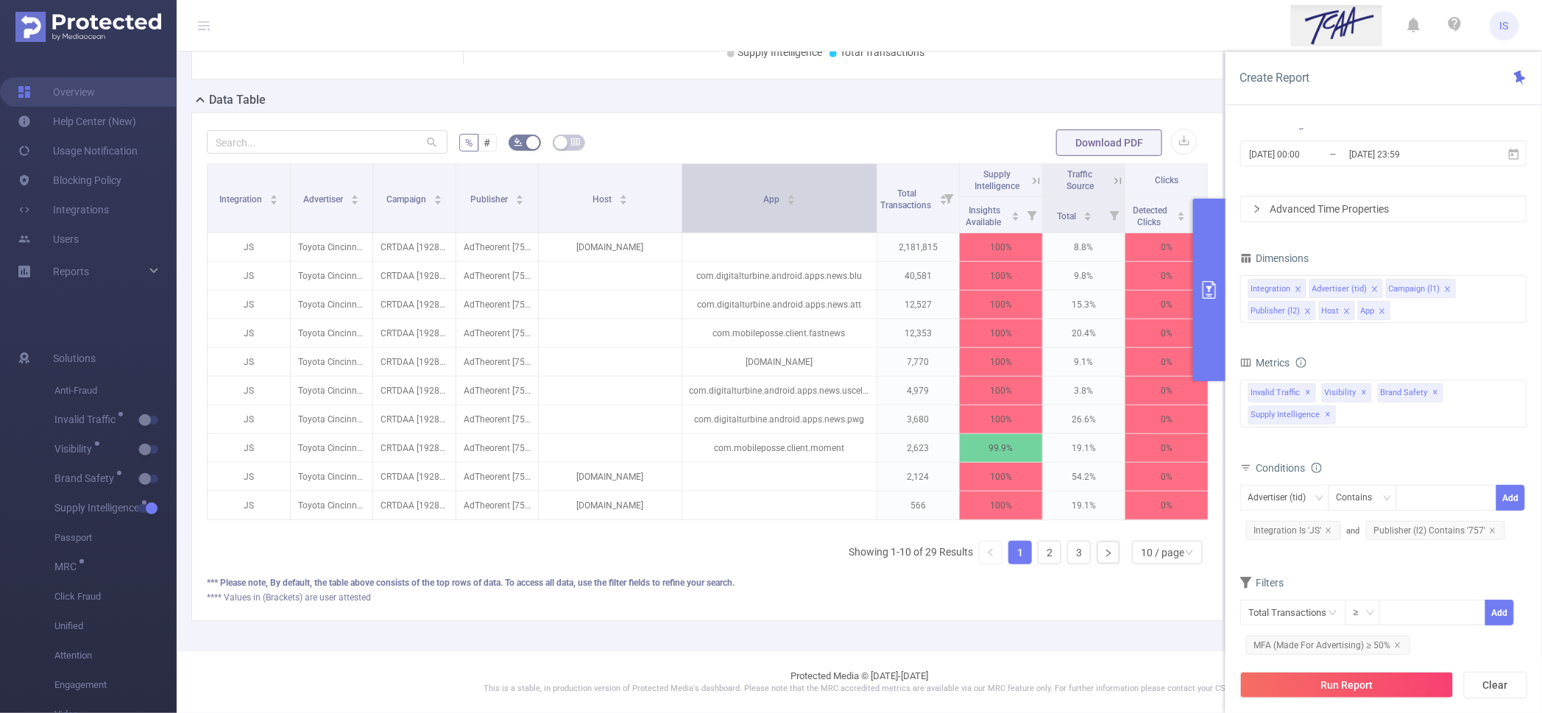
scroll to position [239, 0]
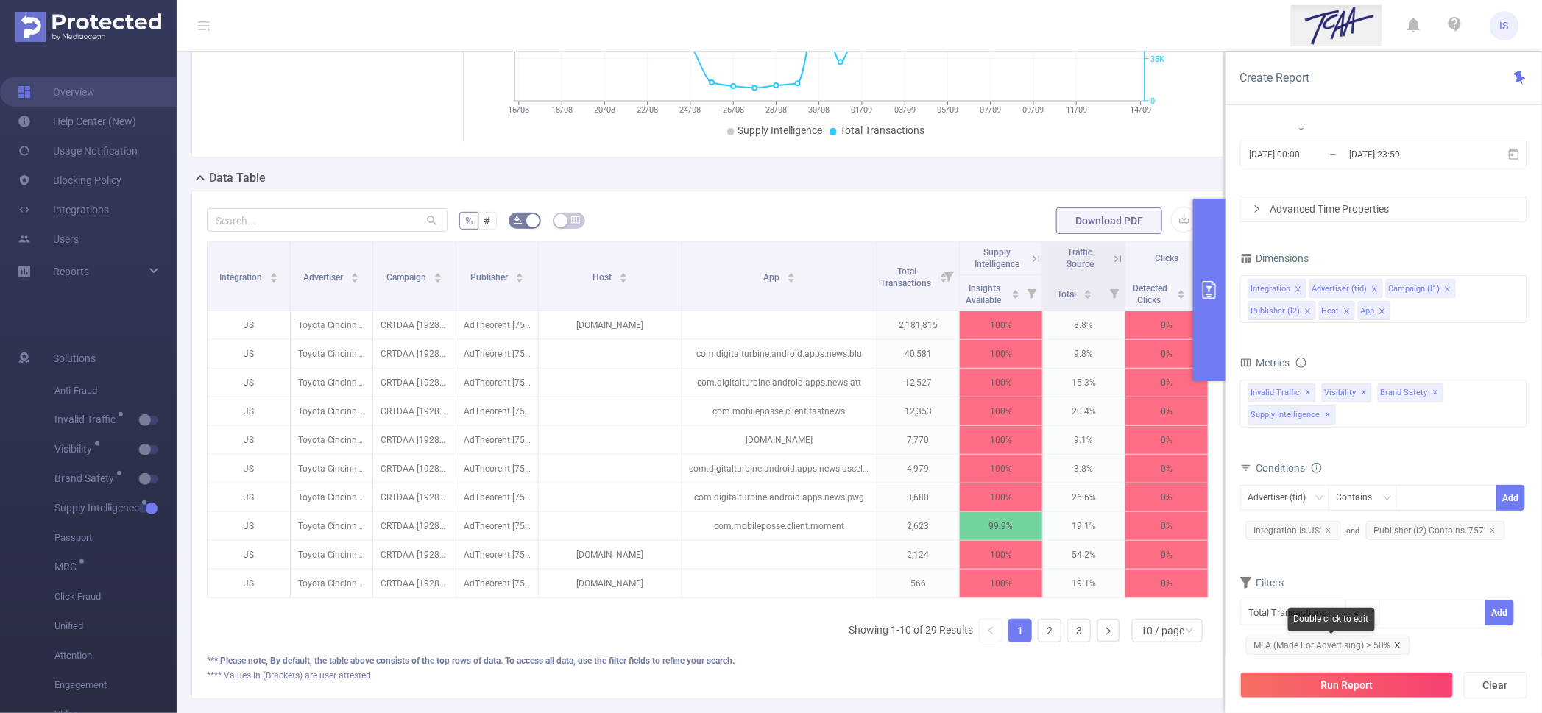
click at [1398, 646] on icon "icon: close" at bounding box center [1397, 645] width 5 height 5
click at [1303, 614] on input "text" at bounding box center [1293, 613] width 106 height 26
click at [1313, 569] on li "Supply Intelligence" at bounding box center [1295, 574] width 111 height 24
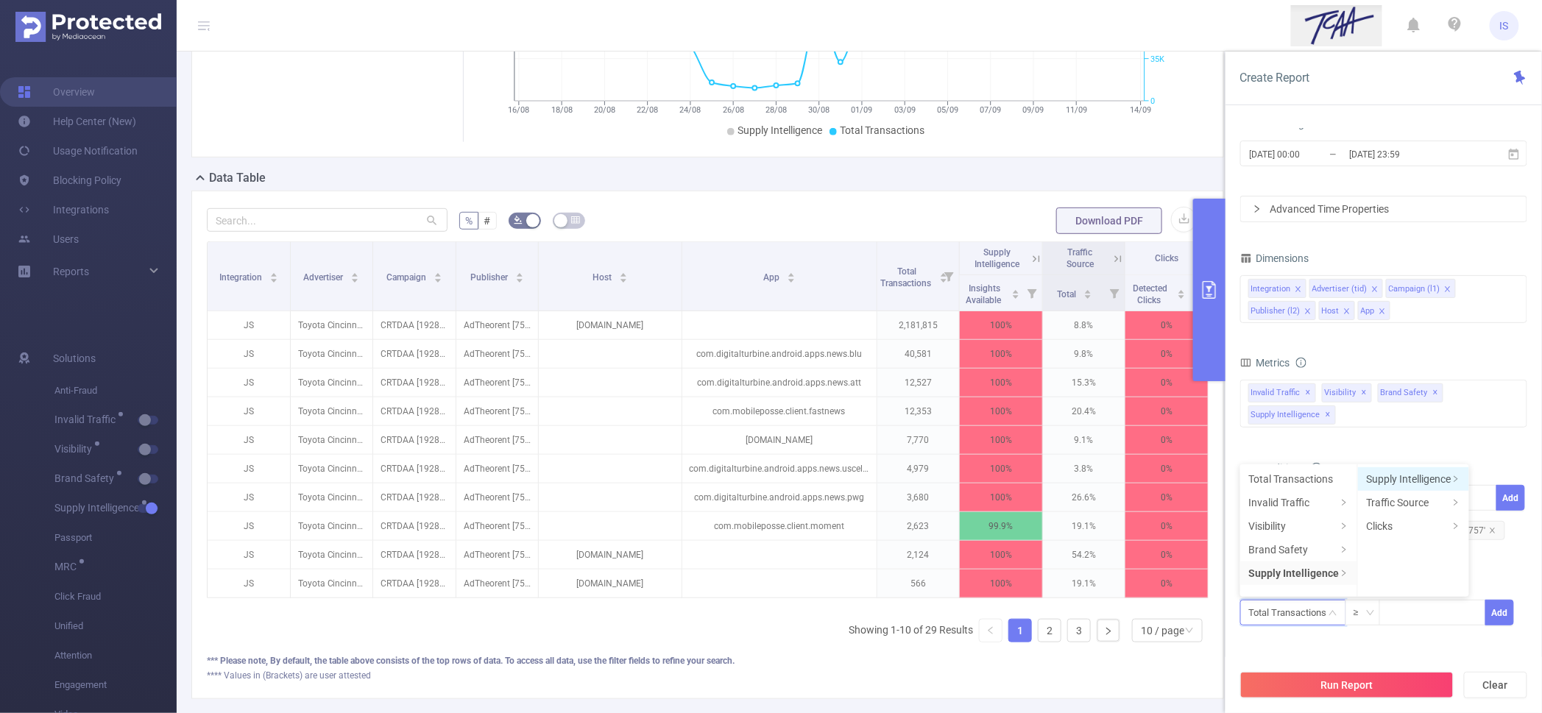
click at [1410, 484] on li "Supply Intelligence" at bounding box center [1413, 479] width 111 height 24
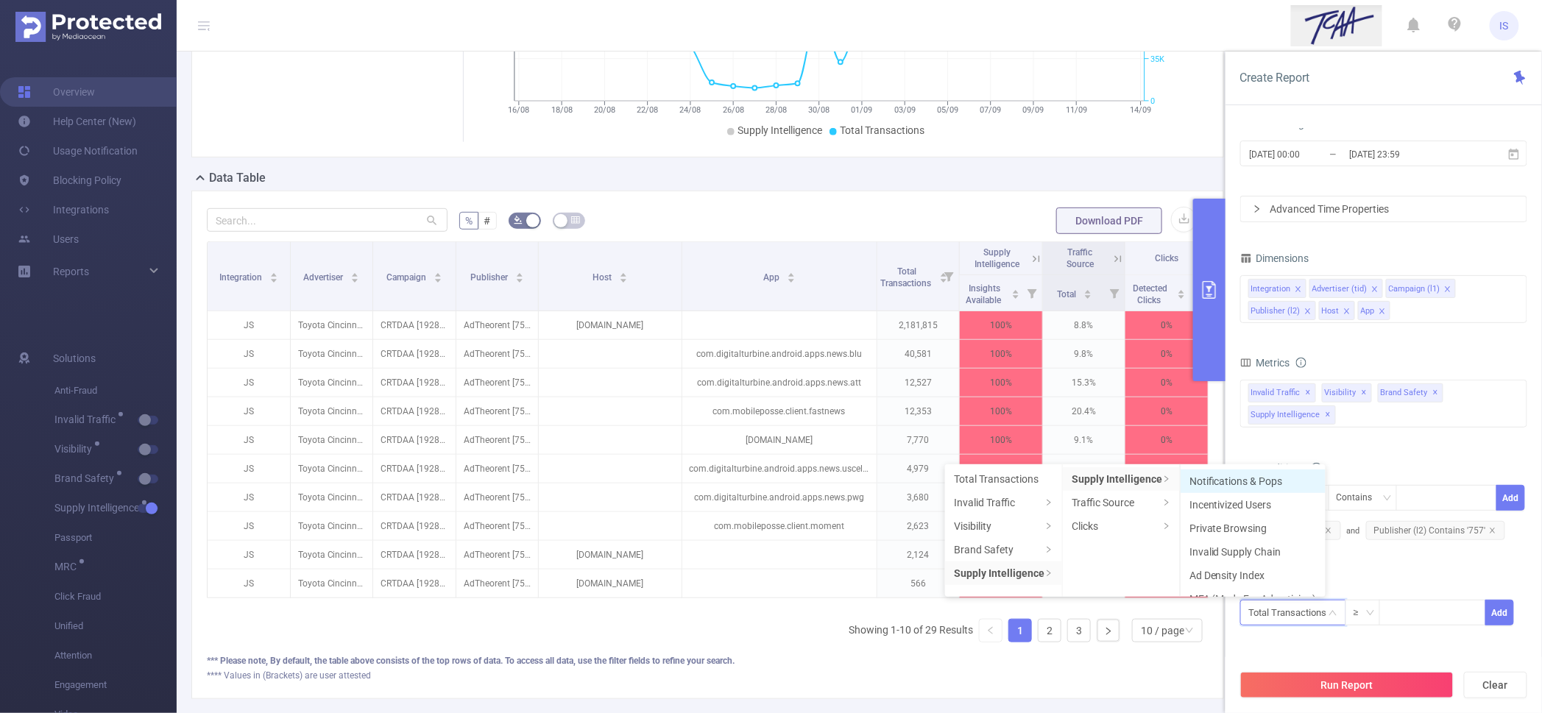
scroll to position [85, 0]
click at [1257, 512] on li "Ad Density Index" at bounding box center [1253, 513] width 145 height 24
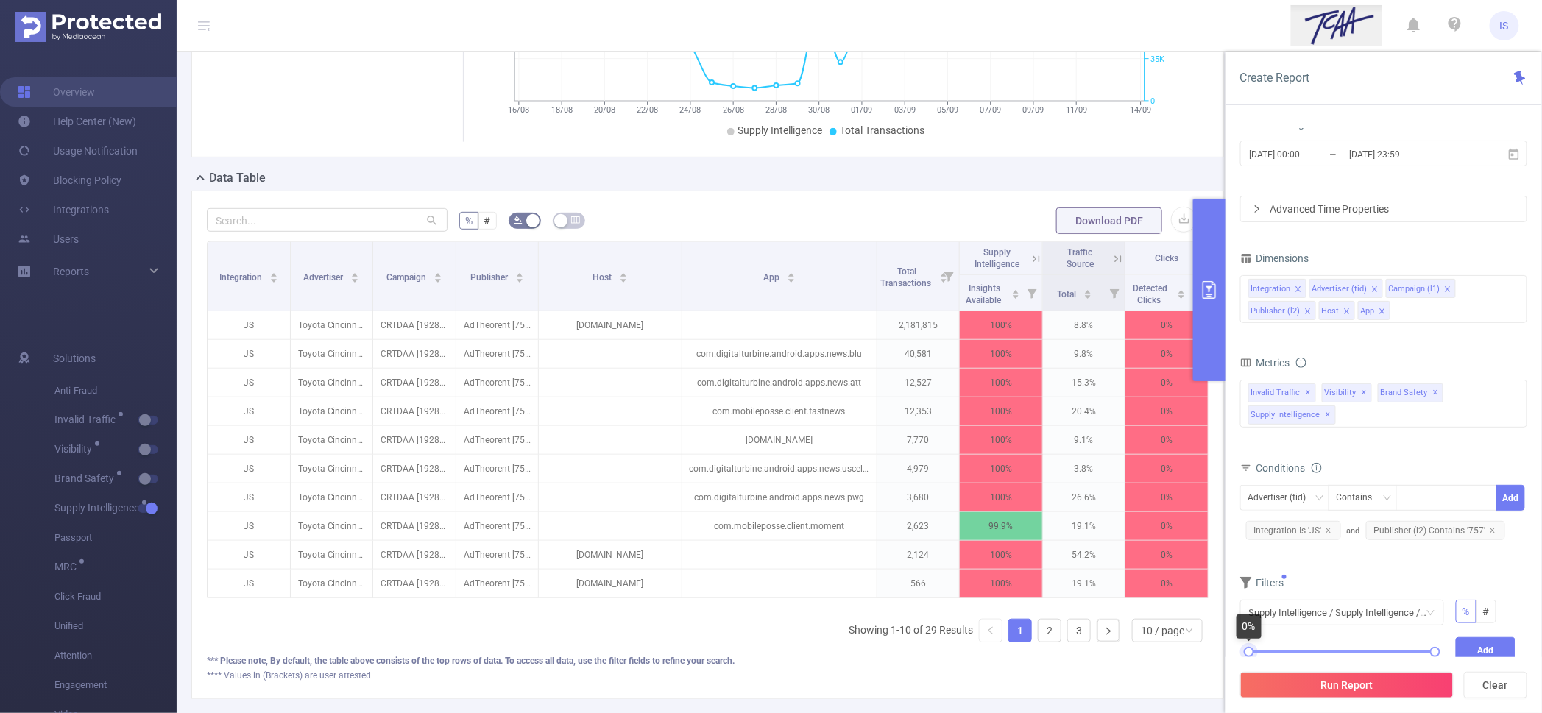
drag, startPoint x: 1249, startPoint y: 654, endPoint x: 1231, endPoint y: 644, distance: 20.7
click at [1231, 644] on div "PID 1001066 - Innovid_TCAA_Toyota_Cincinnati 1001066 - Innovid_TCAA_Toyota_Cinc…" at bounding box center [1384, 426] width 317 height 625
drag, startPoint x: 1250, startPoint y: 651, endPoint x: 1333, endPoint y: 651, distance: 83.2
click at [1333, 651] on div at bounding box center [1333, 652] width 10 height 10
drag, startPoint x: 1333, startPoint y: 651, endPoint x: 1370, endPoint y: 654, distance: 37.0
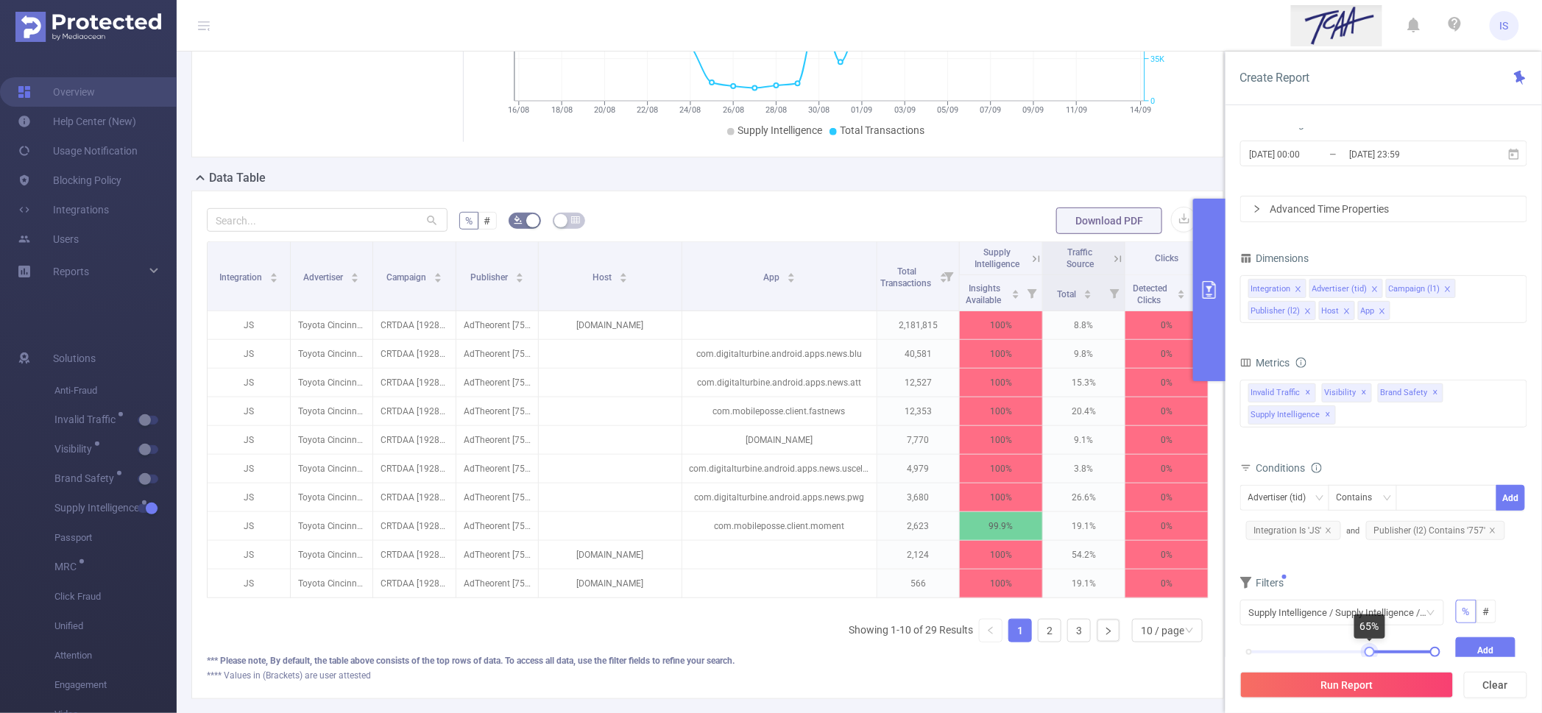
click at [1370, 654] on div at bounding box center [1370, 652] width 10 height 10
click at [1489, 527] on icon "icon: close" at bounding box center [1492, 530] width 7 height 7
click at [1487, 645] on button "Add" at bounding box center [1486, 651] width 60 height 26
click at [1349, 689] on button "Run Report" at bounding box center [1346, 685] width 213 height 27
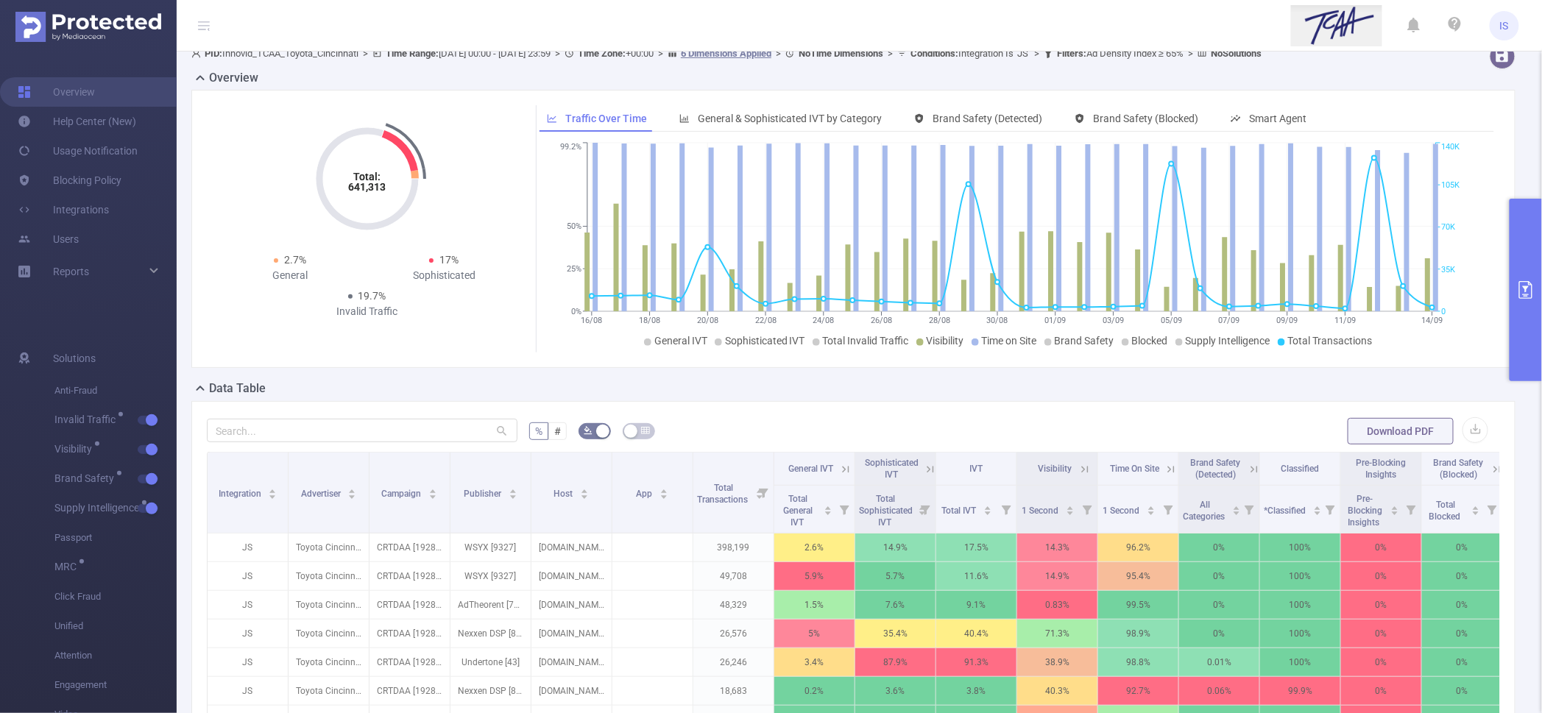
click at [1525, 328] on button "primary" at bounding box center [1526, 290] width 32 height 183
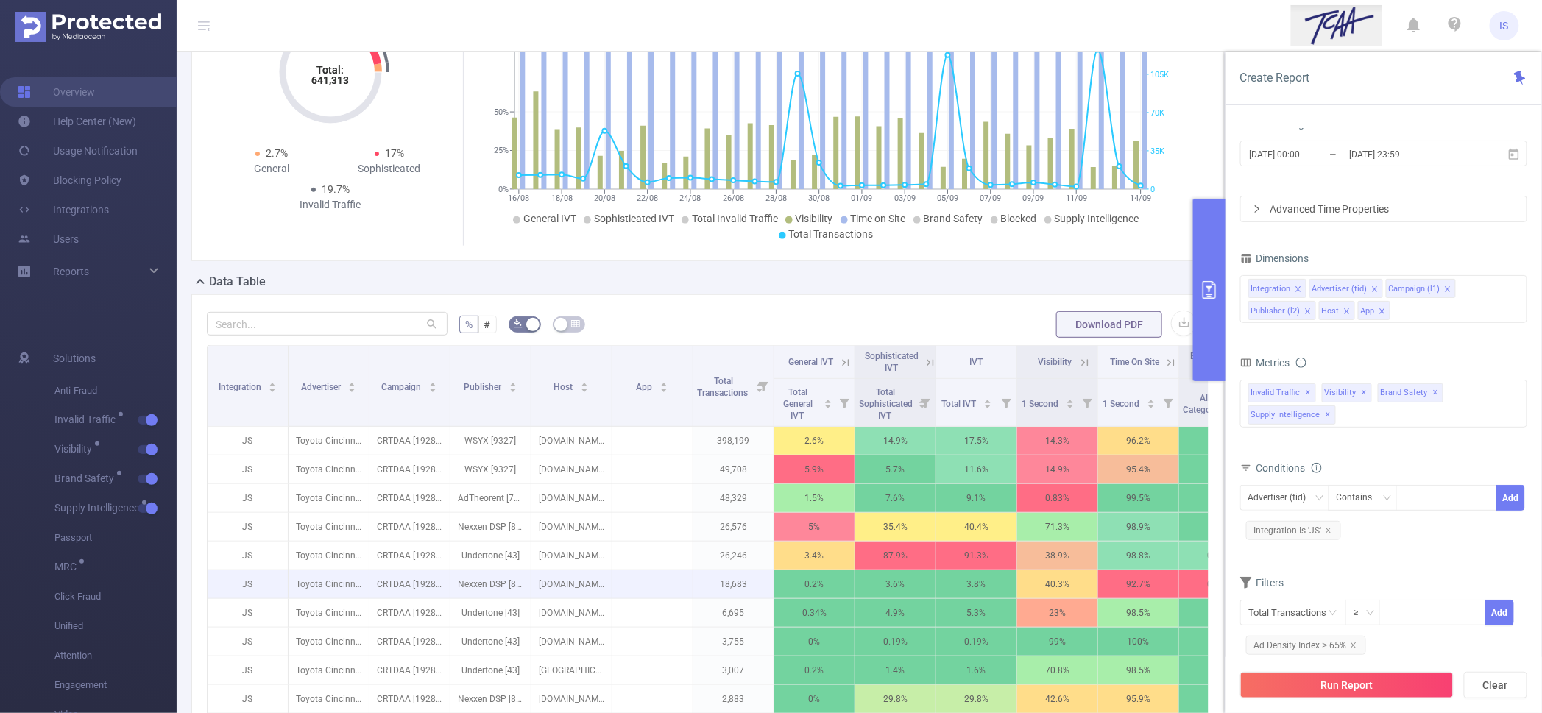
scroll to position [290, 0]
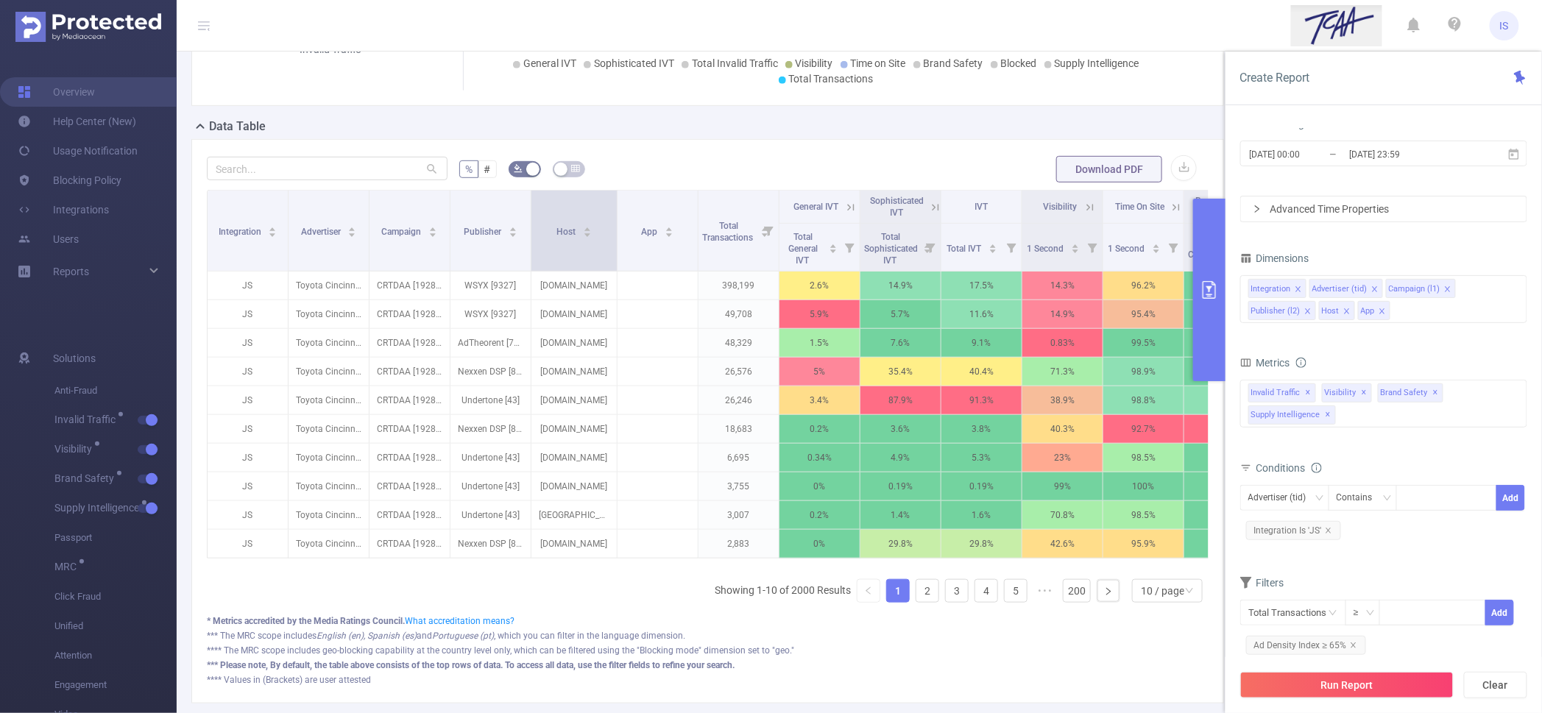
click at [615, 255] on span at bounding box center [616, 231] width 7 height 80
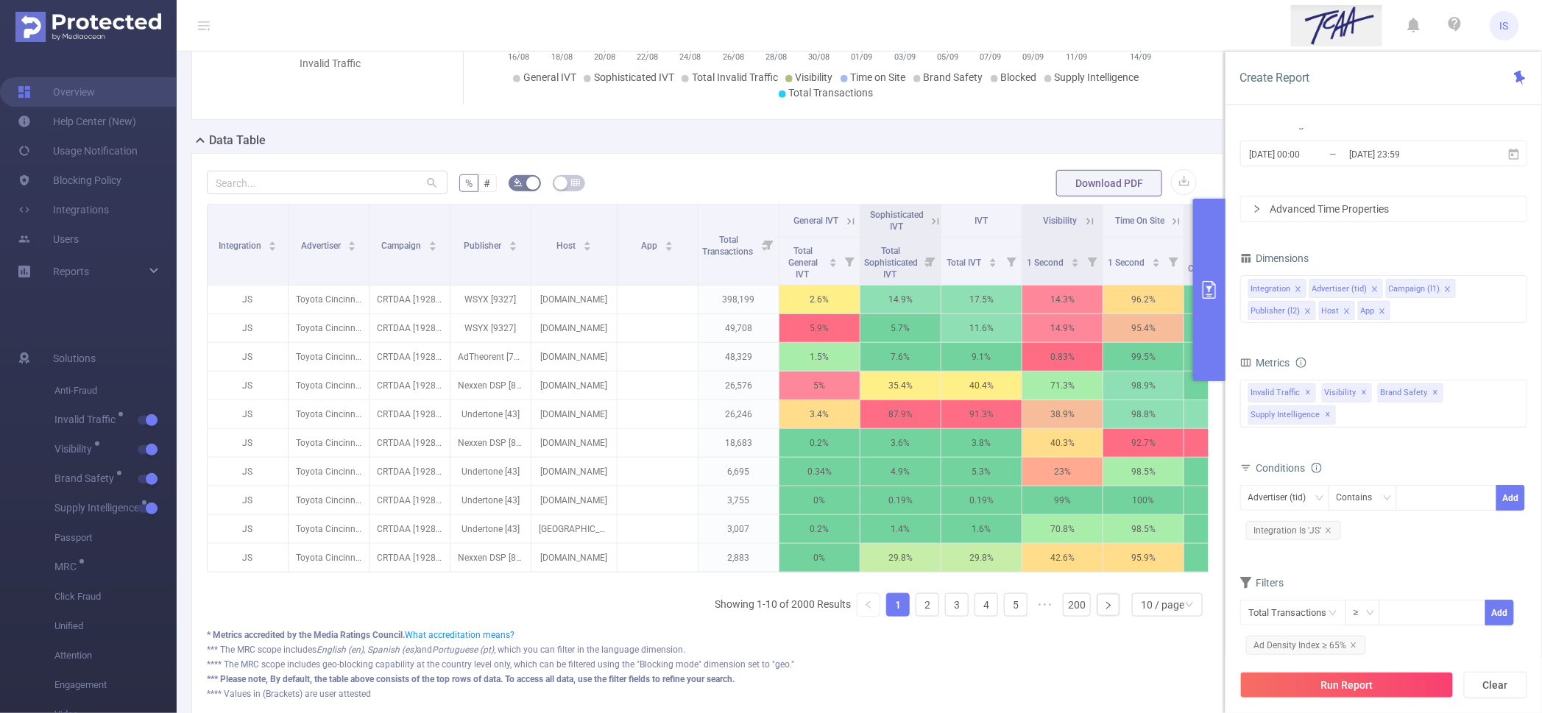
scroll to position [0, 71]
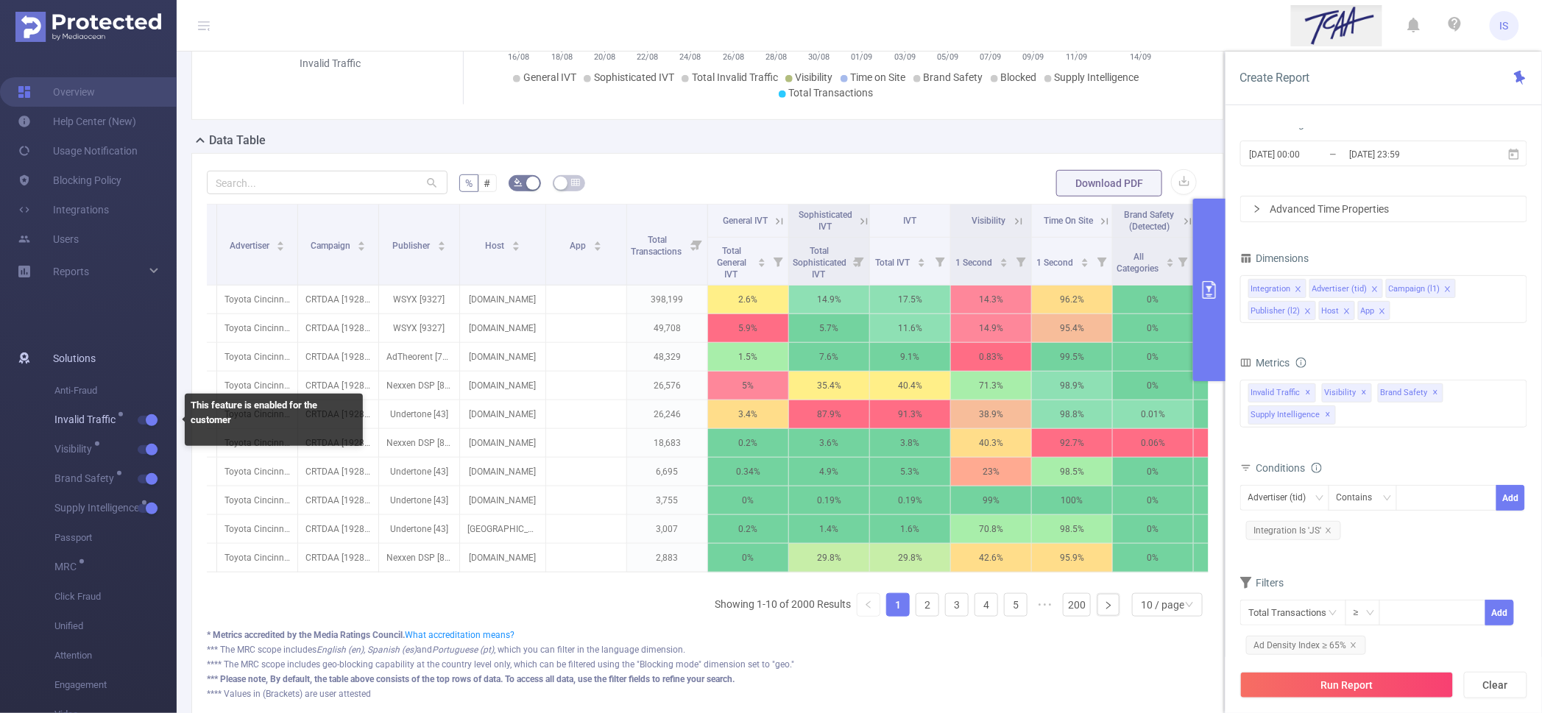
click at [148, 418] on button "button" at bounding box center [148, 420] width 21 height 9
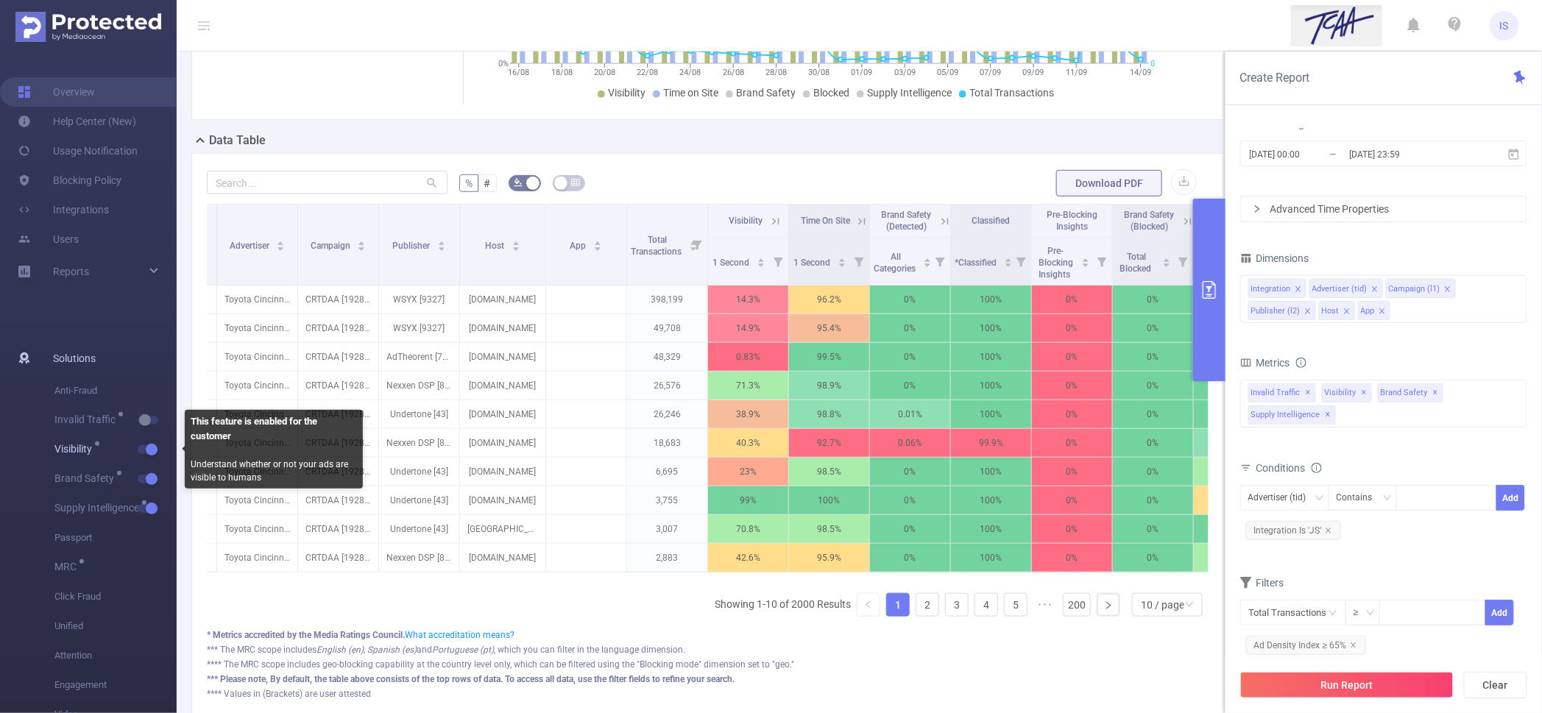
click at [155, 445] on button "button" at bounding box center [148, 449] width 21 height 9
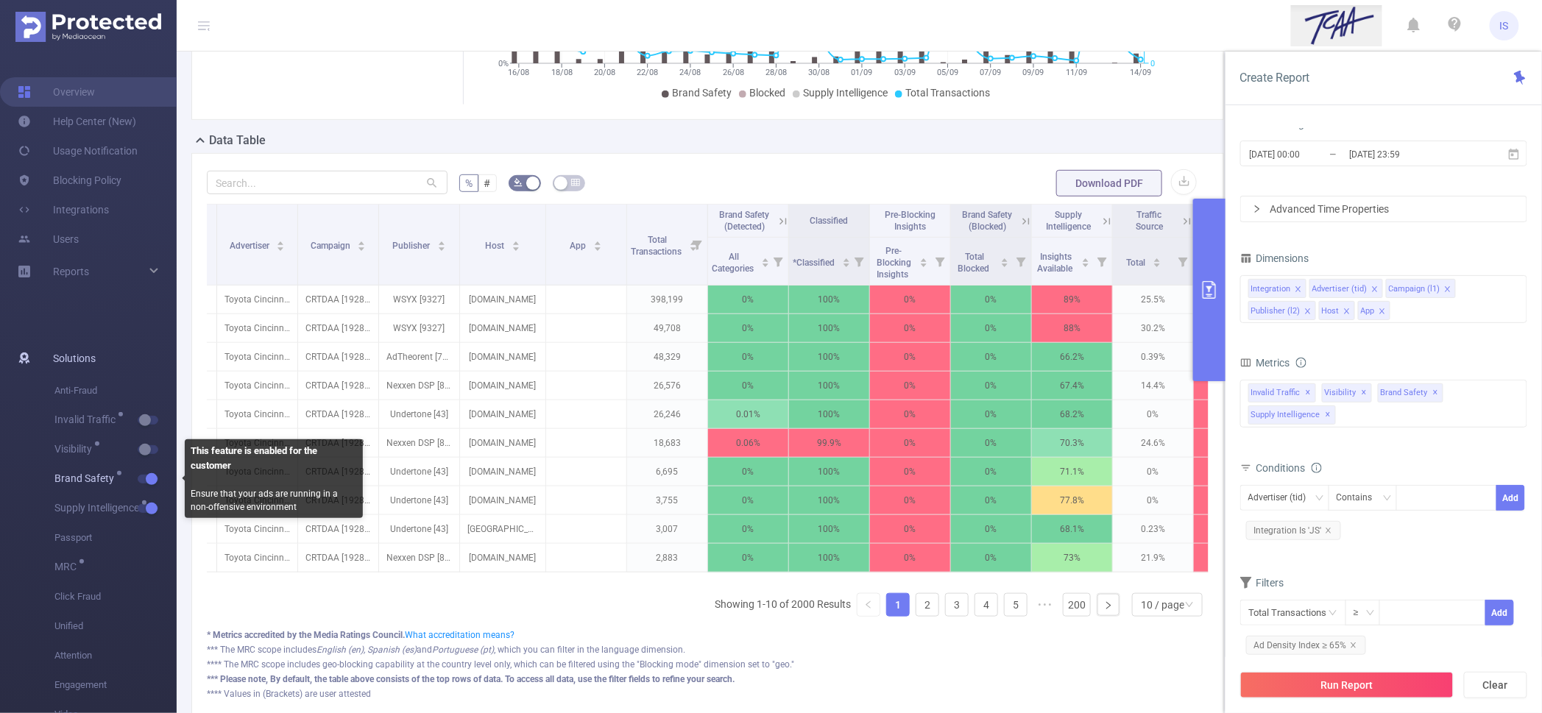
click at [151, 476] on button "button" at bounding box center [148, 479] width 21 height 9
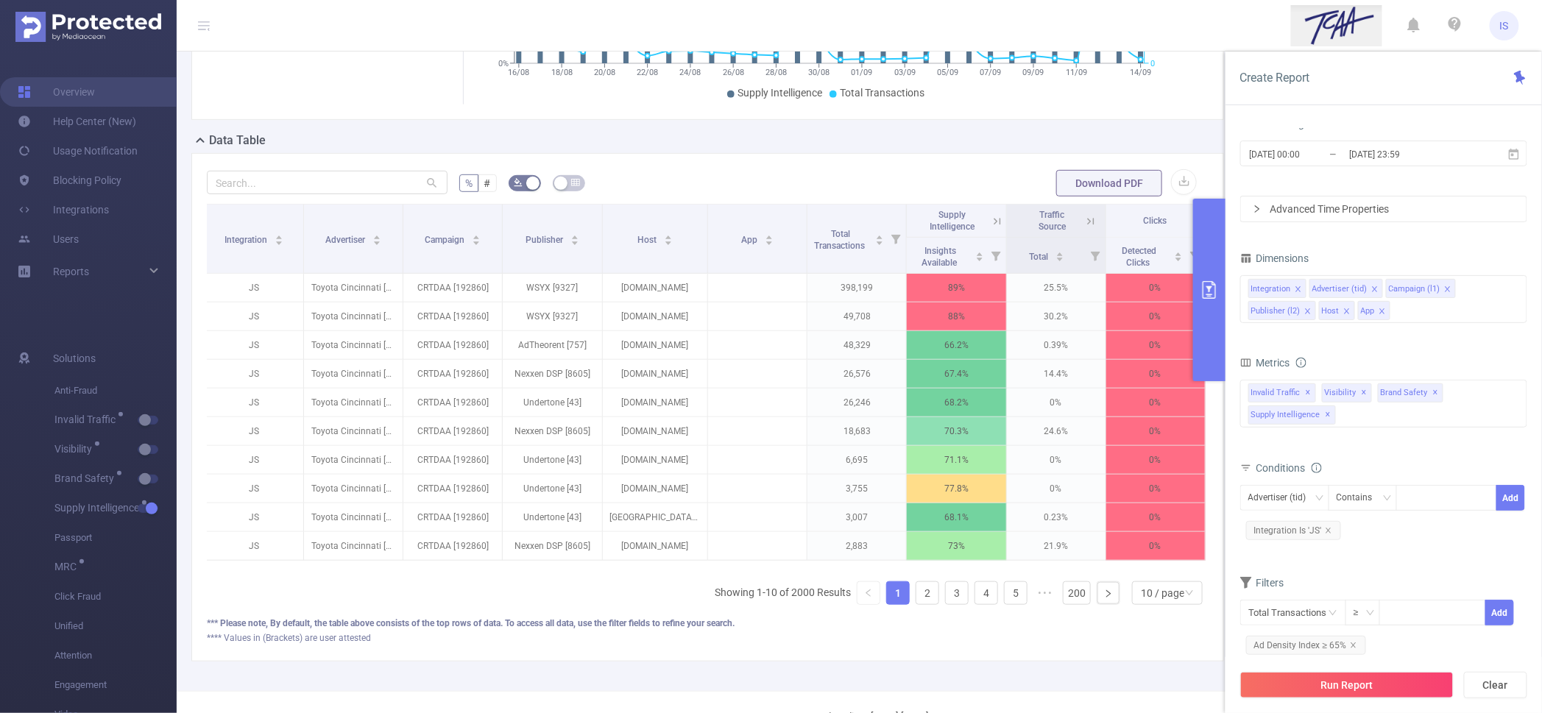
click at [991, 221] on icon at bounding box center [997, 221] width 13 height 13
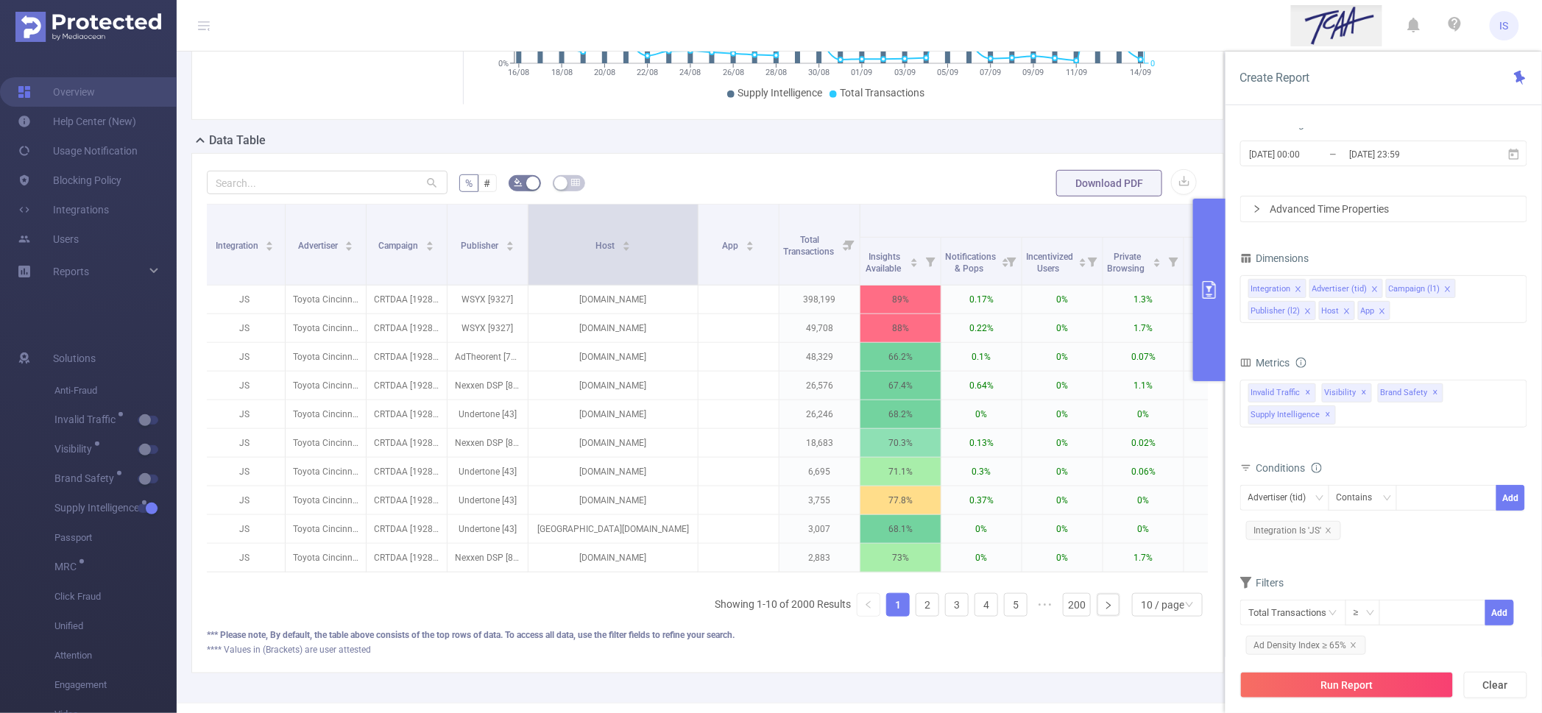
drag, startPoint x: 612, startPoint y: 269, endPoint x: 696, endPoint y: 265, distance: 84.0
click at [696, 265] on span at bounding box center [697, 245] width 7 height 80
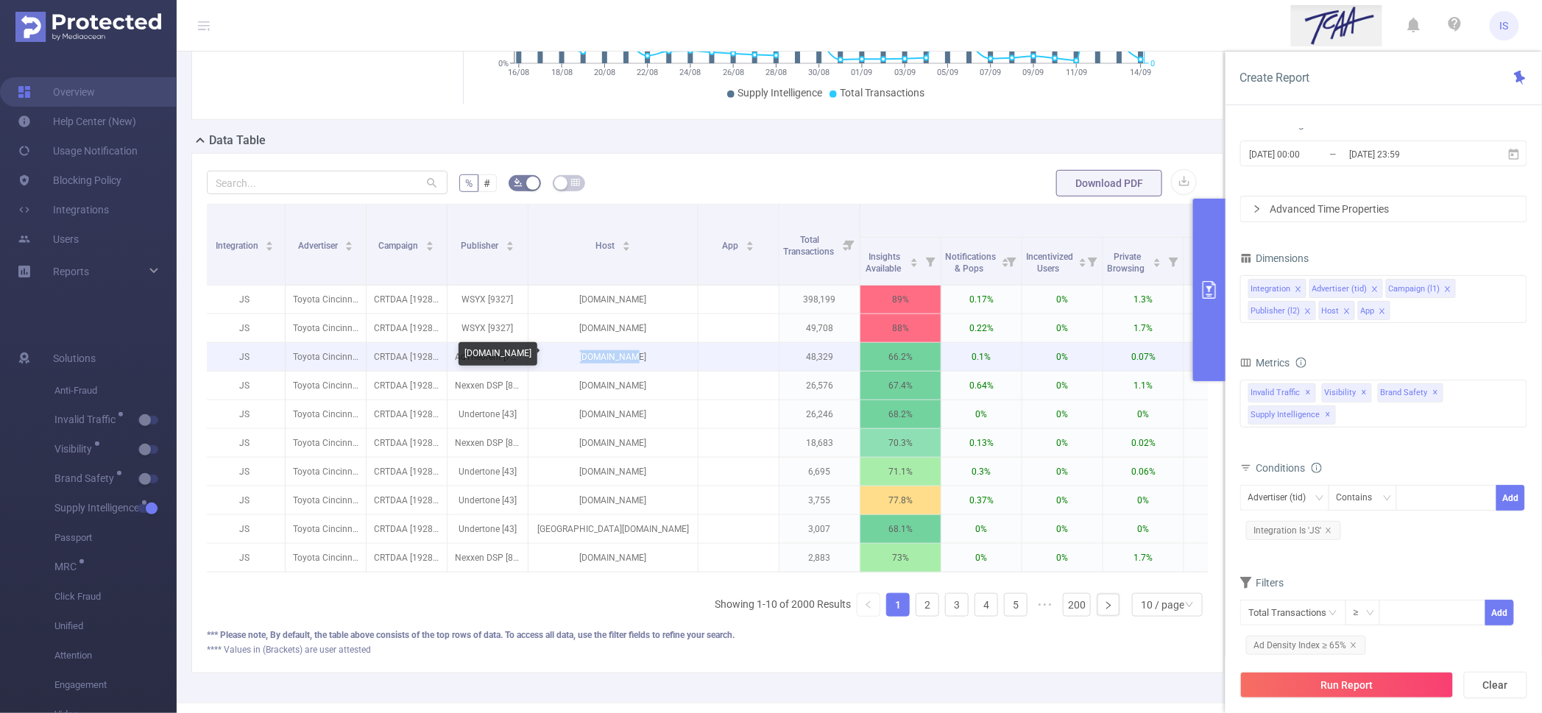
drag, startPoint x: 643, startPoint y: 352, endPoint x: 554, endPoint y: 352, distance: 89.8
click at [554, 352] on p "refdesk.com" at bounding box center [613, 357] width 169 height 28
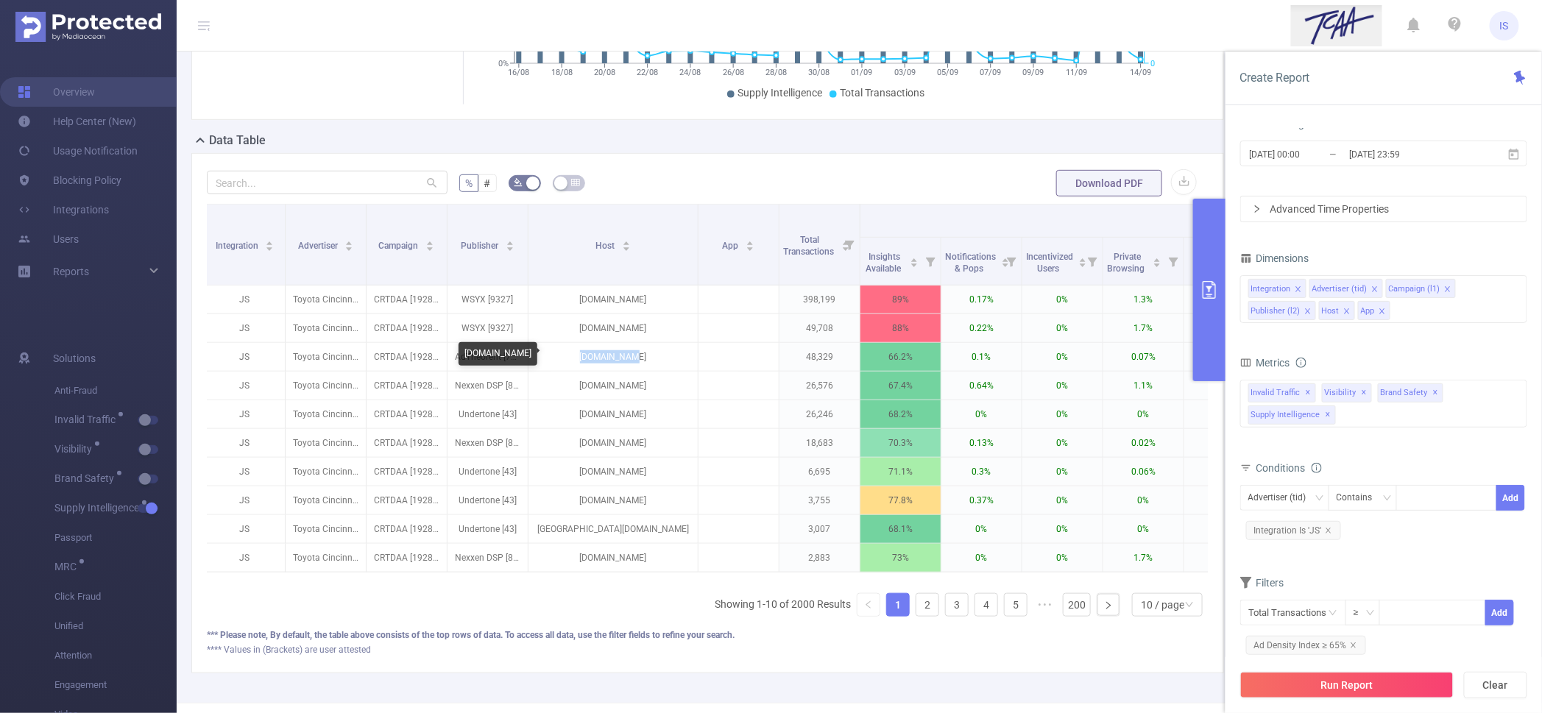
copy p "refdesk.com"
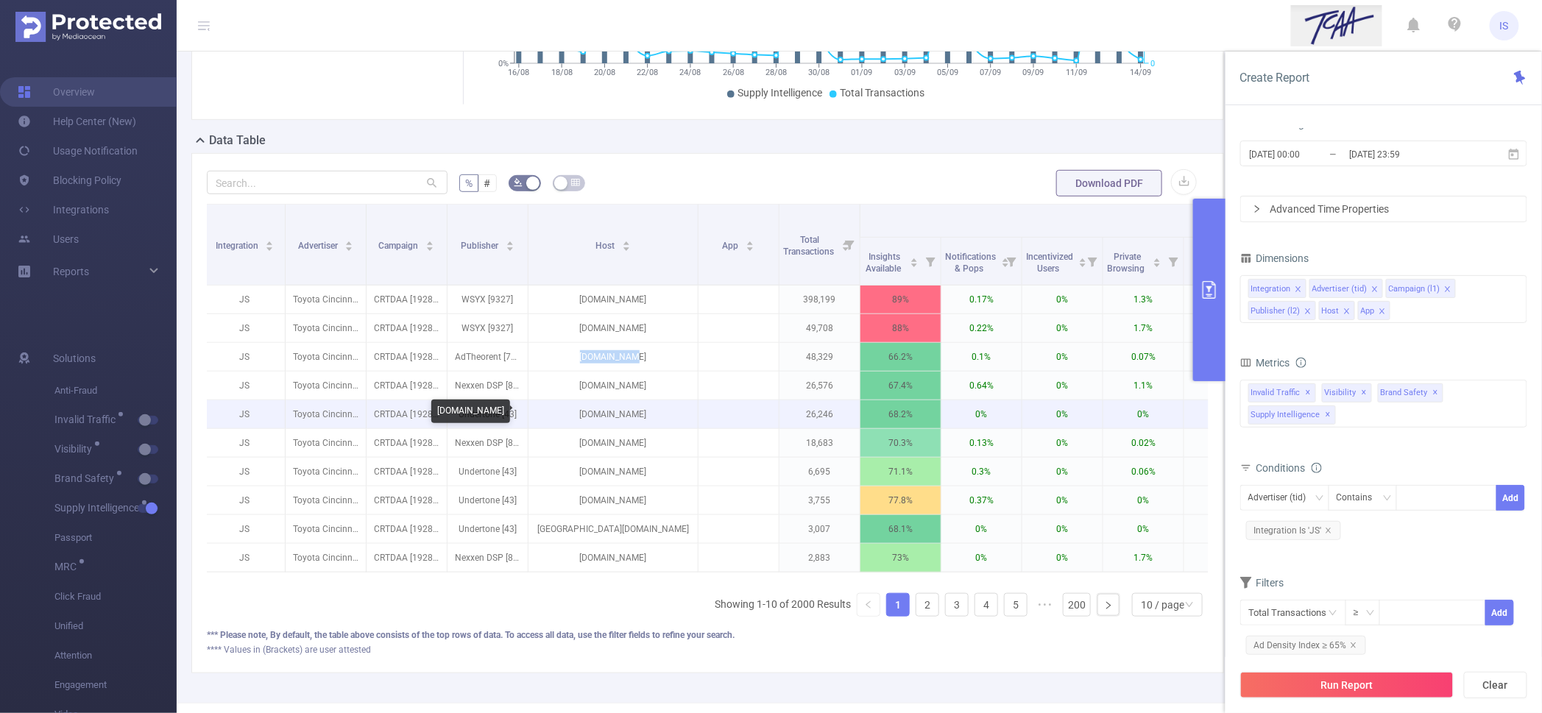
drag, startPoint x: 665, startPoint y: 413, endPoint x: 558, endPoint y: 415, distance: 107.5
click at [558, 415] on p "rvingknowhow.com" at bounding box center [613, 414] width 169 height 28
copy p "rvingknowhow.com"
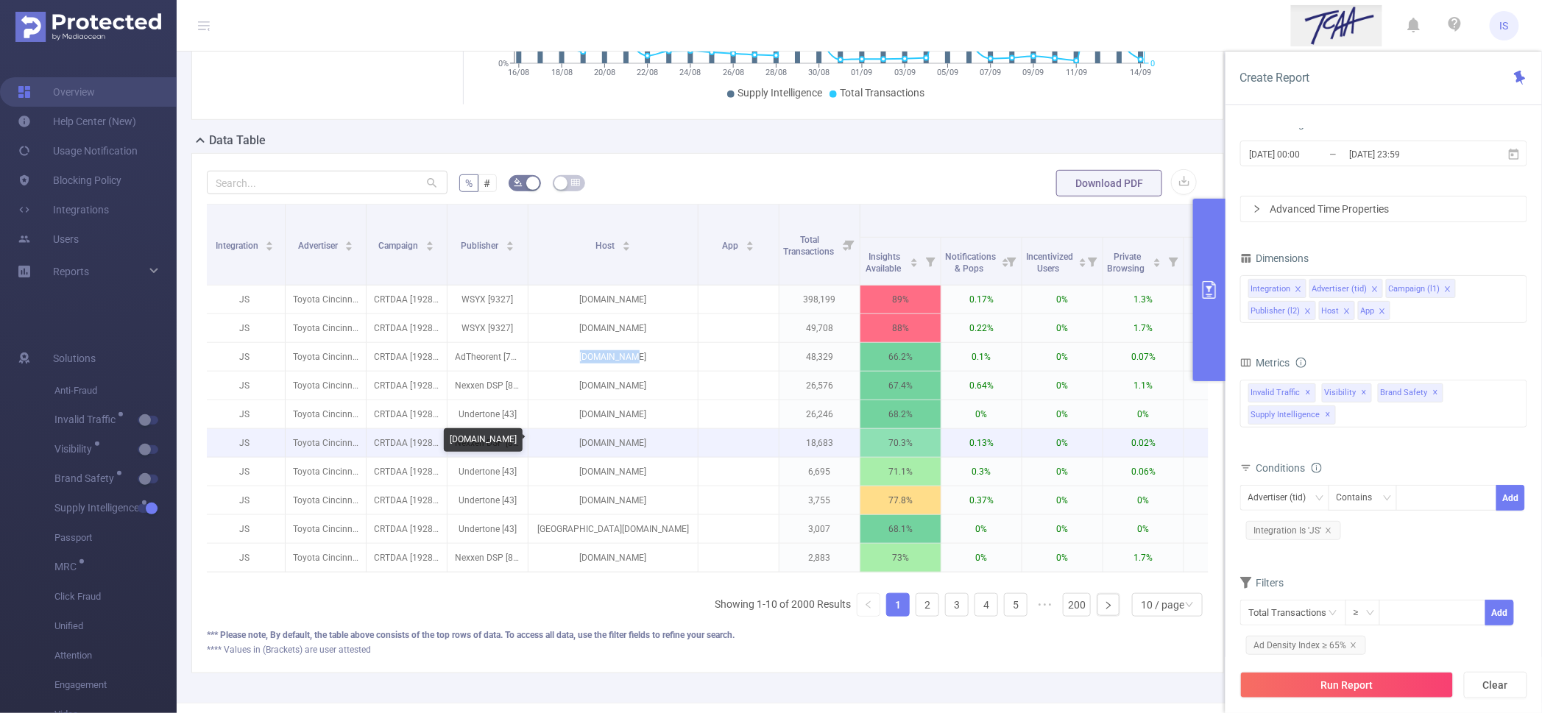
drag, startPoint x: 656, startPoint y: 445, endPoint x: 558, endPoint y: 439, distance: 98.1
click at [558, 439] on p "paradepets.com" at bounding box center [613, 443] width 169 height 28
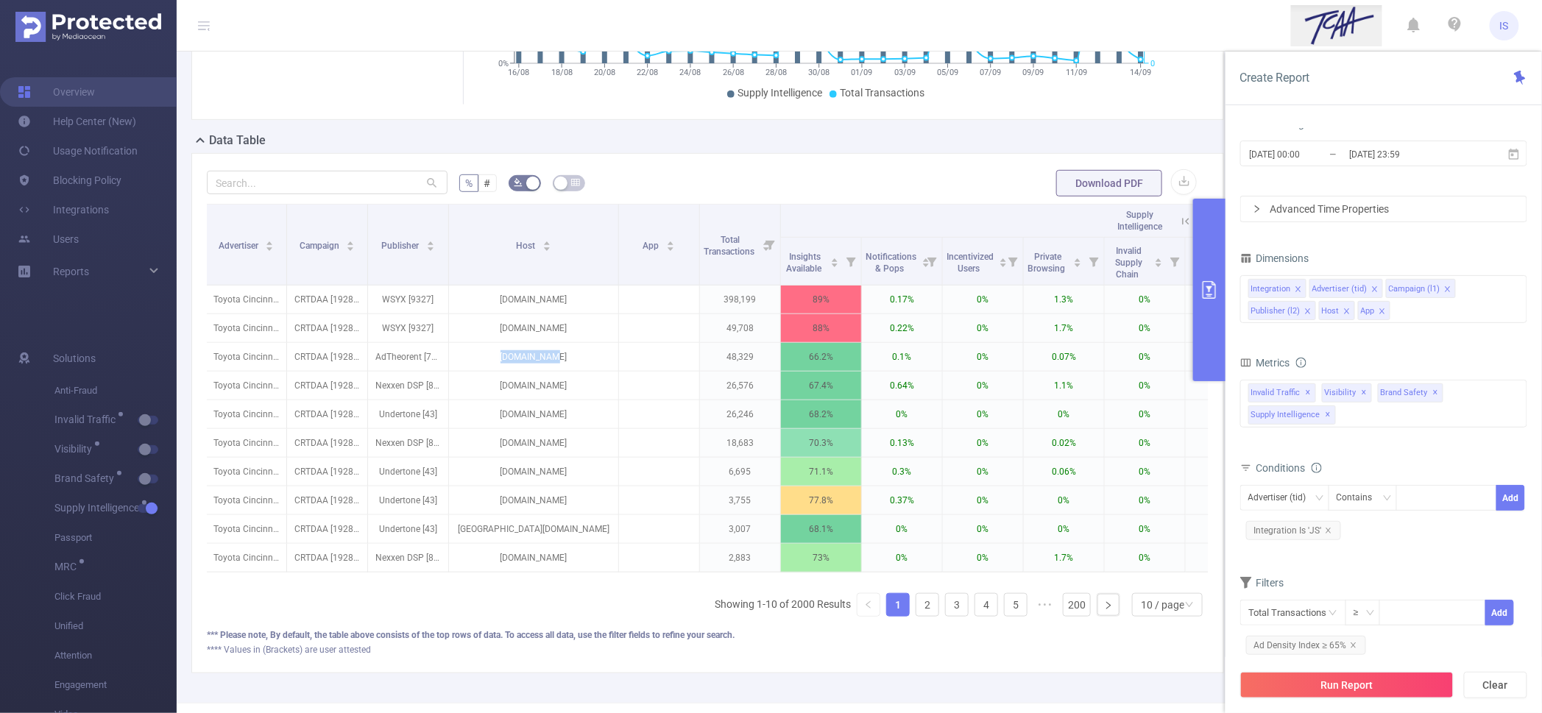
scroll to position [0, 0]
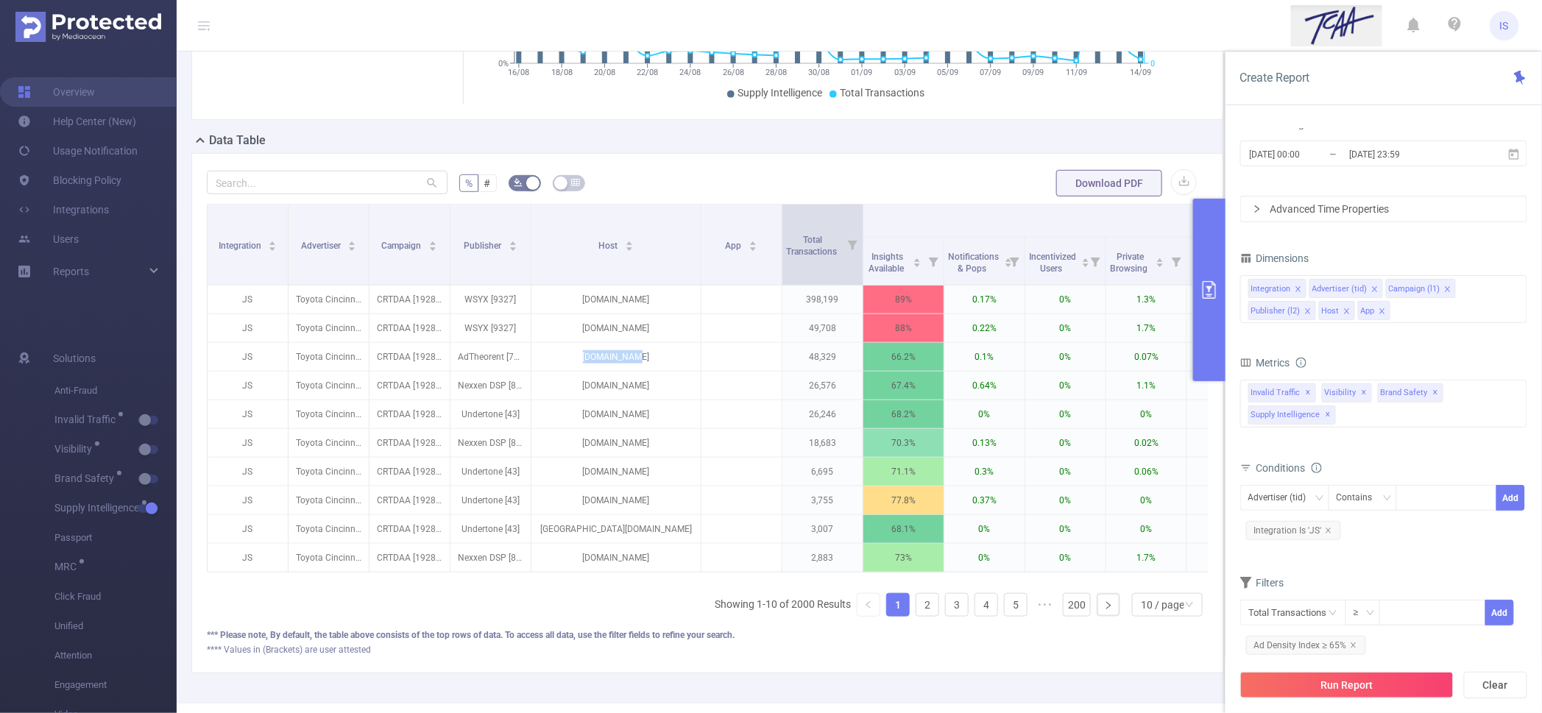
copy p "paradepets.com"
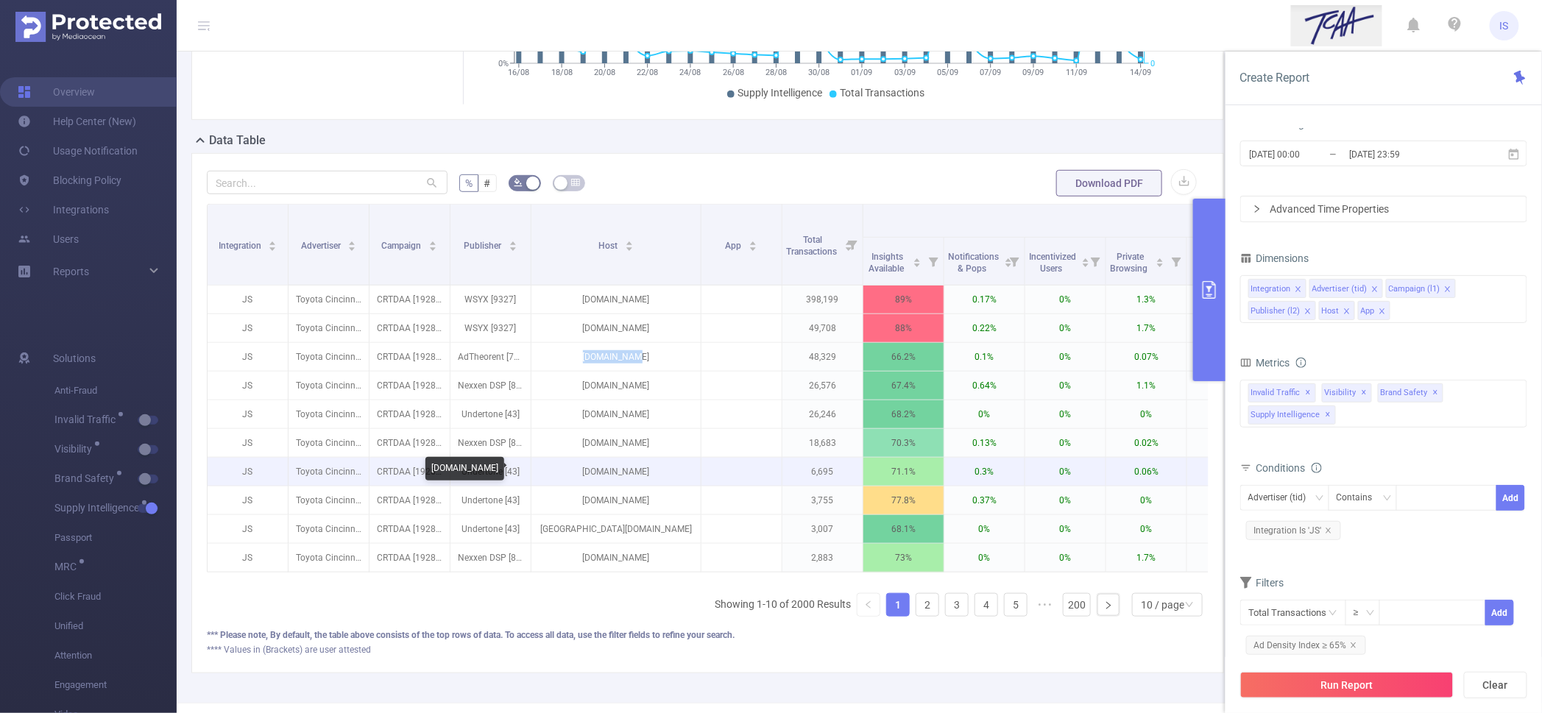
drag, startPoint x: 558, startPoint y: 471, endPoint x: 668, endPoint y: 465, distance: 109.8
click at [668, 465] on p "freegamingideas.com" at bounding box center [615, 472] width 169 height 28
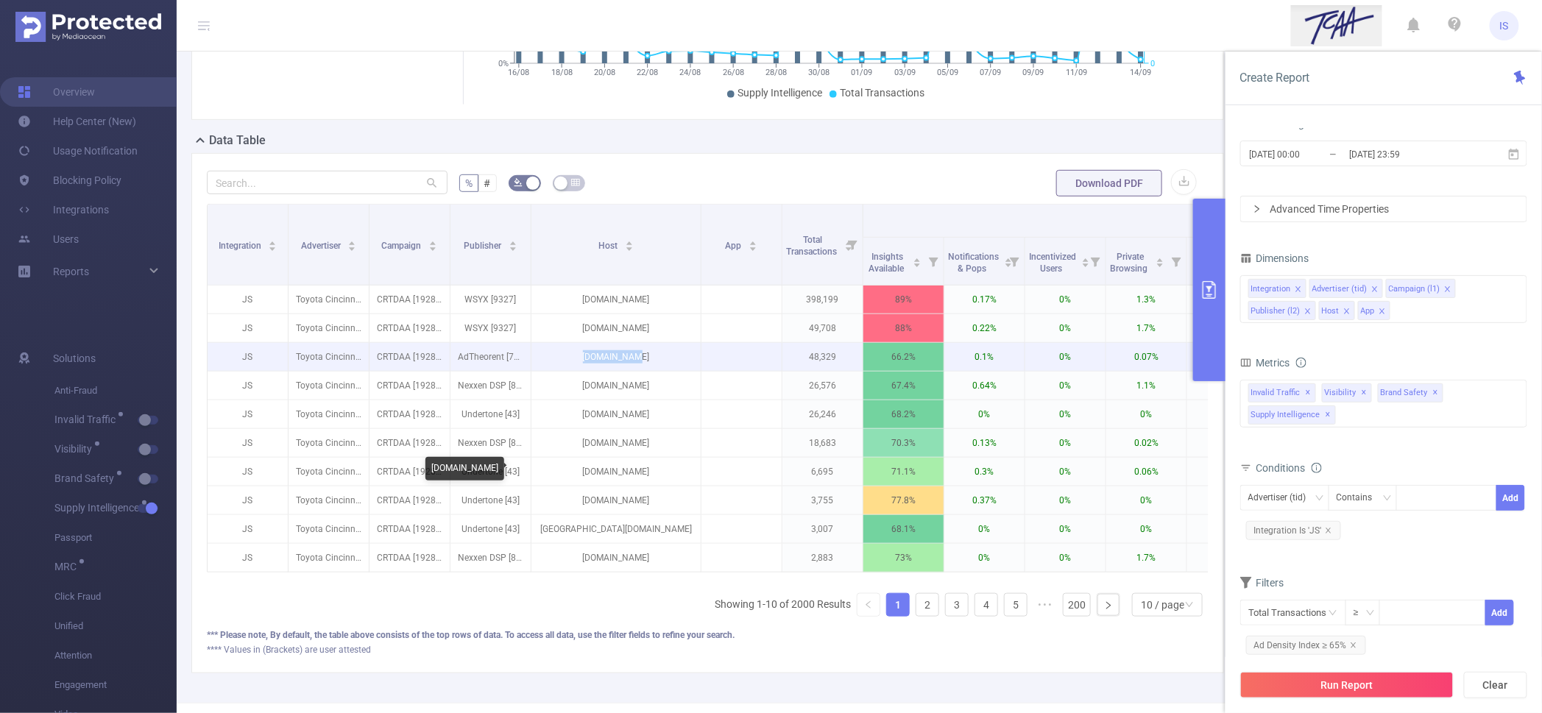
copy p "freegamingideas.com"
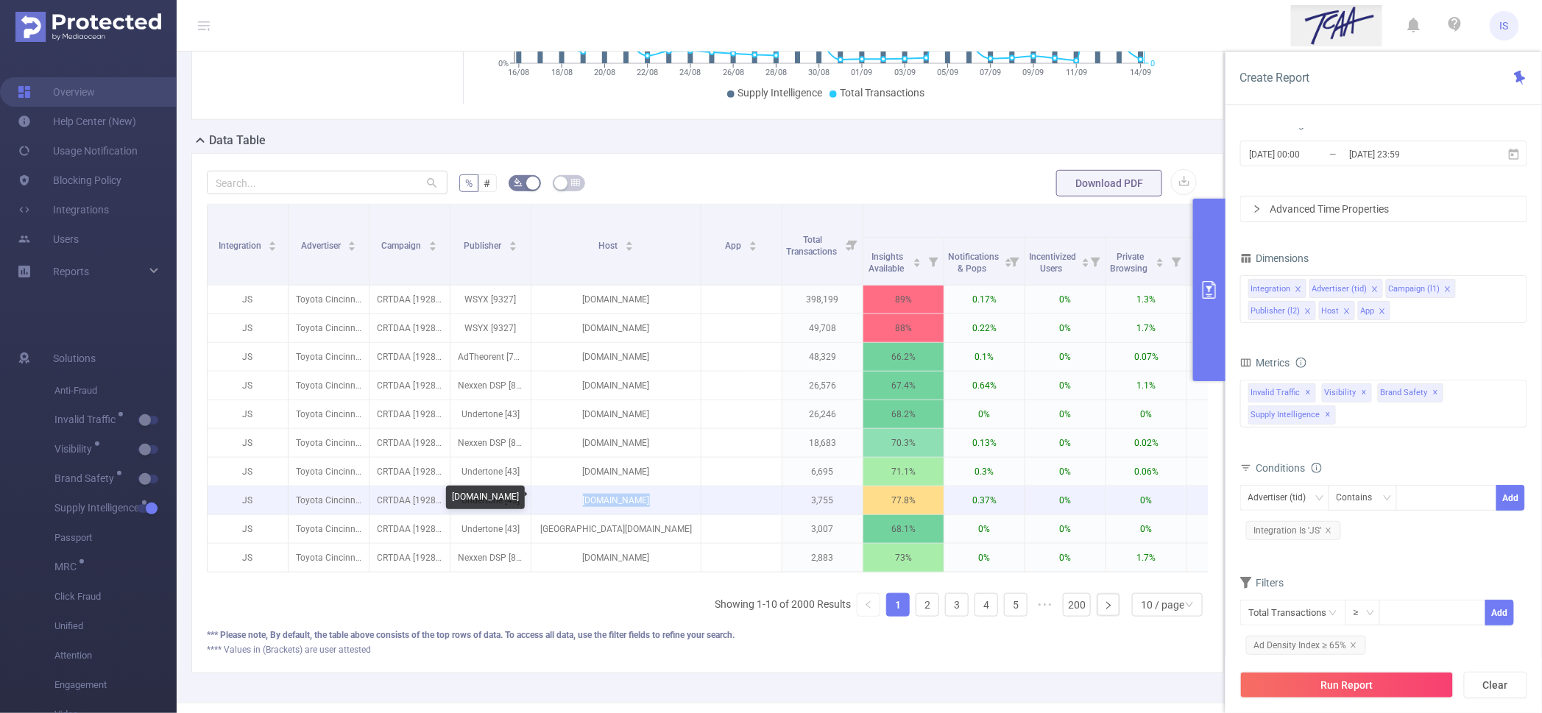
drag, startPoint x: 576, startPoint y: 498, endPoint x: 721, endPoint y: 489, distance: 144.6
click at [721, 489] on tr "JS Toyota Cincinnati [4291] CRTDAA [192860] Undertone [43] fullsuitcase.com 3,7…" at bounding box center [981, 501] width 1547 height 29
copy p "fullsuitcase.com"
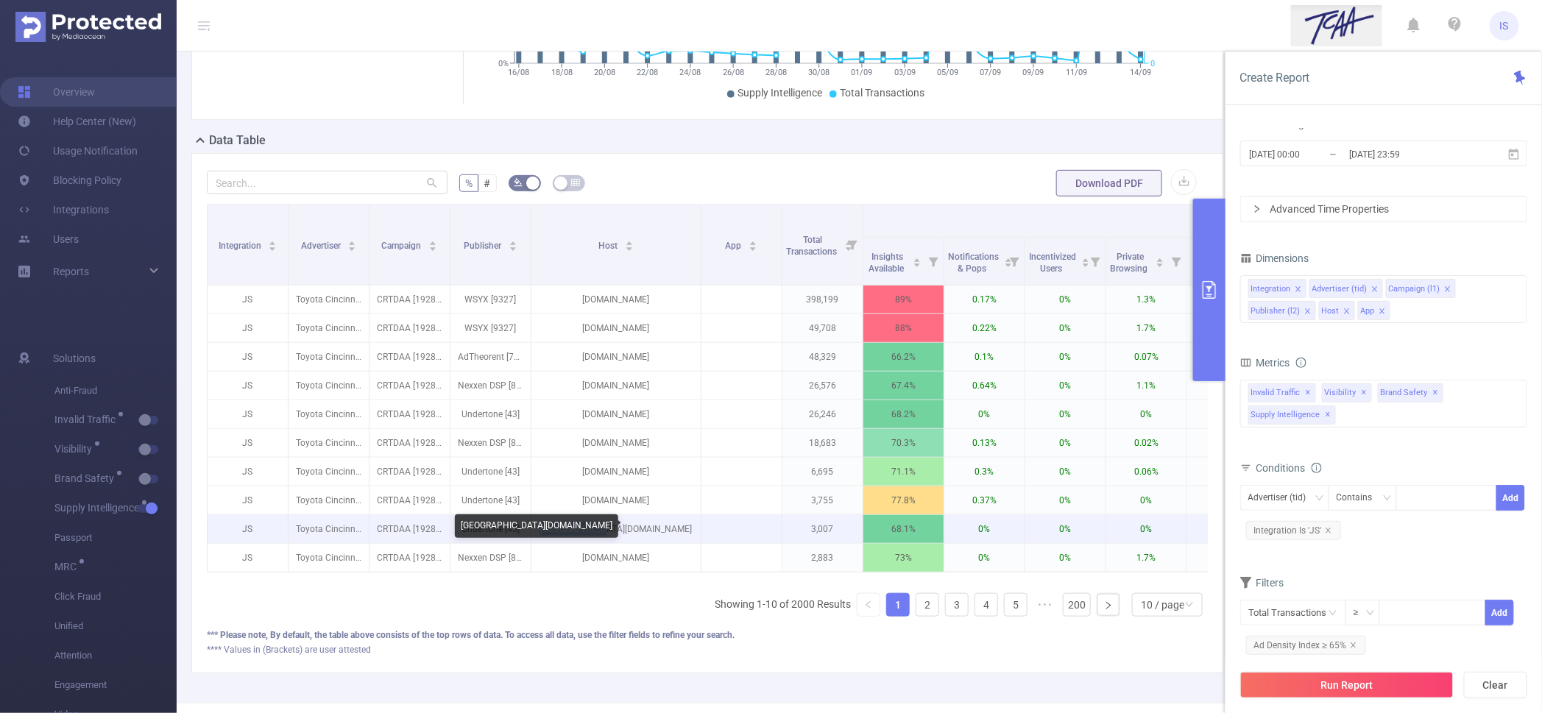
drag, startPoint x: 654, startPoint y: 523, endPoint x: 564, endPoint y: 527, distance: 89.9
click at [564, 527] on p "hogwarts.cafe" at bounding box center [615, 529] width 169 height 28
copy p "hogwarts.cafe"
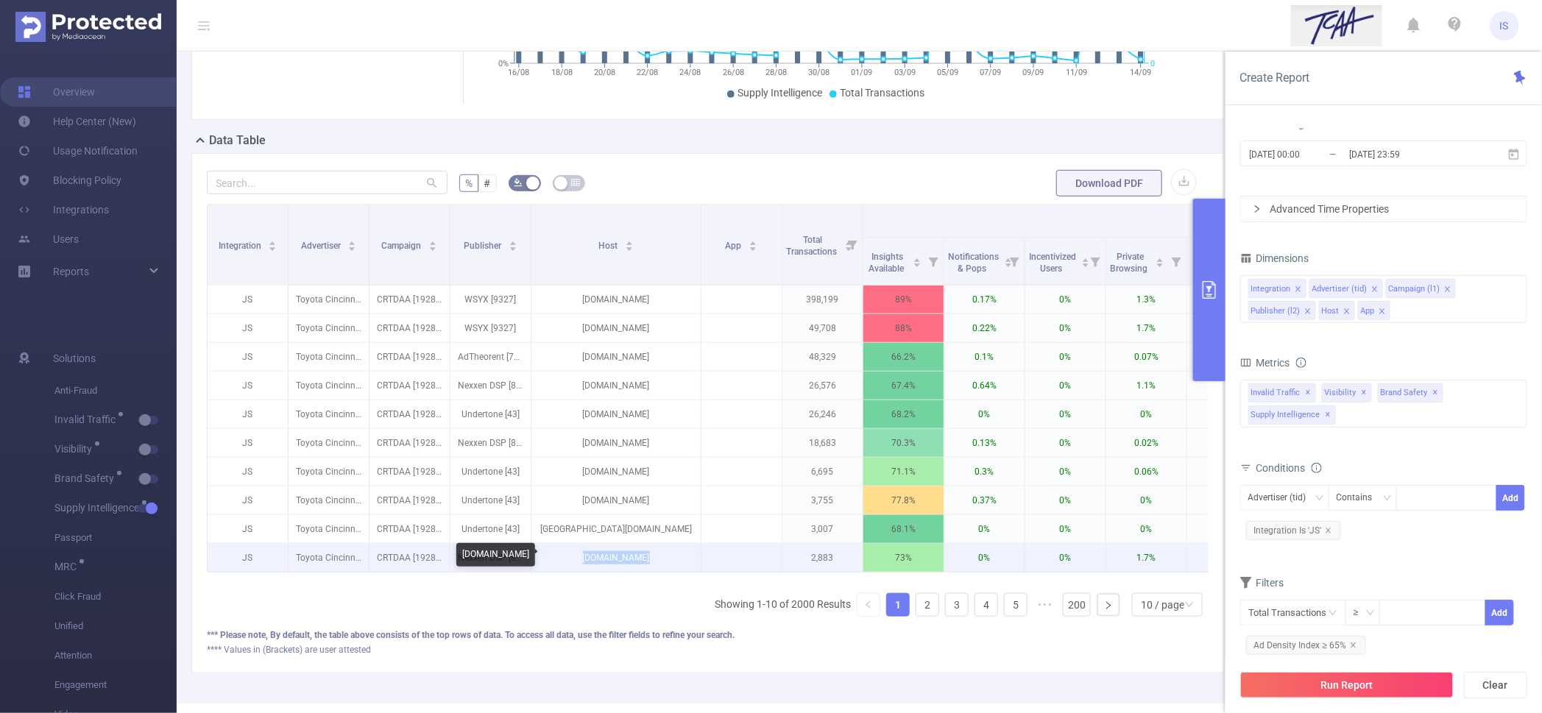
drag, startPoint x: 584, startPoint y: 556, endPoint x: 658, endPoint y: 549, distance: 74.6
click at [658, 549] on p "wltreport.com" at bounding box center [615, 558] width 169 height 28
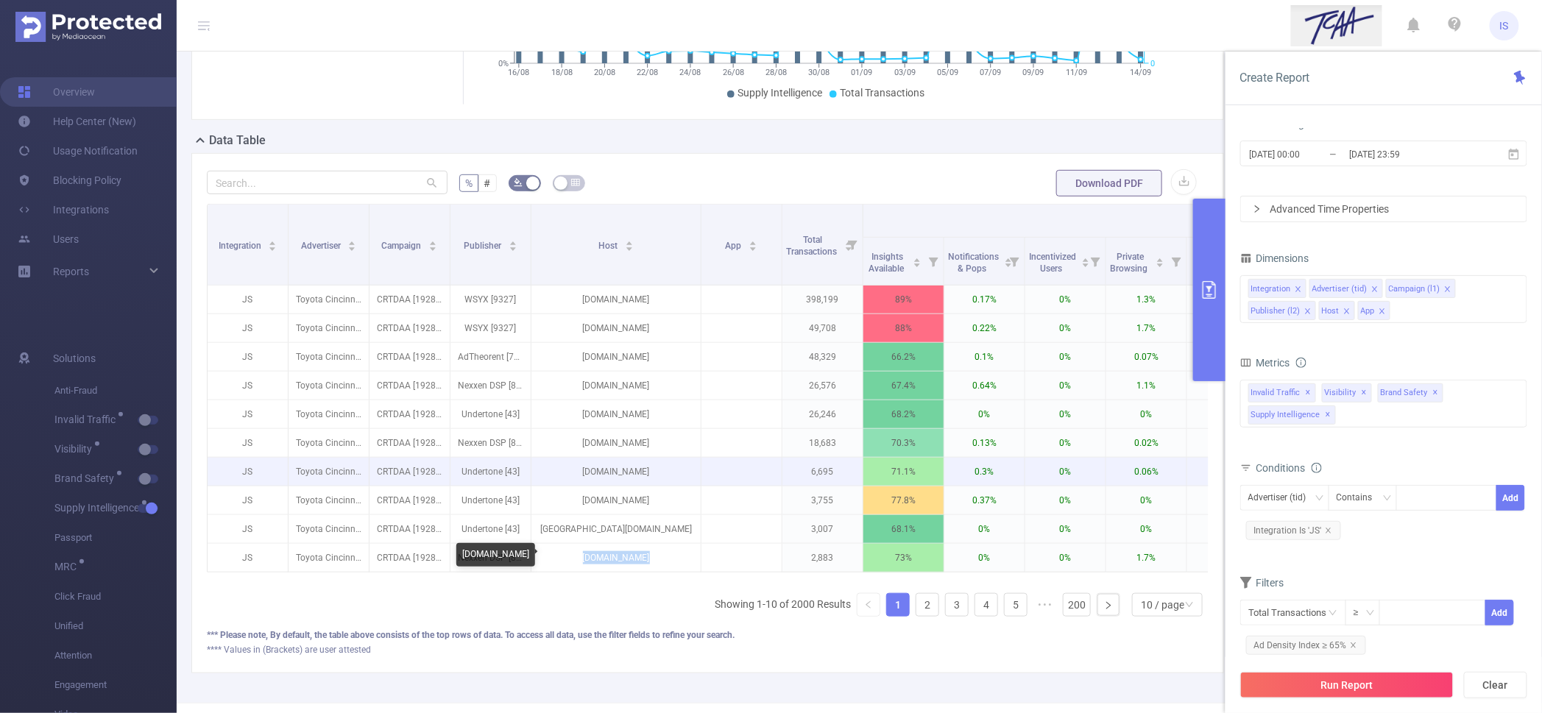
copy p "wltreport.com"
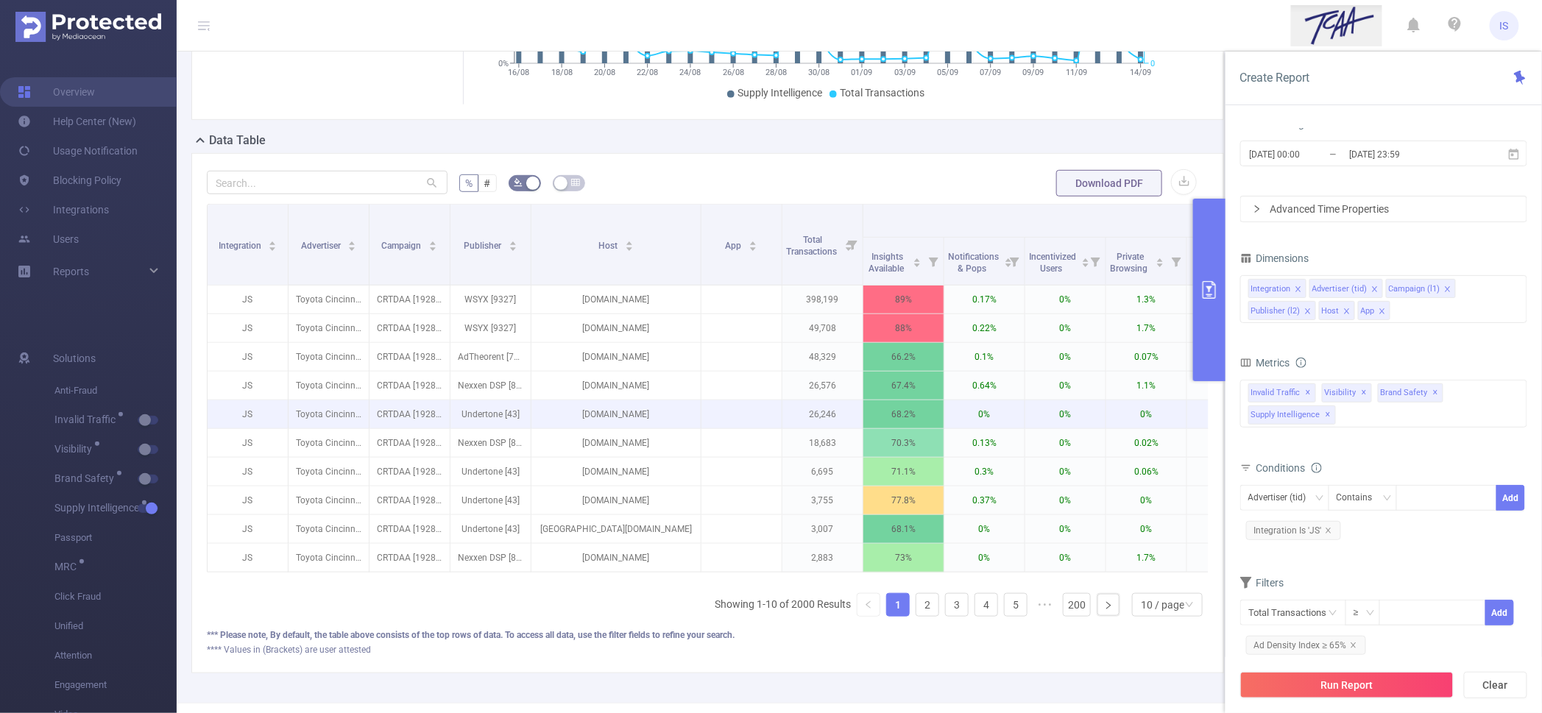
click at [738, 421] on p at bounding box center [742, 414] width 80 height 15
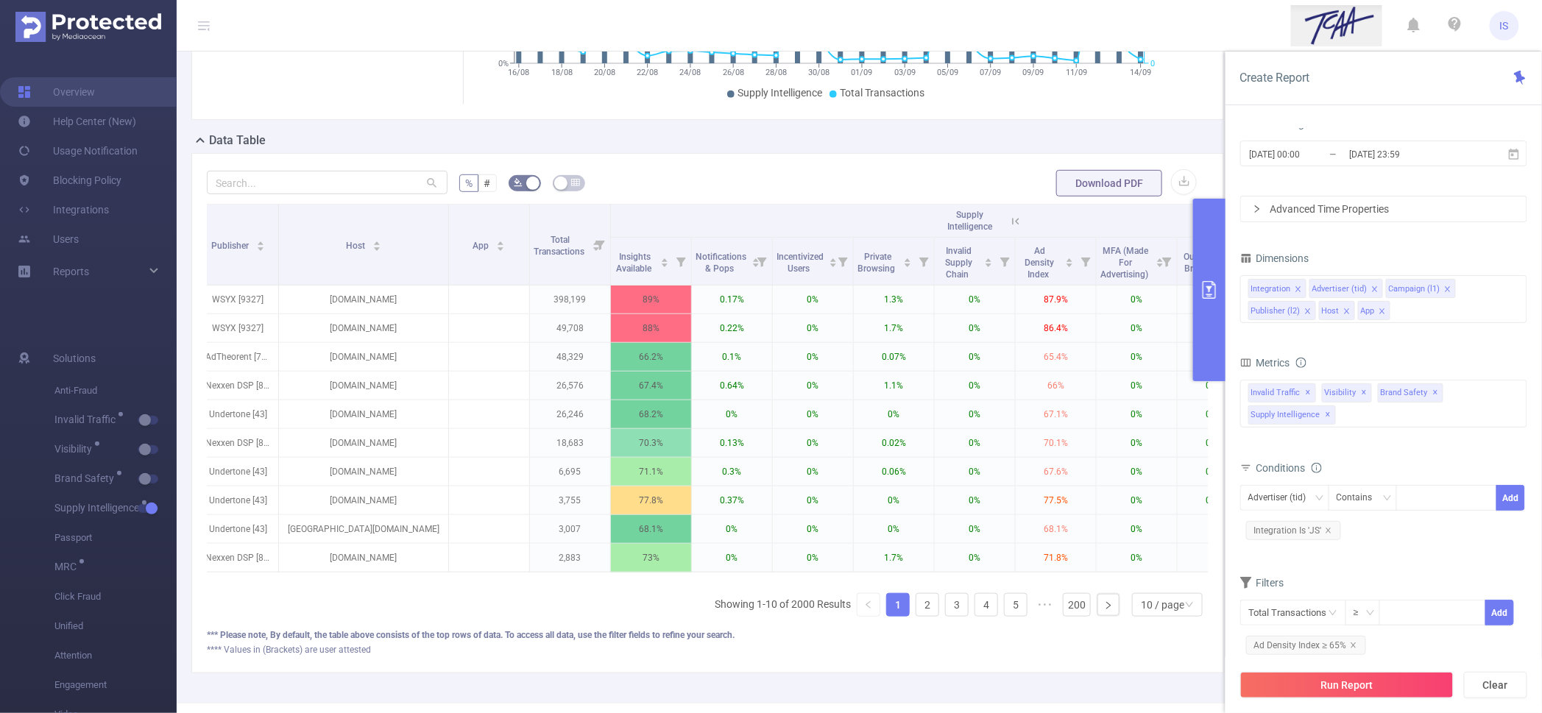
scroll to position [0, 236]
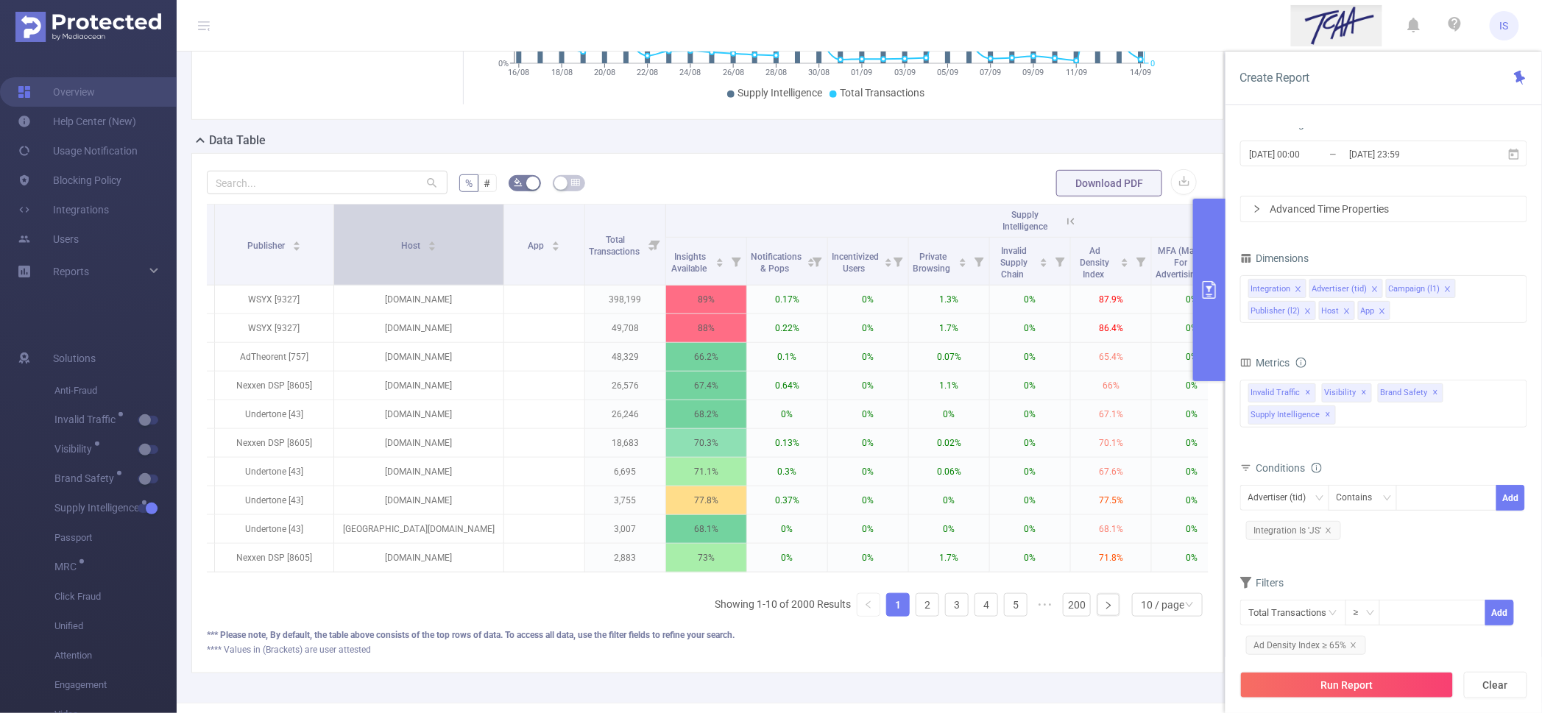
drag, startPoint x: 294, startPoint y: 245, endPoint x: 332, endPoint y: 250, distance: 38.5
click at [332, 250] on span at bounding box center [333, 245] width 7 height 80
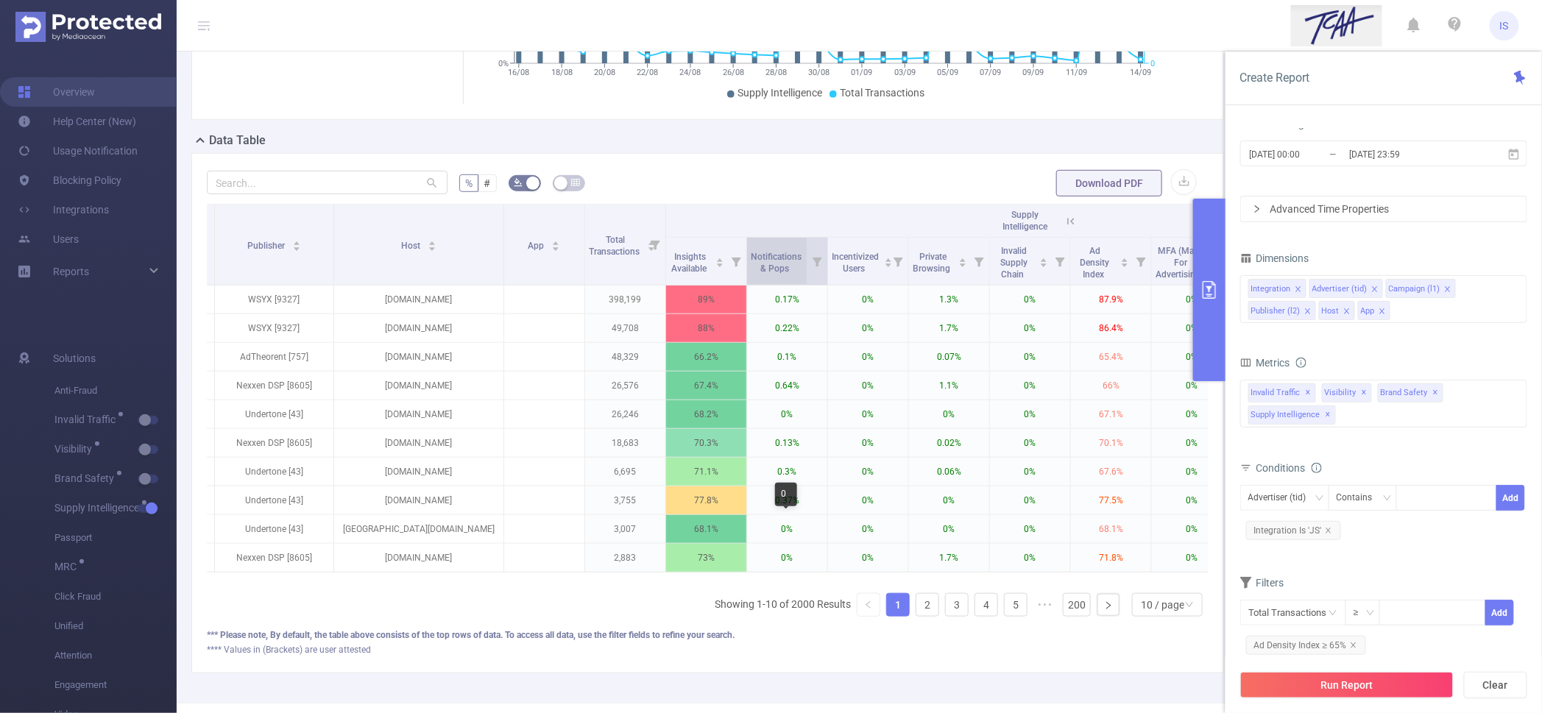
scroll to position [0, 0]
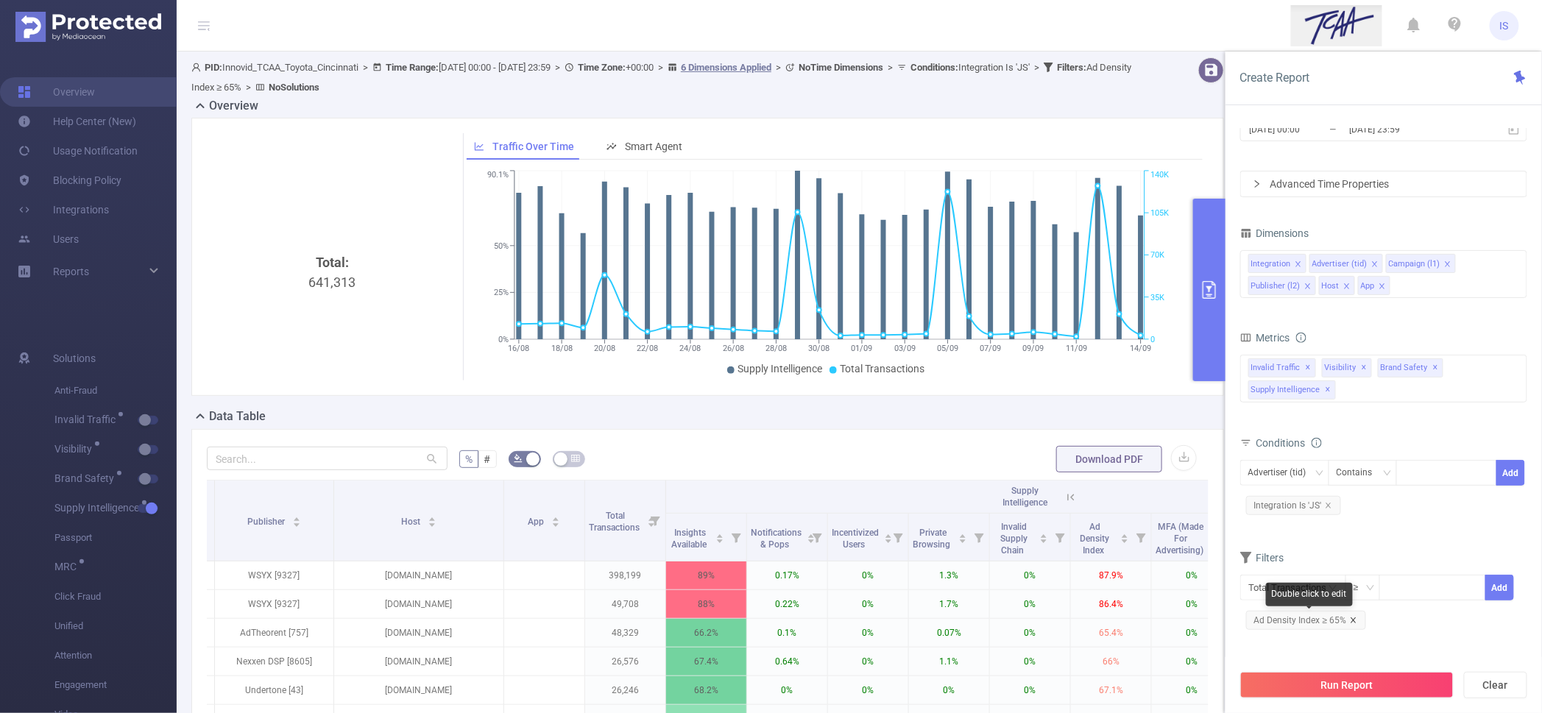
click at [1352, 622] on icon "icon: close" at bounding box center [1353, 620] width 7 height 7
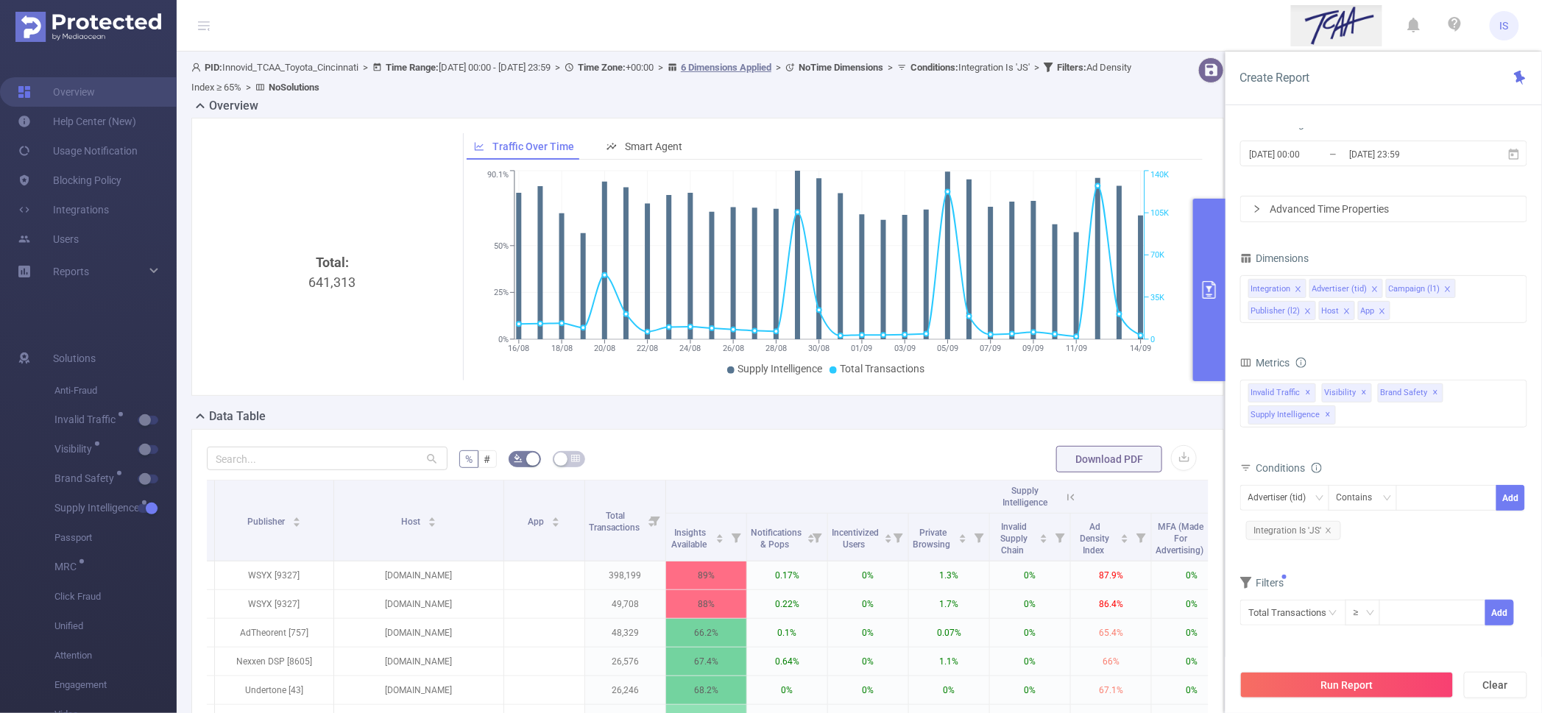
click at [1347, 309] on icon "icon: close" at bounding box center [1346, 310] width 5 height 5
click at [1344, 309] on icon "icon: close" at bounding box center [1343, 310] width 5 height 5
click at [1444, 289] on icon "icon: close" at bounding box center [1447, 289] width 7 height 7
click at [1374, 311] on icon "icon: close" at bounding box center [1374, 310] width 5 height 5
click at [1366, 310] on icon "icon: close" at bounding box center [1369, 311] width 7 height 7
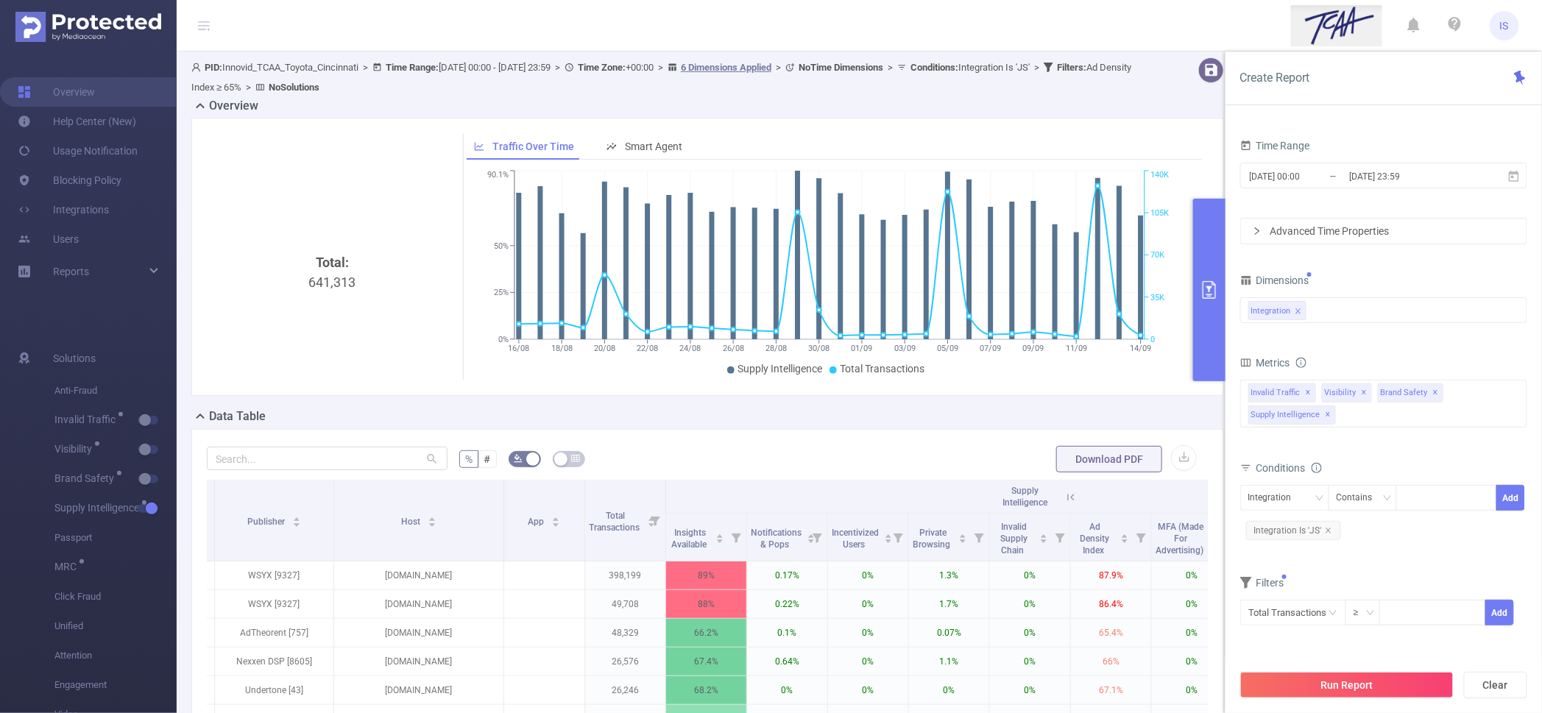
click at [1353, 311] on div "Integration" at bounding box center [1384, 310] width 271 height 24
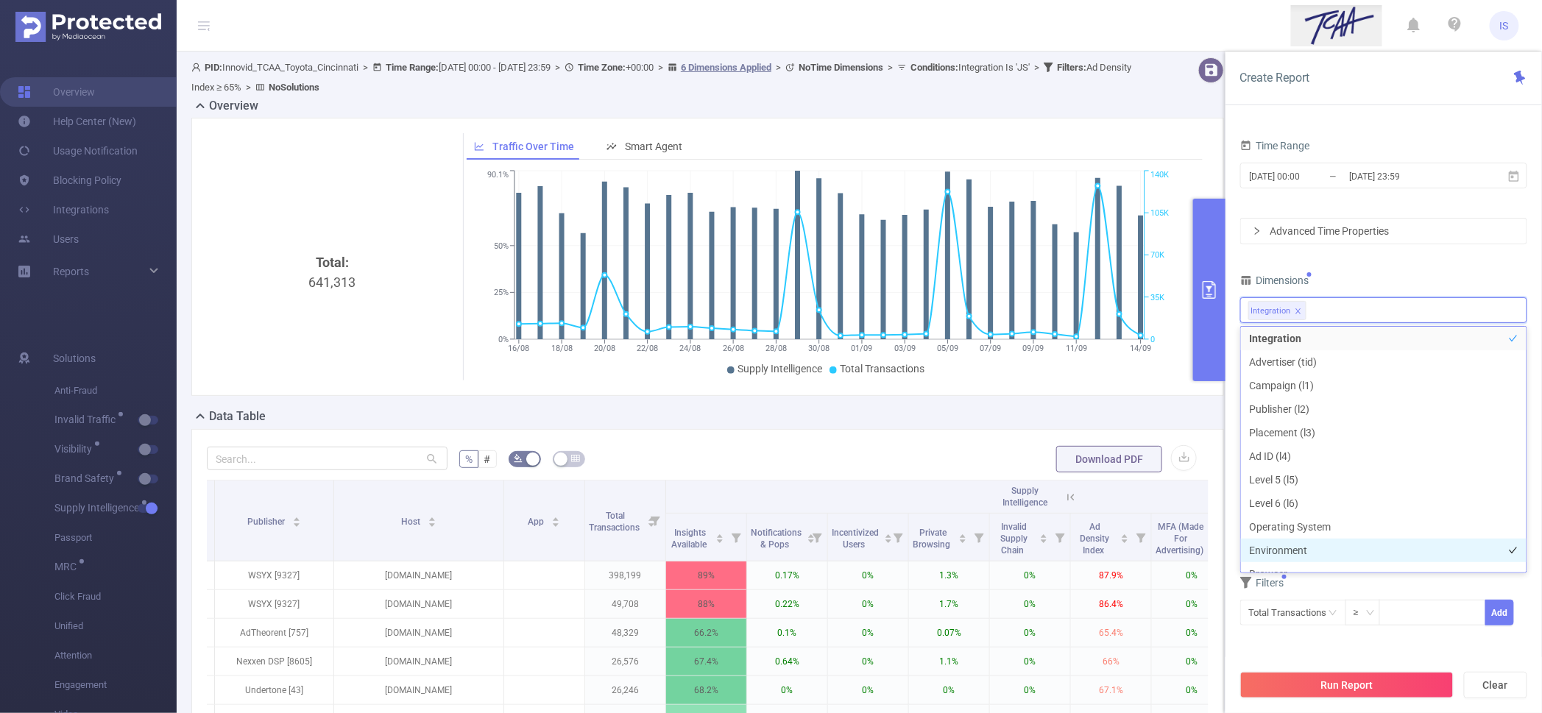
click at [1315, 547] on li "Environment" at bounding box center [1384, 551] width 286 height 24
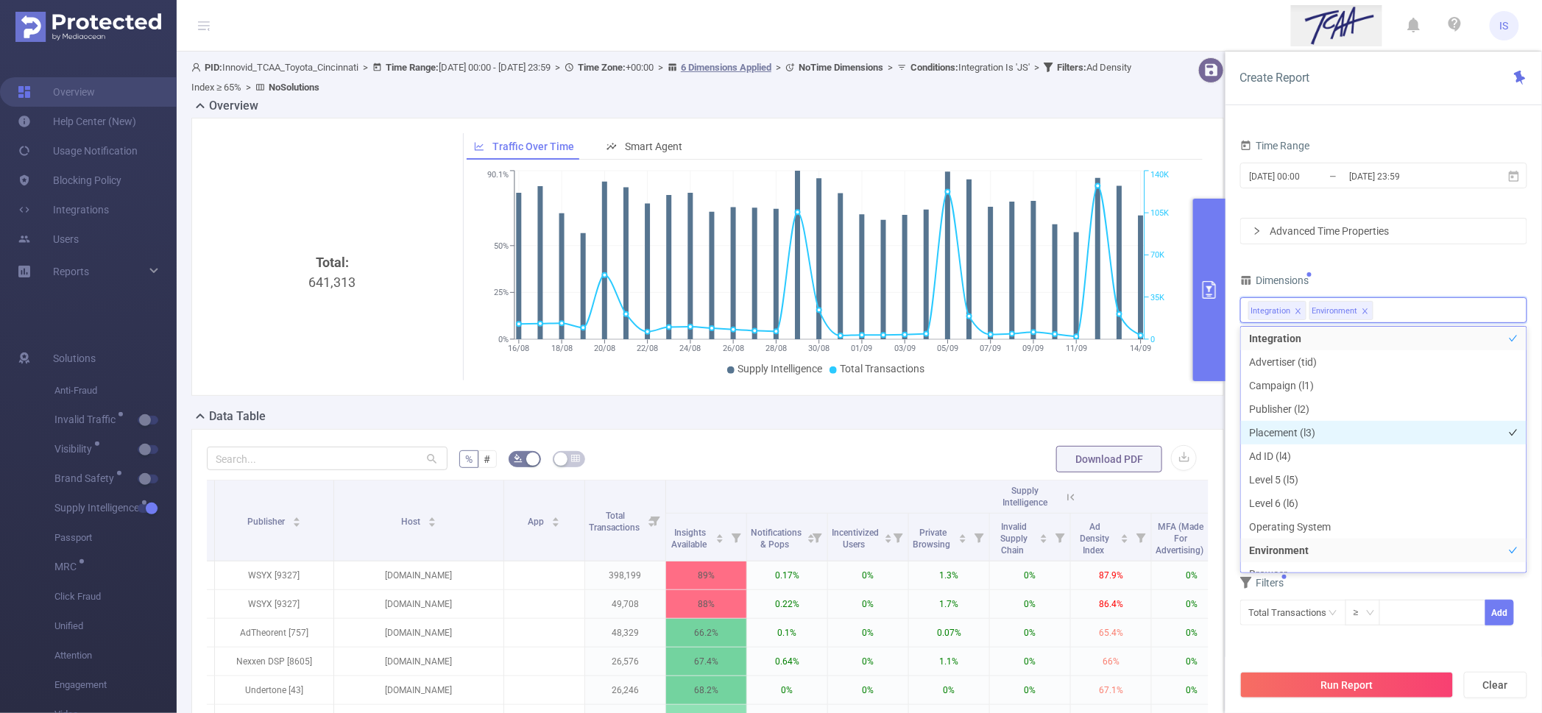
click at [1300, 437] on li "Placement (l3)" at bounding box center [1384, 433] width 286 height 24
click at [1388, 261] on div "PID 1001066 - Innovid_TCAA_Toyota_Cincinnati 1001066 - Innovid_TCAA_Toyota_Cinc…" at bounding box center [1383, 349] width 287 height 592
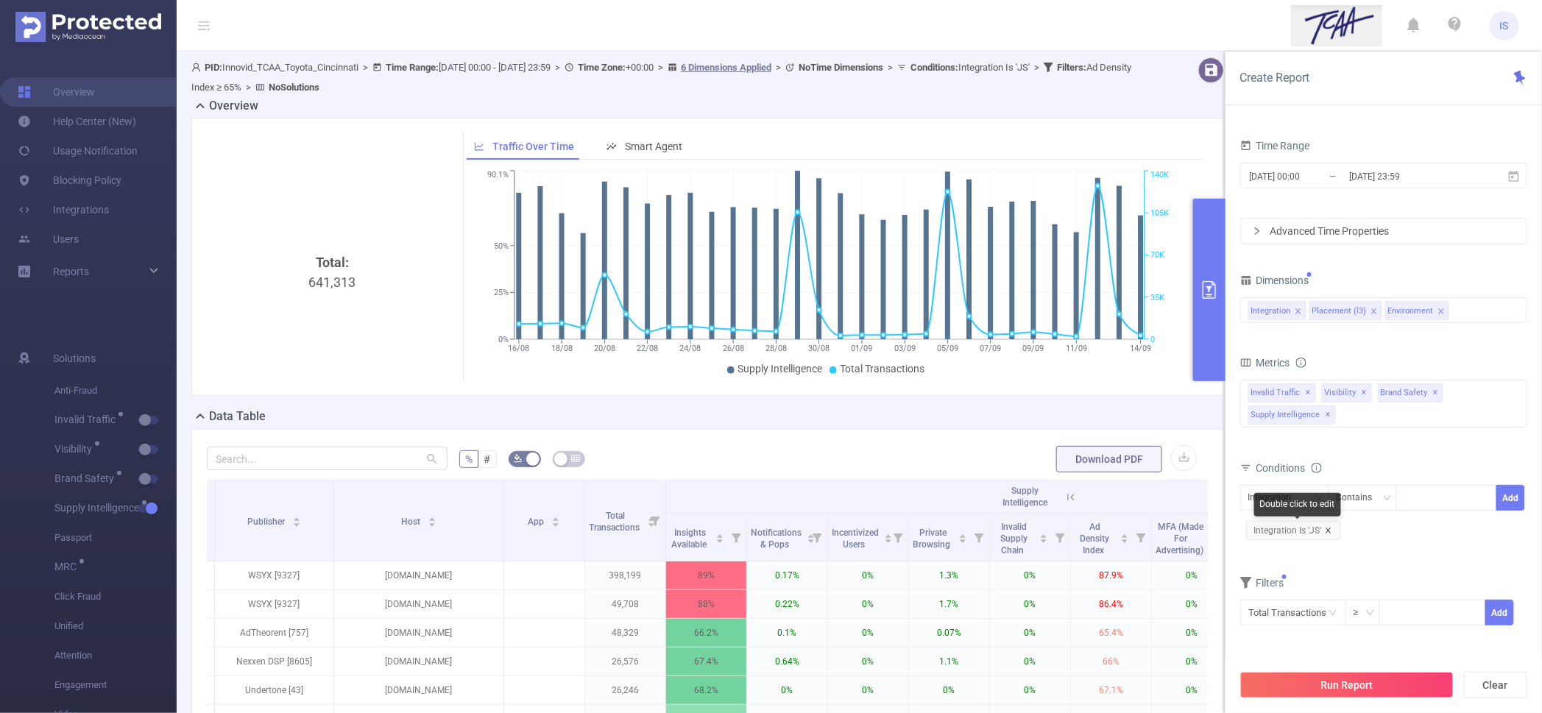
click at [1329, 530] on icon "icon: close" at bounding box center [1328, 530] width 5 height 5
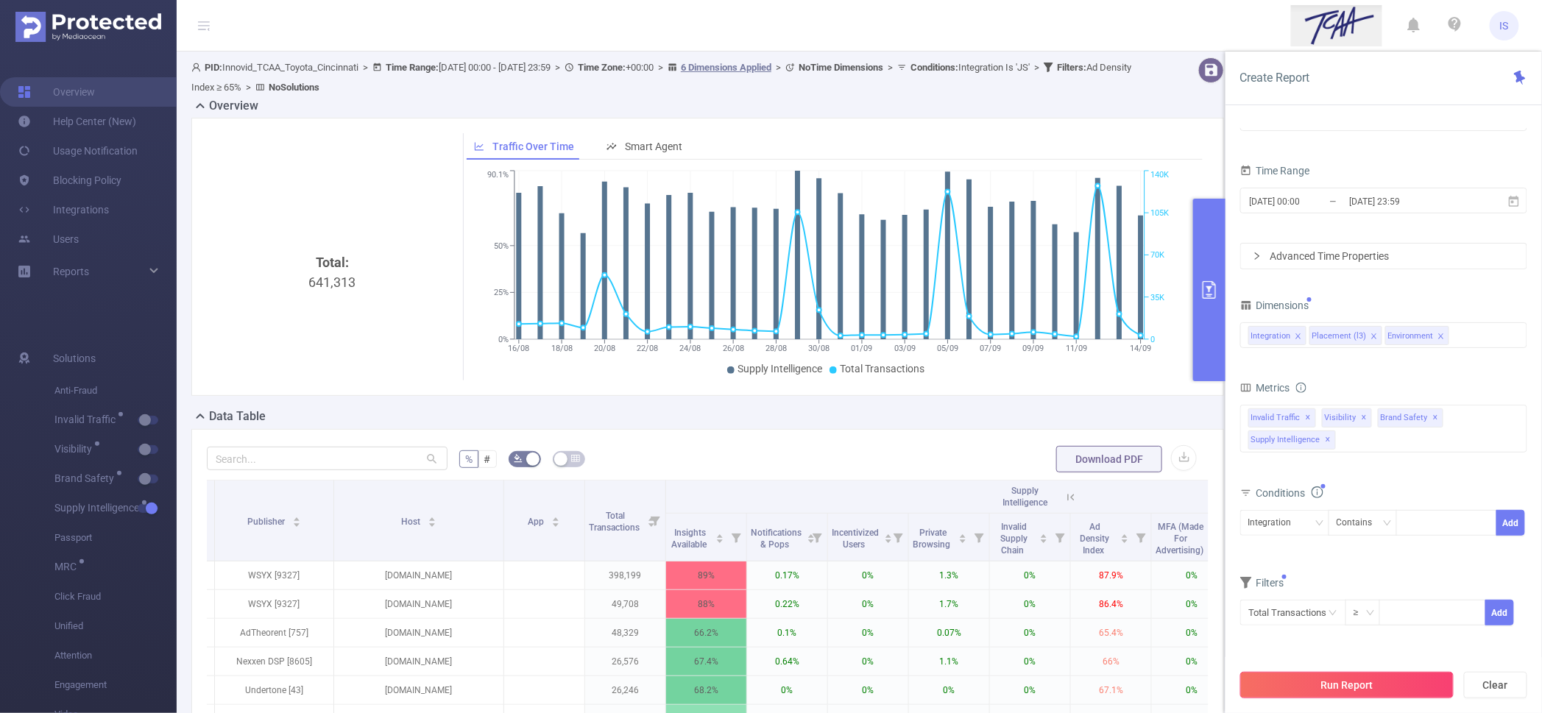
click at [1381, 690] on button "Run Report" at bounding box center [1346, 685] width 213 height 27
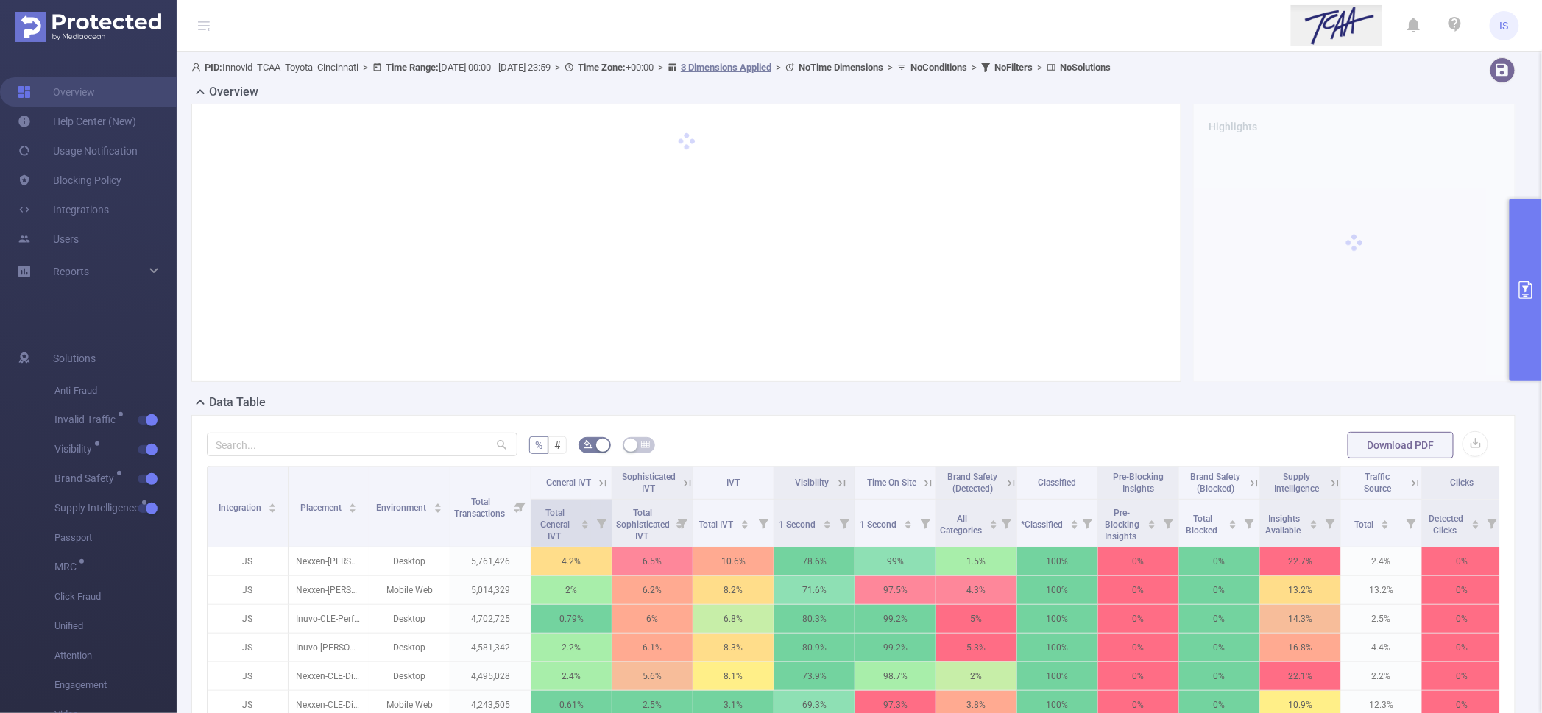
scroll to position [276, 0]
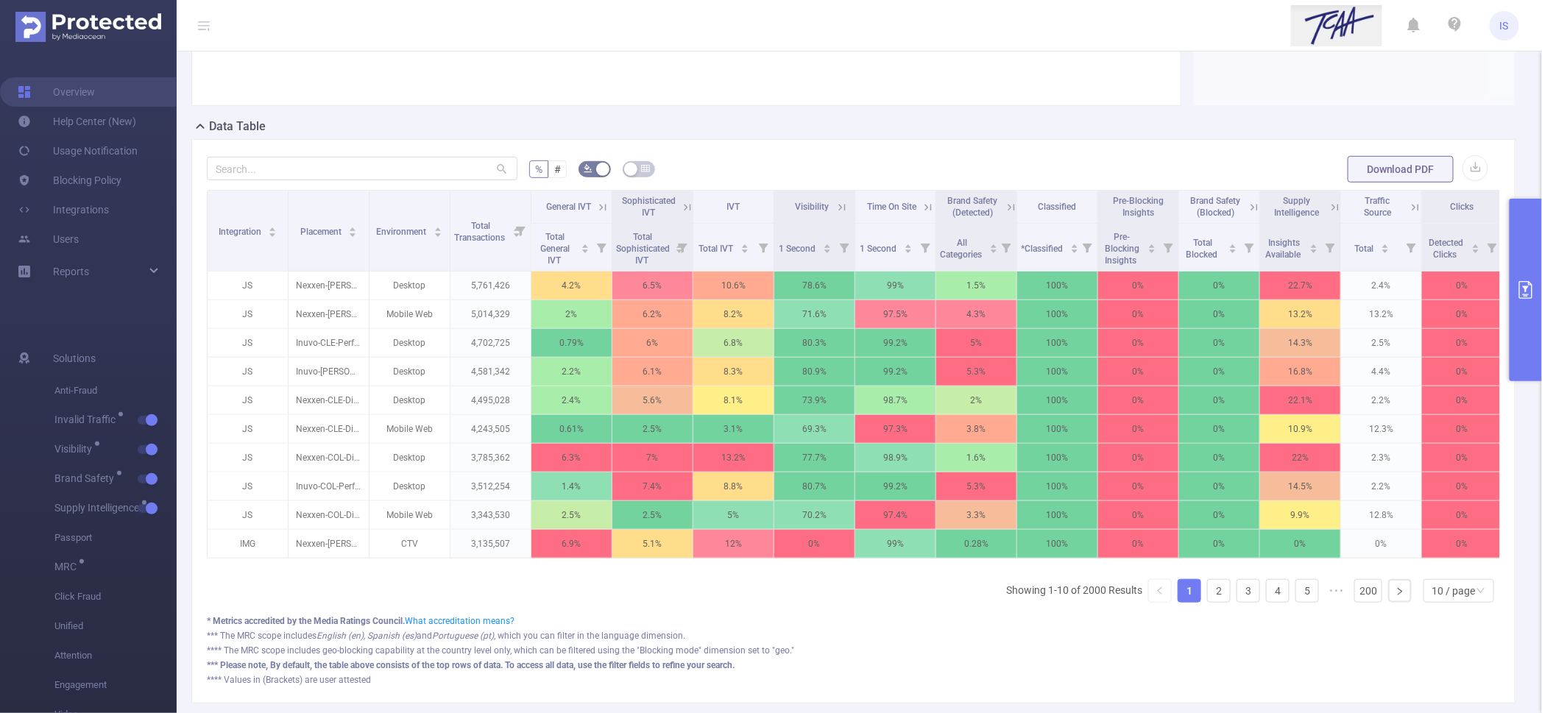
click at [1519, 219] on button "primary" at bounding box center [1526, 290] width 32 height 183
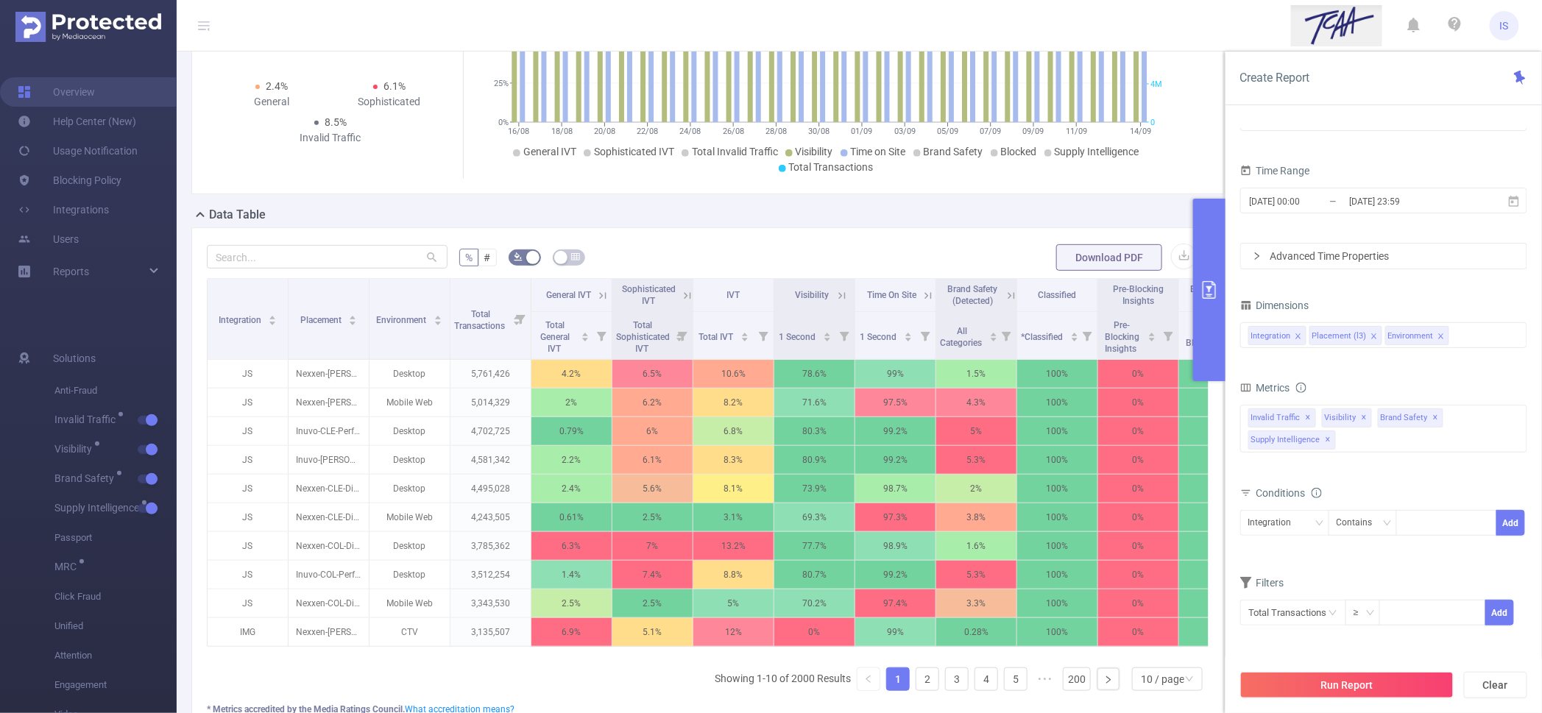
click at [1438, 333] on icon "icon: close" at bounding box center [1441, 336] width 7 height 7
click at [1431, 337] on div "Integration Placement (l3)" at bounding box center [1384, 335] width 271 height 24
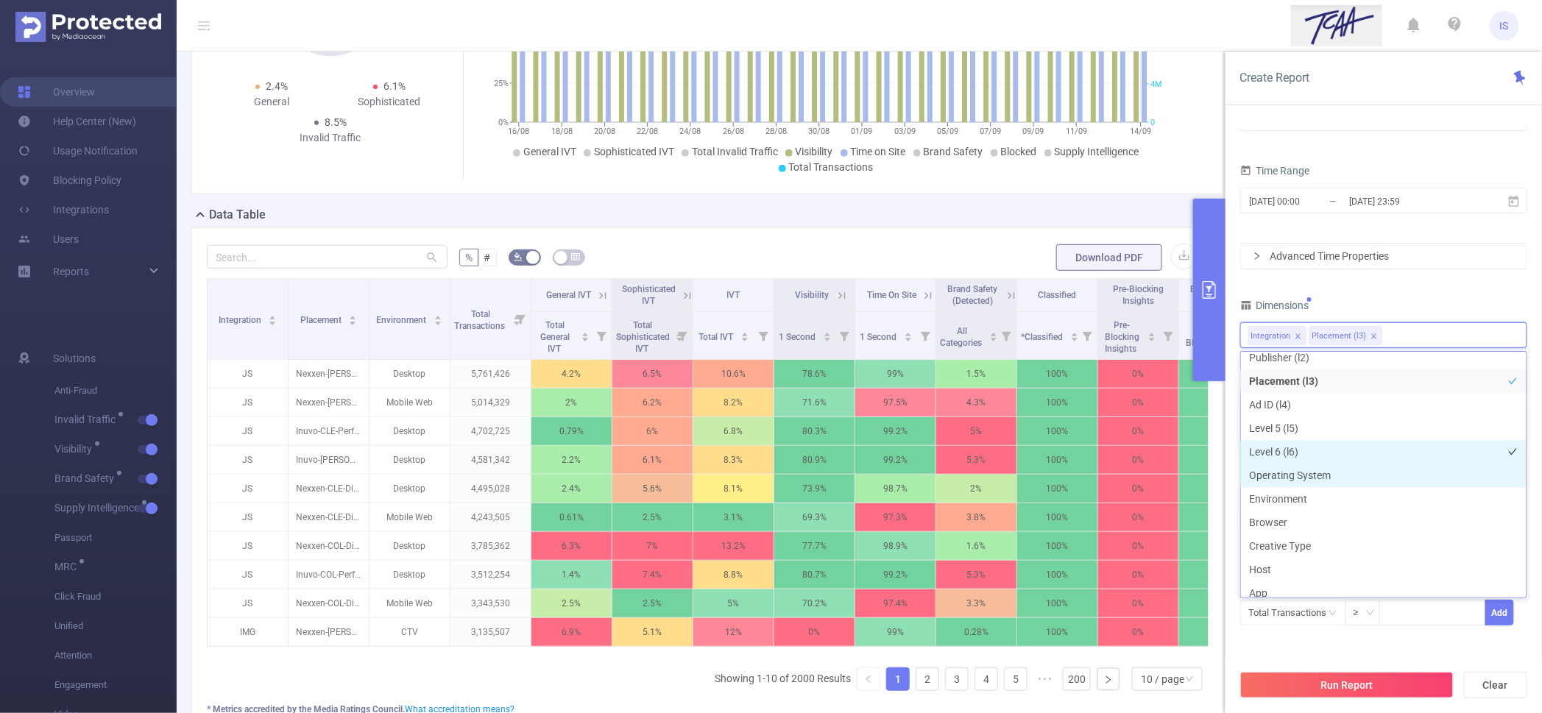
scroll to position [95, 0]
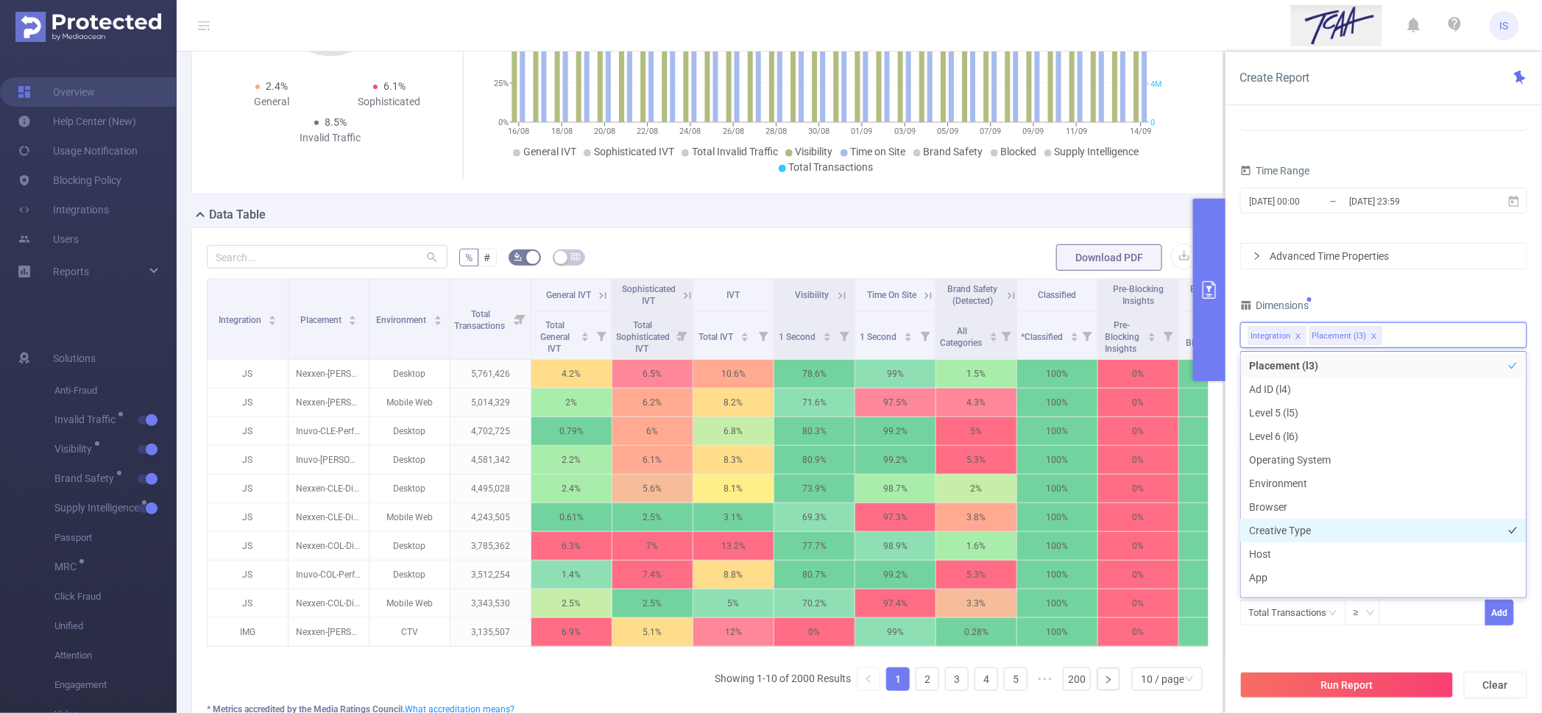
click at [1327, 524] on li "Creative Type" at bounding box center [1384, 531] width 286 height 24
click at [1377, 291] on div "PID 1001066 - Innovid_TCAA_Toyota_Cincinnati 1001066 - Innovid_TCAA_Toyota_Cinc…" at bounding box center [1383, 361] width 287 height 567
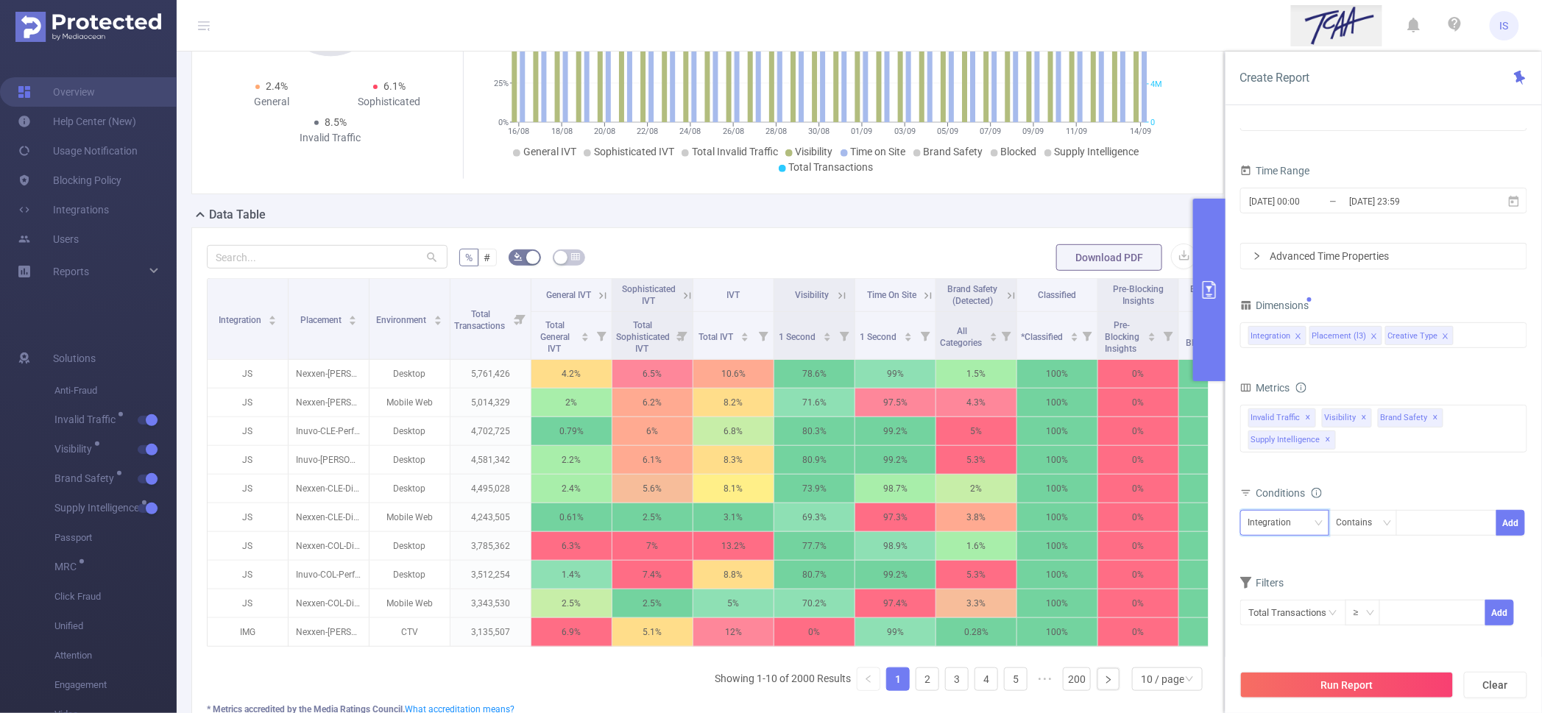
click at [1304, 531] on div "Integration" at bounding box center [1285, 523] width 73 height 24
click at [1296, 594] on li "Creative Type" at bounding box center [1284, 600] width 89 height 24
click at [1457, 507] on div "Creative Type Contains Add" at bounding box center [1383, 528] width 287 height 42
click at [1435, 518] on div at bounding box center [1447, 523] width 85 height 24
type input "display"
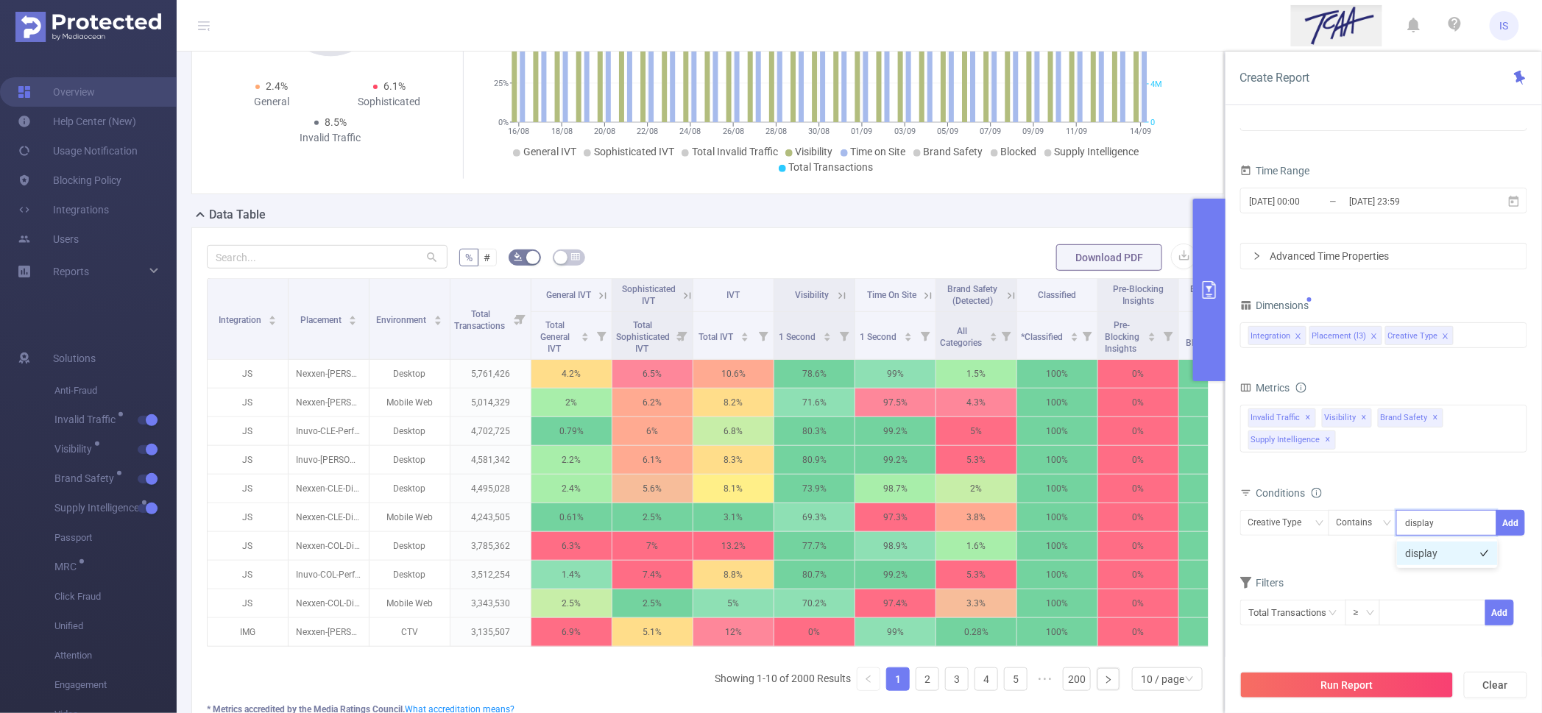
click at [1467, 550] on li "display" at bounding box center [1447, 554] width 101 height 24
click at [1505, 527] on button "Add" at bounding box center [1511, 523] width 29 height 26
click at [1371, 688] on button "Run Report" at bounding box center [1346, 685] width 213 height 27
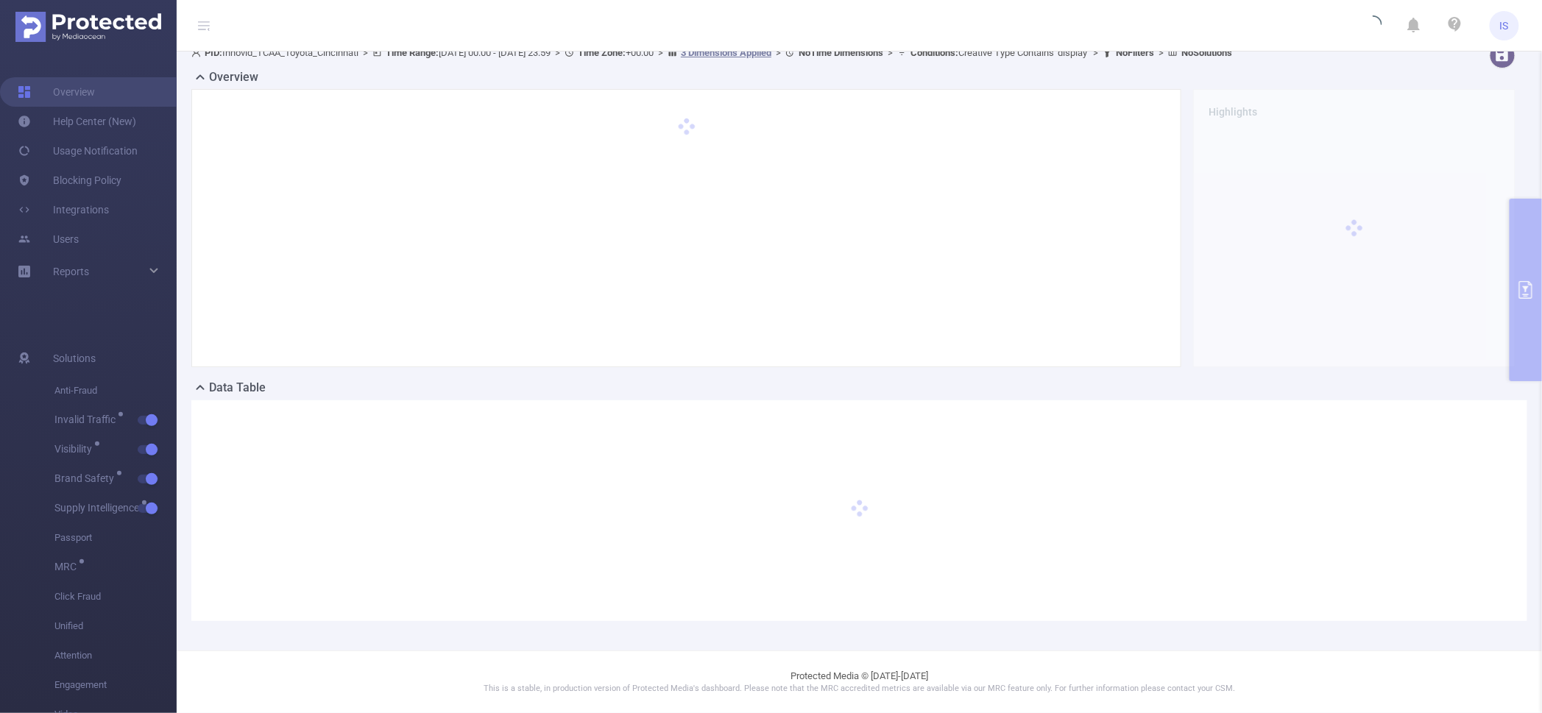
scroll to position [14, 0]
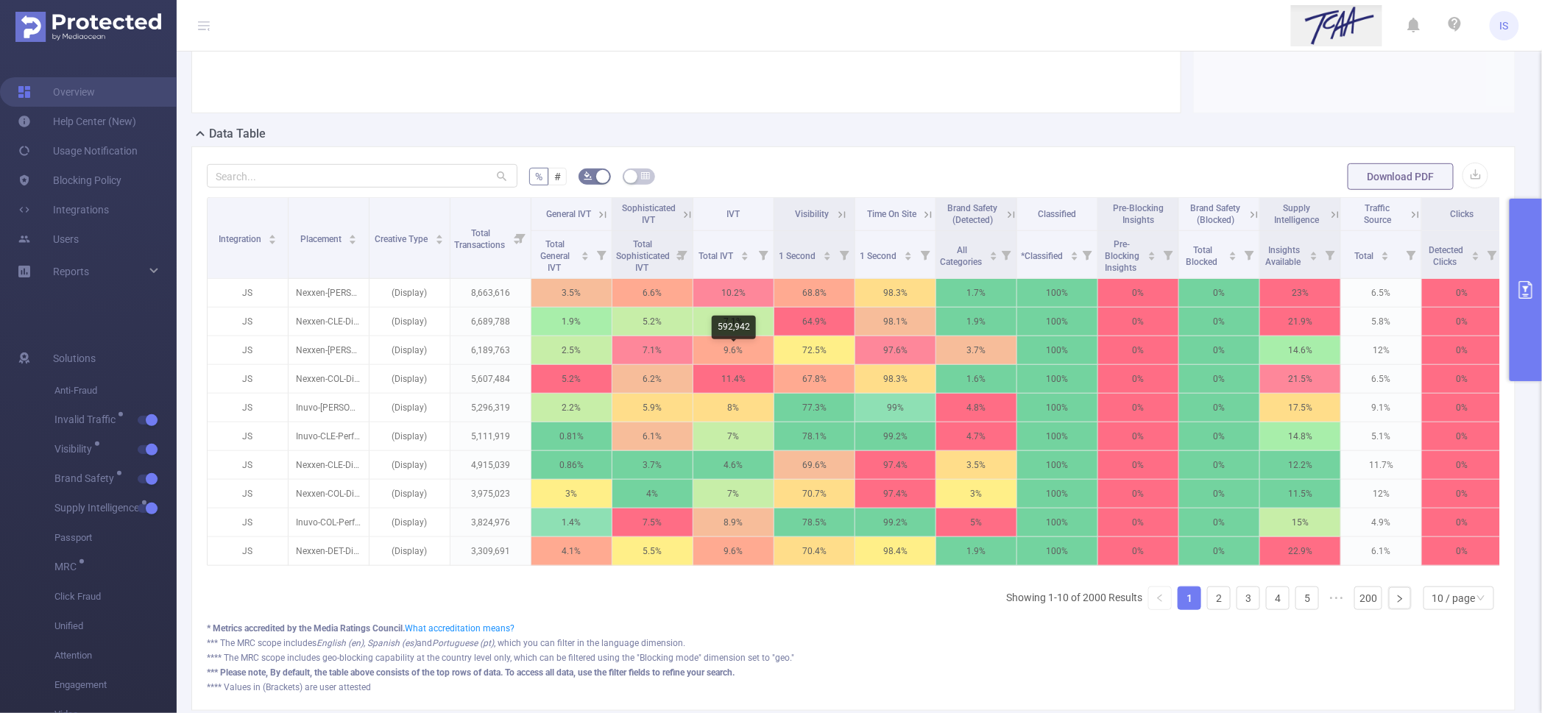
scroll to position [290, 0]
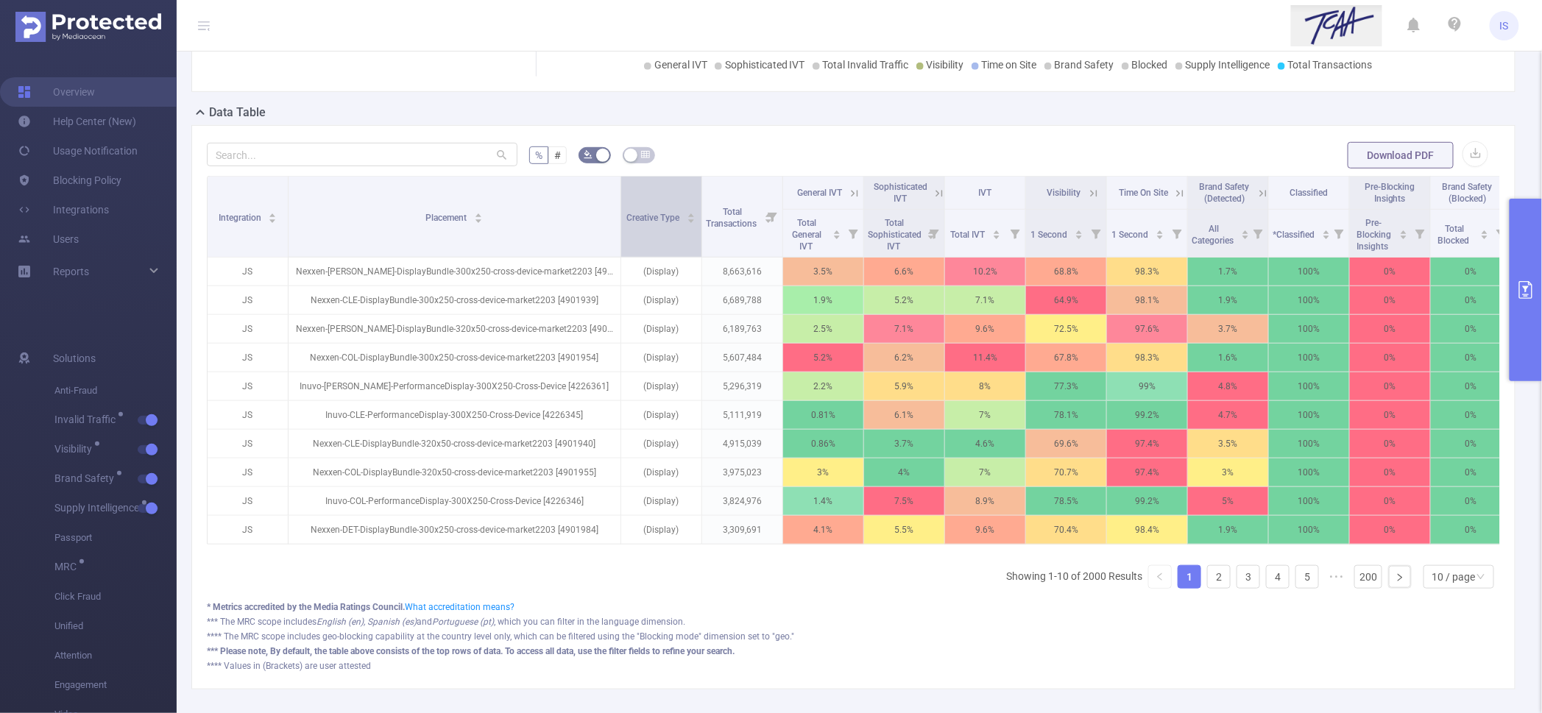
drag, startPoint x: 367, startPoint y: 218, endPoint x: 619, endPoint y: 224, distance: 251.8
click at [619, 224] on span at bounding box center [620, 217] width 7 height 80
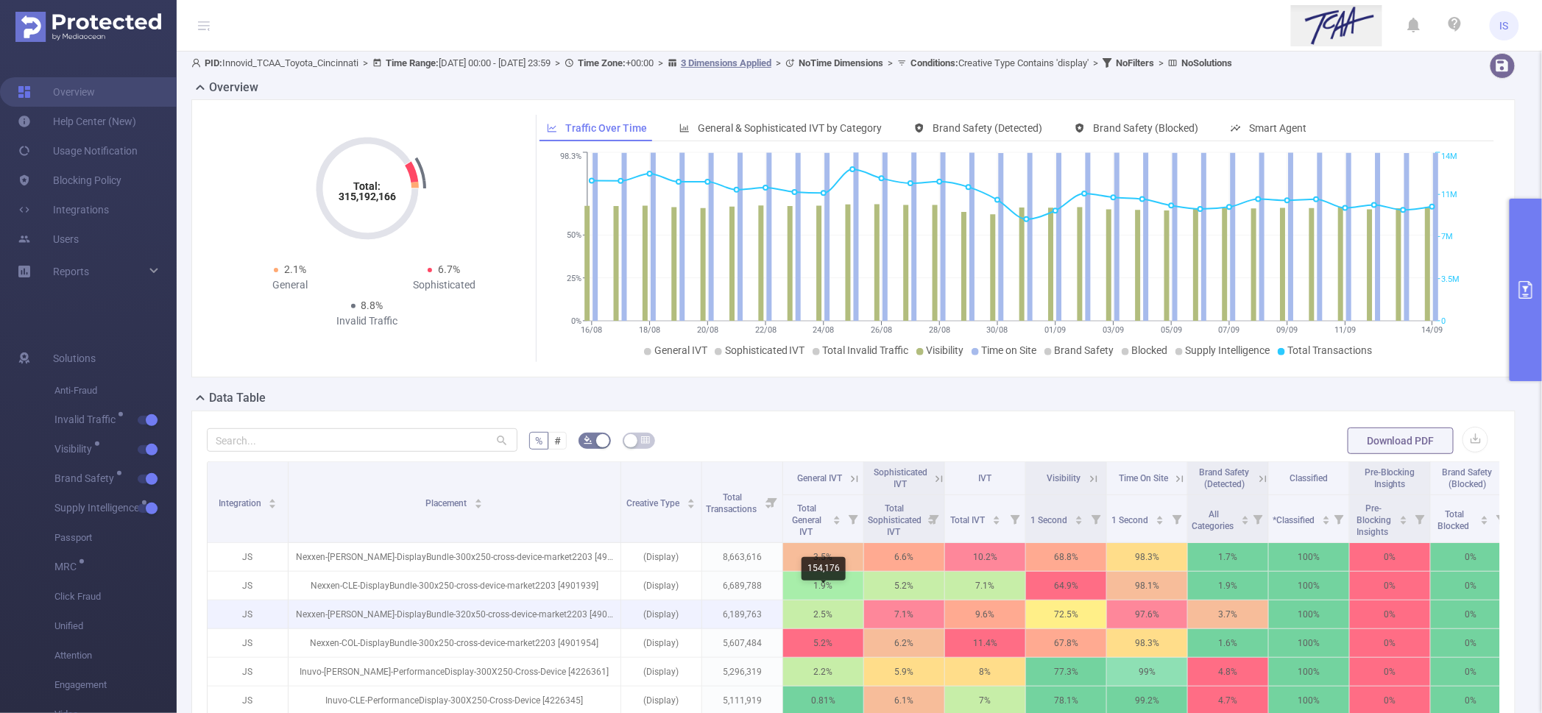
scroll to position [0, 0]
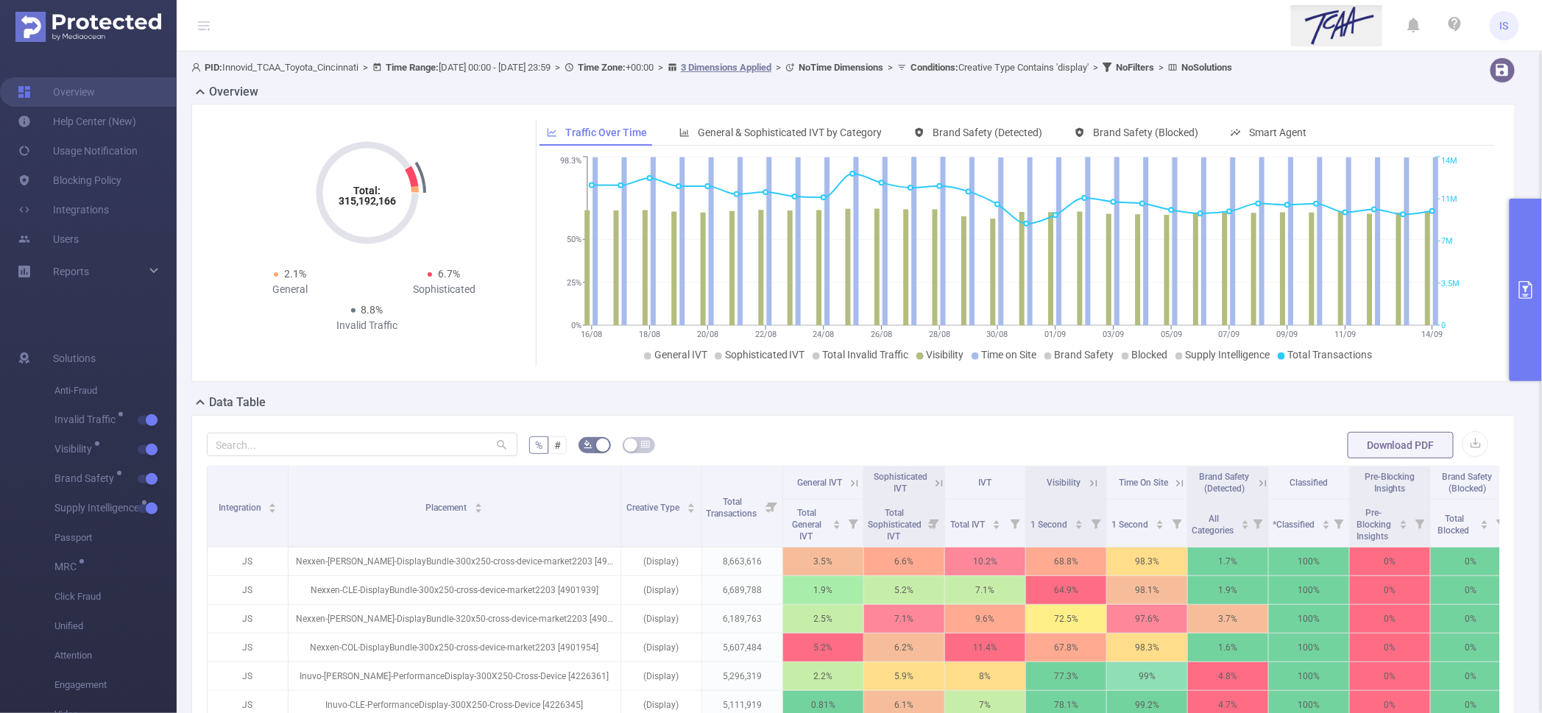
click at [1521, 354] on button "primary" at bounding box center [1526, 290] width 32 height 183
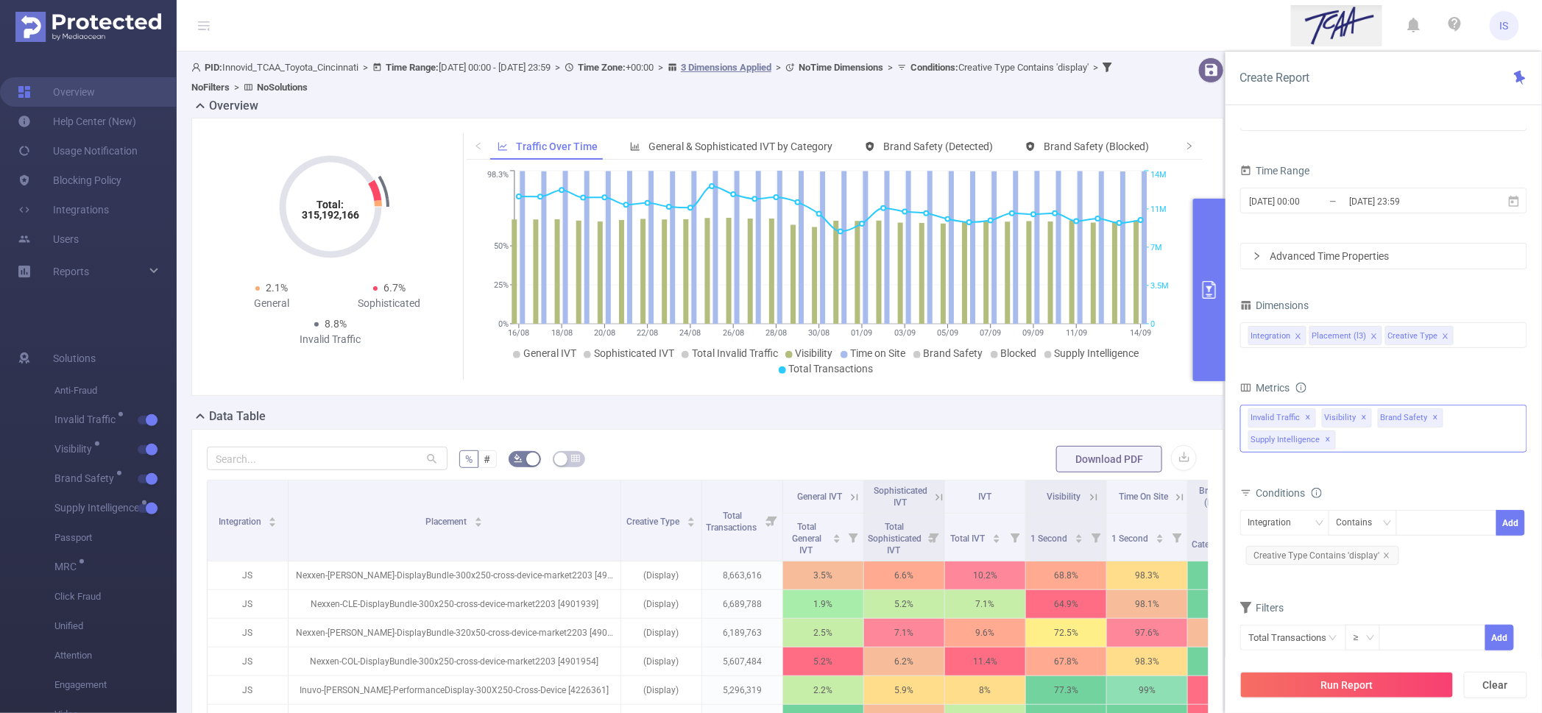
click at [1327, 439] on span "✕" at bounding box center [1329, 440] width 6 height 18
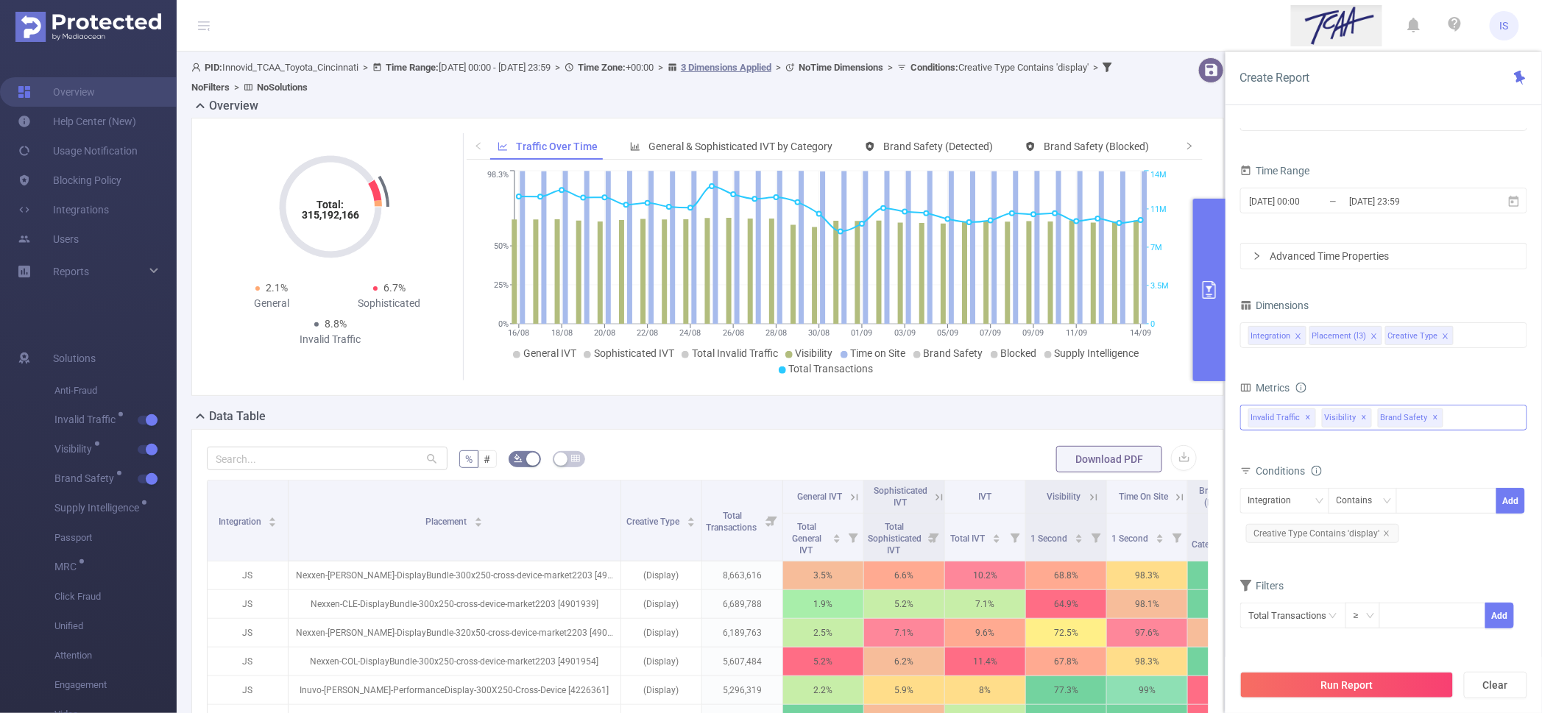
click at [1308, 419] on span "✕" at bounding box center [1309, 418] width 6 height 18
click at [1284, 417] on span "Visibility ✕" at bounding box center [1274, 418] width 50 height 19
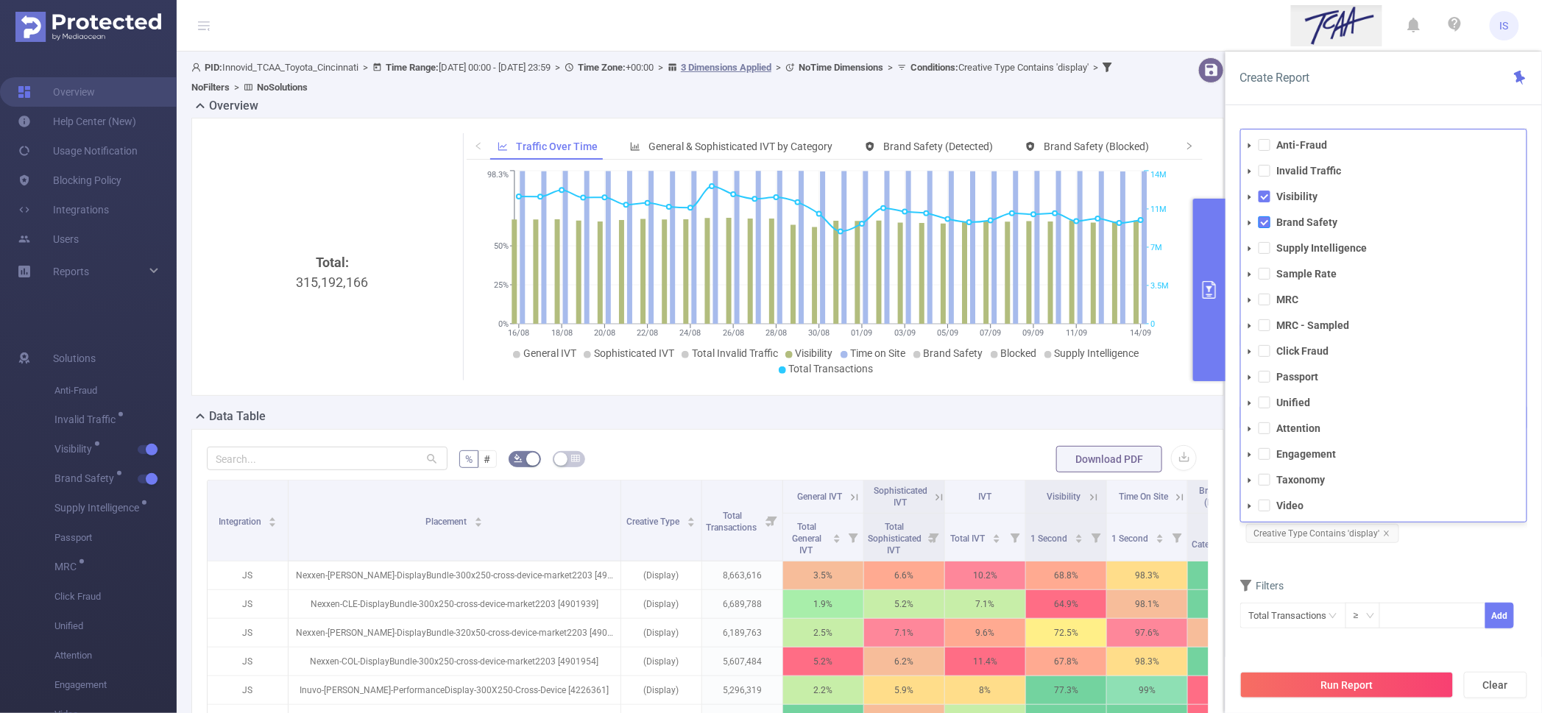
drag, startPoint x: 1258, startPoint y: 208, endPoint x: 1262, endPoint y: 216, distance: 8.9
click at [1262, 215] on ul "Anti-Fraud Invalid Traffic Visibility Brand Safety Supply Intelligence Sample R…" at bounding box center [1384, 325] width 286 height 381
click at [1265, 222] on span at bounding box center [1265, 222] width 12 height 12
click at [1265, 196] on span at bounding box center [1265, 197] width 12 height 12
drag, startPoint x: 1266, startPoint y: 427, endPoint x: 1300, endPoint y: 459, distance: 46.9
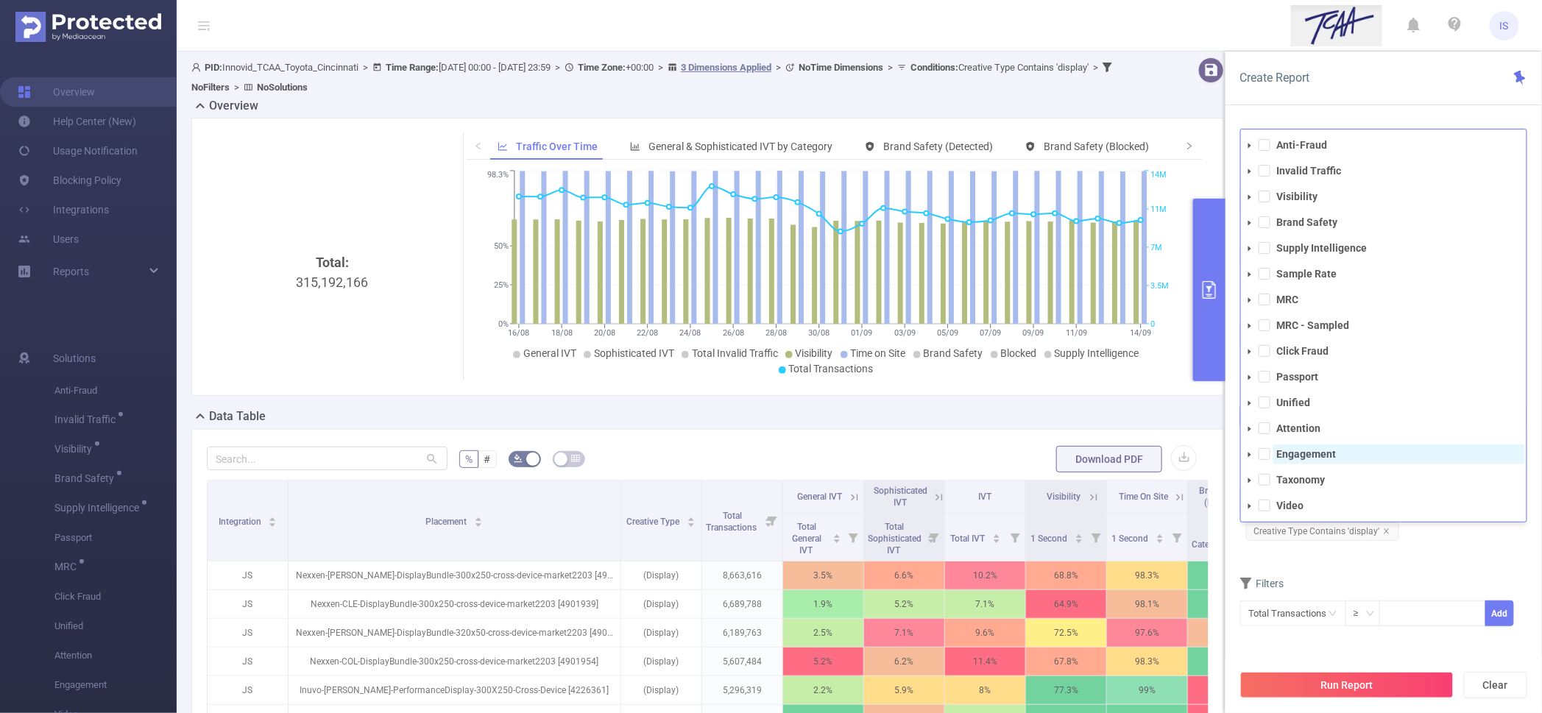
click at [1266, 426] on span at bounding box center [1265, 429] width 12 height 12
click at [1350, 693] on button "Run Report" at bounding box center [1346, 685] width 213 height 27
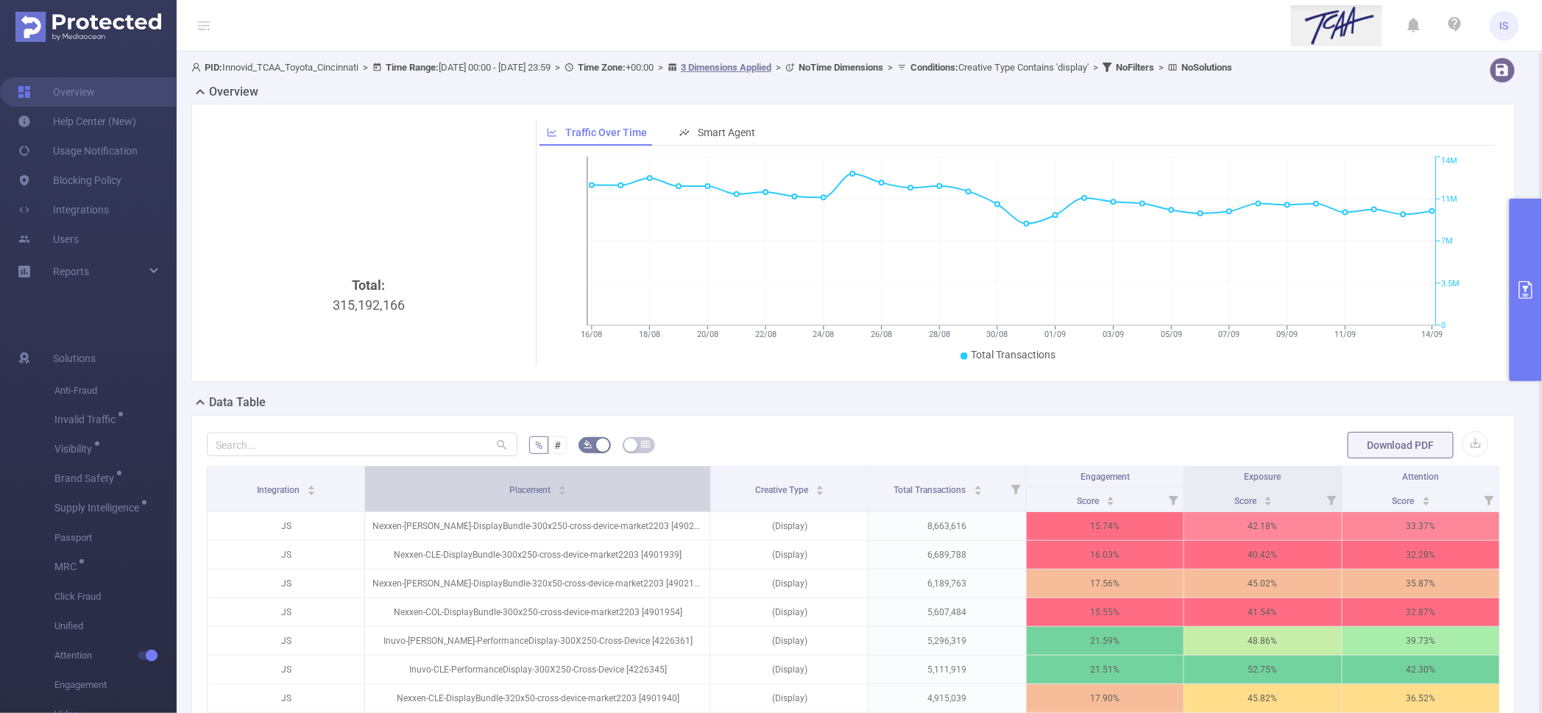
drag, startPoint x: 571, startPoint y: 487, endPoint x: 640, endPoint y: 492, distance: 70.1
click at [640, 492] on th "Placement" at bounding box center [538, 490] width 346 height 46
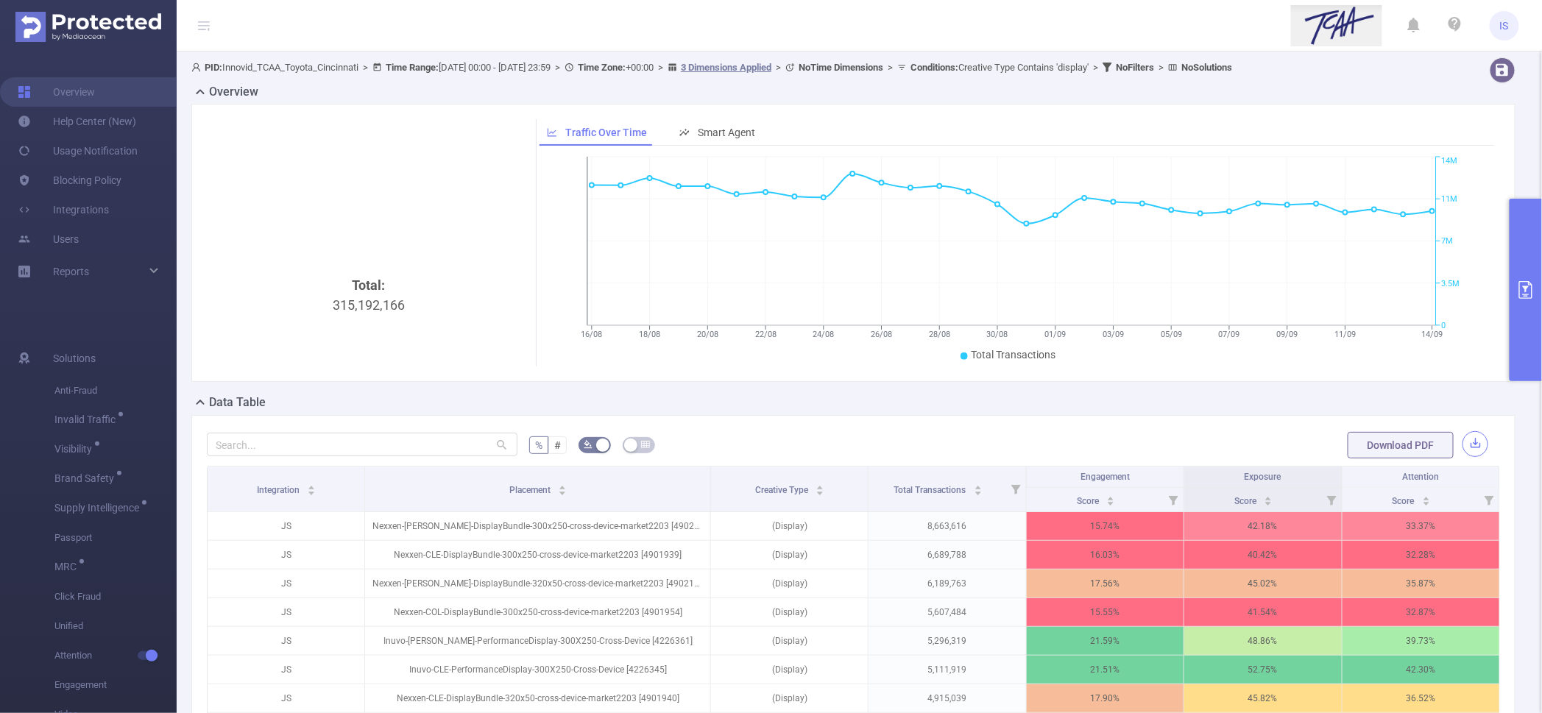
click at [1469, 448] on button "button" at bounding box center [1476, 444] width 26 height 26
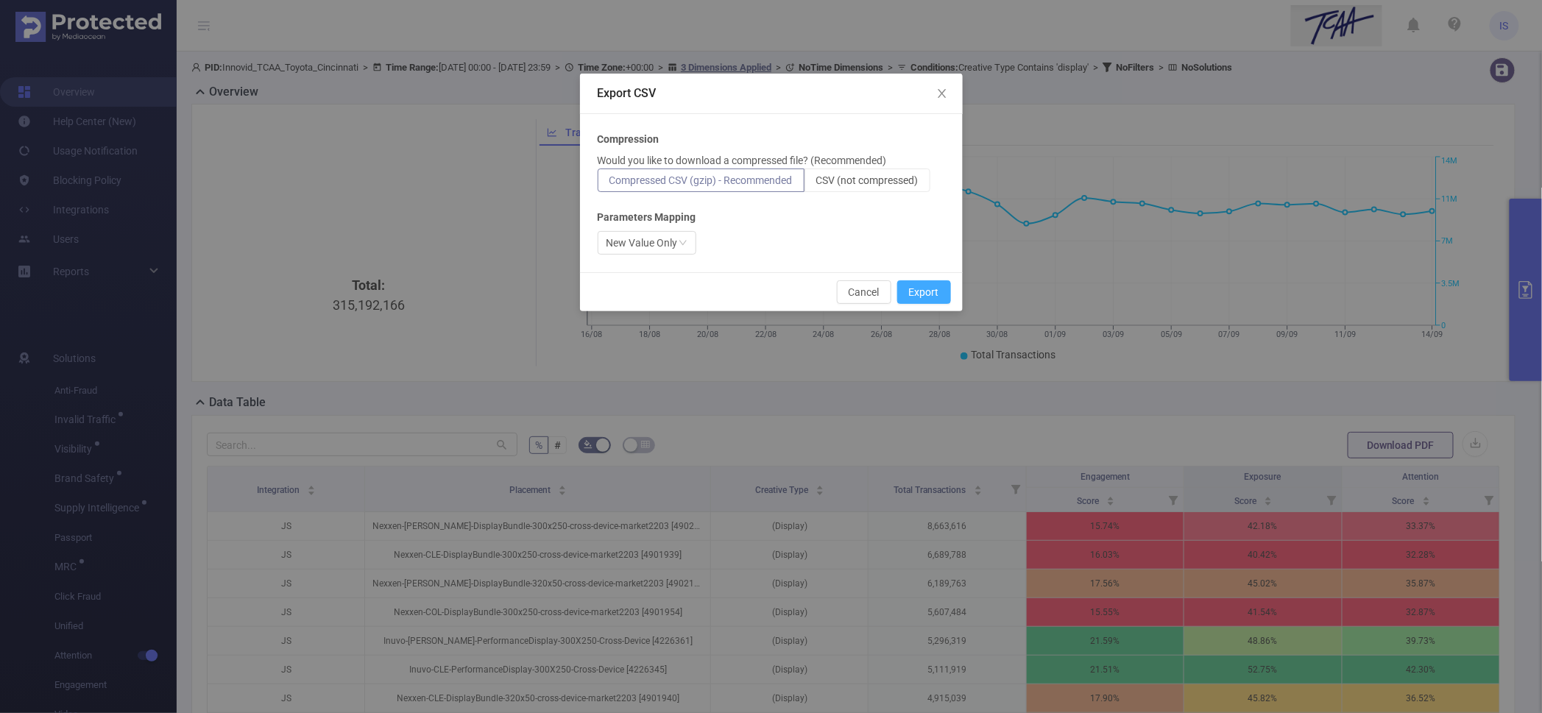
click at [923, 287] on button "Export" at bounding box center [924, 292] width 54 height 24
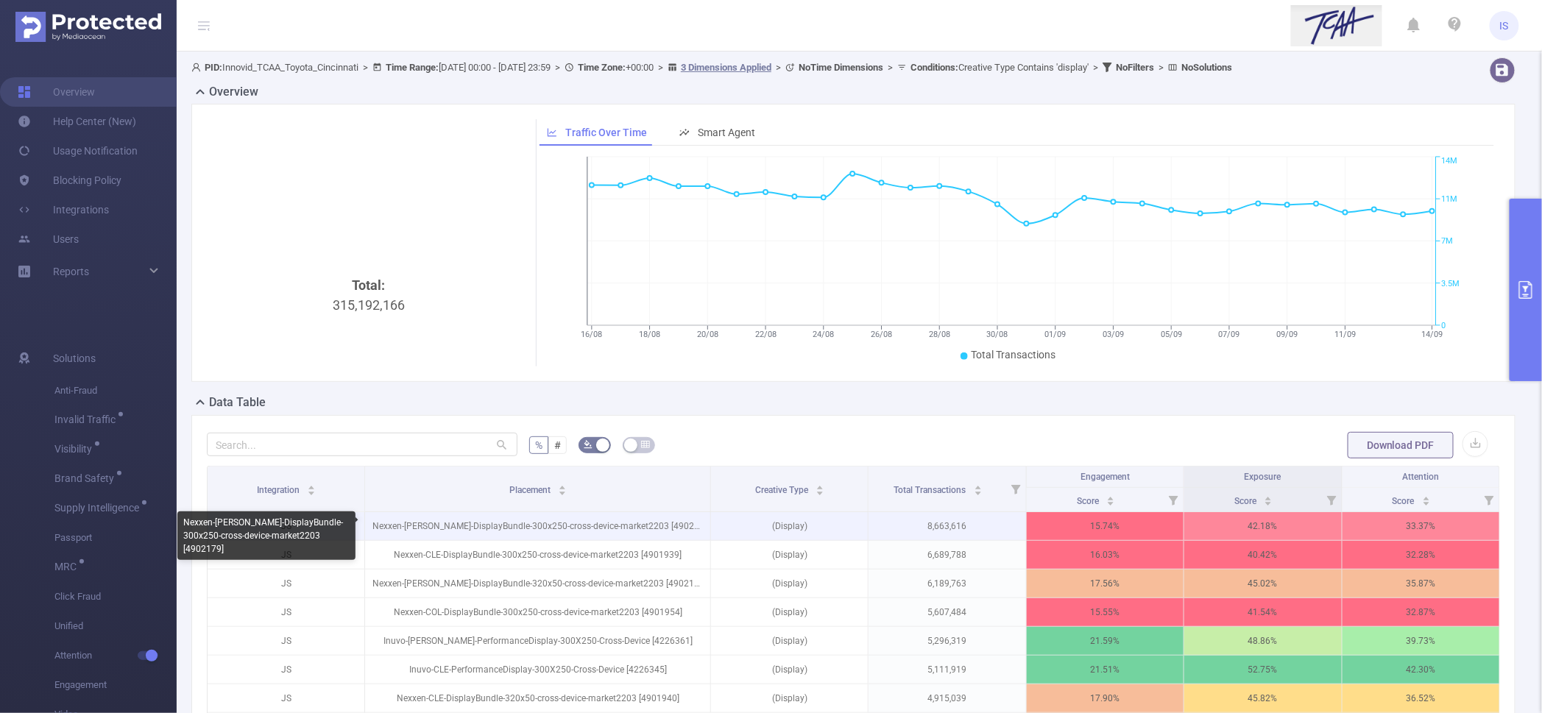
click at [542, 522] on p "Nexxen-NASH-DisplayBundle-300x250-cross-device-market2203 [4902179]" at bounding box center [537, 526] width 345 height 28
drag, startPoint x: 381, startPoint y: 521, endPoint x: 638, endPoint y: 515, distance: 257.0
click at [638, 515] on p "Nexxen-NASH-DisplayBundle-300x250-cross-device-market2203 [4902179]" at bounding box center [537, 526] width 345 height 28
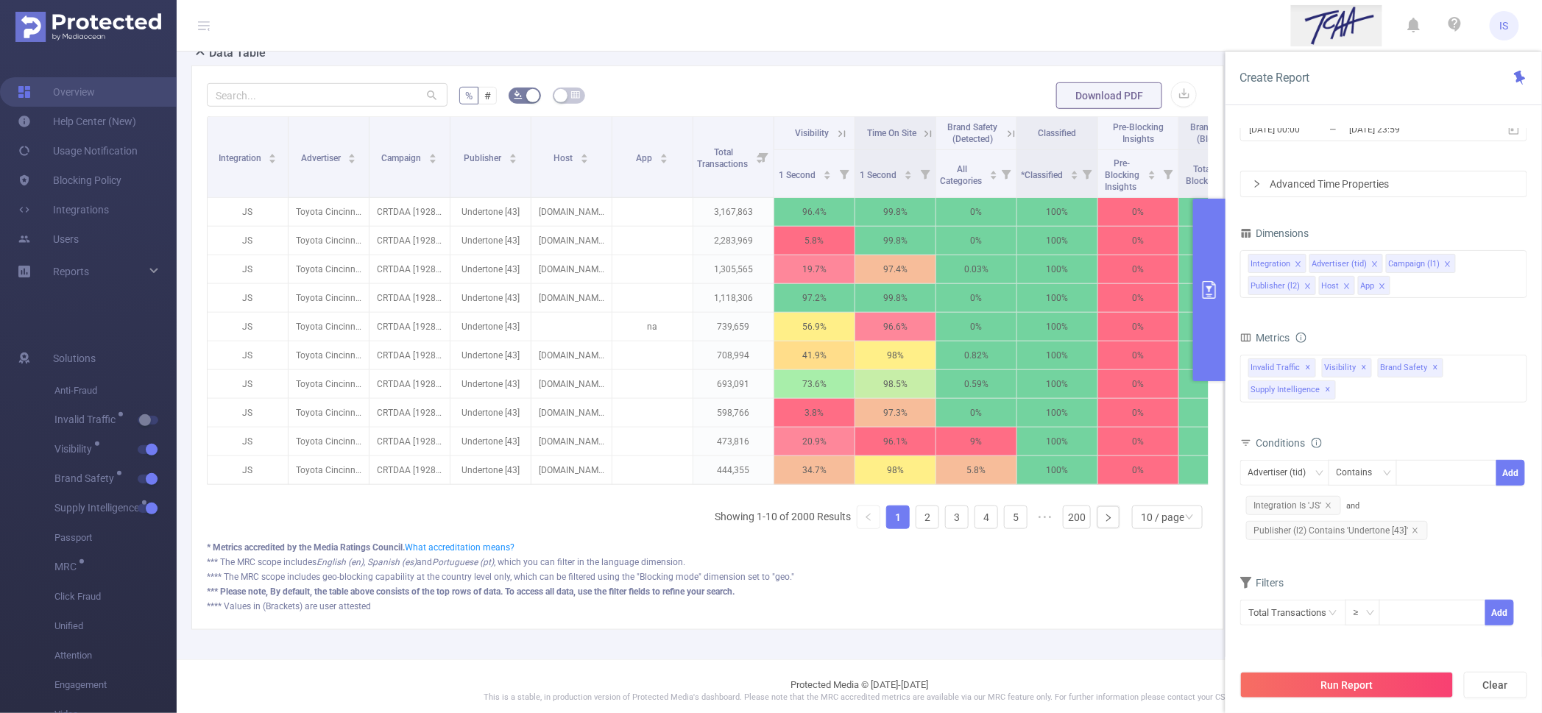
scroll to position [367, 0]
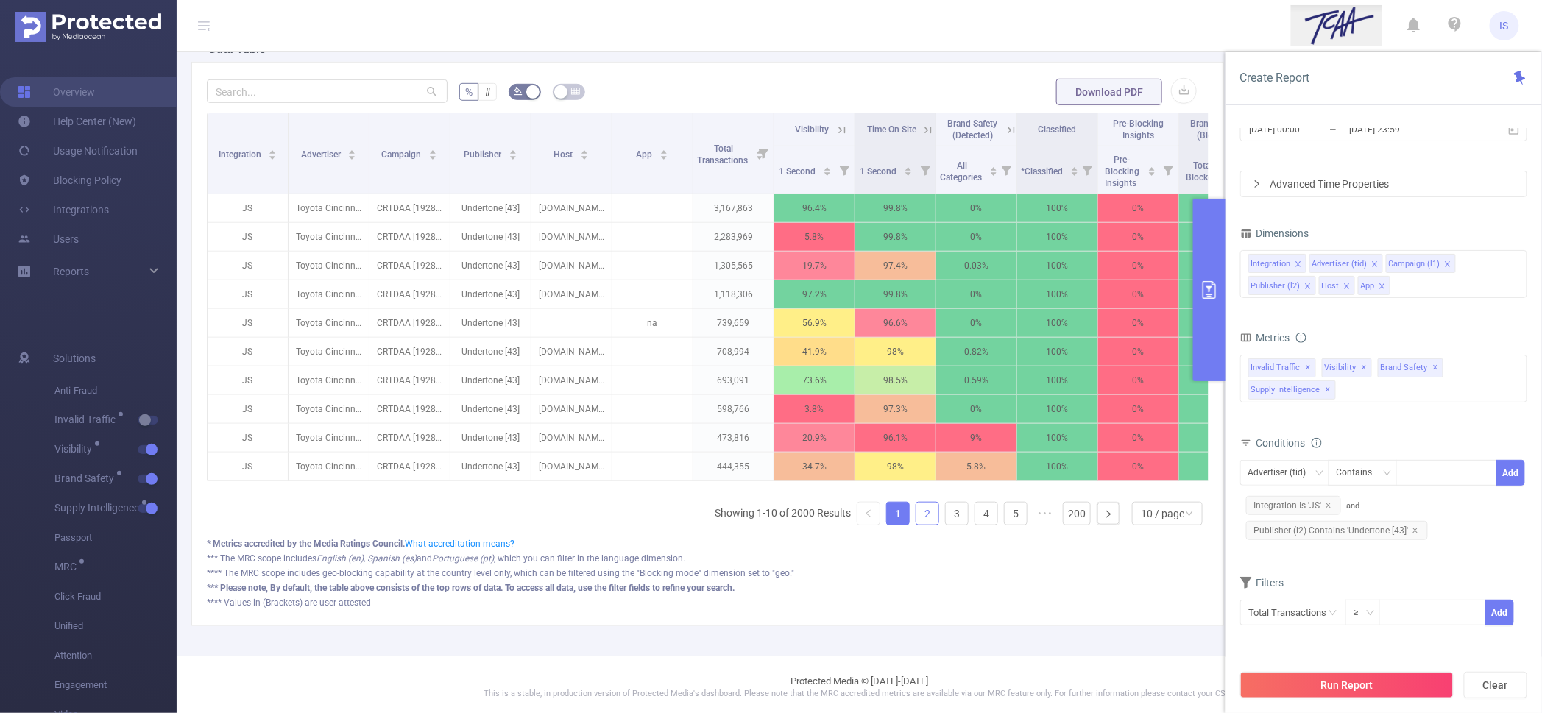
click at [917, 525] on link "2" at bounding box center [928, 514] width 22 height 22
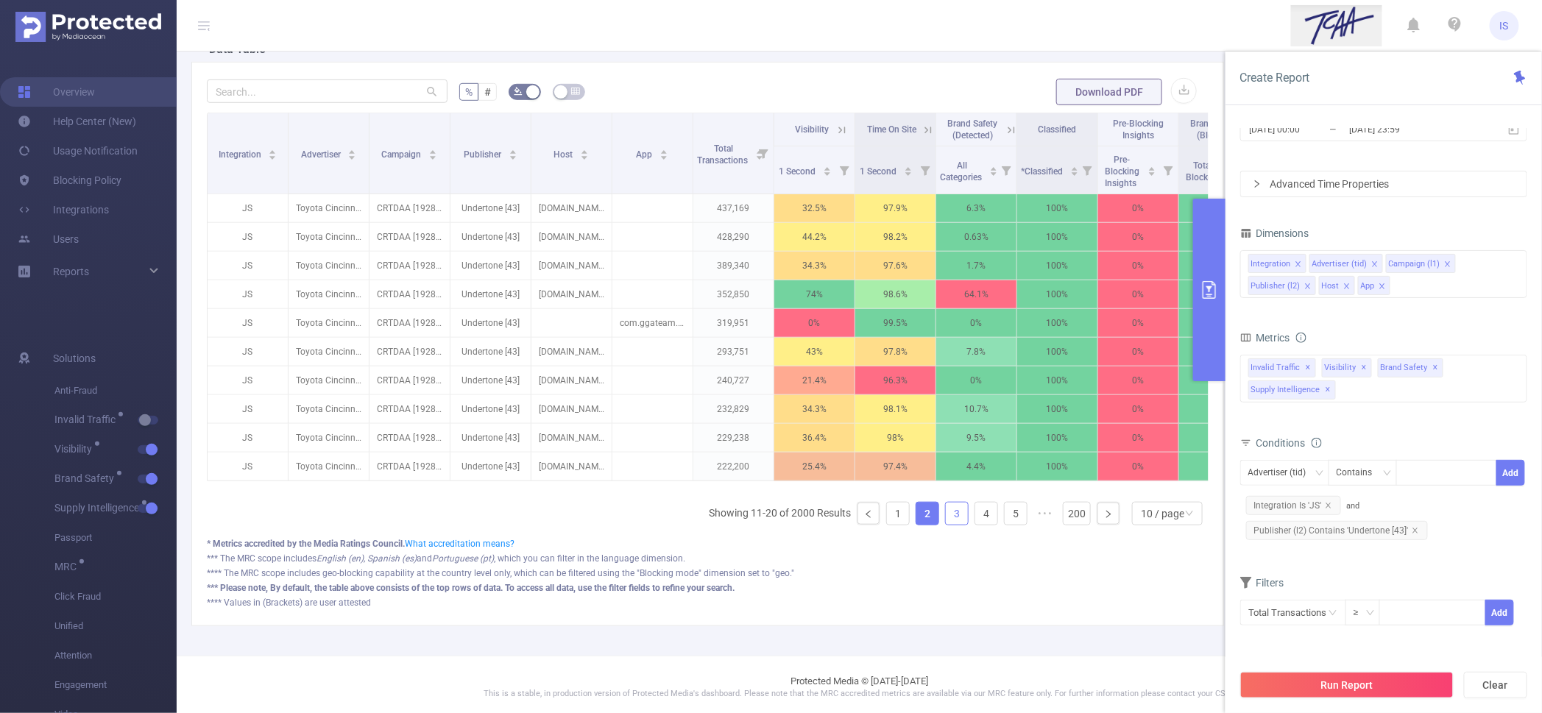
click at [946, 519] on link "3" at bounding box center [957, 514] width 22 height 22
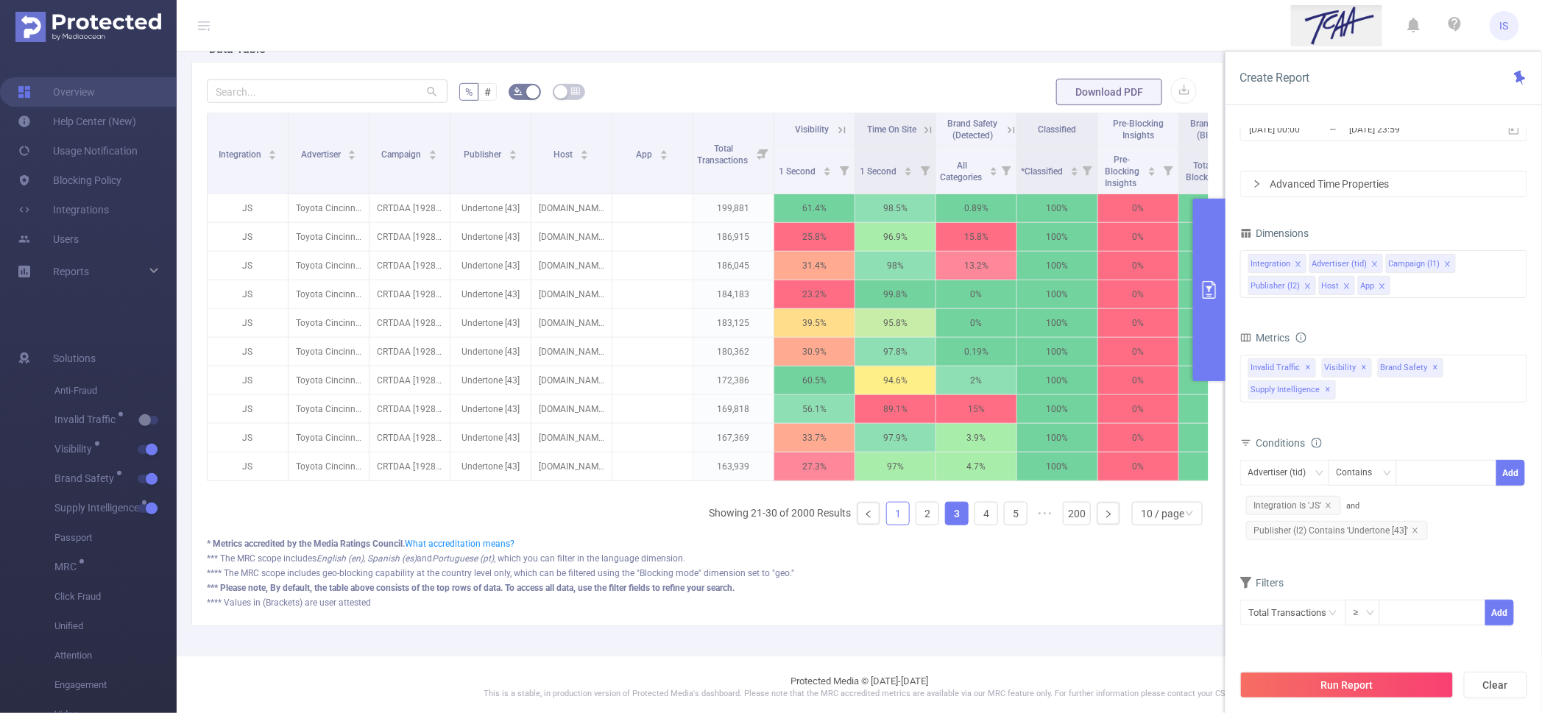
click at [887, 525] on link "1" at bounding box center [898, 514] width 22 height 22
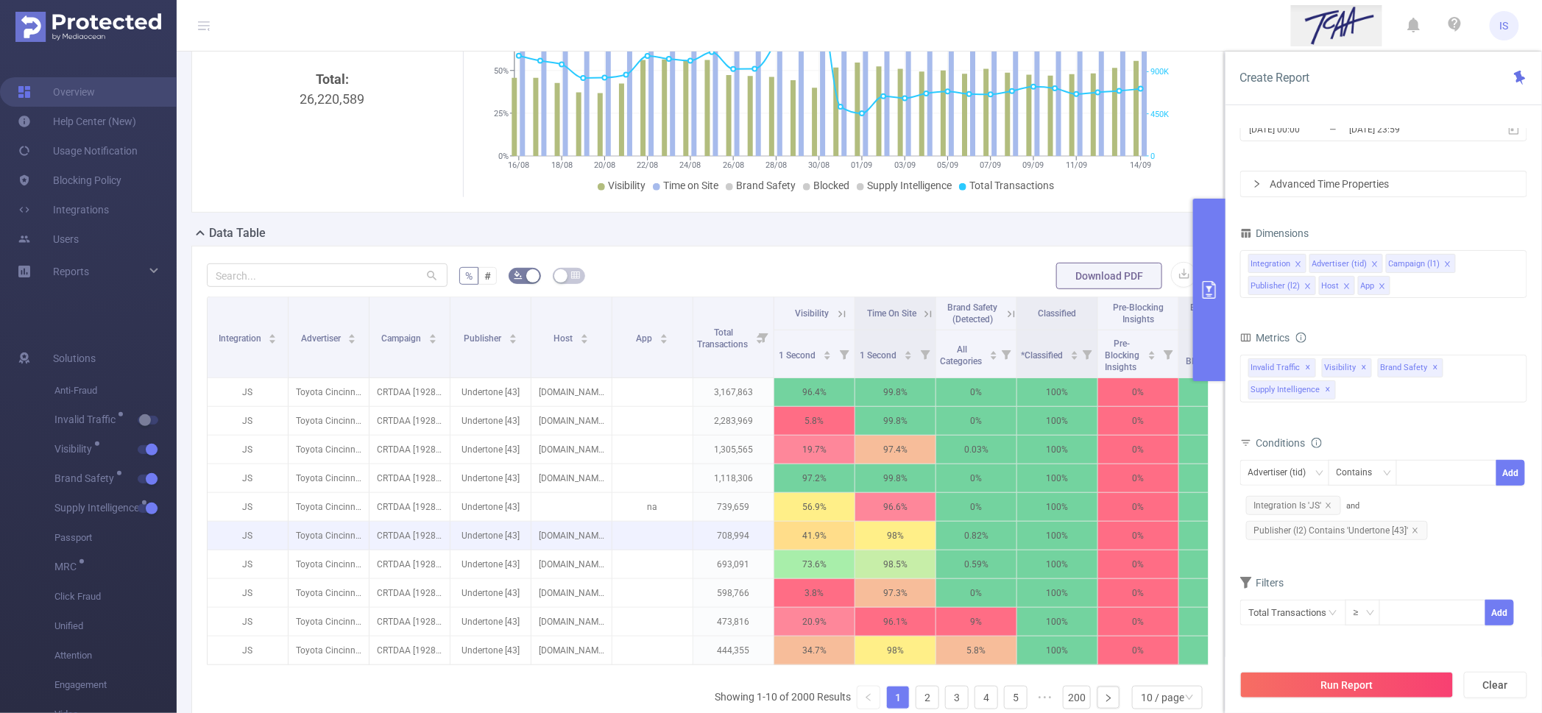
scroll to position [0, 0]
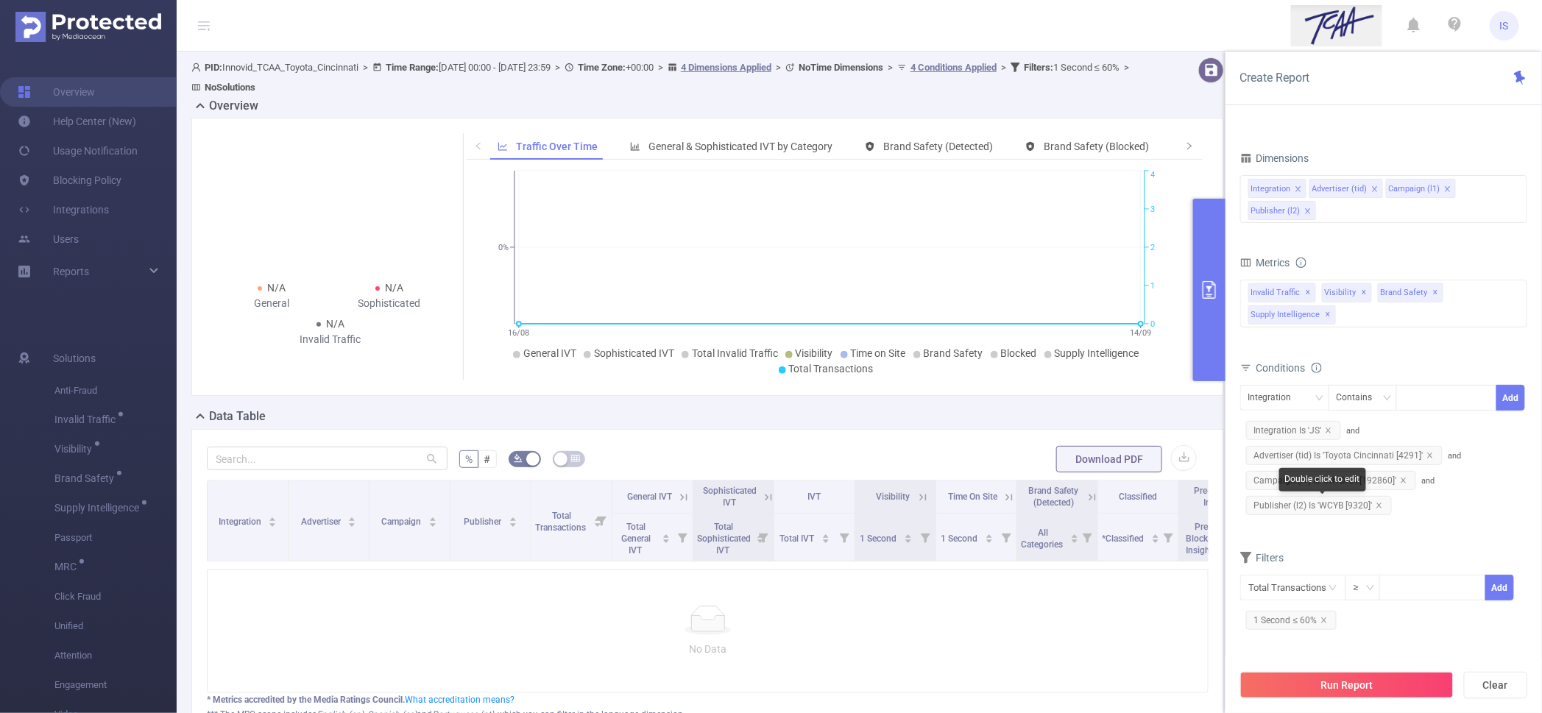
click at [1329, 504] on span "Publisher (l2) Is 'WCYB [9320]'" at bounding box center [1319, 505] width 146 height 19
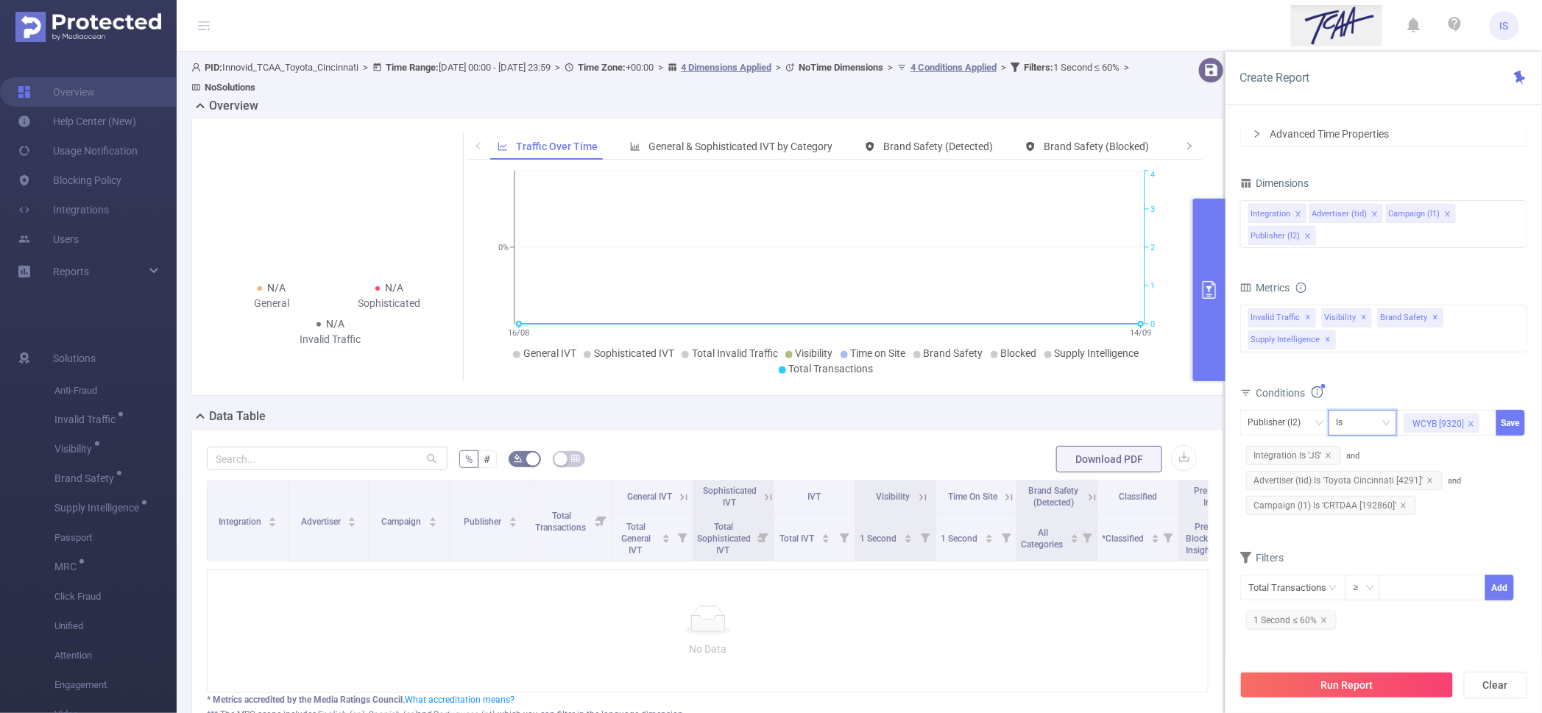
click at [1358, 421] on div "Is" at bounding box center [1363, 423] width 53 height 24
click at [1362, 449] on li "Contains" at bounding box center [1378, 453] width 98 height 24
click at [1472, 426] on icon "icon: close" at bounding box center [1471, 423] width 7 height 7
click at [1427, 423] on div "WCYB [9320]" at bounding box center [1447, 423] width 85 height 24
paste input "9327"
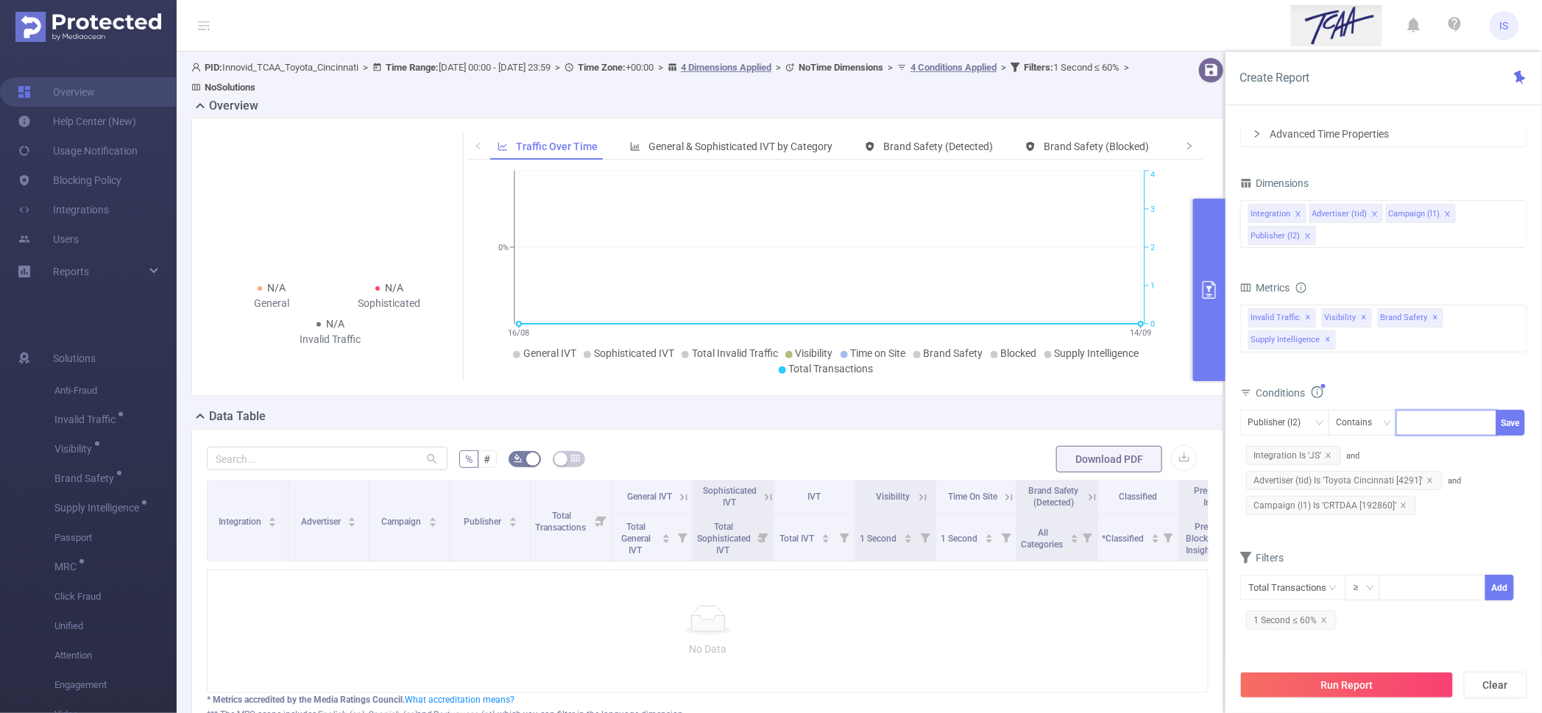
type input "9327"
drag, startPoint x: 1430, startPoint y: 450, endPoint x: 1494, endPoint y: 436, distance: 65.6
click at [1431, 450] on li "9327" at bounding box center [1447, 454] width 101 height 24
click at [1509, 423] on button "Save" at bounding box center [1511, 423] width 29 height 26
click at [1401, 504] on icon "icon: close" at bounding box center [1403, 505] width 5 height 5
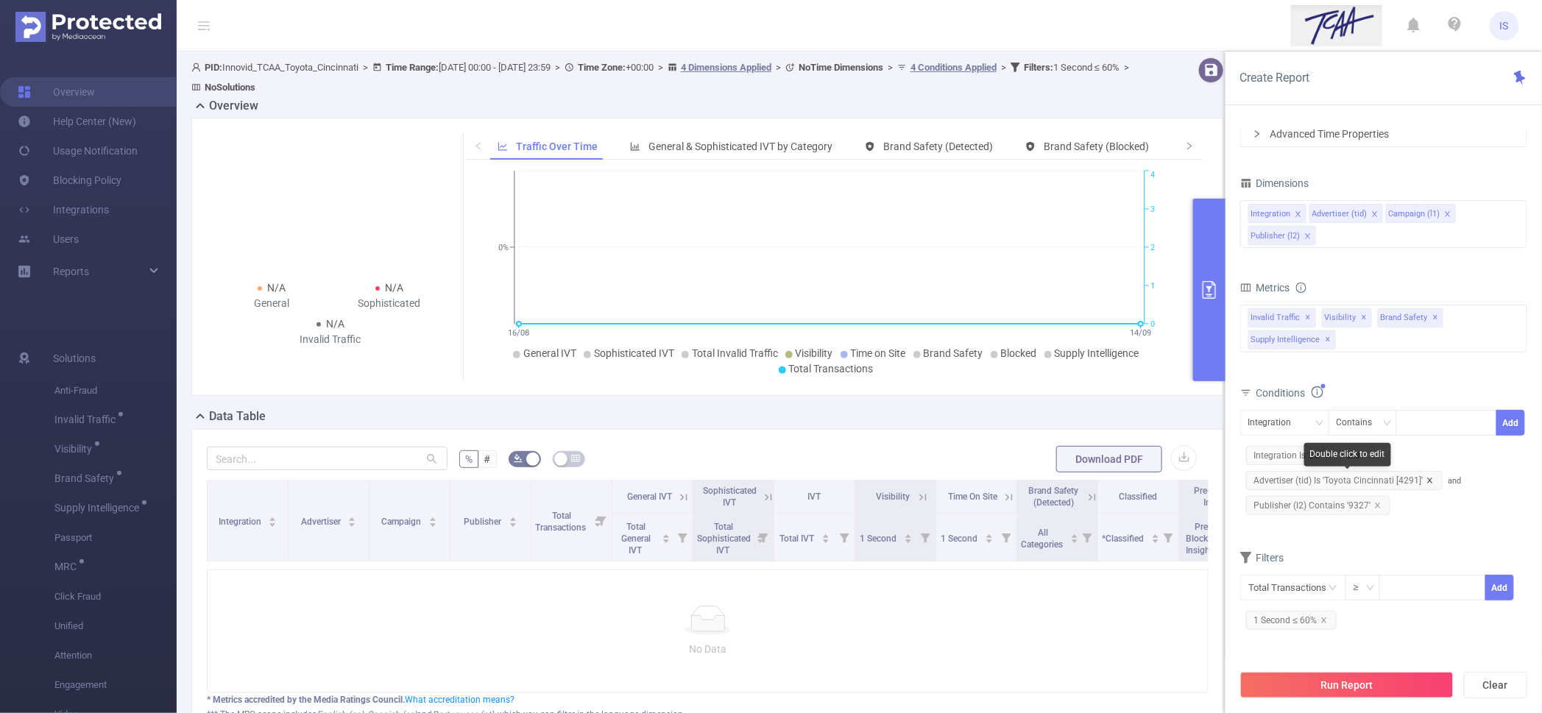
click at [1429, 481] on icon "icon: close" at bounding box center [1430, 480] width 7 height 7
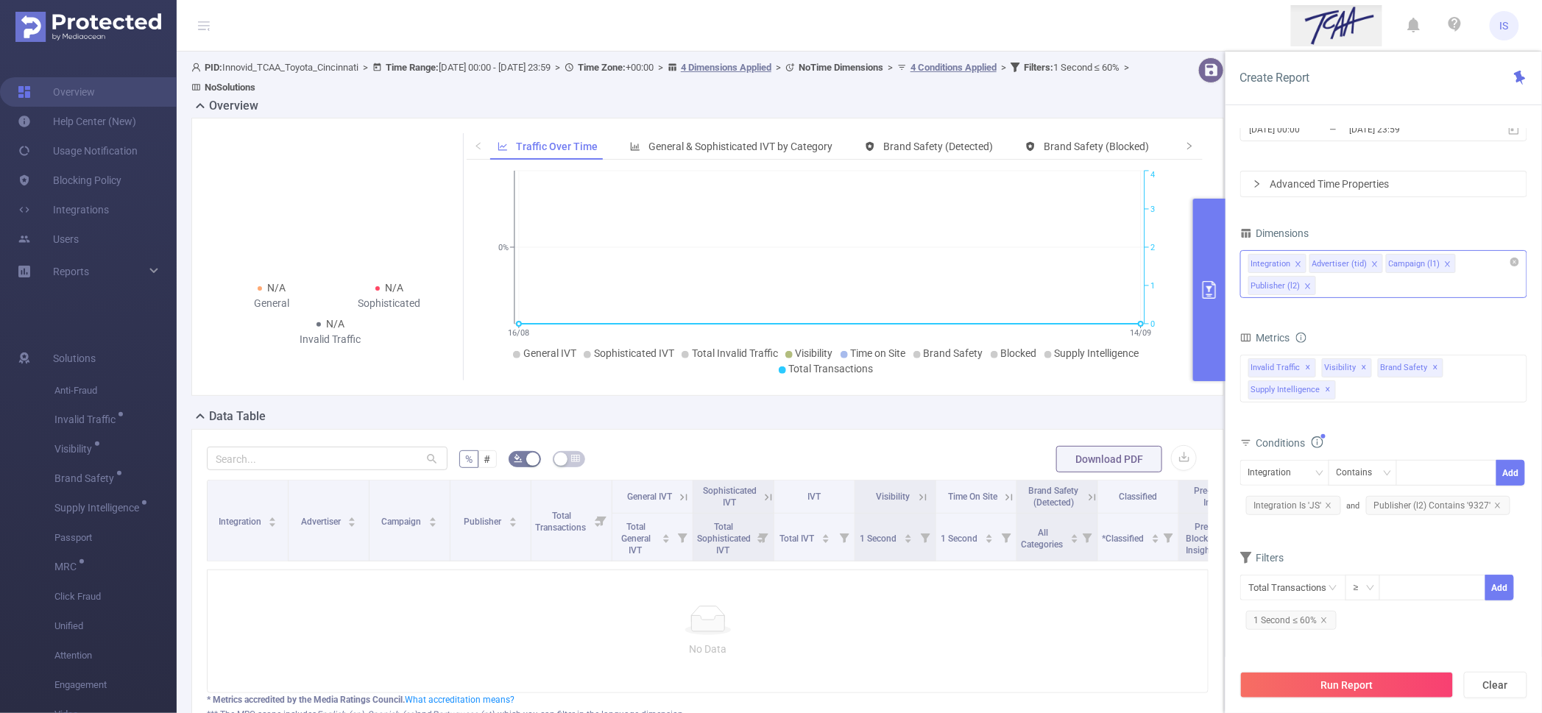
click at [1343, 287] on div "Integration Advertiser (tid) Campaign (l1) Publisher (l2)" at bounding box center [1383, 274] width 287 height 48
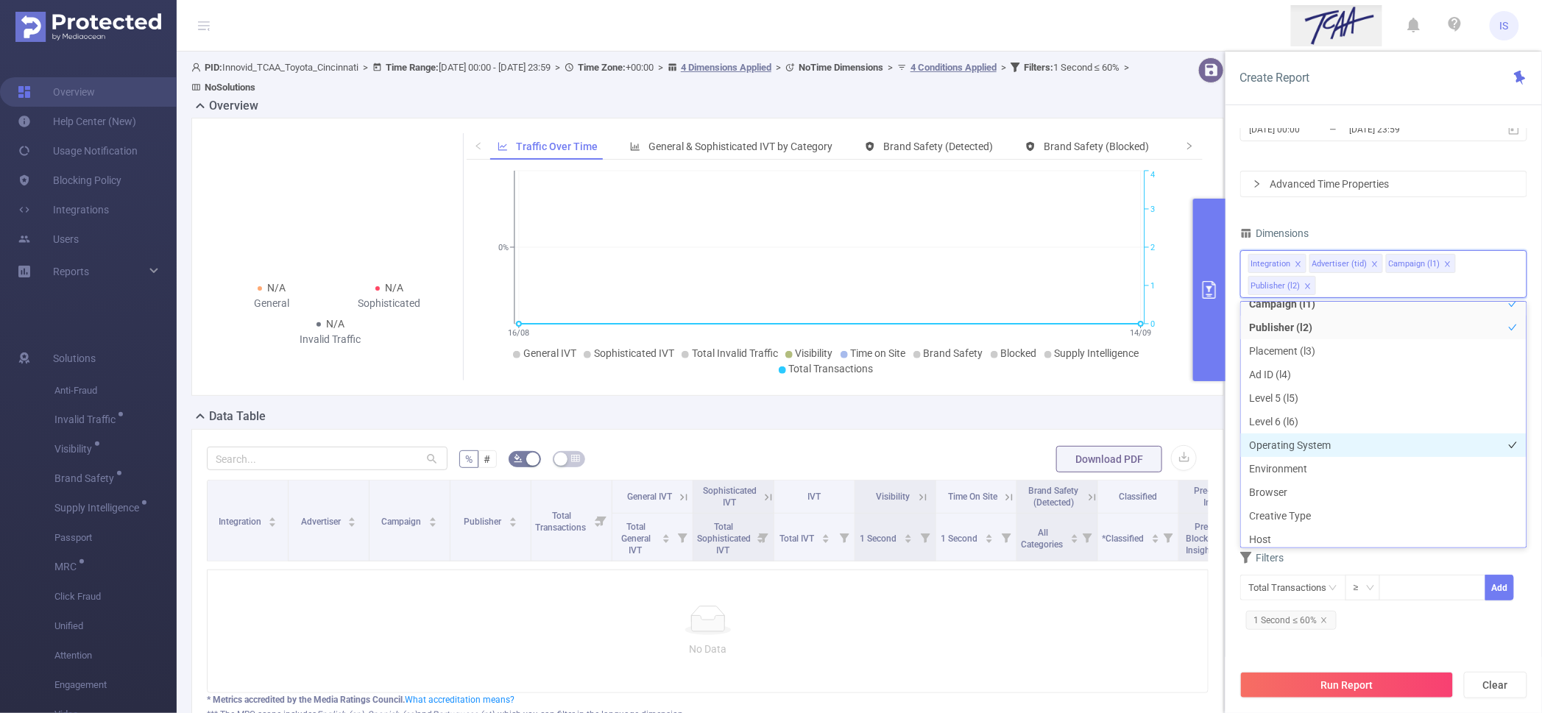
scroll to position [92, 0]
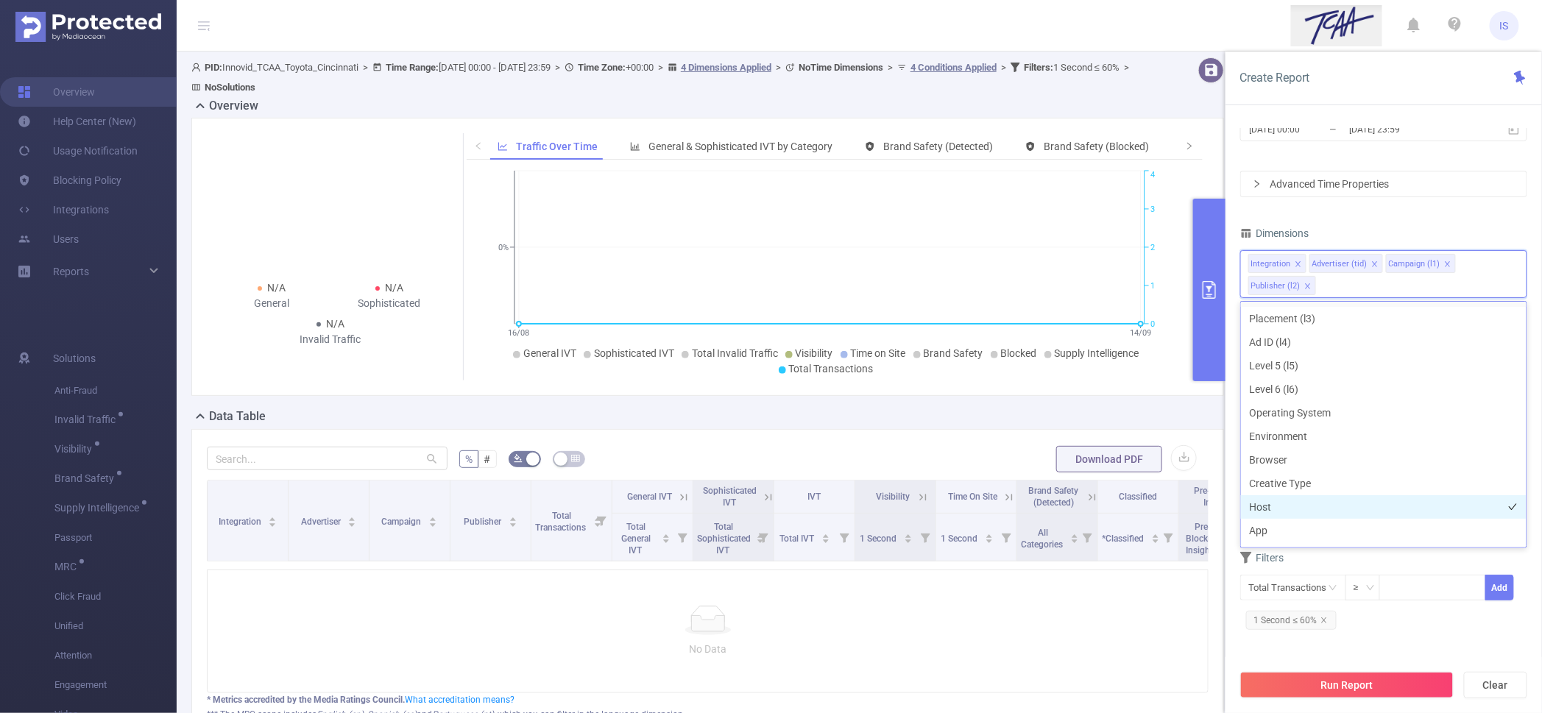
click at [1285, 504] on li "Host" at bounding box center [1384, 507] width 286 height 24
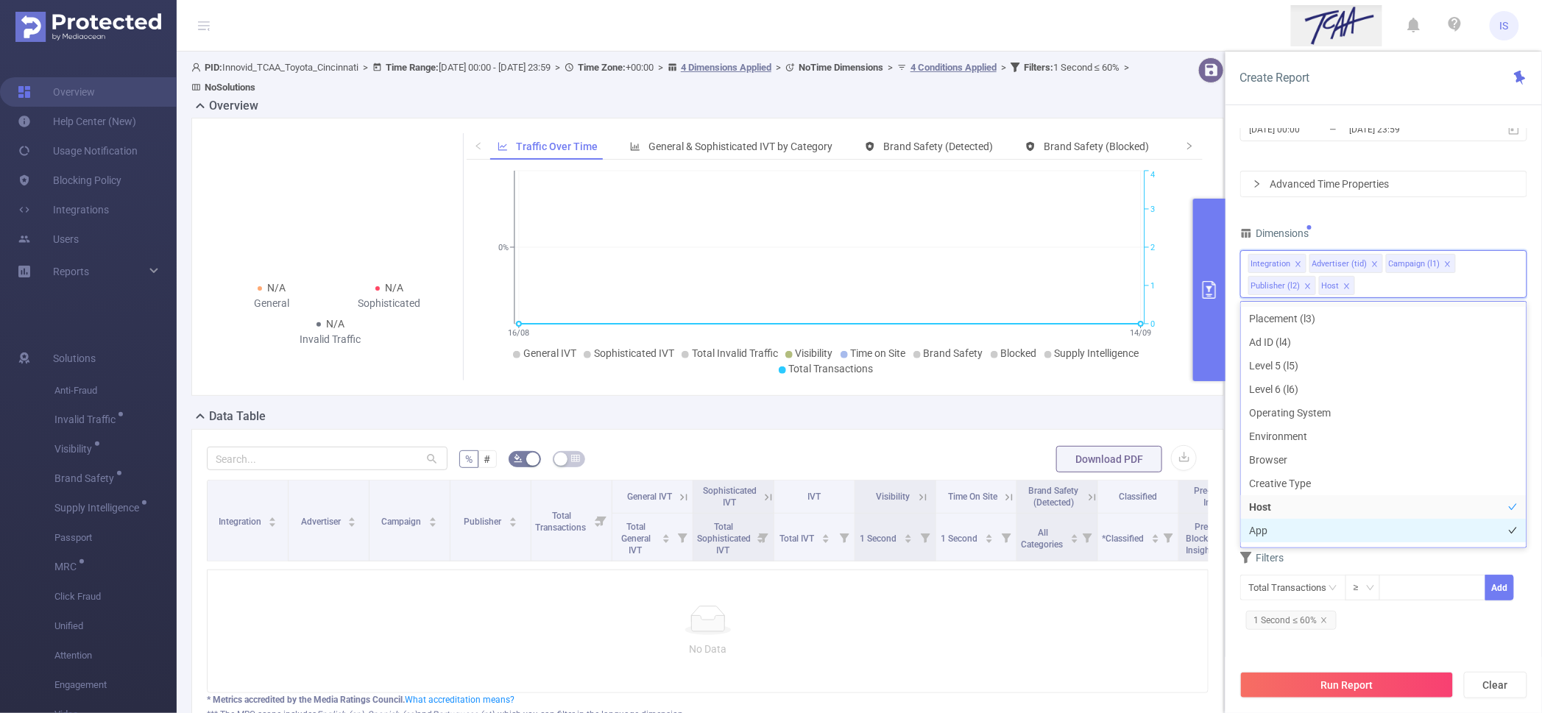
click at [1296, 530] on li "App" at bounding box center [1384, 531] width 286 height 24
click at [1327, 621] on icon "icon: close" at bounding box center [1324, 620] width 7 height 7
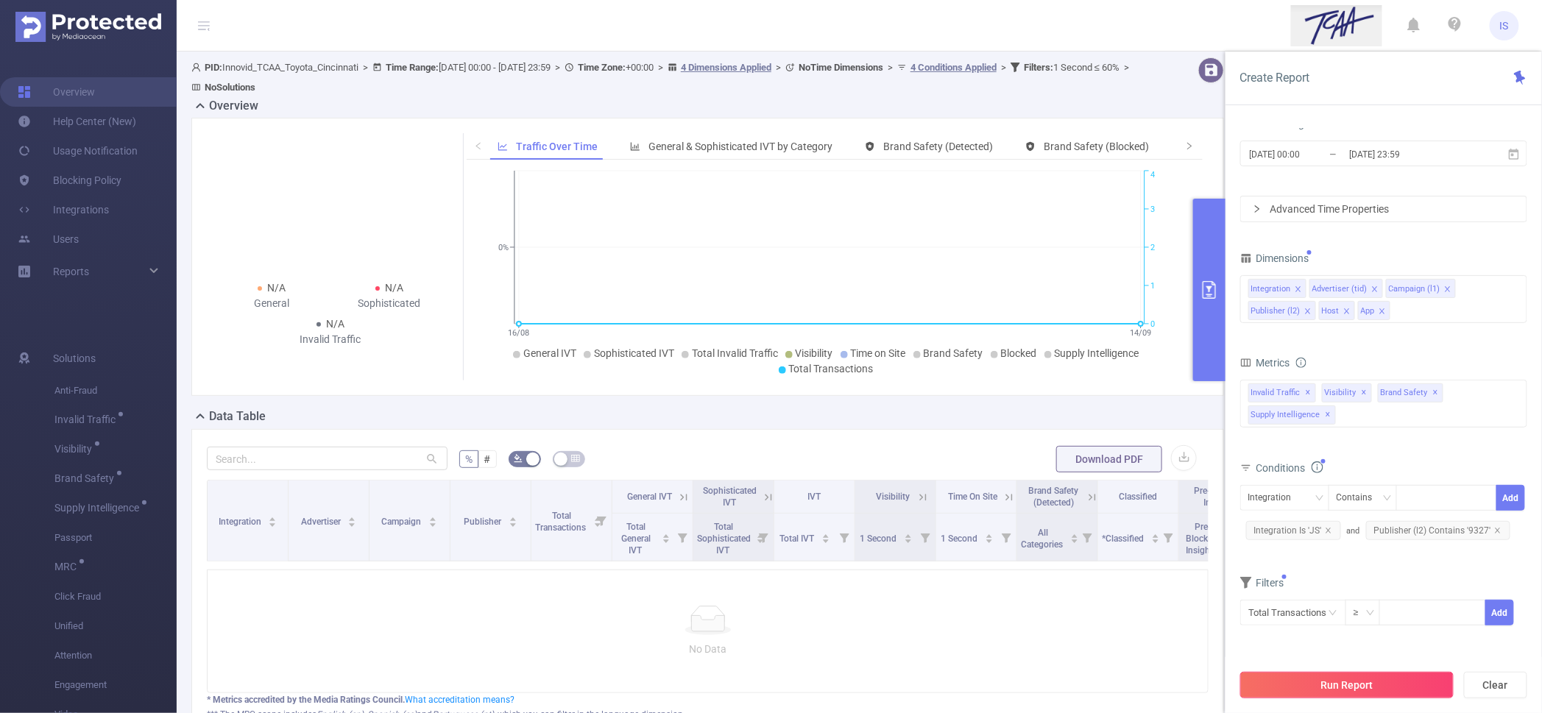
click at [1374, 692] on button "Run Report" at bounding box center [1346, 685] width 213 height 27
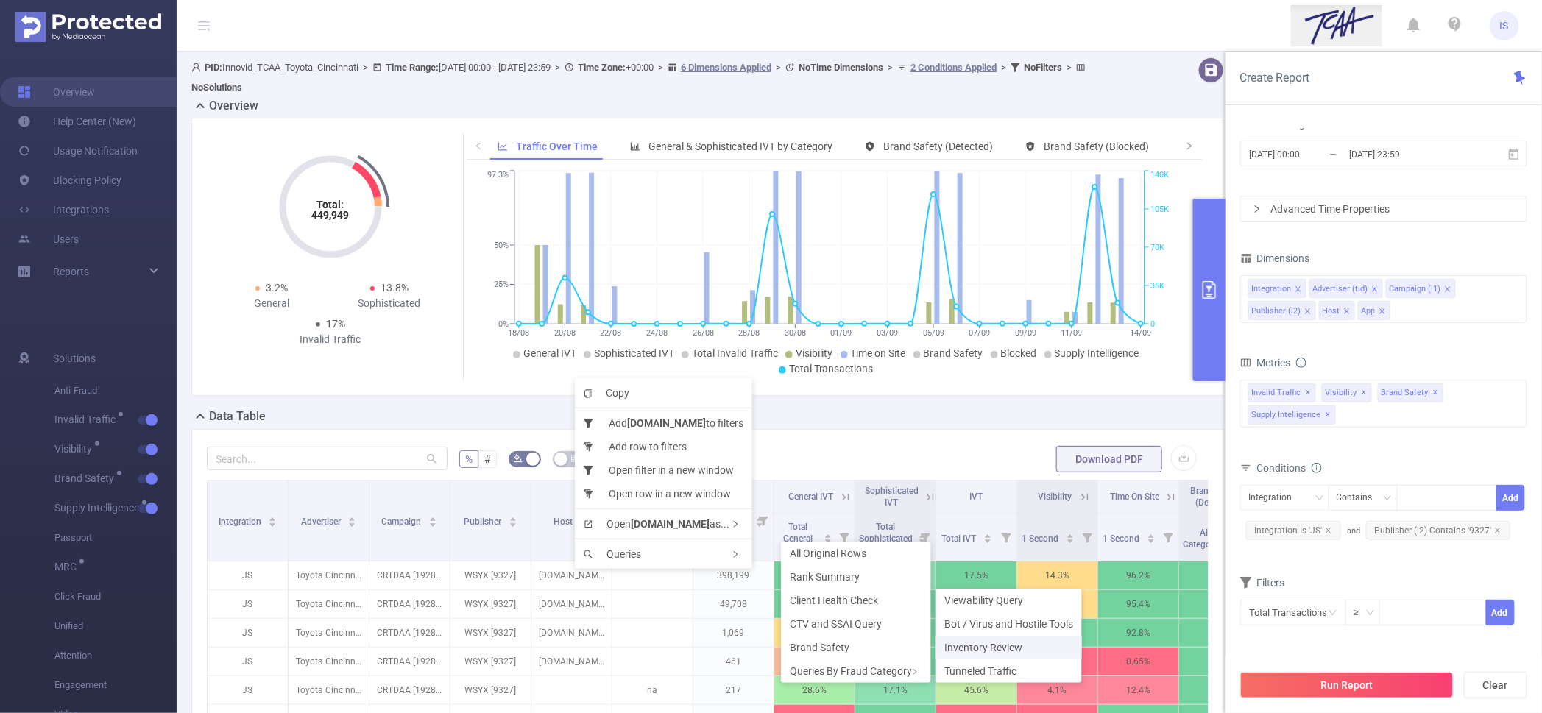
click at [970, 649] on span "Inventory Review" at bounding box center [983, 648] width 78 height 12
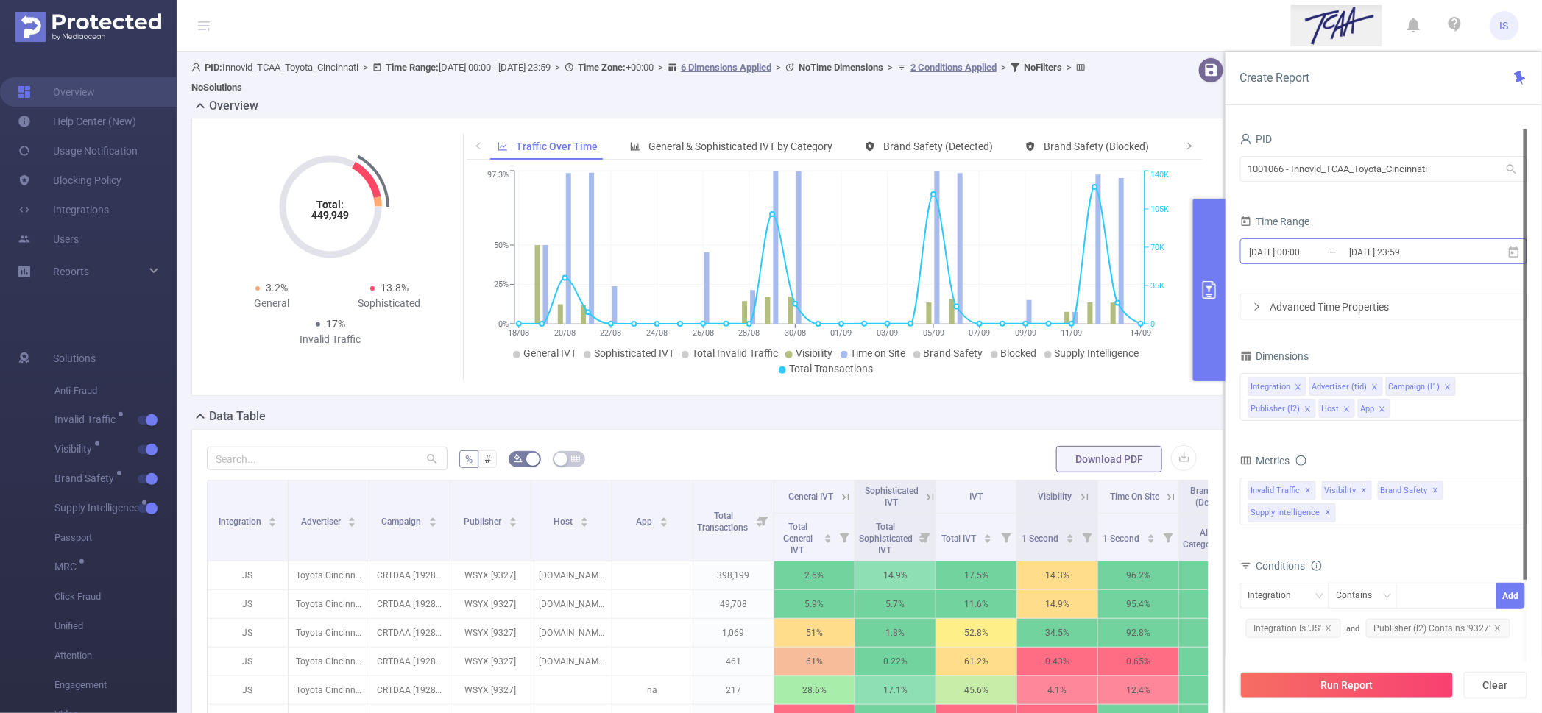
click at [1304, 257] on input "[DATE] 00:00" at bounding box center [1308, 252] width 119 height 20
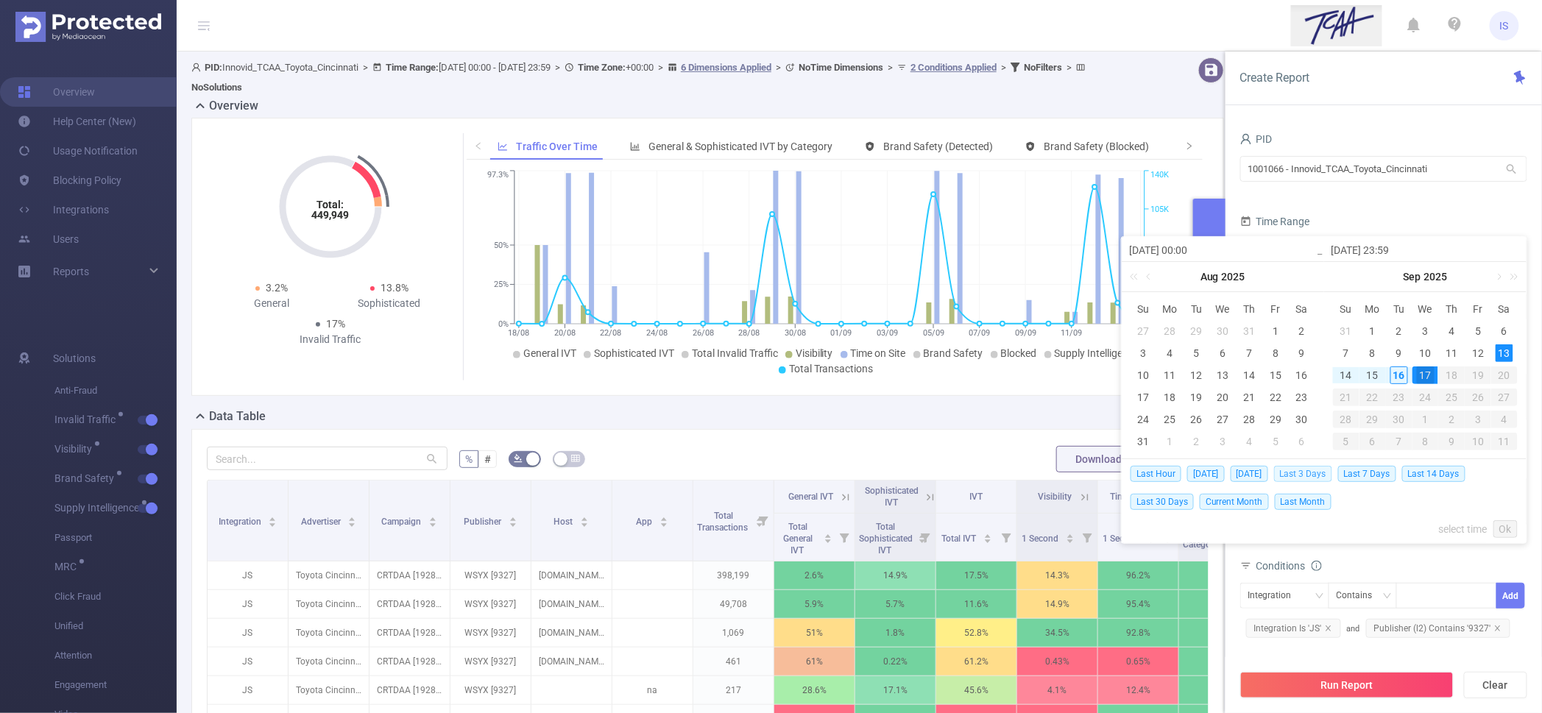
click at [1315, 476] on span "Last 3 Days" at bounding box center [1303, 474] width 58 height 16
type input "2025-09-13 00:00"
type input "2025-09-16 23:59"
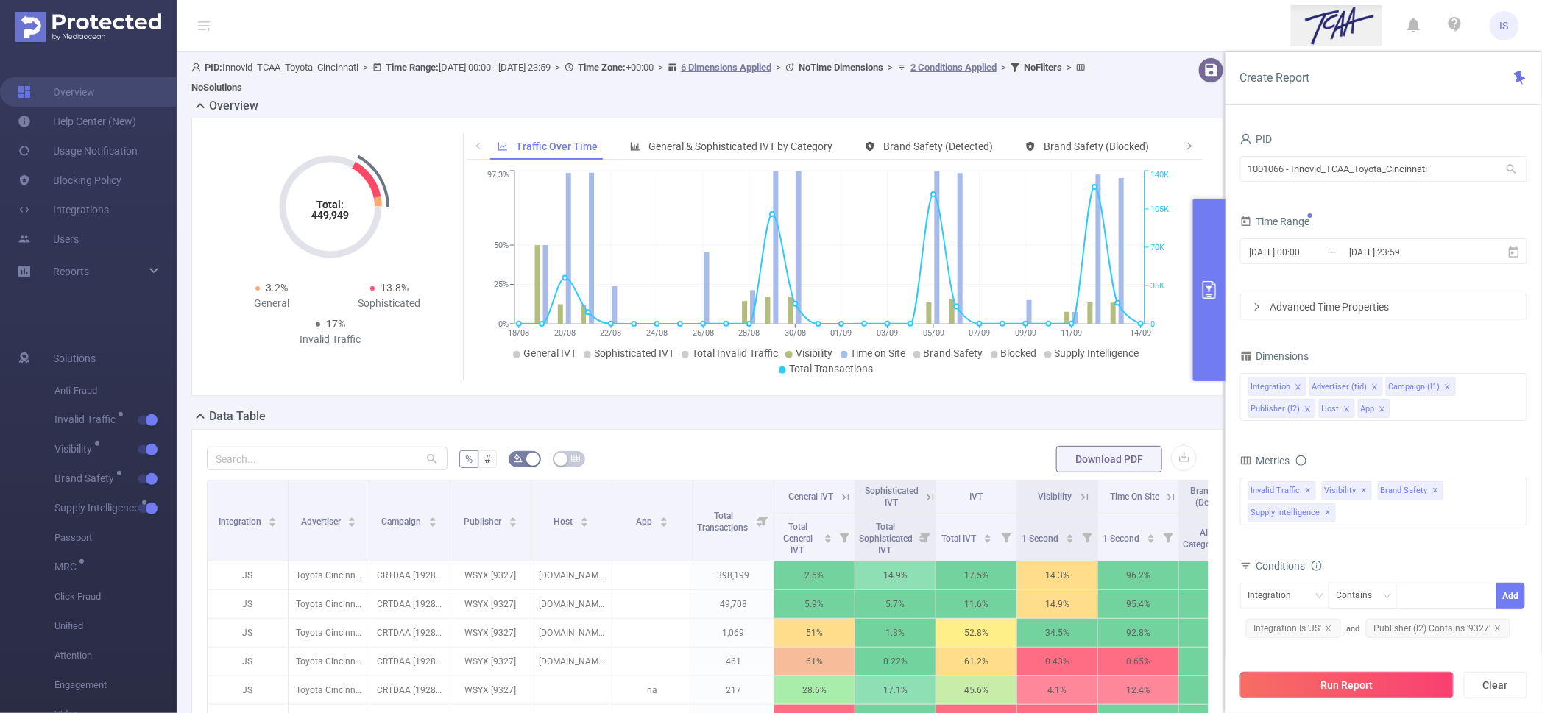
click at [1349, 688] on button "Run Report" at bounding box center [1346, 685] width 213 height 27
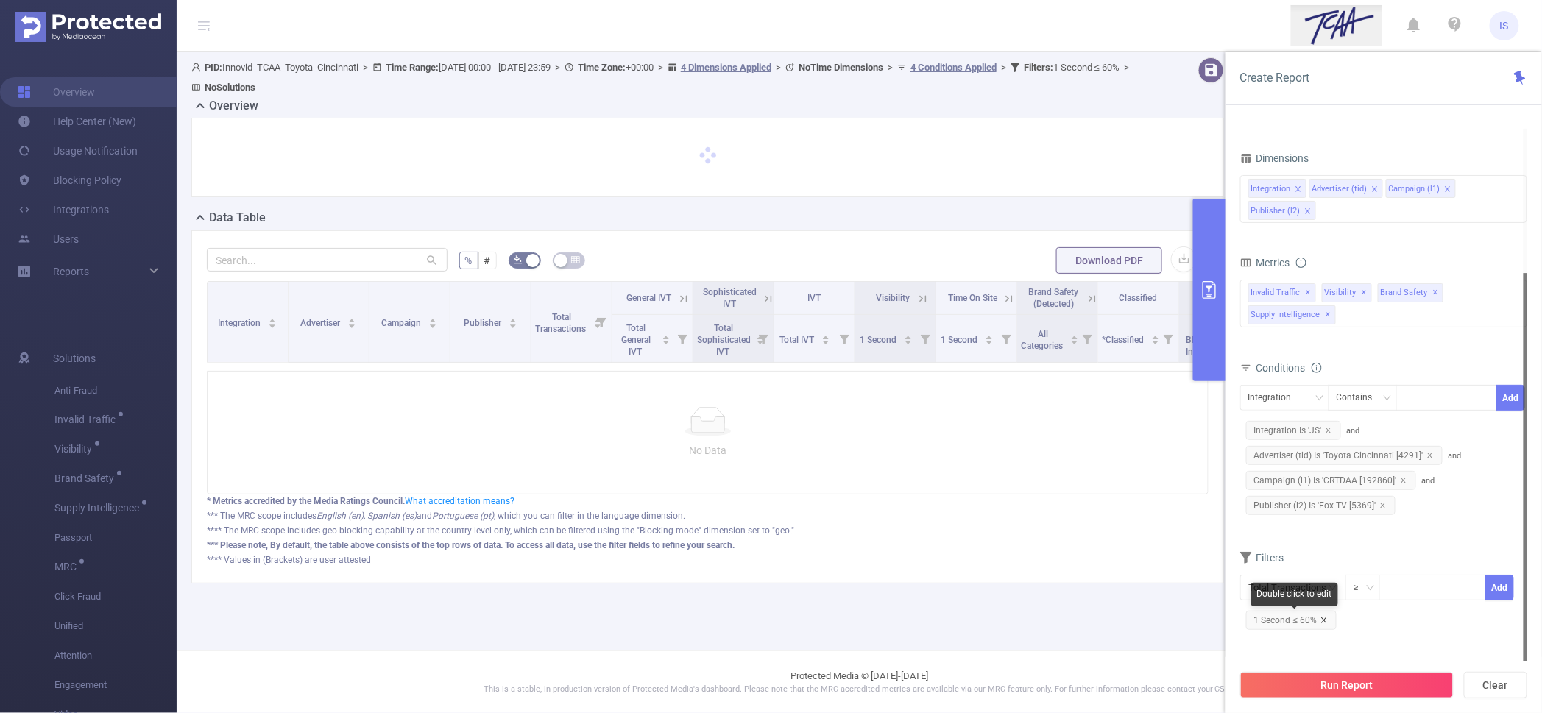
click at [1326, 618] on icon "icon: close" at bounding box center [1324, 620] width 7 height 7
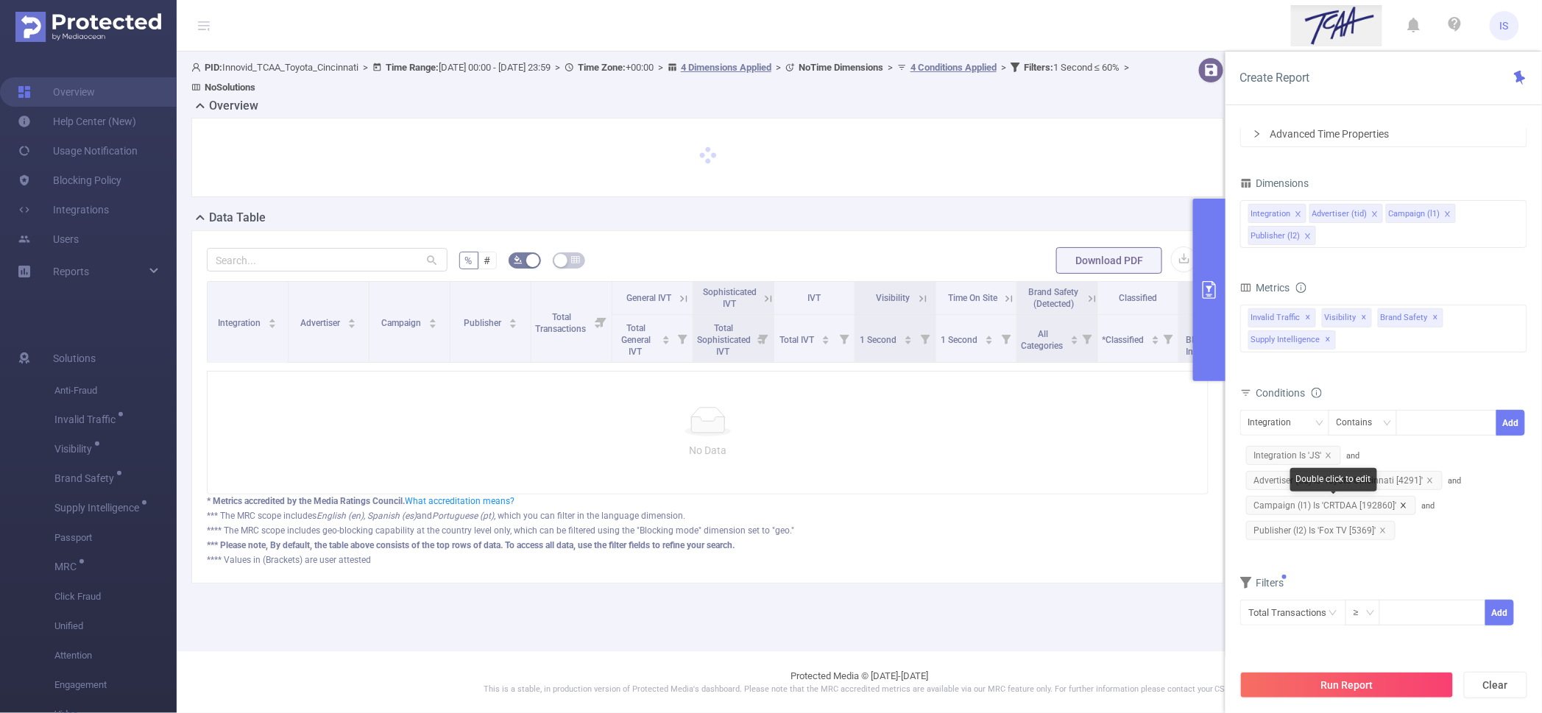
click at [1403, 506] on icon "icon: close" at bounding box center [1403, 505] width 7 height 7
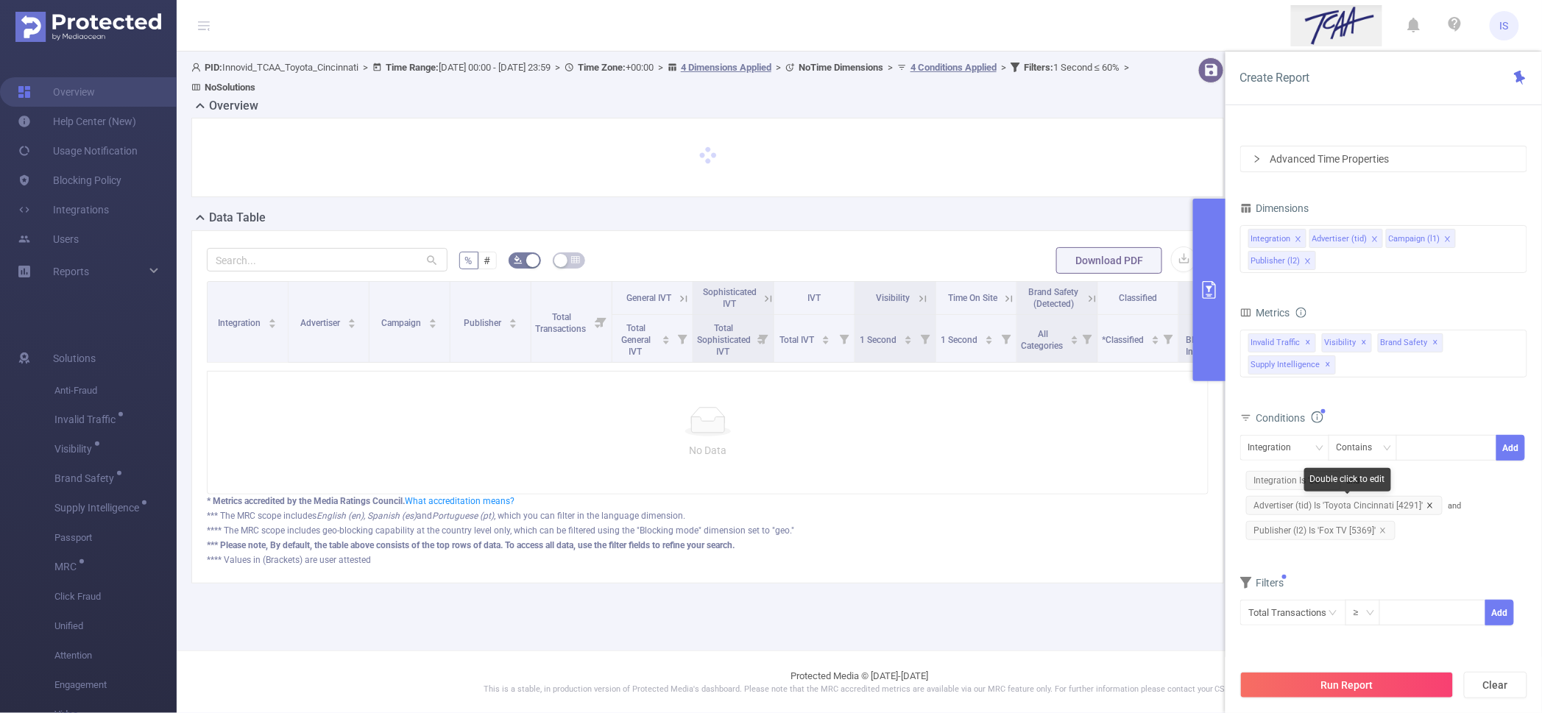
click at [1427, 503] on icon "icon: close" at bounding box center [1430, 505] width 7 height 7
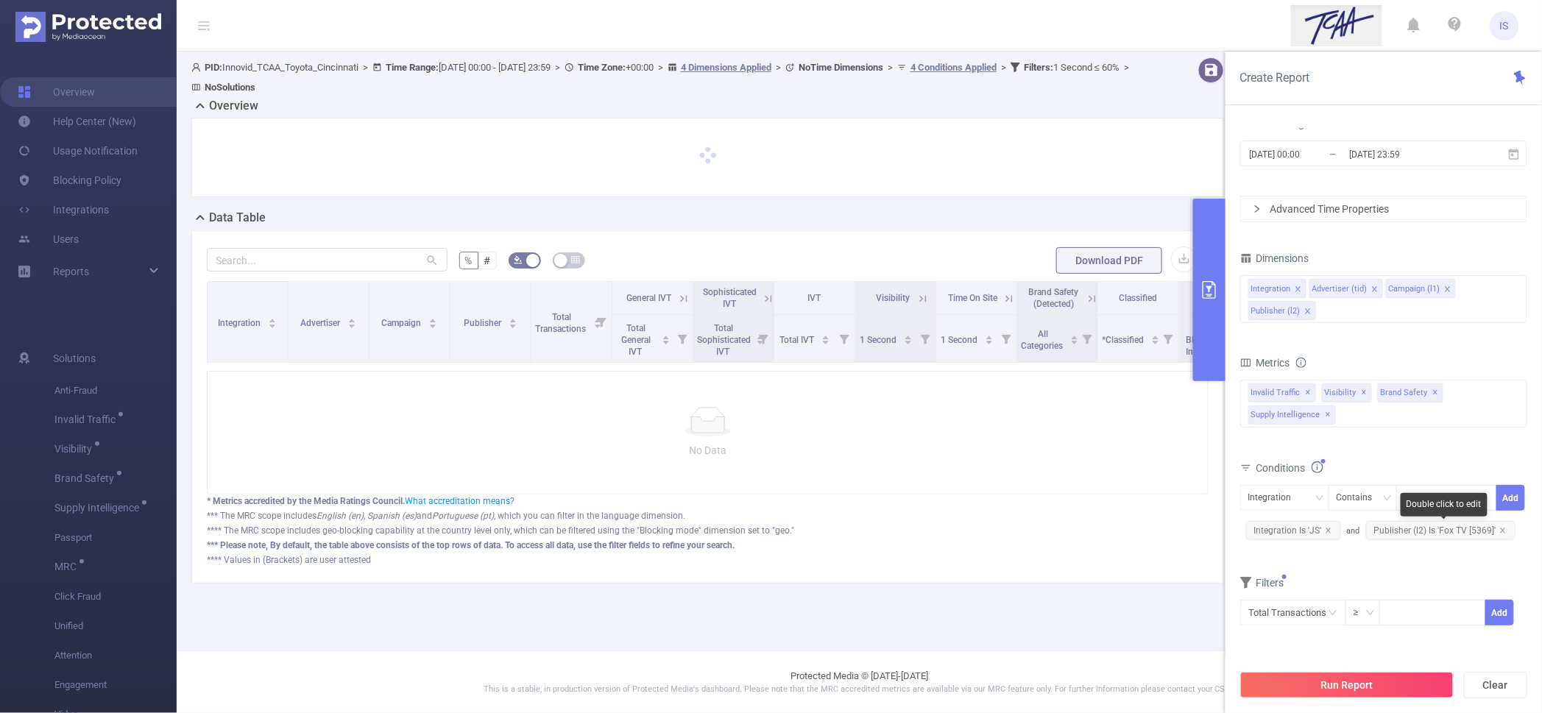
click at [1410, 529] on span "Publisher (l2) Is 'Fox TV [5369]'" at bounding box center [1440, 530] width 149 height 19
click at [1338, 499] on div "Is" at bounding box center [1345, 498] width 17 height 24
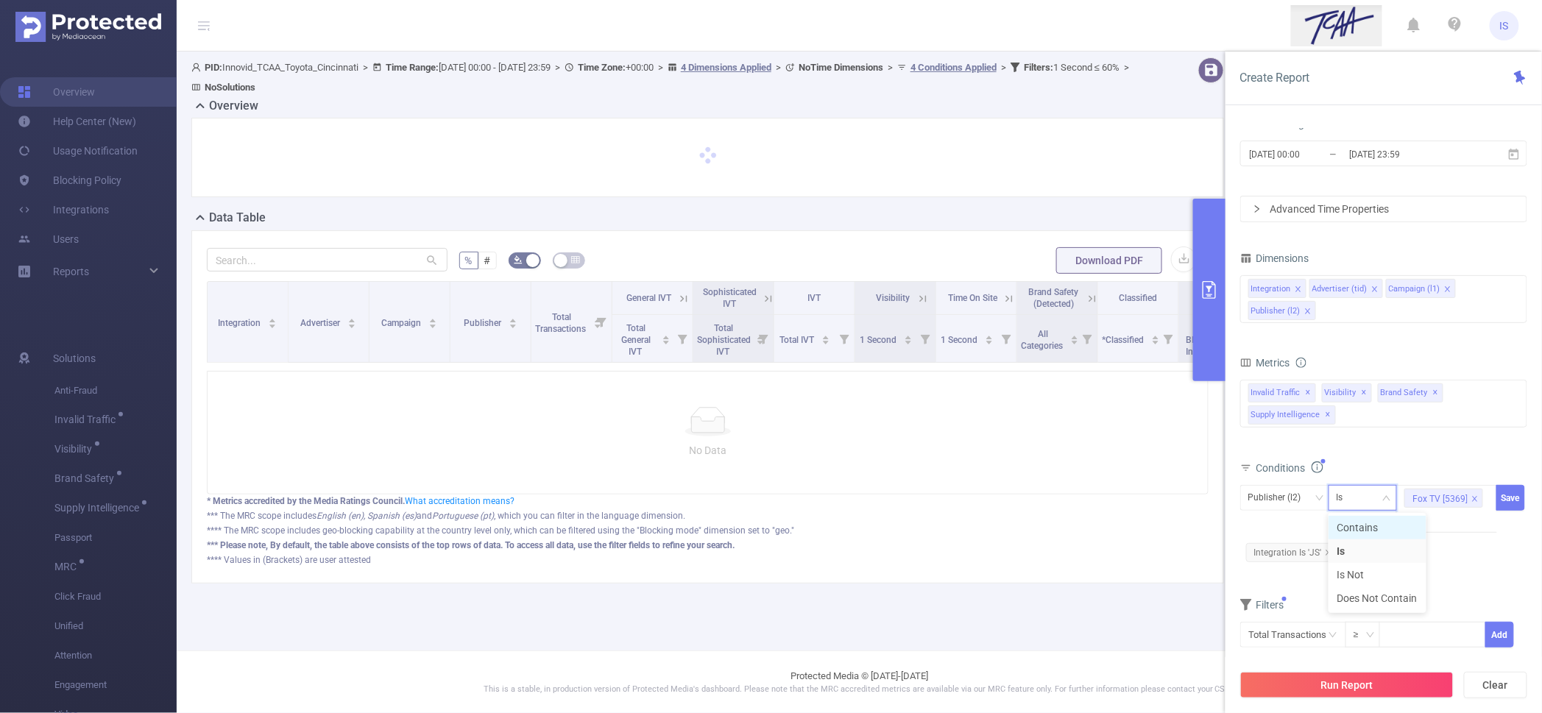
click at [1357, 527] on li "Contains" at bounding box center [1378, 528] width 98 height 24
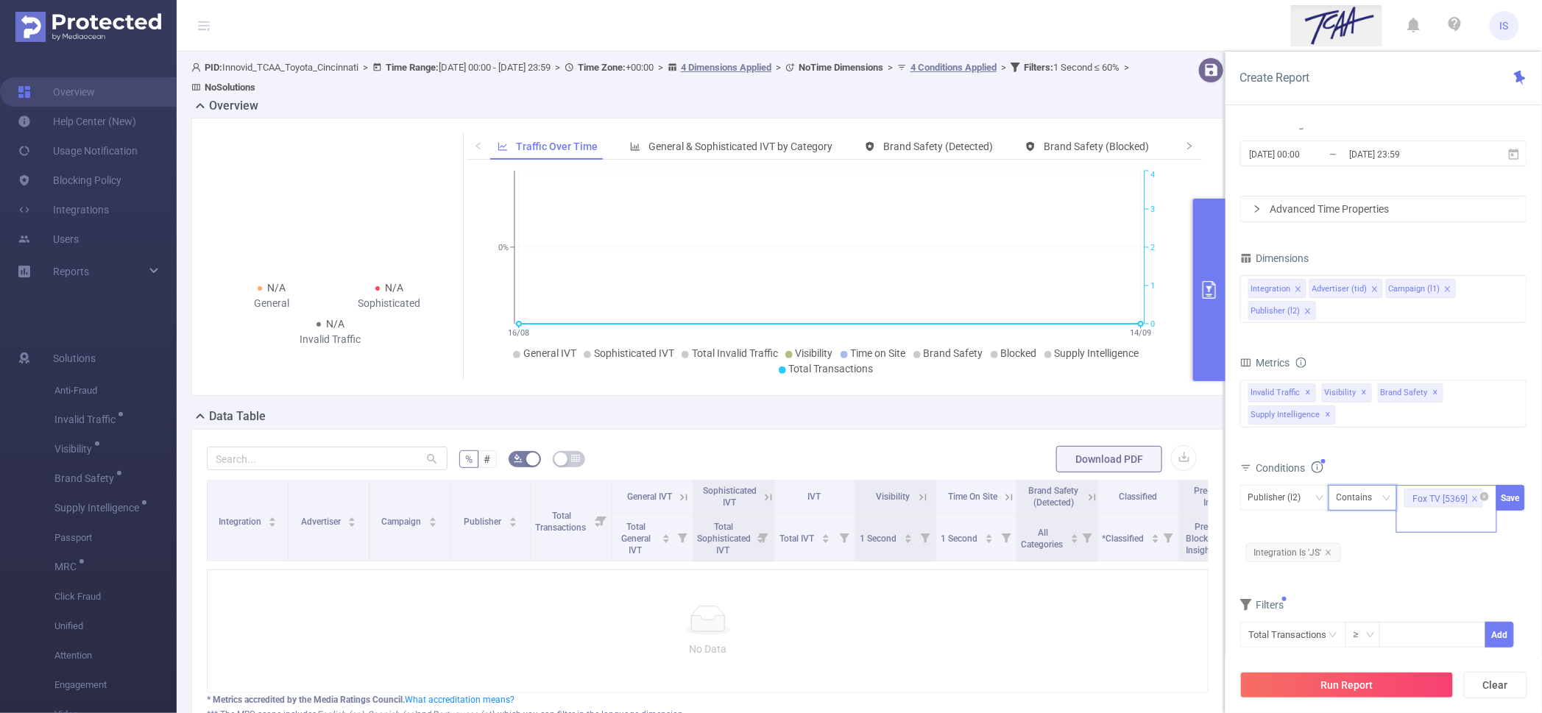
click at [1435, 499] on div "Fox TV [5369]" at bounding box center [1440, 499] width 55 height 19
click at [1434, 551] on li "Fox TV [5369]" at bounding box center [1447, 551] width 101 height 24
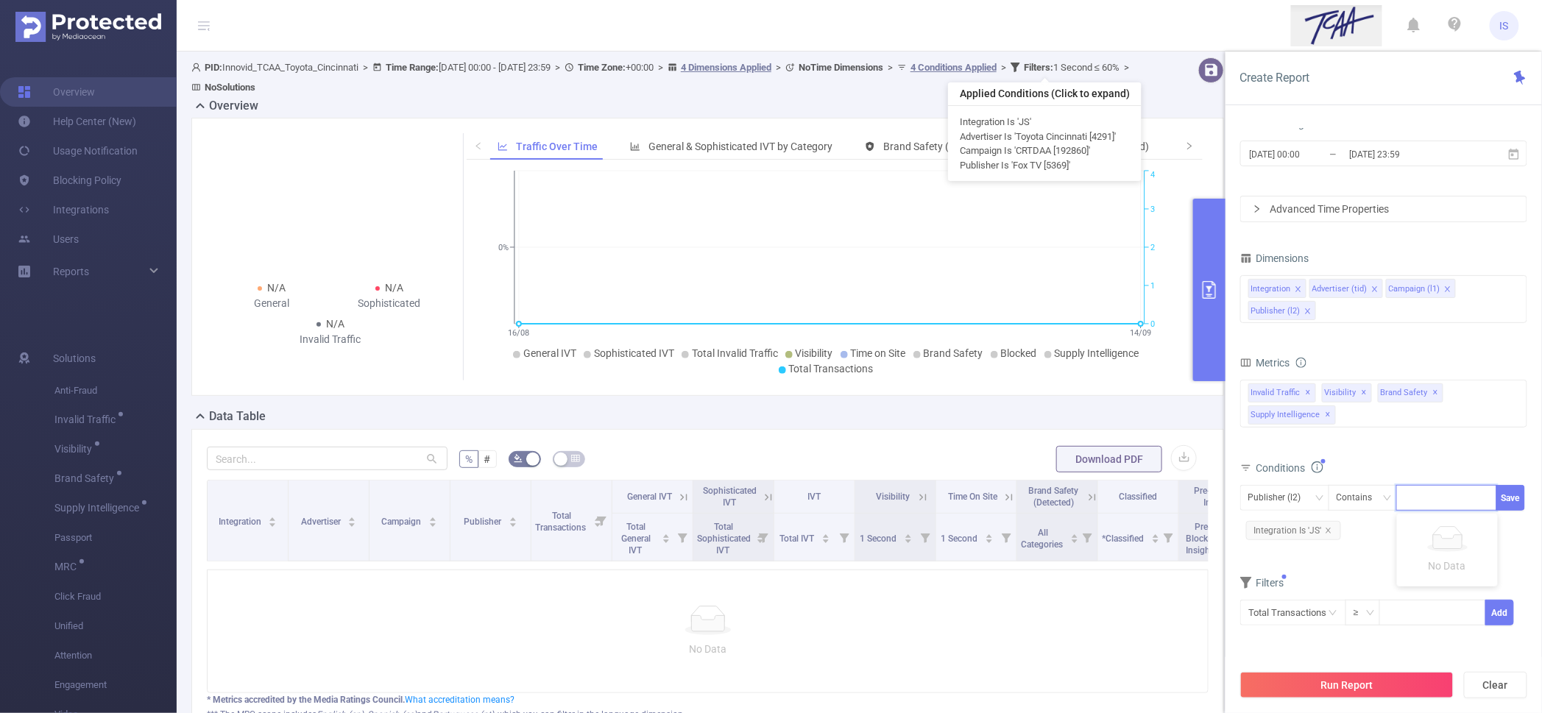
click at [997, 68] on u "4 Conditions Applied" at bounding box center [954, 67] width 86 height 11
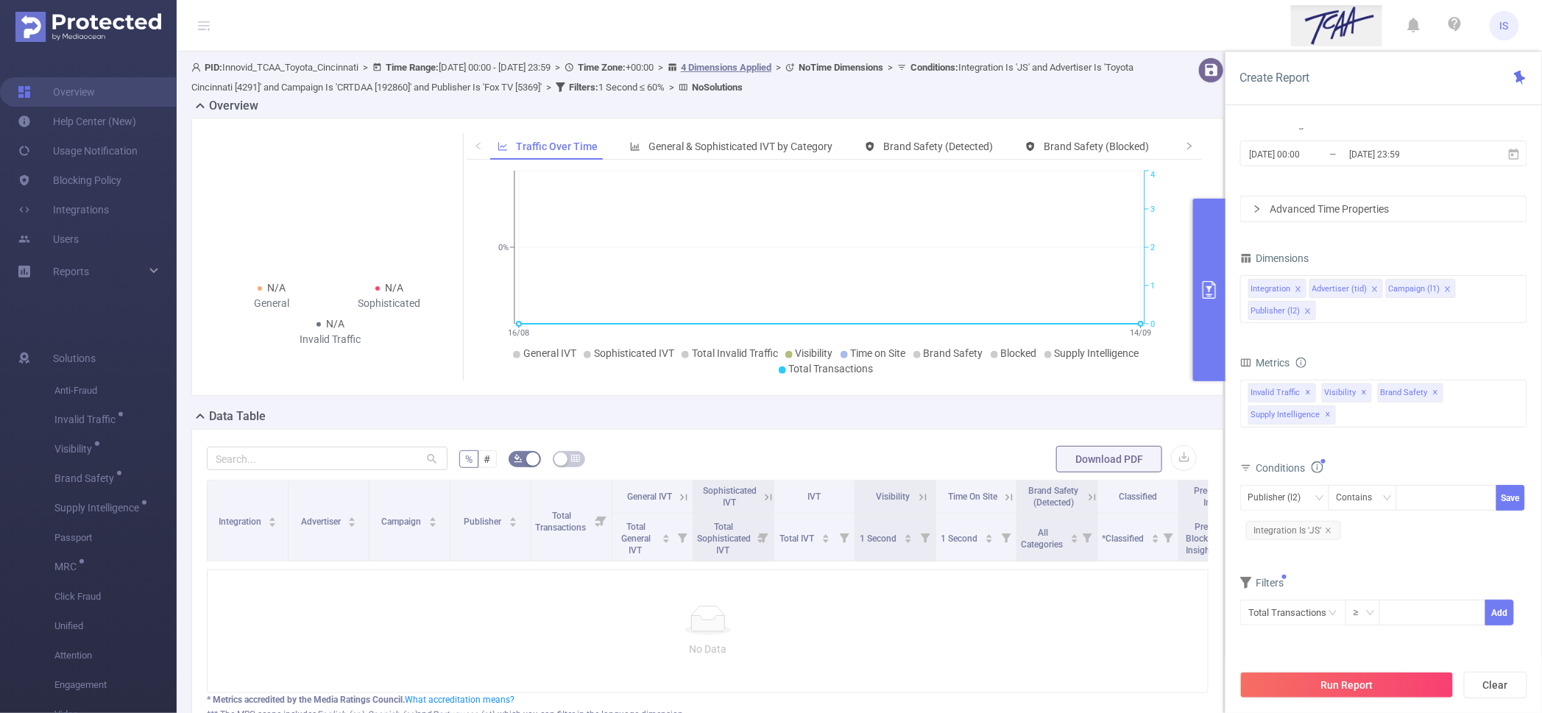
click at [647, 88] on span "Conditions : Integration Is 'JS' and Advertiser Is 'Toyota Cincinnati [4291]' a…" at bounding box center [662, 77] width 942 height 31
copy span "5369"
click at [1421, 496] on div at bounding box center [1447, 498] width 85 height 24
paste input "5369"
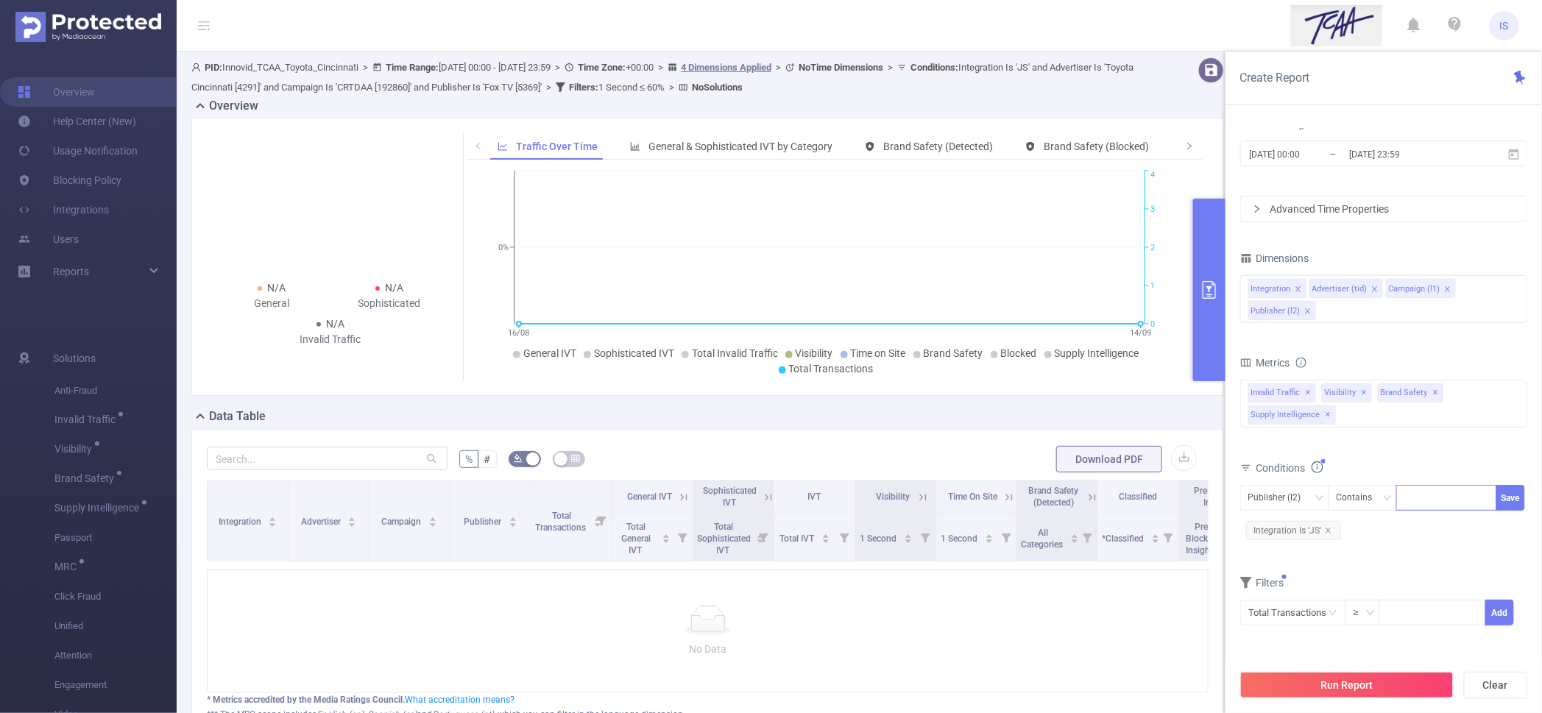
type input "5369"
click at [1433, 521] on li "5369" at bounding box center [1447, 529] width 101 height 24
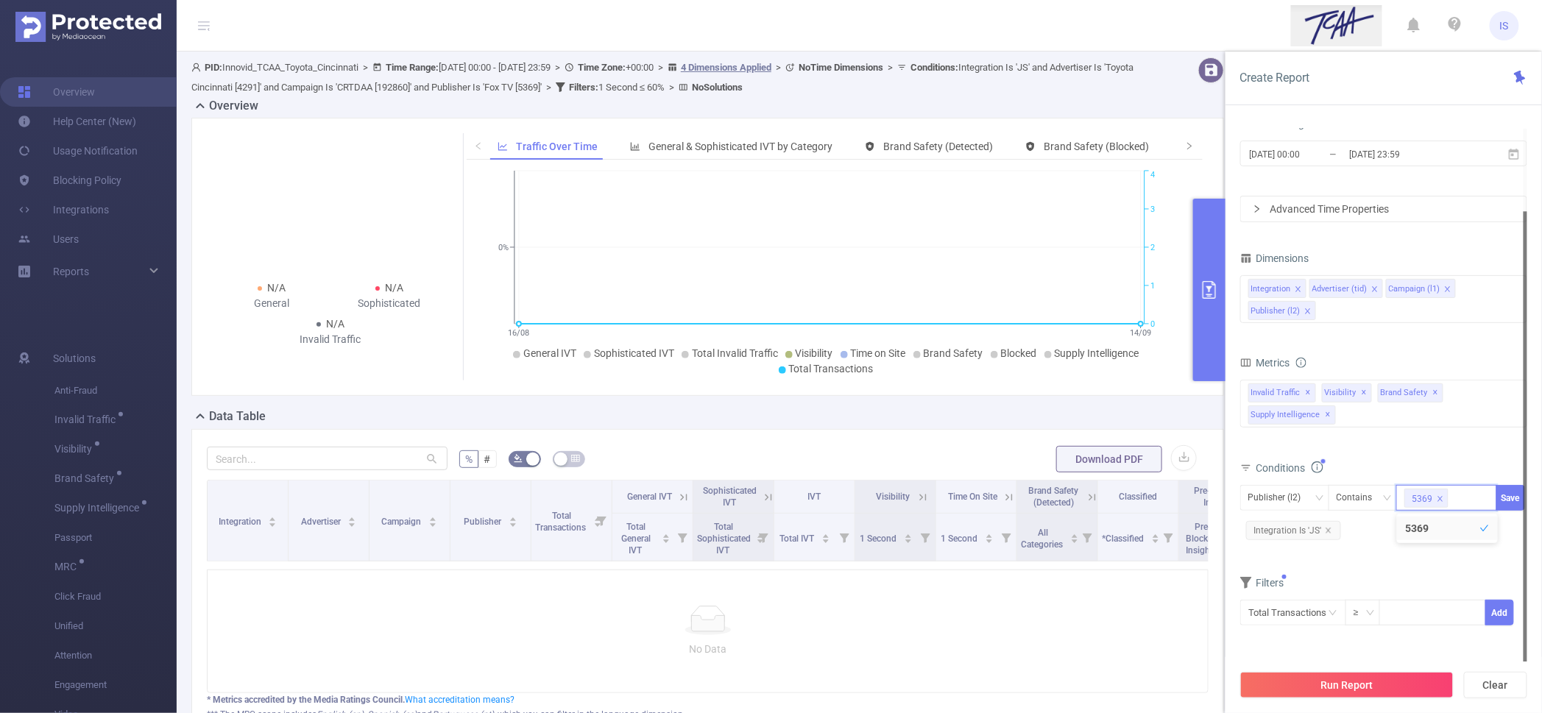
click at [1524, 493] on div at bounding box center [1526, 436] width 4 height 451
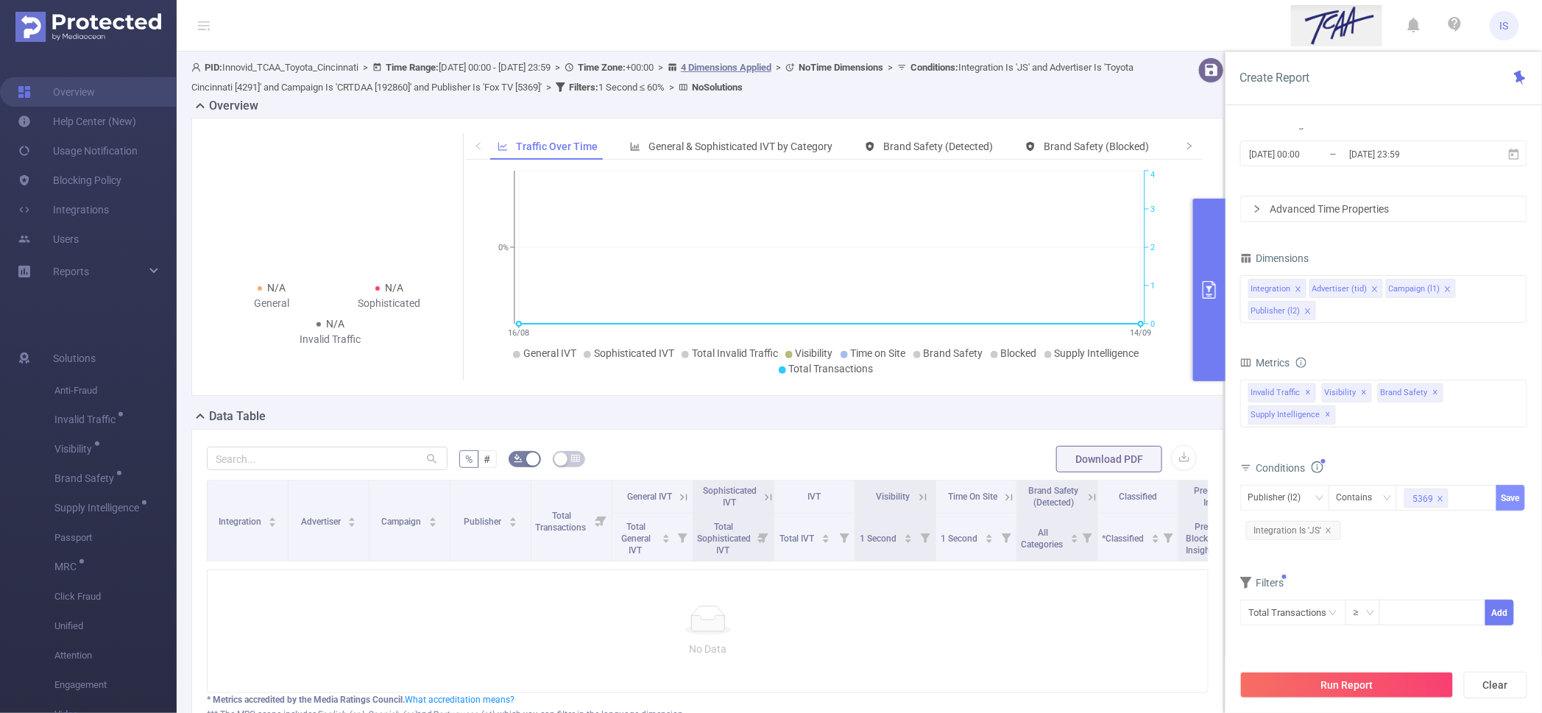
click at [1514, 492] on button "Save" at bounding box center [1511, 498] width 29 height 26
click at [1330, 311] on div "Integration Advertiser (tid) Campaign (l1) Publisher (l2)" at bounding box center [1383, 299] width 287 height 48
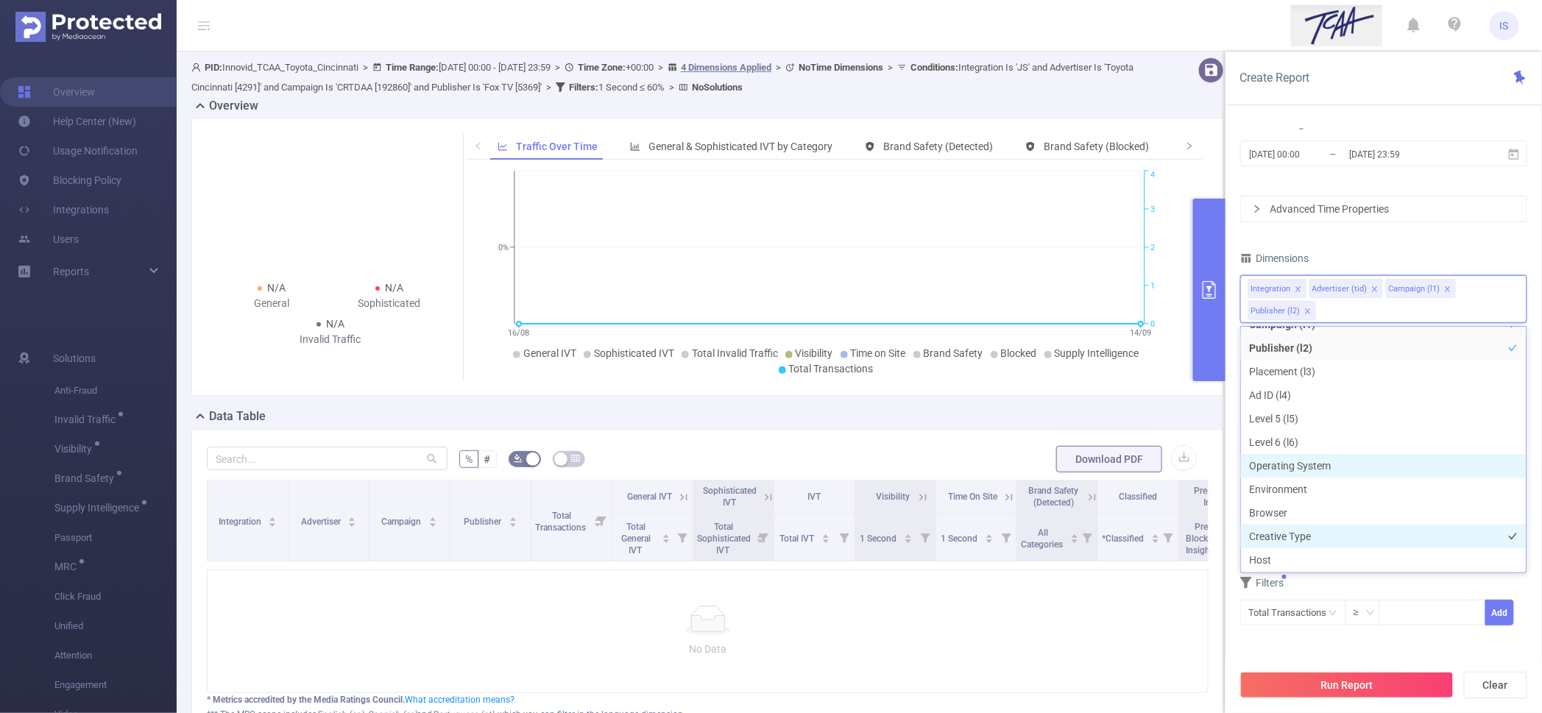
scroll to position [92, 0]
click at [1285, 530] on li "Host" at bounding box center [1384, 532] width 286 height 24
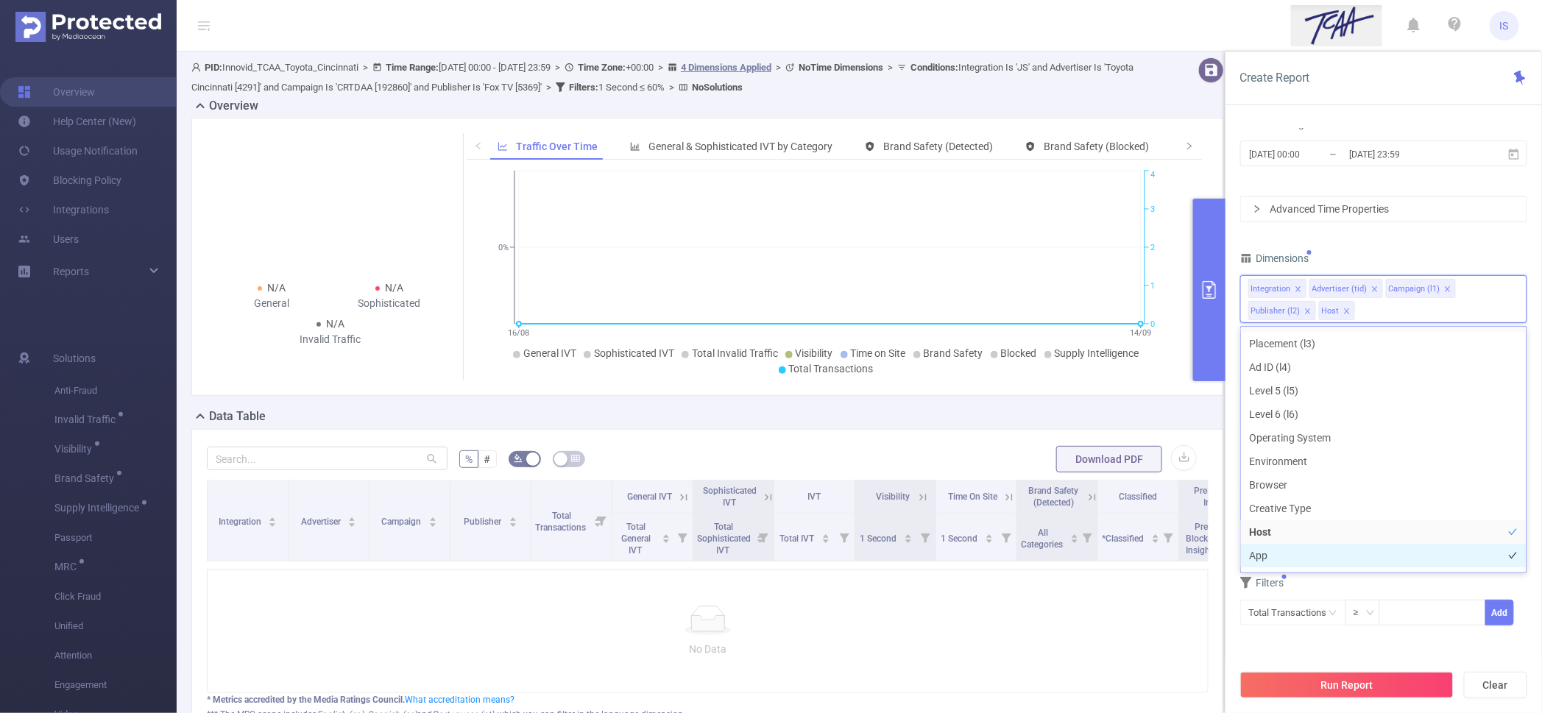
click at [1290, 548] on li "App" at bounding box center [1384, 556] width 286 height 24
click at [1391, 691] on button "Run Report" at bounding box center [1346, 685] width 213 height 27
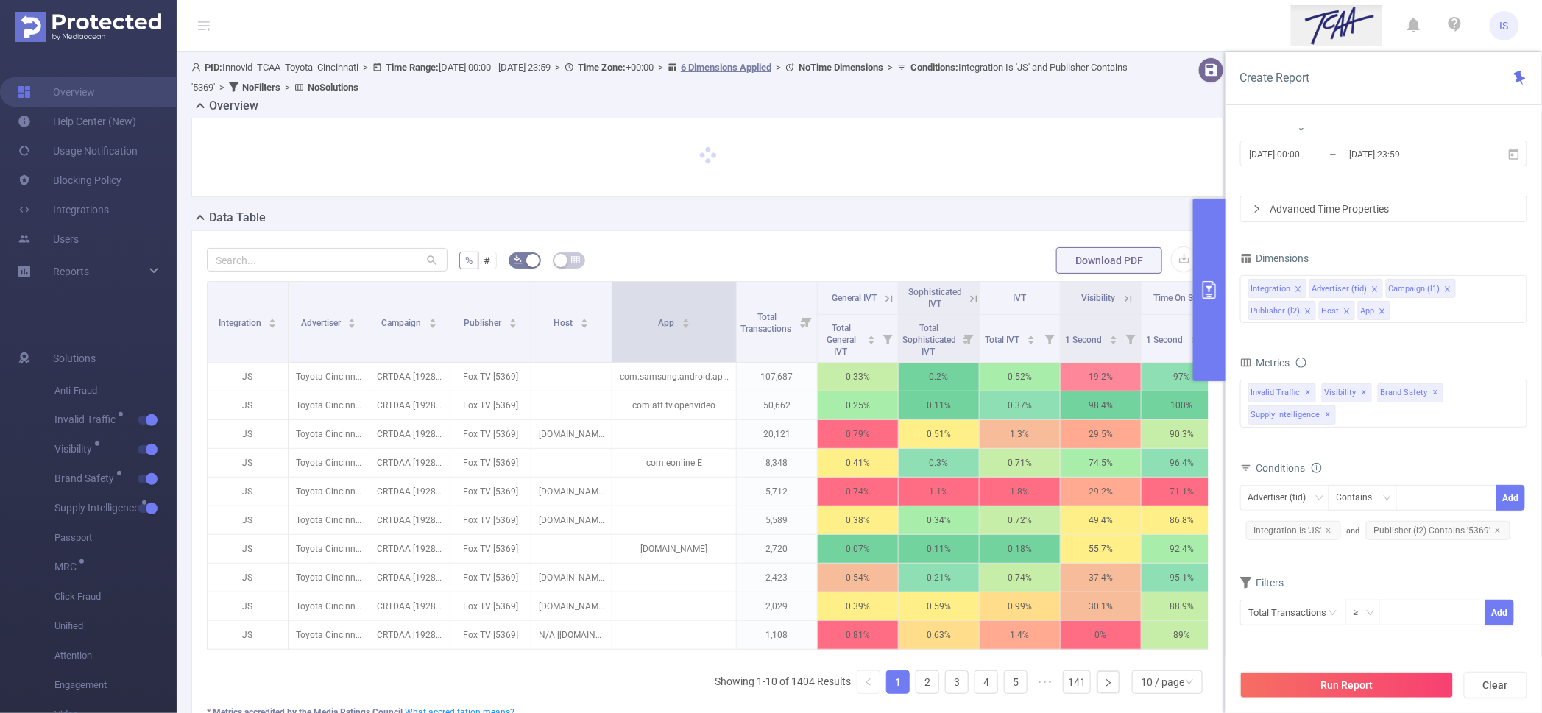
drag, startPoint x: 691, startPoint y: 322, endPoint x: 734, endPoint y: 328, distance: 43.8
click at [734, 328] on span at bounding box center [735, 322] width 7 height 80
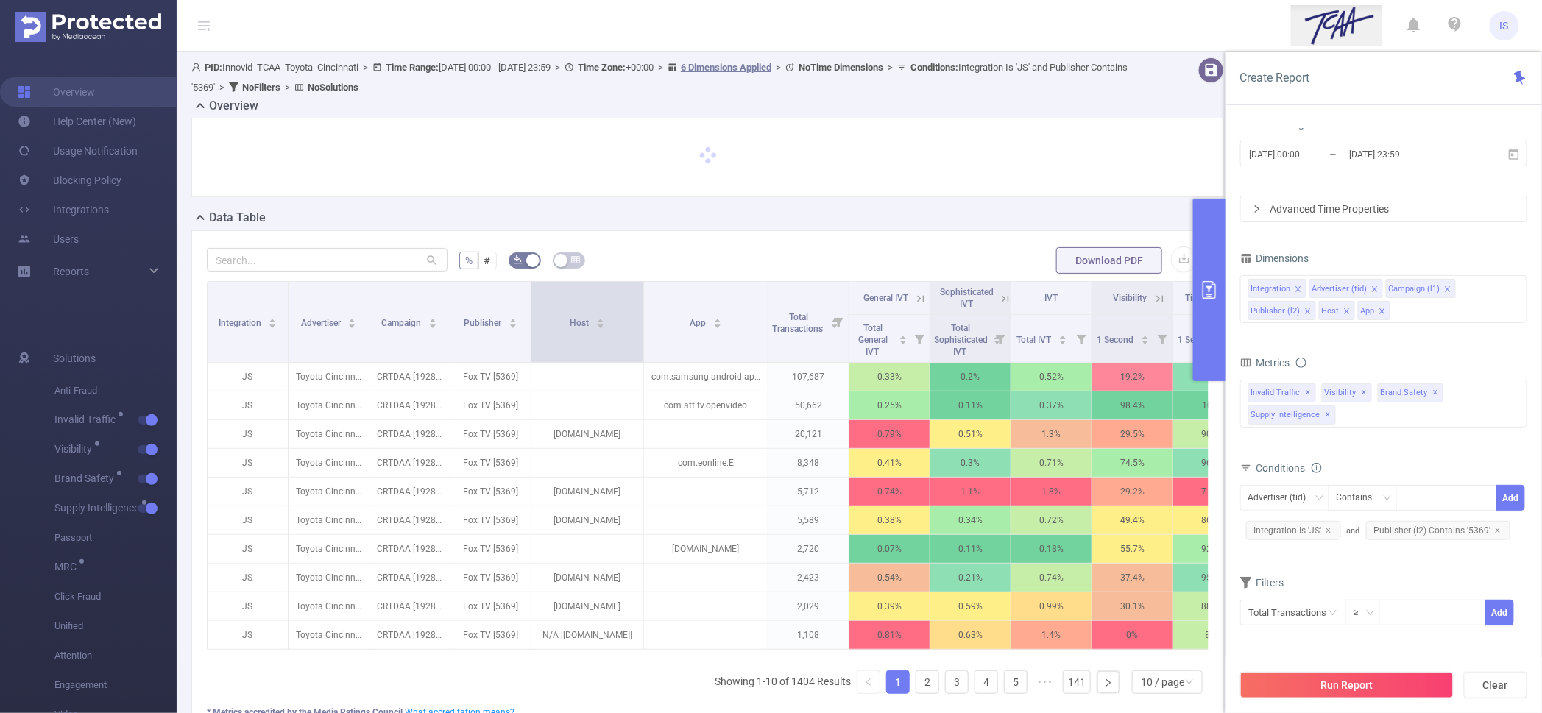
drag, startPoint x: 610, startPoint y: 325, endPoint x: 642, endPoint y: 333, distance: 32.5
click at [642, 333] on span at bounding box center [643, 322] width 7 height 80
drag, startPoint x: 628, startPoint y: 486, endPoint x: 528, endPoint y: 485, distance: 100.1
click at [528, 485] on body "IS Overview Help Center (New) Usage Notification Blocking Policy Integrations U…" at bounding box center [771, 356] width 1542 height 713
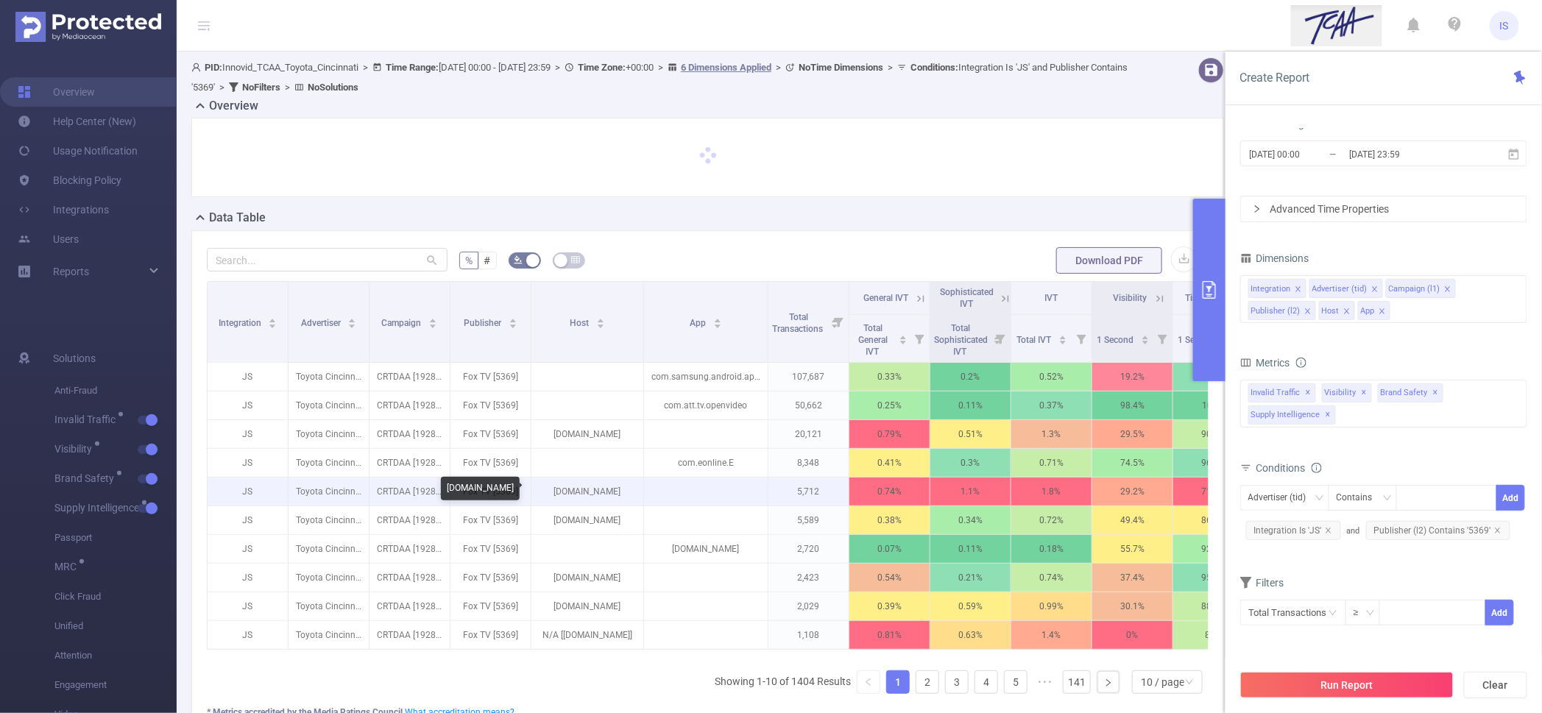
click at [562, 495] on p "[DOMAIN_NAME]" at bounding box center [587, 492] width 112 height 28
click at [559, 494] on p "[DOMAIN_NAME]" at bounding box center [587, 492] width 112 height 28
copy p "lawandcrime"
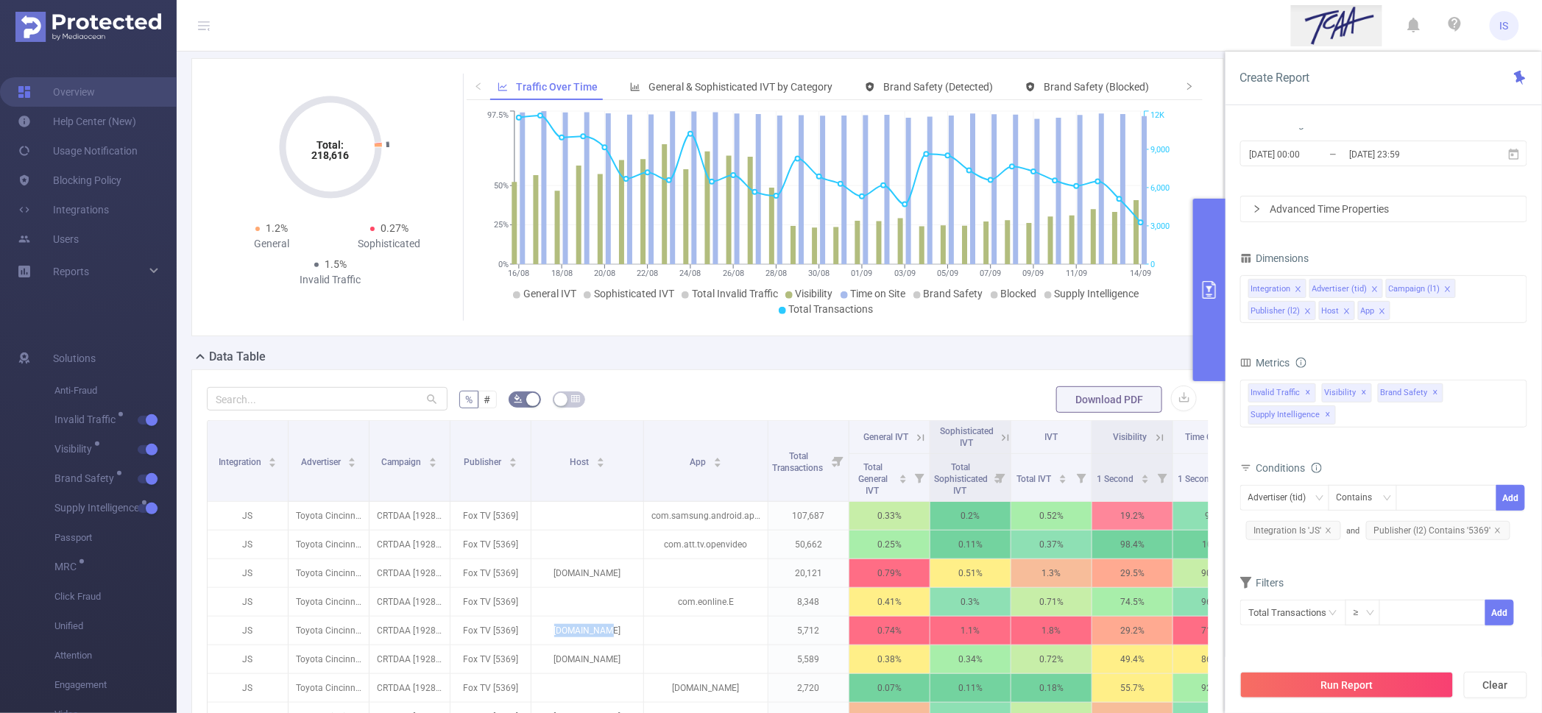
scroll to position [92, 0]
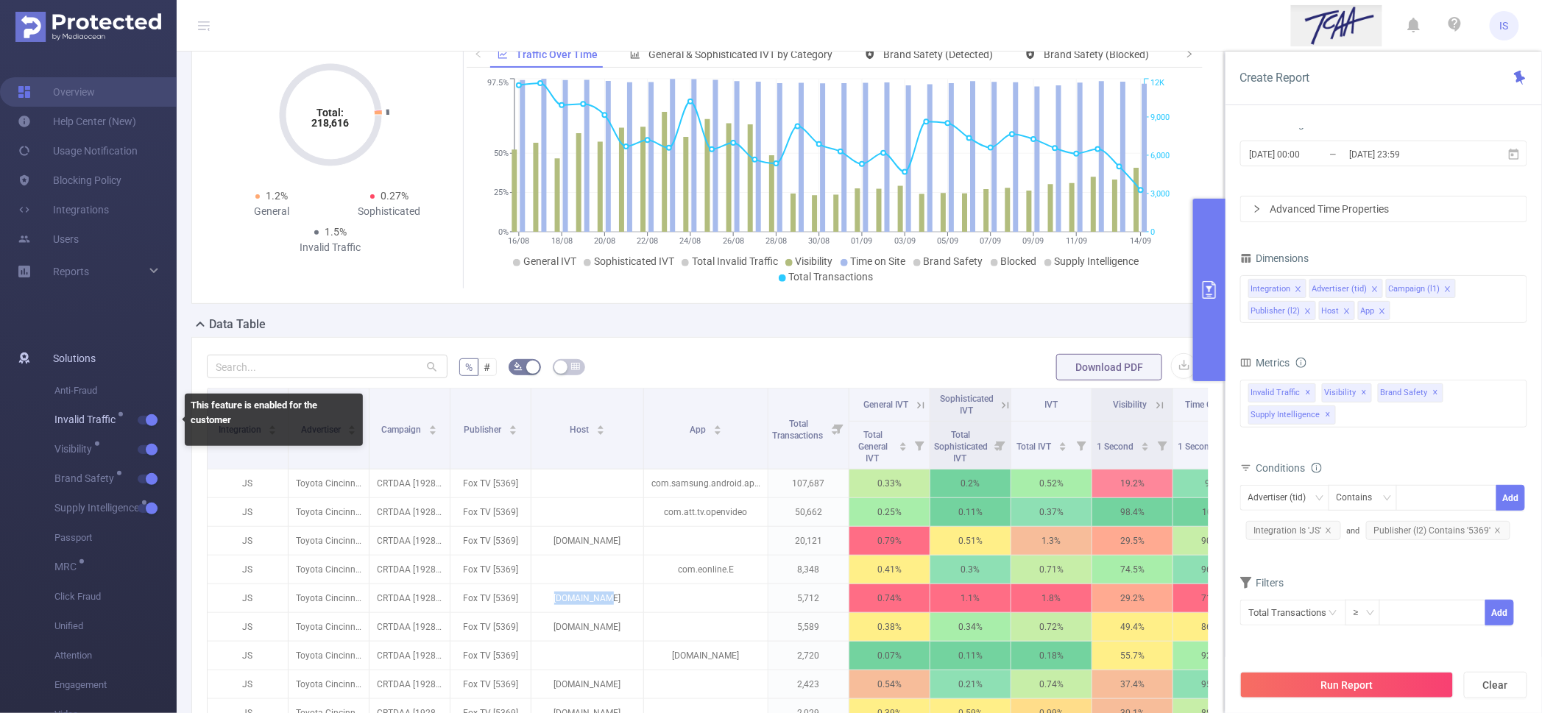
click at [142, 417] on span "button" at bounding box center [150, 420] width 19 height 7
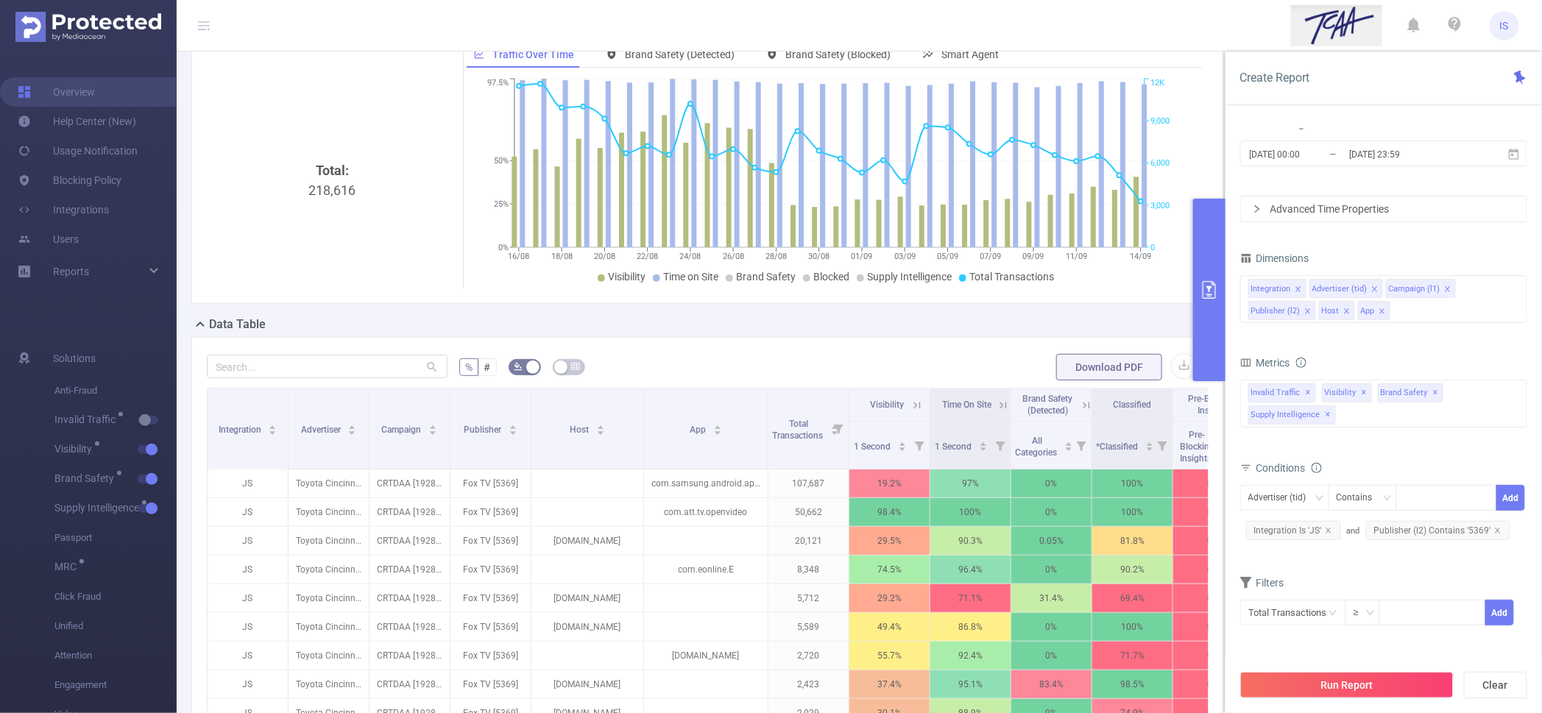
click at [914, 399] on icon at bounding box center [917, 405] width 13 height 13
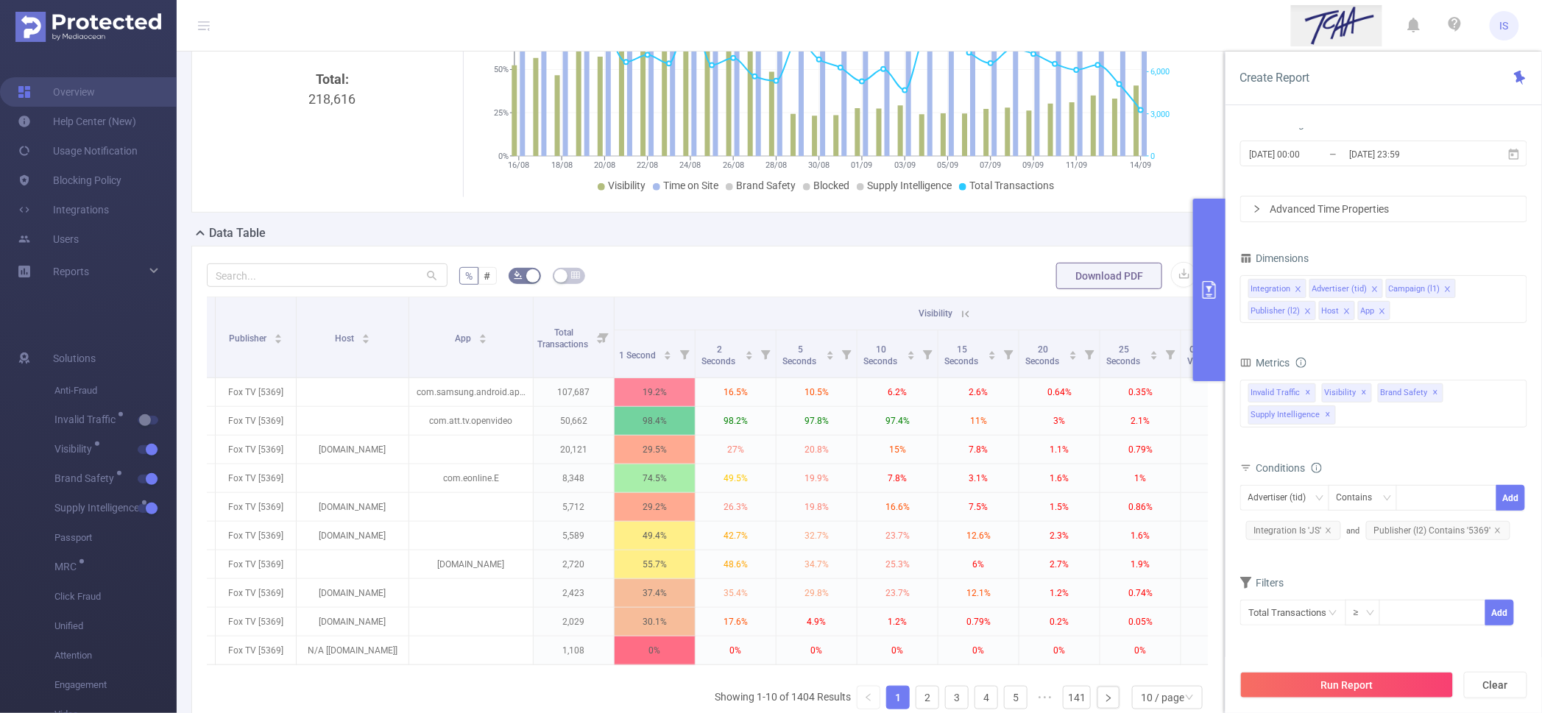
scroll to position [0, 230]
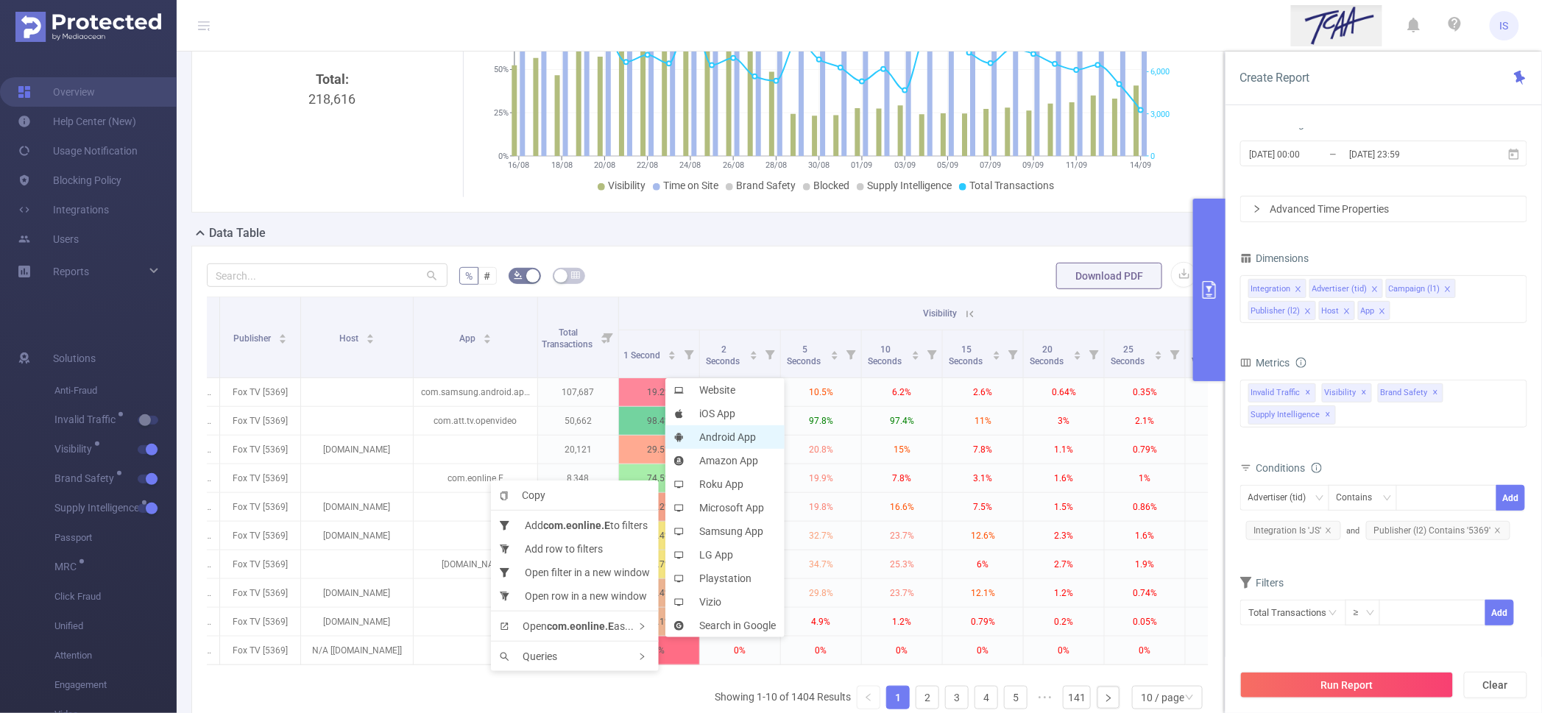
click at [720, 431] on li "Android App" at bounding box center [724, 437] width 119 height 24
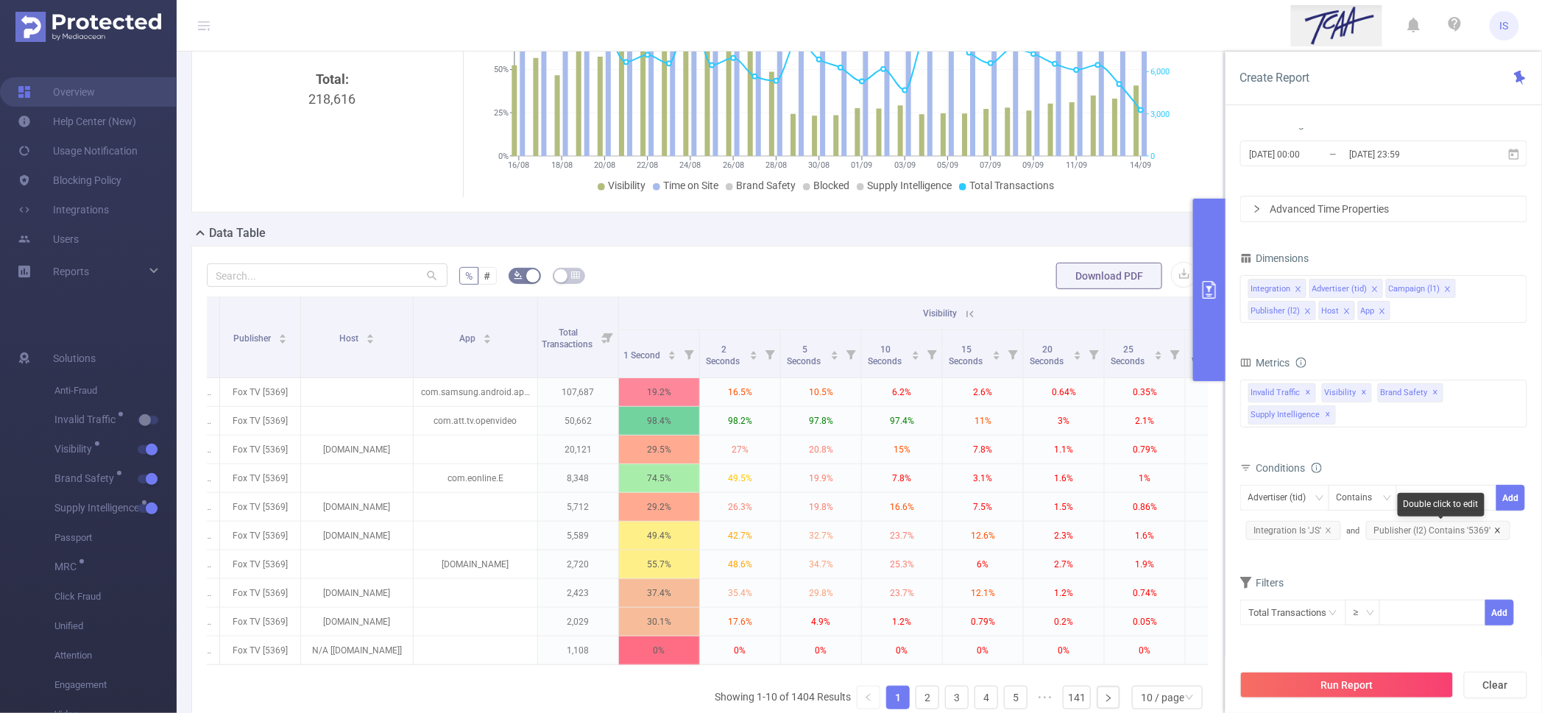
click at [1494, 533] on icon "icon: close" at bounding box center [1497, 530] width 7 height 7
click at [1261, 498] on div "Advertiser (tid)" at bounding box center [1283, 498] width 68 height 24
click at [1283, 595] on li "Publisher (l2)" at bounding box center [1284, 599] width 89 height 24
click at [1418, 501] on div at bounding box center [1447, 498] width 85 height 24
type input "7832"
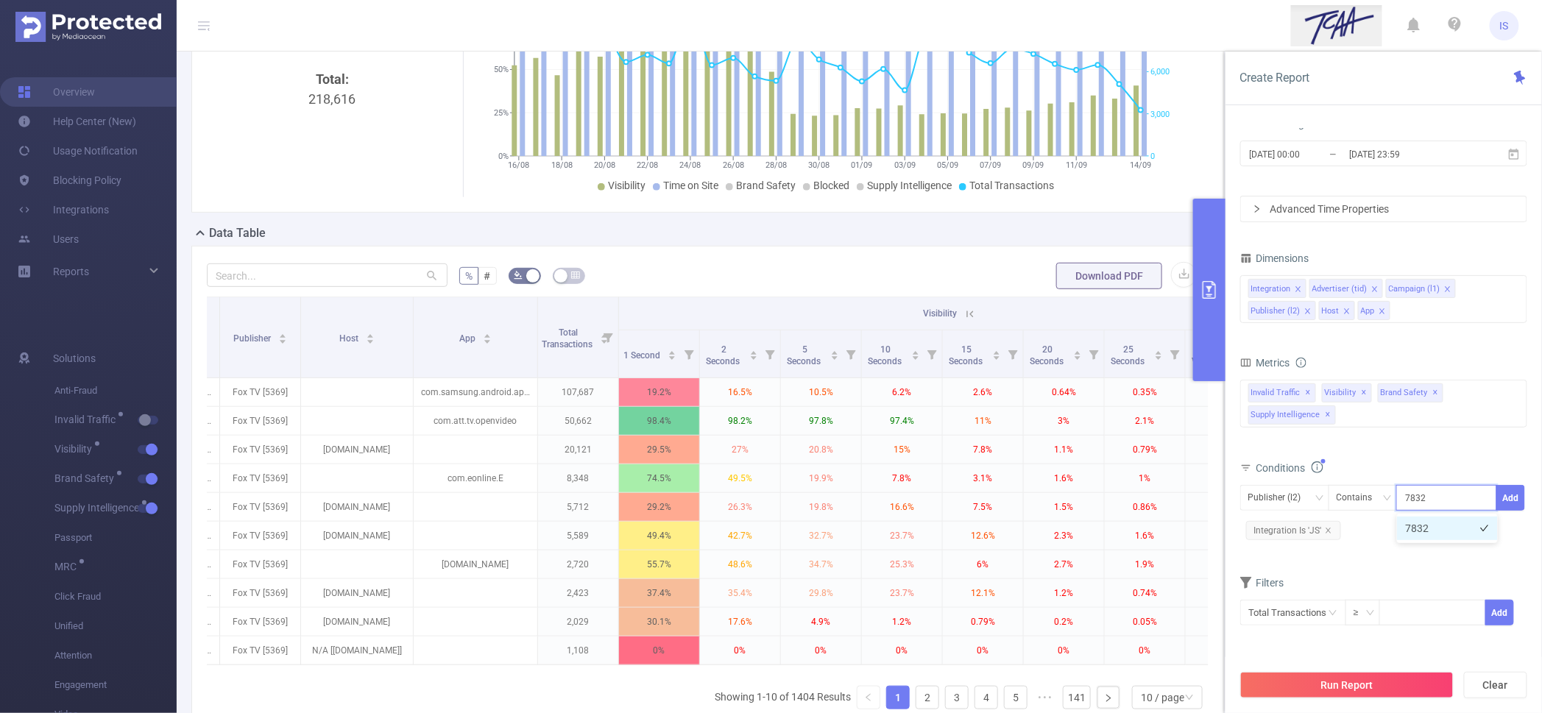
click at [1437, 531] on li "7832" at bounding box center [1447, 529] width 101 height 24
click at [1520, 493] on button "Add" at bounding box center [1511, 498] width 29 height 26
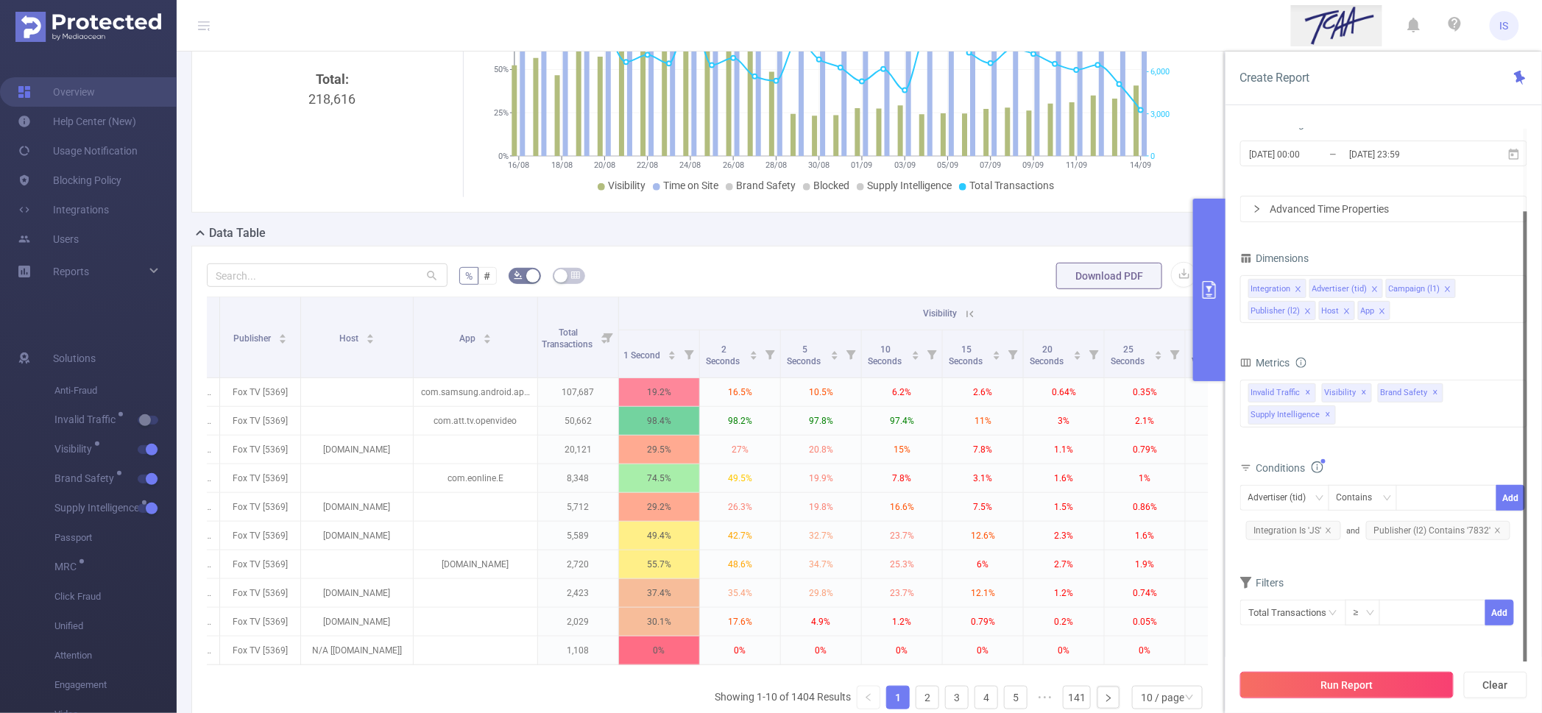
click at [1385, 688] on button "Run Report" at bounding box center [1346, 685] width 213 height 27
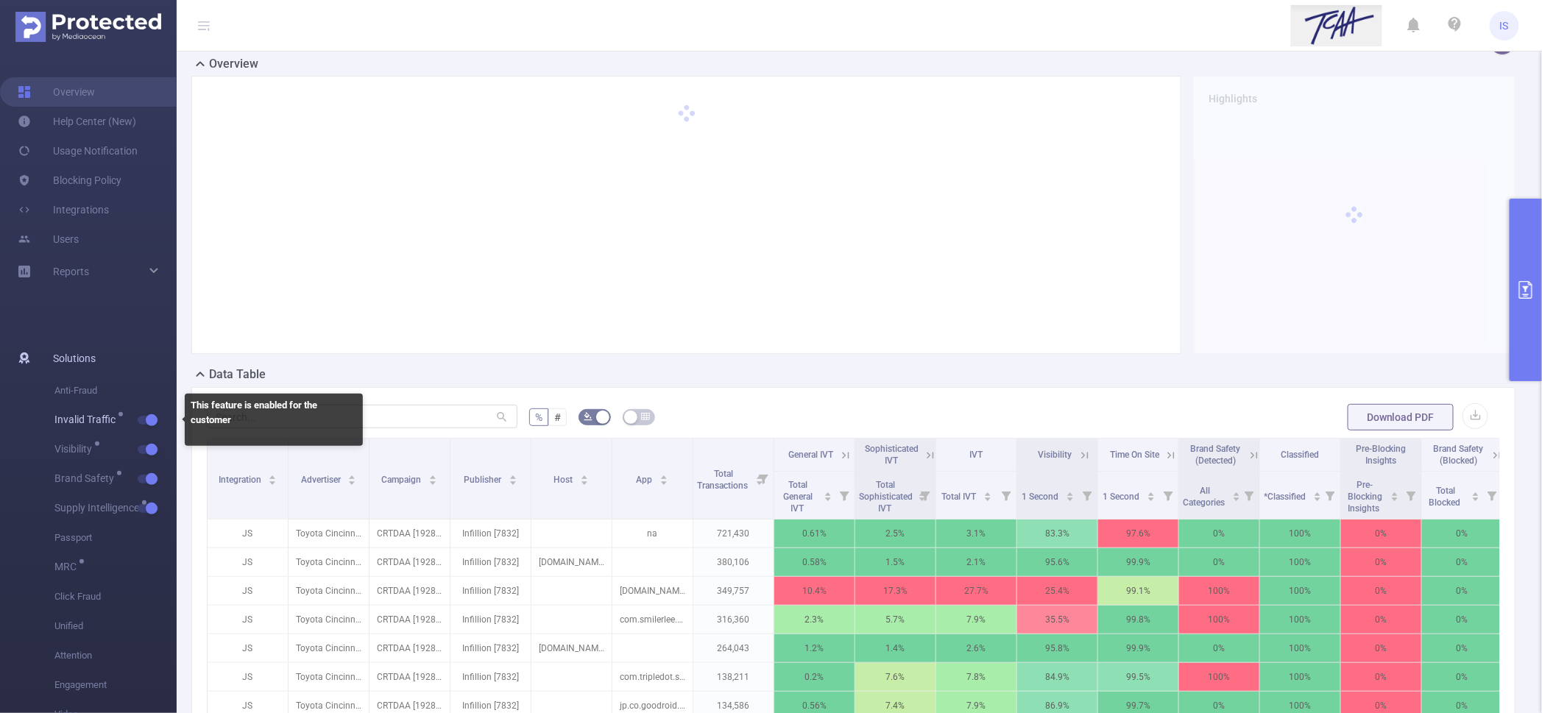
click at [145, 416] on button "button" at bounding box center [148, 420] width 21 height 9
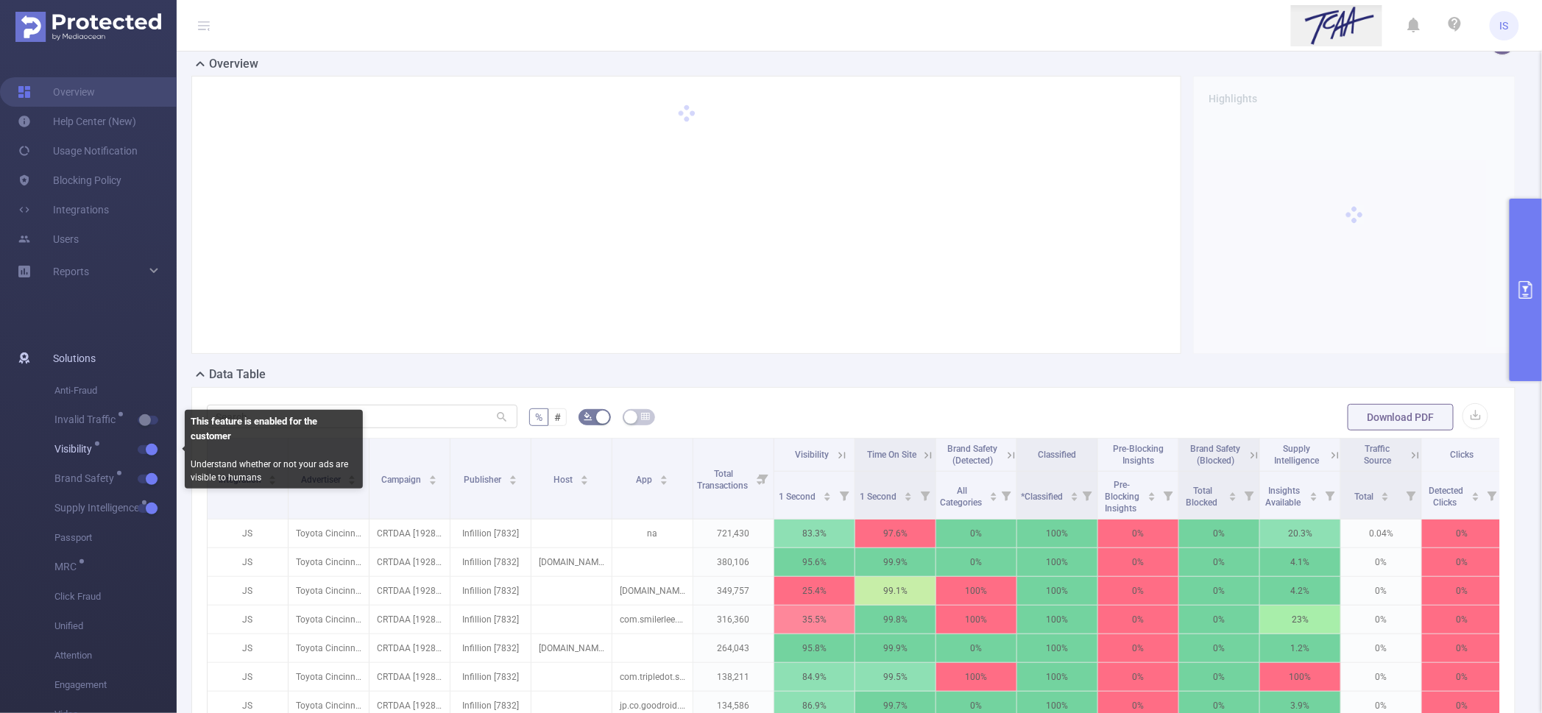
click at [146, 442] on span "Visibility" at bounding box center [115, 449] width 122 height 29
click at [149, 448] on button "button" at bounding box center [148, 449] width 21 height 9
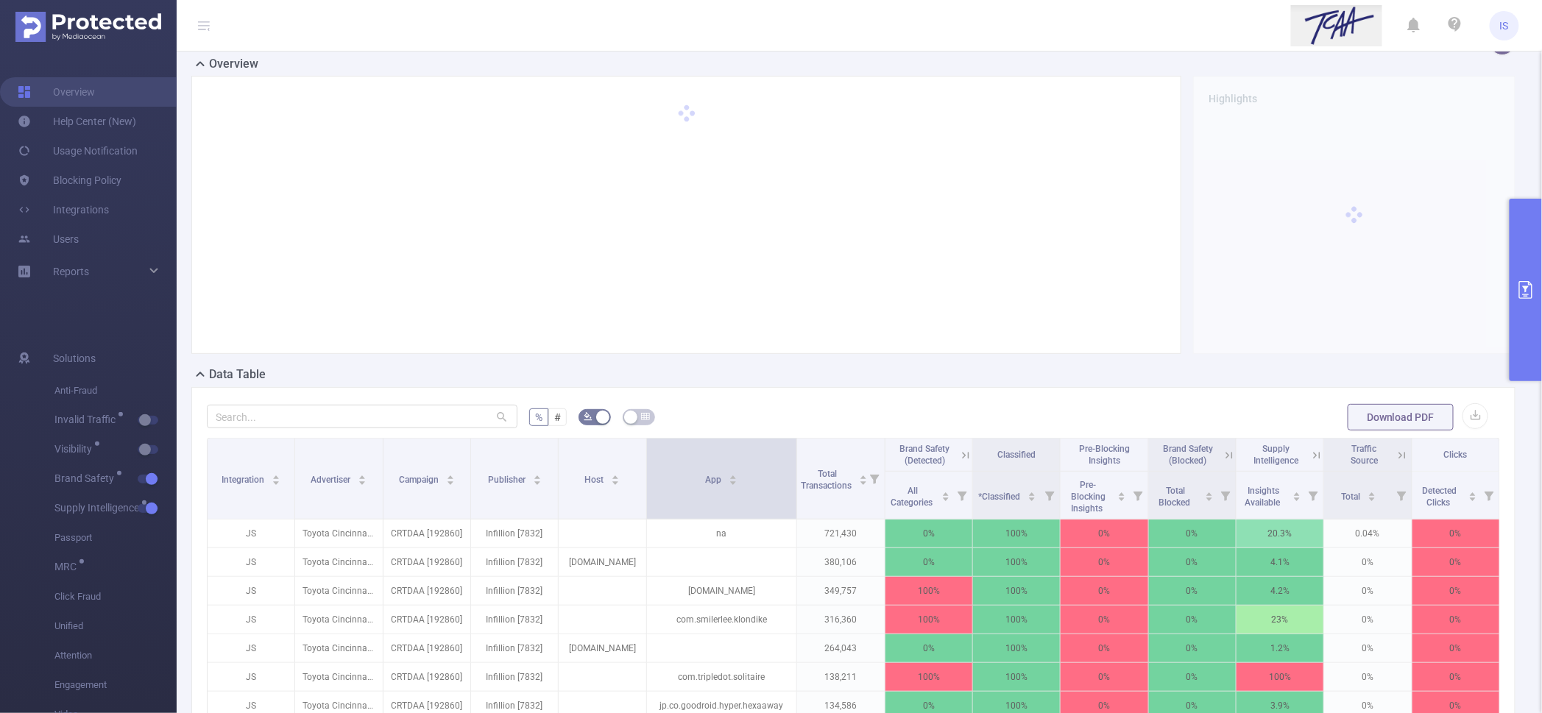
drag, startPoint x: 752, startPoint y: 501, endPoint x: 788, endPoint y: 502, distance: 35.3
click at [793, 502] on span at bounding box center [796, 479] width 7 height 80
click at [959, 462] on icon at bounding box center [965, 455] width 13 height 13
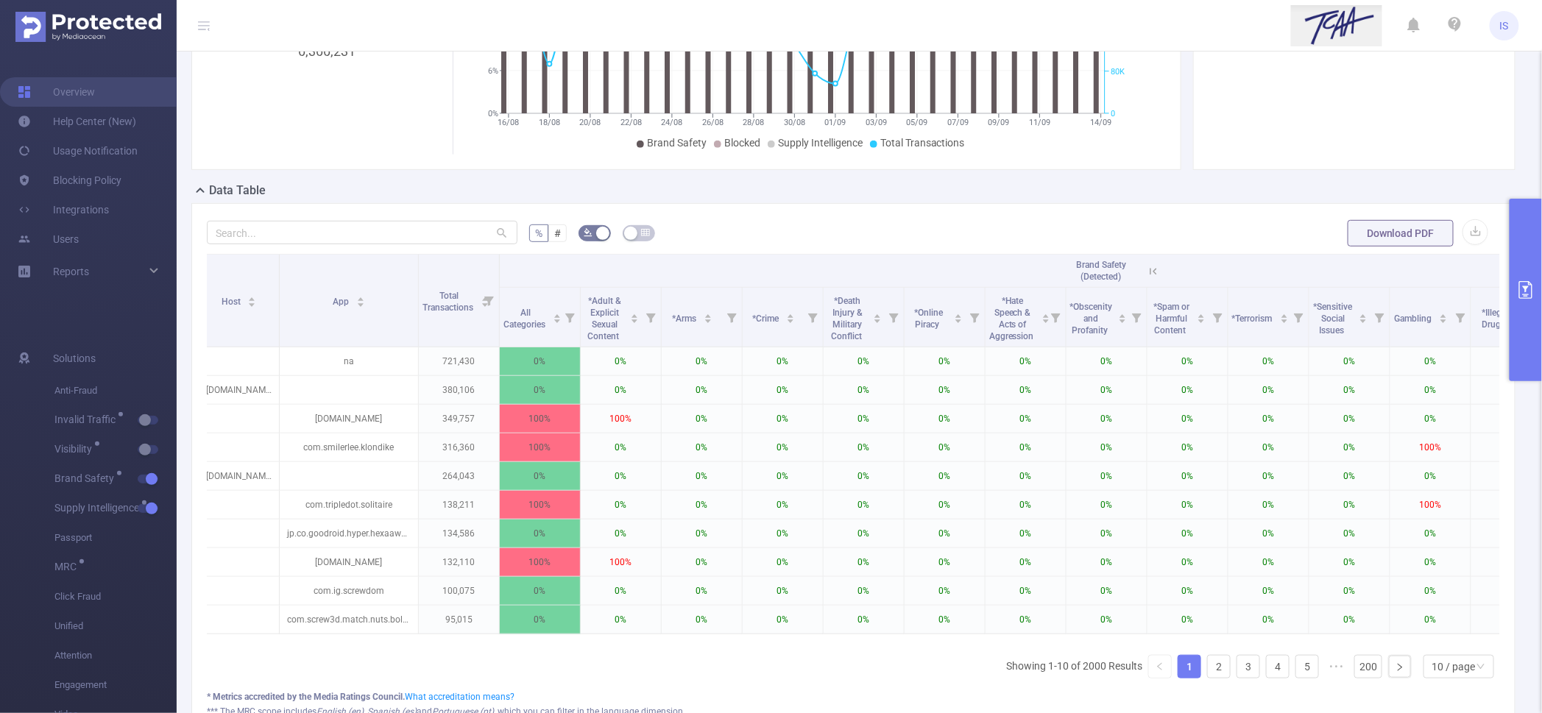
scroll to position [0, 309]
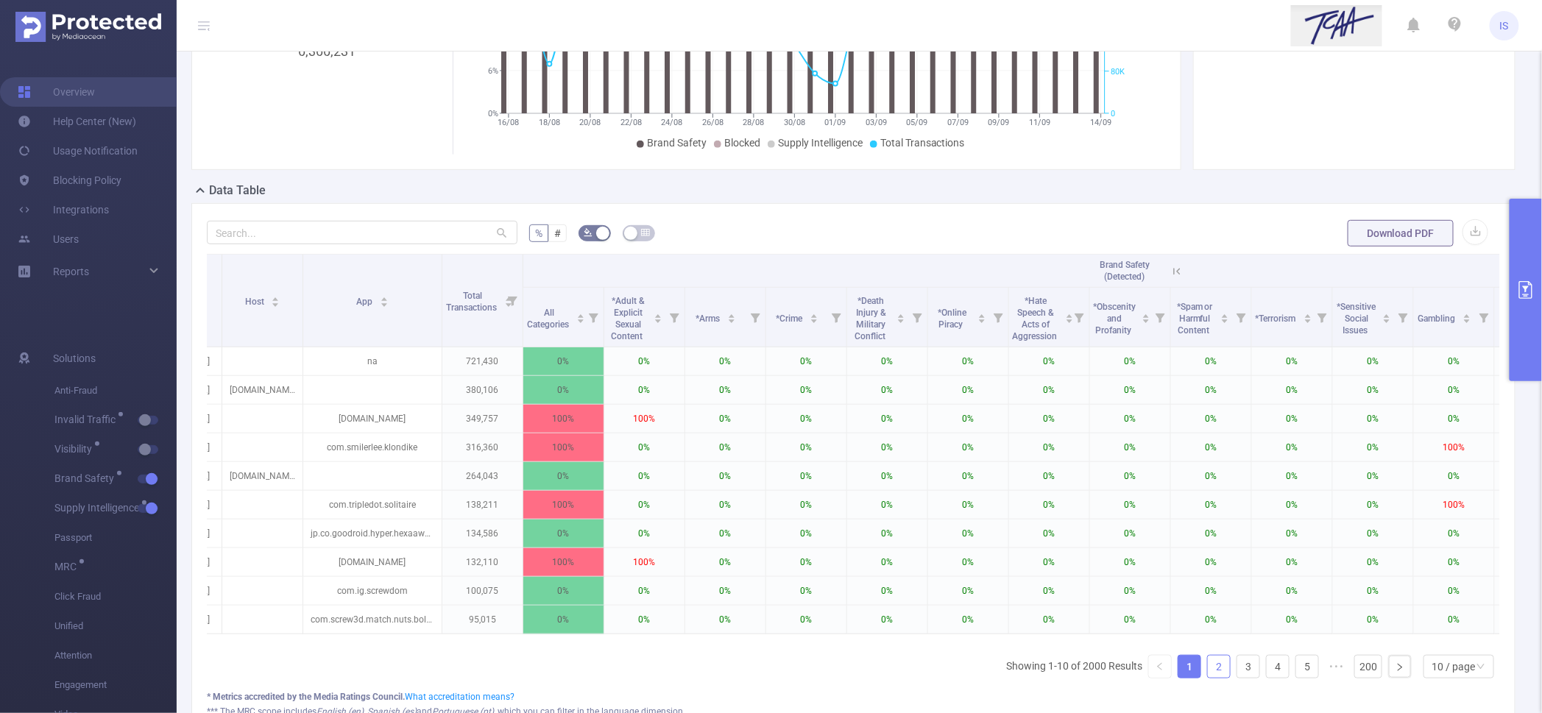
click at [1208, 678] on link "2" at bounding box center [1219, 667] width 22 height 22
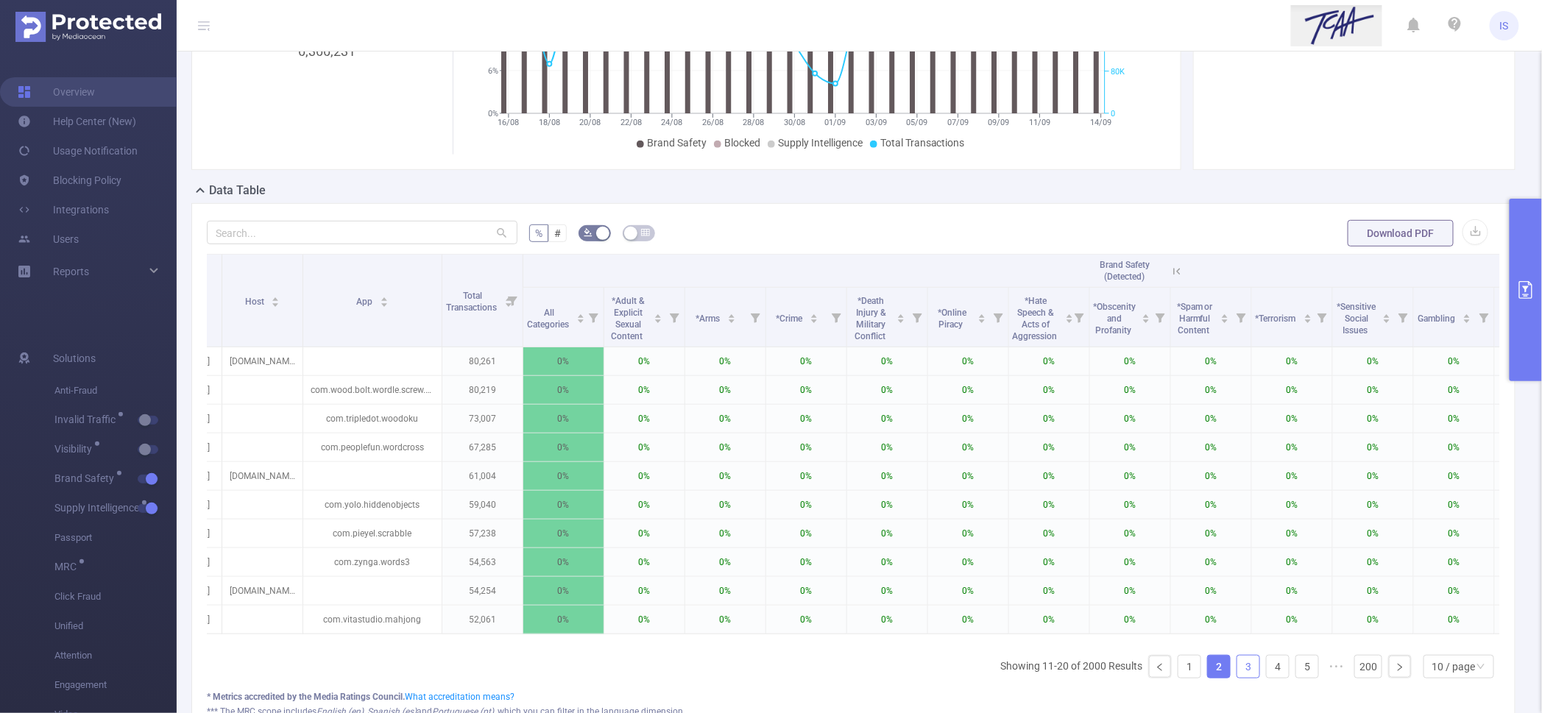
click at [1237, 678] on link "3" at bounding box center [1248, 667] width 22 height 22
click at [1267, 678] on link "4" at bounding box center [1278, 667] width 22 height 22
click at [1267, 678] on link "5" at bounding box center [1278, 667] width 22 height 22
click at [1267, 678] on link "6" at bounding box center [1278, 667] width 22 height 22
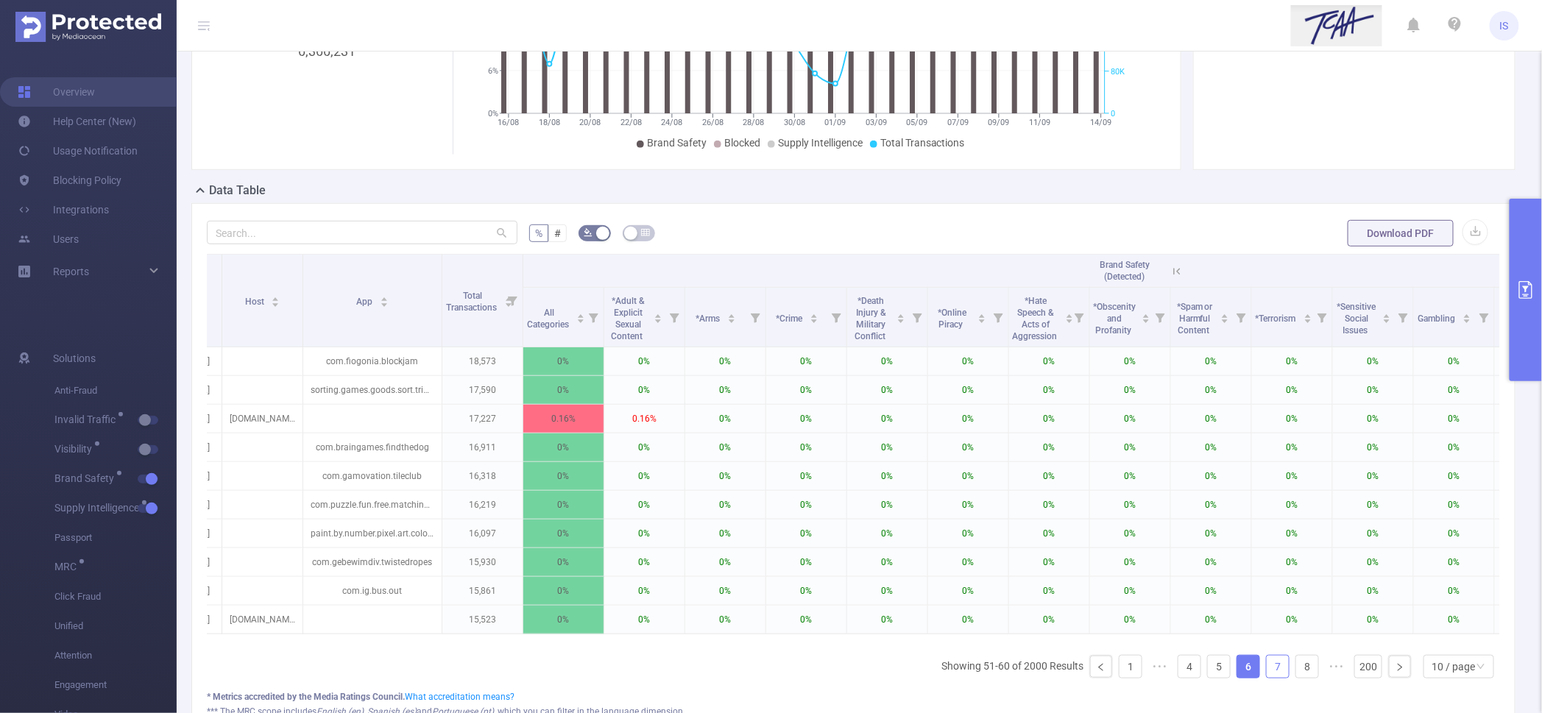
click at [1267, 678] on link "7" at bounding box center [1278, 667] width 22 height 22
click at [1267, 678] on link "8" at bounding box center [1278, 667] width 22 height 22
drag, startPoint x: 1263, startPoint y: 696, endPoint x: 1241, endPoint y: 696, distance: 22.1
click at [1267, 678] on link "9" at bounding box center [1278, 667] width 22 height 22
click at [1267, 678] on link "10" at bounding box center [1278, 667] width 22 height 22
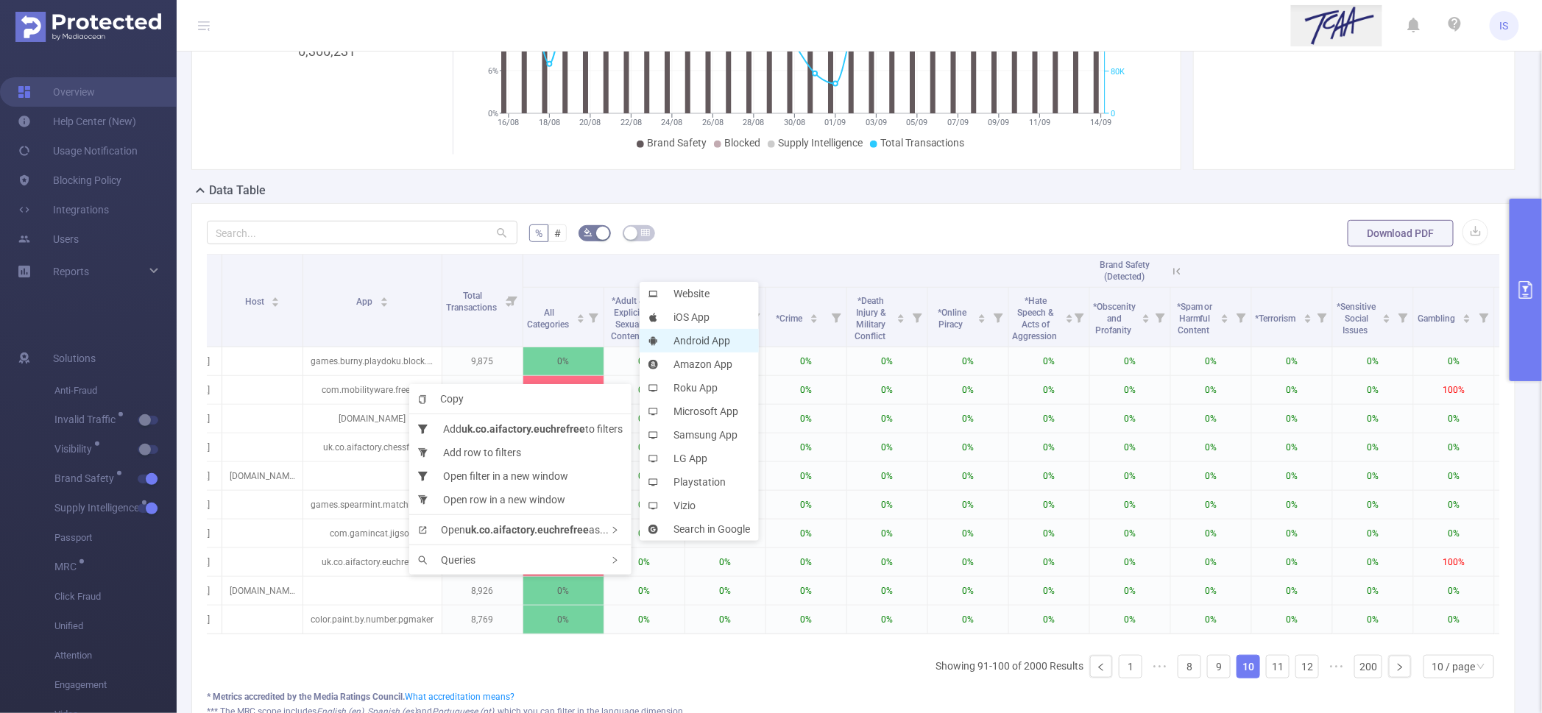
click at [674, 335] on li "Android App" at bounding box center [699, 341] width 119 height 24
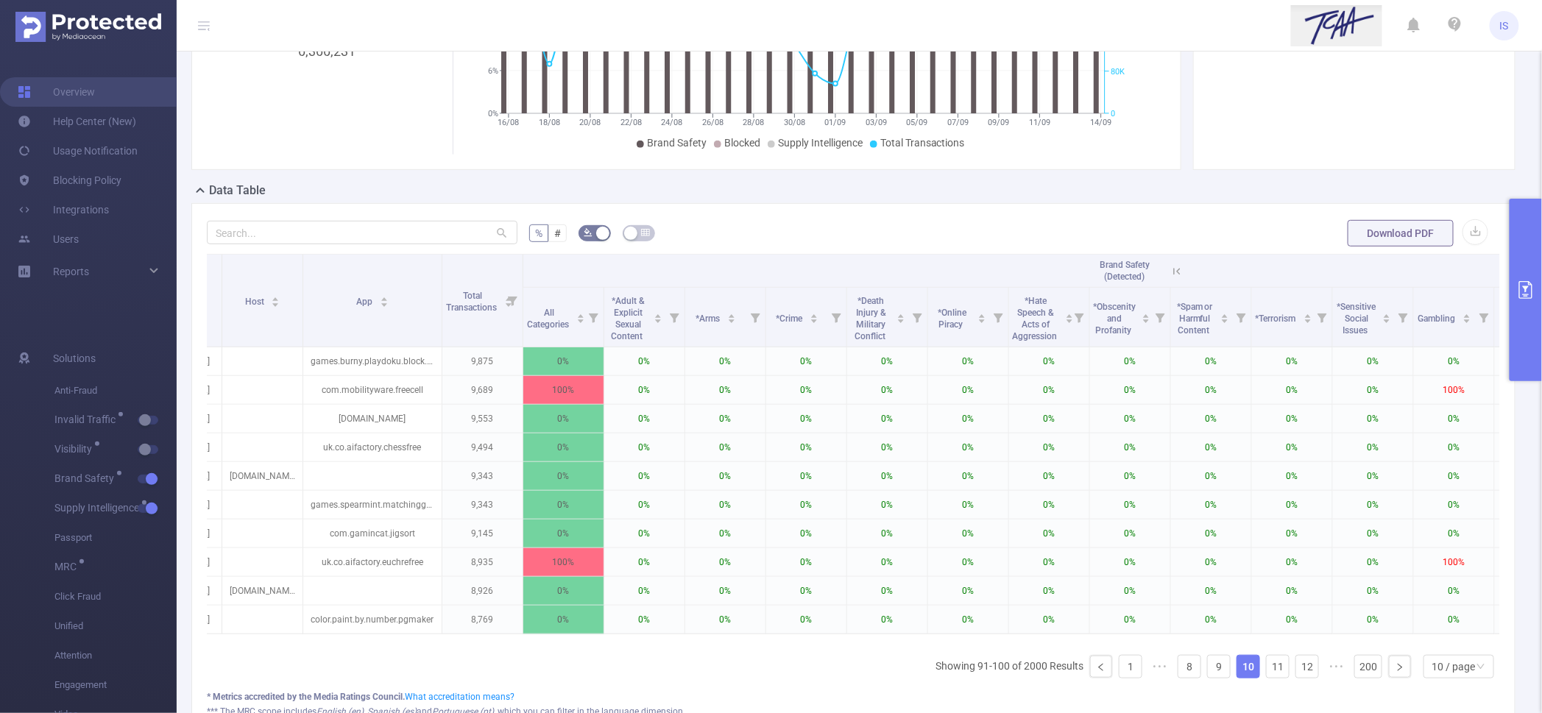
click at [1514, 349] on button "primary" at bounding box center [1526, 290] width 32 height 183
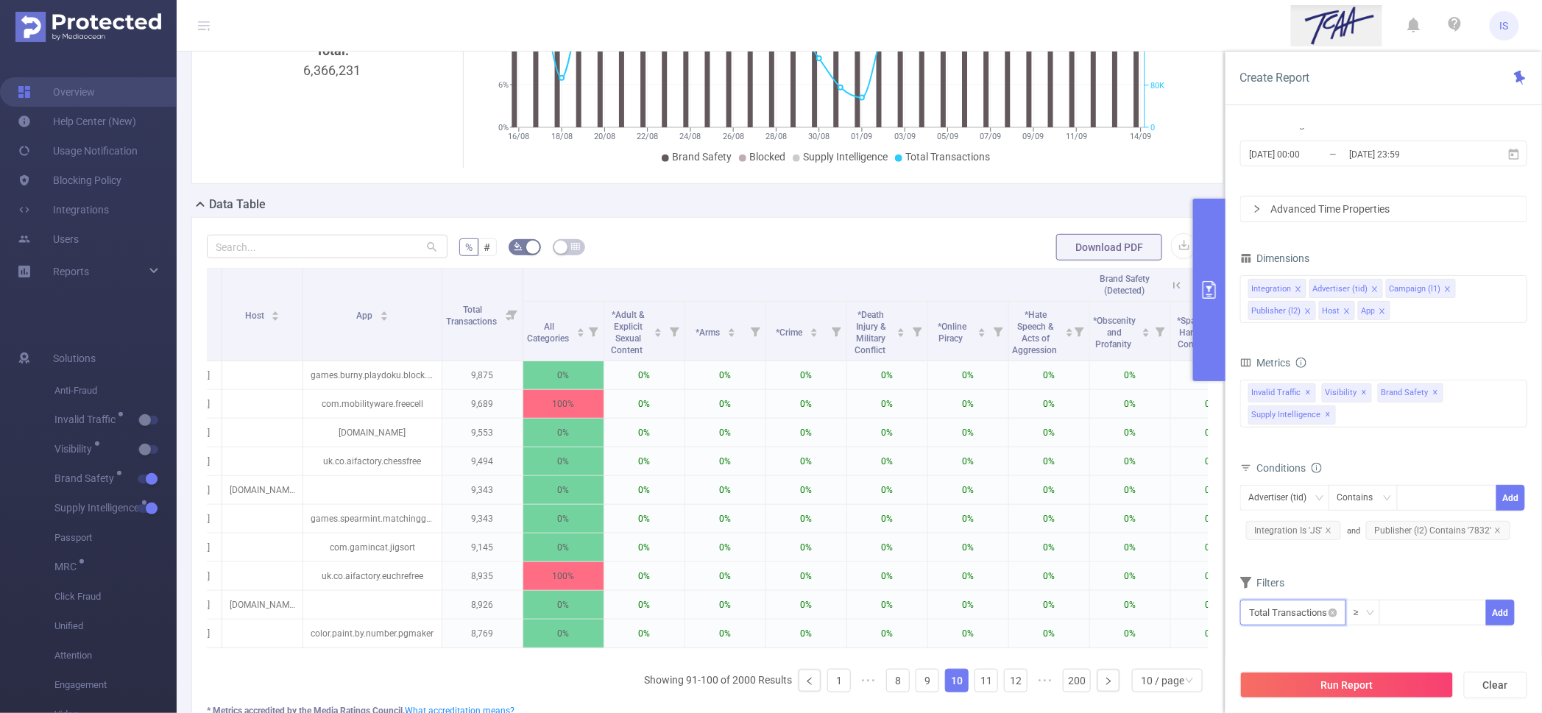
click at [1309, 614] on input "text" at bounding box center [1293, 613] width 106 height 26
click at [1288, 548] on li "Brand Safety" at bounding box center [1295, 550] width 111 height 24
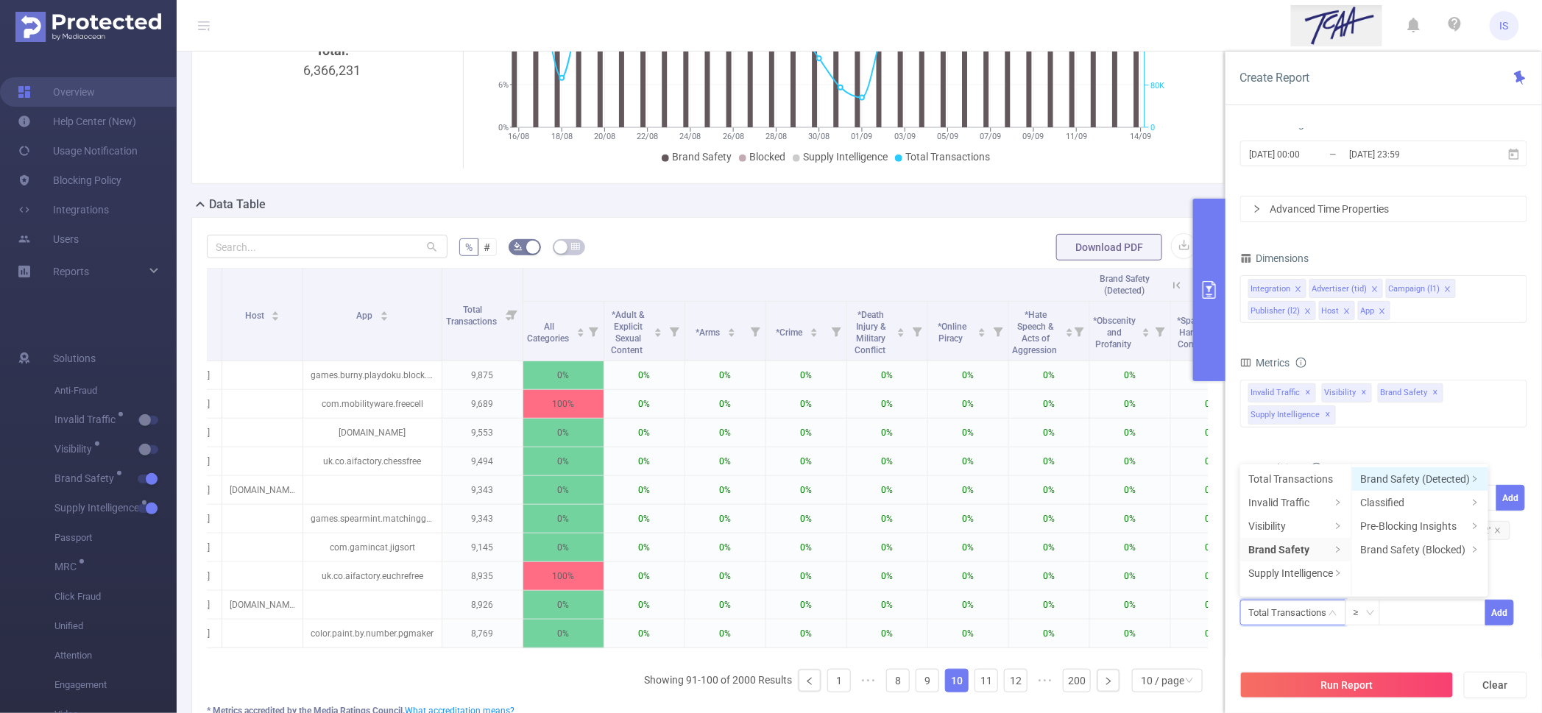
click at [1392, 476] on li "Brand Safety (Detected)" at bounding box center [1420, 479] width 136 height 24
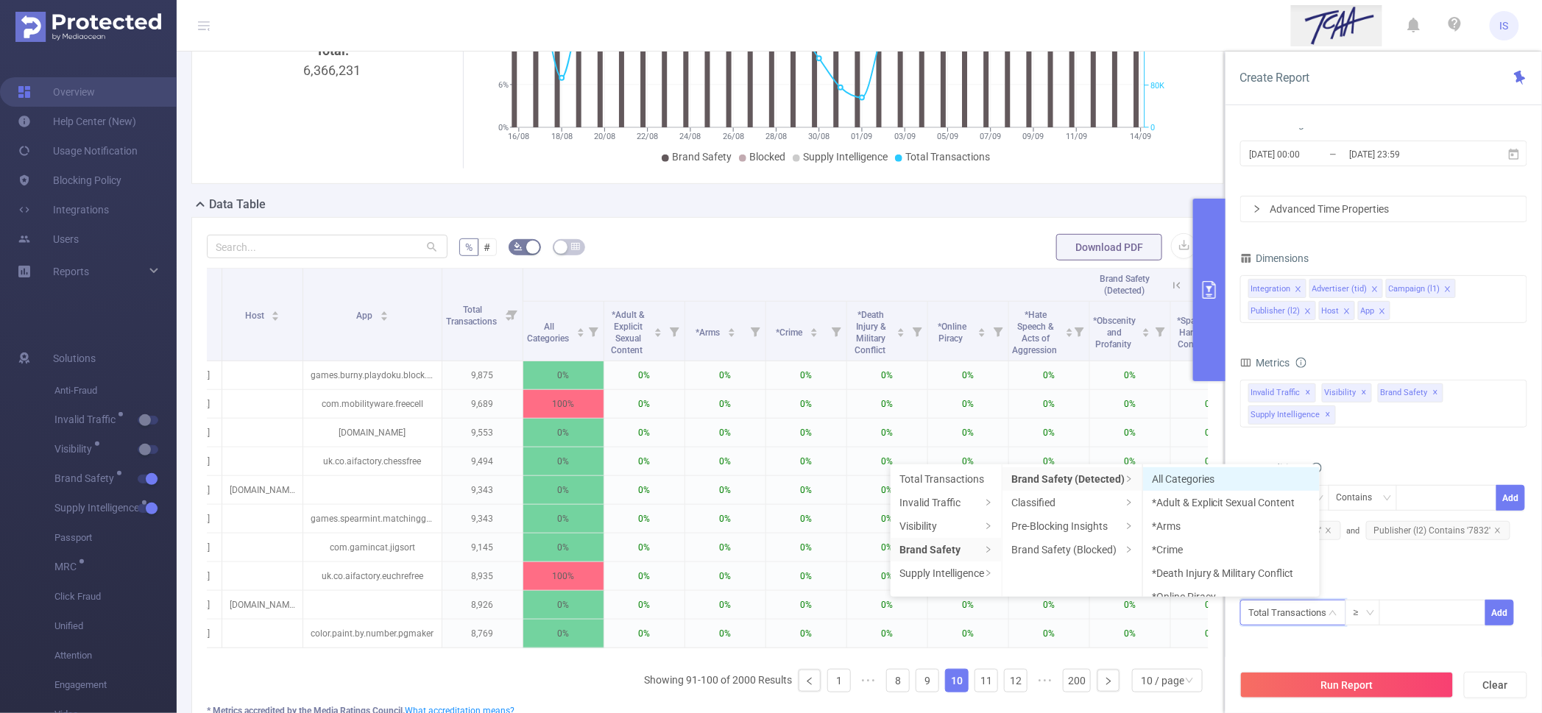
click at [1204, 478] on li "All Categories" at bounding box center [1231, 479] width 177 height 24
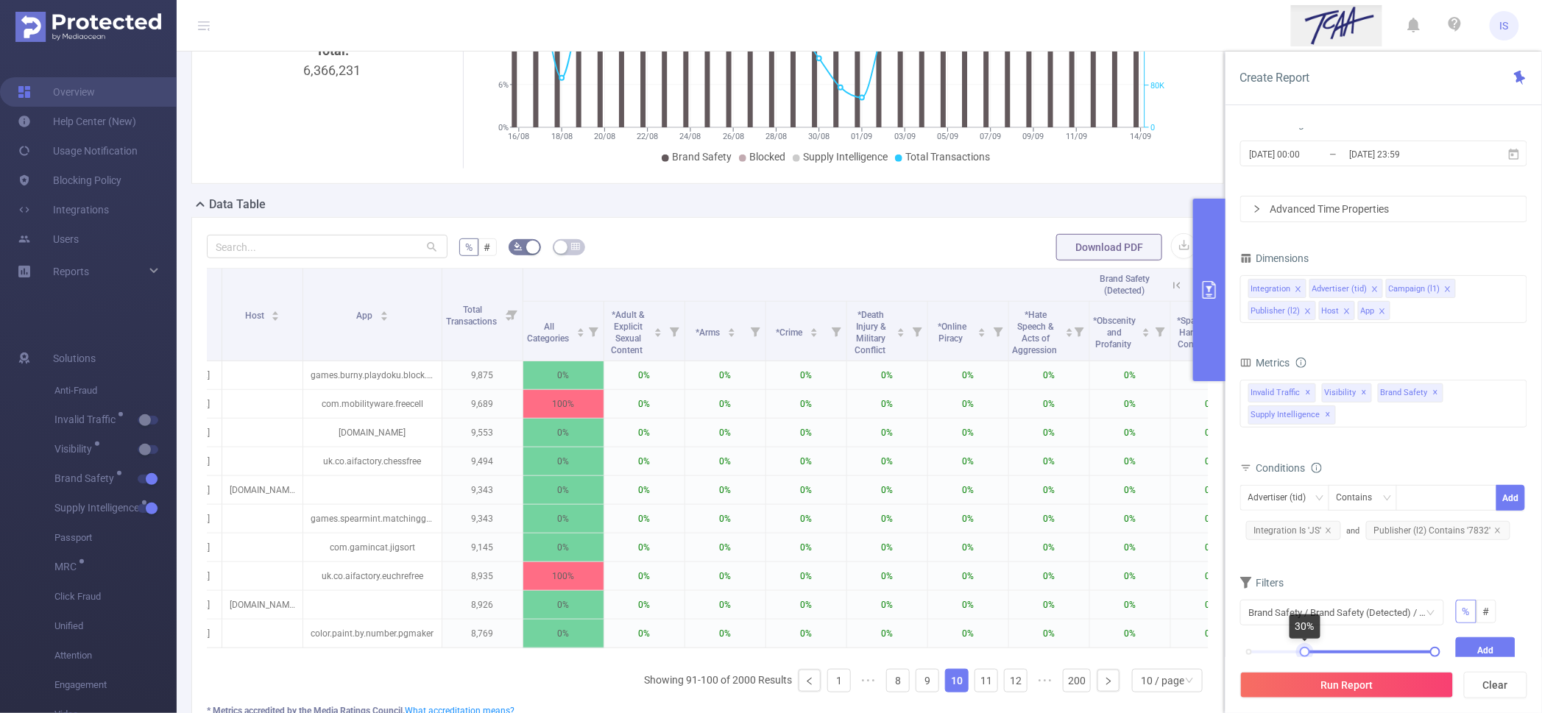
drag, startPoint x: 1253, startPoint y: 651, endPoint x: 1309, endPoint y: 649, distance: 56.0
click at [1309, 649] on div at bounding box center [1305, 652] width 10 height 10
click at [1477, 649] on button "Add" at bounding box center [1486, 651] width 60 height 26
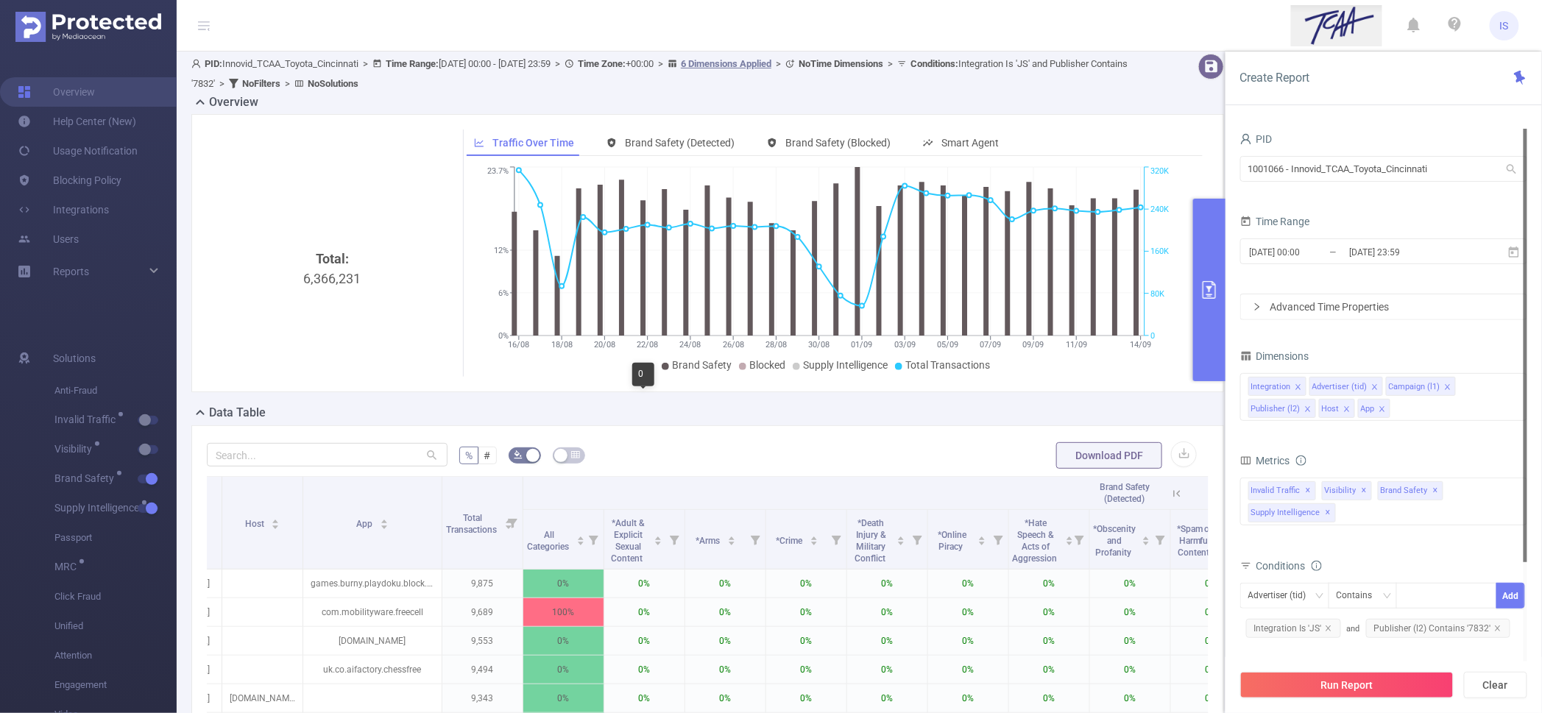
scroll to position [0, 0]
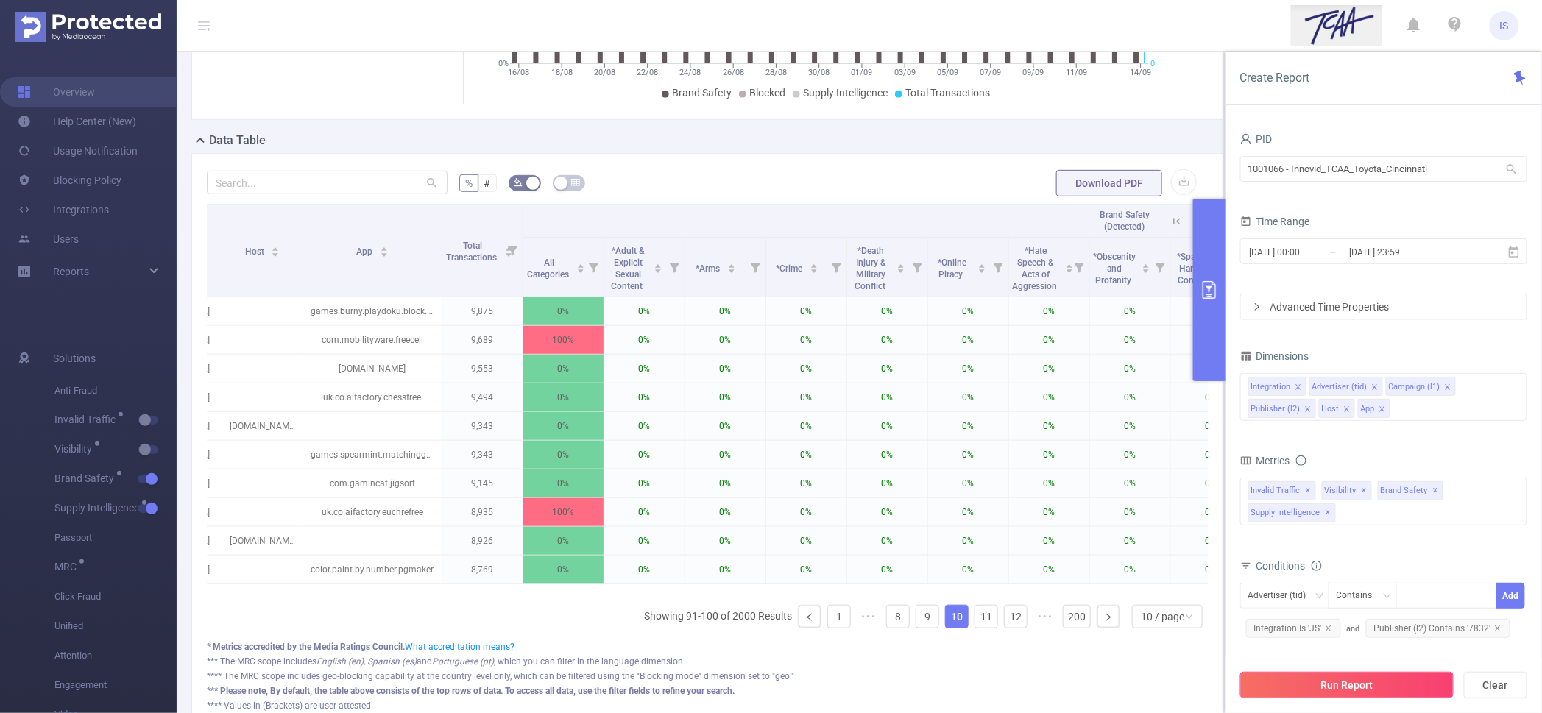
click at [1310, 691] on button "Run Report" at bounding box center [1346, 685] width 213 height 27
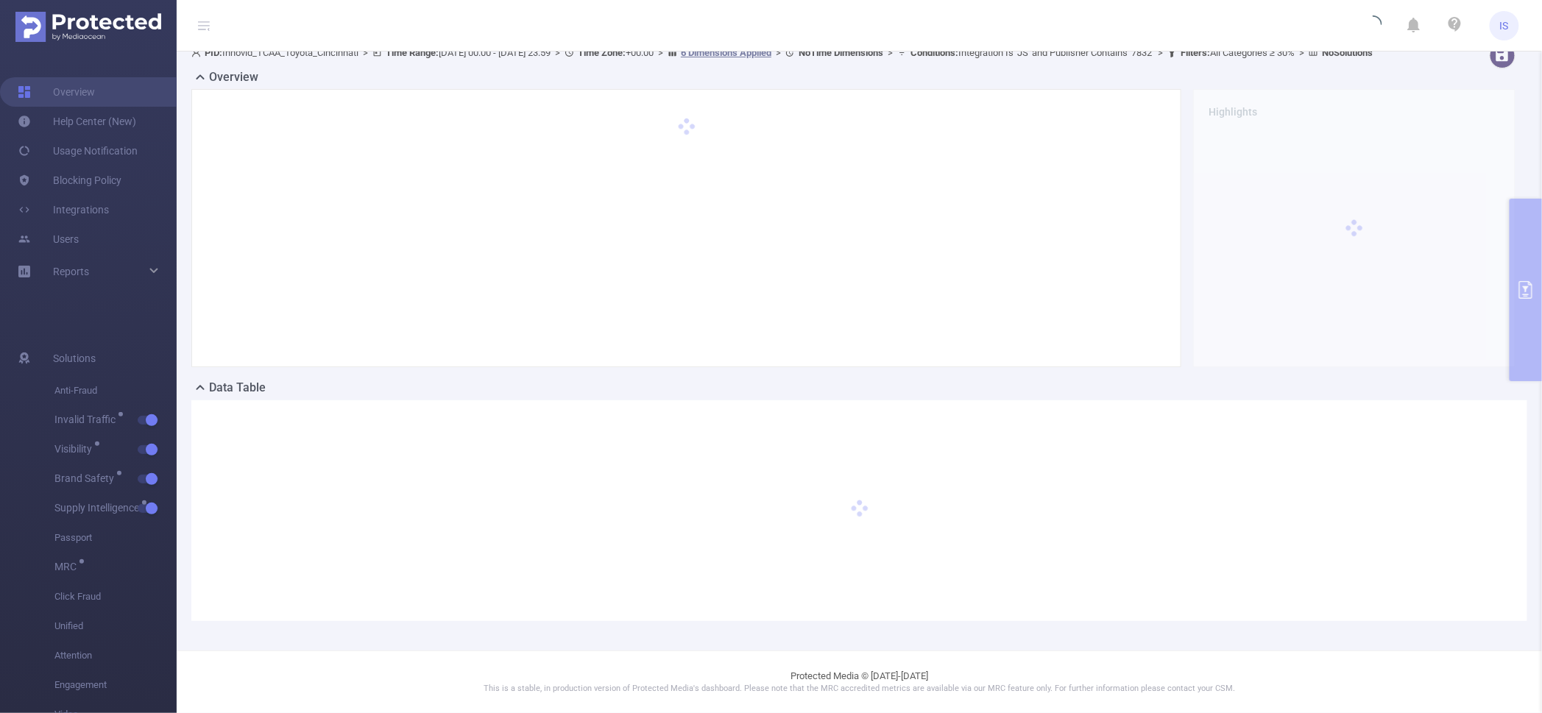
scroll to position [28, 0]
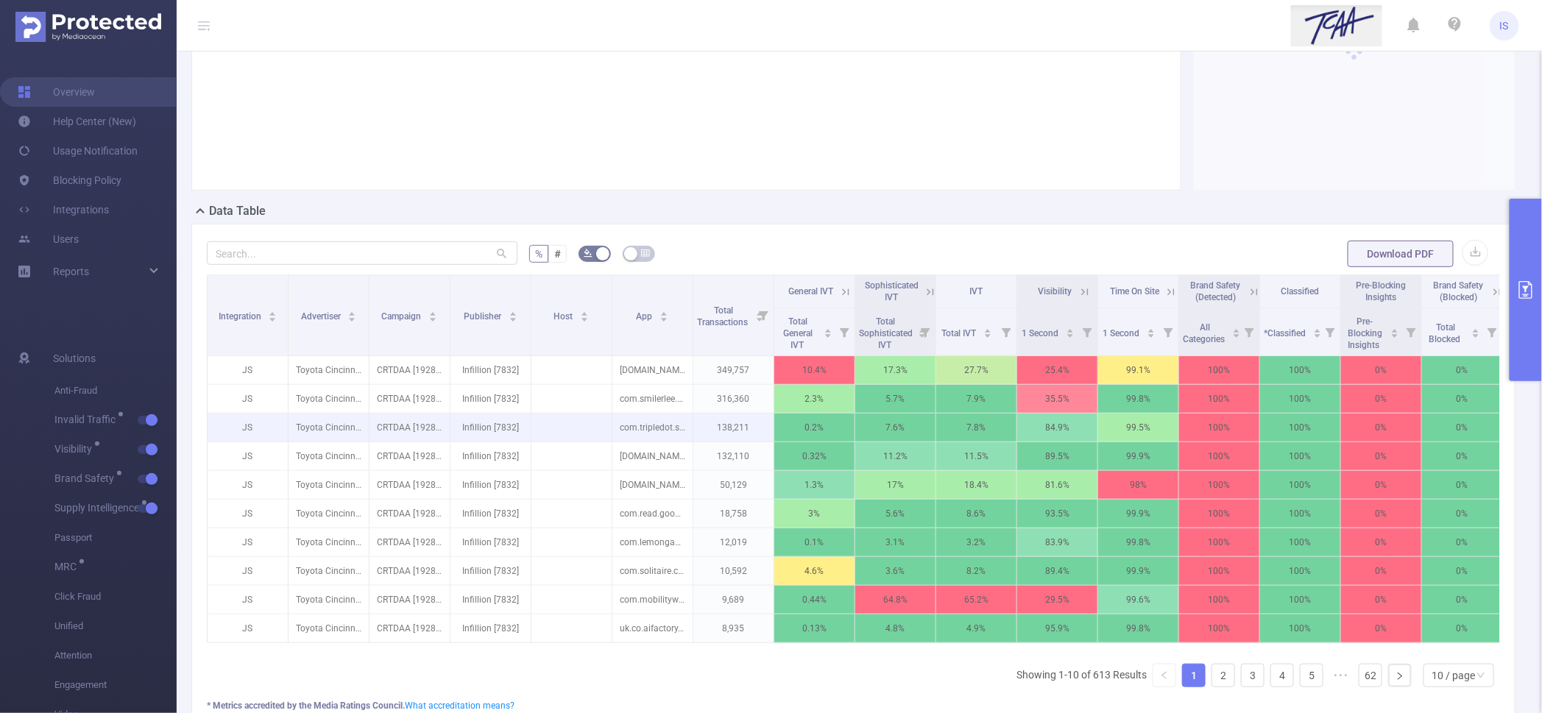
scroll to position [212, 0]
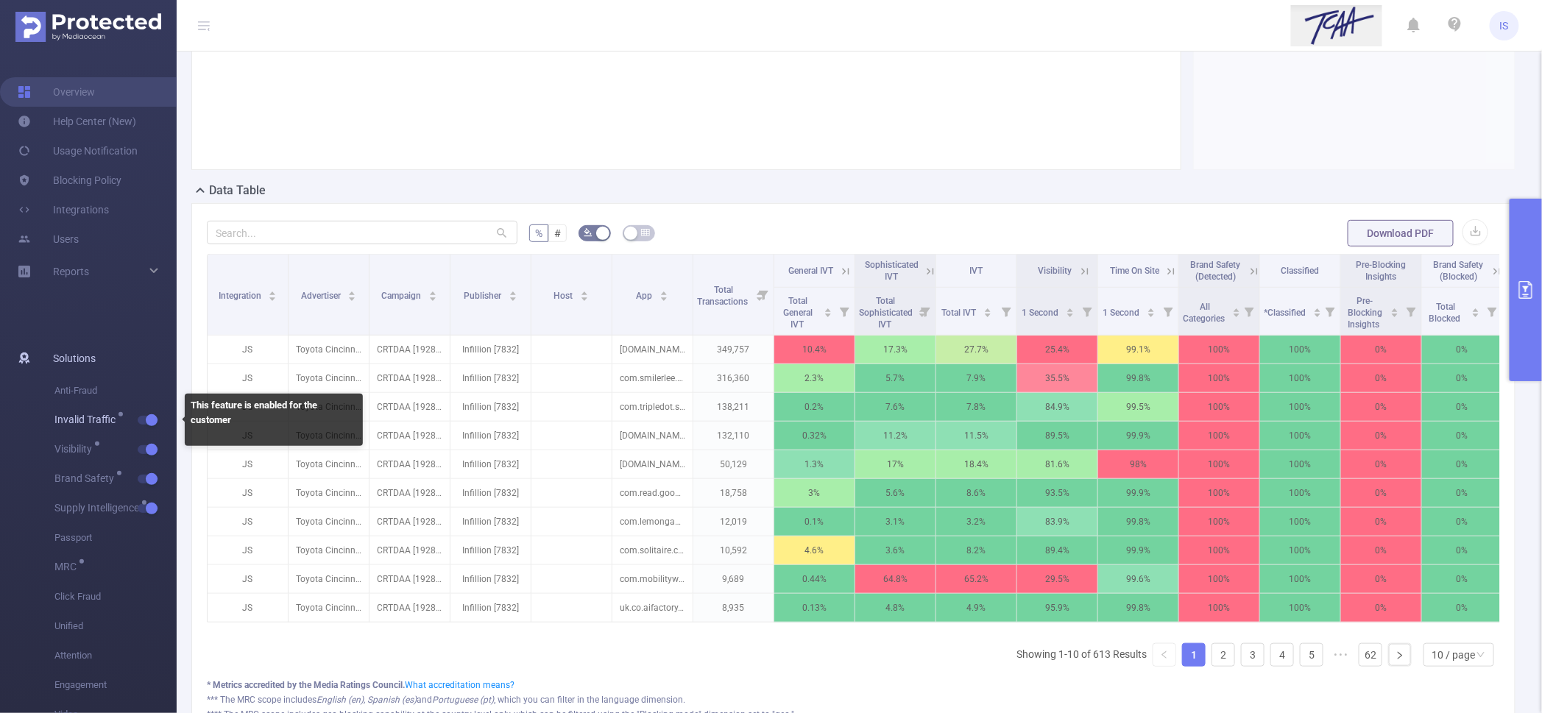
click at [152, 417] on button "button" at bounding box center [148, 420] width 21 height 9
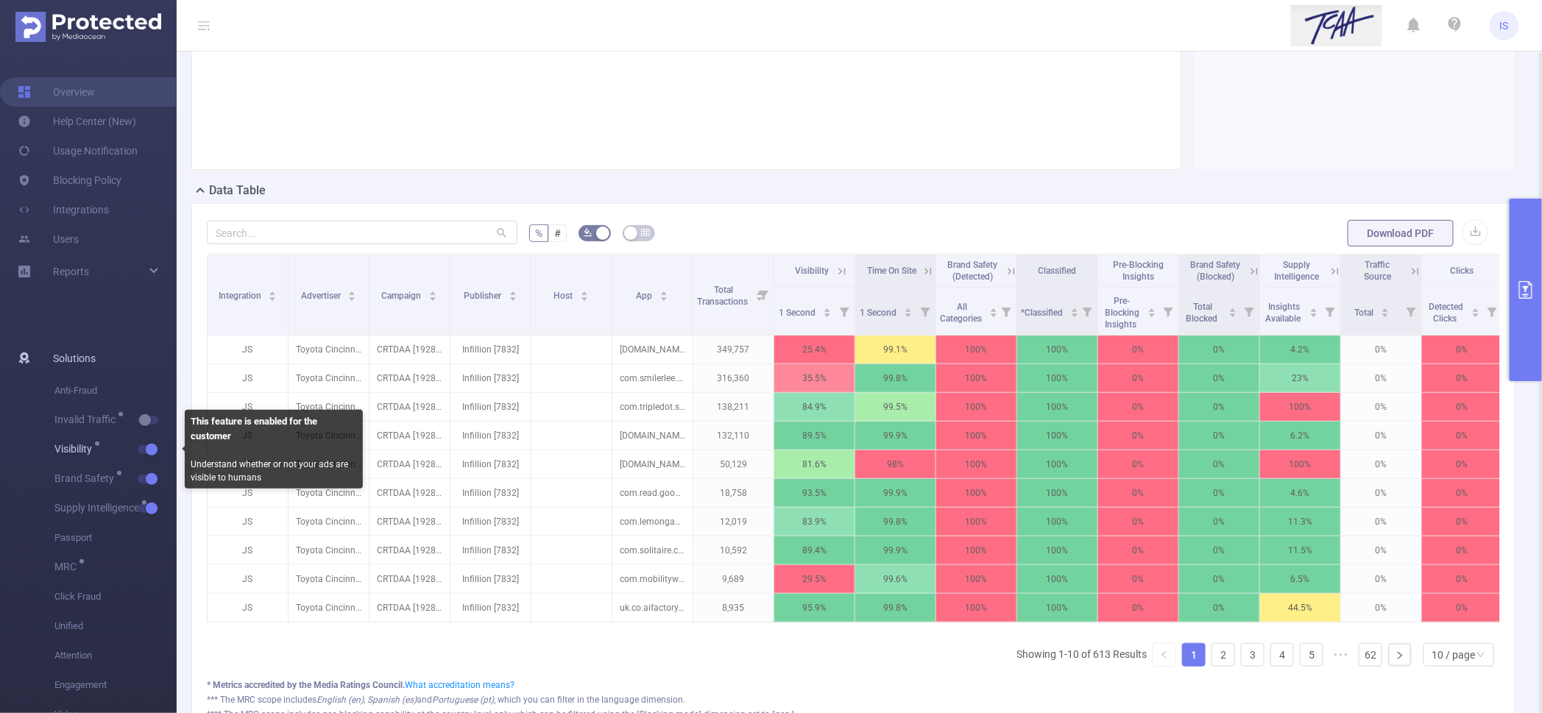
click at [142, 448] on span "button" at bounding box center [150, 449] width 19 height 7
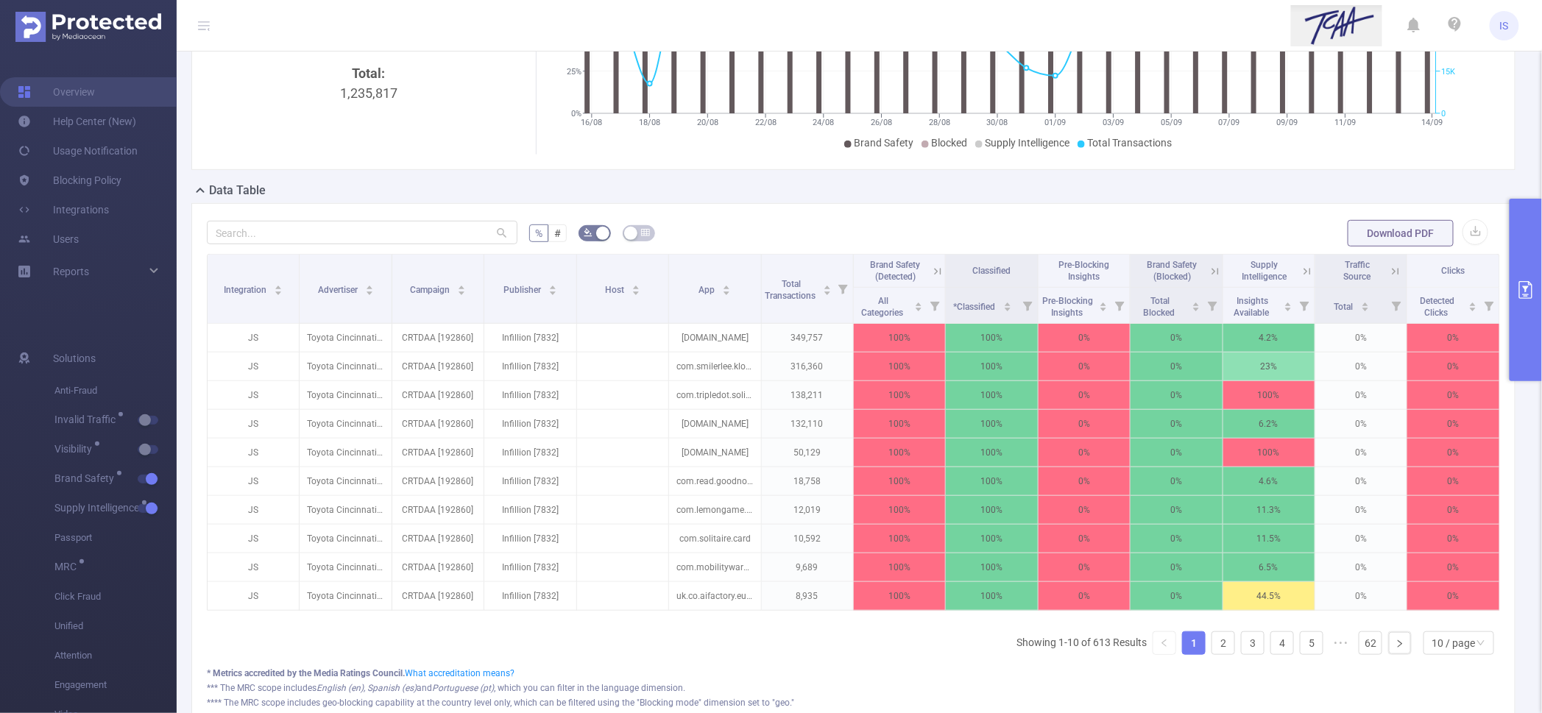
click at [931, 278] on icon at bounding box center [937, 271] width 13 height 13
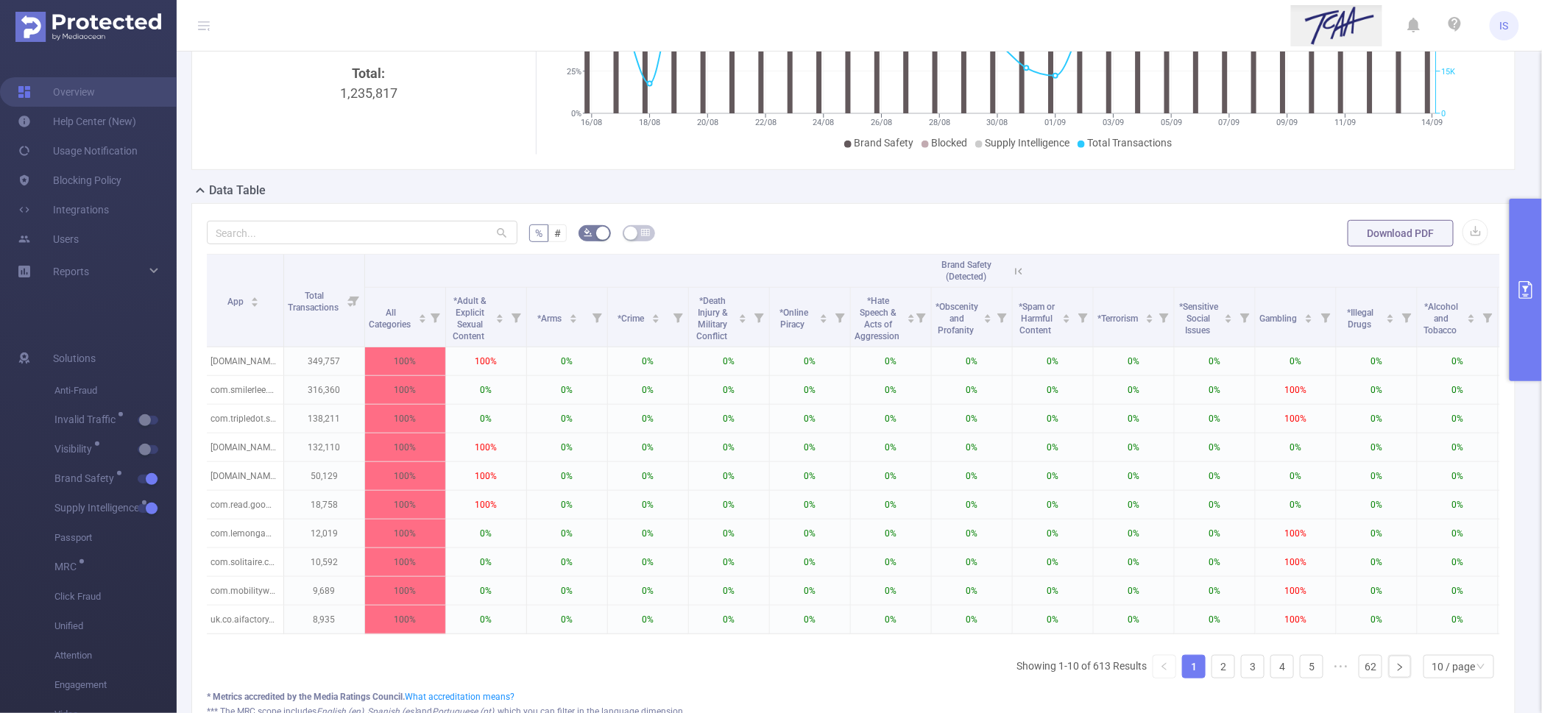
scroll to position [0, 415]
click at [1321, 323] on icon at bounding box center [1320, 319] width 10 height 10
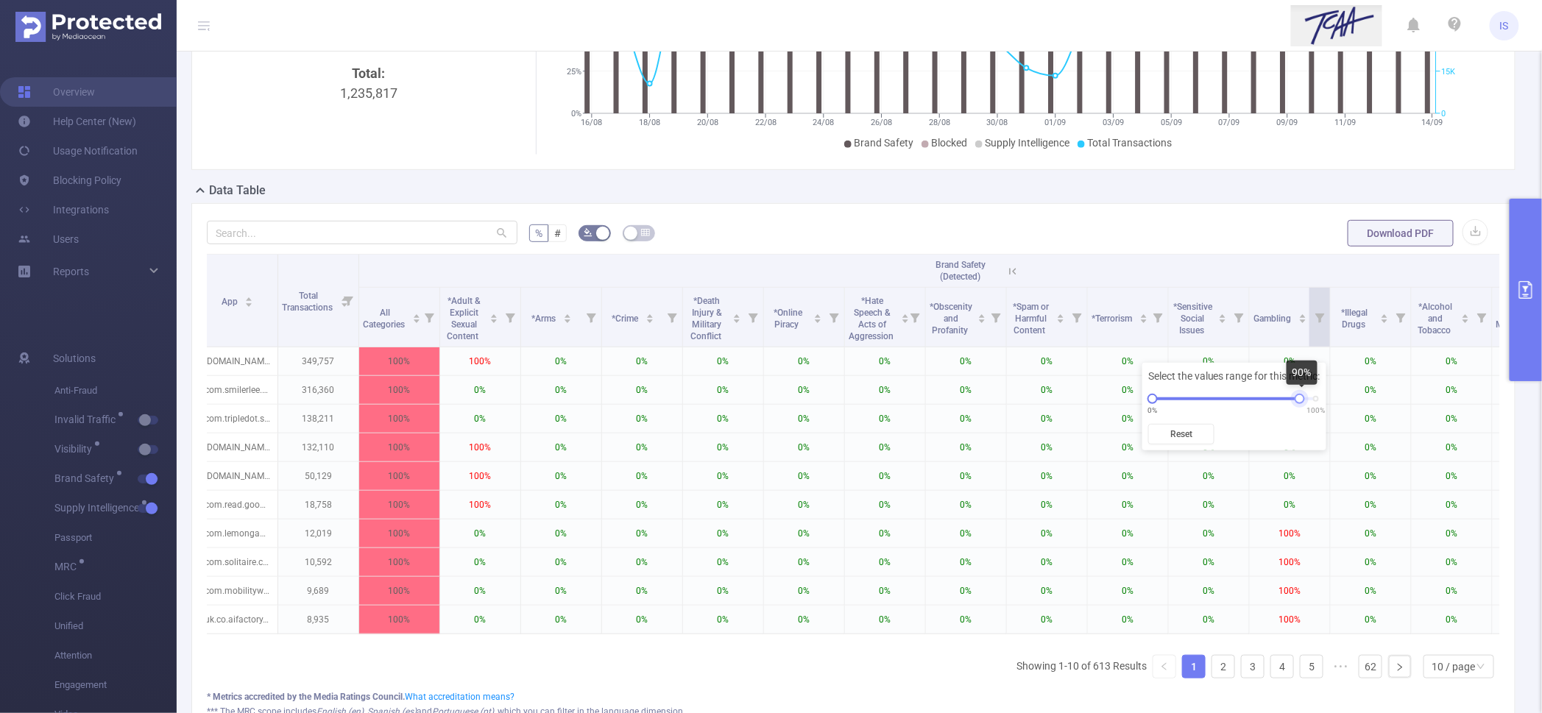
drag, startPoint x: 1318, startPoint y: 400, endPoint x: 1248, endPoint y: 401, distance: 69.9
click at [1295, 401] on div at bounding box center [1300, 399] width 10 height 10
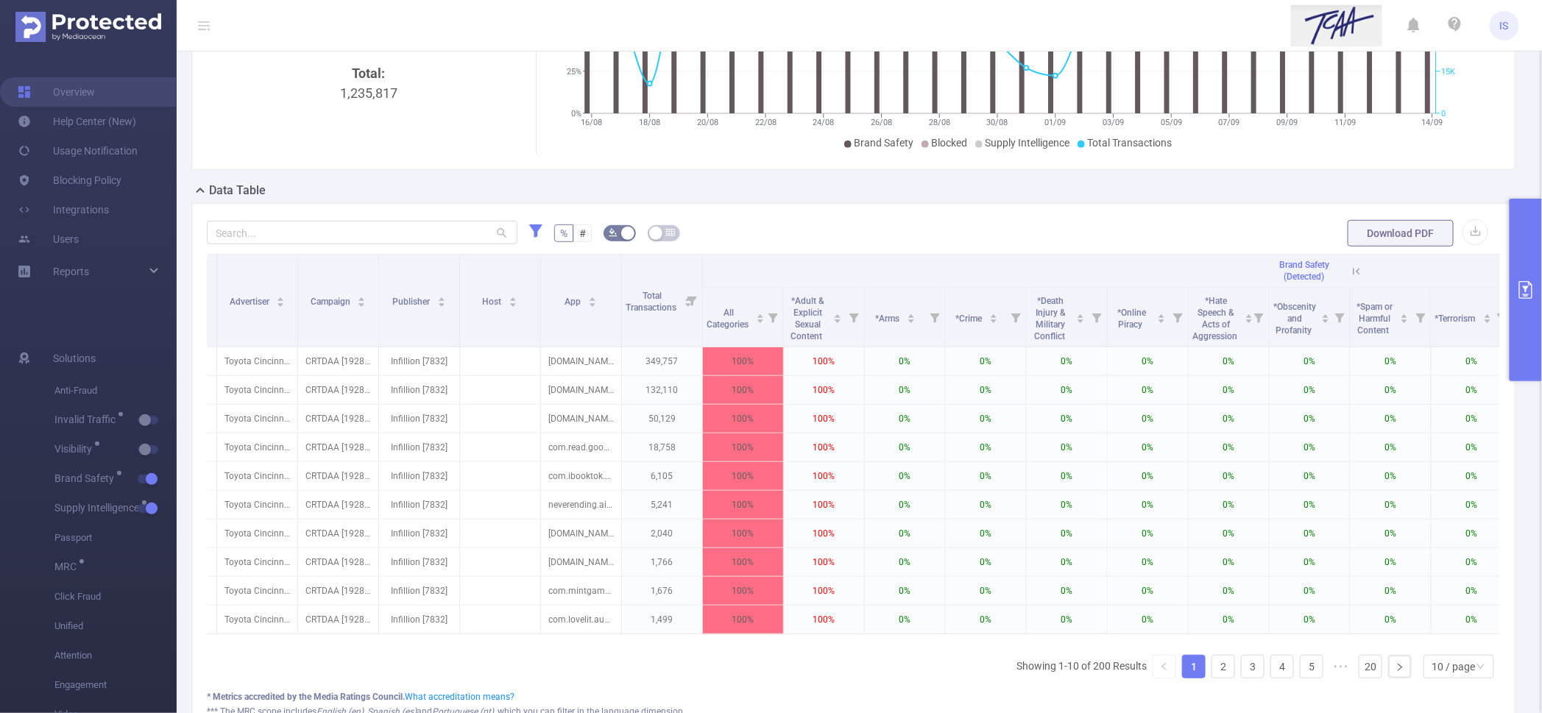
scroll to position [0, 0]
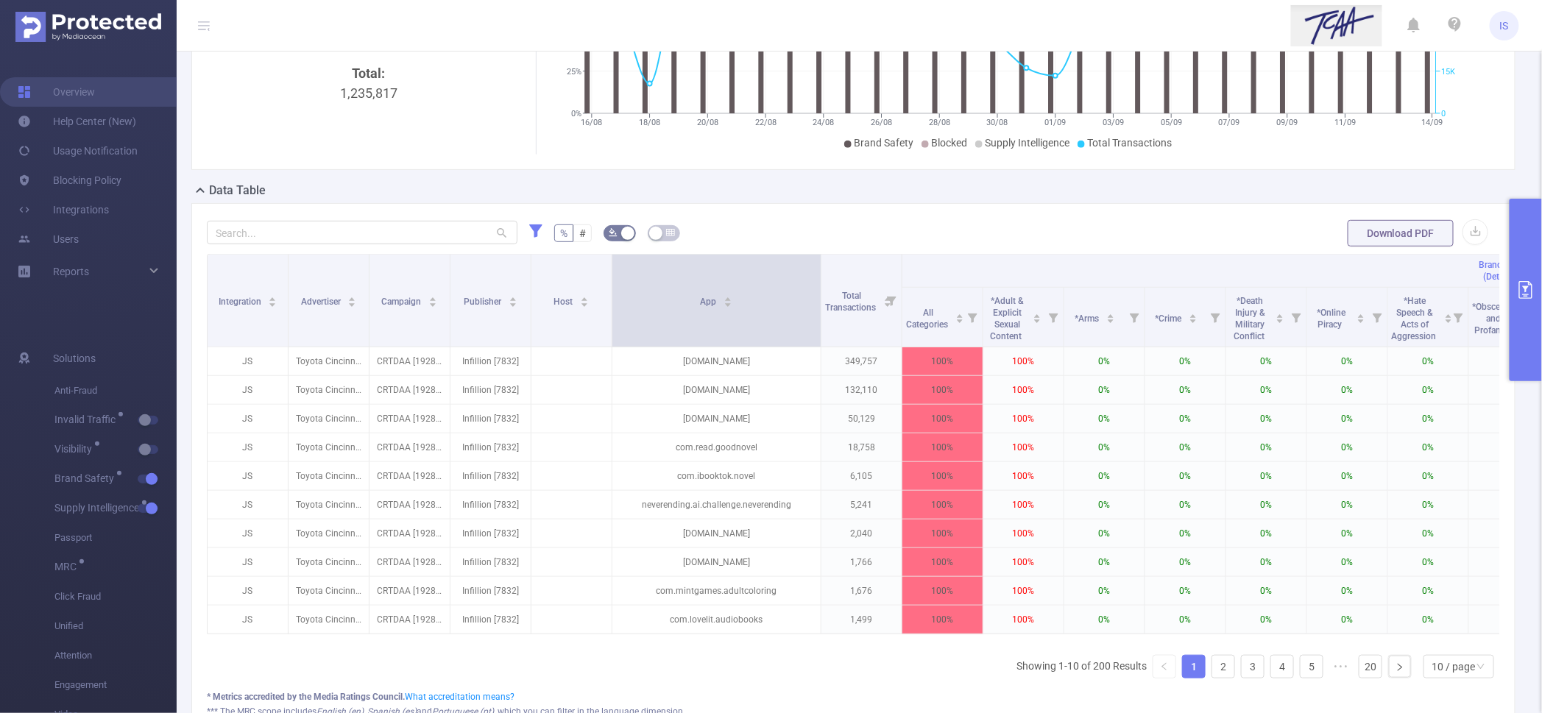
drag, startPoint x: 691, startPoint y: 330, endPoint x: 819, endPoint y: 328, distance: 128.1
click at [819, 328] on span at bounding box center [820, 301] width 7 height 92
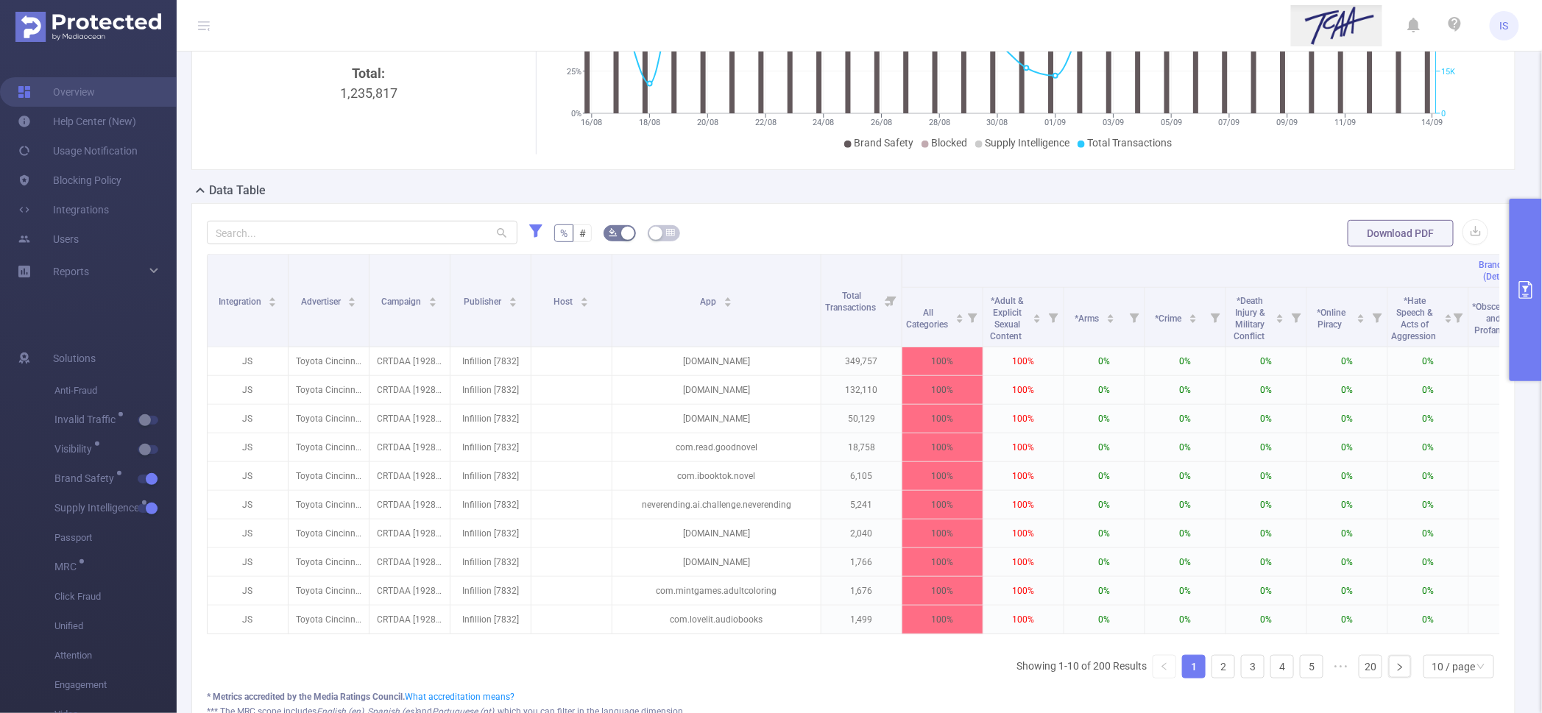
click at [1534, 318] on button "primary" at bounding box center [1526, 290] width 32 height 183
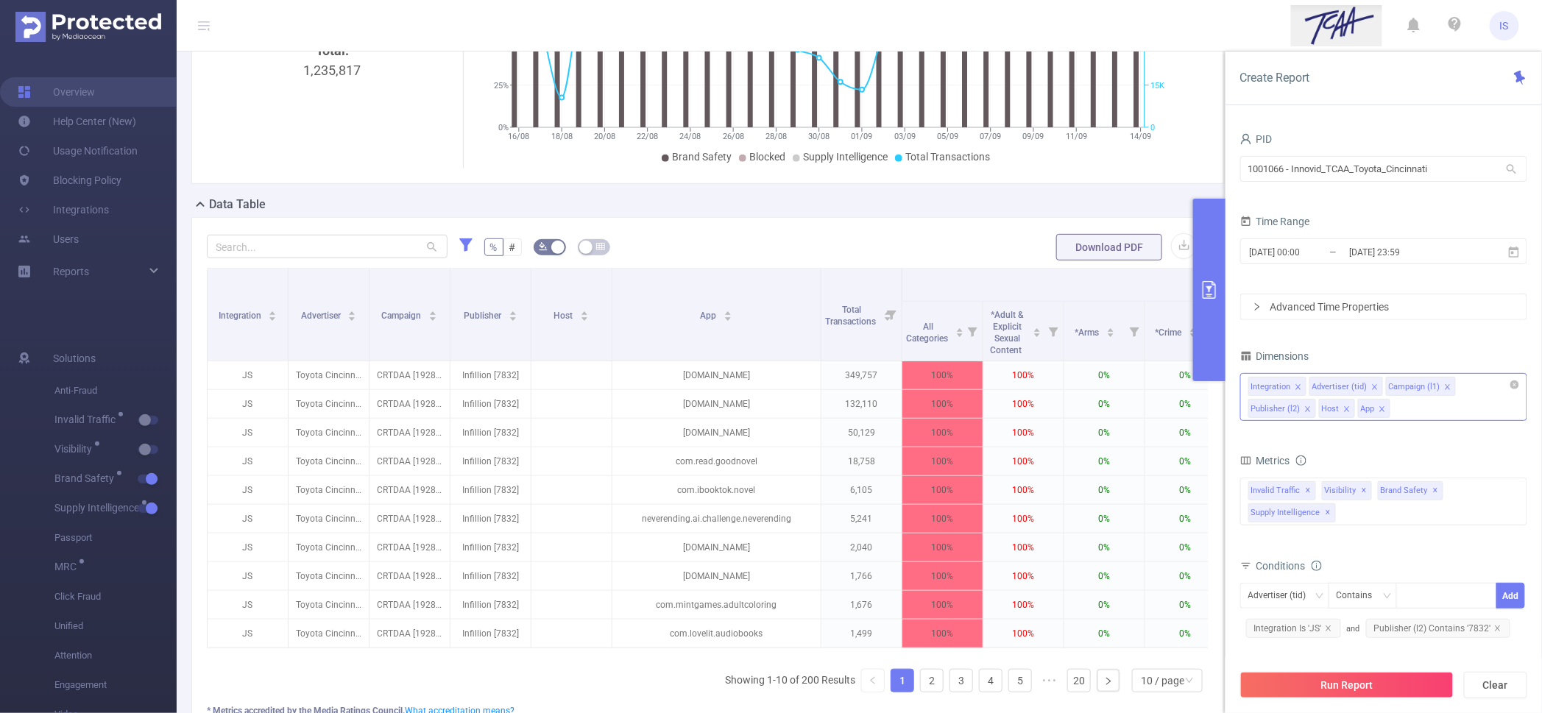
click at [1349, 407] on icon "icon: close" at bounding box center [1346, 409] width 7 height 7
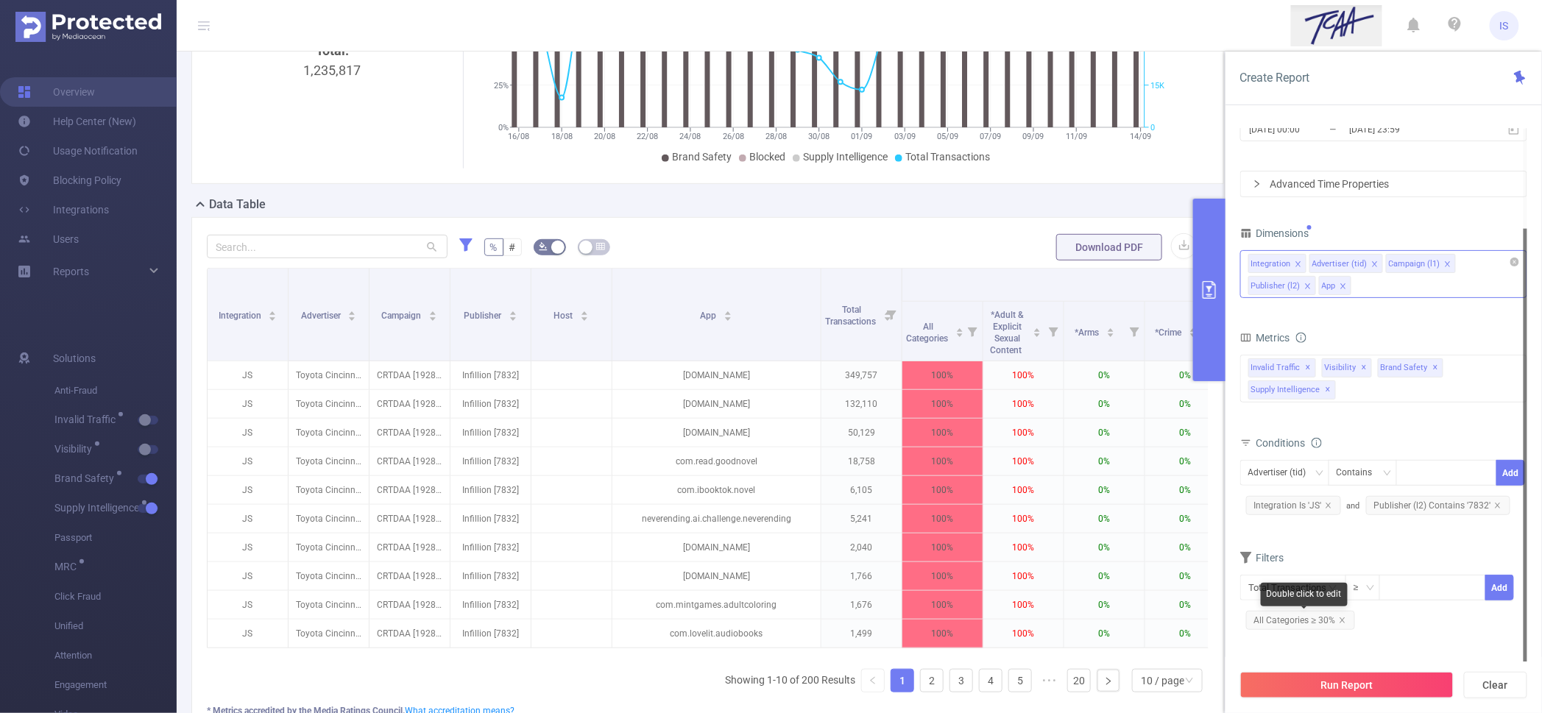
click at [1287, 585] on div "Double click to edit" at bounding box center [1304, 595] width 87 height 24
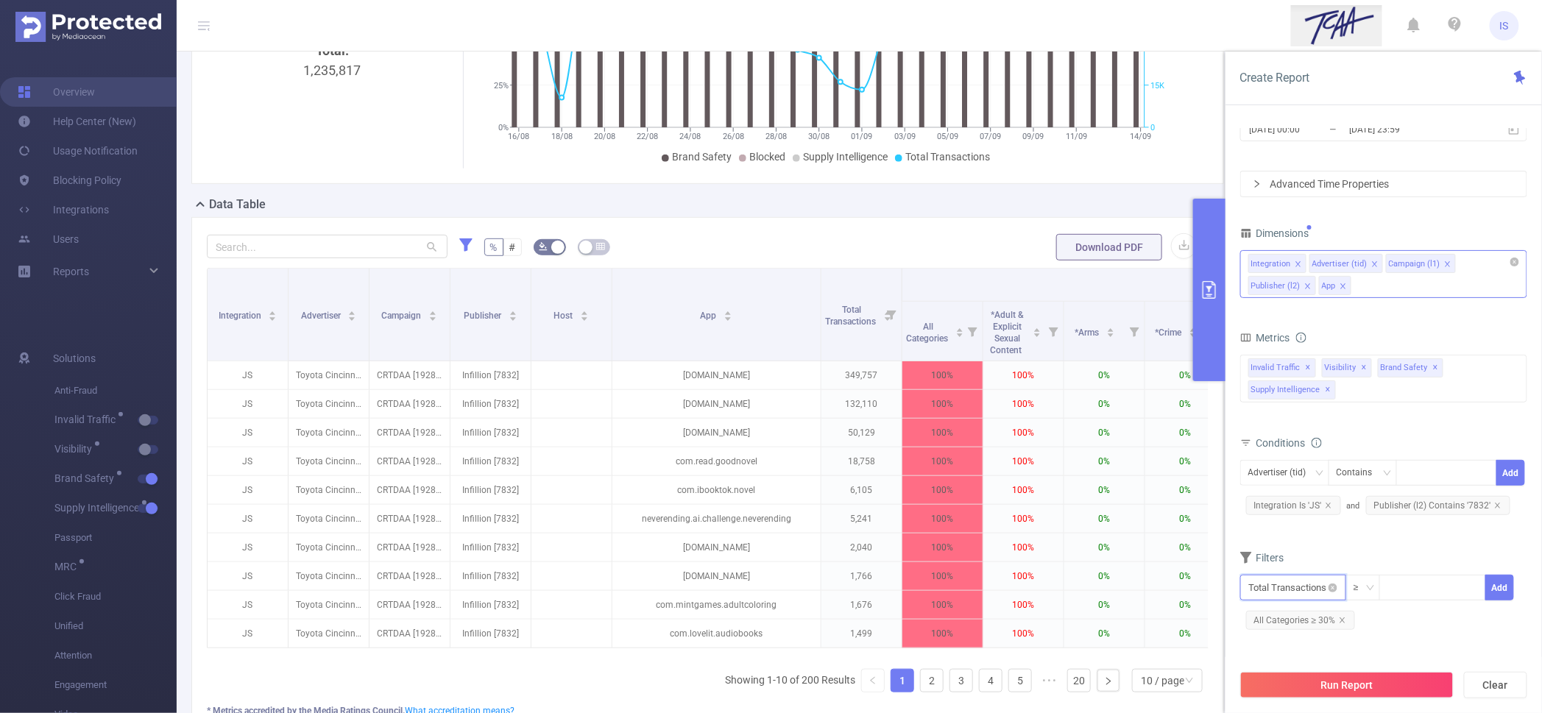
click at [1253, 587] on input "text" at bounding box center [1293, 588] width 106 height 26
click at [1289, 524] on li "Brand Safety" at bounding box center [1295, 525] width 111 height 24
click at [1405, 459] on li "Brand Safety (Detected)" at bounding box center [1420, 454] width 136 height 24
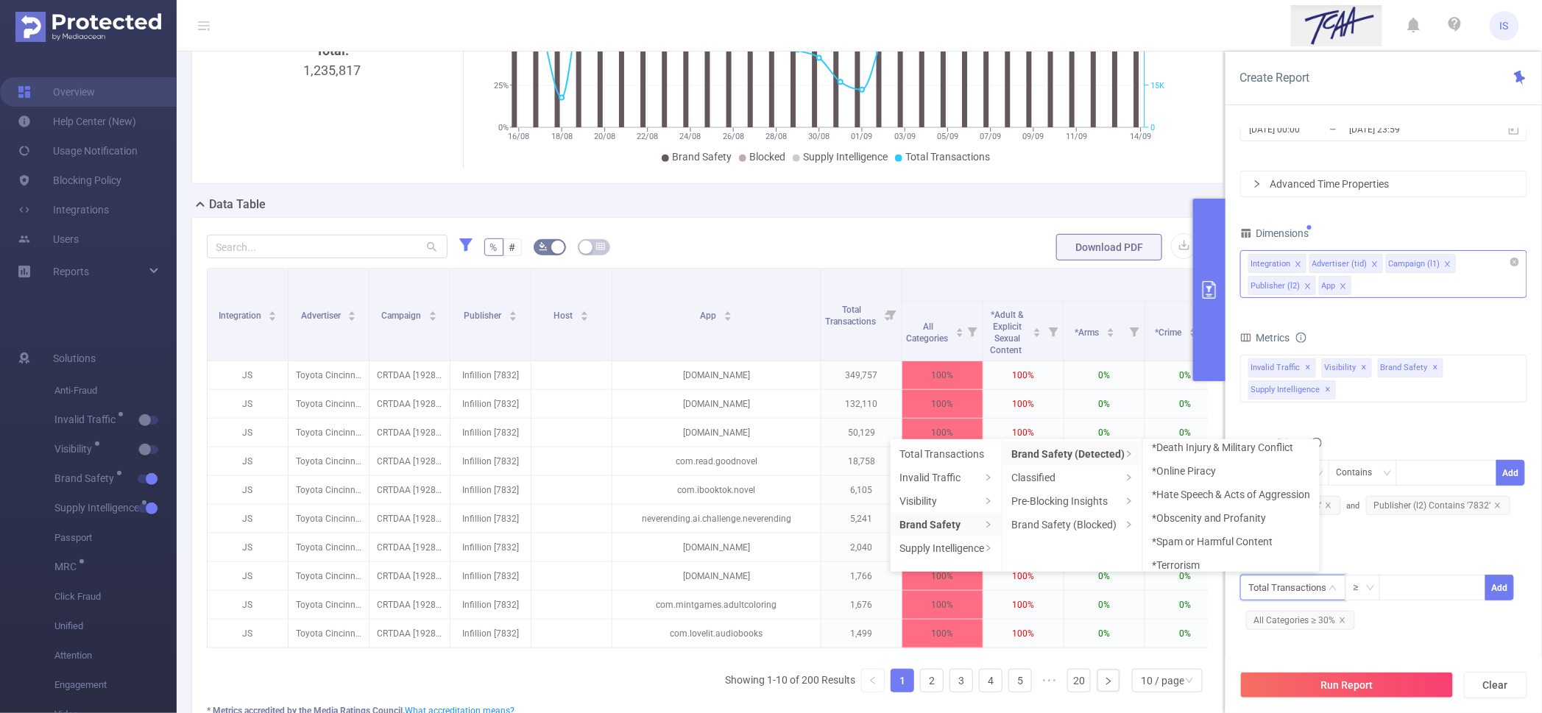
scroll to position [183, 0]
click at [1198, 525] on li "Gambling" at bounding box center [1231, 530] width 177 height 24
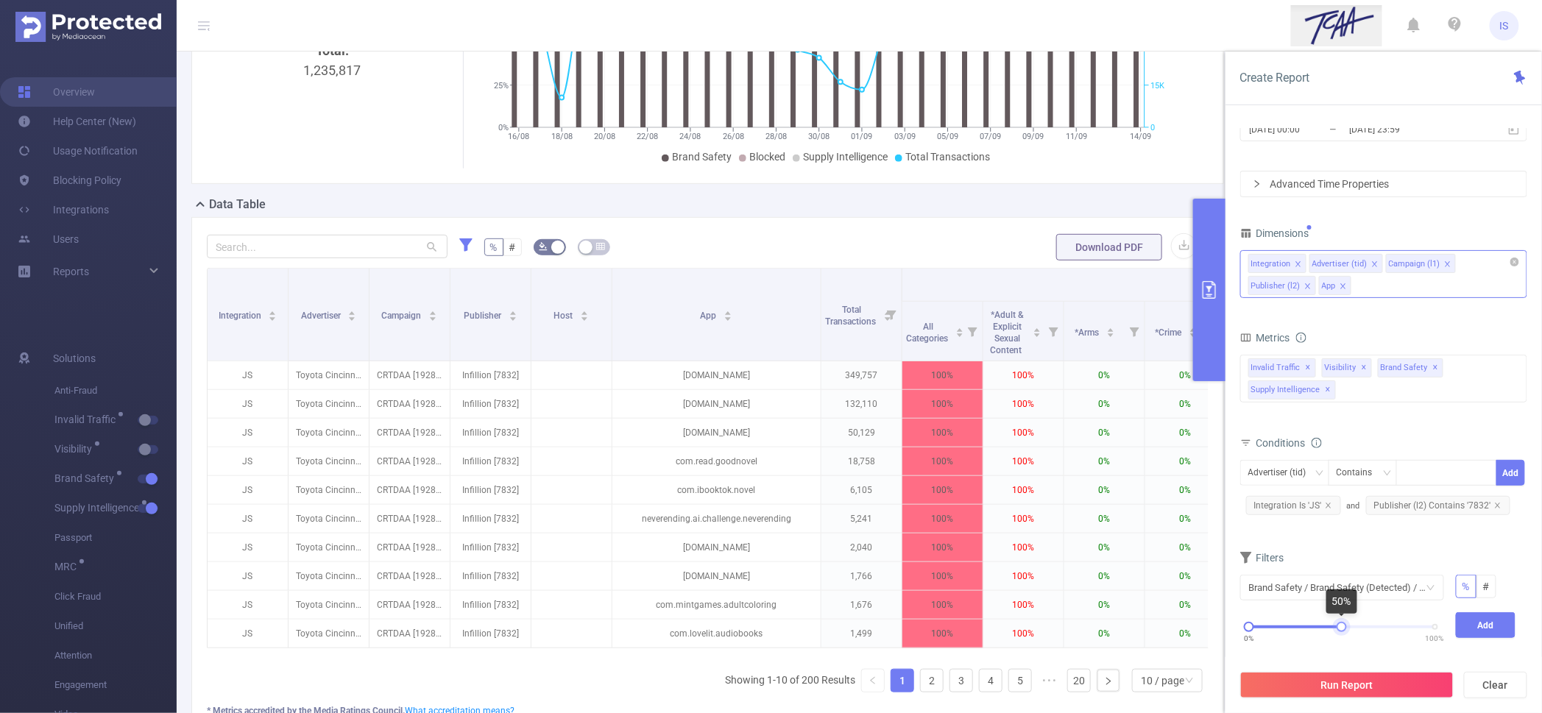
drag, startPoint x: 1431, startPoint y: 629, endPoint x: 1338, endPoint y: 624, distance: 93.6
click at [1338, 624] on div at bounding box center [1342, 627] width 10 height 10
click at [1474, 628] on button "Add" at bounding box center [1486, 625] width 60 height 26
click at [1371, 687] on button "Run Report" at bounding box center [1346, 685] width 213 height 27
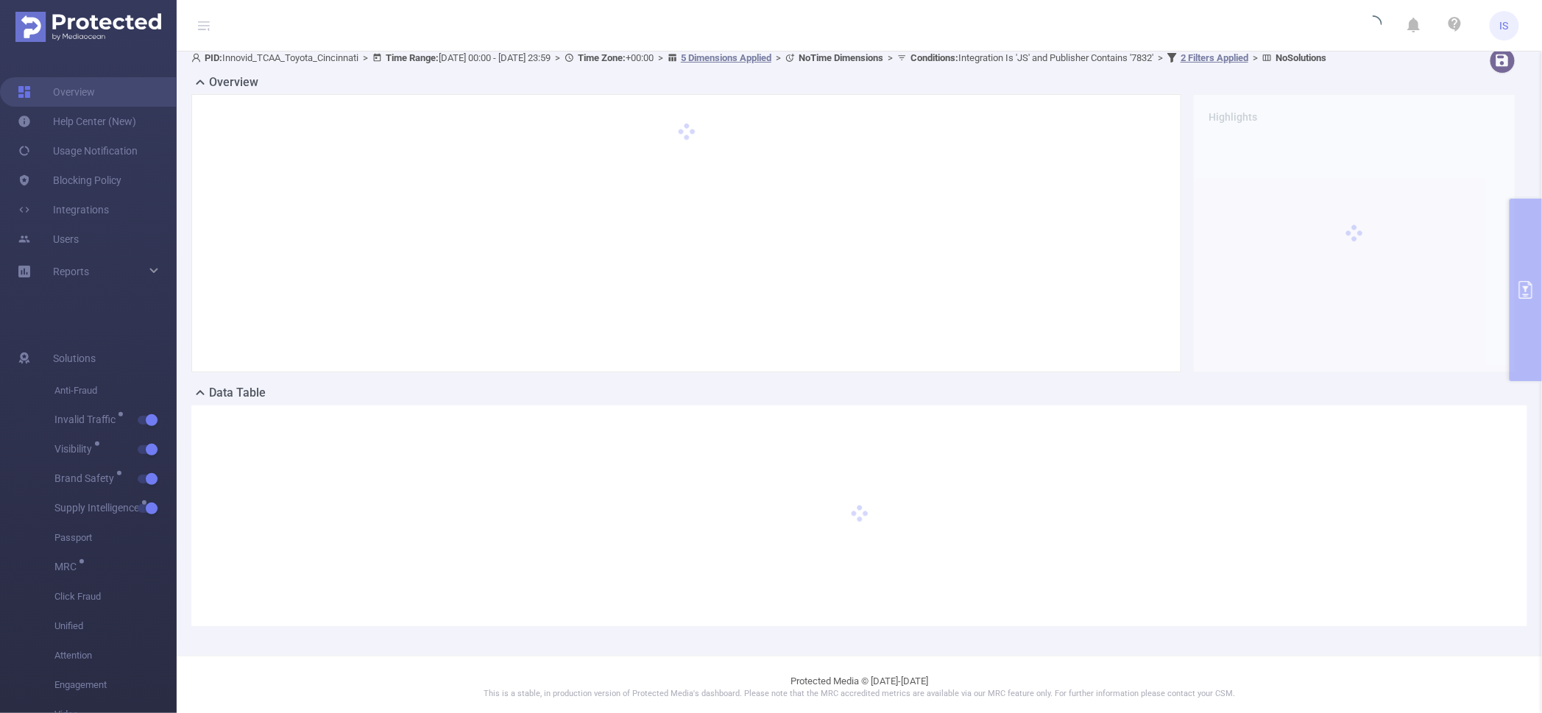
scroll to position [0, 0]
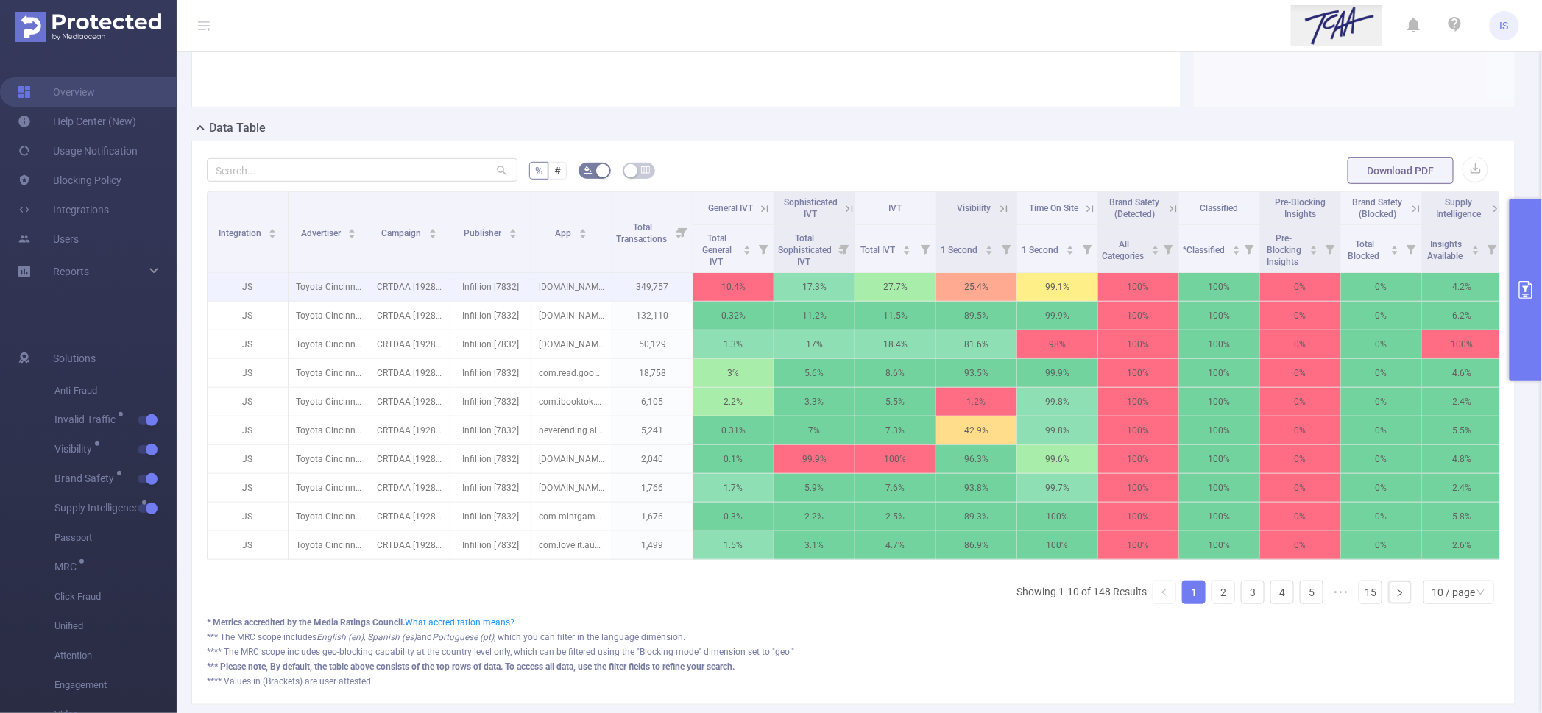
scroll to position [276, 0]
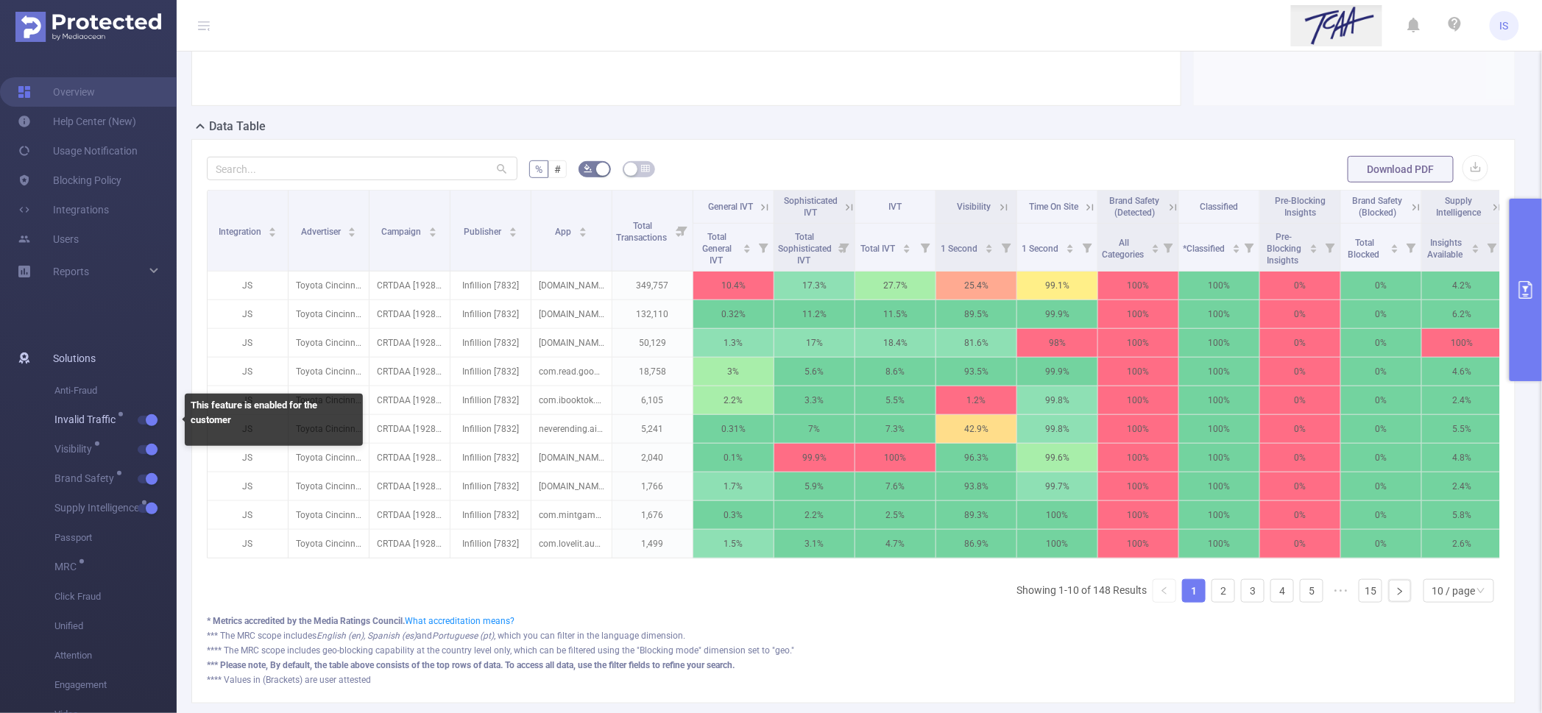
click at [149, 418] on button "button" at bounding box center [148, 420] width 21 height 9
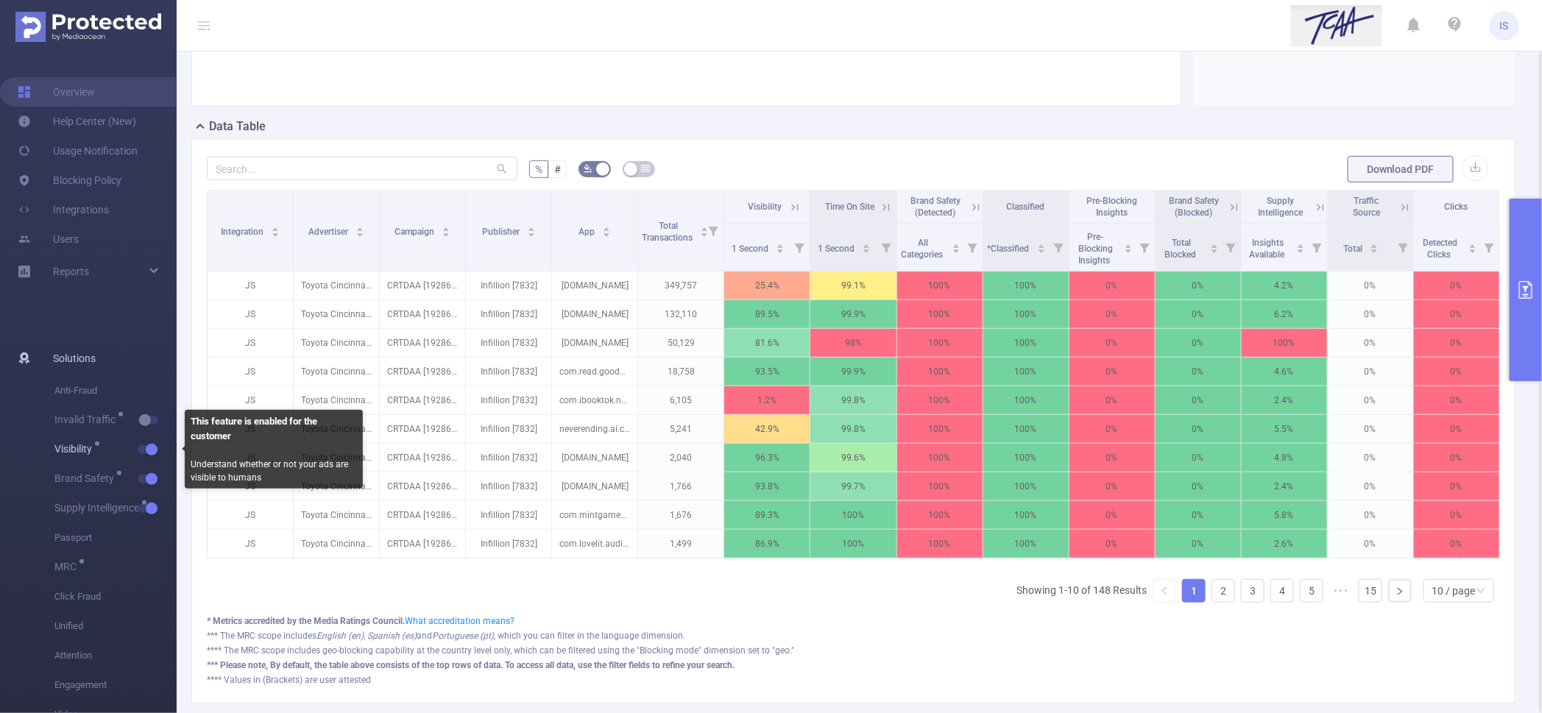
click at [151, 445] on button "button" at bounding box center [148, 449] width 21 height 9
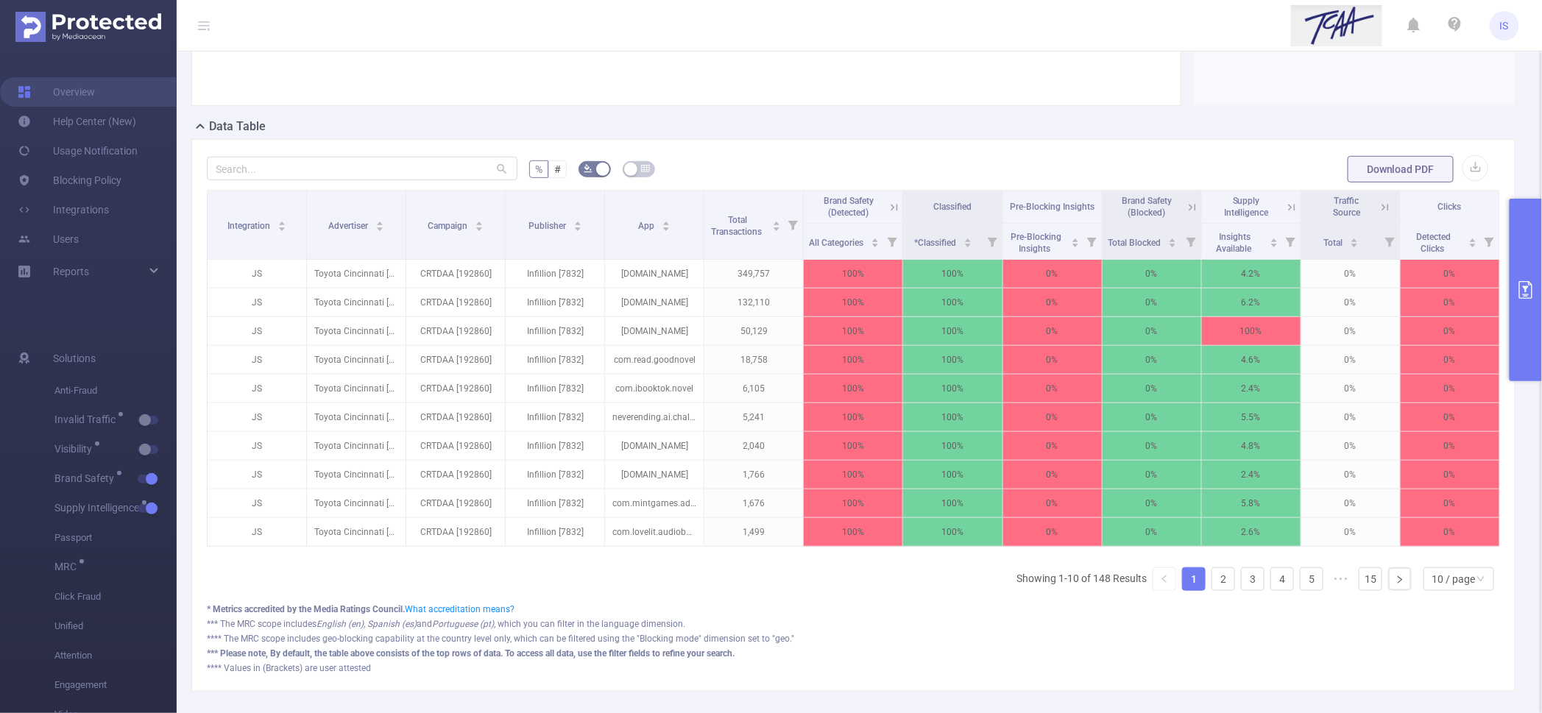
click at [891, 211] on icon at bounding box center [894, 207] width 7 height 7
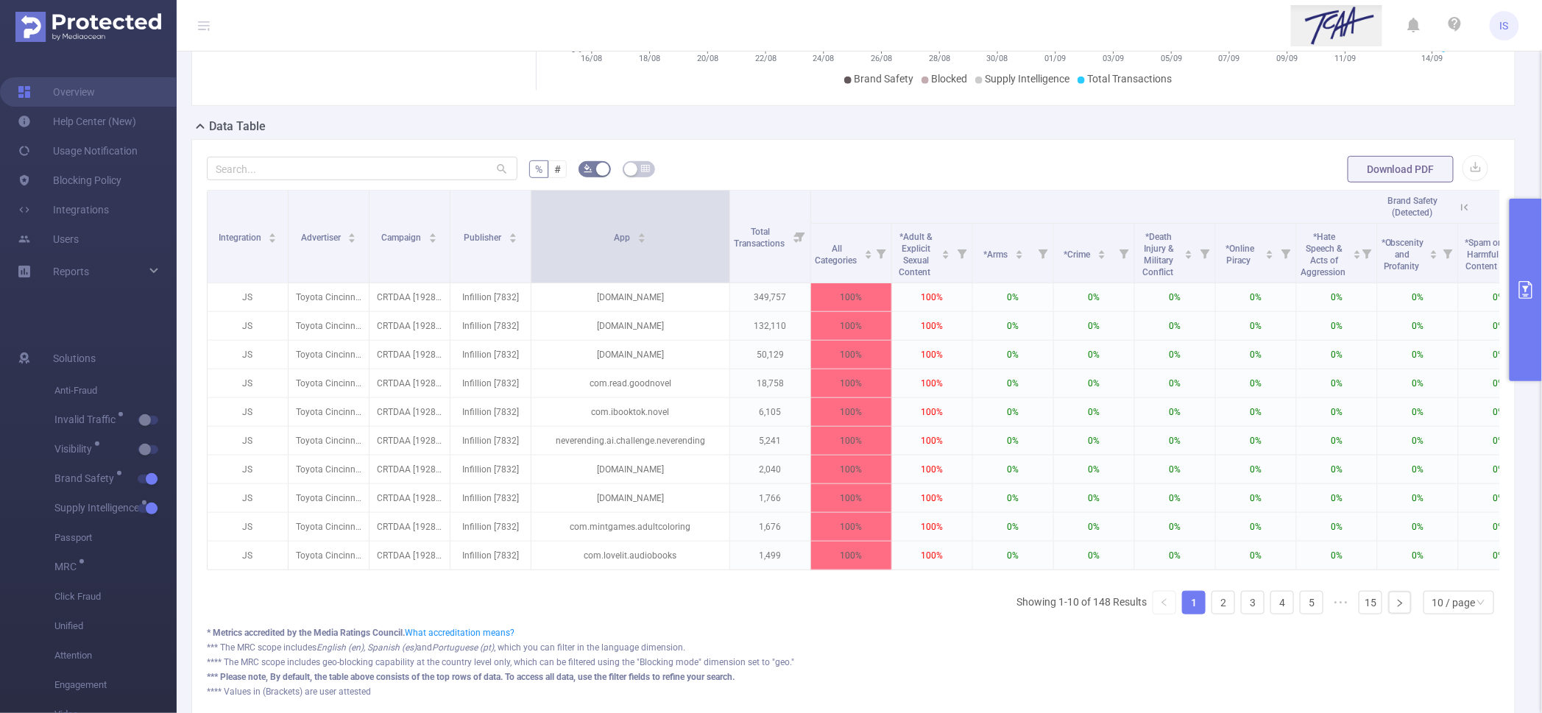
drag, startPoint x: 610, startPoint y: 249, endPoint x: 728, endPoint y: 258, distance: 118.1
click at [728, 258] on span at bounding box center [729, 237] width 7 height 92
